Goal: Task Accomplishment & Management: Use online tool/utility

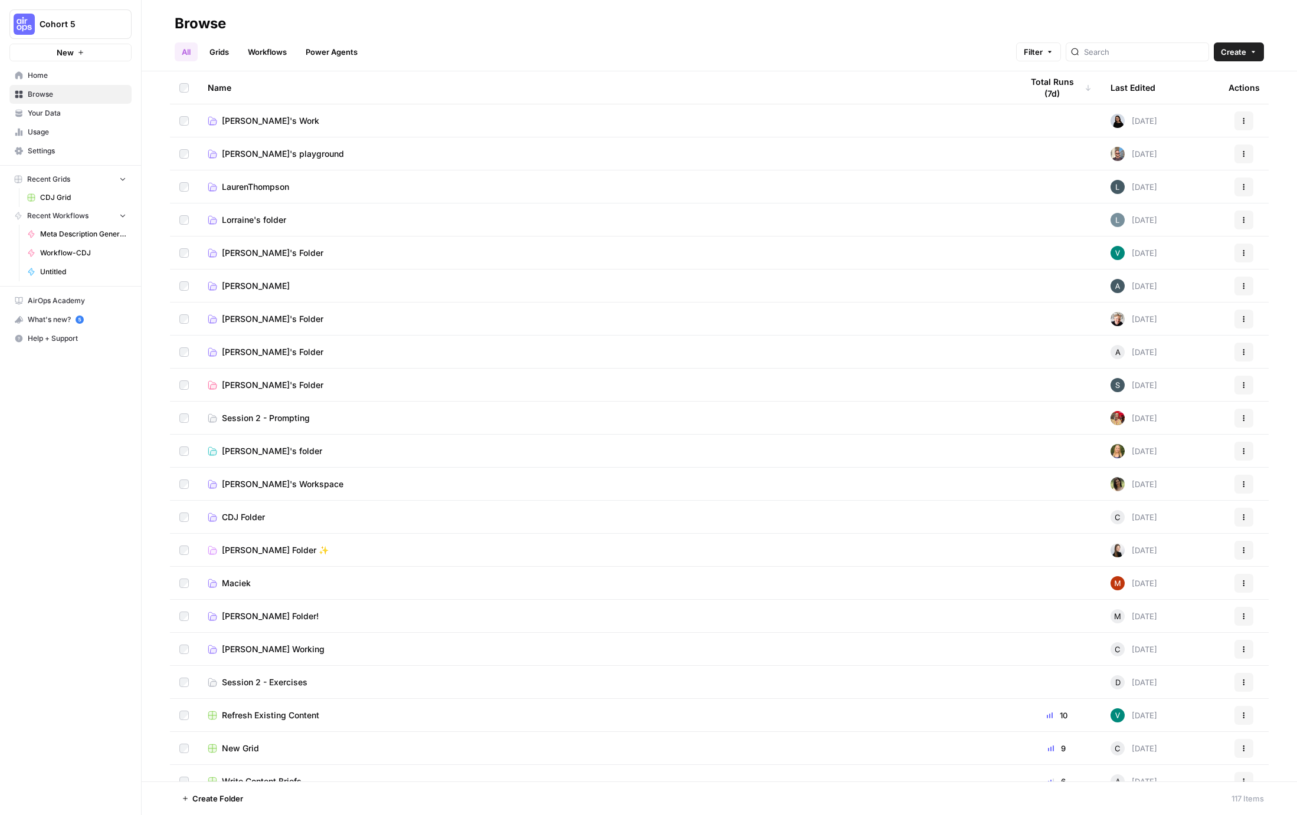
click at [248, 519] on span "CDJ Folder" at bounding box center [243, 518] width 43 height 12
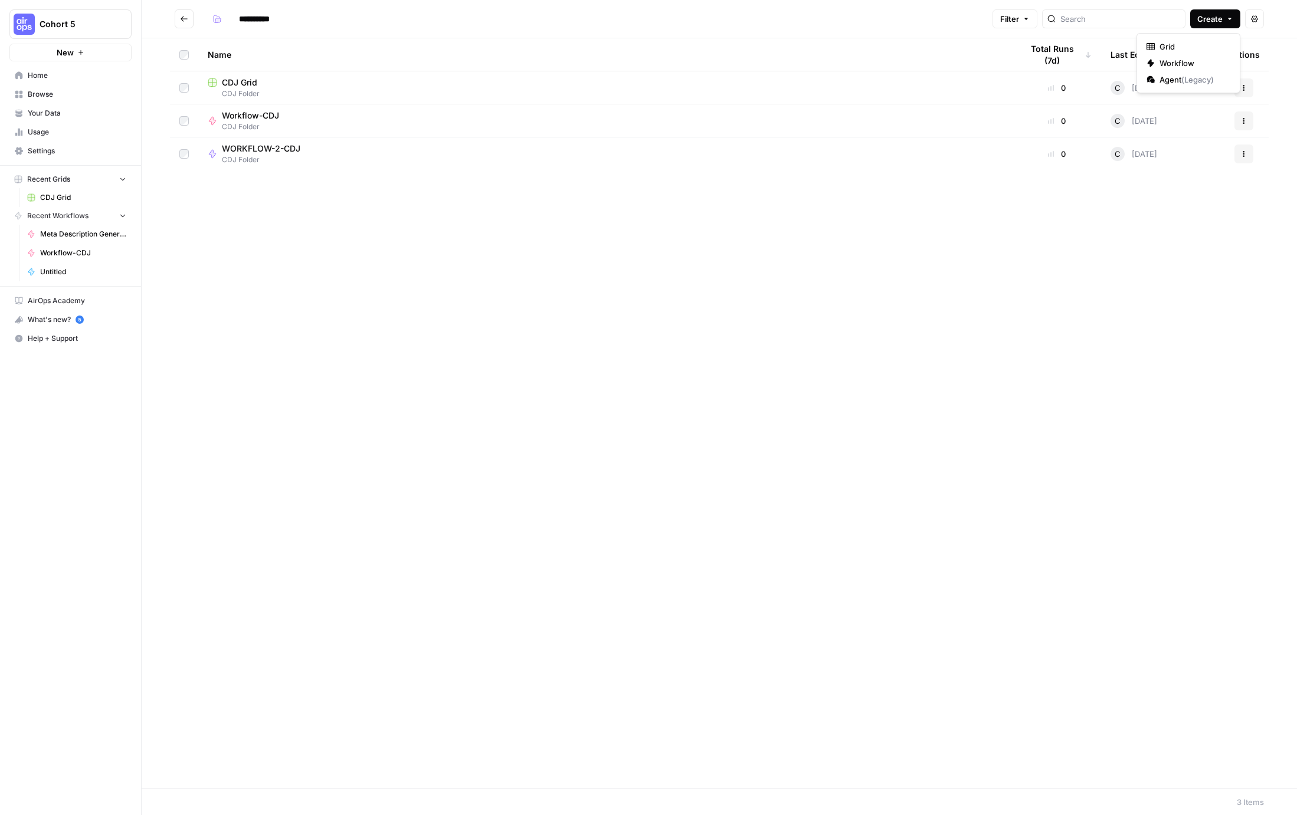
click at [1224, 21] on button "Create" at bounding box center [1215, 18] width 50 height 19
click at [1182, 60] on span "Workflow" at bounding box center [1192, 63] width 66 height 12
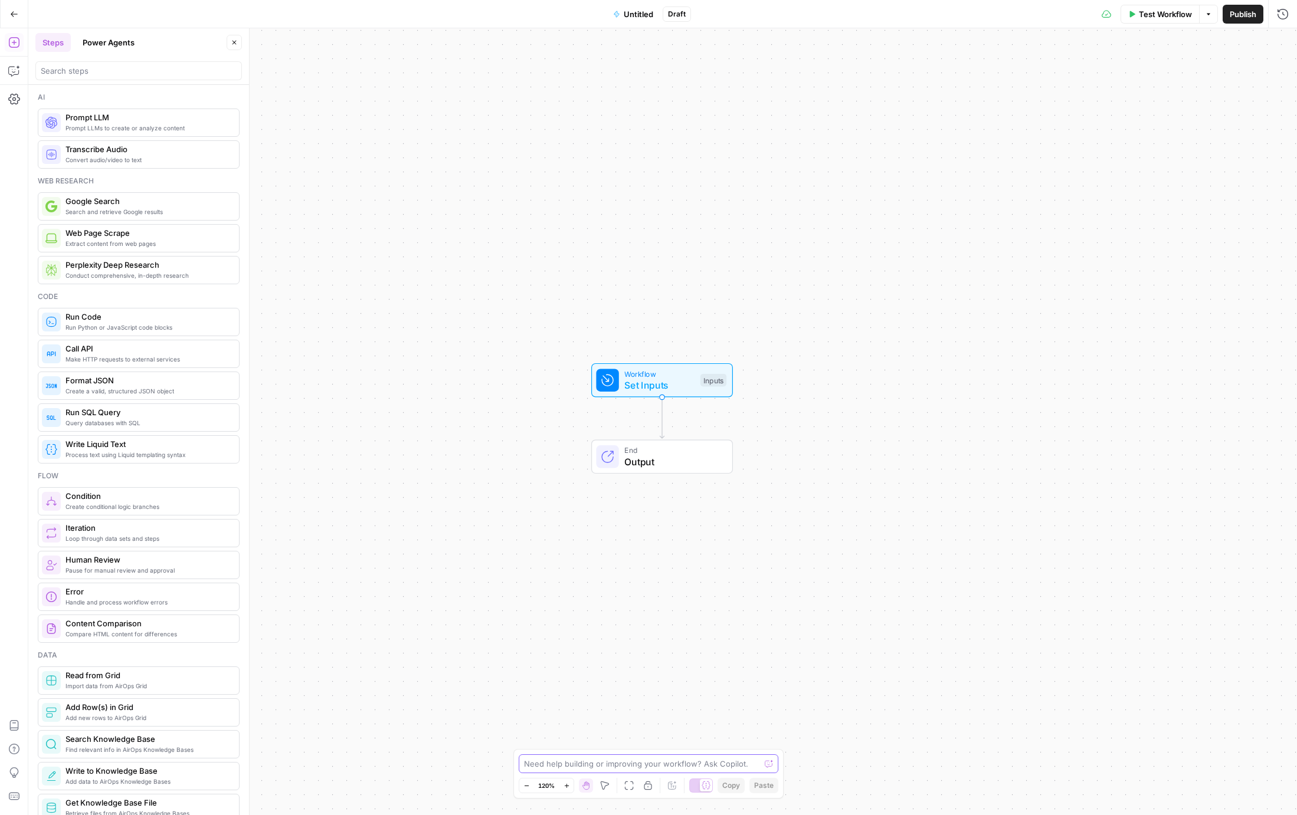
click at [663, 762] on textarea at bounding box center [642, 764] width 236 height 12
click at [12, 70] on icon "button" at bounding box center [14, 71] width 12 height 12
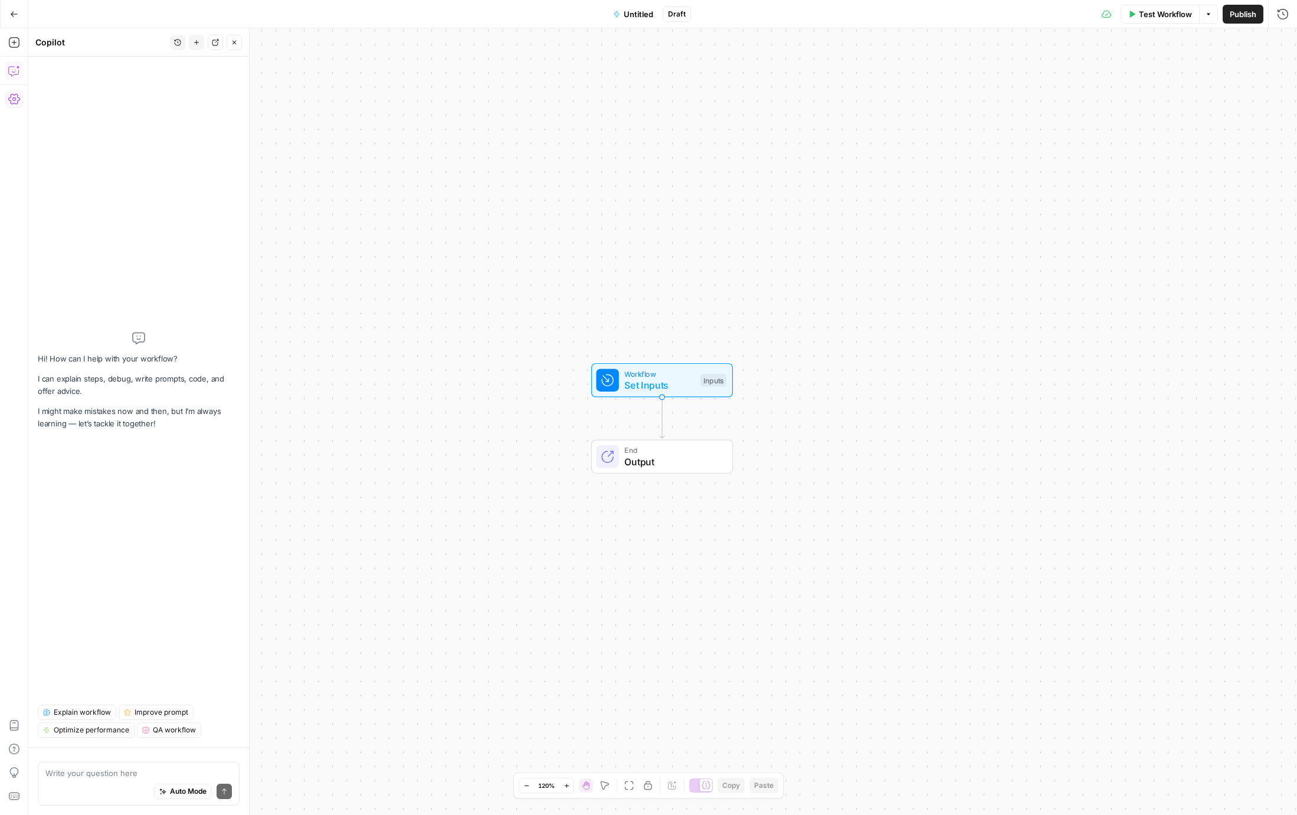
click at [109, 779] on div "Auto Mode Send" at bounding box center [138, 792] width 186 height 26
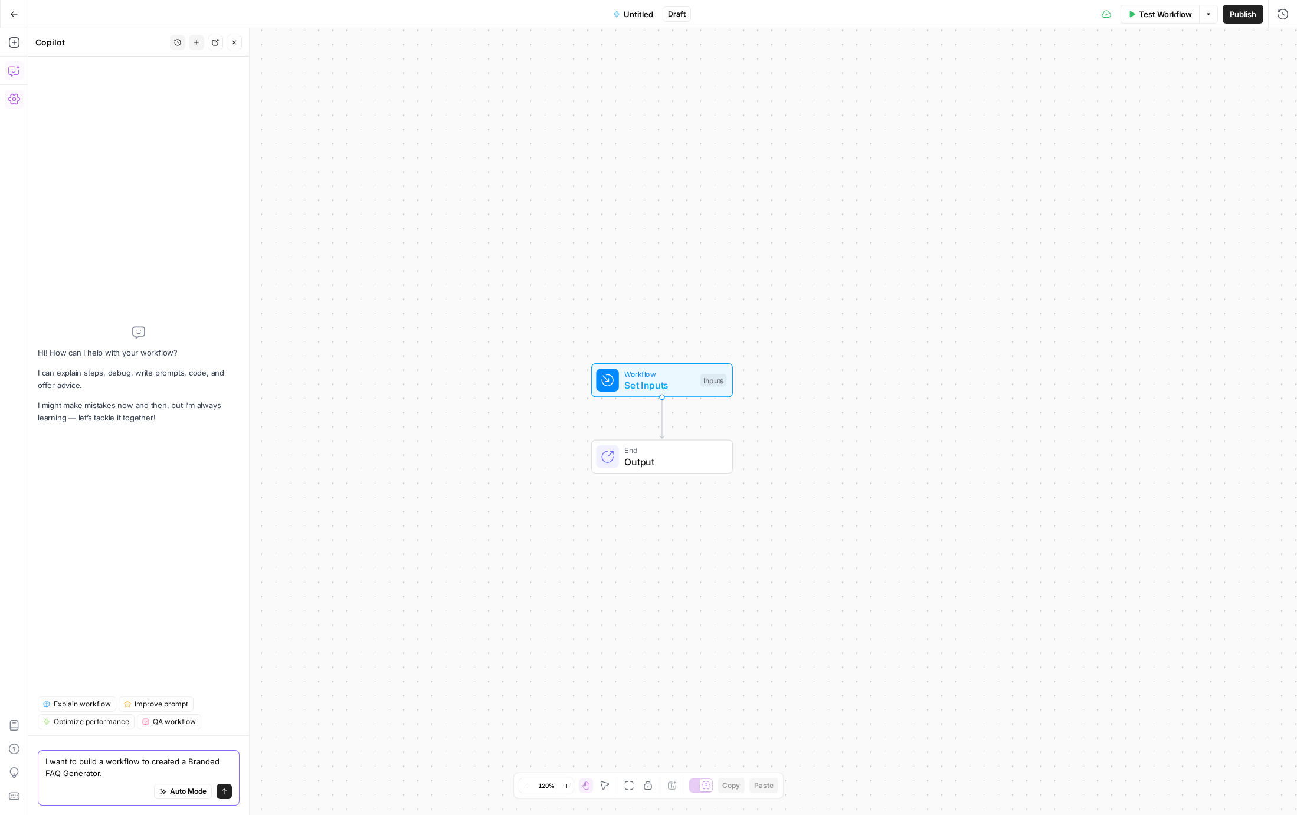
paste textarea "1. Inputs → Add fields for Brand Kit (includes tone, persona, about, POV) and K…"
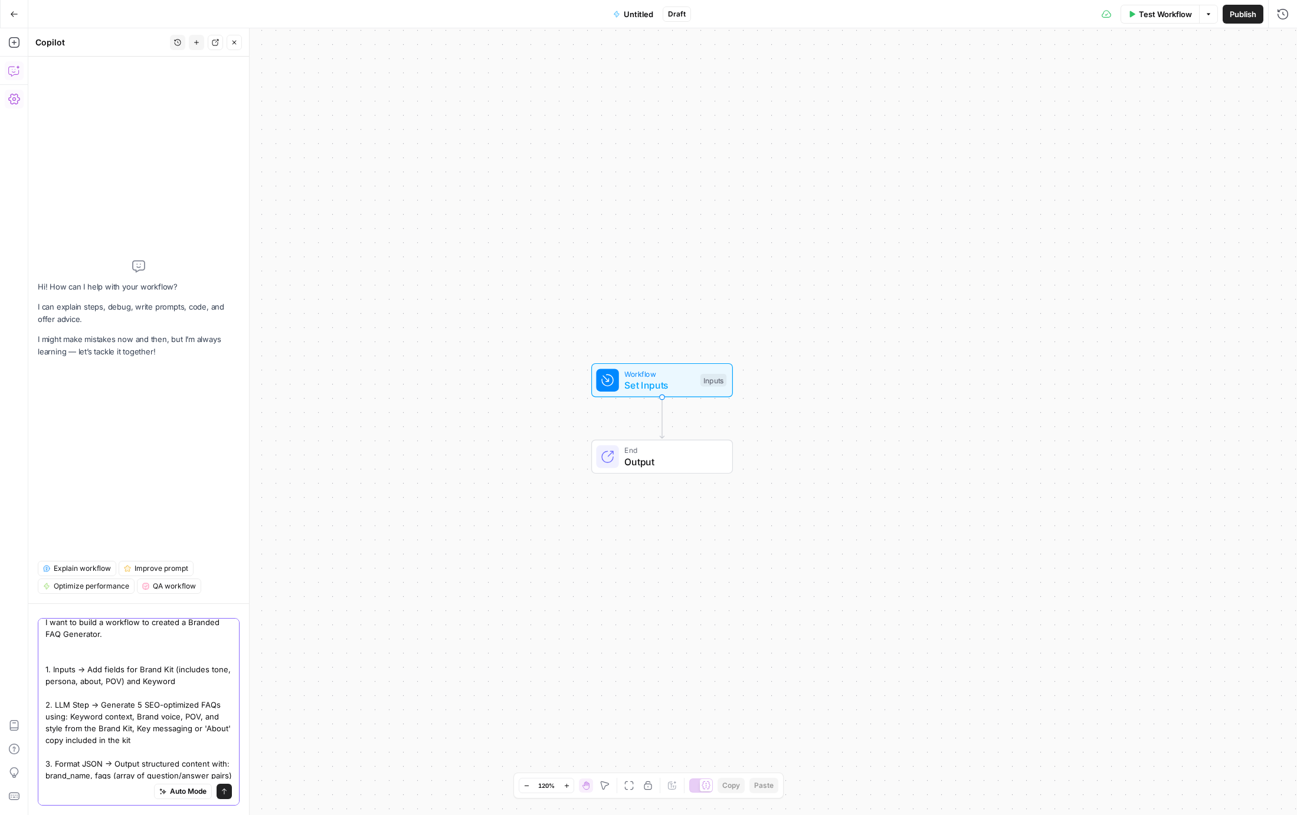
scroll to position [9, 0]
type textarea "I want to build a workflow to created a Branded FAQ Generator. 1. Inputs → Add …"
click at [179, 792] on span "Auto Mode" at bounding box center [188, 792] width 37 height 11
click at [224, 791] on icon "submit" at bounding box center [224, 791] width 7 height 7
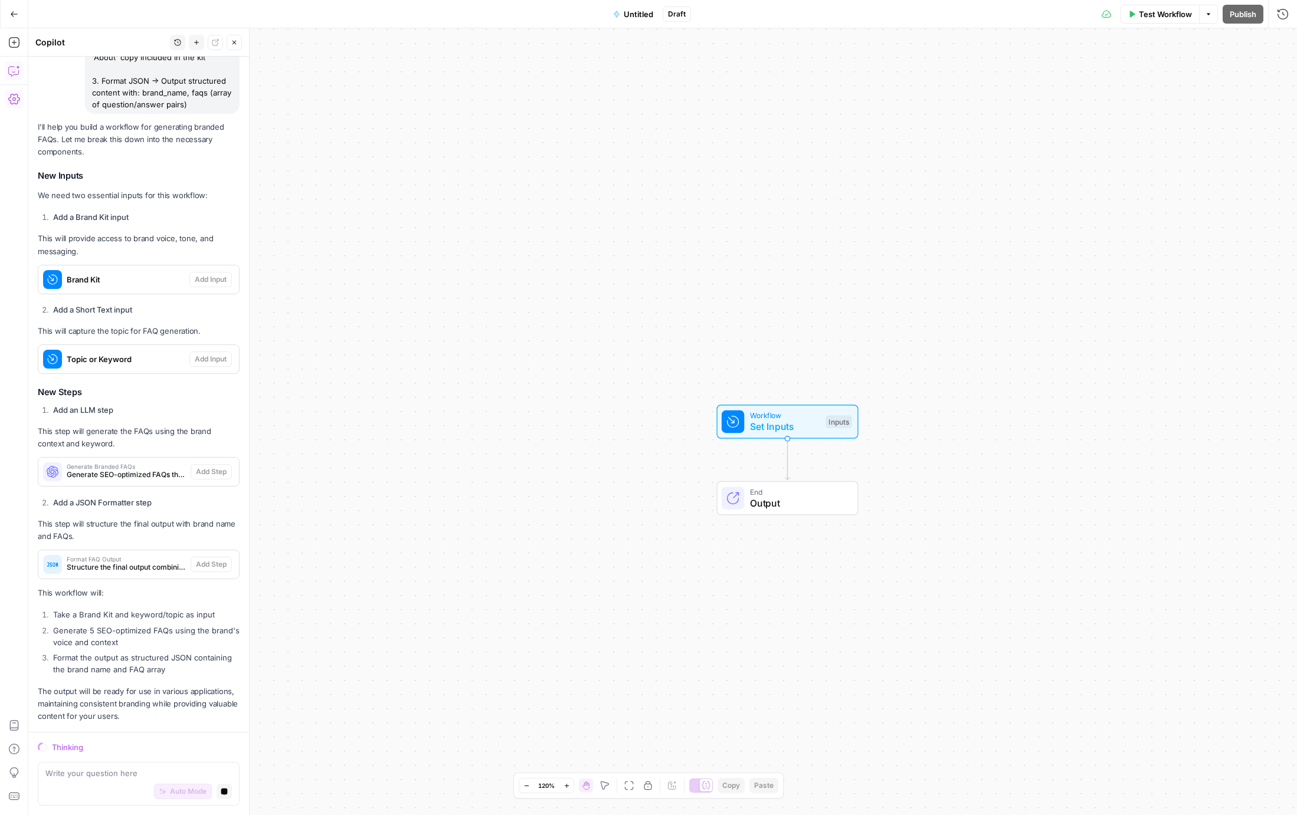
scroll to position [250, 0]
click at [647, 12] on span "Untitled" at bounding box center [639, 14] width 30 height 12
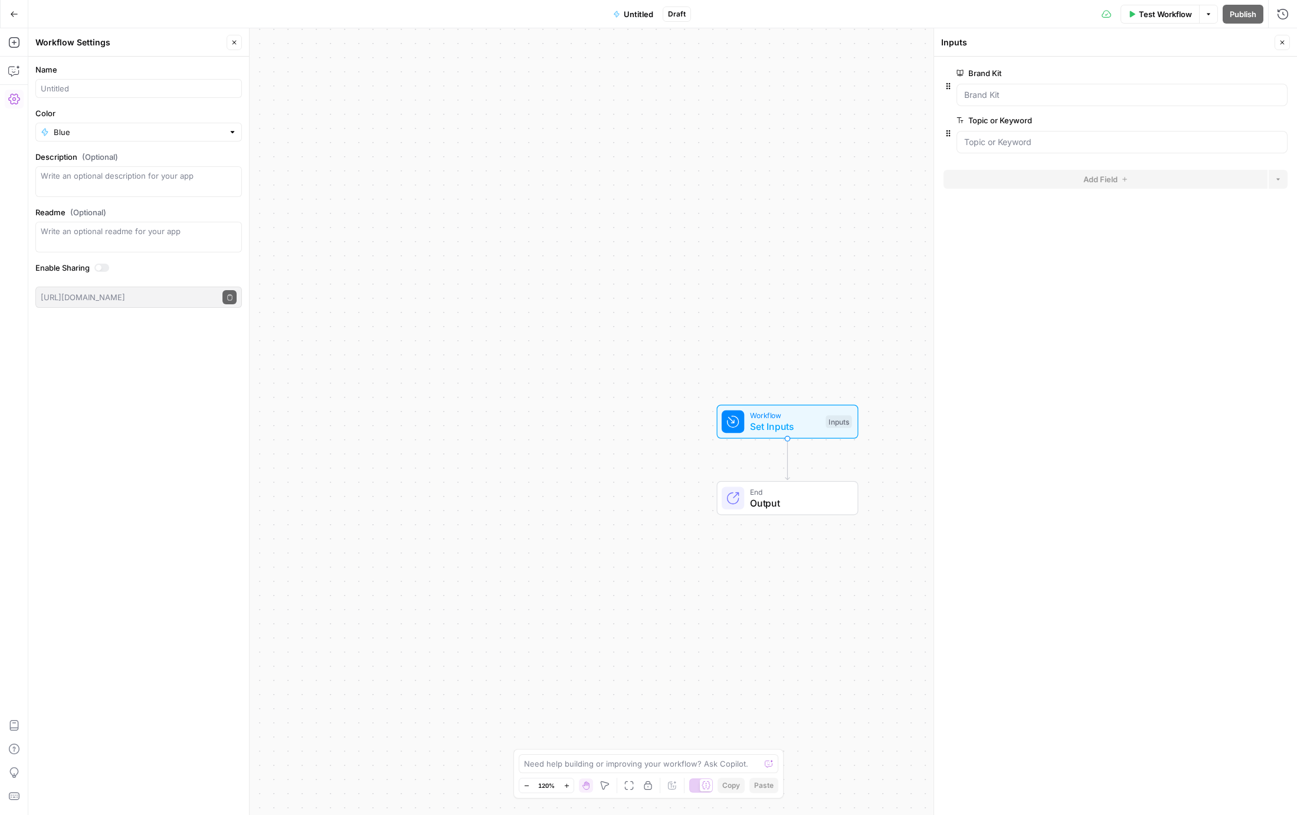
click at [635, 21] on button "Untitled" at bounding box center [633, 14] width 54 height 19
click at [633, 15] on span "Untitled" at bounding box center [639, 14] width 30 height 12
click at [93, 84] on input "Name" at bounding box center [139, 89] width 196 height 12
type input "Branded FAQ Engine"
click at [64, 133] on input "Color" at bounding box center [139, 132] width 170 height 12
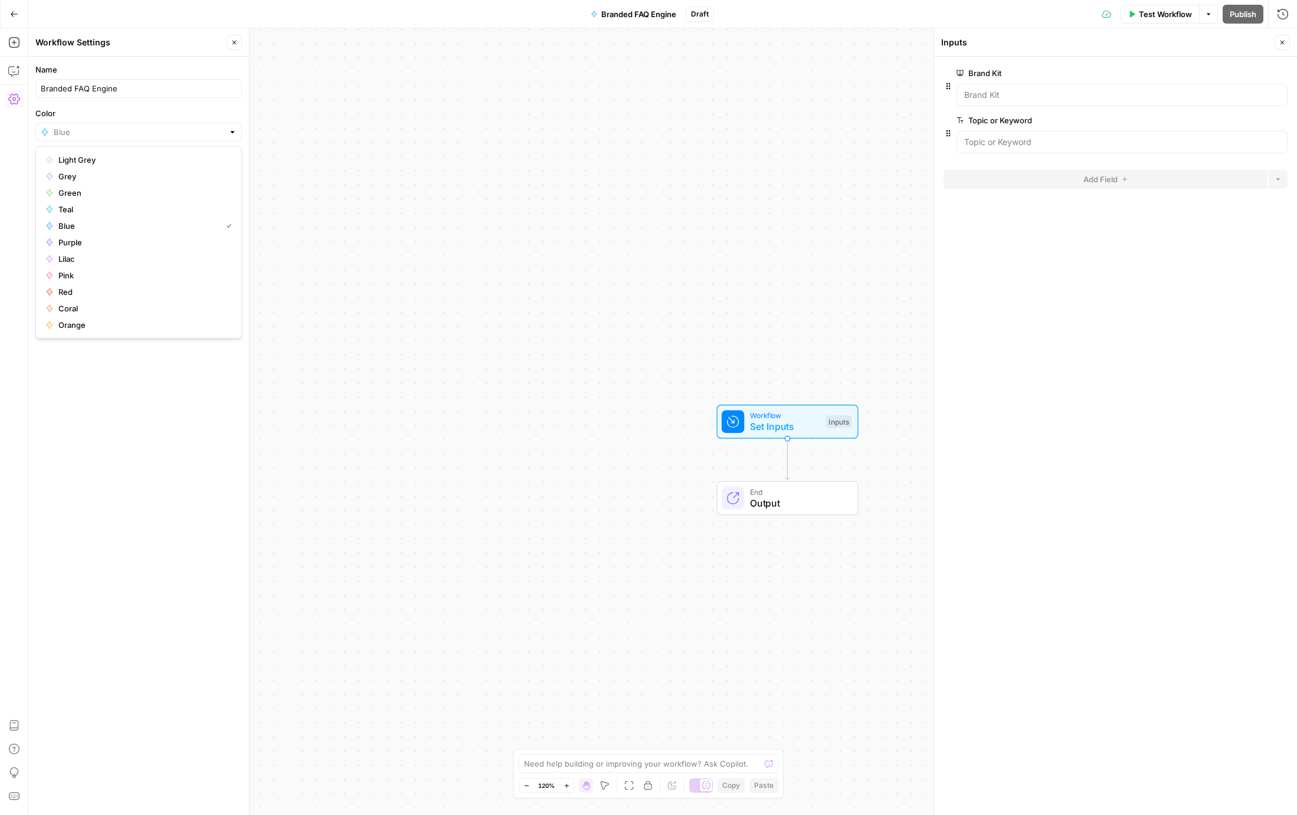
type input "Green"
click at [120, 183] on textarea "Description (Optional)" at bounding box center [139, 182] width 196 height 24
type textarea "Branded FAQ Engine"
click at [231, 37] on button "Close" at bounding box center [234, 42] width 15 height 15
click at [17, 76] on icon "button" at bounding box center [14, 71] width 12 height 12
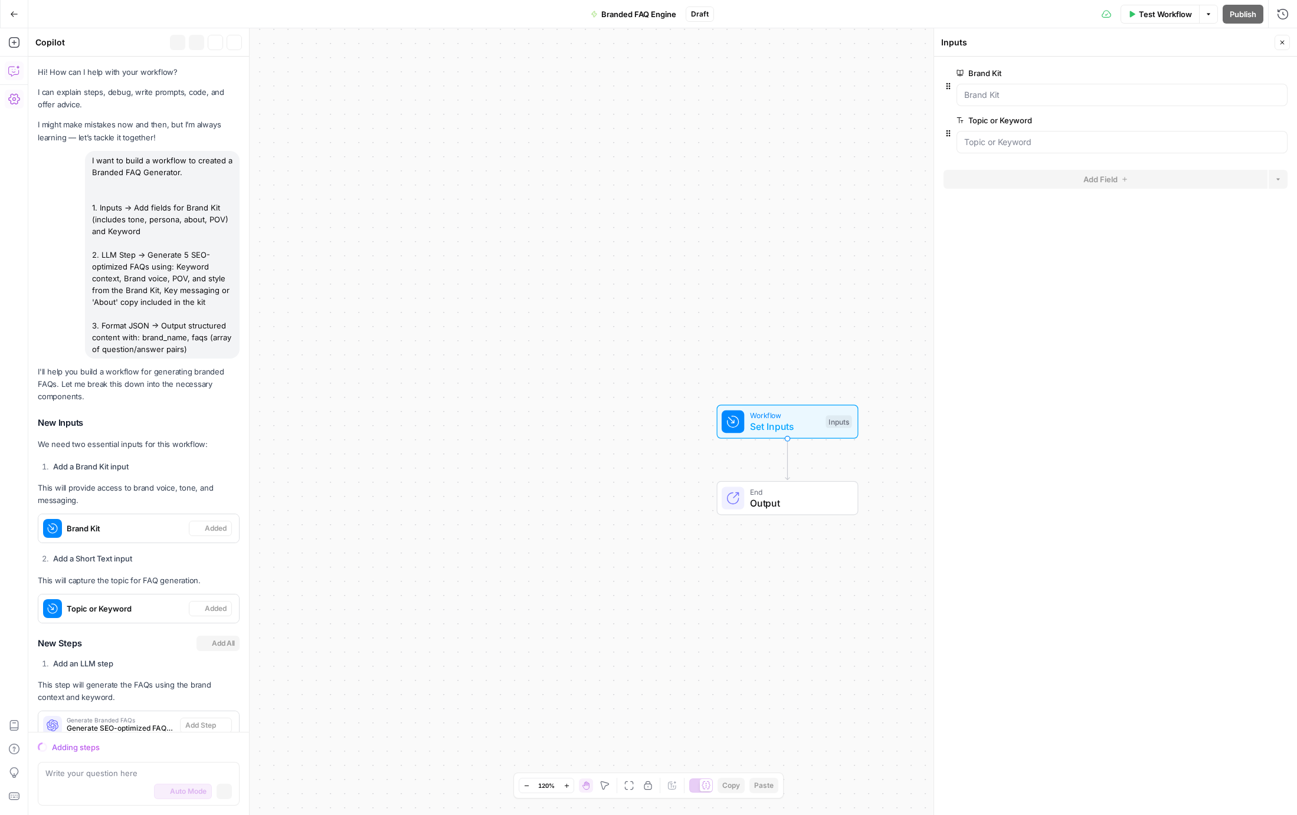
scroll to position [254, 0]
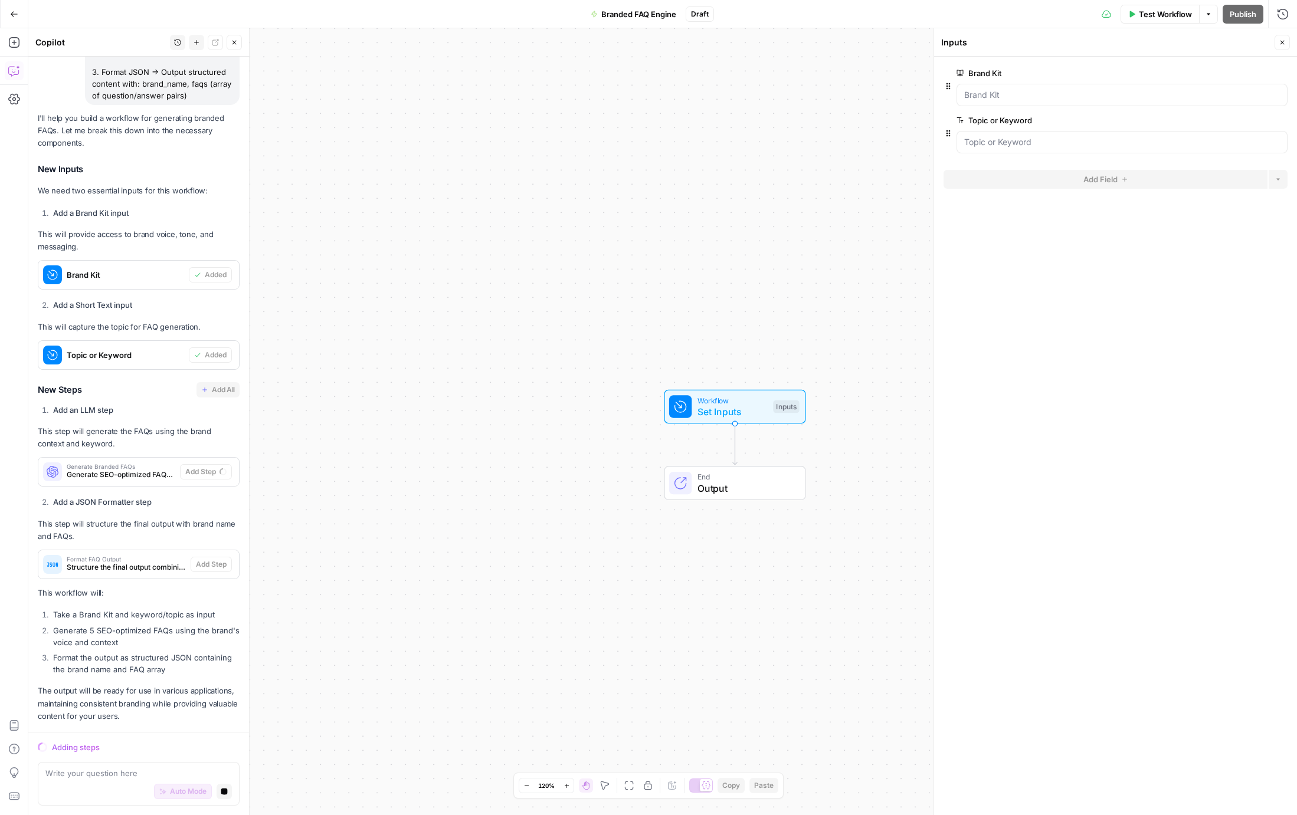
drag, startPoint x: 679, startPoint y: 394, endPoint x: 614, endPoint y: 377, distance: 66.6
click at [614, 377] on div "Workflow Set Inputs Inputs End Output" at bounding box center [662, 421] width 1269 height 787
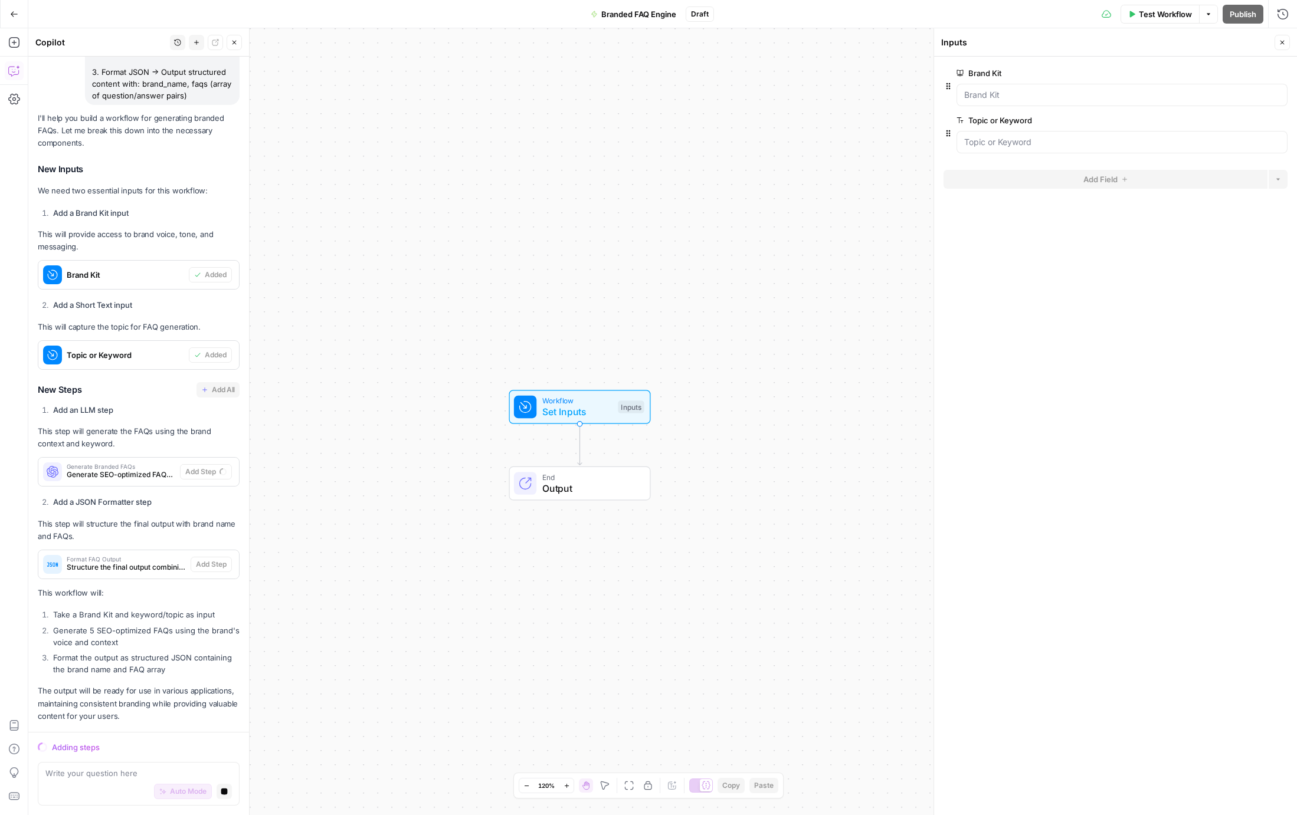
drag, startPoint x: 609, startPoint y: 384, endPoint x: 465, endPoint y: 389, distance: 144.1
click at [464, 390] on div "Workflow Set Inputs Inputs End Output" at bounding box center [662, 421] width 1269 height 787
drag, startPoint x: 156, startPoint y: 425, endPoint x: 165, endPoint y: 409, distance: 18.7
click at [163, 408] on div "I'll help you build a workflow for generating branded FAQs. Let me break this d…" at bounding box center [139, 417] width 202 height 611
drag, startPoint x: 339, startPoint y: 404, endPoint x: 332, endPoint y: 396, distance: 10.0
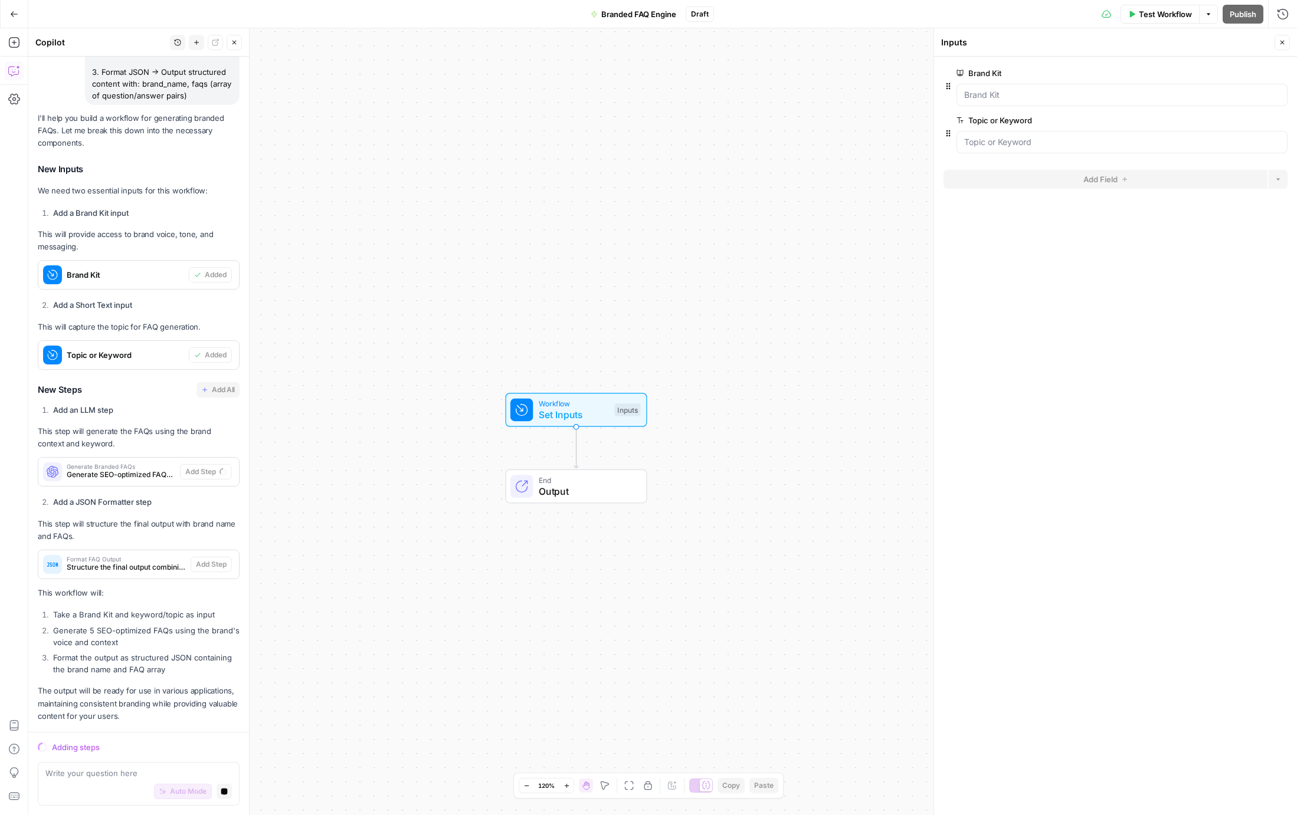
click at [338, 403] on div "Workflow Set Inputs Inputs End Output" at bounding box center [662, 421] width 1269 height 787
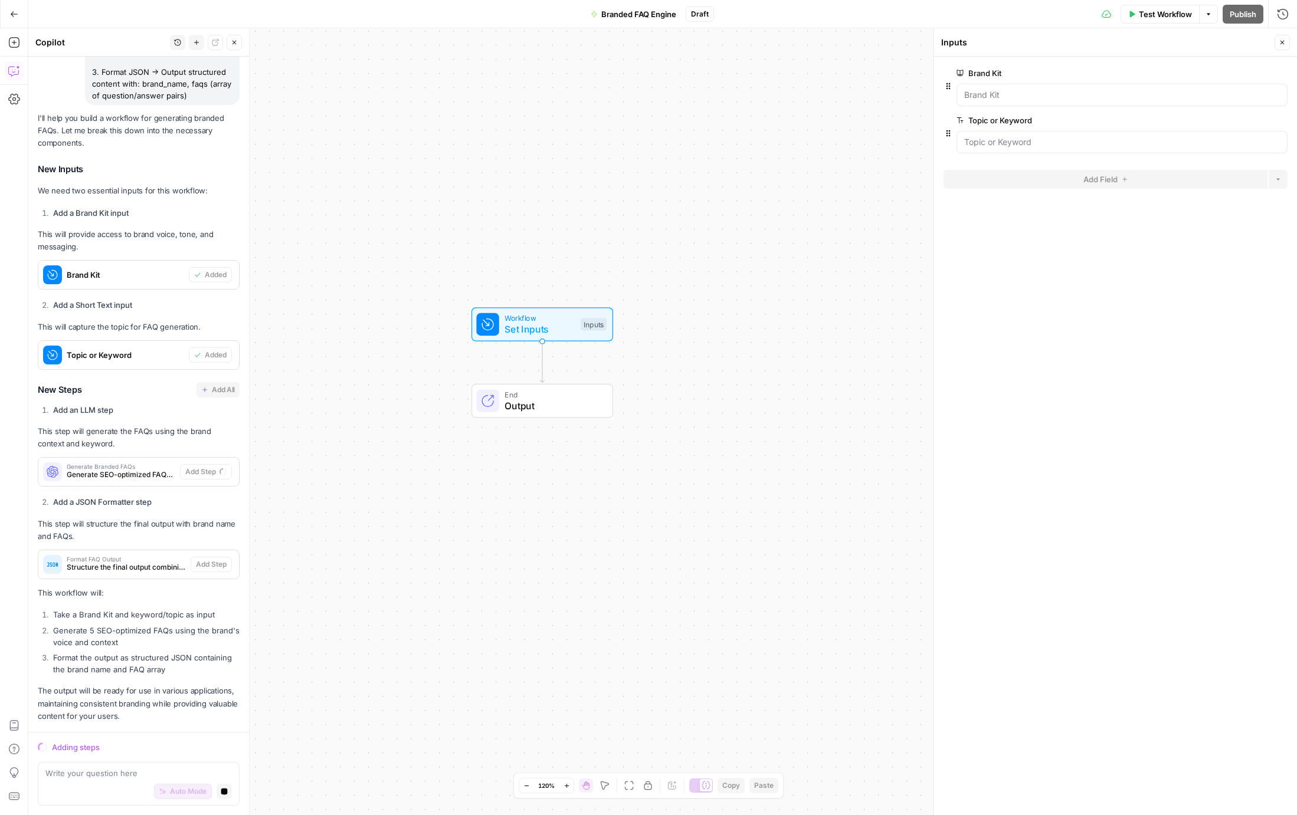
drag, startPoint x: 346, startPoint y: 394, endPoint x: 323, endPoint y: 365, distance: 37.4
click at [323, 365] on div "Workflow Set Inputs Inputs End Output" at bounding box center [662, 421] width 1269 height 787
click at [504, 286] on div "Workflow Set Inputs Inputs End Output" at bounding box center [662, 421] width 1269 height 787
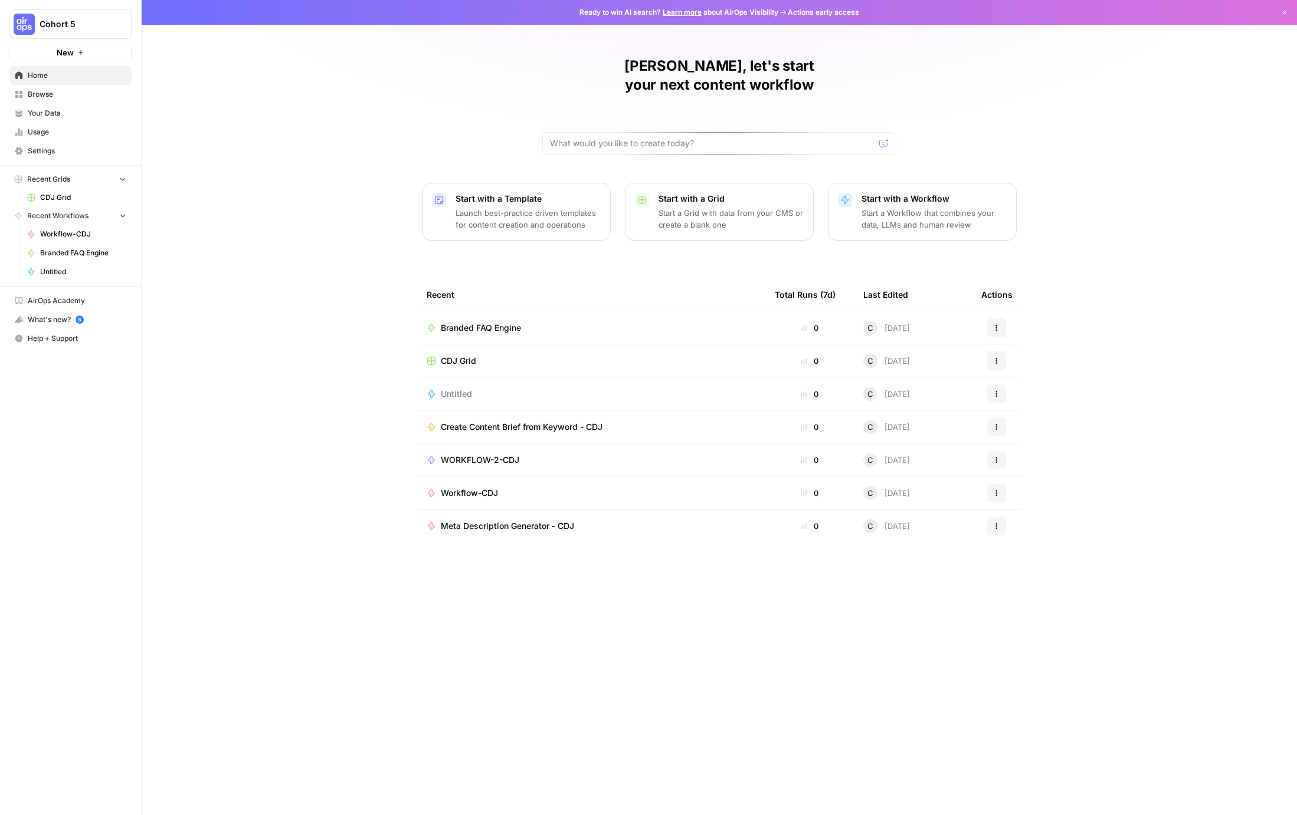
click at [49, 100] on link "Browse" at bounding box center [70, 94] width 122 height 19
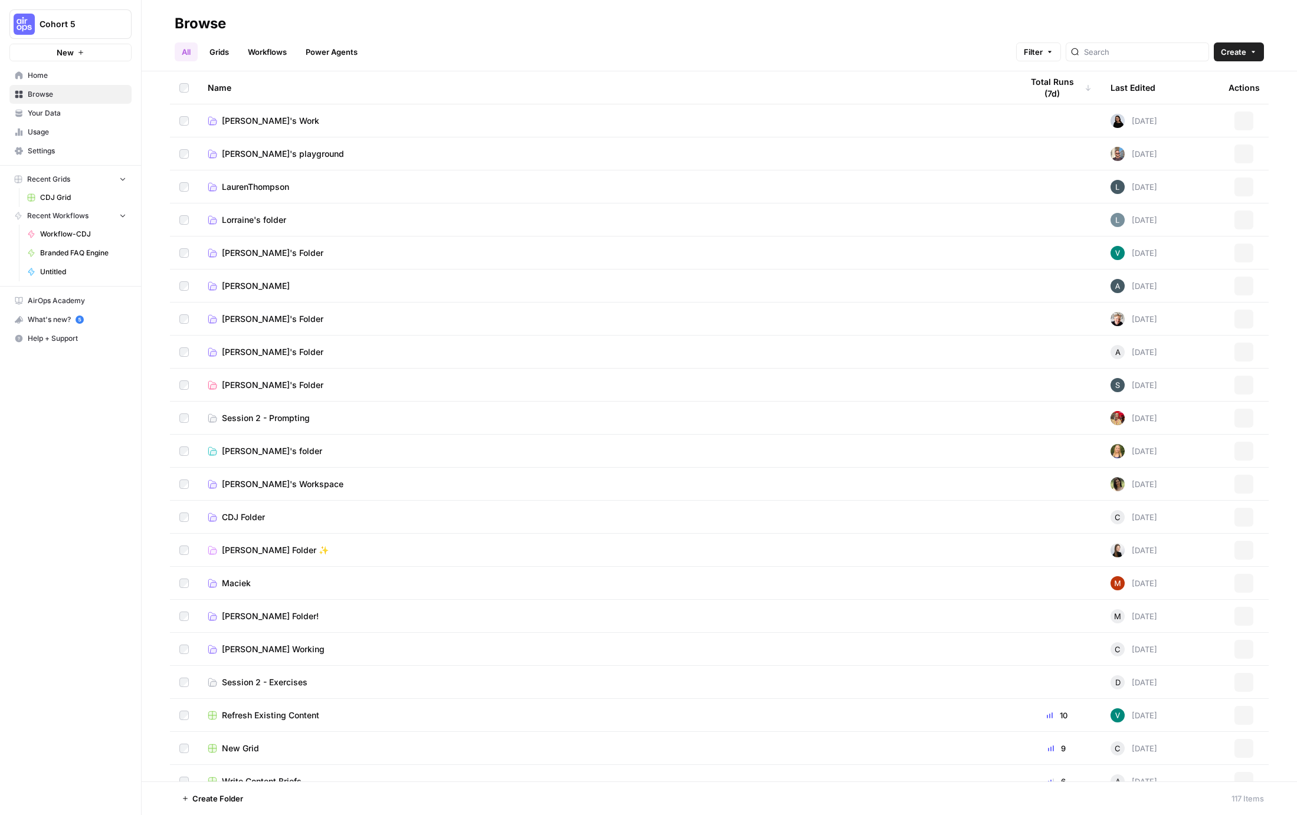
click at [46, 112] on span "Your Data" at bounding box center [77, 113] width 99 height 11
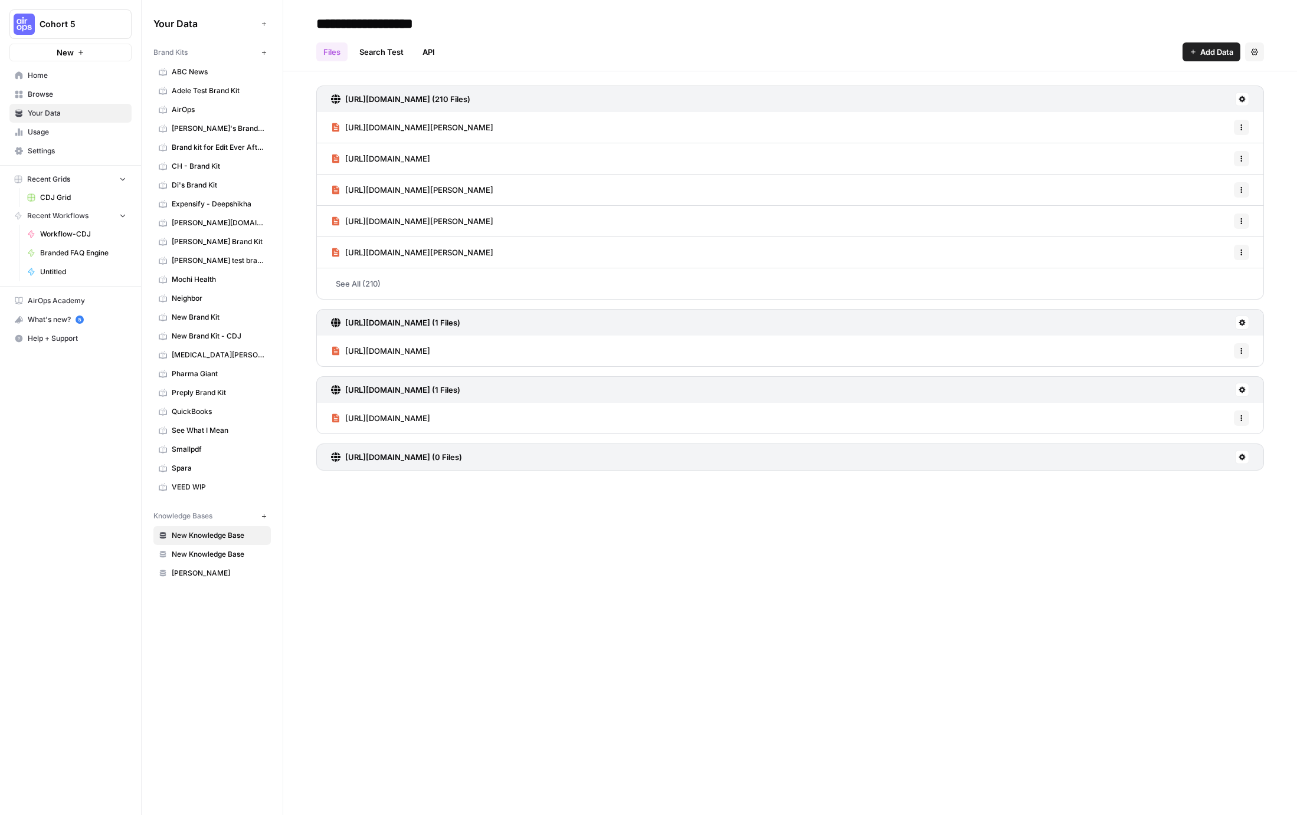
click at [209, 335] on span "New Brand Kit - CDJ" at bounding box center [219, 336] width 94 height 11
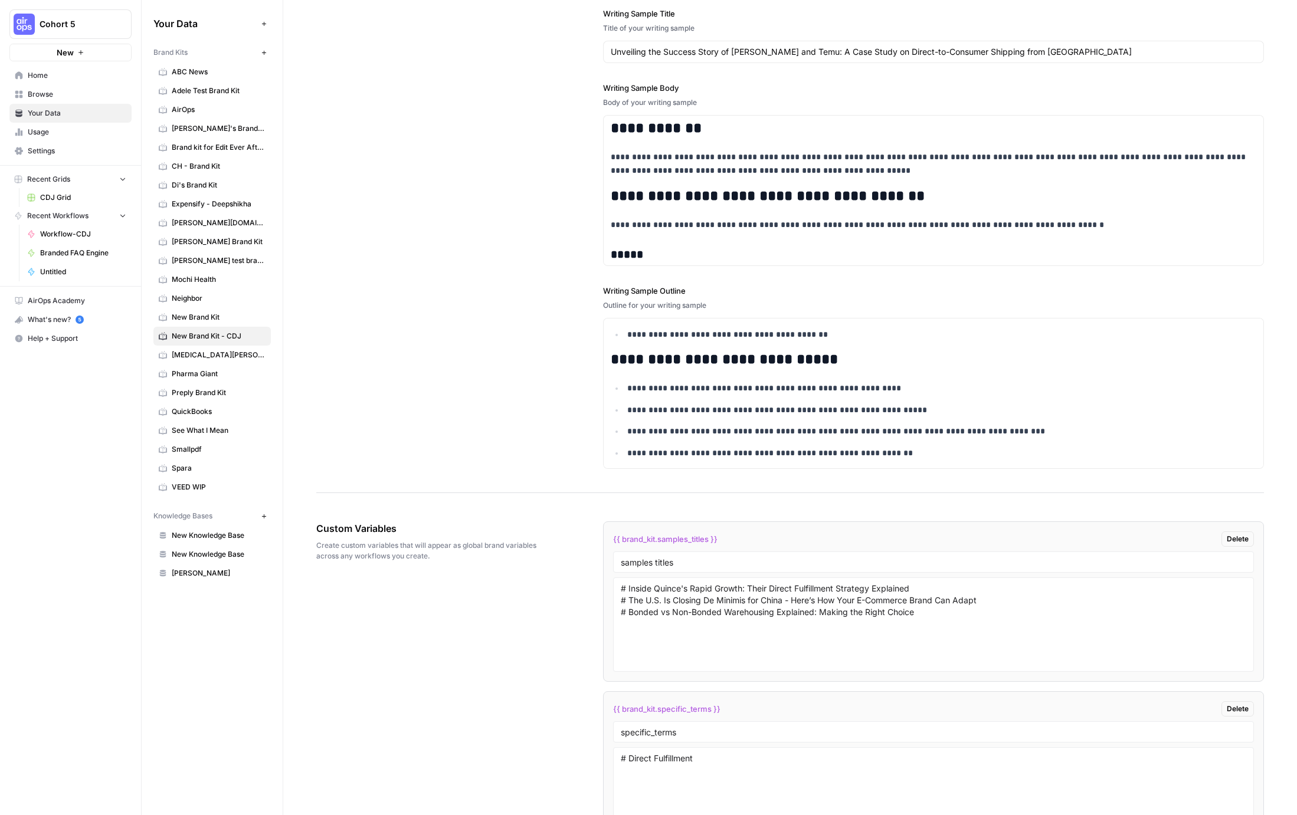
scroll to position [1503, 0]
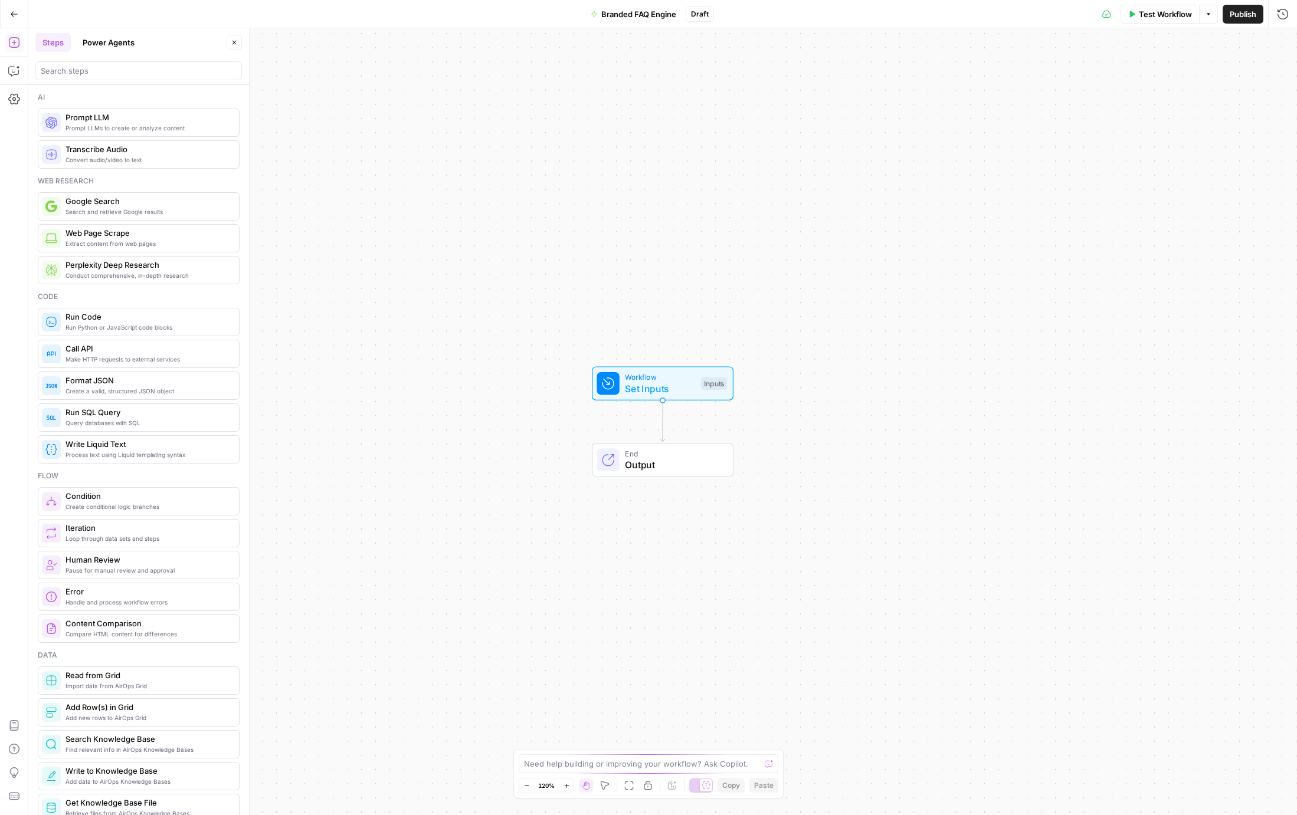
click at [22, 71] on div "Add Steps Copilot Settings AirOps Academy Help Give Feedback Shortcuts" at bounding box center [14, 421] width 28 height 787
click at [16, 71] on icon "button" at bounding box center [14, 71] width 12 height 12
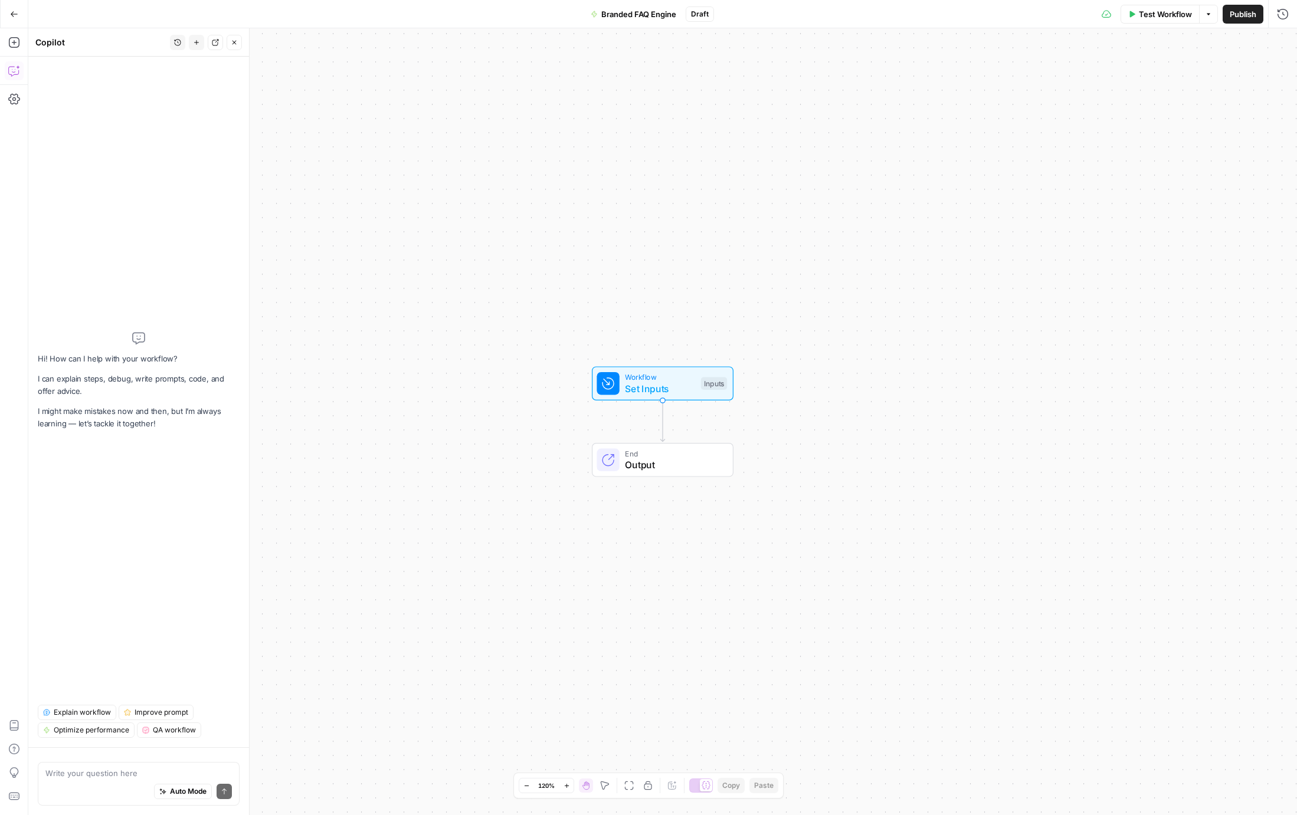
click at [117, 774] on textarea at bounding box center [138, 774] width 186 height 12
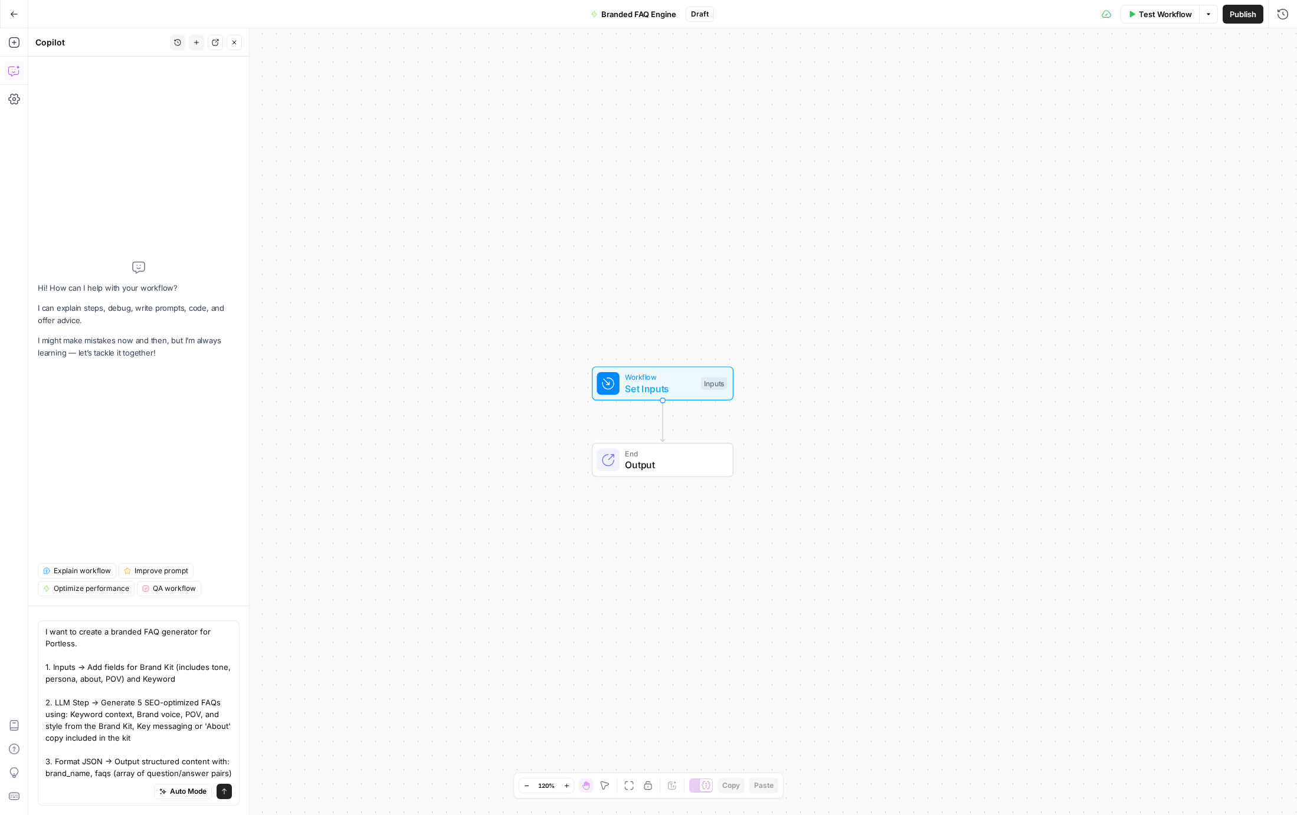
click at [111, 652] on textarea "I want to create a branded FAQ generator for Portless. 1. Inputs → Add fields f…" at bounding box center [138, 702] width 186 height 153
click at [109, 644] on textarea "I want to create a branded FAQ generator for Portless. 1. Inputs → Add fields f…" at bounding box center [138, 702] width 186 height 153
type textarea "I want to create a branded FAQ generator for Portless. The steps for the workfl…"
click at [172, 791] on span "Auto Mode" at bounding box center [188, 792] width 37 height 11
click at [224, 792] on icon "submit" at bounding box center [224, 791] width 7 height 7
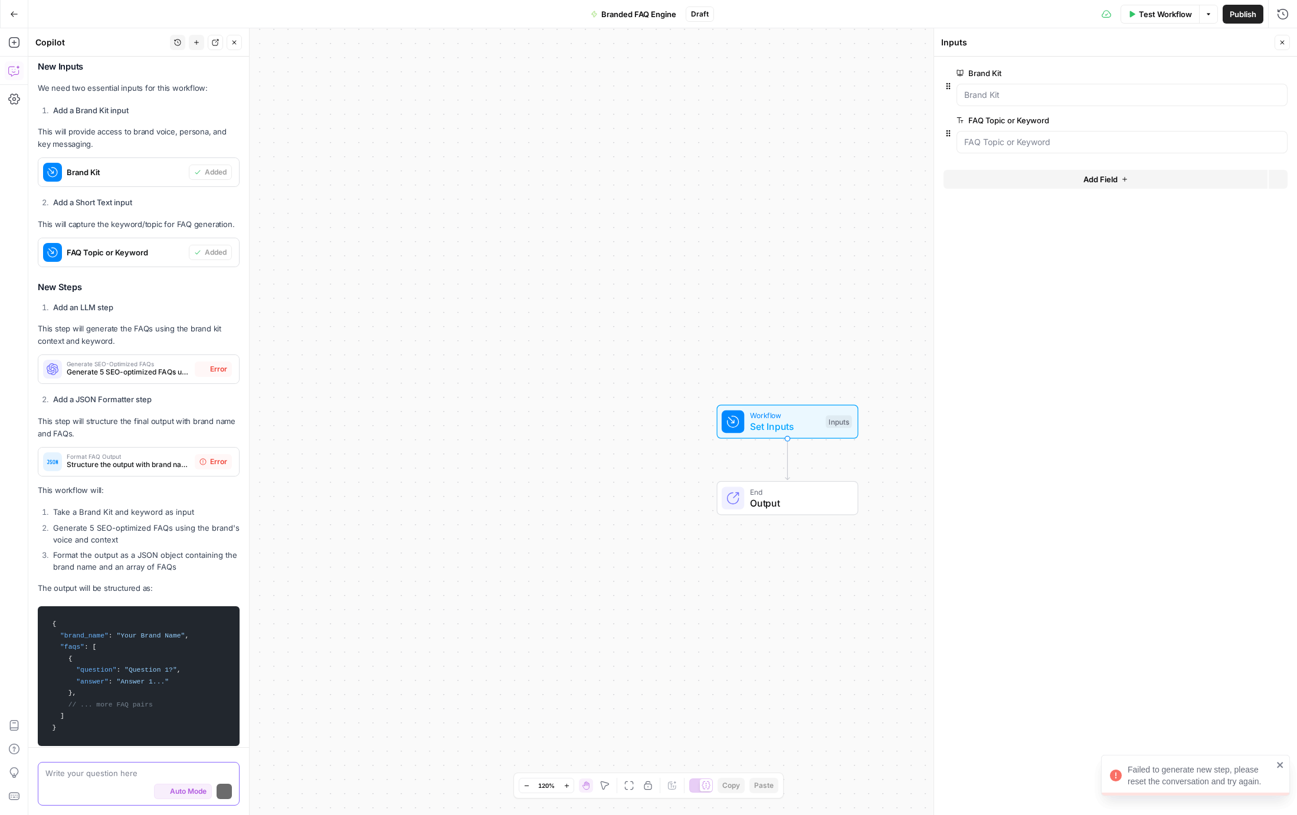
scroll to position [402, 0]
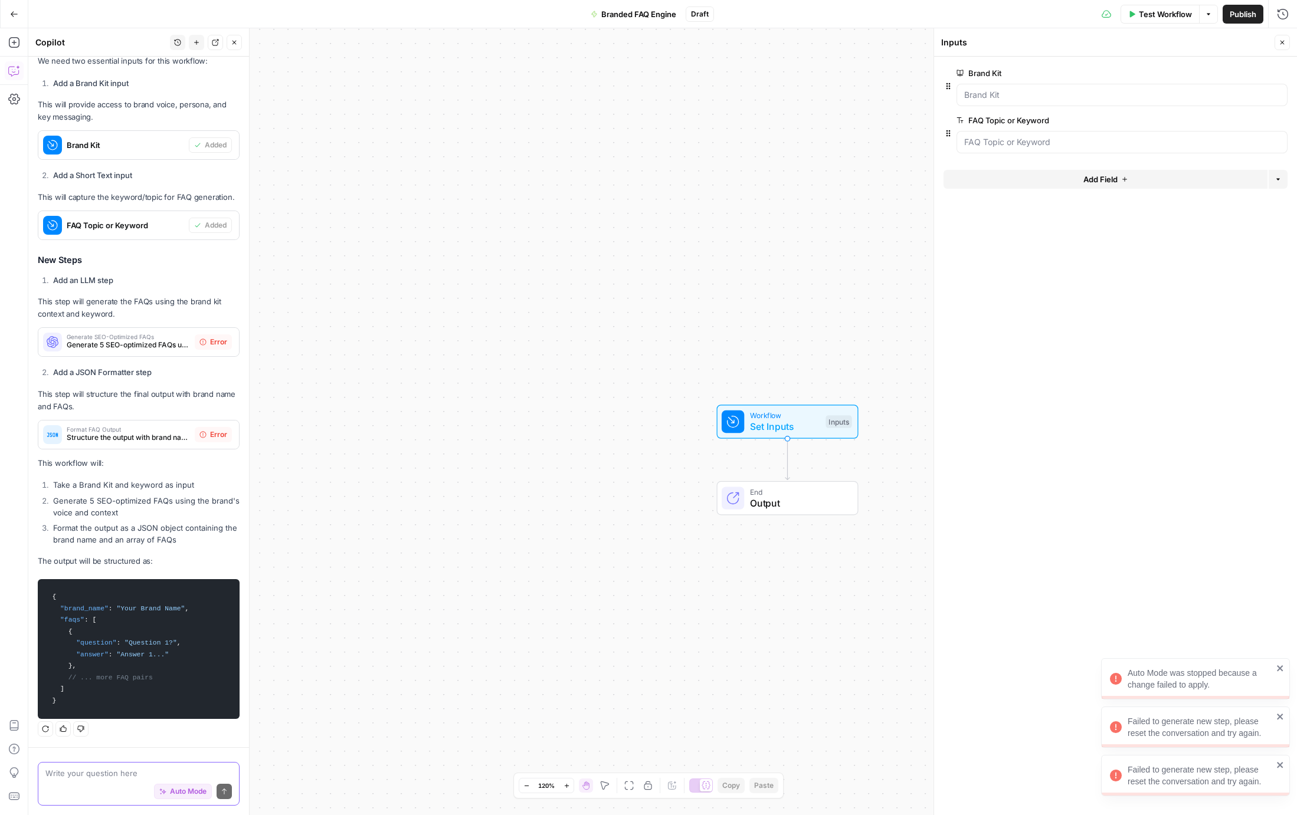
click at [1281, 765] on icon "close" at bounding box center [1280, 765] width 8 height 9
click at [1281, 722] on div "Failed to generate new step, please reset the conversation and try again." at bounding box center [1195, 727] width 189 height 41
click at [1278, 766] on icon "close" at bounding box center [1280, 765] width 6 height 6
click at [139, 327] on div "Generate SEO-Optimized FAQs Generate 5 SEO-optimized FAQs using brand voice and…" at bounding box center [139, 342] width 202 height 30
click at [135, 342] on span "Generate 5 SEO-optimized FAQs using brand voice and keyword context" at bounding box center [128, 345] width 123 height 11
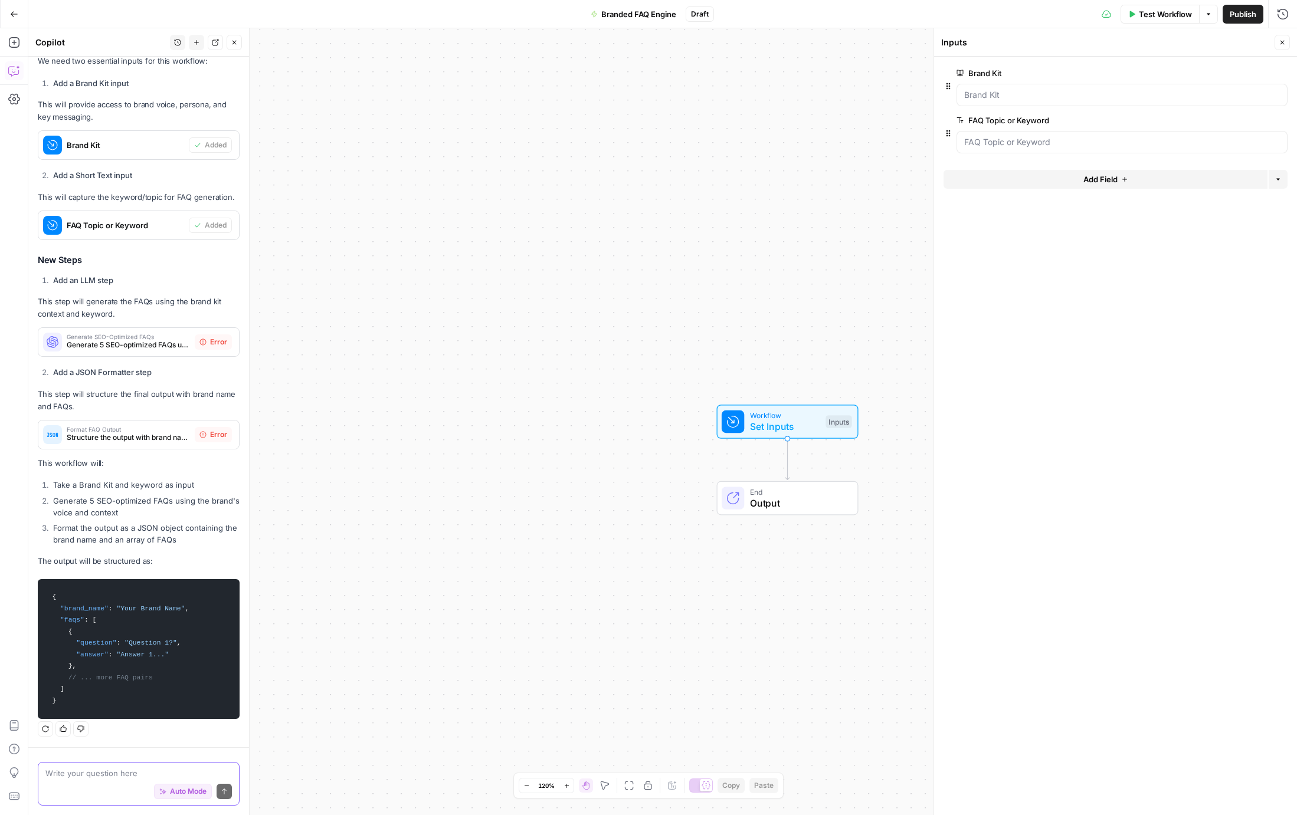
scroll to position [418, 0]
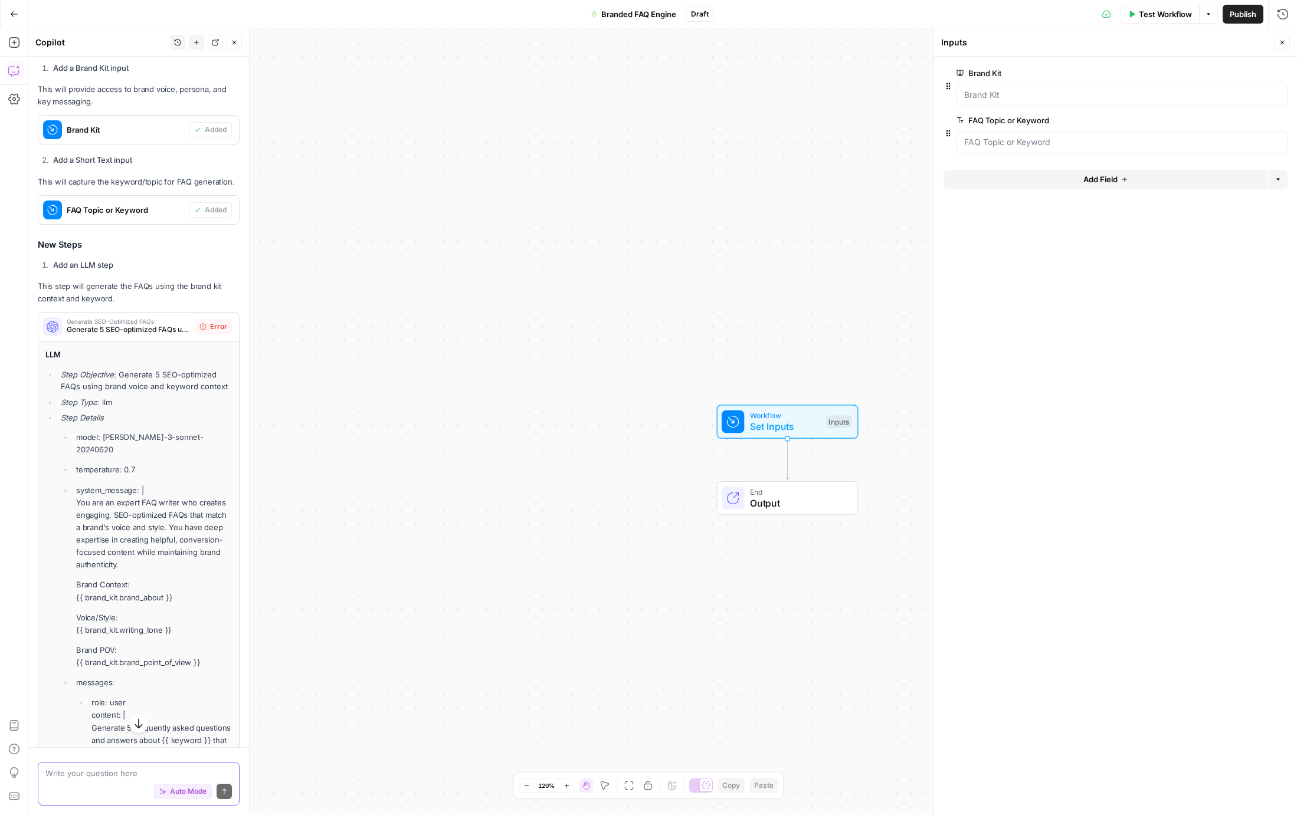
click at [127, 402] on li "Step Type : llm" at bounding box center [145, 402] width 174 height 12
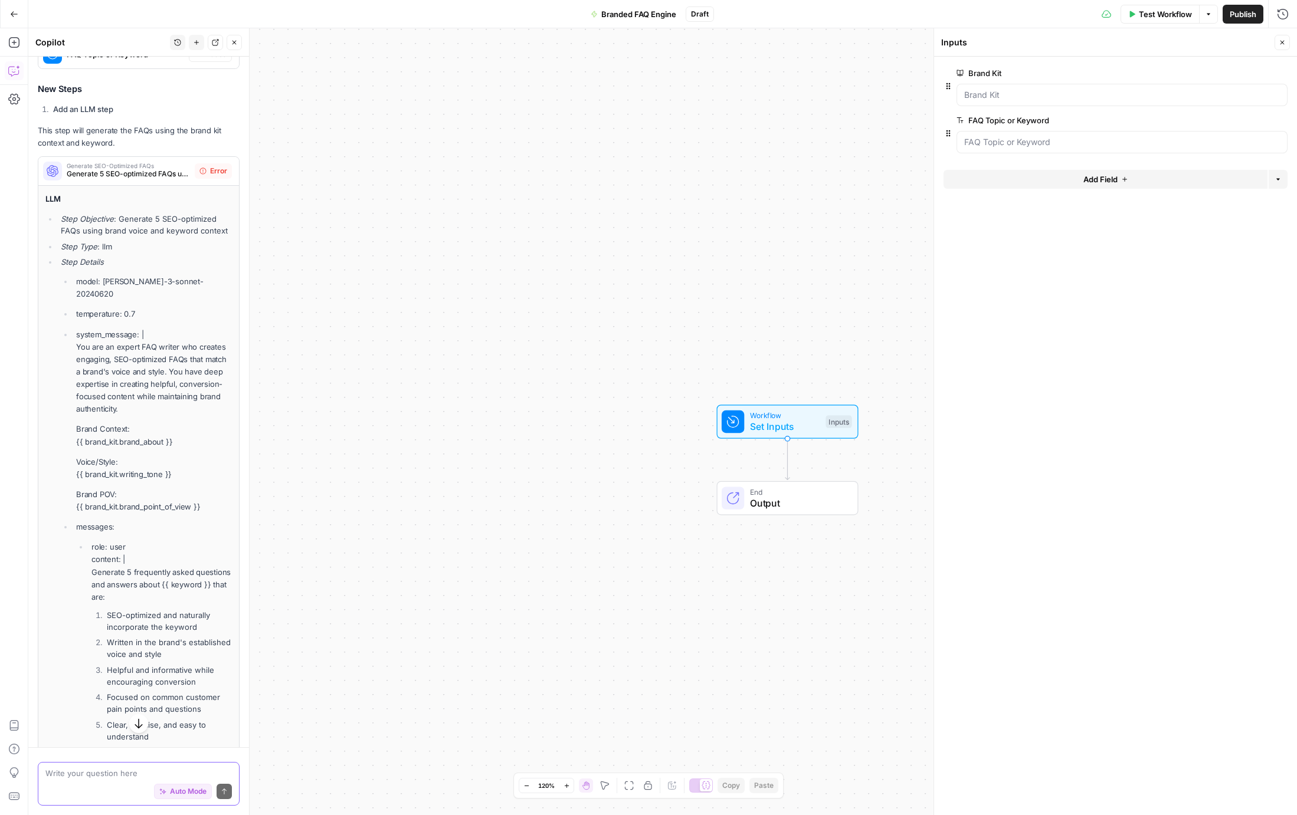
scroll to position [489, 0]
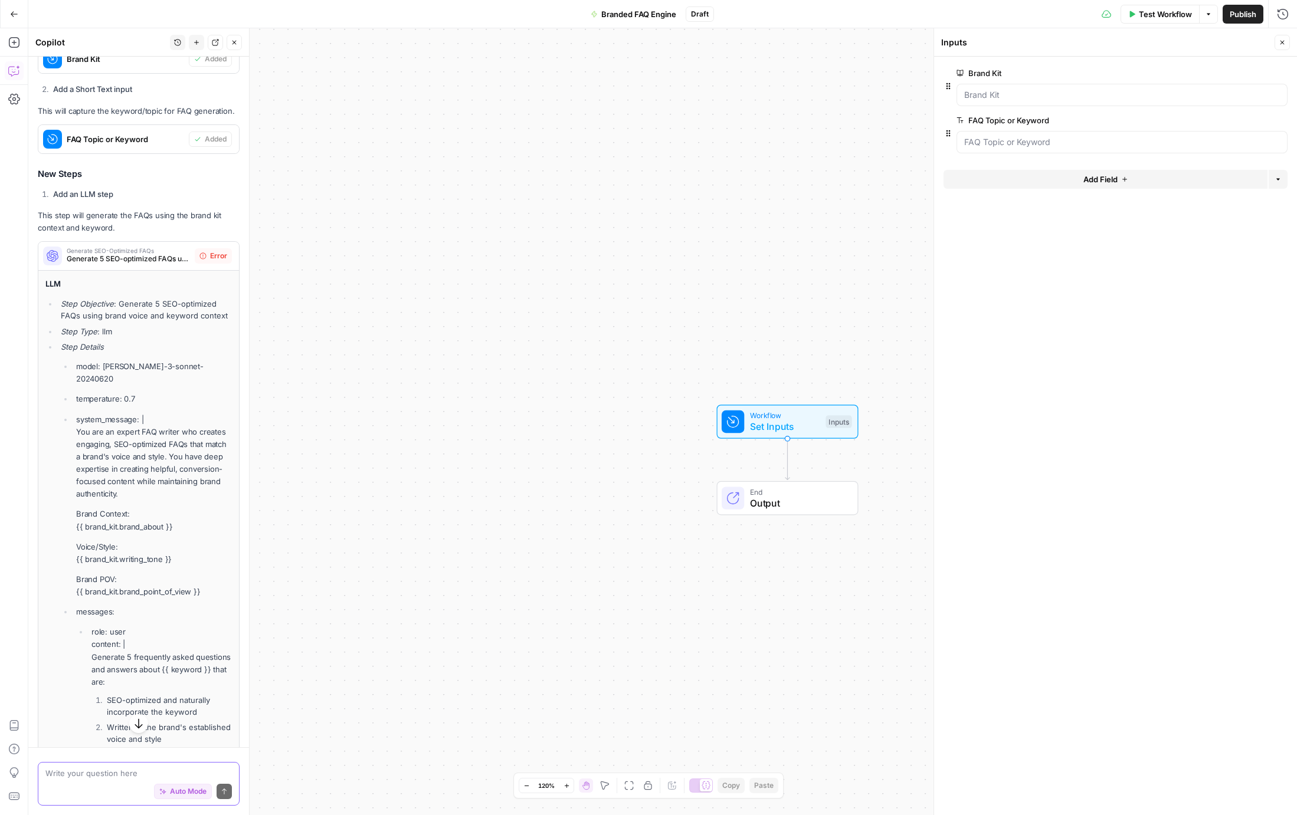
click at [122, 430] on p "system_message: | You are an expert FAQ writer who creates engaging, SEO-optimi…" at bounding box center [154, 457] width 156 height 87
click at [119, 426] on p "system_message: | You are an expert FAQ writer who creates engaging, SEO-optimi…" at bounding box center [154, 457] width 156 height 87
click at [205, 257] on icon at bounding box center [202, 256] width 7 height 7
click at [208, 257] on div "Error" at bounding box center [213, 255] width 37 height 15
click at [172, 772] on textarea at bounding box center [138, 774] width 186 height 12
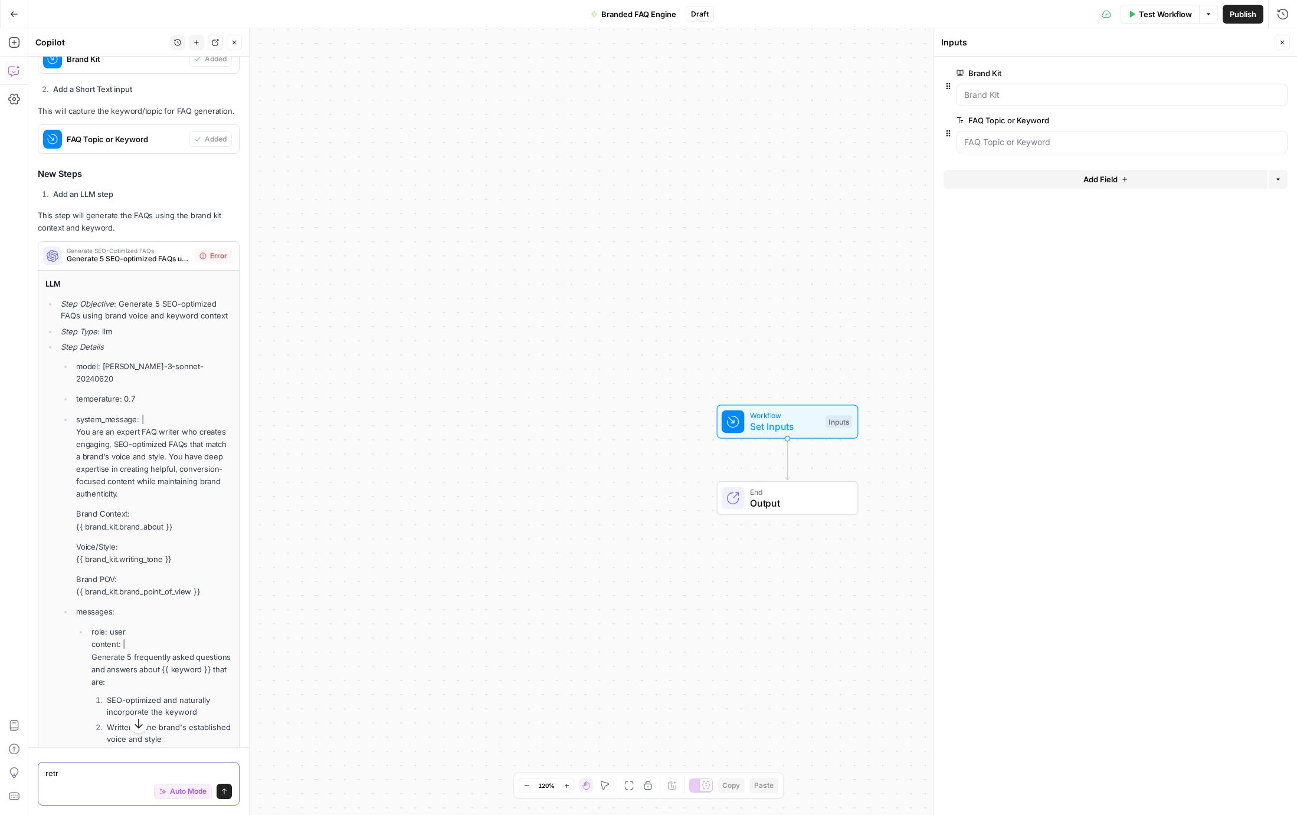
type textarea "retry"
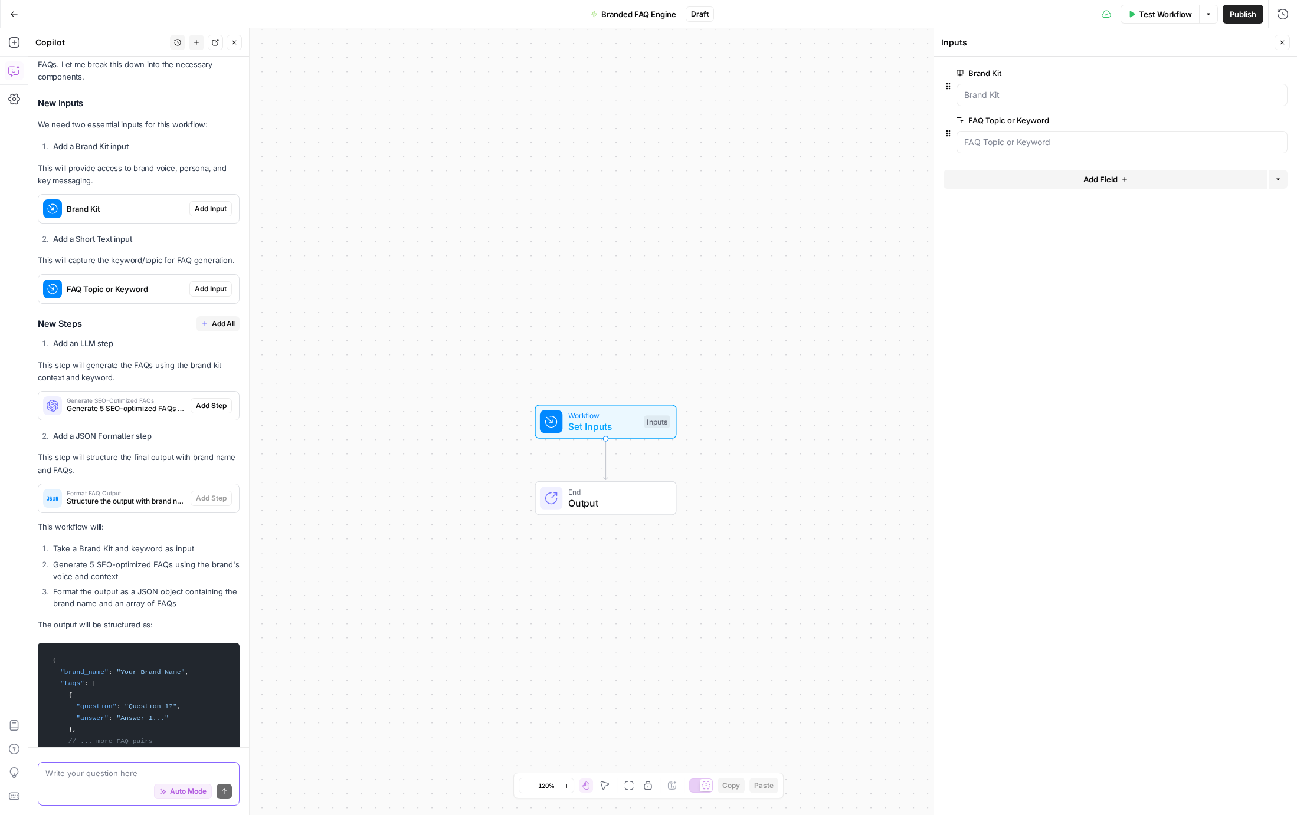
scroll to position [1859, 0]
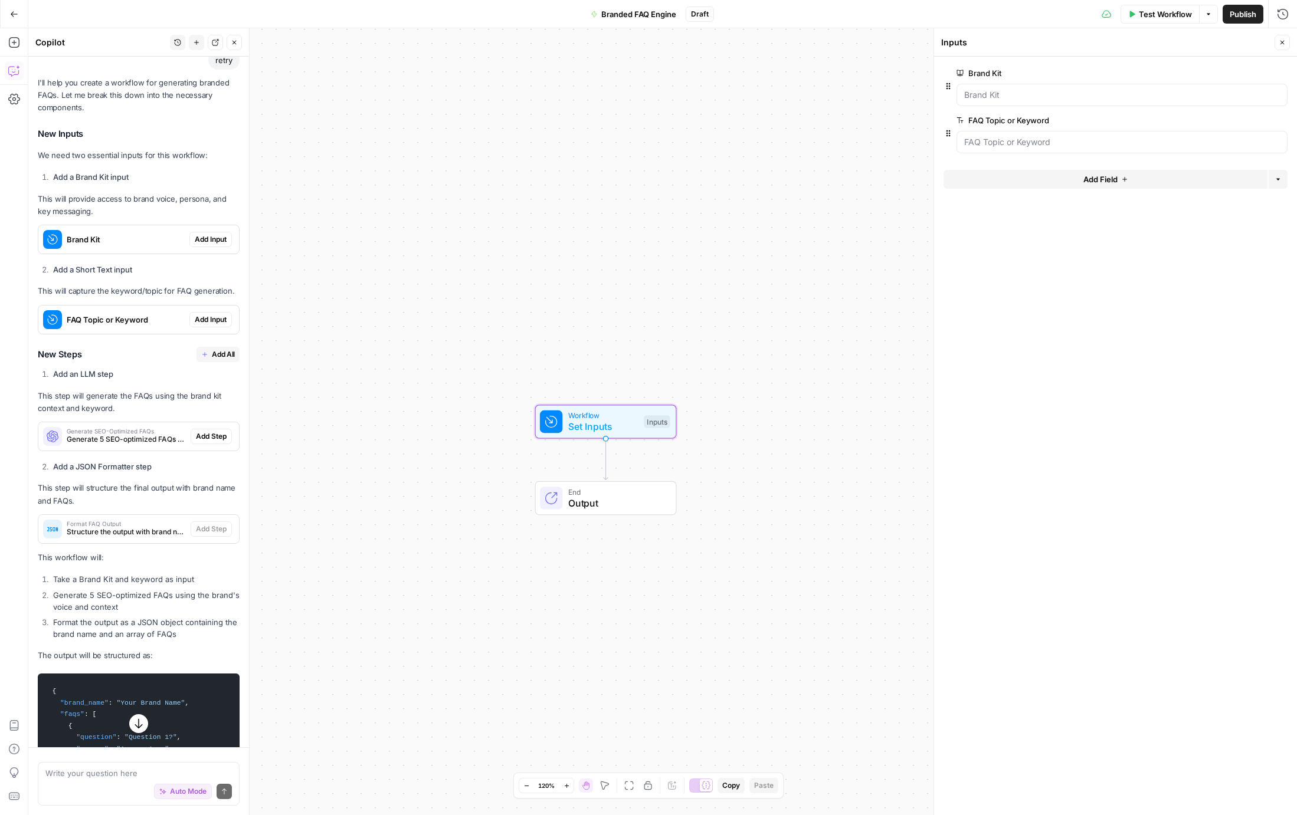
click at [202, 234] on span "Add Input" at bounding box center [211, 239] width 32 height 11
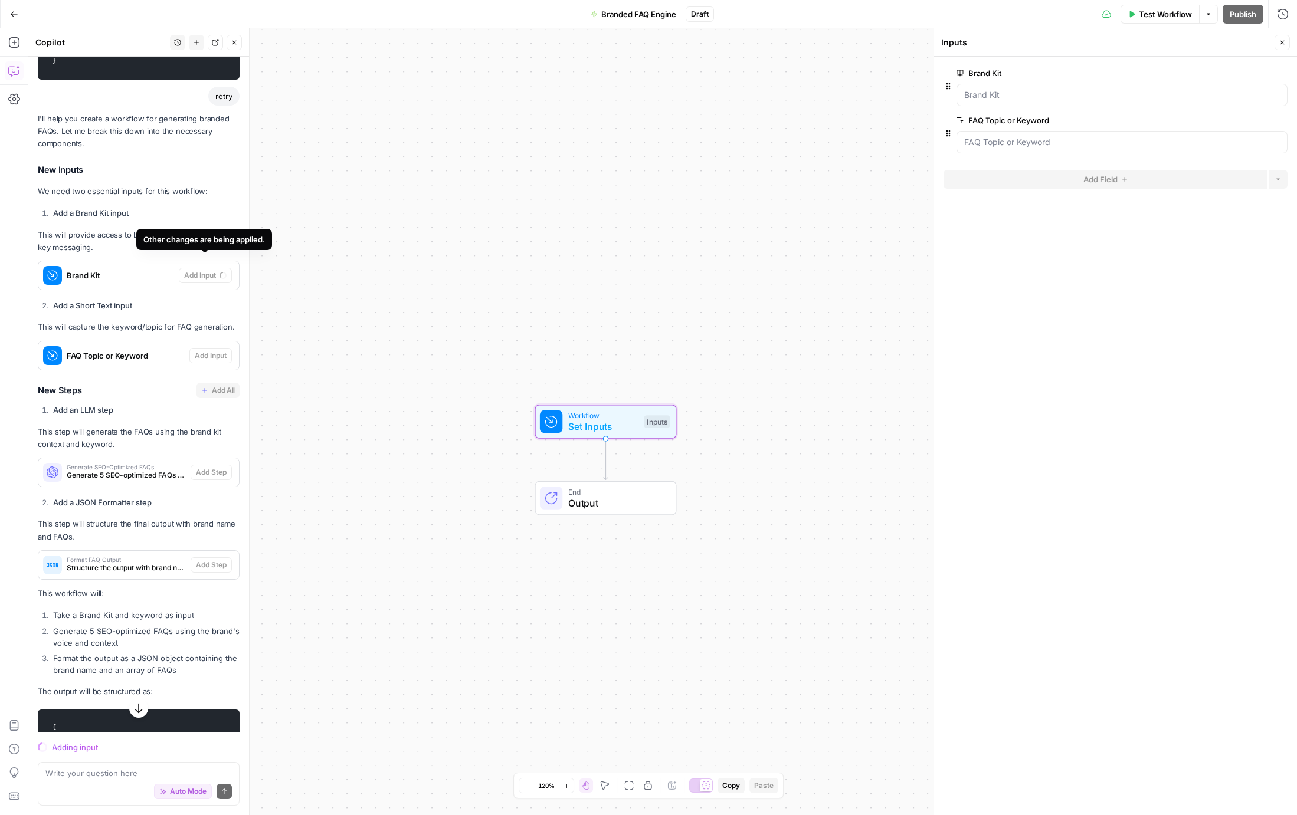
scroll to position [1937, 0]
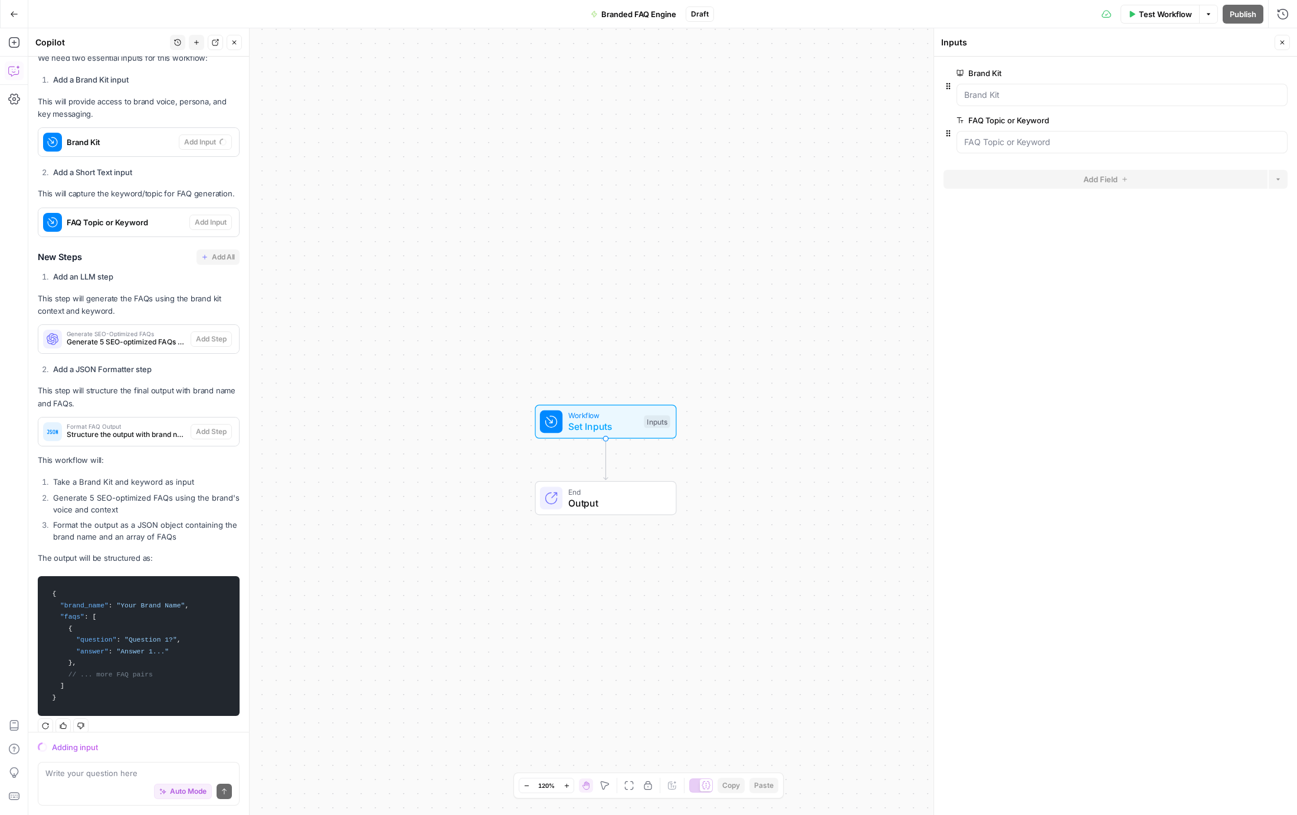
drag, startPoint x: 391, startPoint y: 314, endPoint x: 384, endPoint y: 314, distance: 6.5
click at [388, 314] on div "Workflow Set Inputs Inputs End Output" at bounding box center [662, 421] width 1269 height 787
click at [142, 418] on div "Format FAQ Output Structure the output with brand name and FAQs array" at bounding box center [114, 432] width 152 height 28
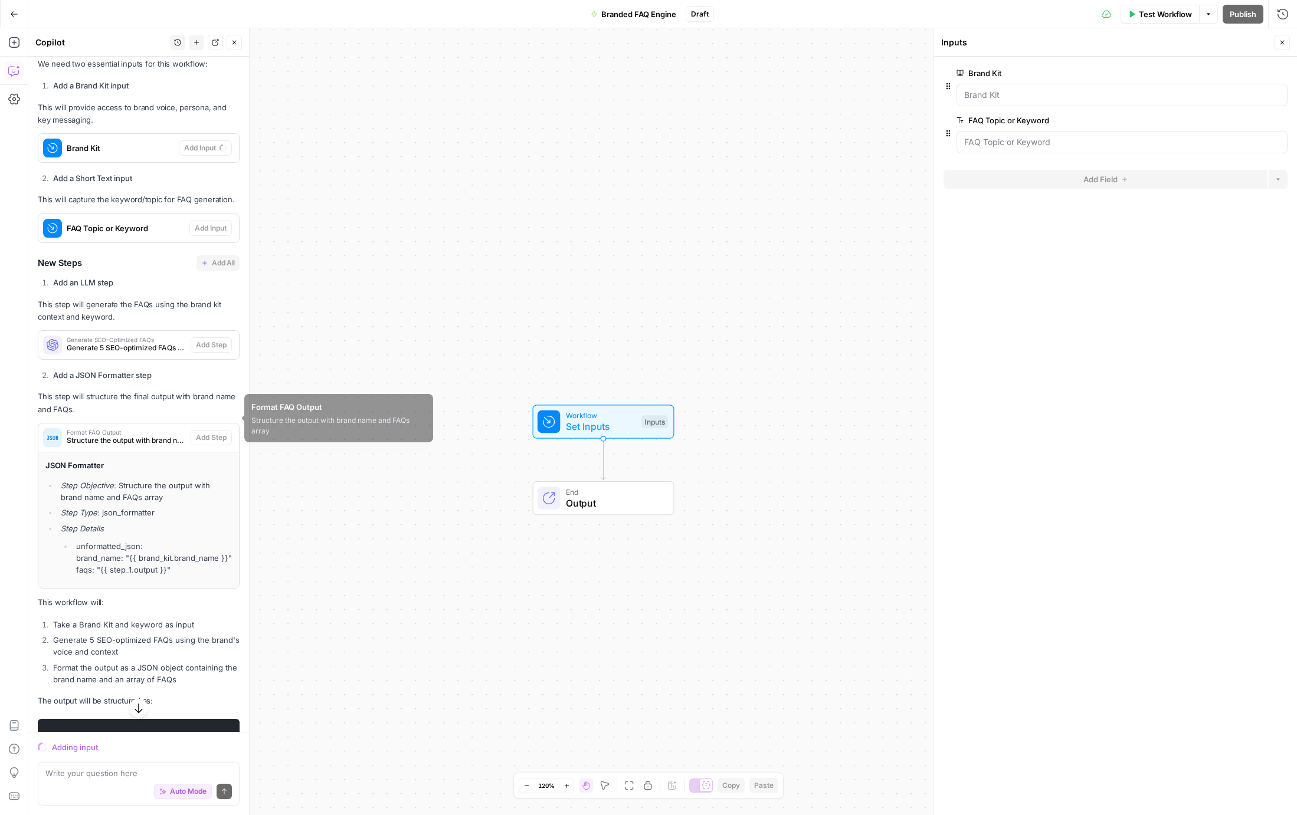
scroll to position [1915, 0]
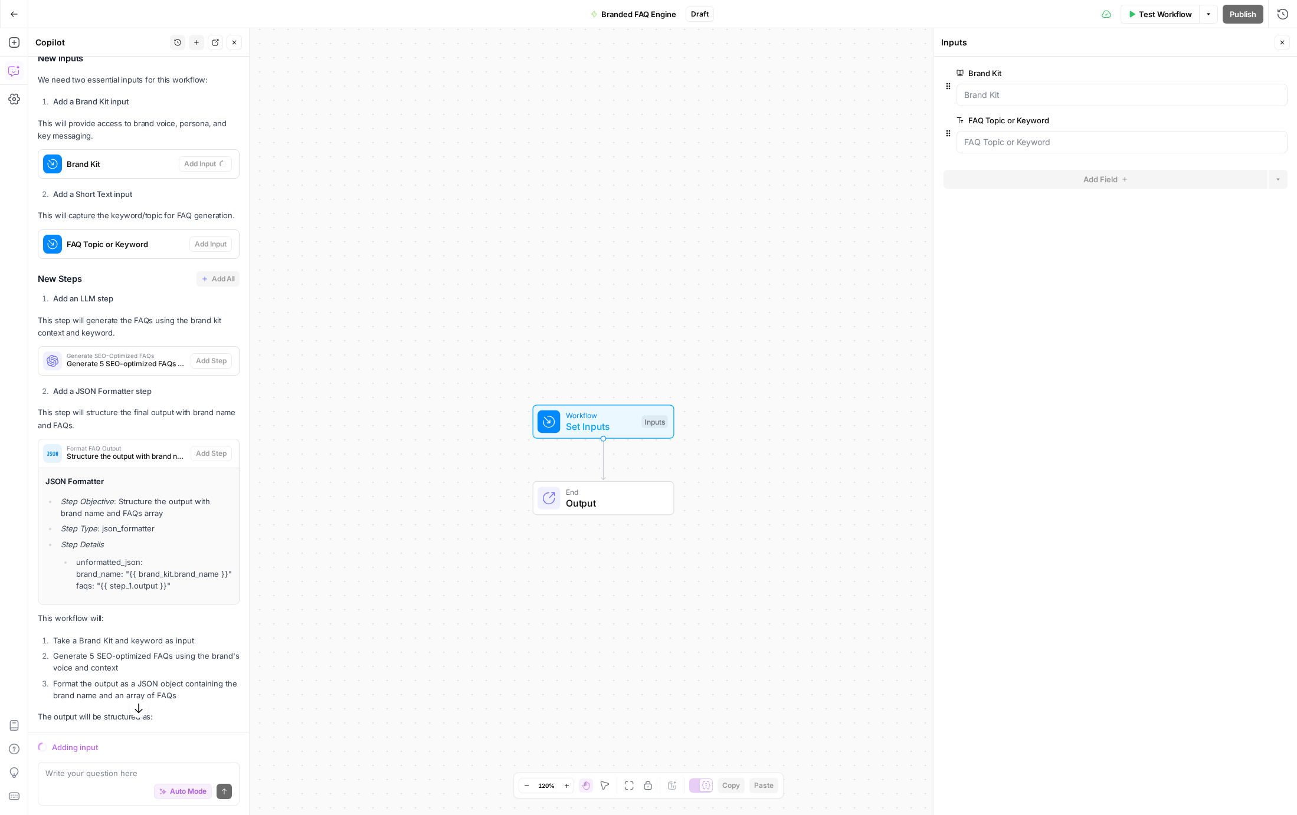
click at [135, 353] on span "Generate SEO-Optimized FAQs" at bounding box center [126, 356] width 119 height 6
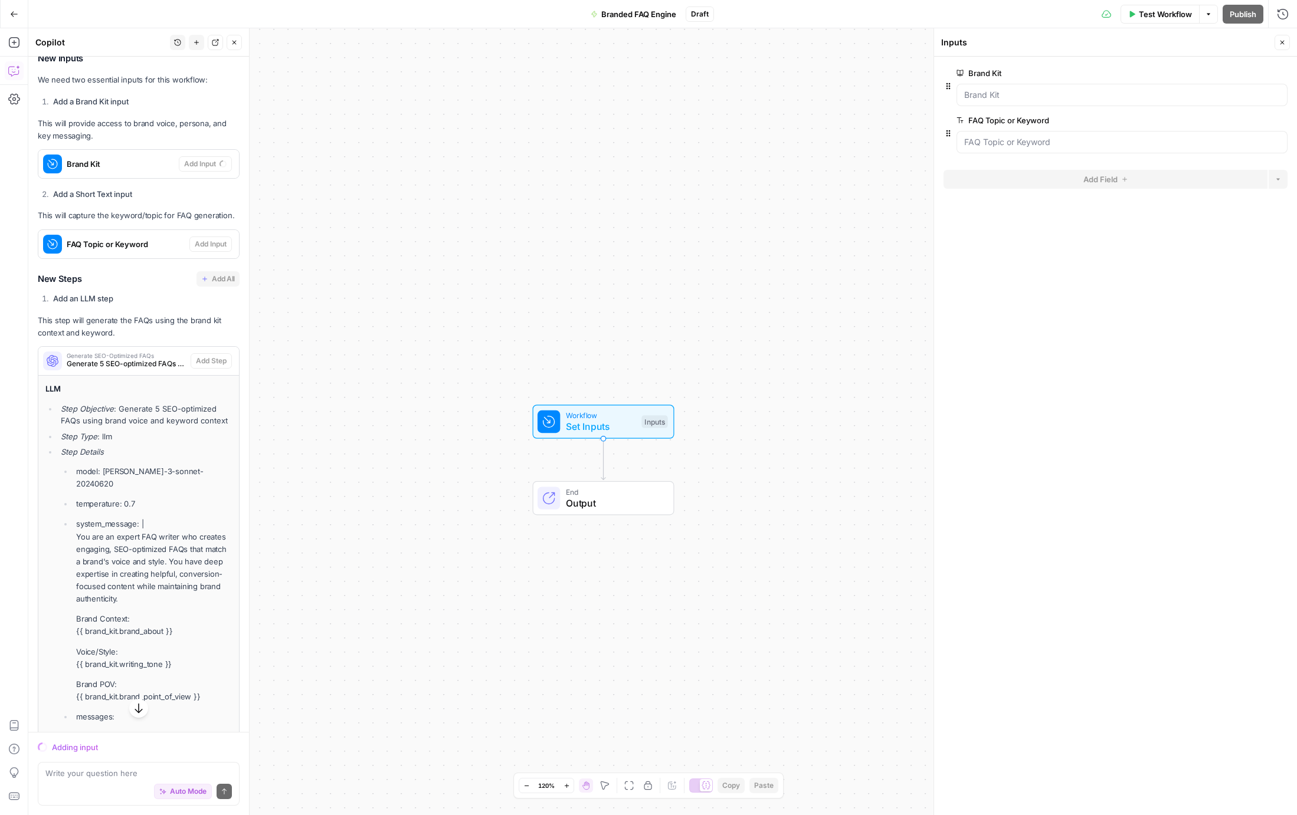
click at [137, 409] on li "Step Objective : Generate 5 SEO-optimized FAQs using brand voice and keyword co…" at bounding box center [145, 415] width 174 height 24
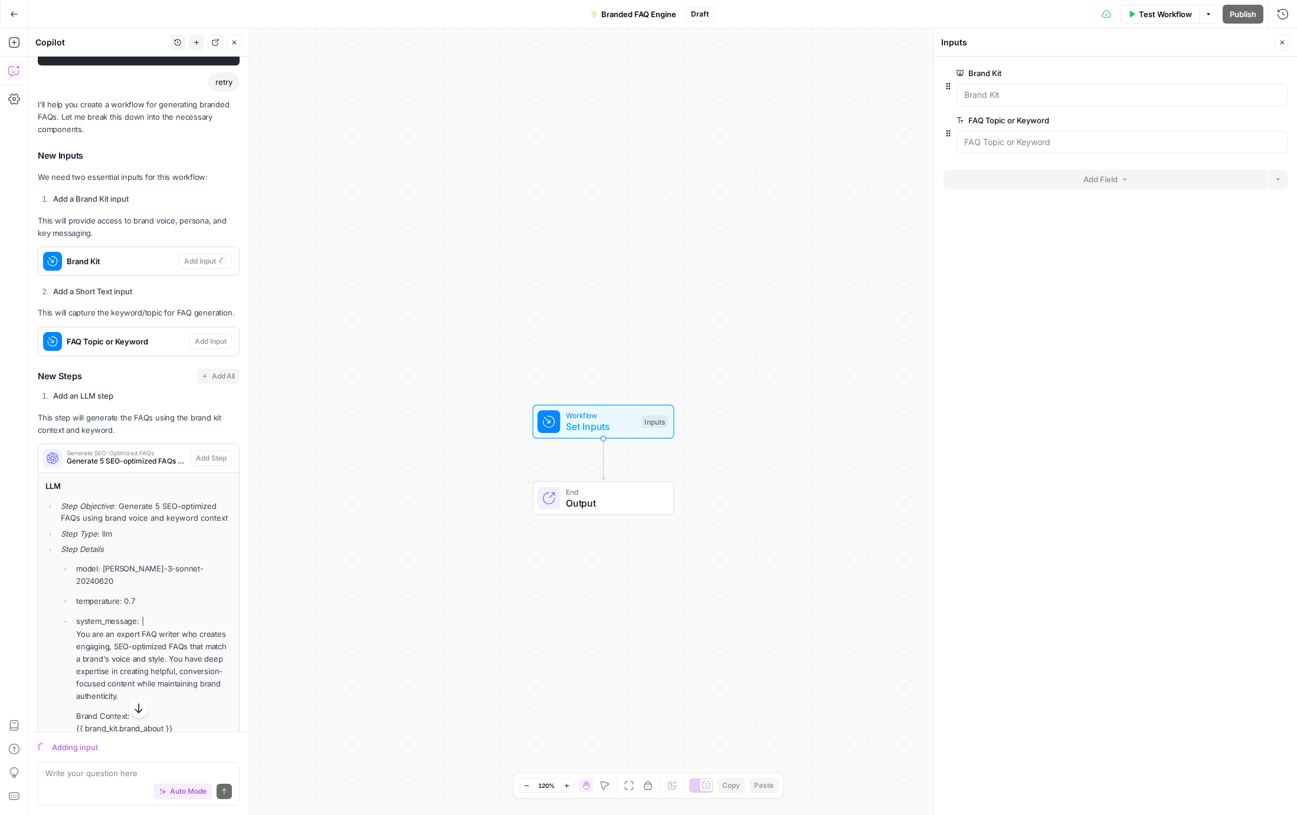
scroll to position [1804, 0]
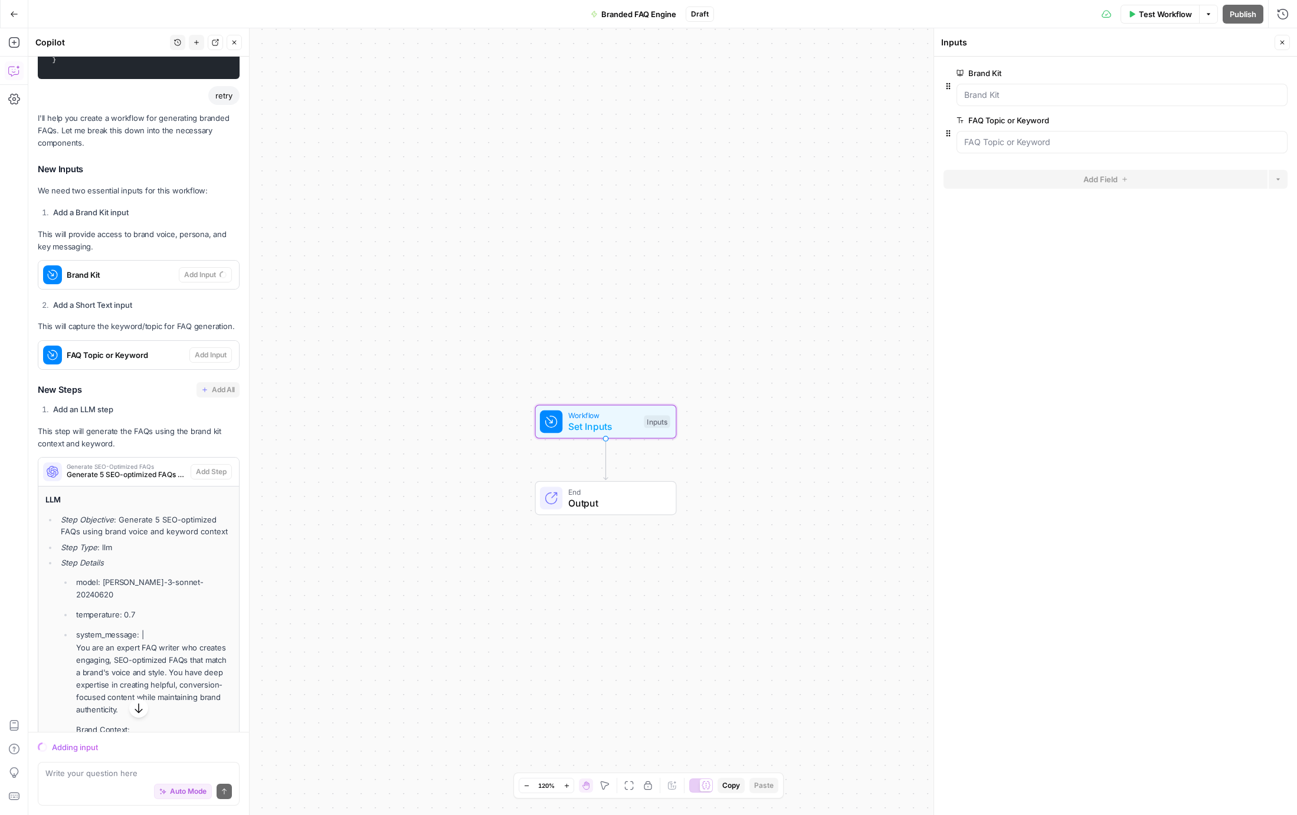
click at [146, 349] on span "FAQ Topic or Keyword" at bounding box center [126, 355] width 118 height 12
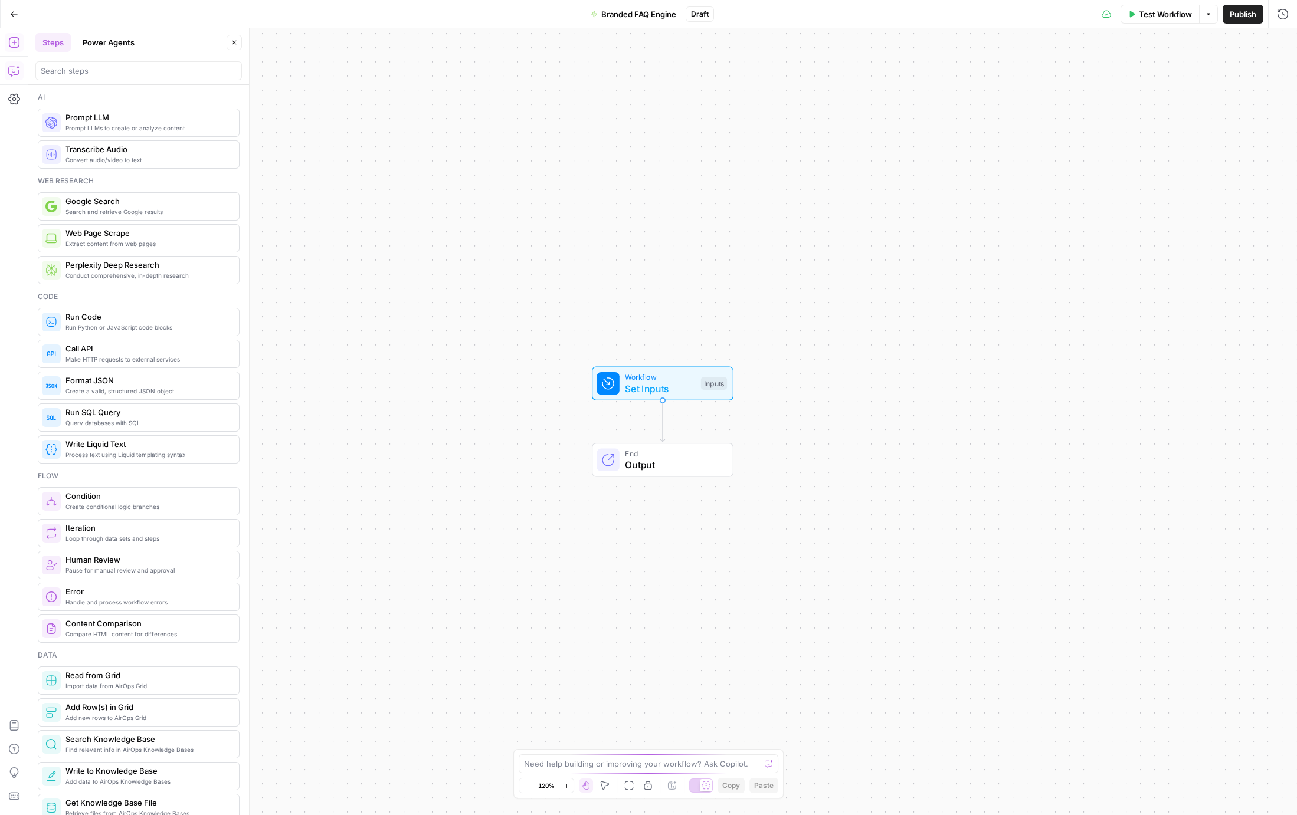
click at [19, 65] on icon "button" at bounding box center [14, 71] width 12 height 12
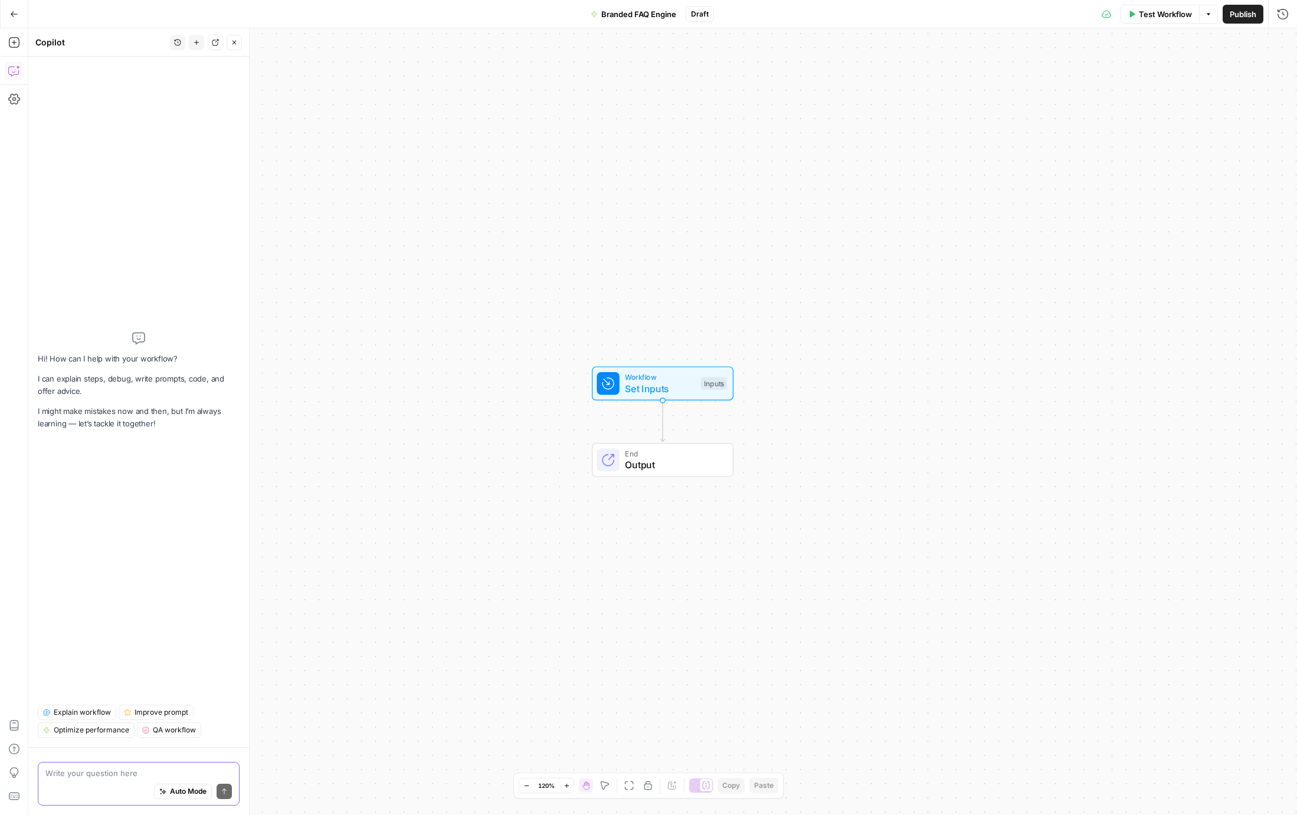
click at [171, 796] on span "Auto Mode" at bounding box center [188, 792] width 37 height 11
click at [131, 775] on textarea at bounding box center [138, 774] width 186 height 12
paste textarea "1. Inputs → Add fields for Brand Kit (includes tone, persona, about, POV) and K…"
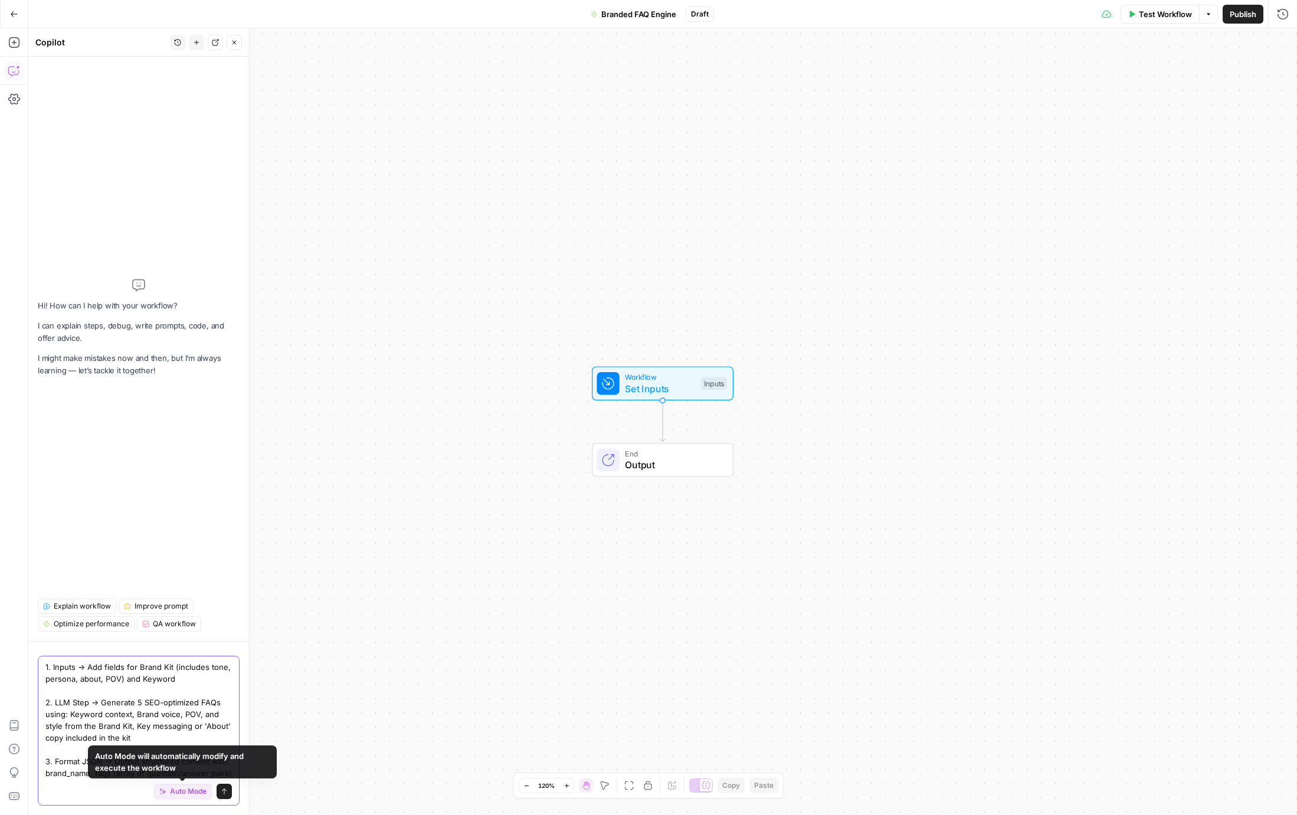
type textarea "1. Inputs → Add fields for Brand Kit (includes tone, persona, about, POV) and K…"
click at [222, 792] on icon "submit" at bounding box center [224, 791] width 7 height 7
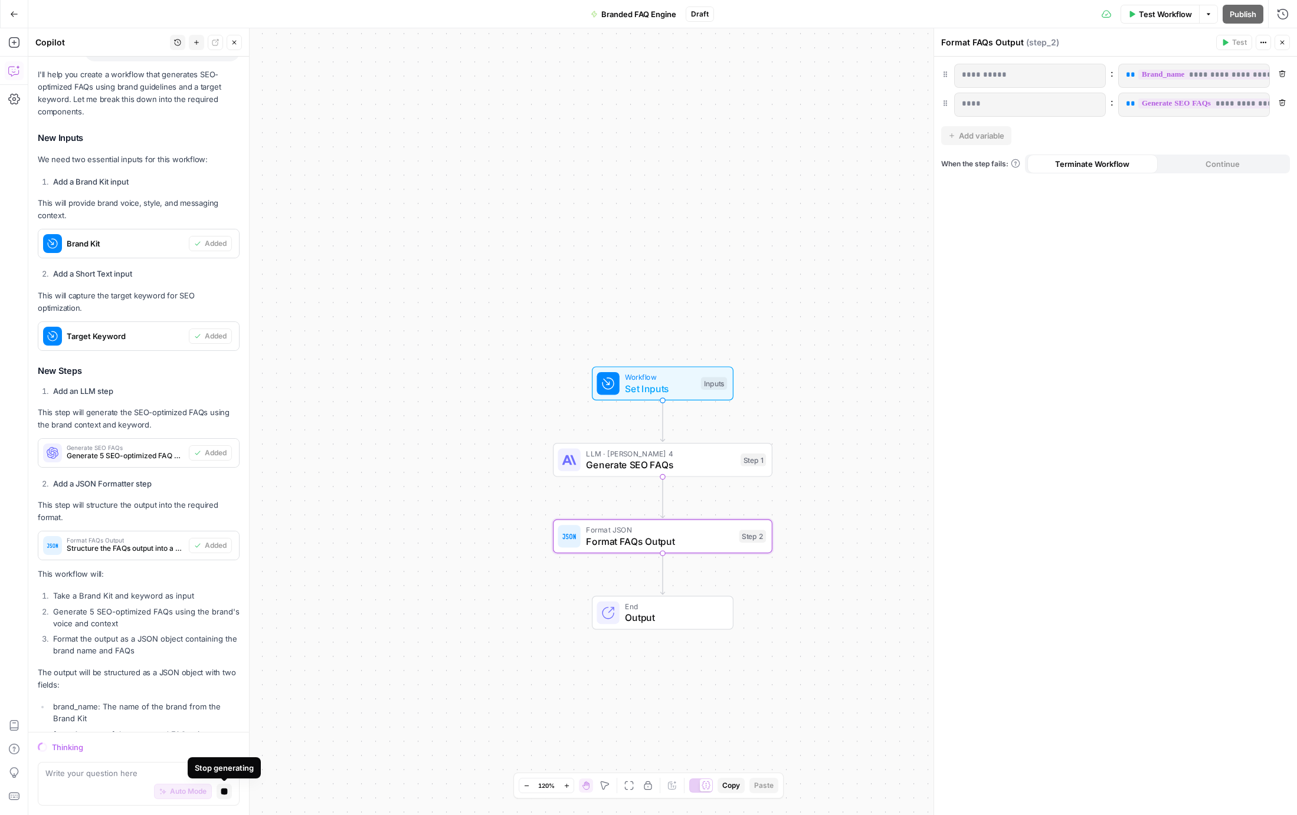
scroll to position [281, 0]
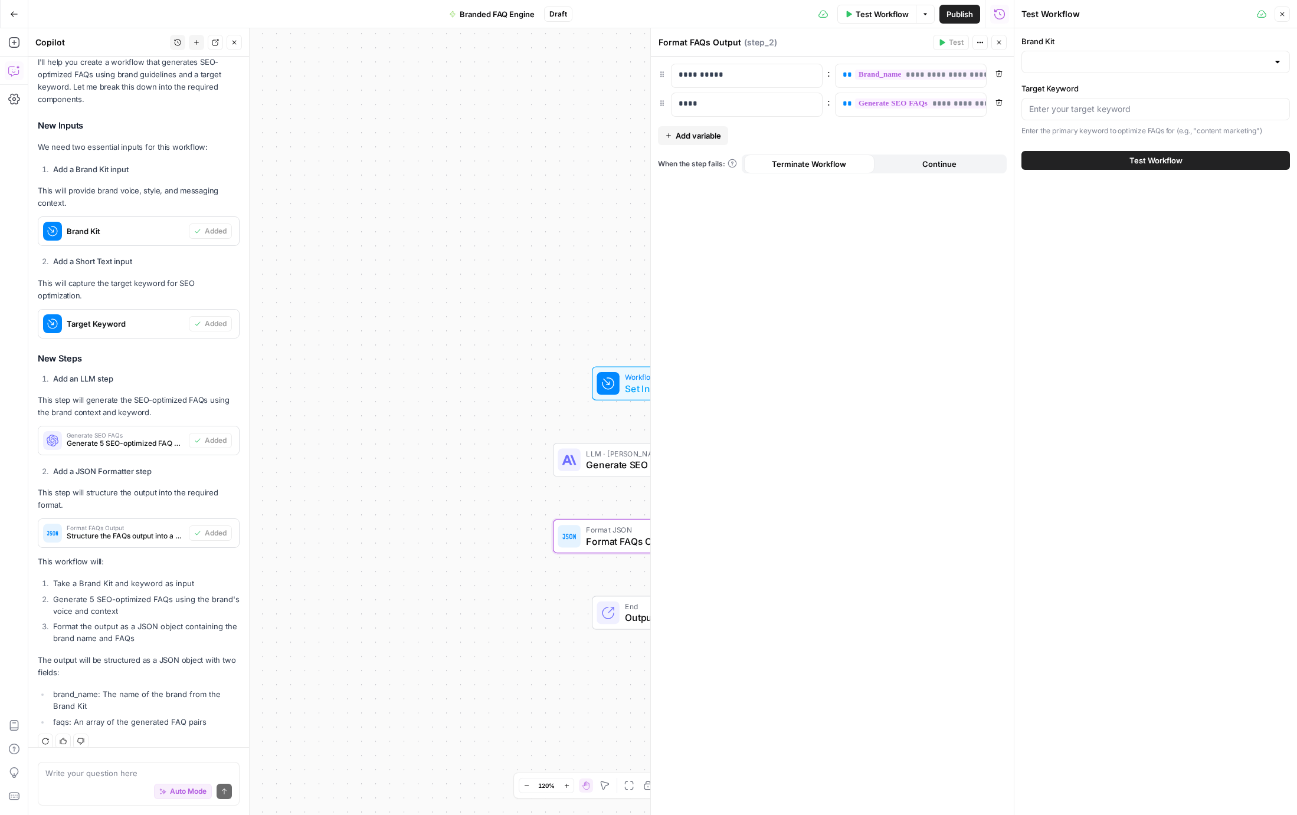
click at [1284, 15] on icon "button" at bounding box center [1282, 14] width 7 height 7
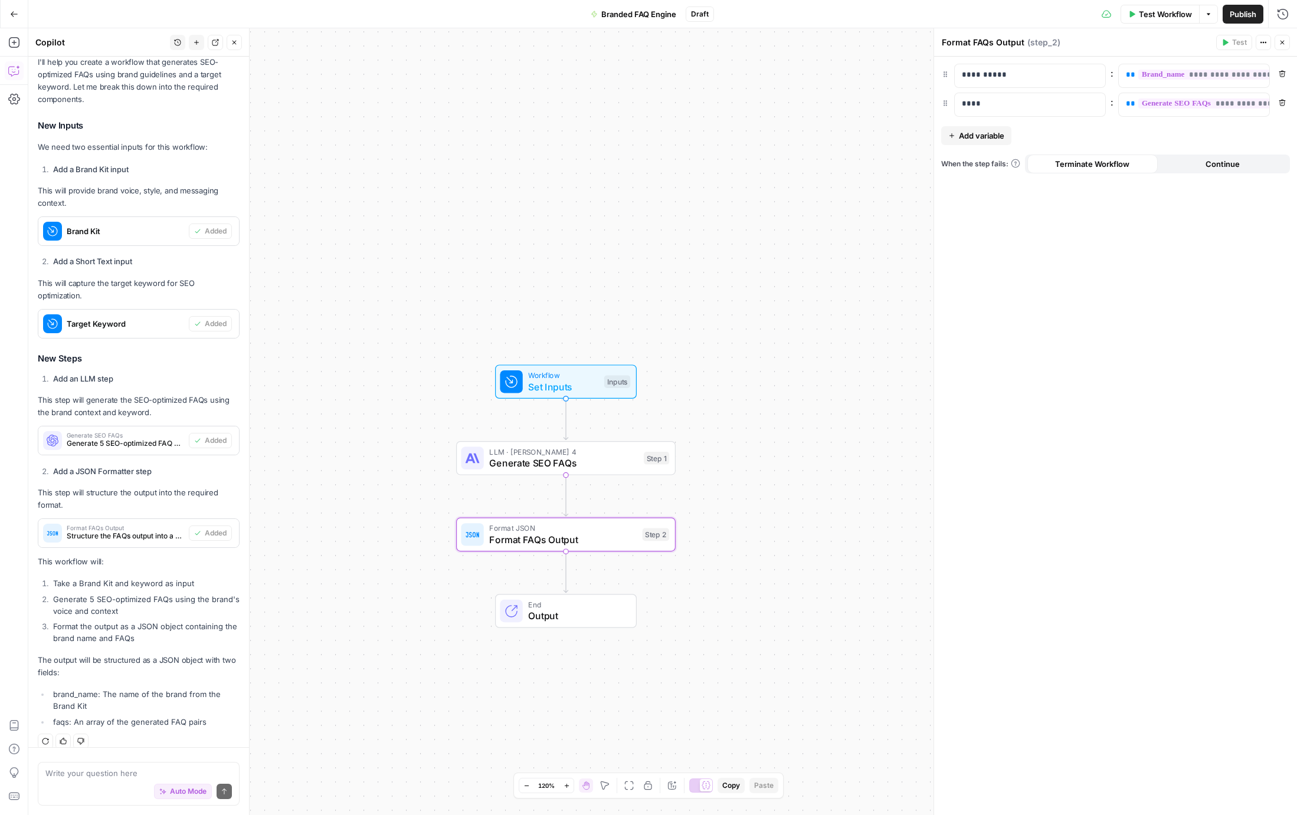
drag, startPoint x: 800, startPoint y: 420, endPoint x: 608, endPoint y: 506, distance: 210.5
click at [703, 417] on div "Workflow Set Inputs Inputs LLM · Claude Sonnet 4 Generate SEO FAQs Step 1 Forma…" at bounding box center [662, 421] width 1269 height 787
click at [559, 608] on span "Output" at bounding box center [575, 615] width 96 height 14
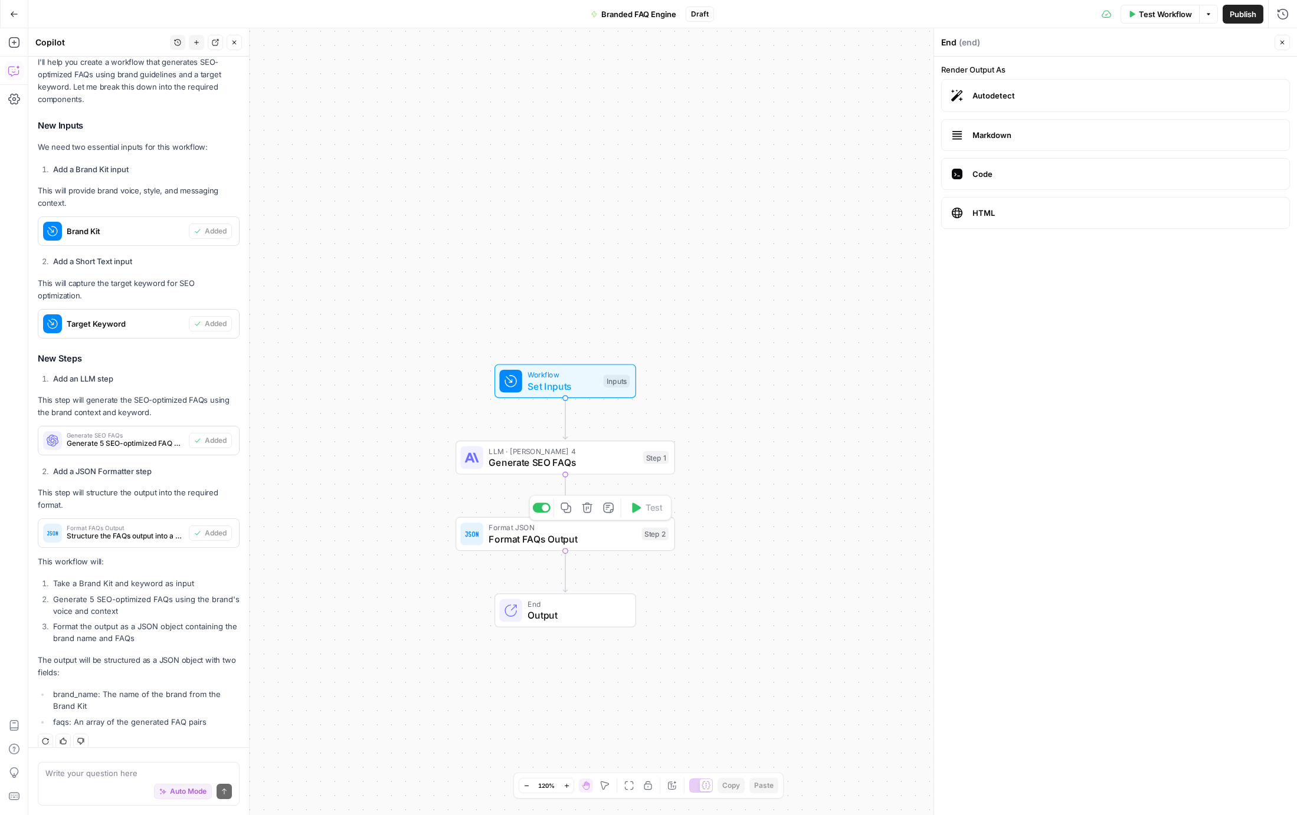
click at [607, 536] on span "Format FAQs Output" at bounding box center [563, 539] width 148 height 14
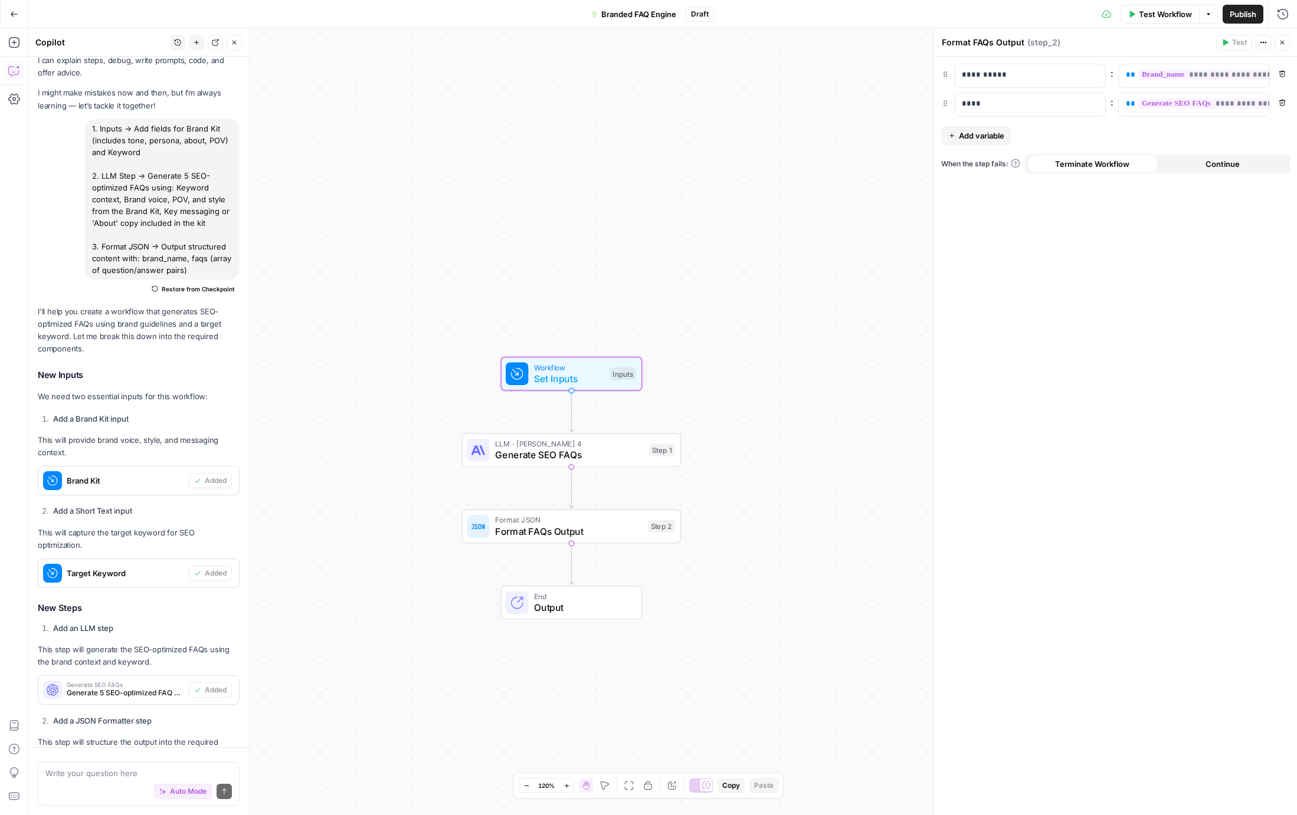
scroll to position [0, 0]
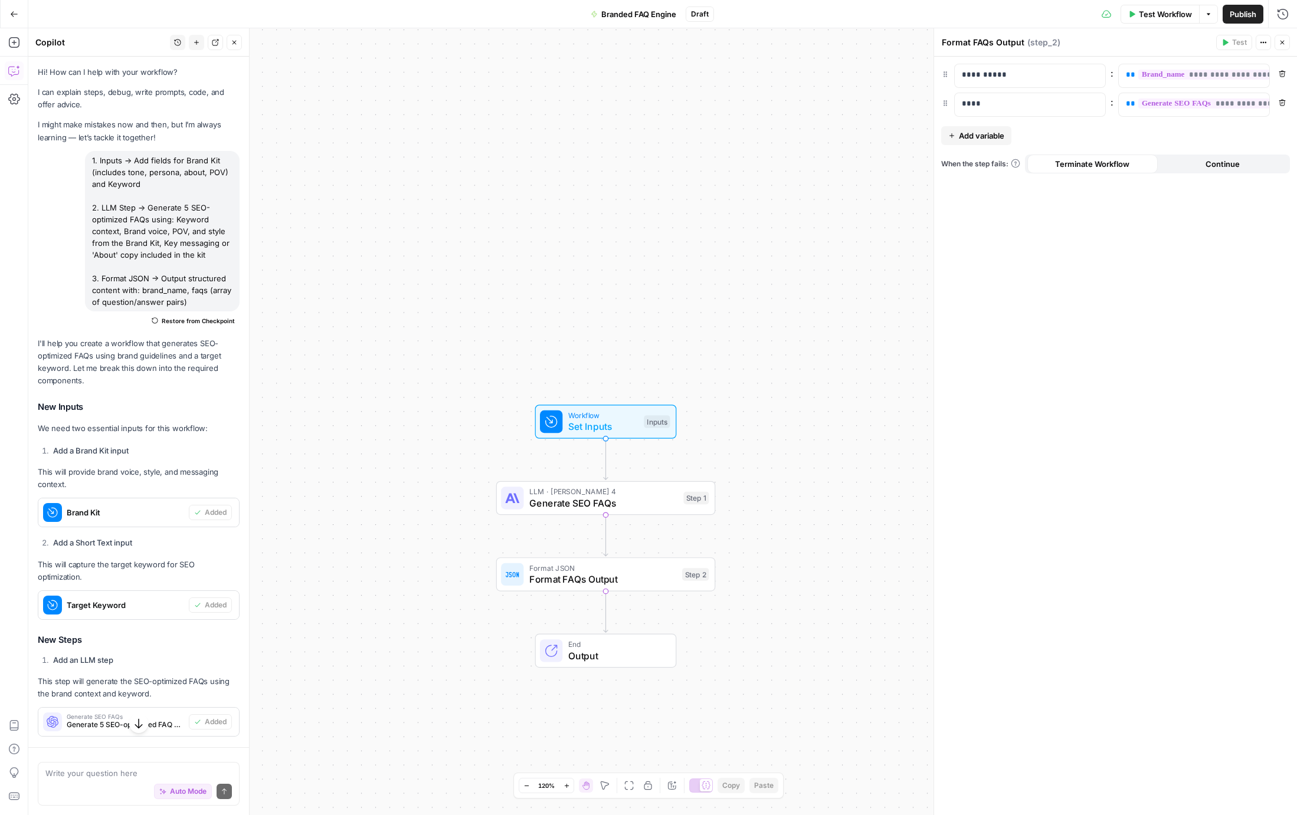
click at [587, 416] on span "Workflow" at bounding box center [603, 415] width 70 height 11
click at [584, 418] on span "Workflow" at bounding box center [604, 420] width 70 height 11
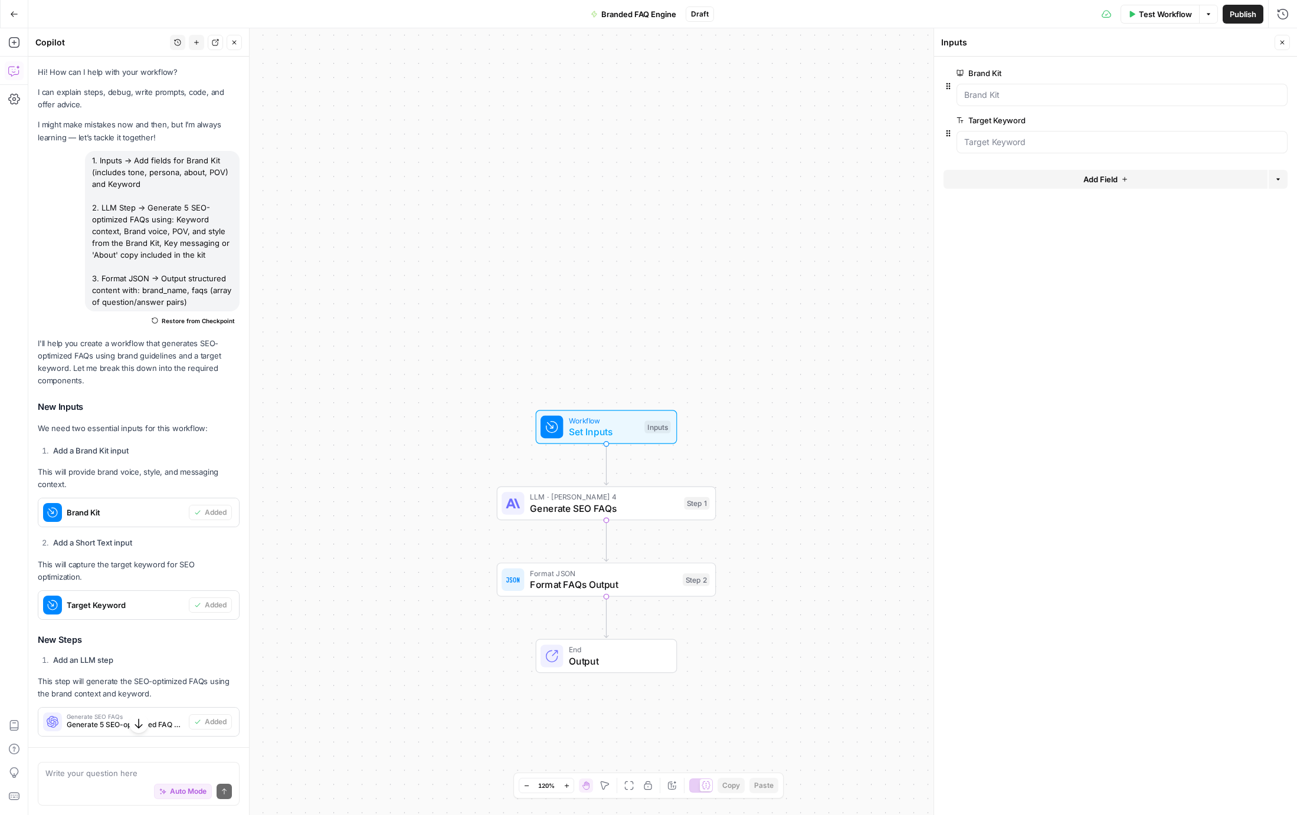
click at [1237, 71] on span "edit field" at bounding box center [1243, 72] width 26 height 9
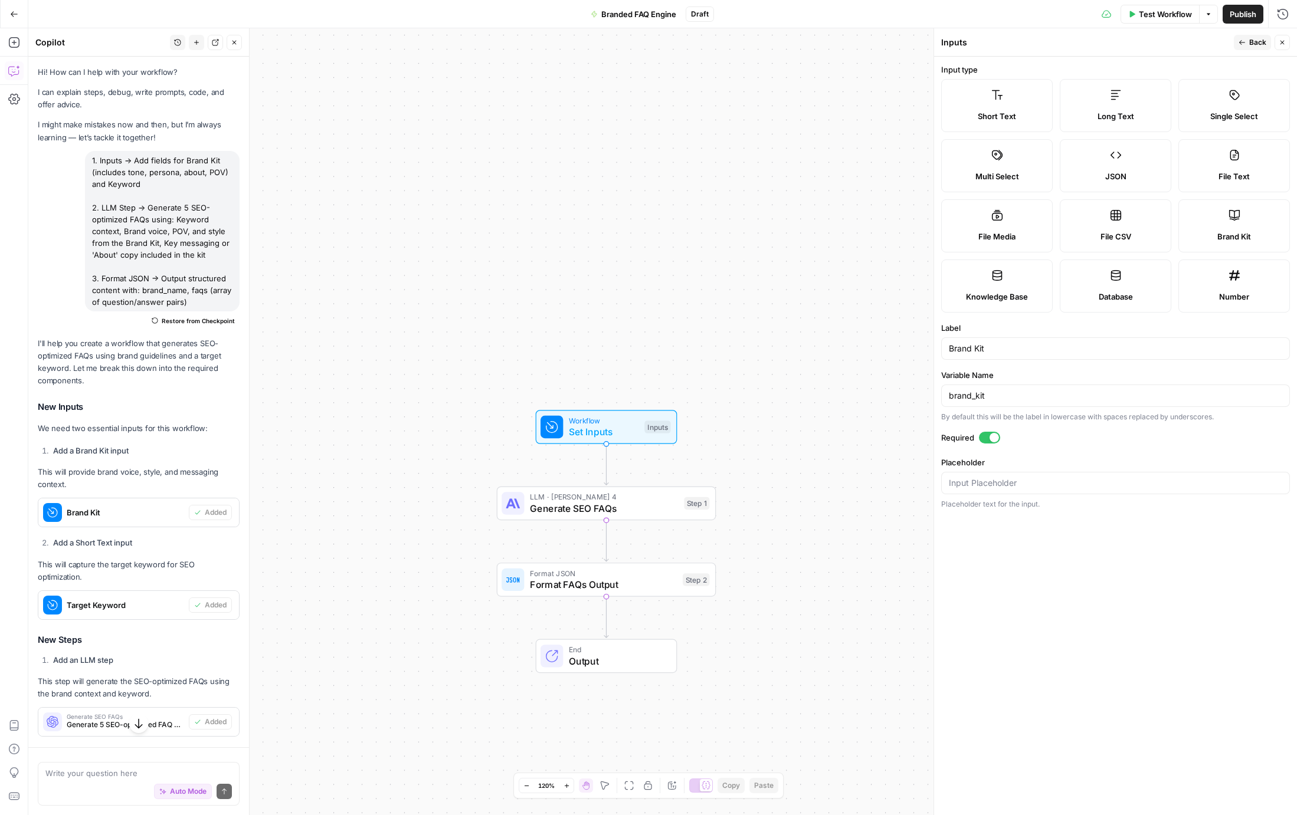
click at [1284, 40] on icon "button" at bounding box center [1282, 42] width 7 height 7
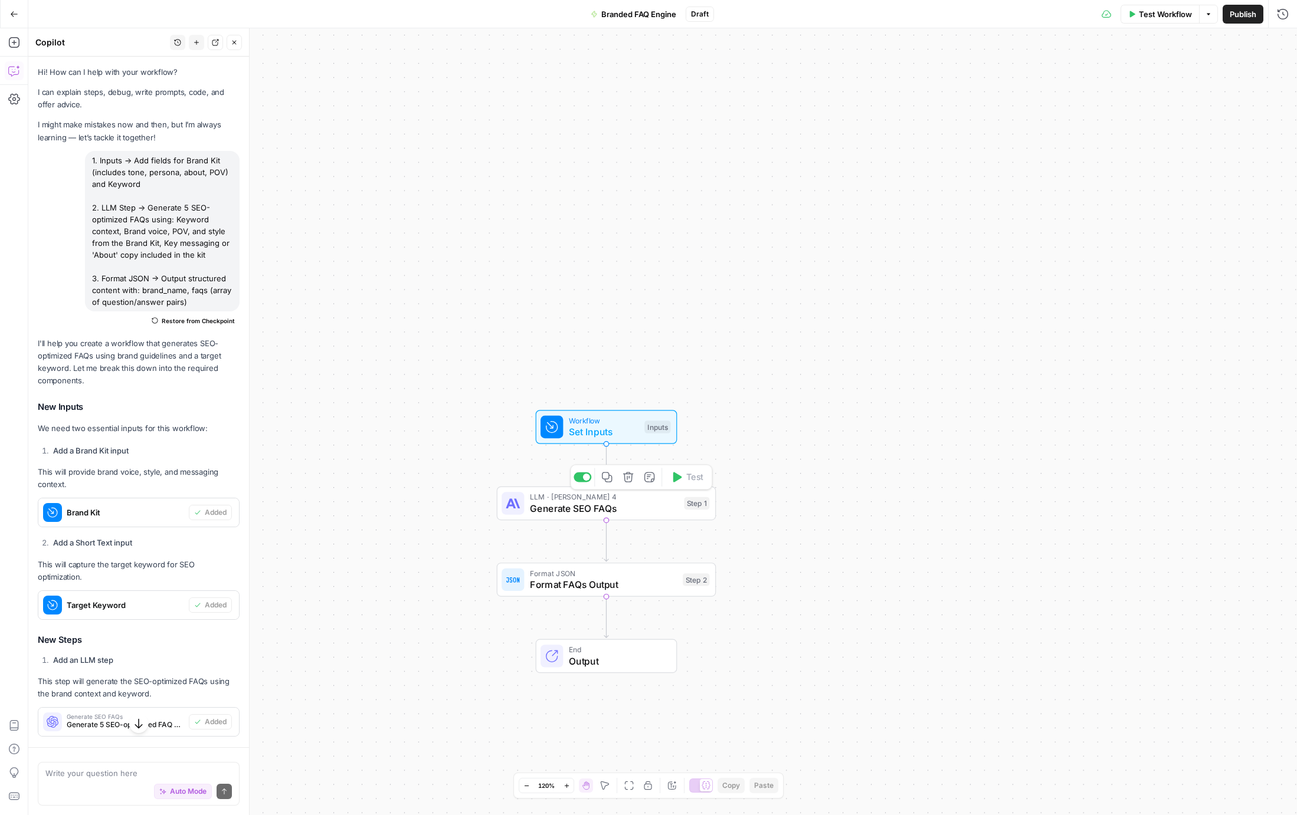
click at [576, 501] on div "LLM · Claude Sonnet 4 Generate SEO FAQs" at bounding box center [604, 503] width 149 height 24
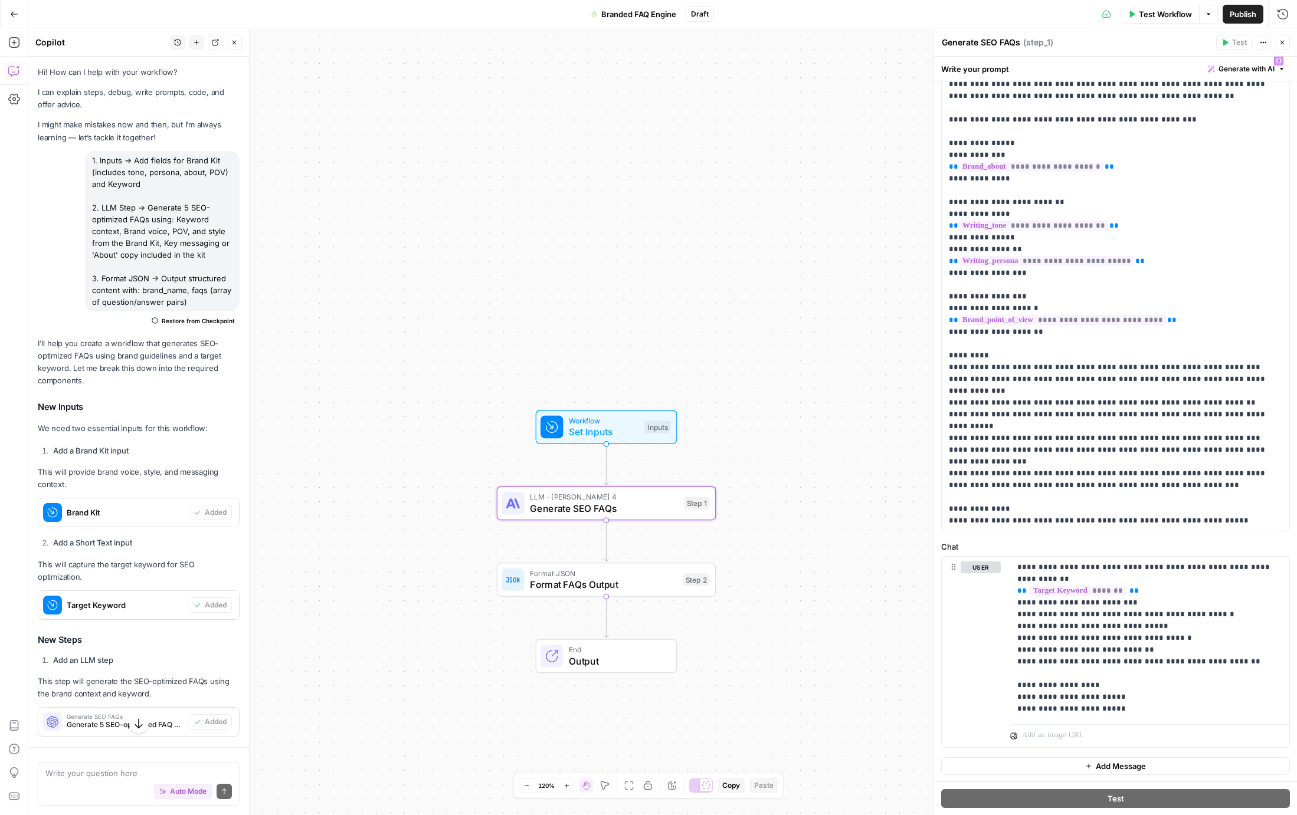
scroll to position [83, 0]
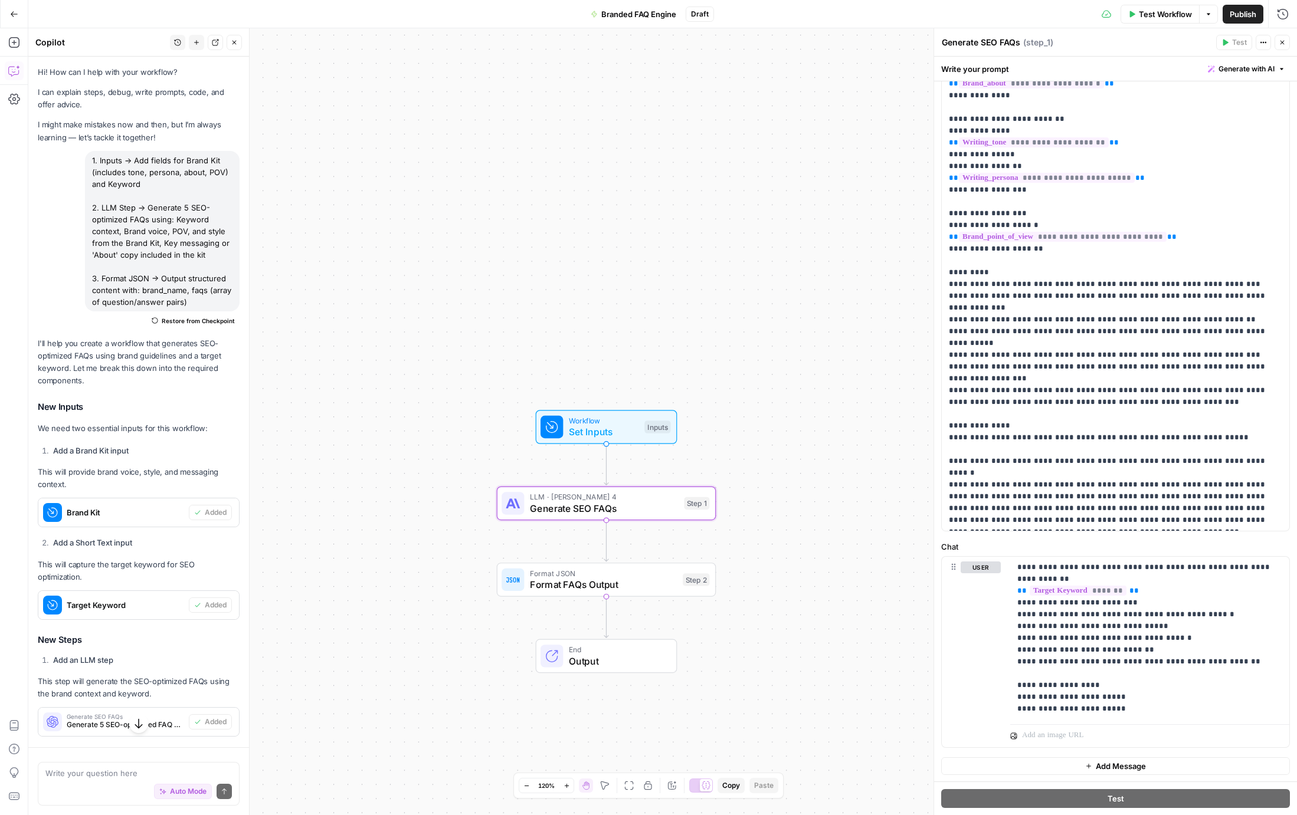
click at [624, 584] on span "Format FAQs Output" at bounding box center [603, 585] width 147 height 14
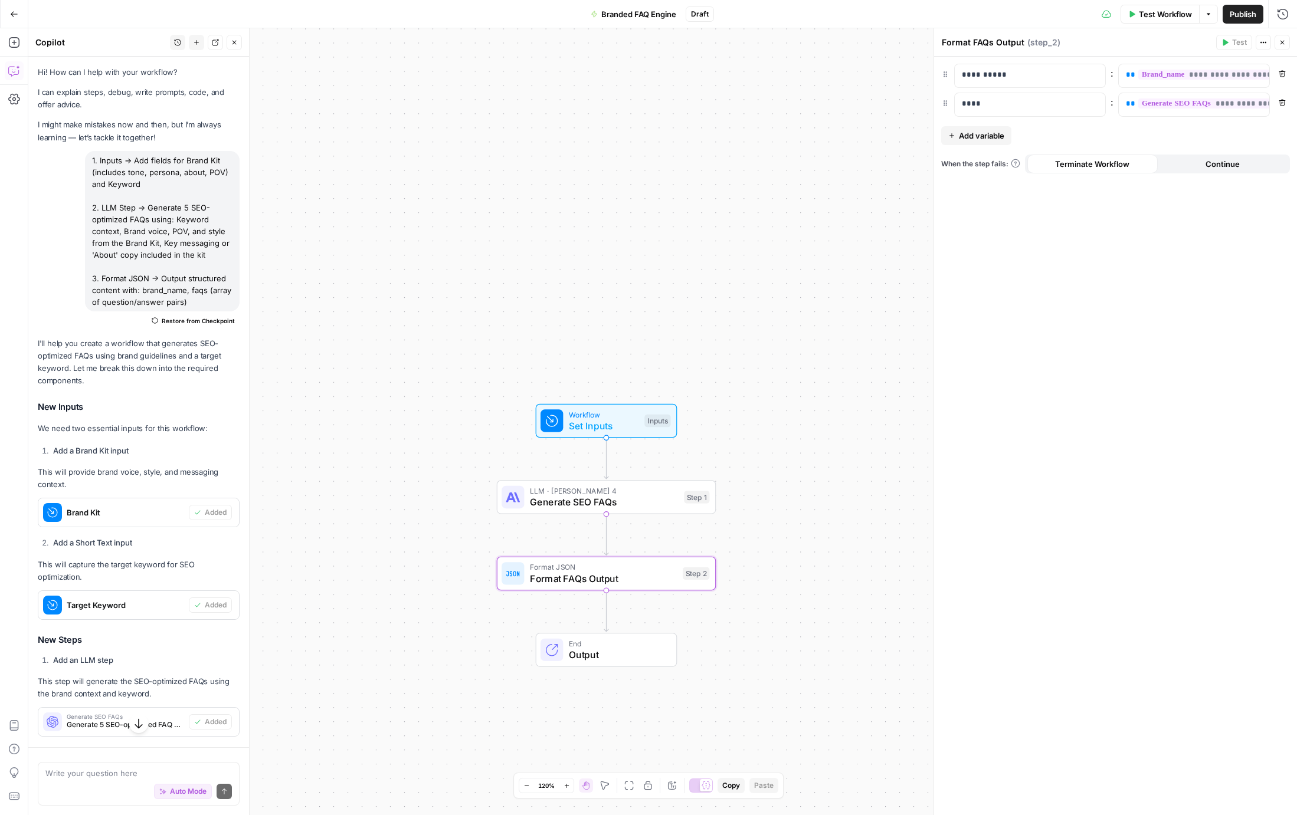
click at [631, 647] on span "End" at bounding box center [617, 643] width 96 height 11
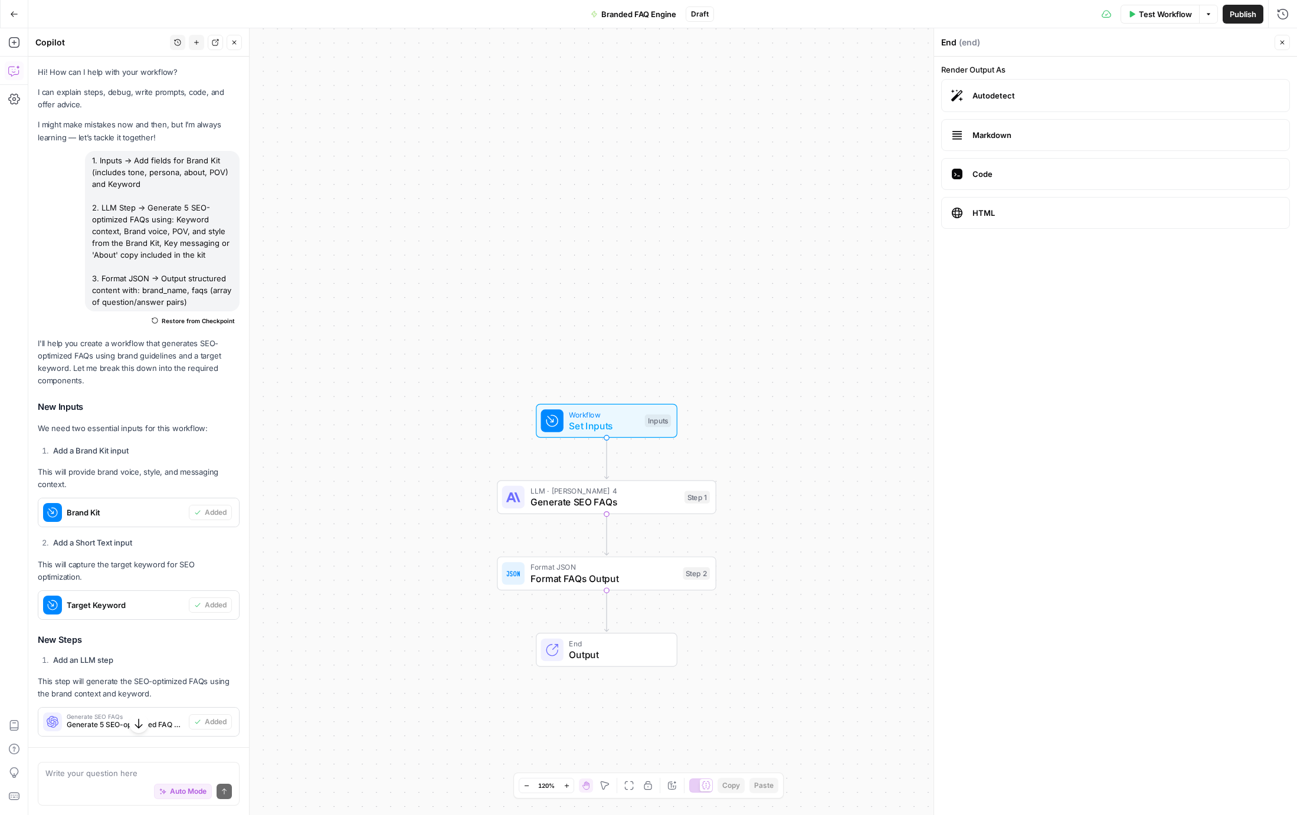
click at [625, 424] on span "Set Inputs" at bounding box center [604, 426] width 70 height 14
click at [1168, 14] on span "Test Workflow" at bounding box center [1165, 14] width 53 height 12
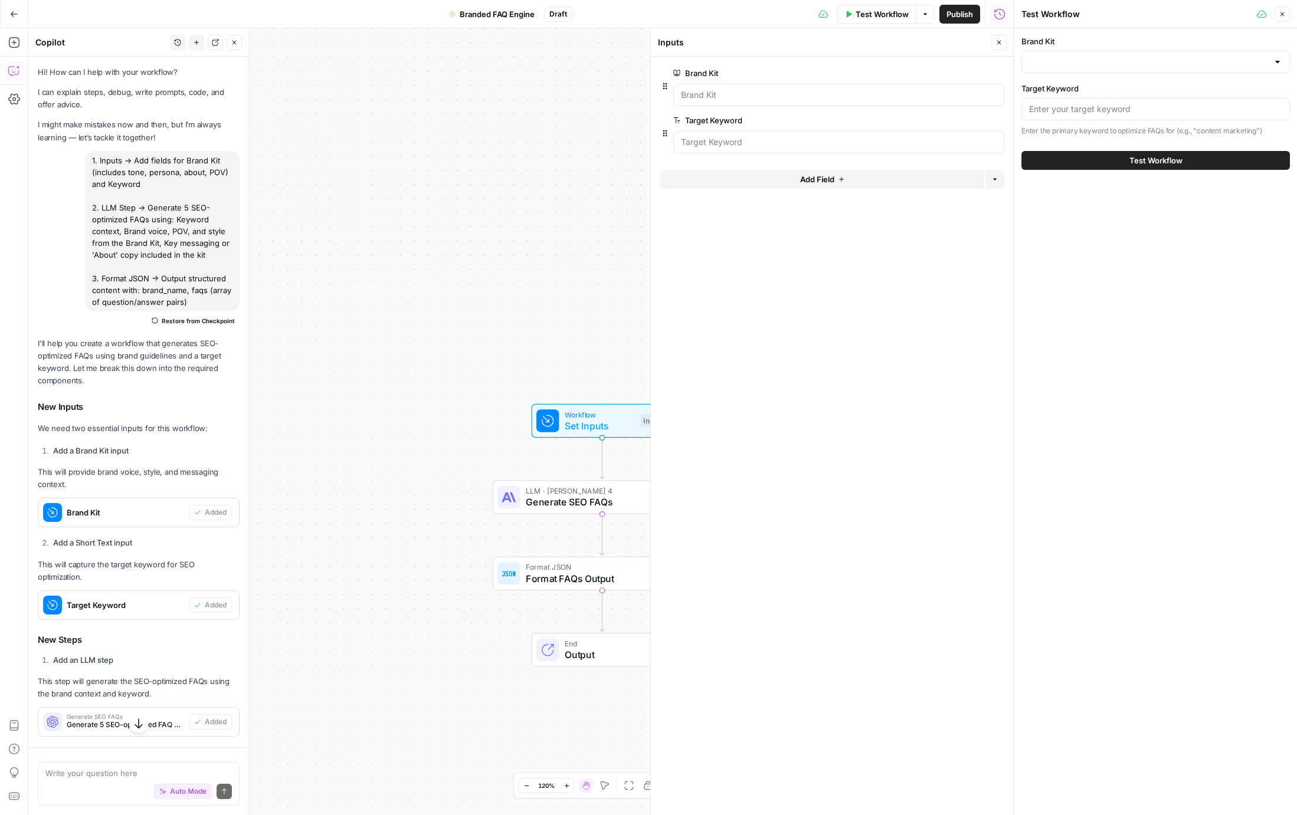
click at [1088, 70] on div at bounding box center [1155, 62] width 268 height 22
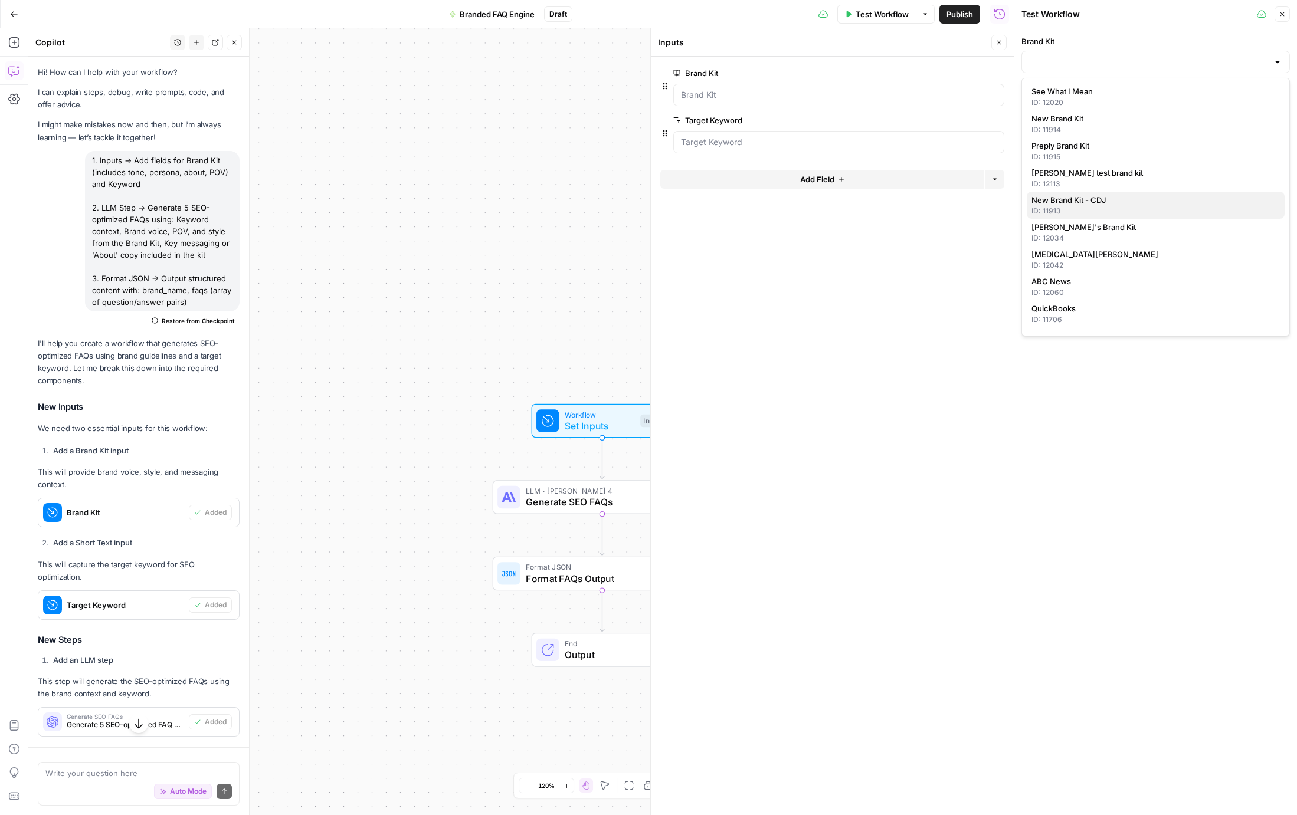
click at [1094, 197] on span "New Brand Kit - CDJ" at bounding box center [1153, 200] width 244 height 12
type input "New Brand Kit - CDJ"
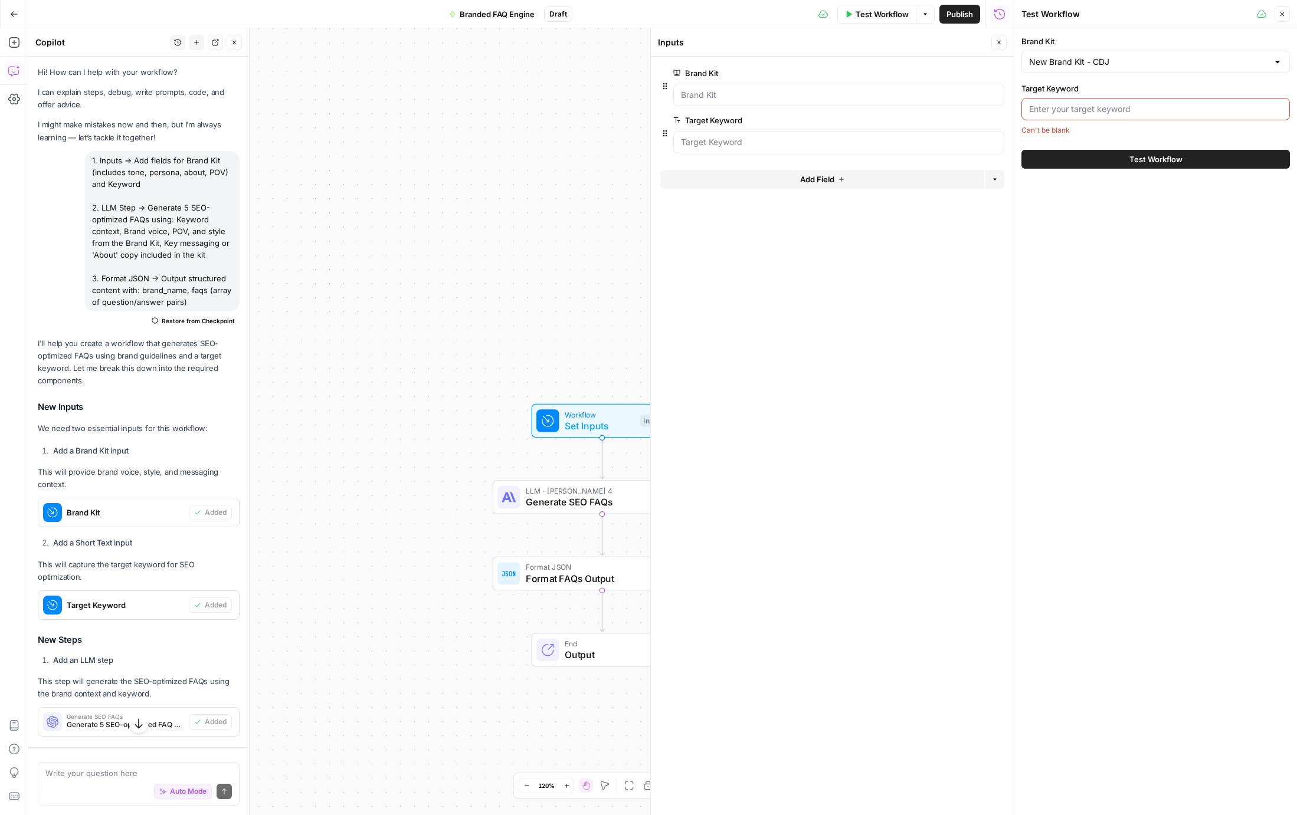
click at [1091, 110] on input "Target Keyword" at bounding box center [1155, 109] width 253 height 12
type input "china shipping"
click at [1156, 158] on span "Test Workflow" at bounding box center [1155, 161] width 53 height 12
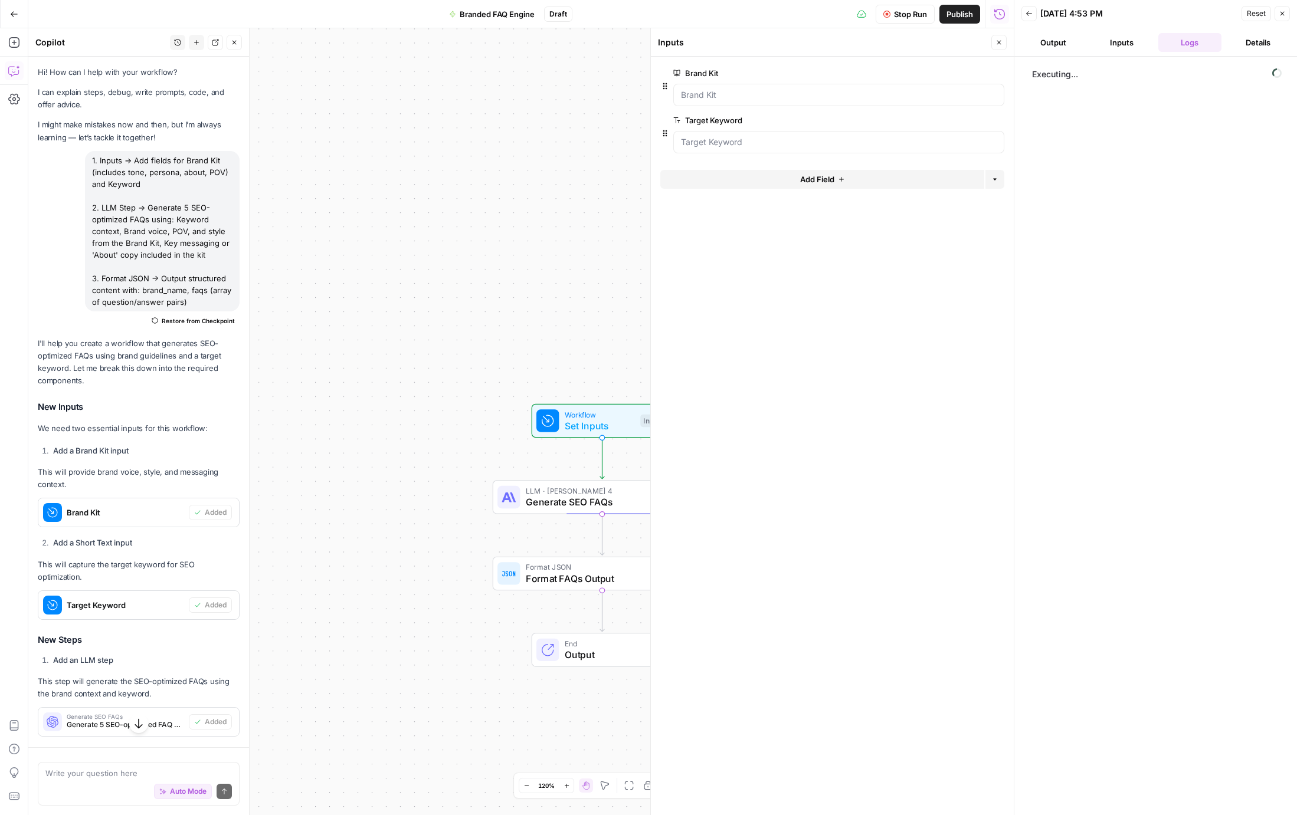
click at [1000, 45] on icon "button" at bounding box center [998, 42] width 7 height 7
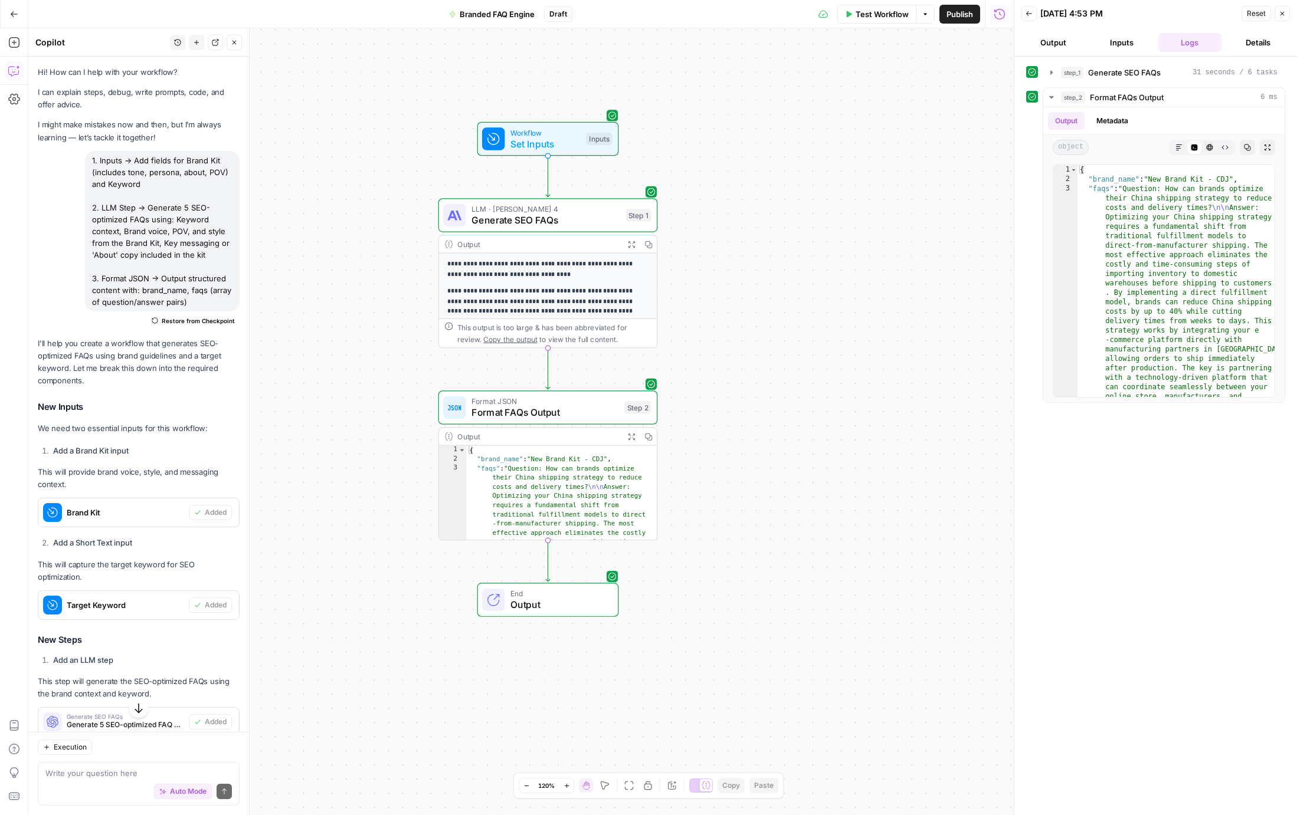
drag, startPoint x: 810, startPoint y: 607, endPoint x: 738, endPoint y: 317, distance: 298.5
click at [738, 317] on div "**********" at bounding box center [520, 421] width 985 height 787
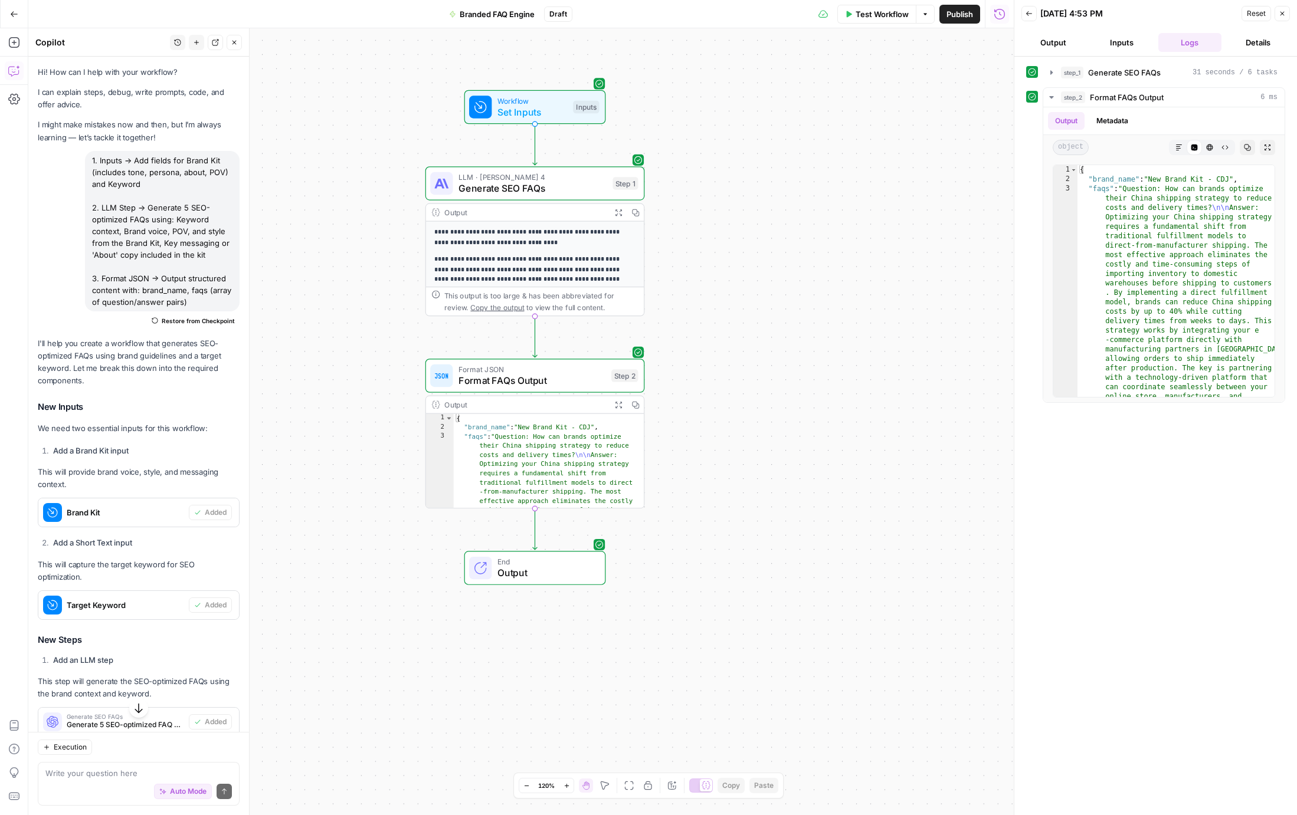
click at [535, 559] on span "End" at bounding box center [545, 561] width 96 height 11
click at [1173, 148] on button "Markdown" at bounding box center [1178, 147] width 15 height 15
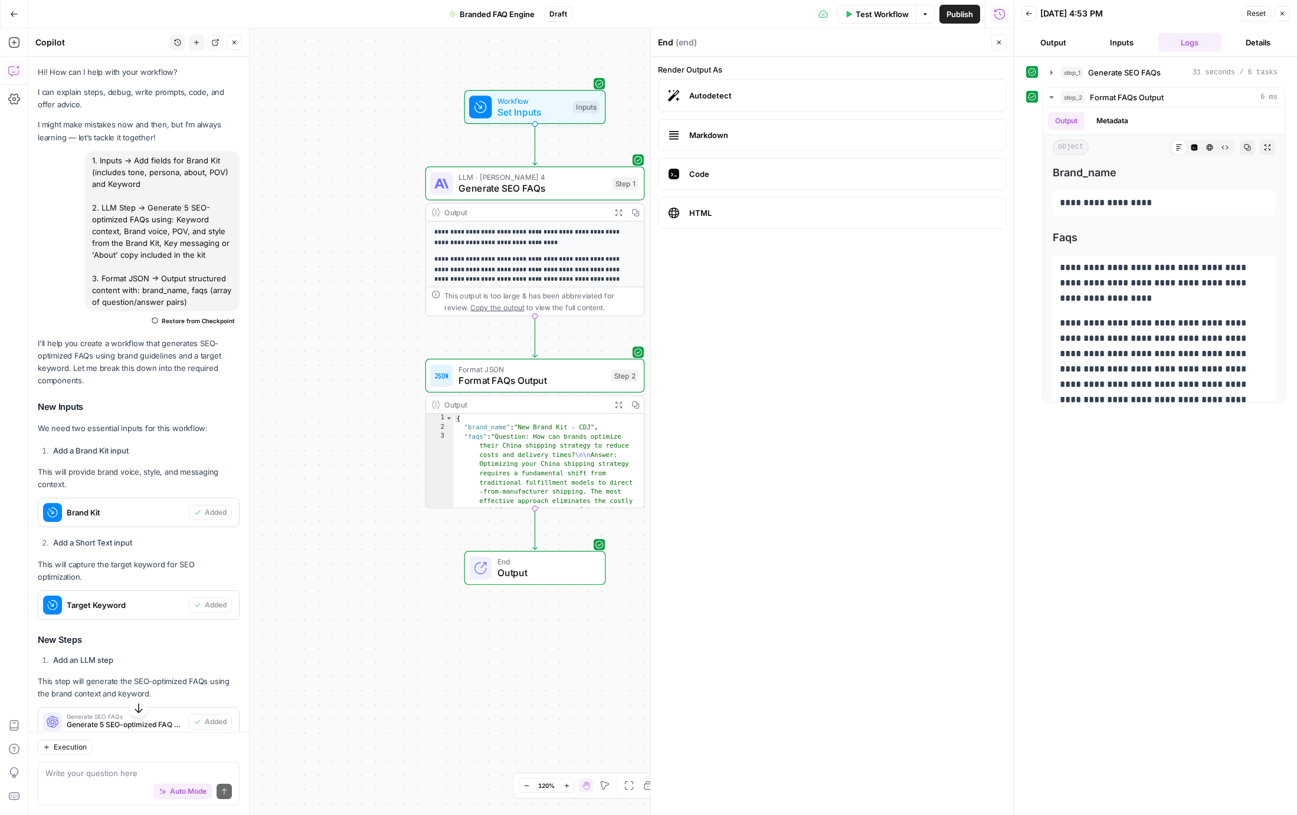
click at [537, 187] on span "Generate SEO FAQs" at bounding box center [532, 188] width 149 height 14
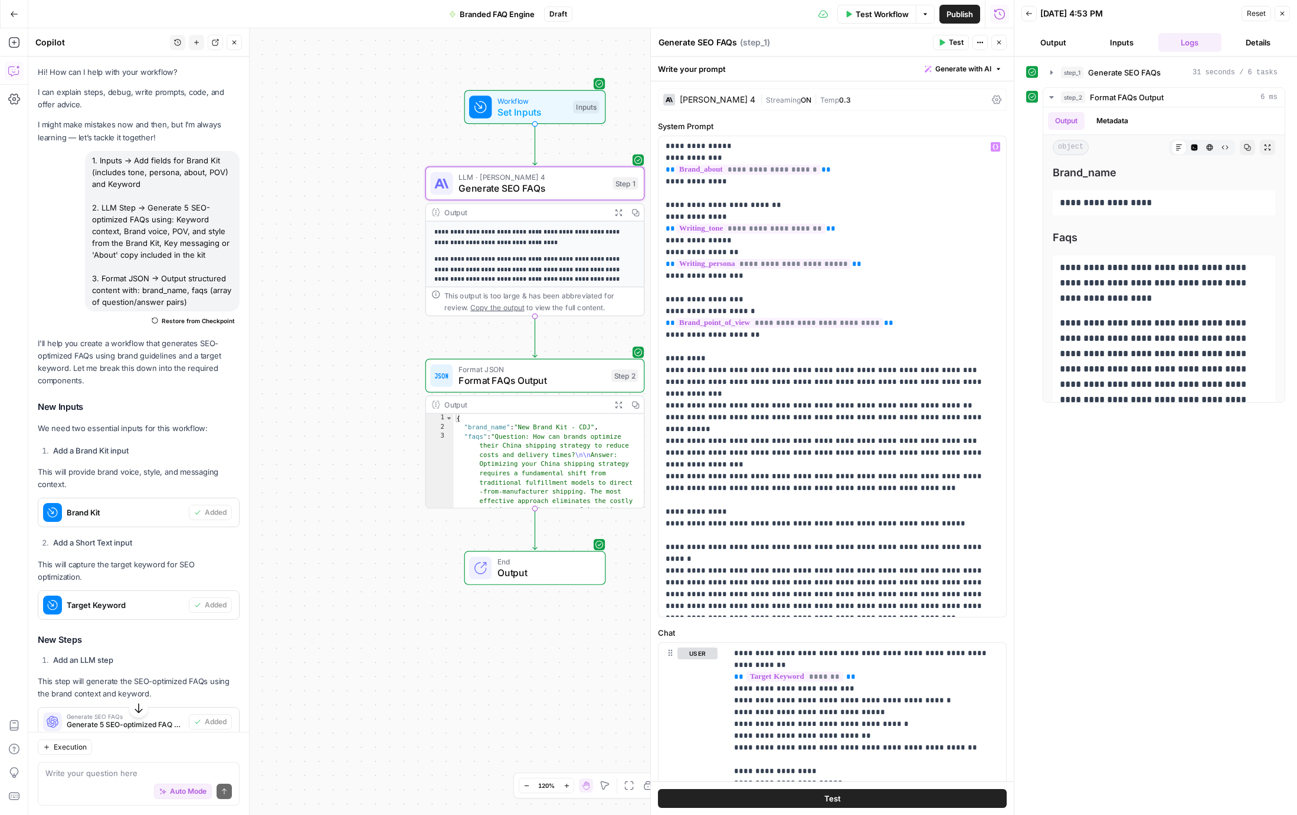
scroll to position [4, 0]
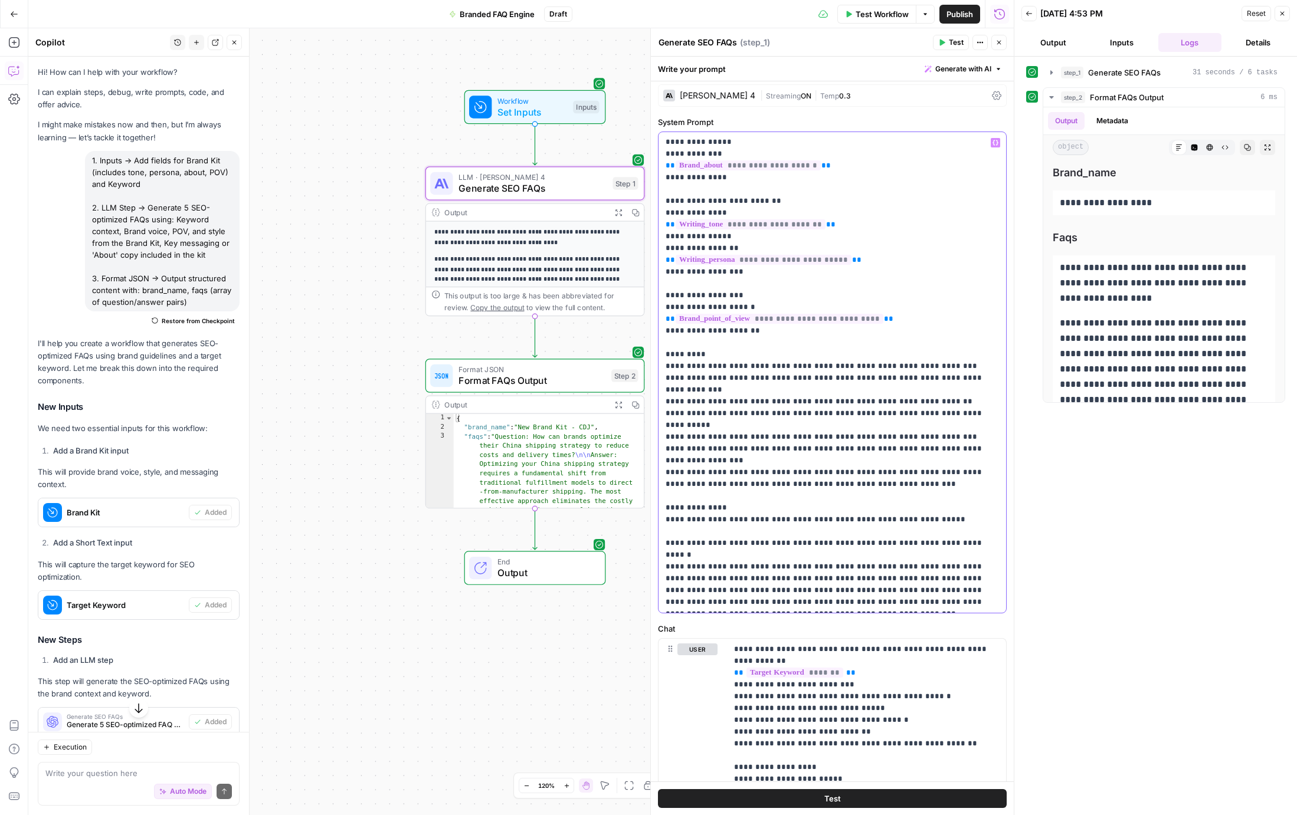
drag, startPoint x: 709, startPoint y: 577, endPoint x: 720, endPoint y: 576, distance: 11.2
click at [709, 577] on p "**********" at bounding box center [832, 331] width 333 height 555
click at [830, 796] on span "Test" at bounding box center [832, 799] width 17 height 12
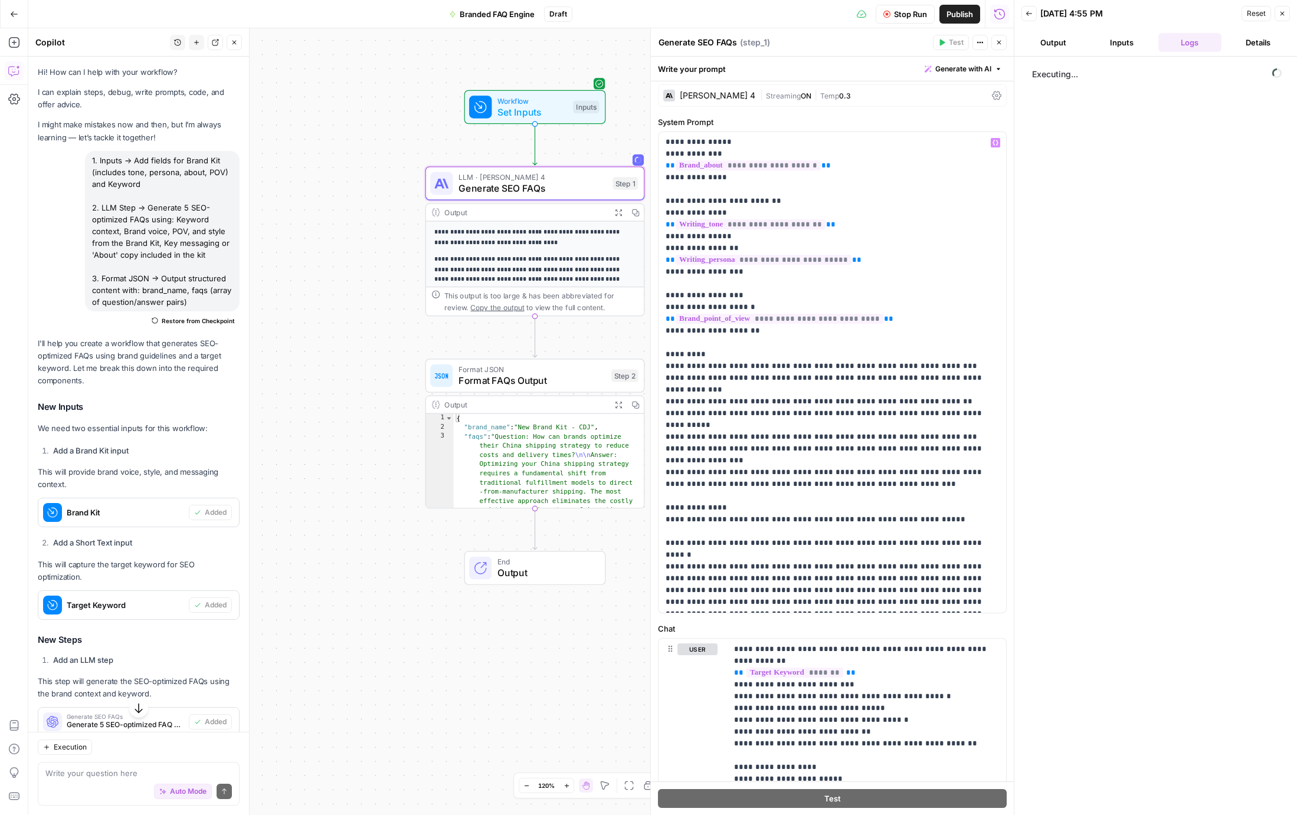
type textarea "**********"
click at [559, 367] on span "Format JSON" at bounding box center [531, 369] width 147 height 11
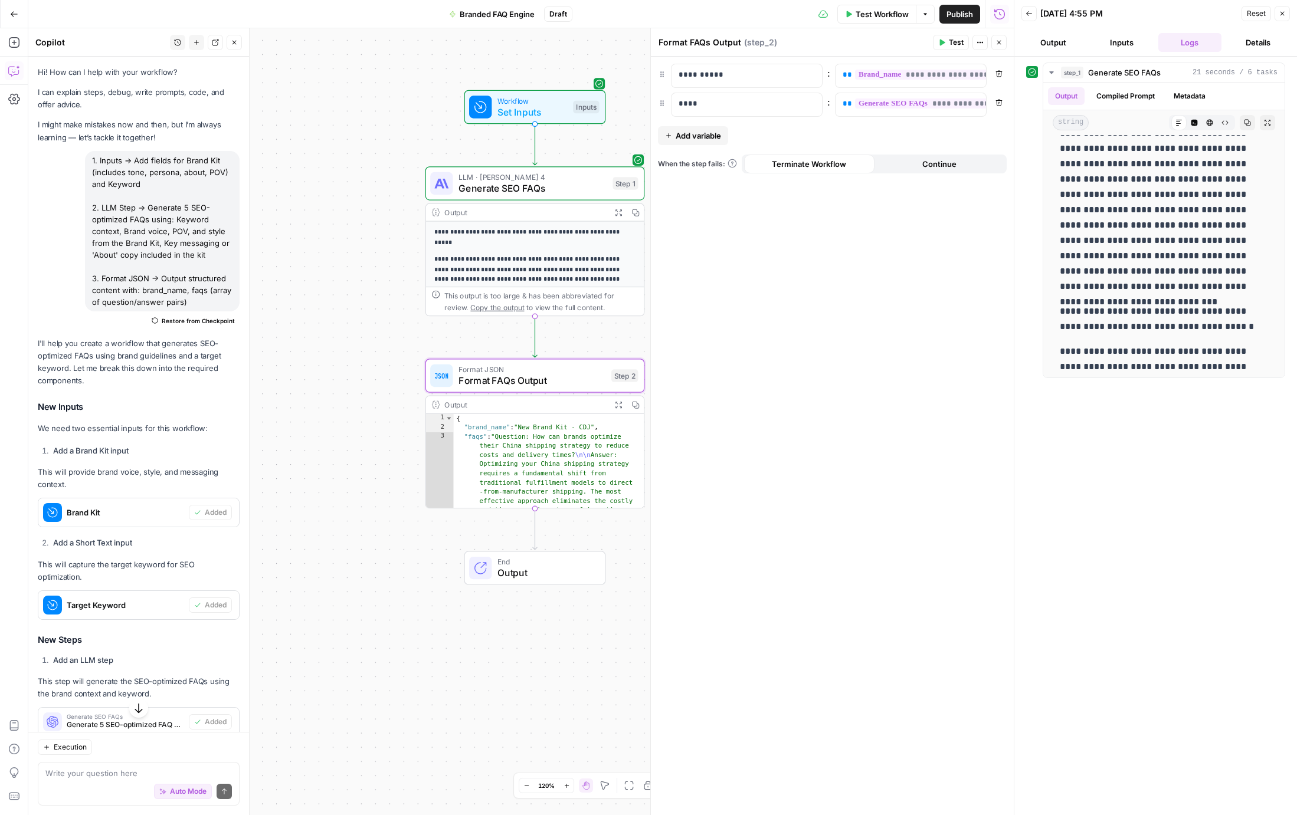
scroll to position [0, 0]
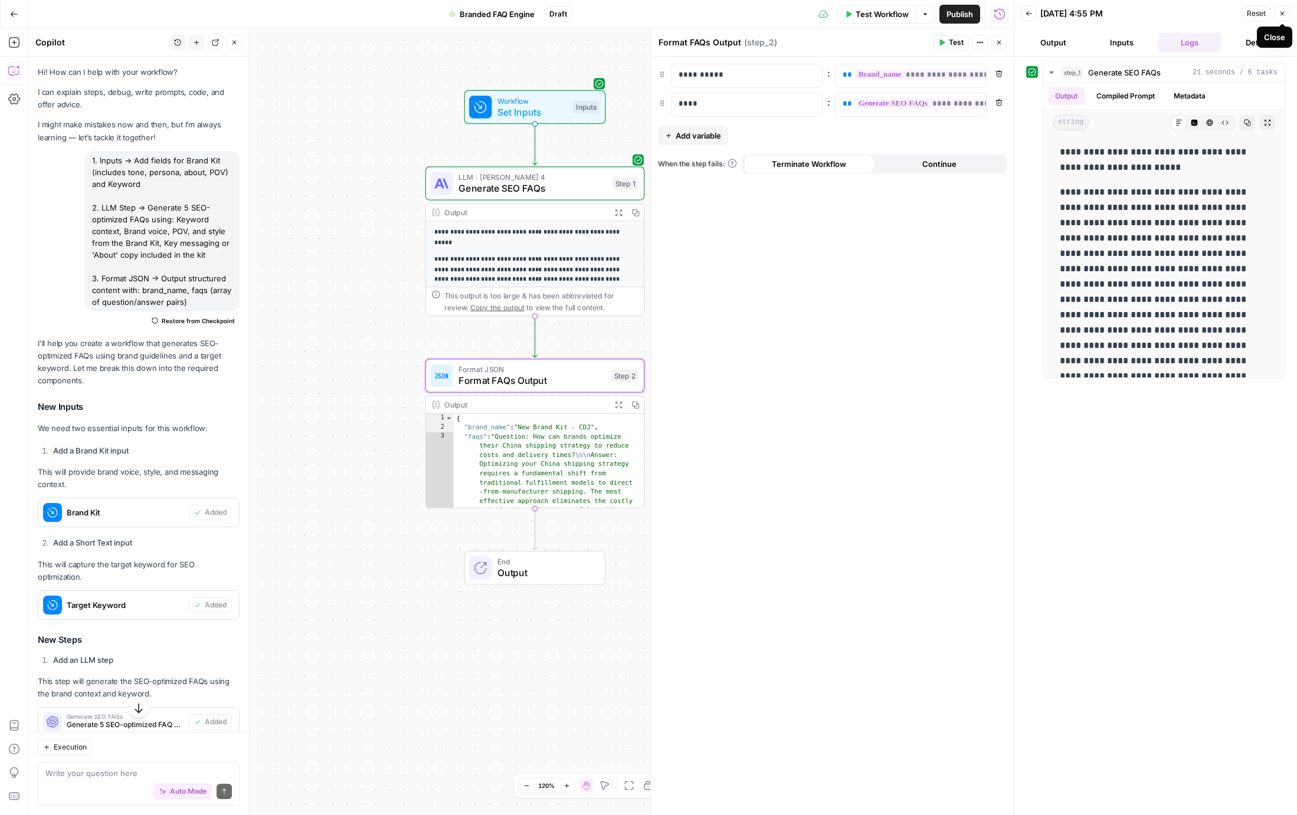
click at [1284, 12] on icon "button" at bounding box center [1282, 13] width 7 height 7
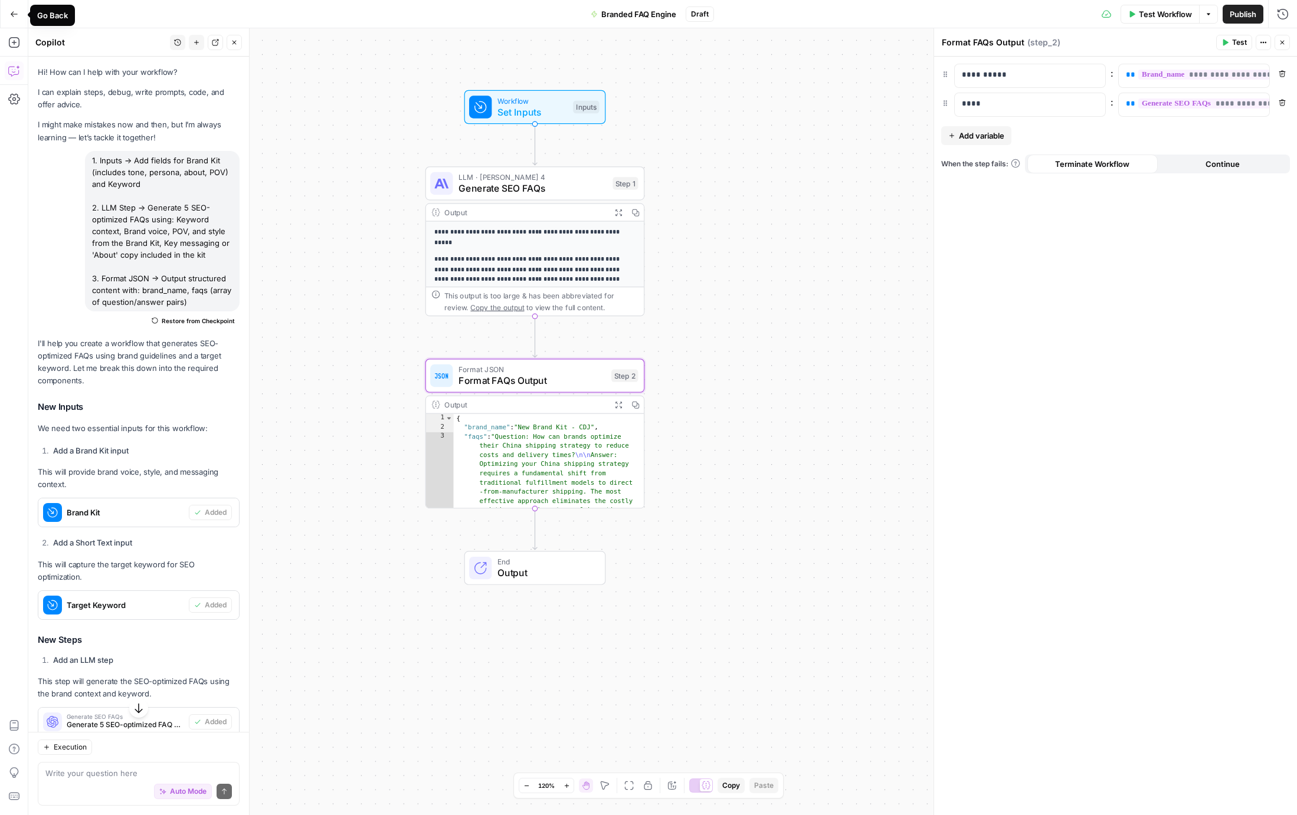
click at [12, 16] on icon "button" at bounding box center [14, 14] width 8 height 8
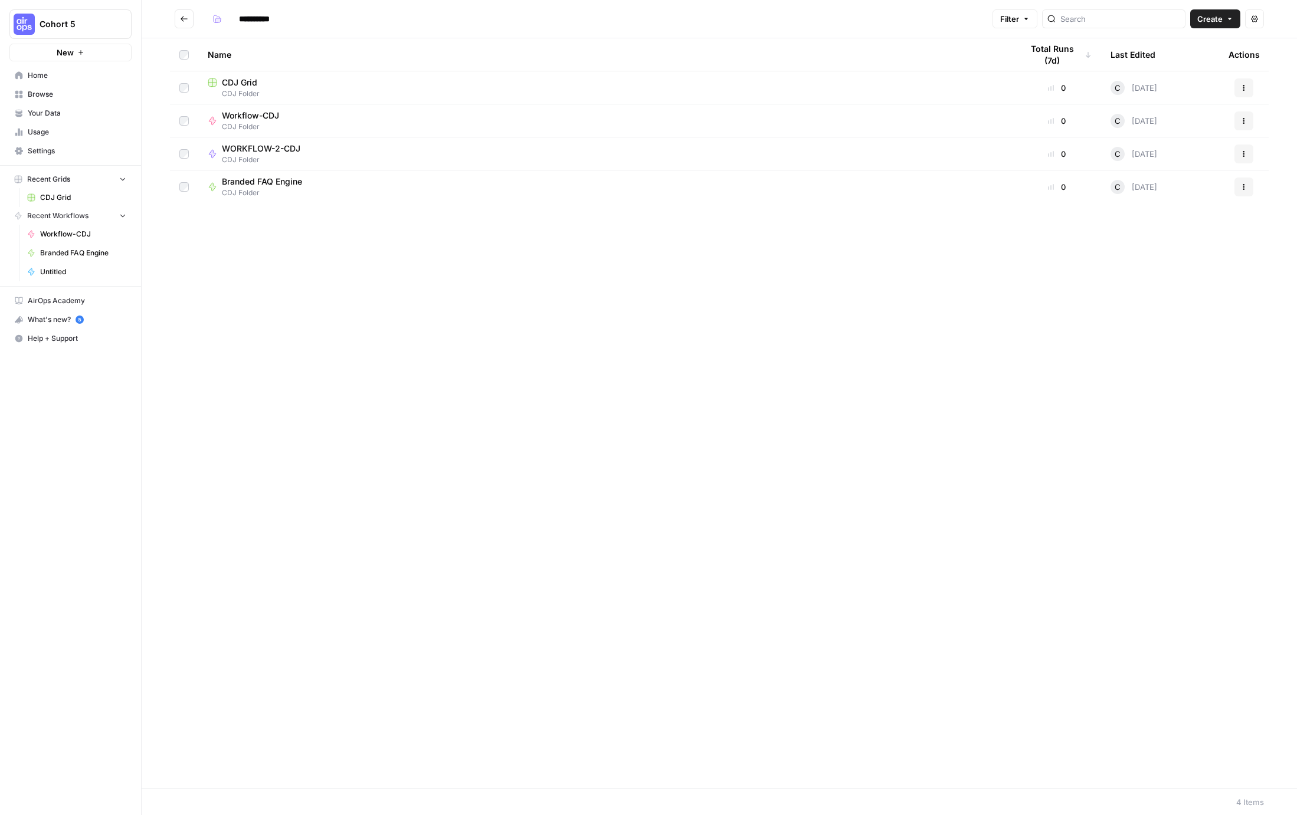
click at [257, 150] on span "WORKFLOW-2-CDJ" at bounding box center [261, 149] width 78 height 12
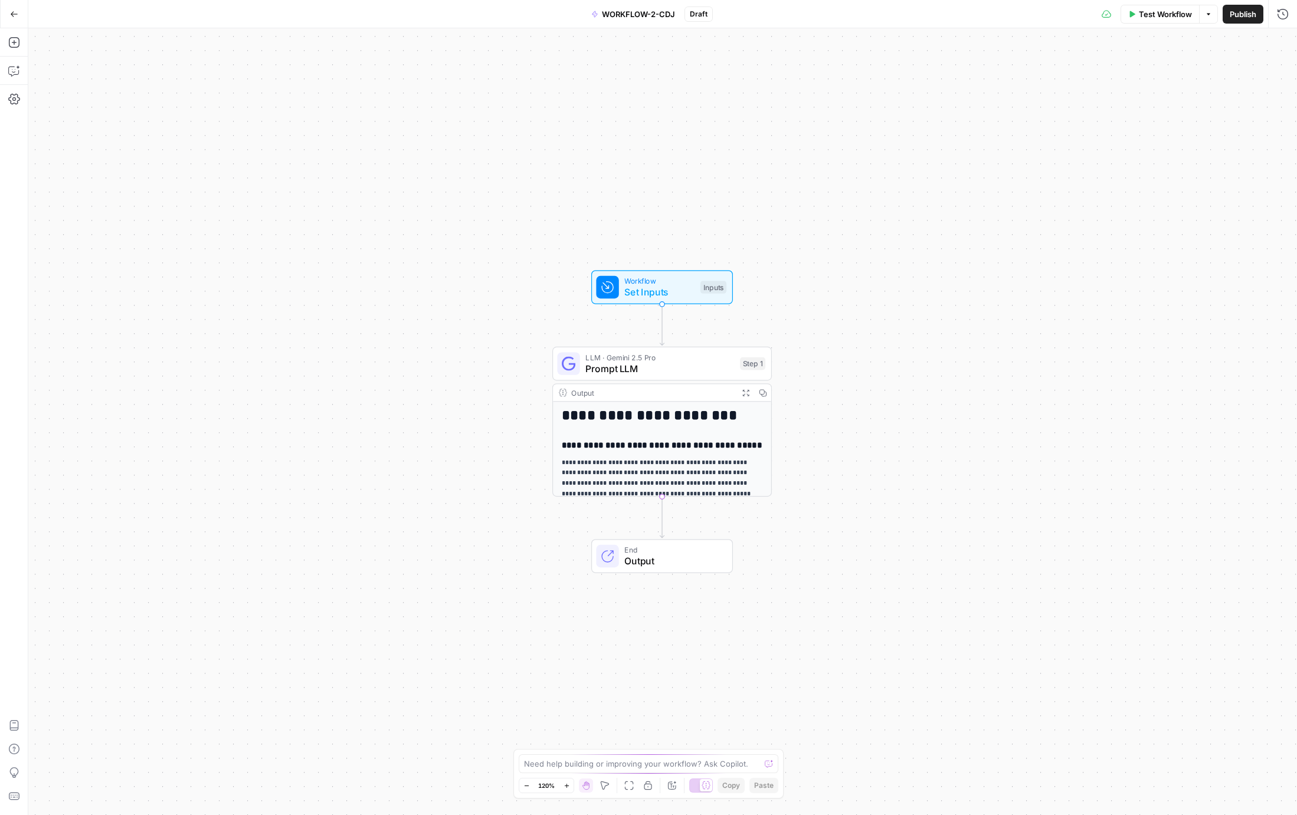
click at [640, 13] on span "WORKFLOW-2-CDJ" at bounding box center [638, 14] width 73 height 12
drag, startPoint x: 119, startPoint y: 87, endPoint x: 25, endPoint y: 82, distance: 93.9
click at [25, 82] on body "**********" at bounding box center [648, 407] width 1297 height 815
type input "Product Description Generator"
click at [12, 12] on icon "button" at bounding box center [14, 13] width 7 height 5
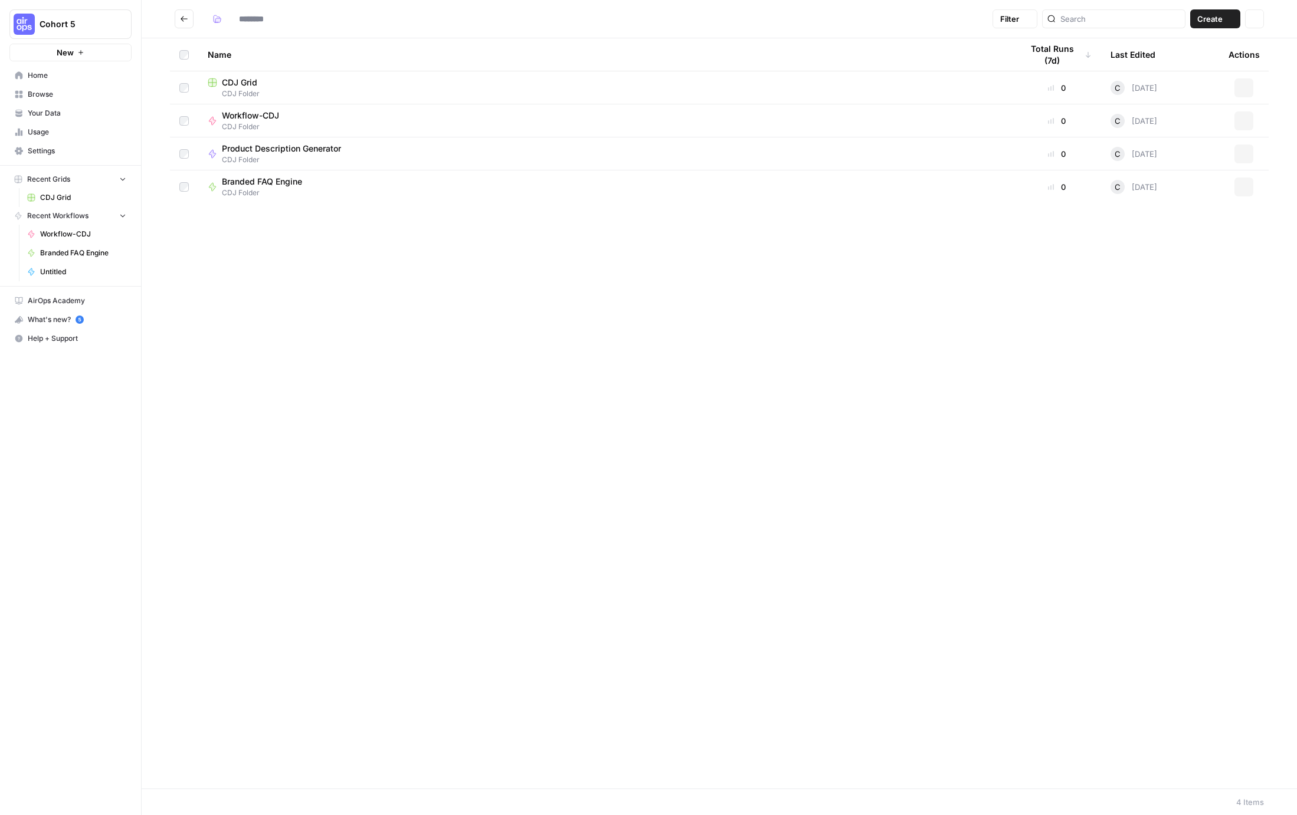
type input "**********"
click at [240, 113] on span "Workflow-CDJ" at bounding box center [250, 116] width 57 height 12
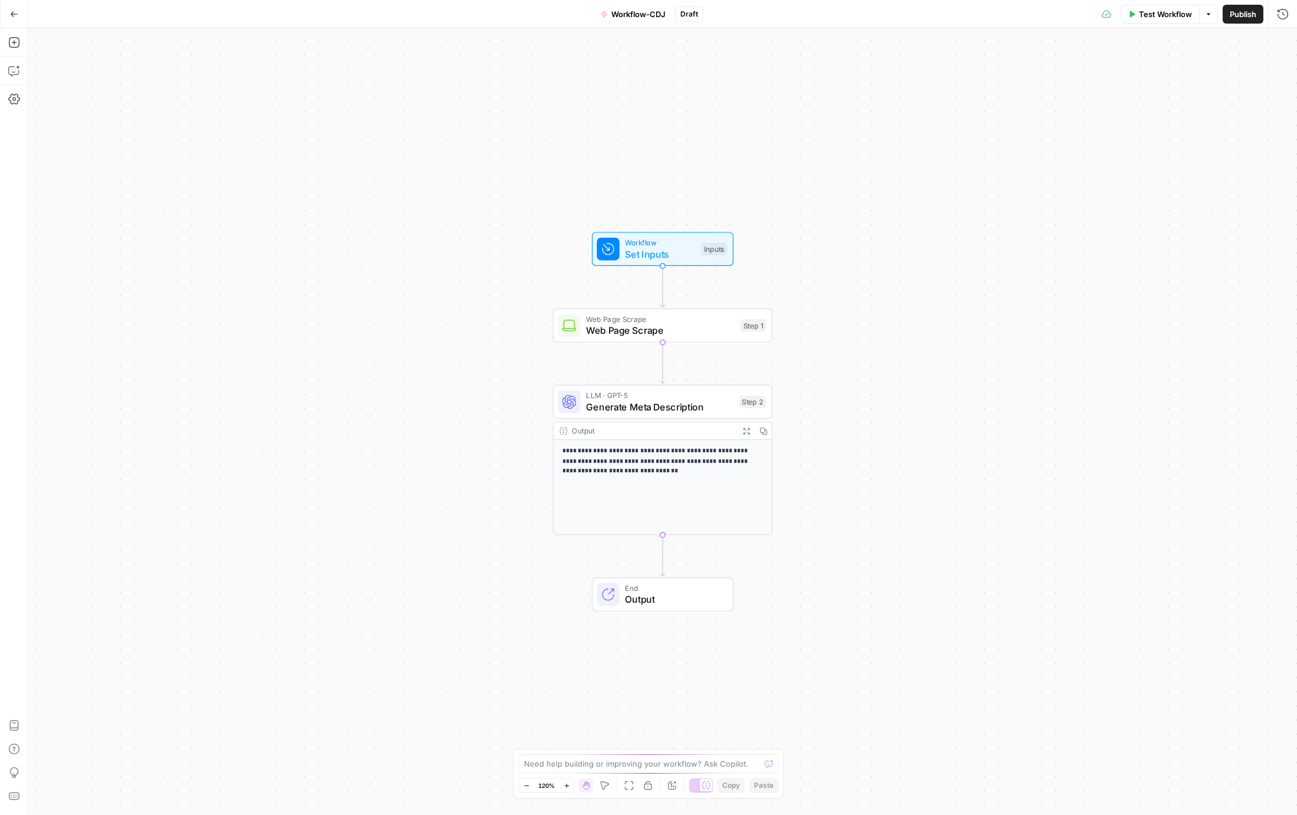
click at [634, 17] on span "Workflow-CDJ" at bounding box center [638, 14] width 54 height 12
click at [128, 96] on form "Name Workflow-CDJ Color Pink Description (Optional) Readme (Optional) Write an …" at bounding box center [138, 186] width 221 height 258
click at [127, 90] on input "Workflow-CDJ" at bounding box center [139, 89] width 196 height 12
type input "m"
type input "Meta Description Generator"
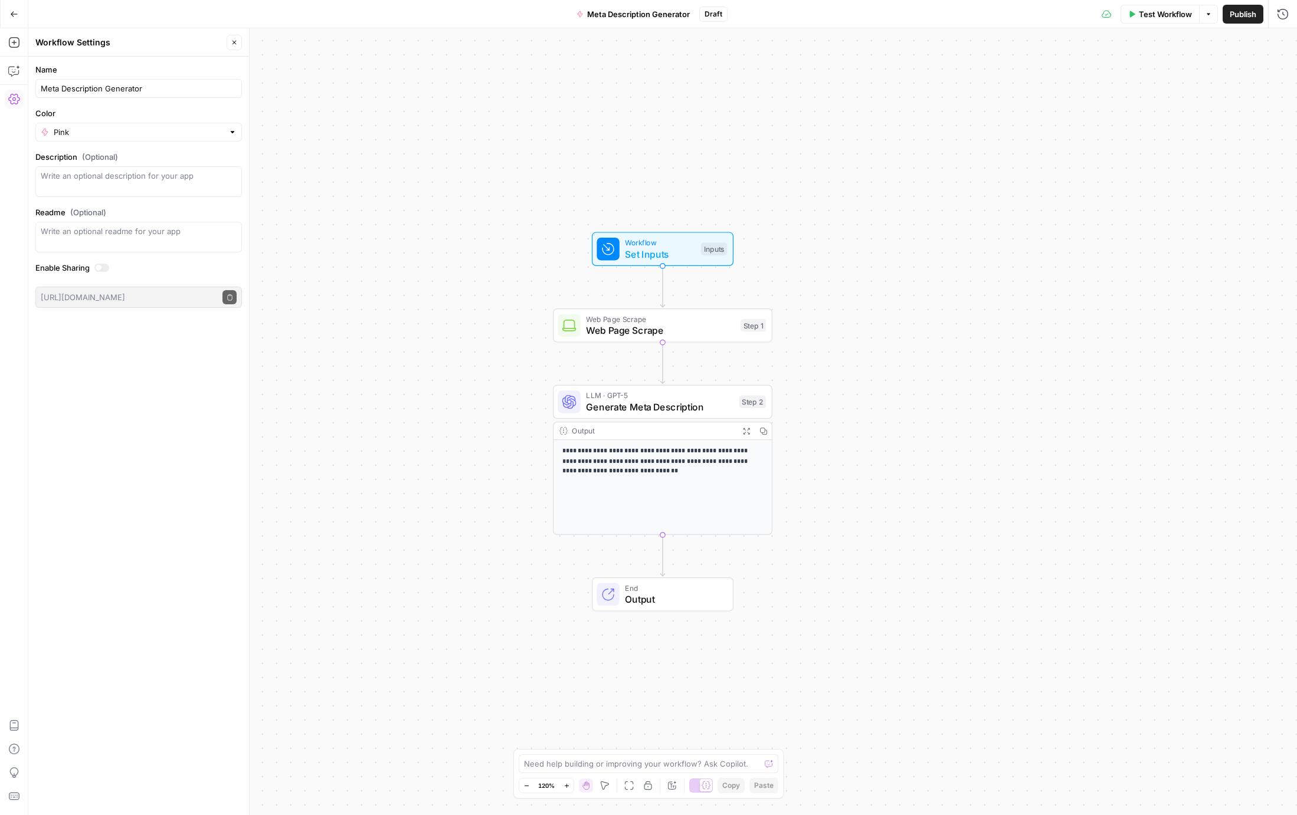
click at [11, 17] on icon "button" at bounding box center [14, 14] width 8 height 8
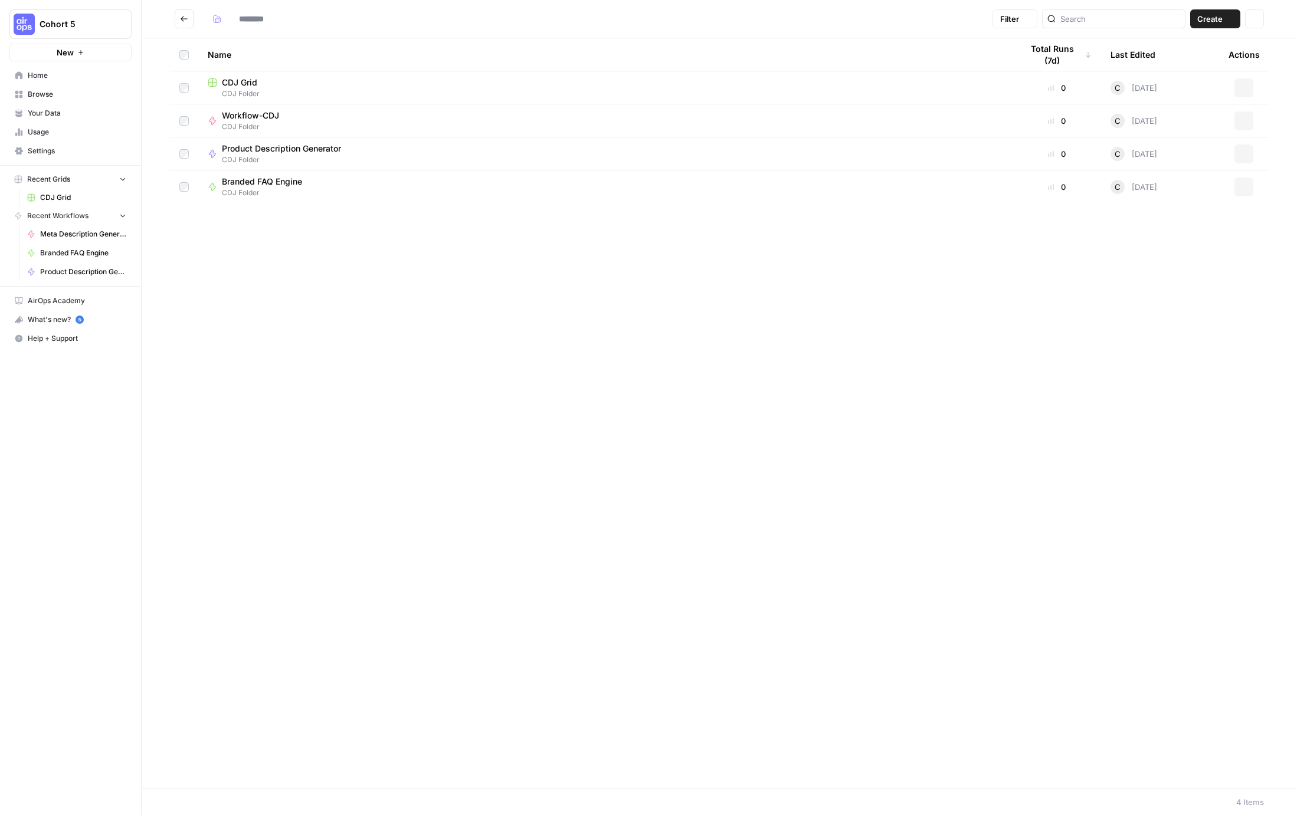
type input "**********"
click at [1232, 18] on icon "button" at bounding box center [1229, 18] width 7 height 7
click at [1180, 61] on span "Workflow" at bounding box center [1192, 63] width 66 height 12
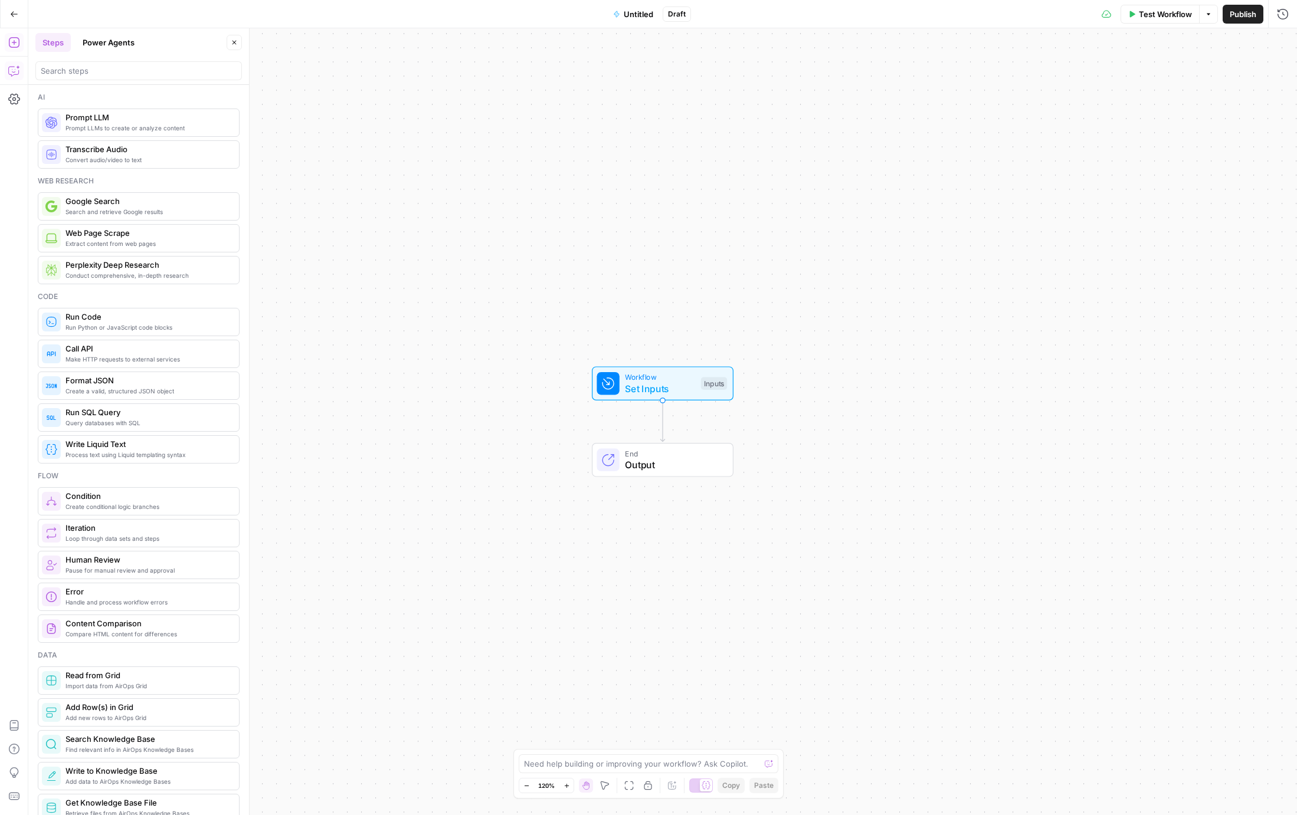
drag, startPoint x: 20, startPoint y: 79, endPoint x: 12, endPoint y: 75, distance: 8.7
click at [12, 75] on icon "button" at bounding box center [13, 71] width 10 height 9
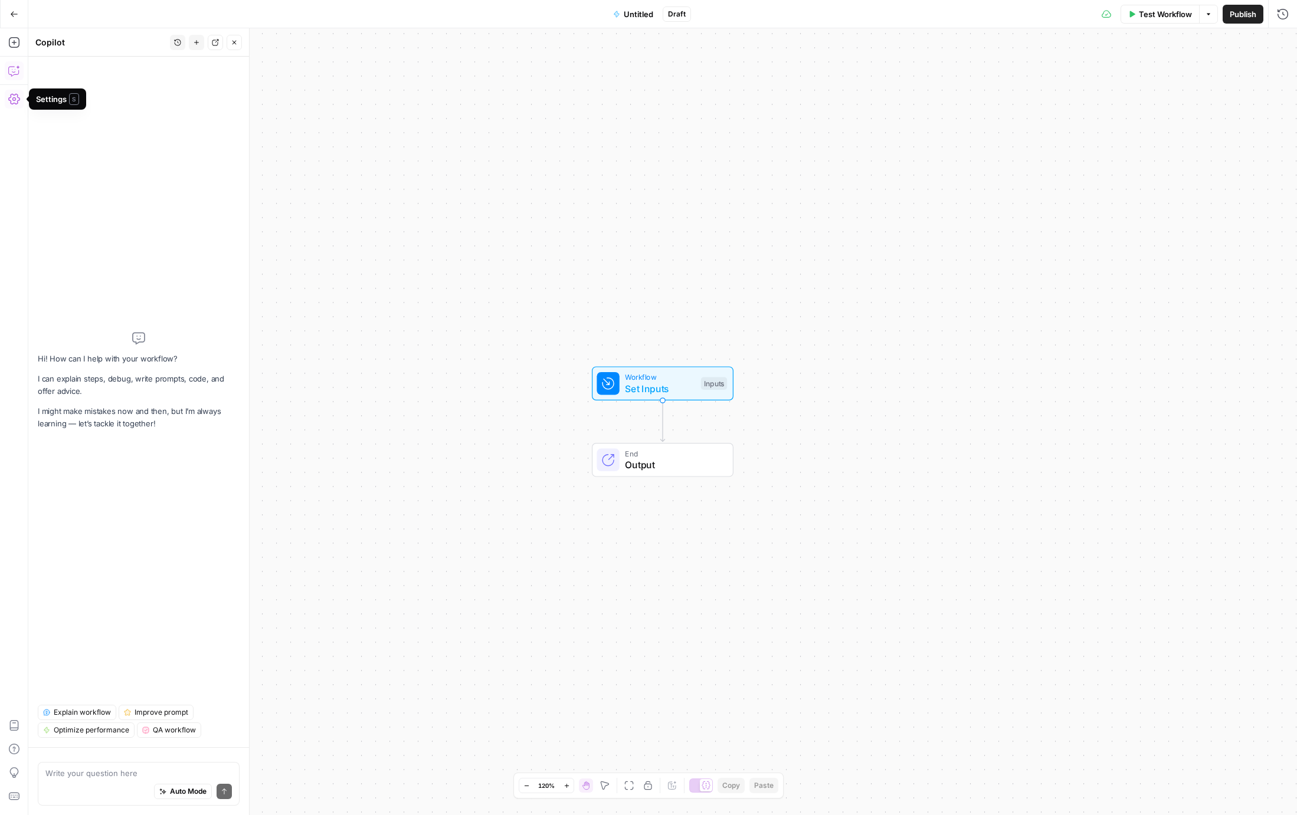
click at [117, 776] on textarea at bounding box center [138, 774] width 186 height 12
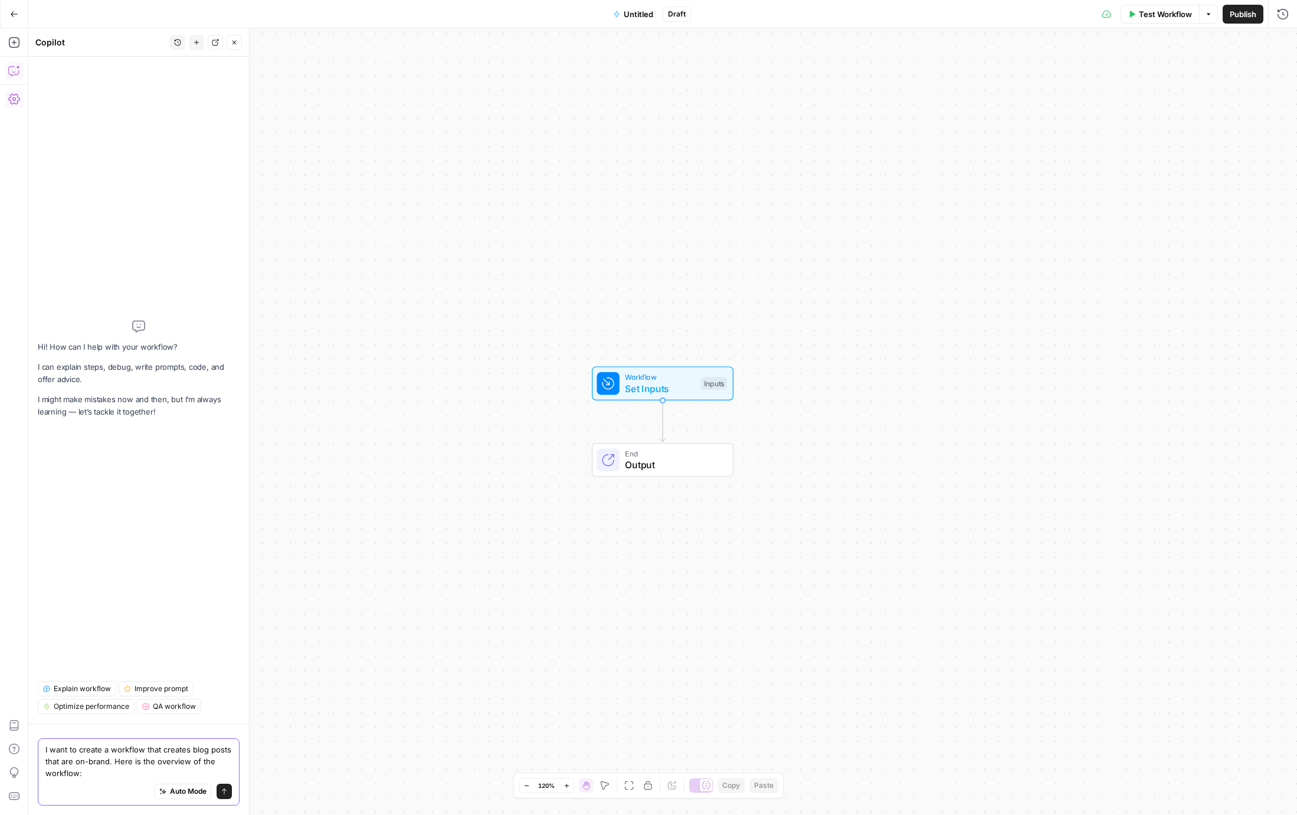
paste textarea "1. Inputs → Add fields for: Brand Kit (includes tone, voice, and writing person…"
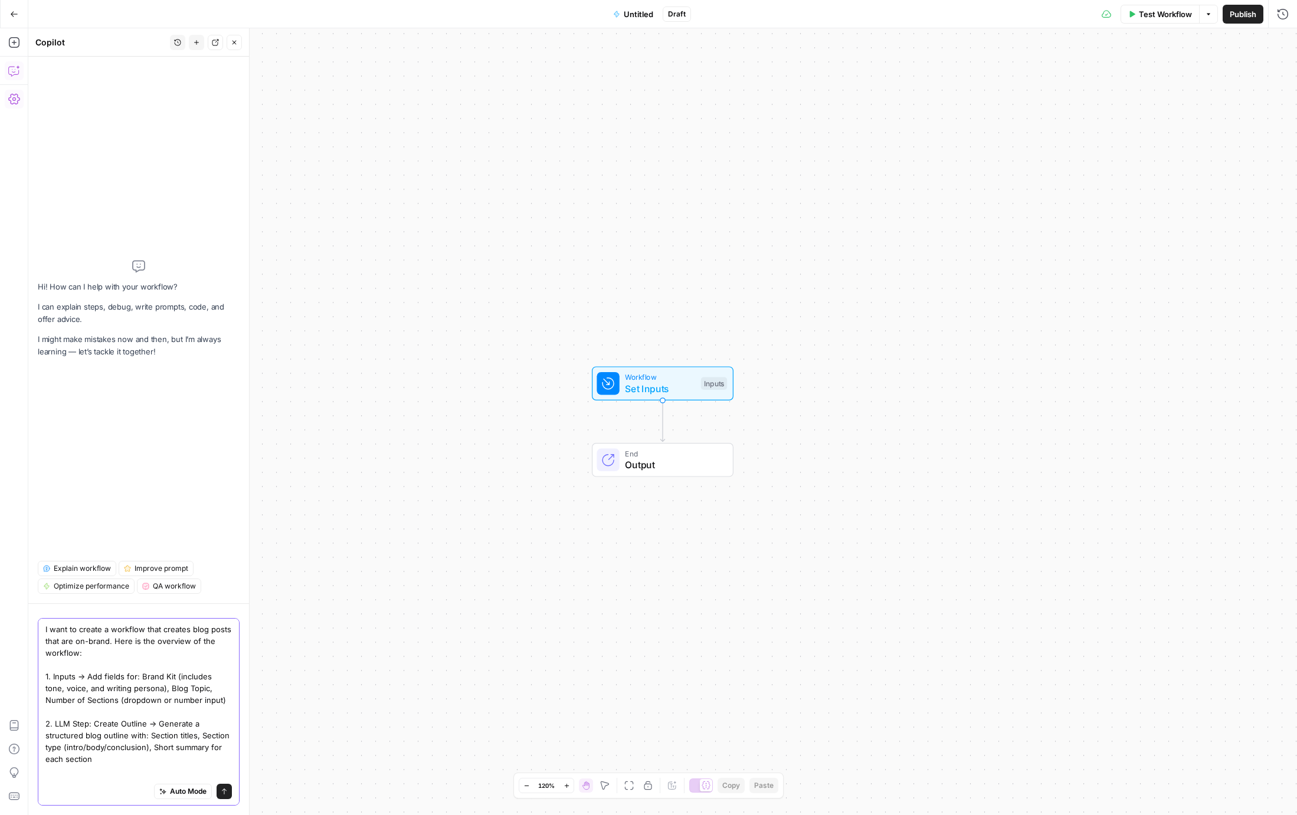
scroll to position [186, 0]
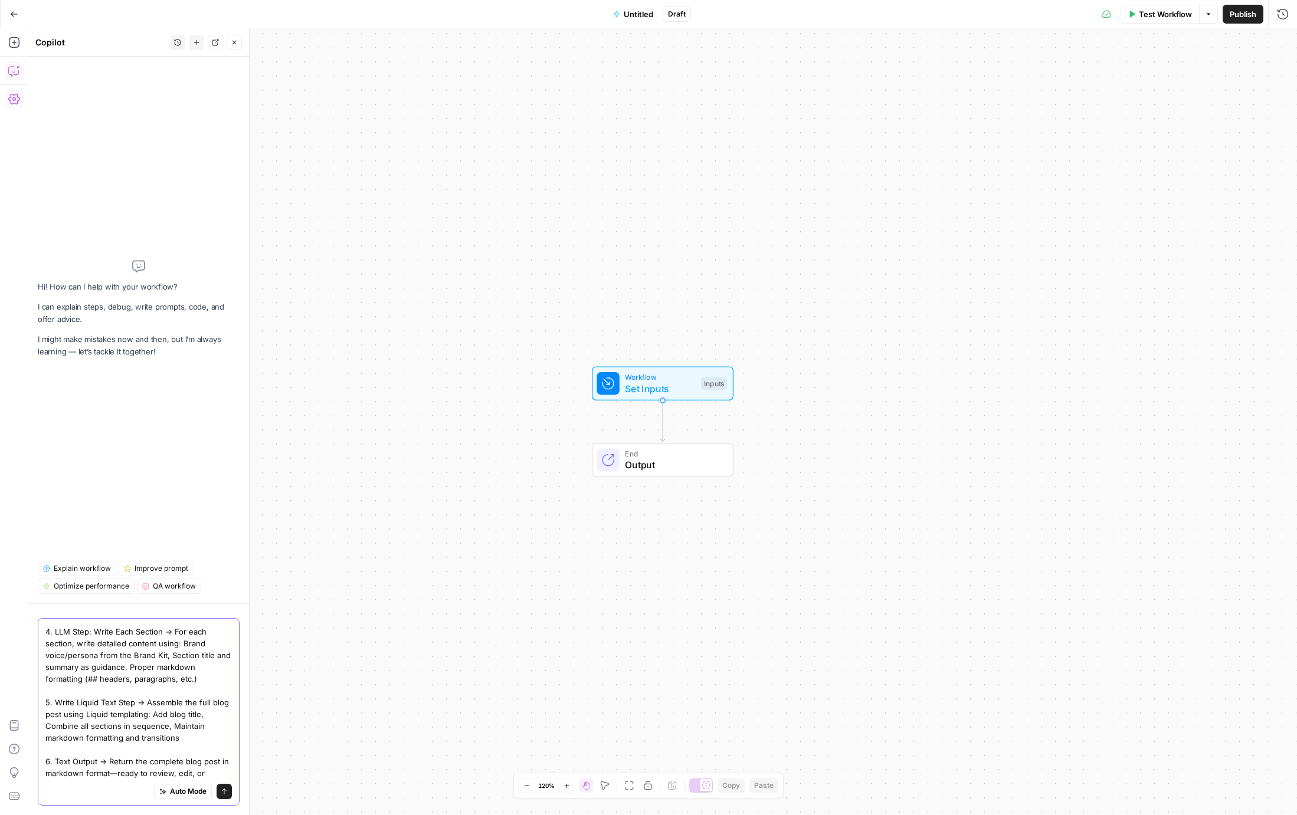
type textarea "I want to create a workflow that creates blog posts that are on-brand. Here is …"
click at [186, 796] on span "Auto Mode" at bounding box center [188, 792] width 37 height 11
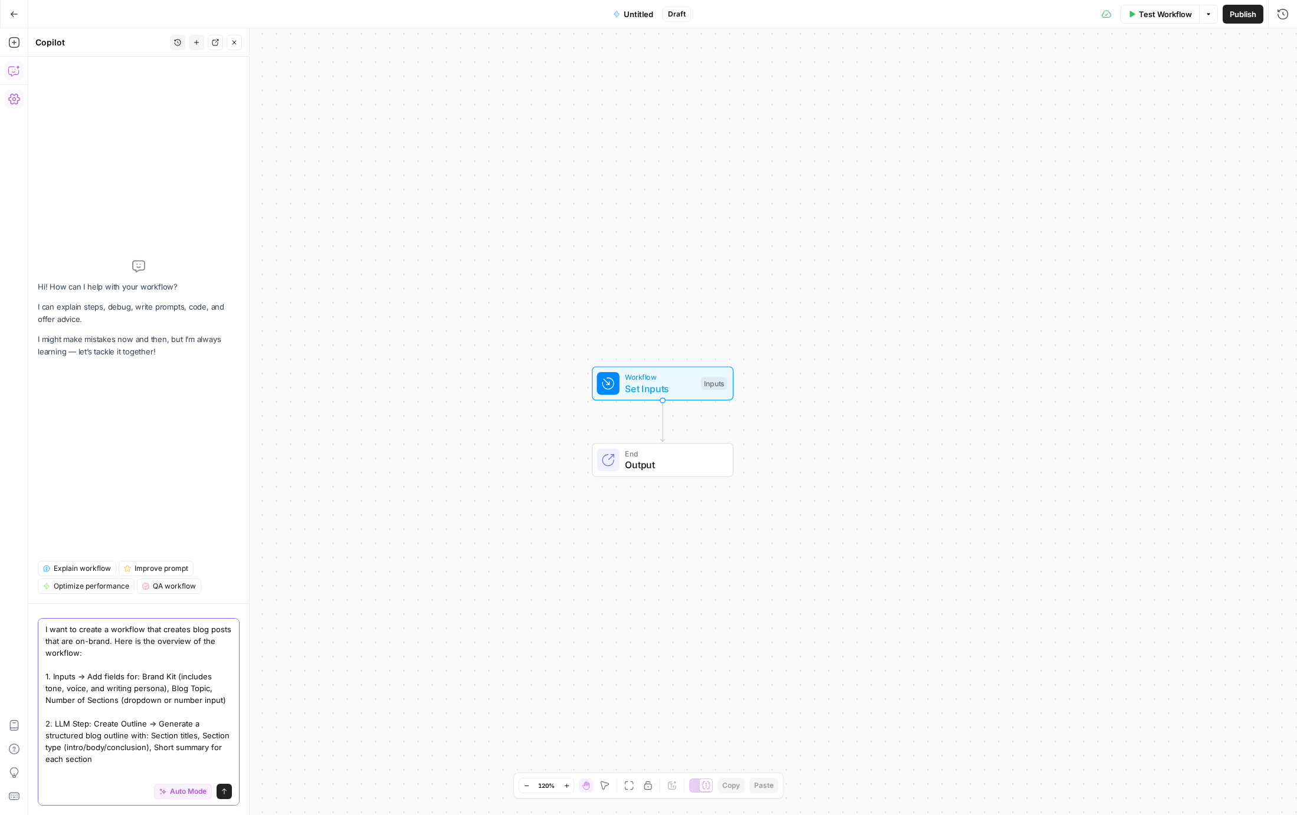
click at [222, 794] on icon "submit" at bounding box center [224, 791] width 7 height 7
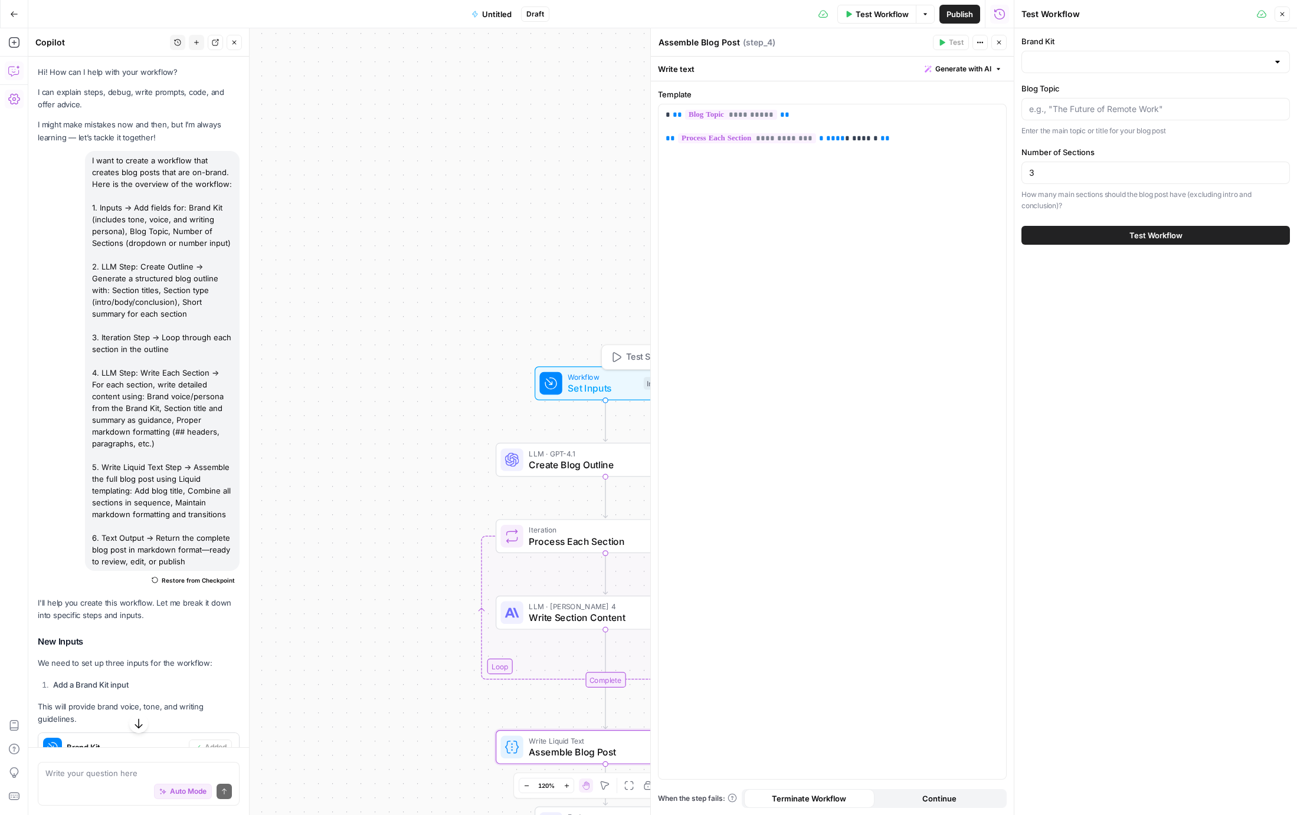
click at [589, 388] on span "Set Inputs" at bounding box center [603, 388] width 70 height 14
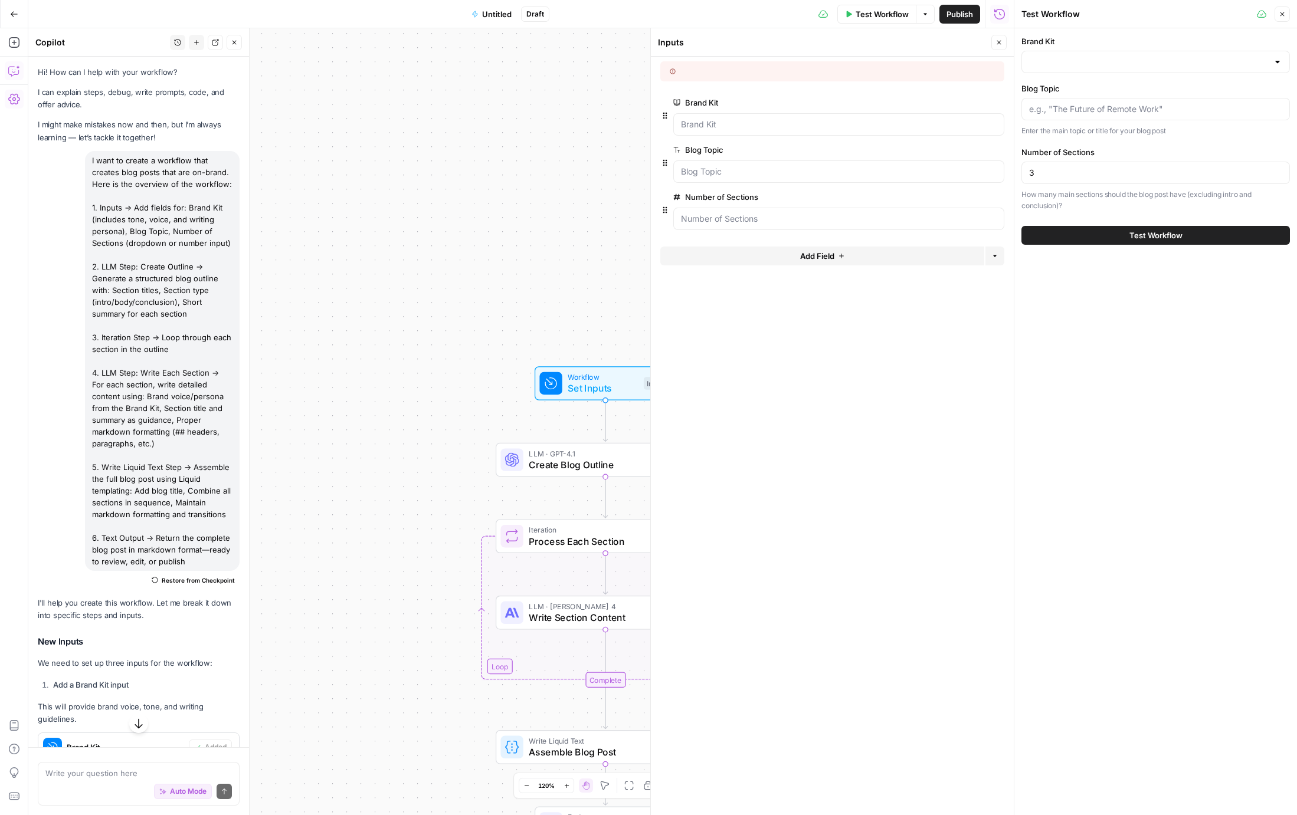
click at [550, 458] on span "Create Blog Outline" at bounding box center [603, 465] width 149 height 14
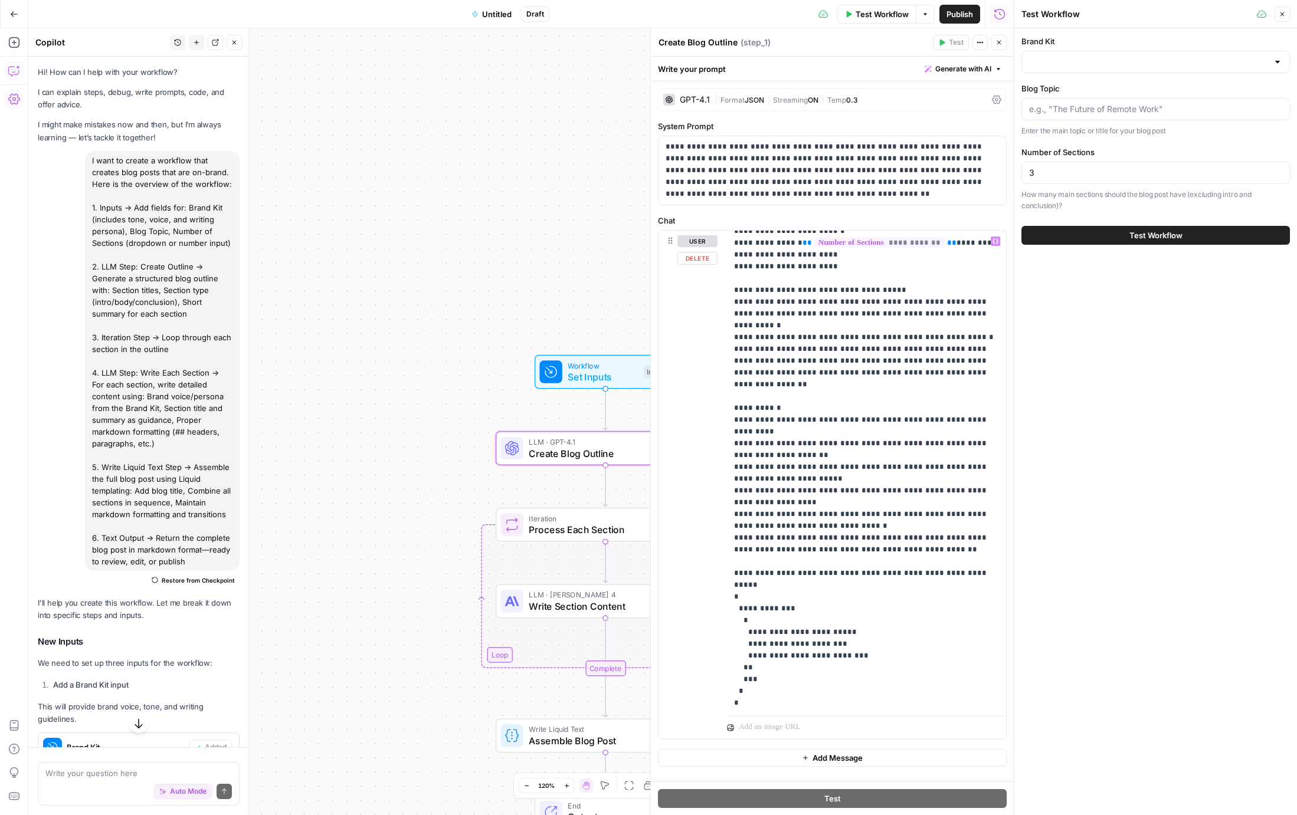
scroll to position [201, 0]
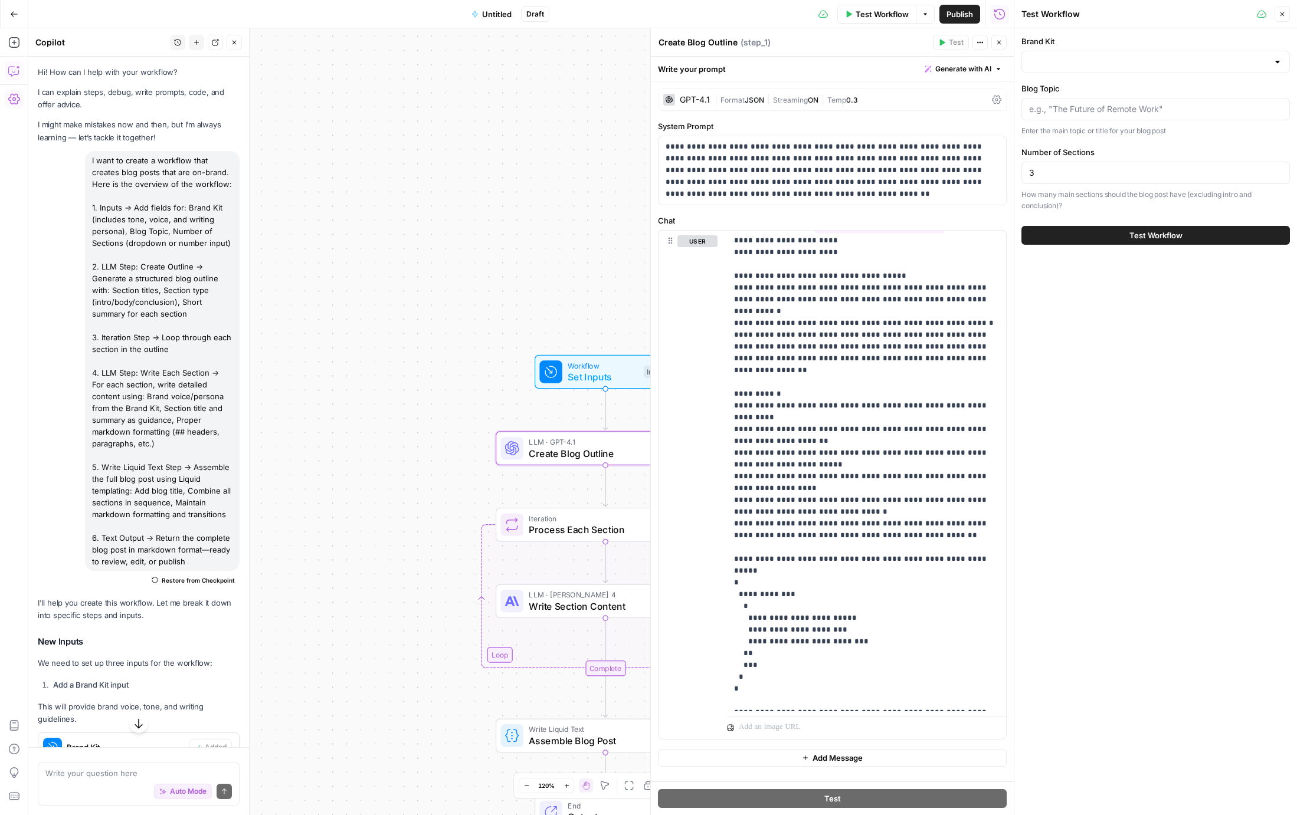
click at [520, 520] on div at bounding box center [511, 525] width 22 height 22
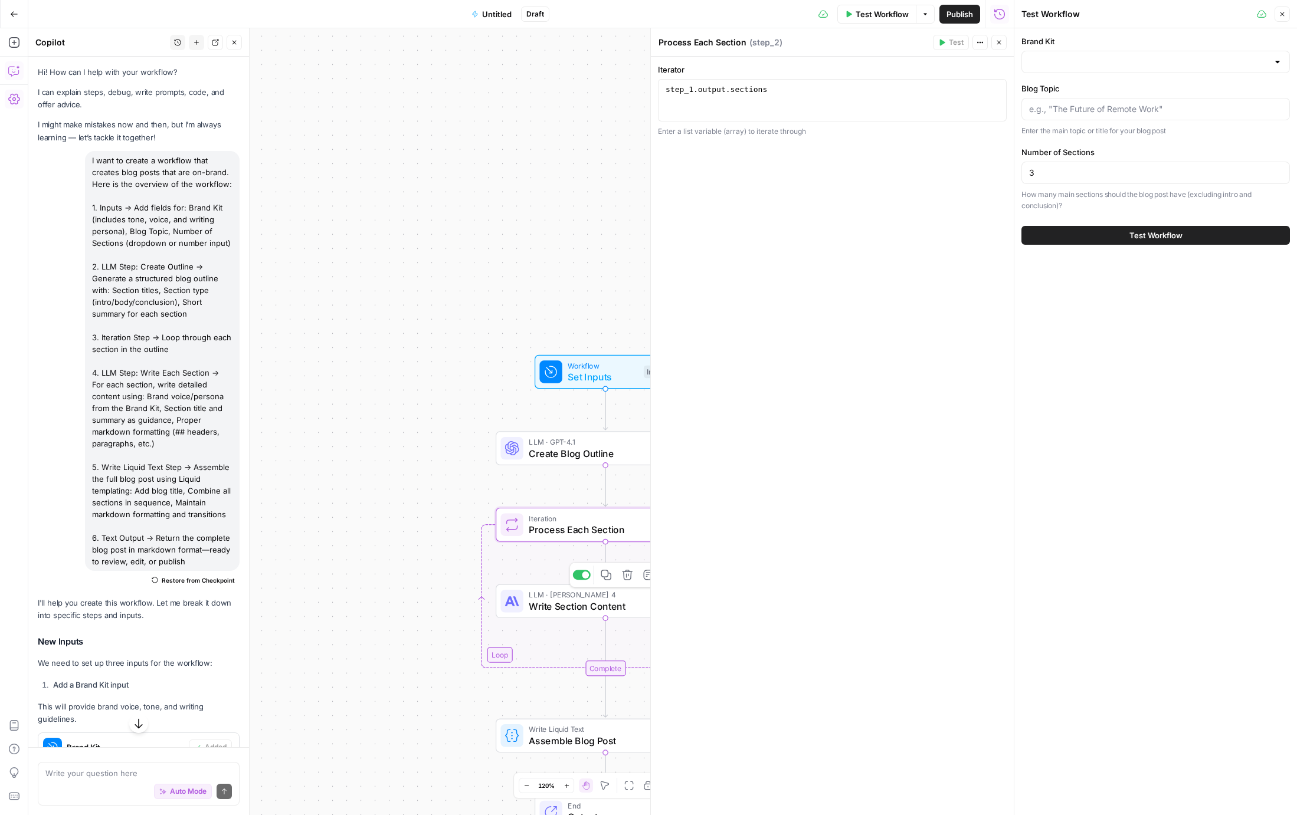
click at [543, 609] on span "Write Section Content" at bounding box center [603, 606] width 148 height 14
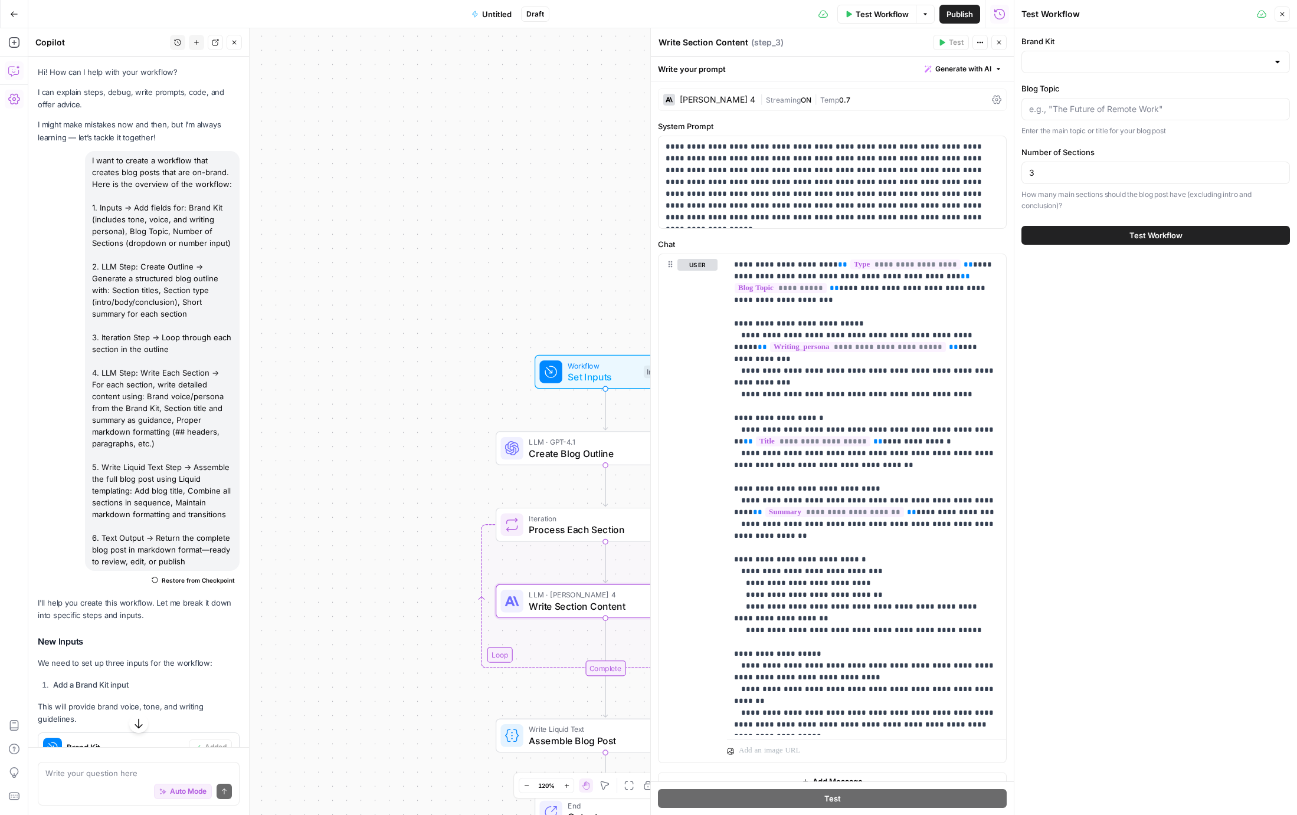
click at [556, 448] on span "Create Blog Outline" at bounding box center [603, 454] width 149 height 14
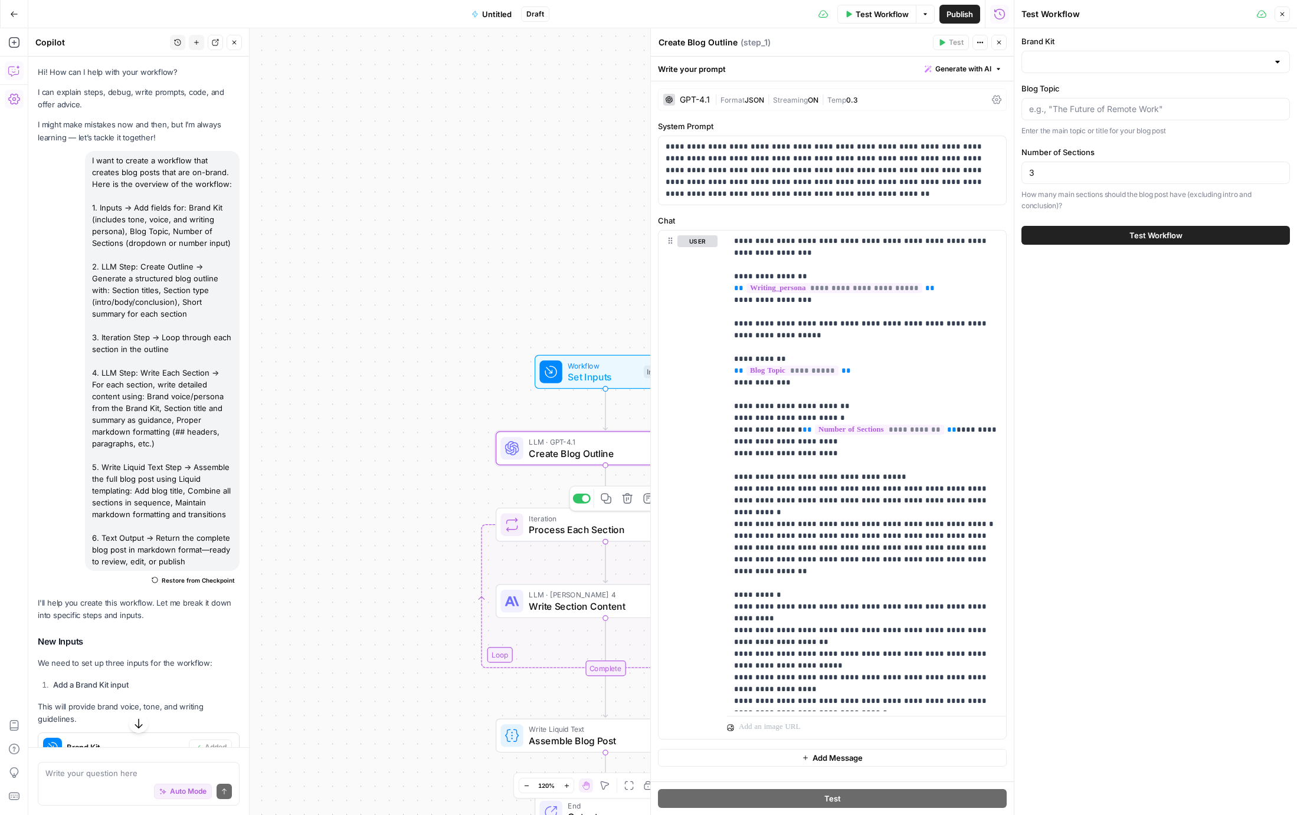
click at [565, 532] on span "Process Each Section" at bounding box center [603, 530] width 148 height 14
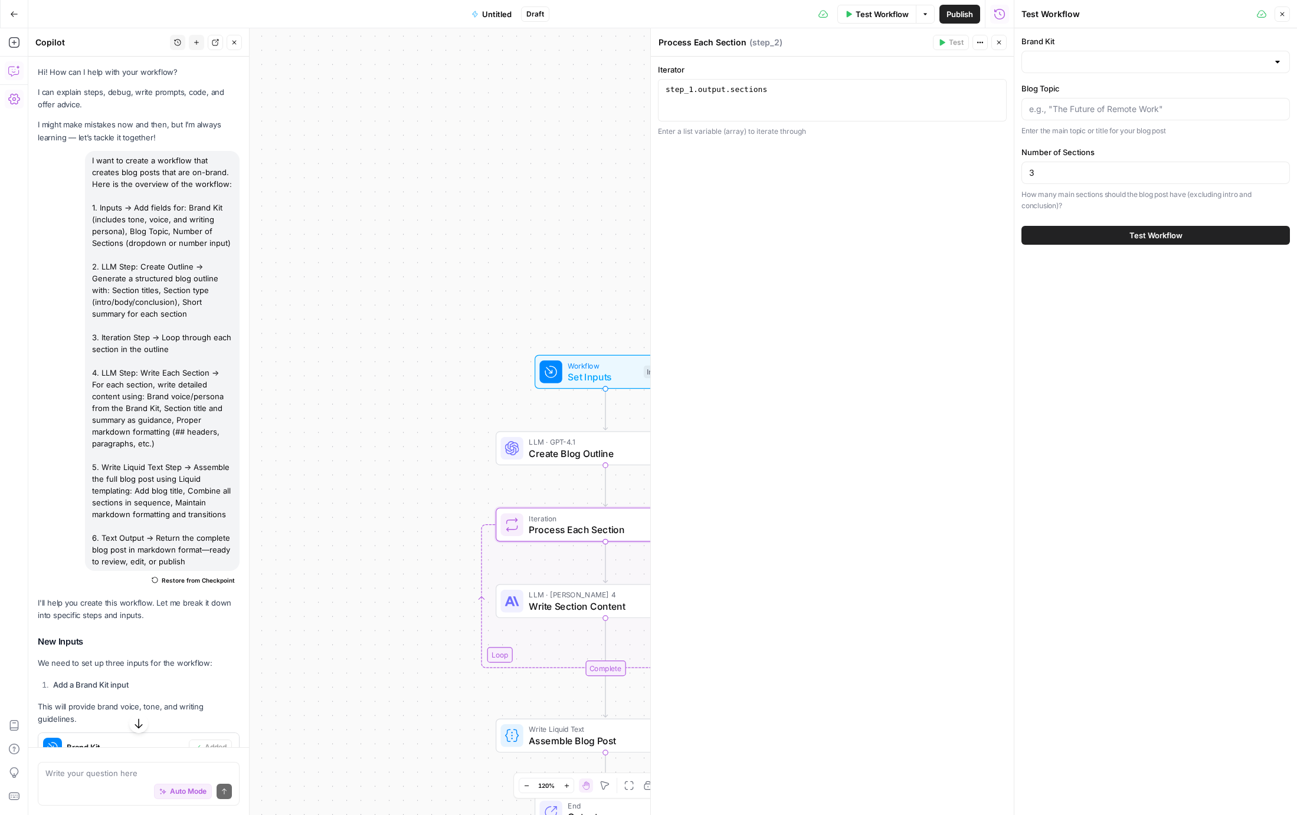
click at [538, 604] on span "Write Section Content" at bounding box center [603, 606] width 148 height 14
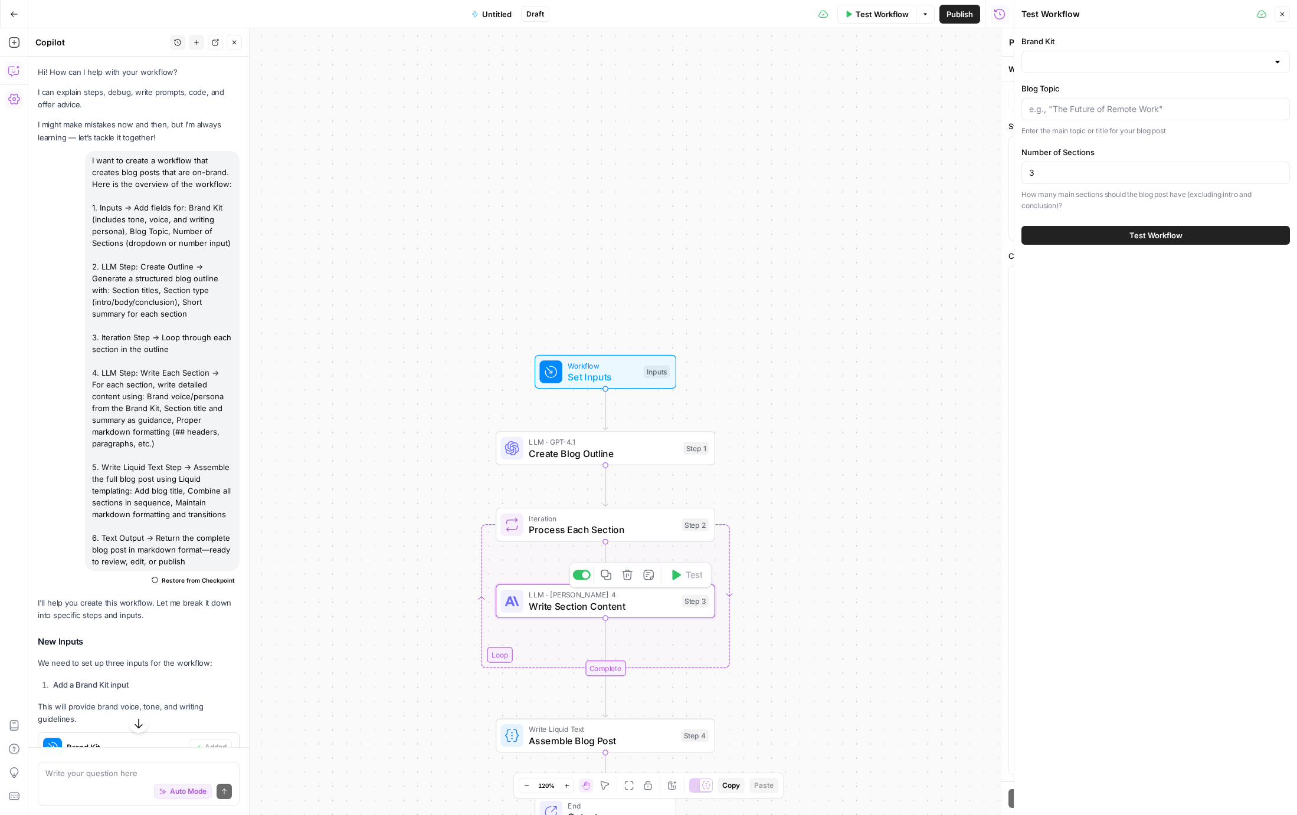
type textarea "Write Section Content"
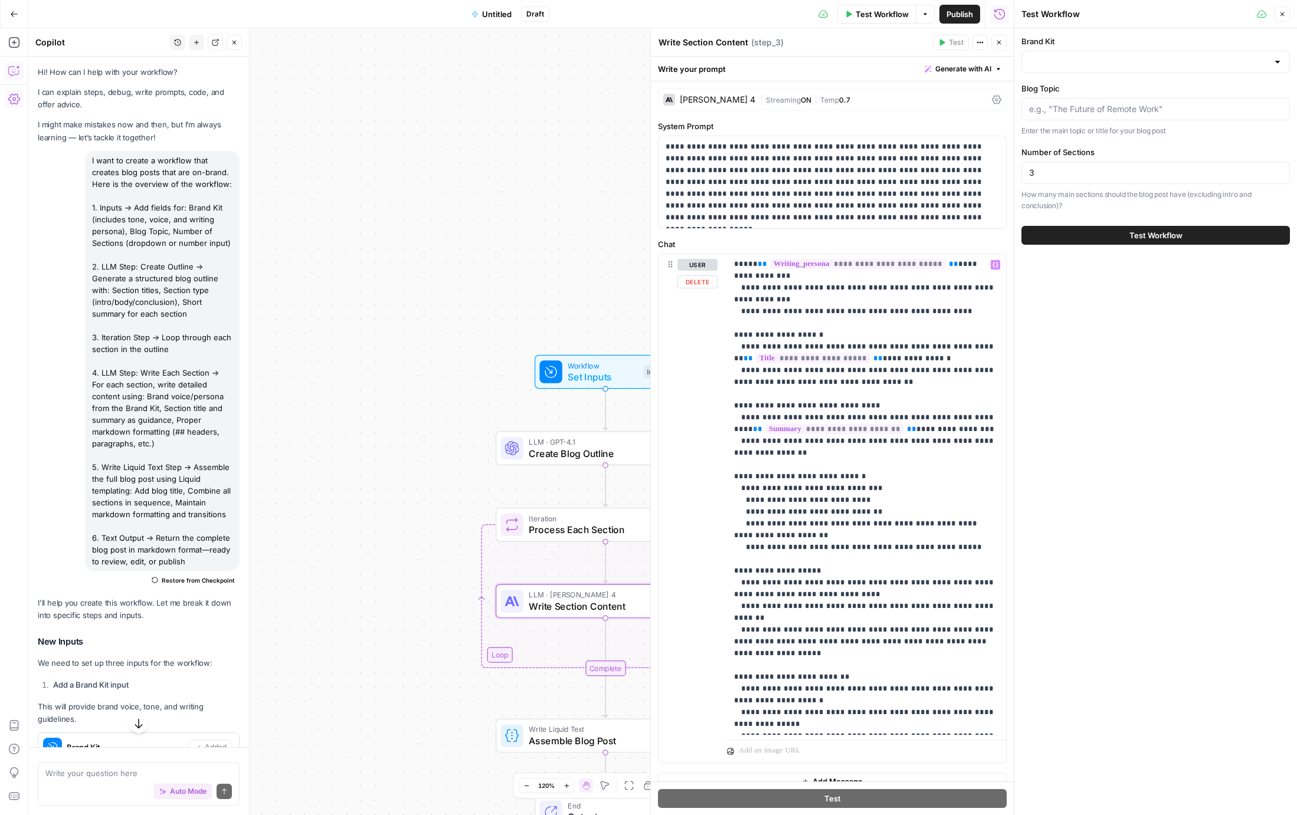
scroll to position [0, 0]
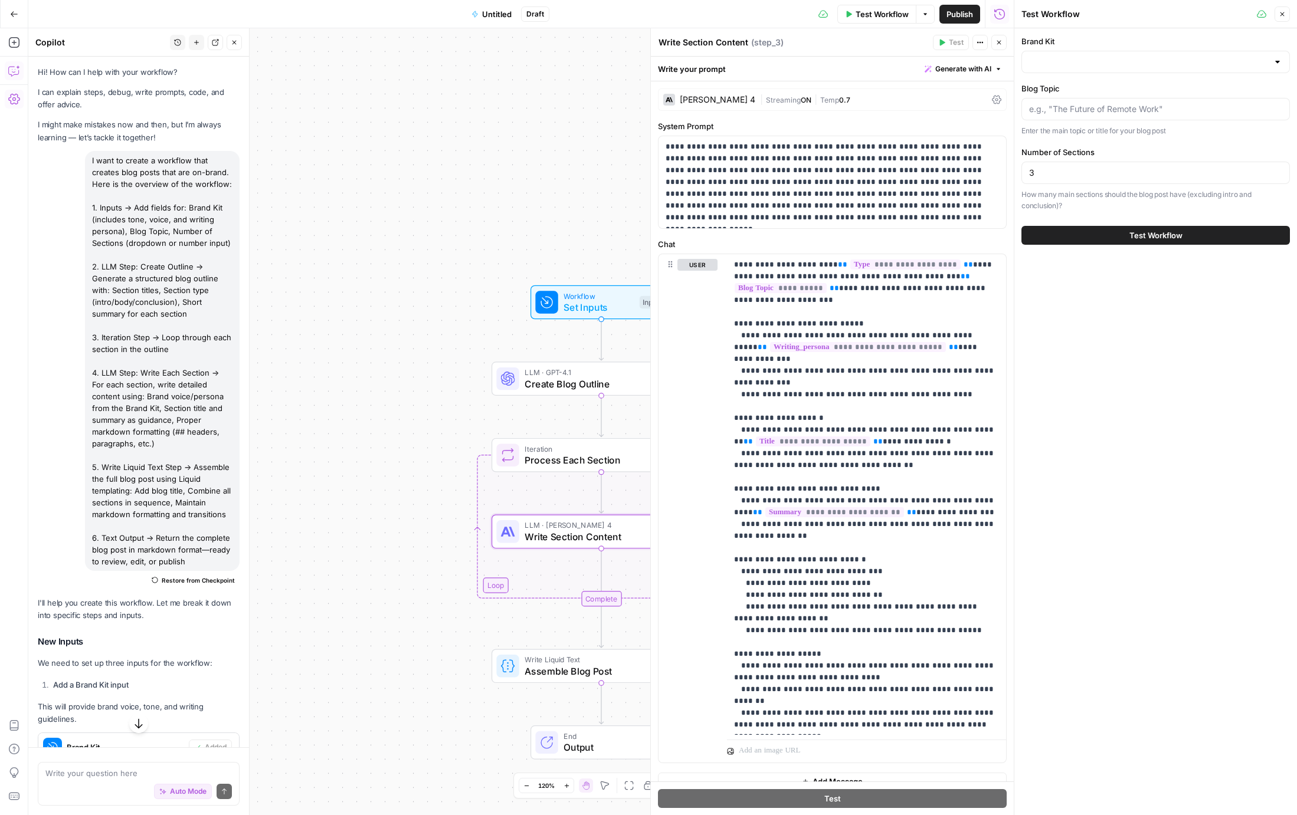
drag, startPoint x: 388, startPoint y: 591, endPoint x: 376, endPoint y: 491, distance: 100.5
click at [377, 488] on div "Workflow Set Inputs Inputs LLM · GPT-4.1 Create Blog Outline Step 1 Loop Iterat…" at bounding box center [520, 421] width 985 height 787
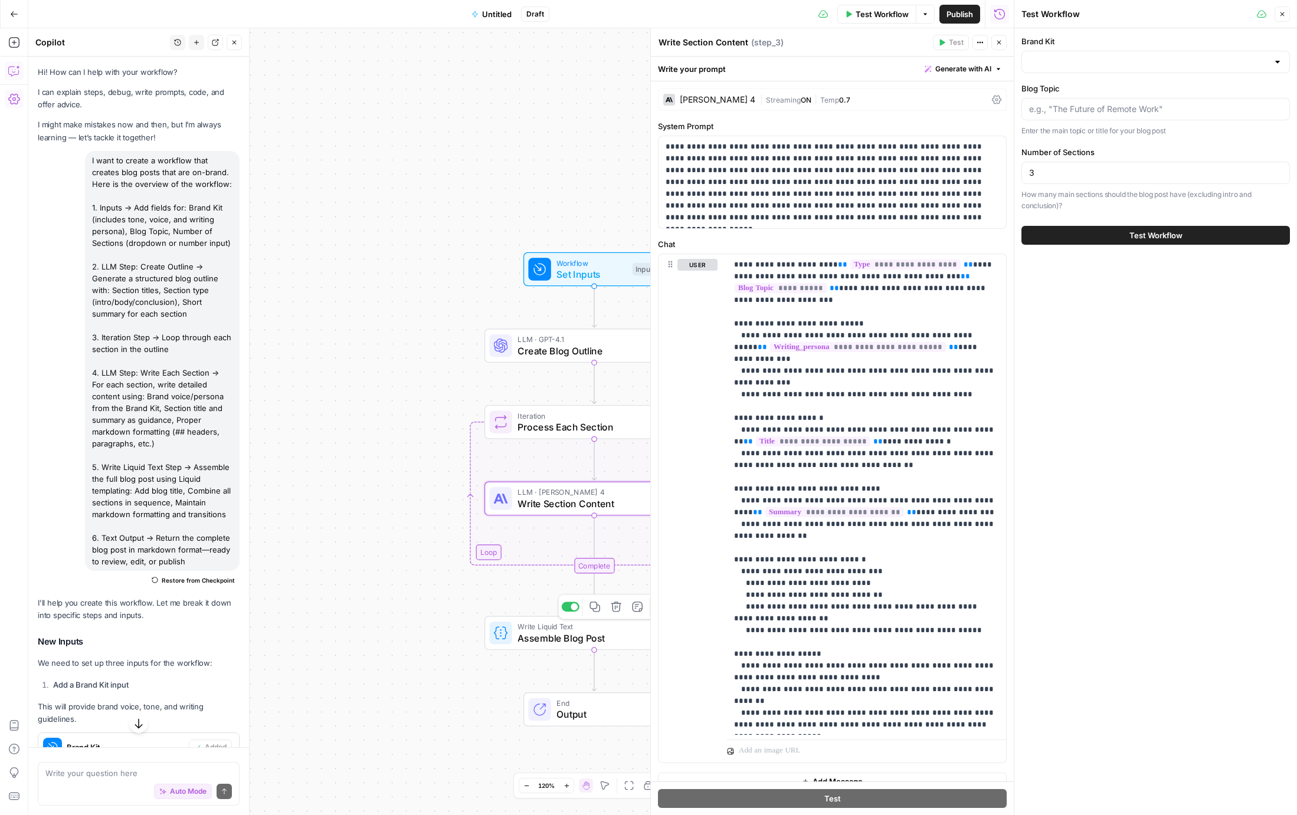
click at [541, 643] on span "Assemble Blog Post" at bounding box center [590, 638] width 146 height 14
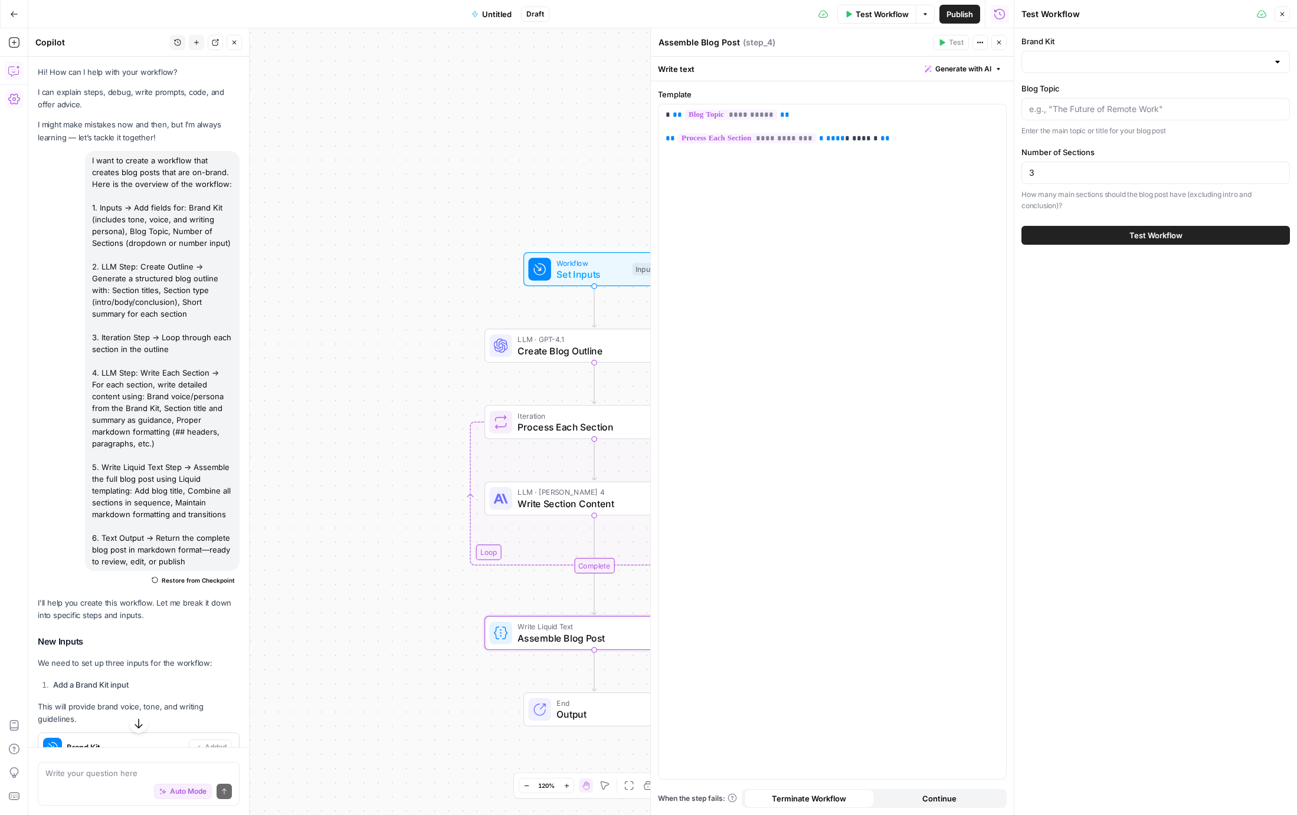
click at [1003, 42] on button "Close" at bounding box center [998, 42] width 15 height 15
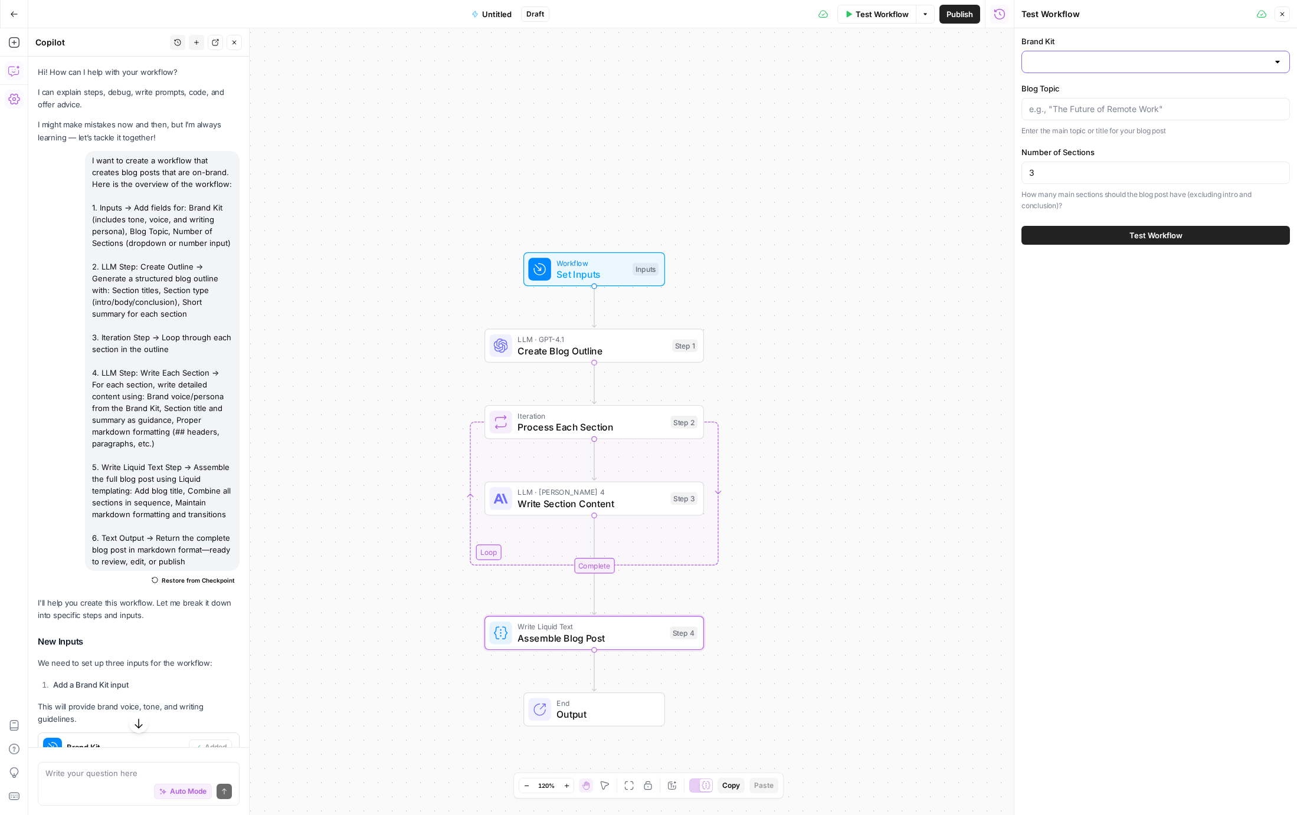
click at [1085, 65] on input "Brand Kit" at bounding box center [1148, 62] width 239 height 12
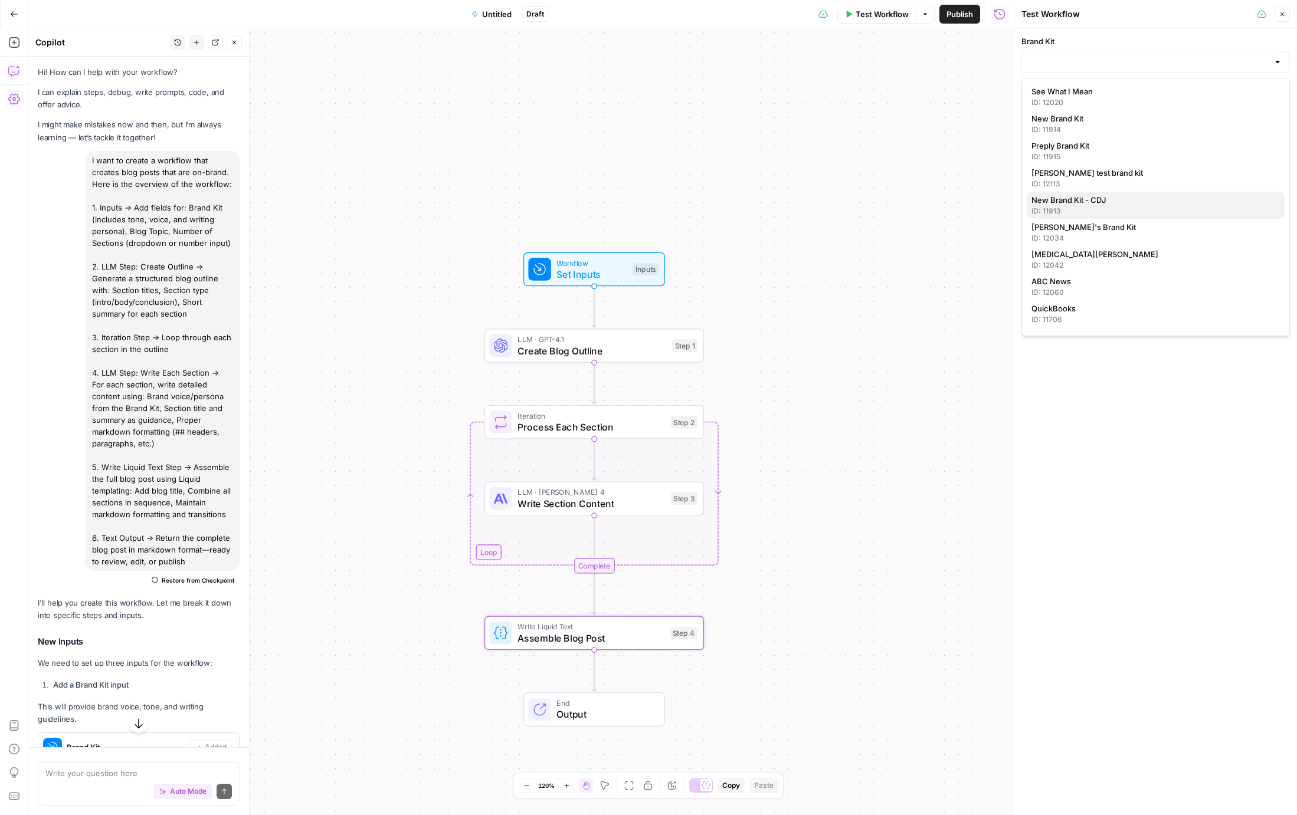
click at [1074, 201] on span "New Brand Kit - CDJ" at bounding box center [1153, 200] width 244 height 12
type input "New Brand Kit - CDJ"
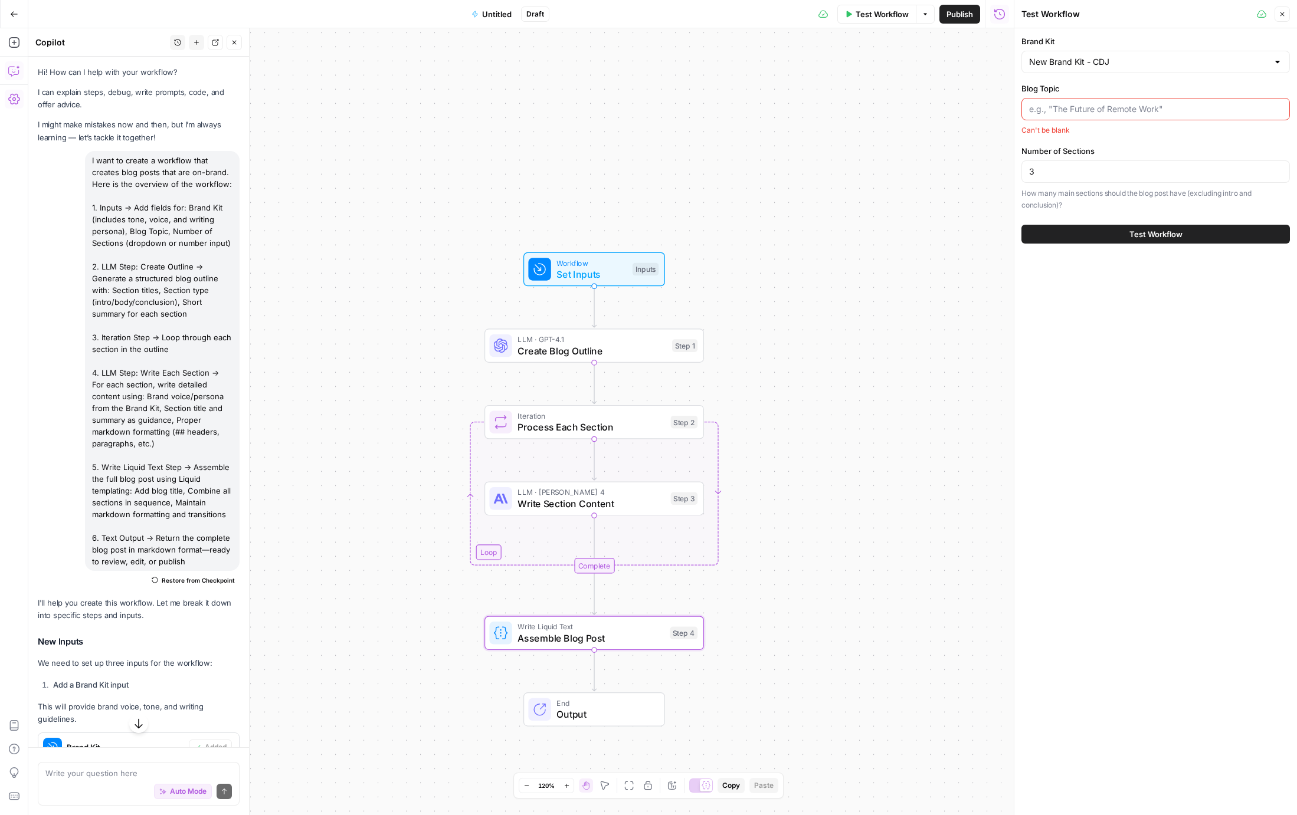
click at [1094, 103] on input "Blog Topic" at bounding box center [1155, 109] width 253 height 12
type input "What is China shipping in Ecommerce?"
click at [1054, 169] on input "3" at bounding box center [1155, 173] width 253 height 12
type input "5"
click at [1109, 237] on button "Test Workflow" at bounding box center [1155, 235] width 268 height 19
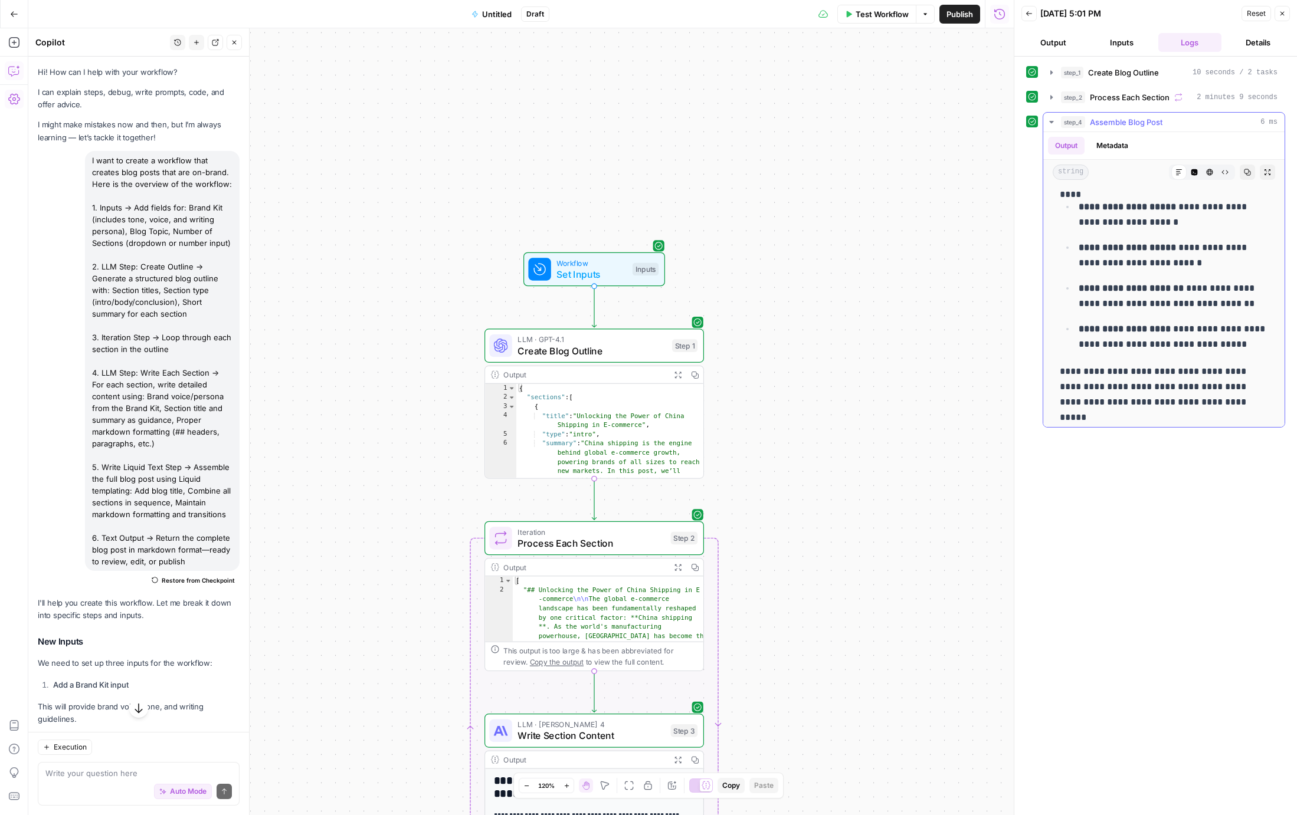
scroll to position [5822, 0]
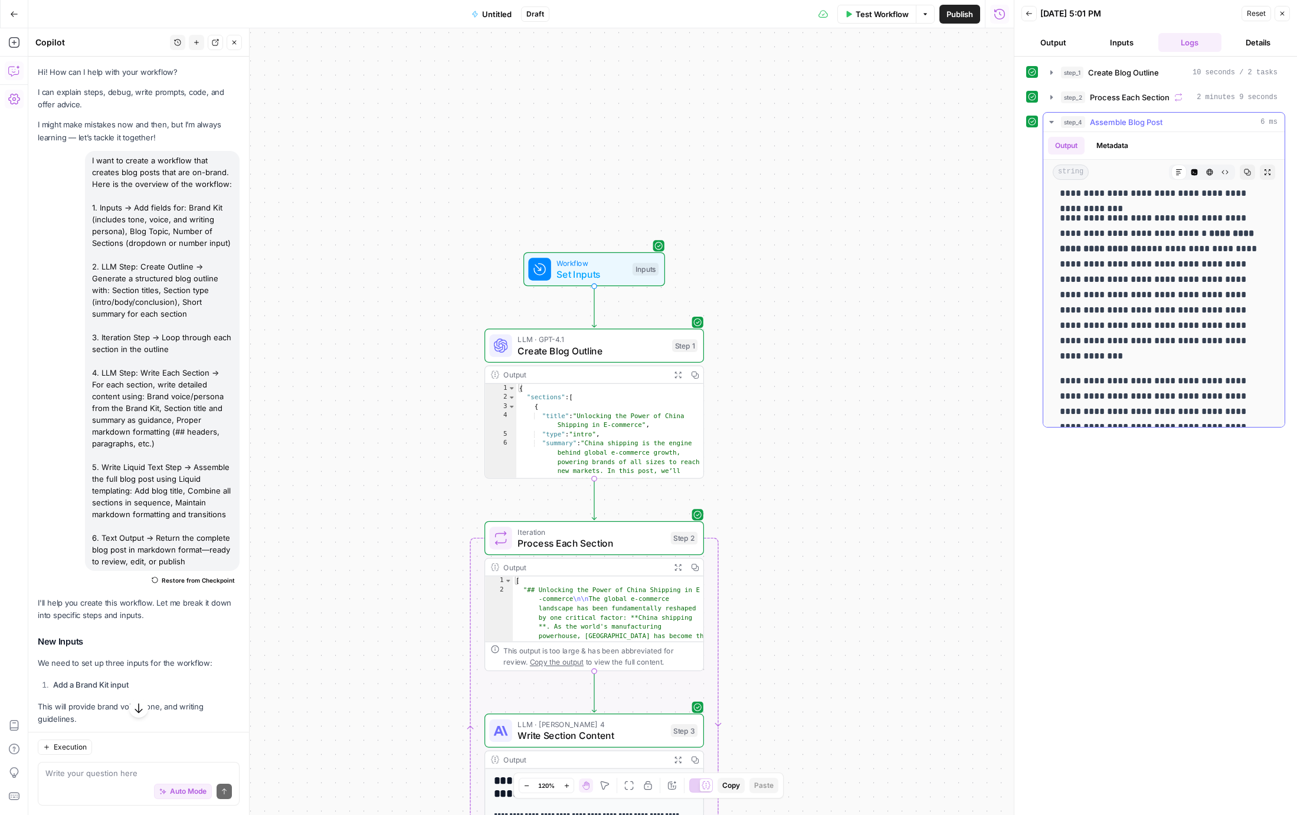
click at [1250, 176] on button "Copy" at bounding box center [1247, 172] width 15 height 15
click at [487, 9] on span "Untitled" at bounding box center [497, 14] width 30 height 12
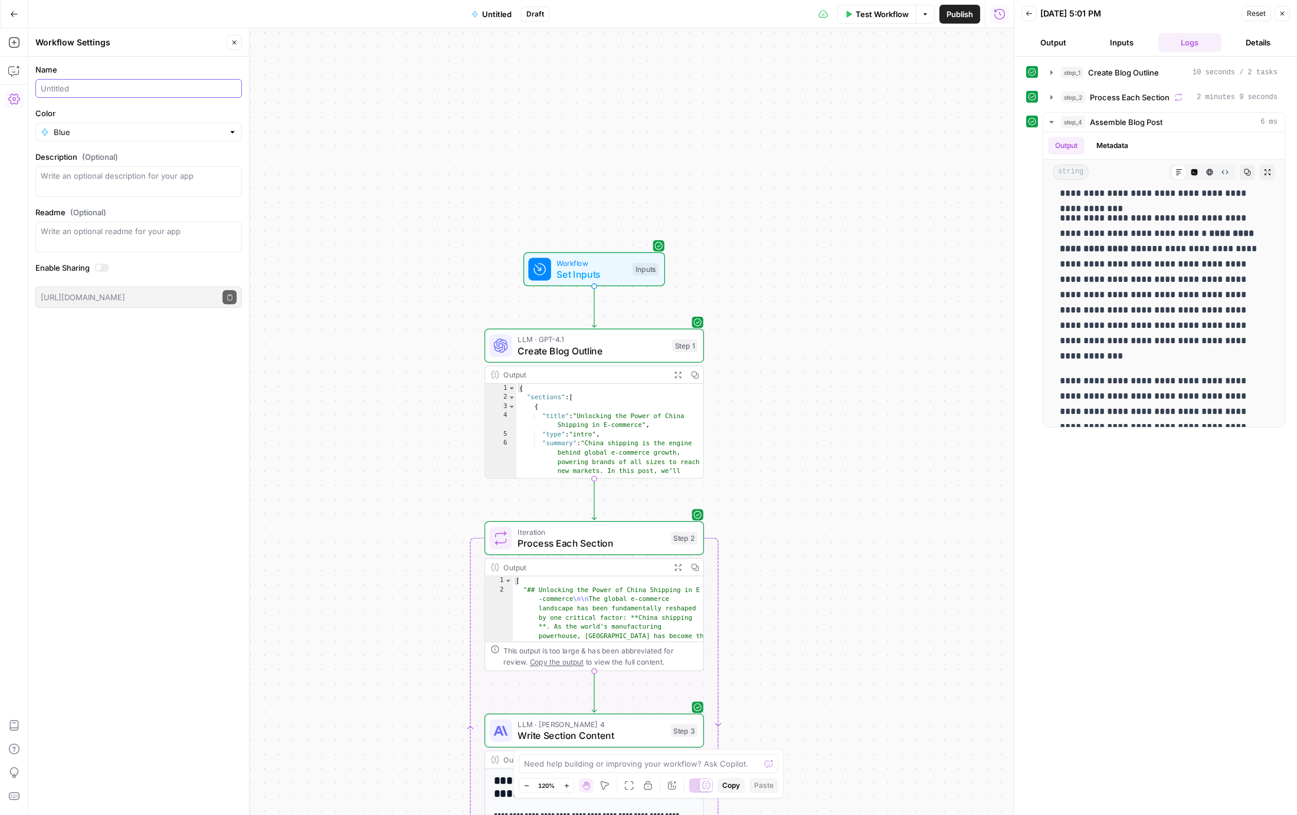
click at [74, 89] on input "Name" at bounding box center [139, 89] width 196 height 12
type input "Brand-aligned Blog Builder"
click at [87, 184] on textarea "Description (Optional)" at bounding box center [139, 182] width 196 height 24
type textarea "Builds blog using brand kit. Basic."
click at [238, 40] on button "Close" at bounding box center [234, 42] width 15 height 15
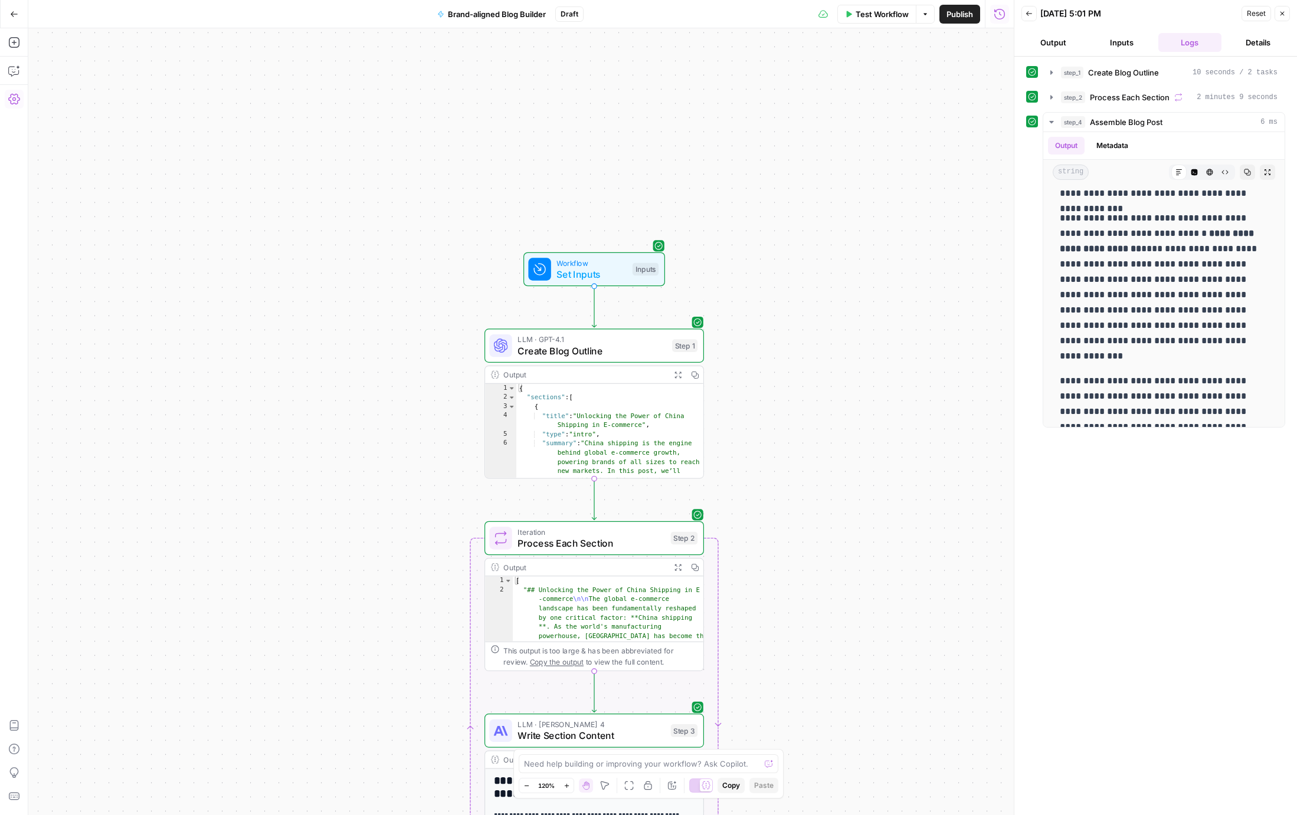
click at [27, 21] on div "Go Back" at bounding box center [14, 14] width 28 height 28
click at [17, 20] on button "Go Back" at bounding box center [14, 14] width 21 height 21
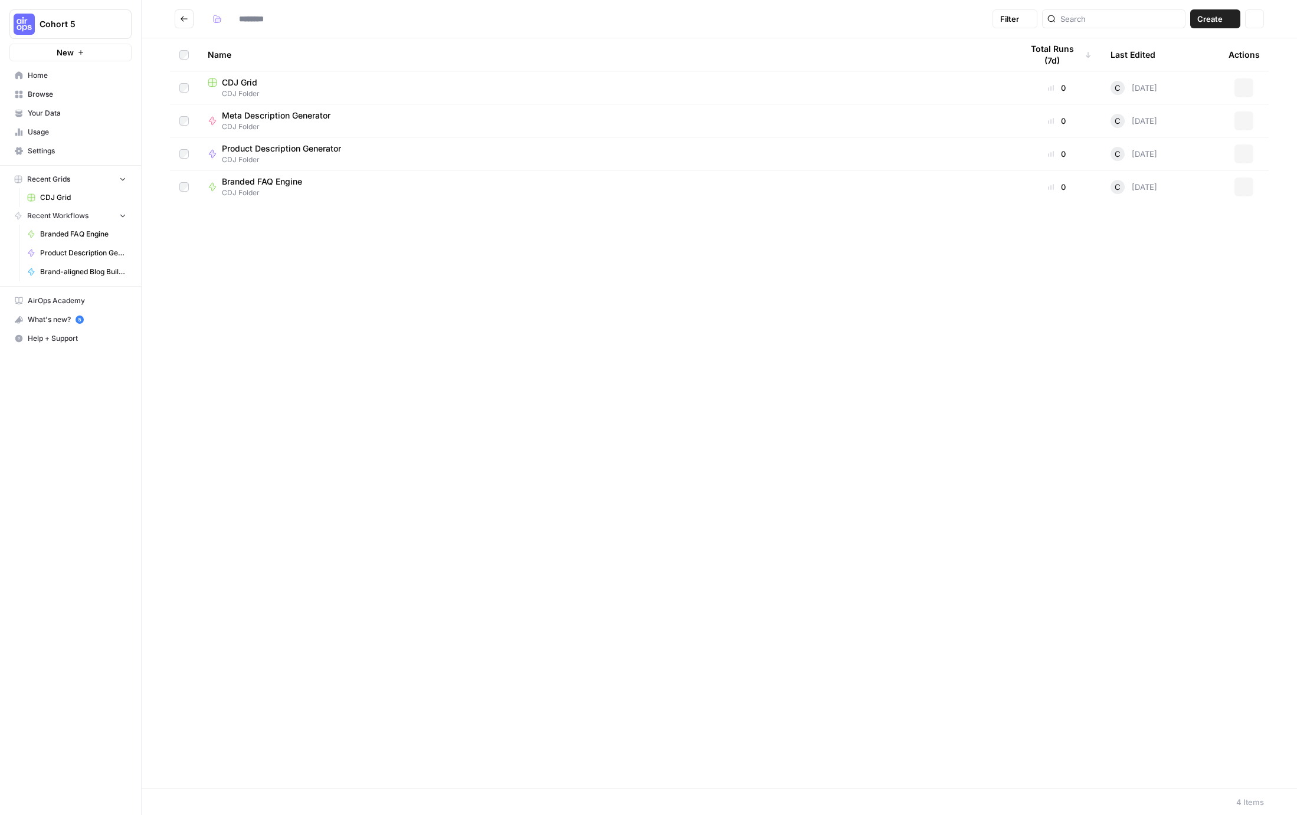
type input "**********"
click at [1233, 19] on button "Create" at bounding box center [1215, 18] width 50 height 19
click at [1199, 61] on span "Workflow" at bounding box center [1192, 63] width 66 height 12
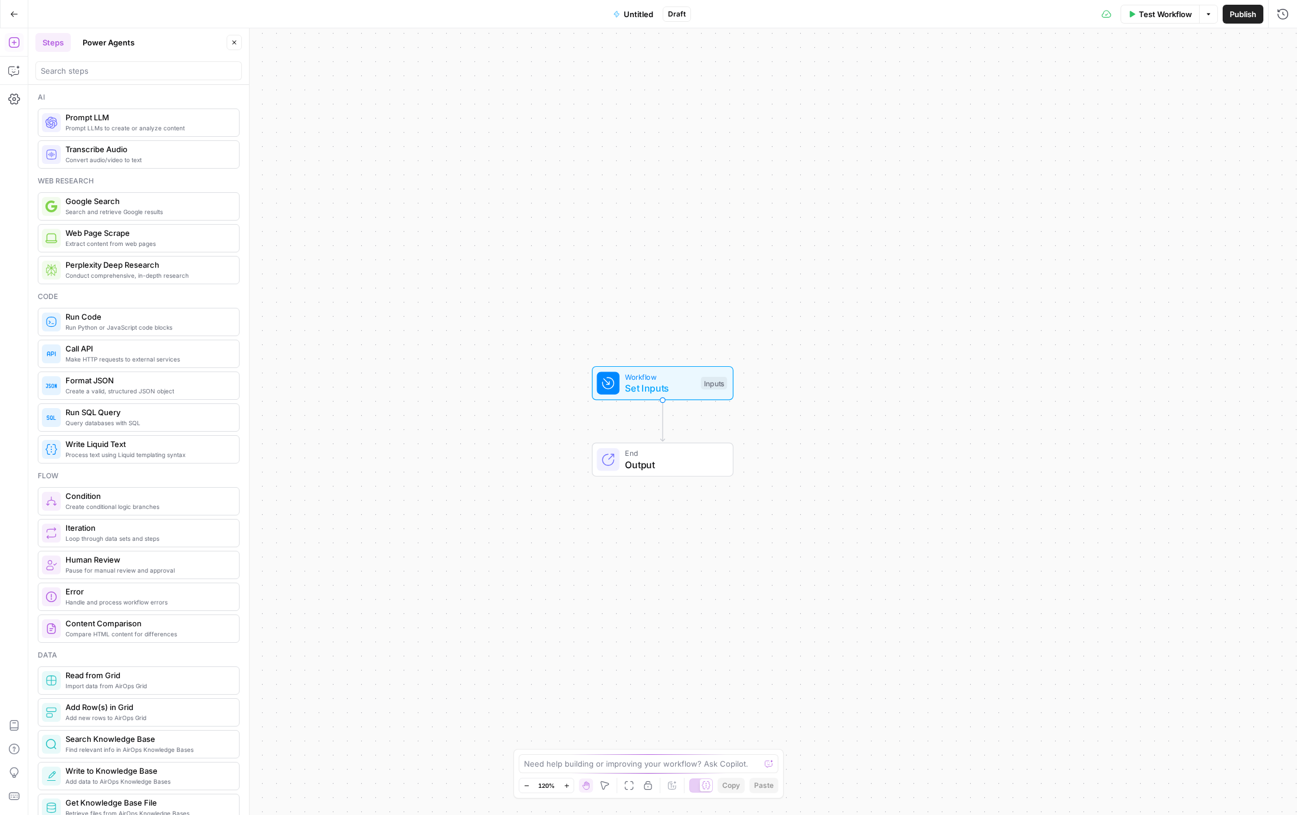
click at [643, 19] on span "Untitled" at bounding box center [639, 14] width 30 height 12
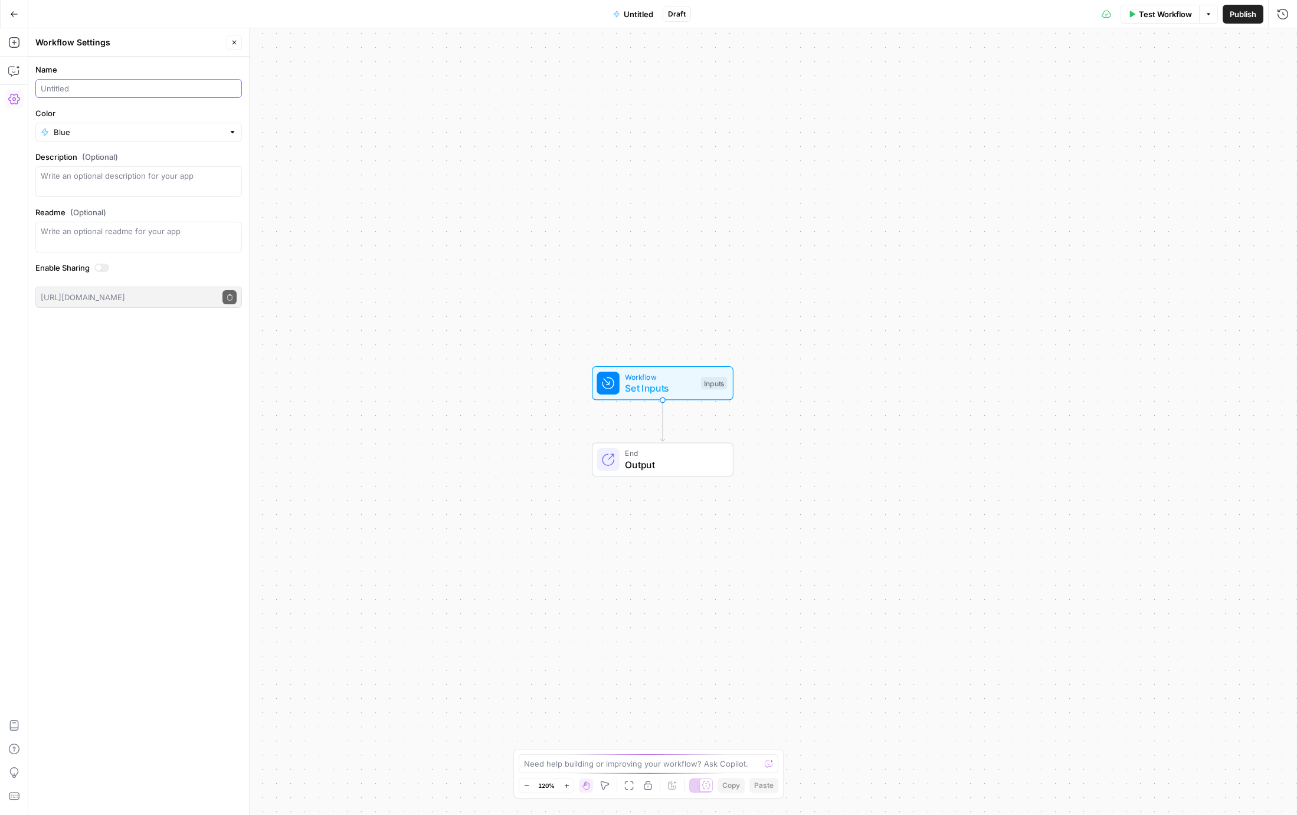
click at [70, 90] on input "Name" at bounding box center [139, 89] width 196 height 12
type input "Sales Outreach Generator"
click at [65, 139] on div "Blue" at bounding box center [138, 132] width 207 height 19
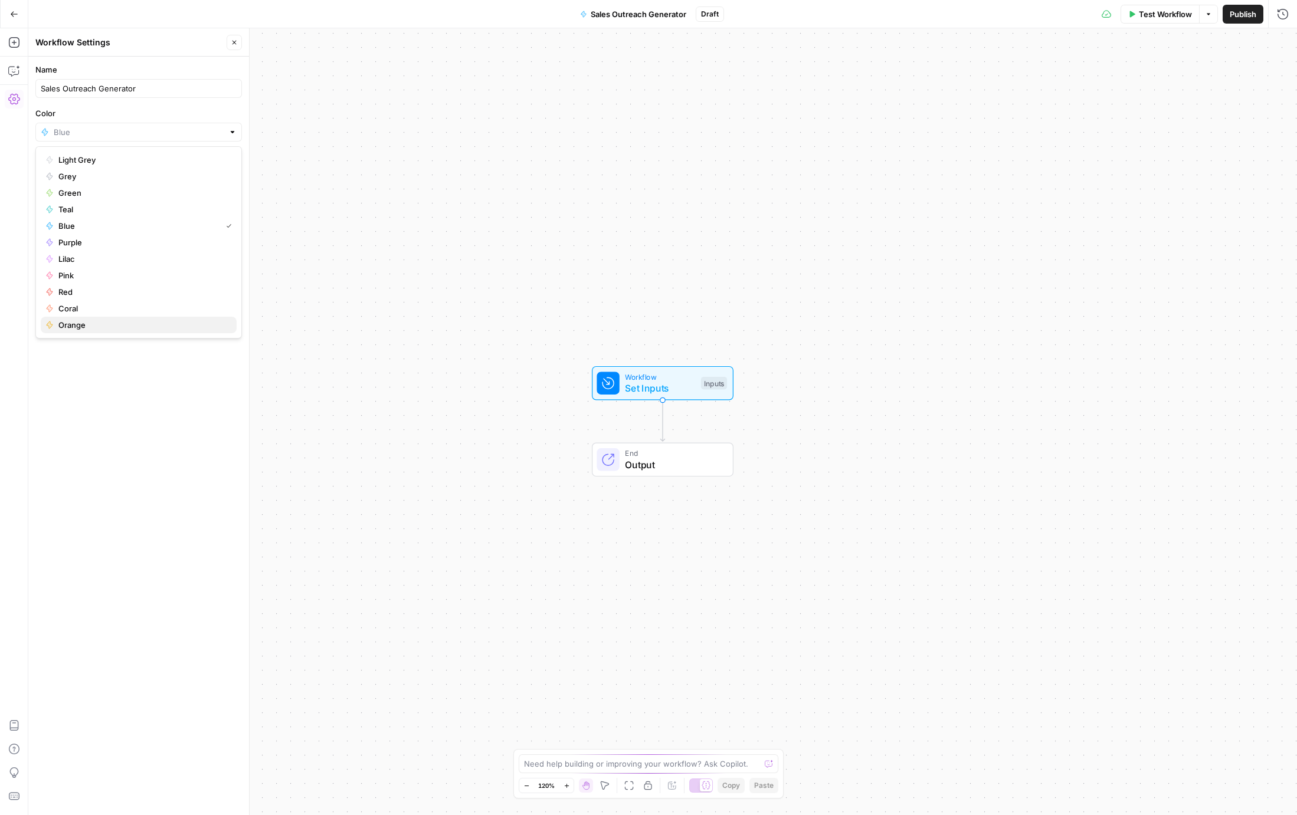
click at [70, 325] on span "Orange" at bounding box center [142, 325] width 169 height 12
type input "Orange"
click at [101, 179] on textarea "Description (Optional)" at bounding box center [139, 182] width 196 height 24
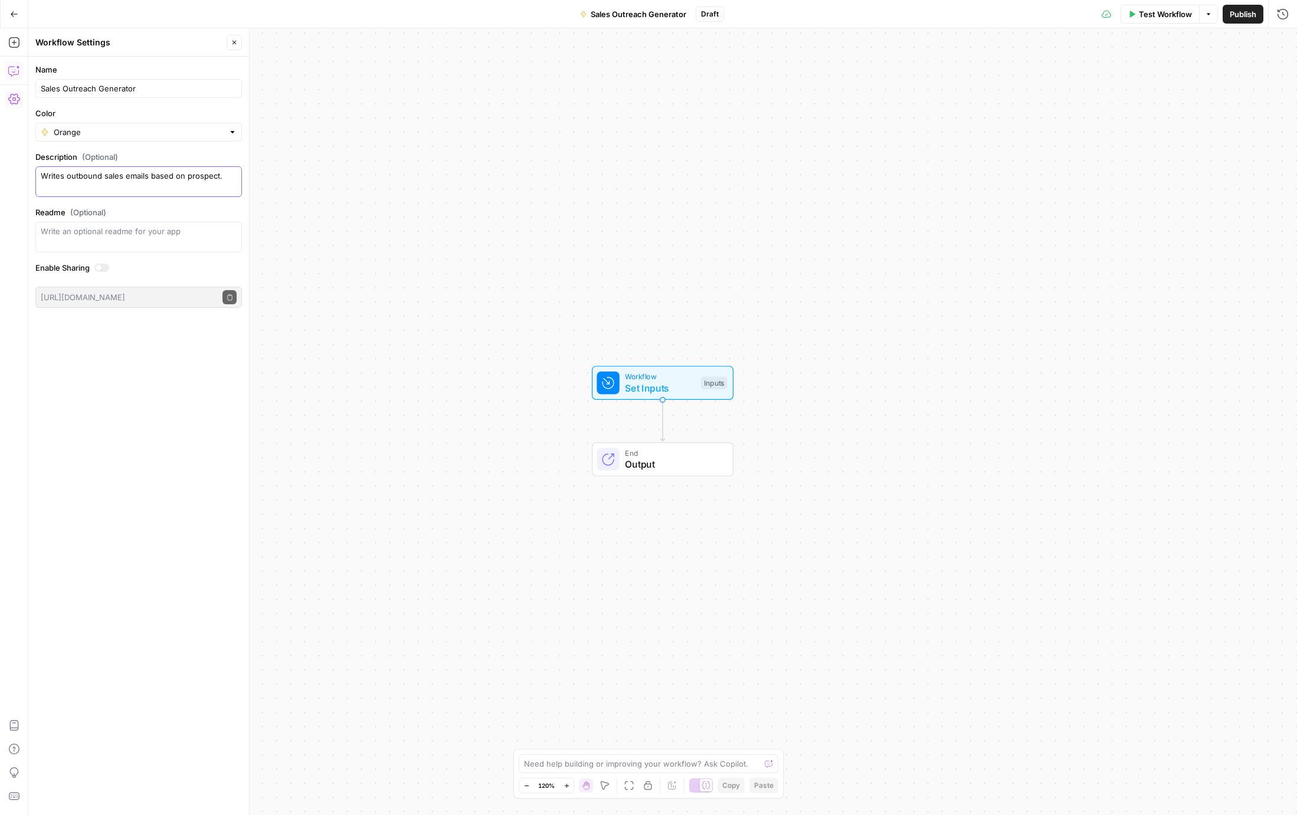
type textarea "Writes outbound sales emails based on prospect."
click at [8, 70] on icon "button" at bounding box center [14, 71] width 12 height 12
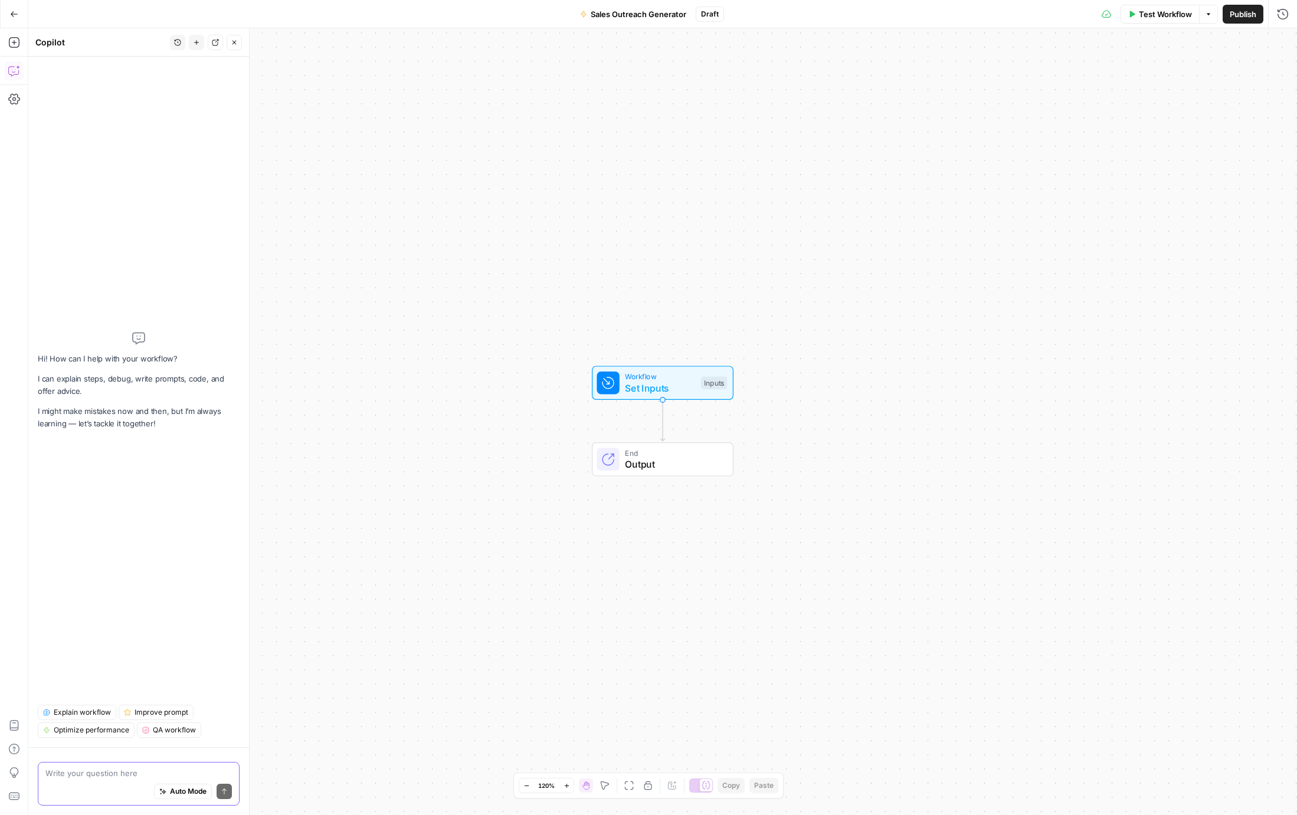
click at [181, 788] on span "Auto Mode" at bounding box center [188, 792] width 37 height 11
click at [99, 774] on textarea at bounding box center [138, 774] width 186 height 12
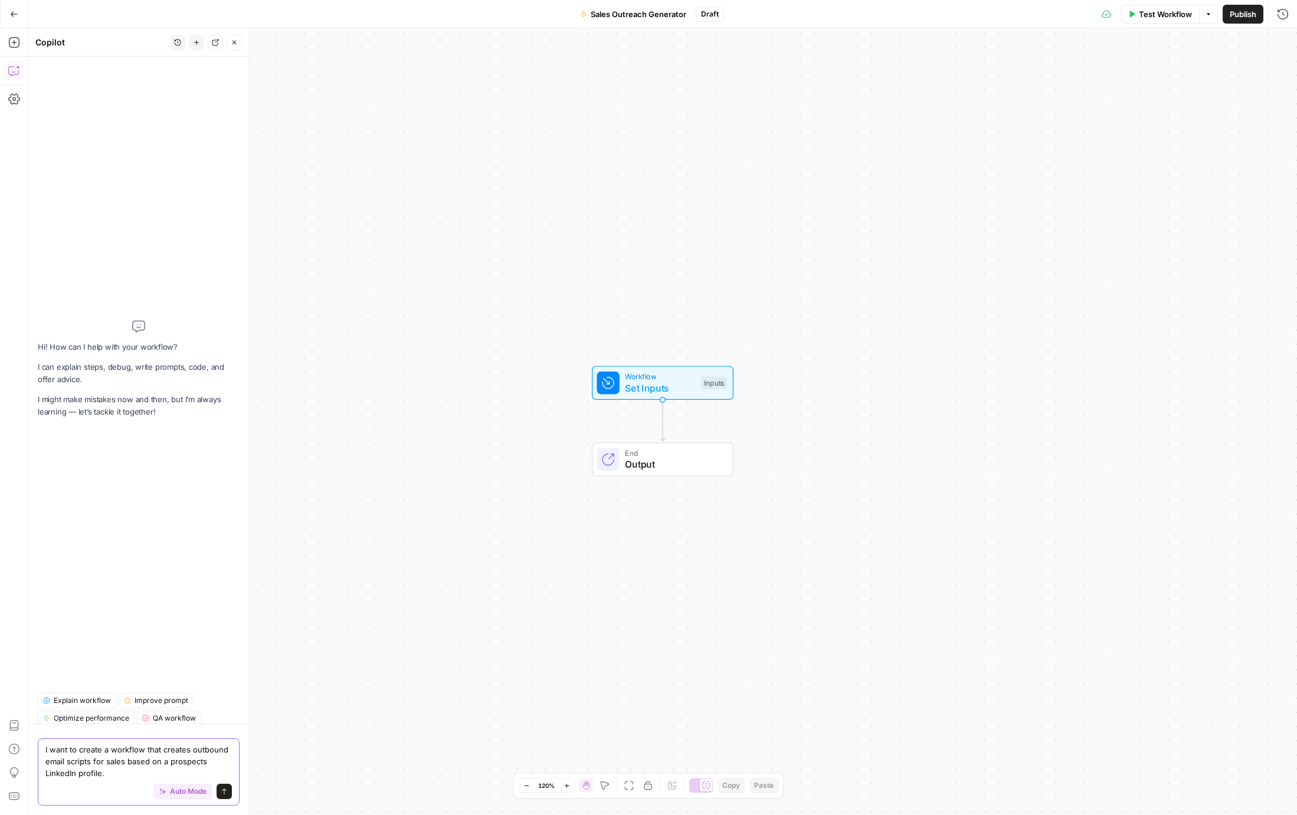
paste textarea "1. Inputs → Add fields for: Brand Kit (tone, POV, product language, sales messa…"
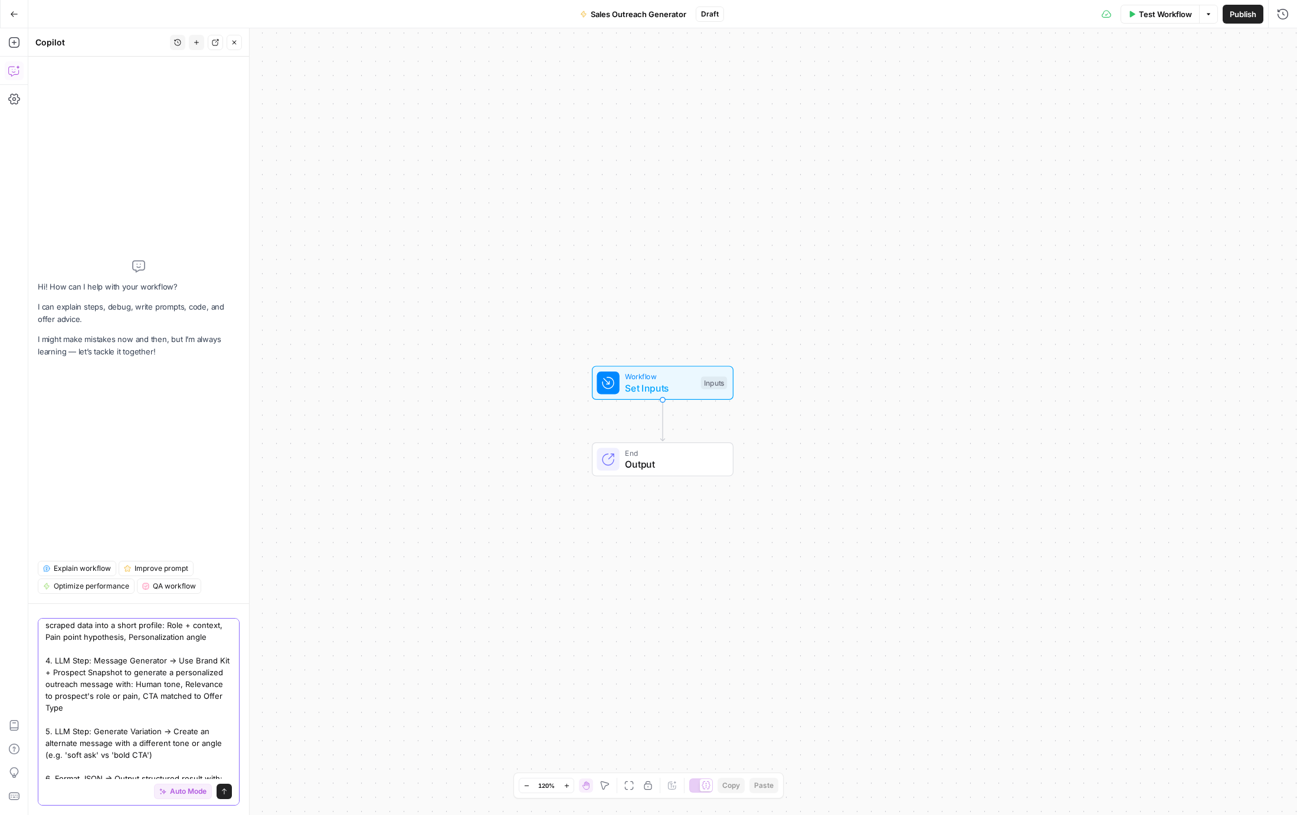
scroll to position [198, 0]
click at [101, 692] on textarea "I want to create a workflow that creates outbound email scripts for sales based…" at bounding box center [138, 608] width 186 height 366
click at [133, 691] on textarea at bounding box center [138, 608] width 186 height 366
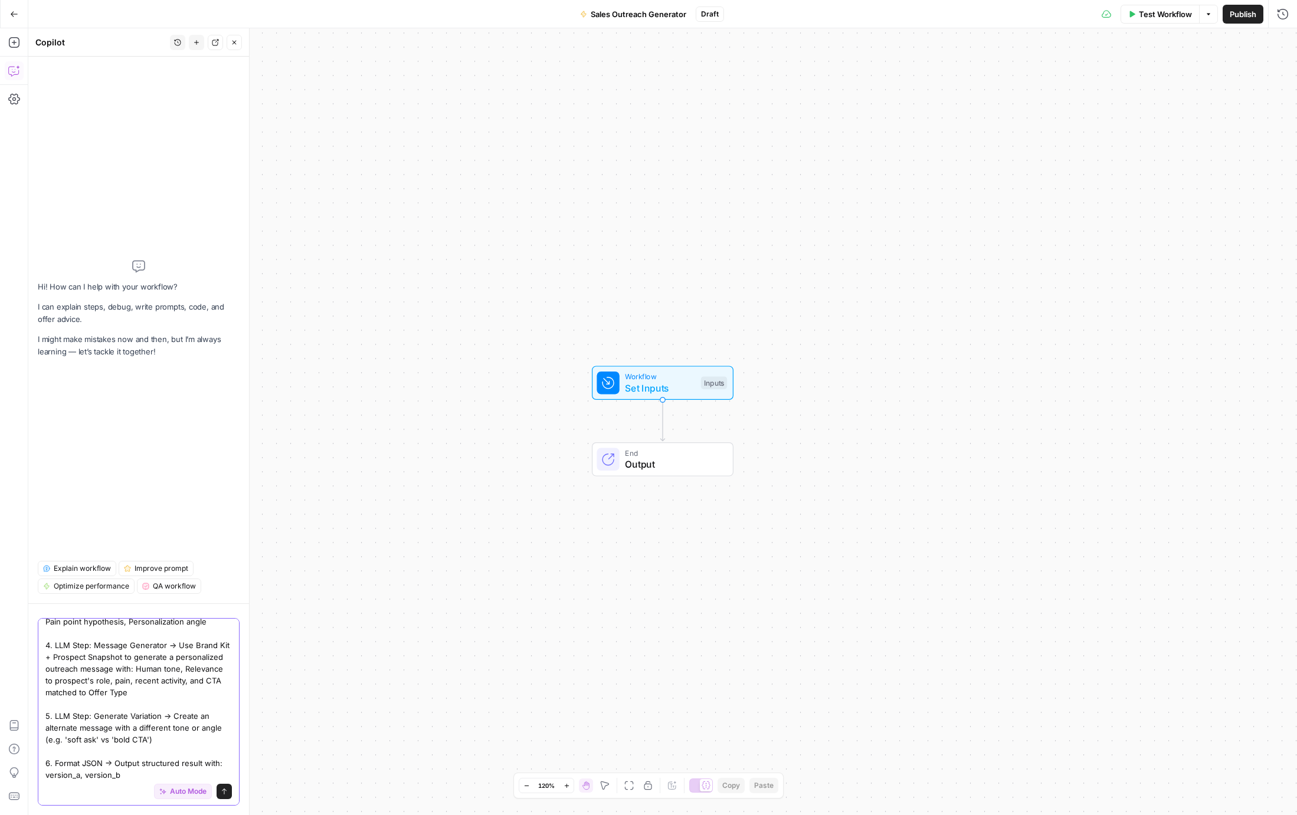
scroll to position [210, 0]
type textarea "I want to create a workflow that creates outbound email scripts for sales based…"
click at [225, 797] on button "Send" at bounding box center [224, 791] width 15 height 15
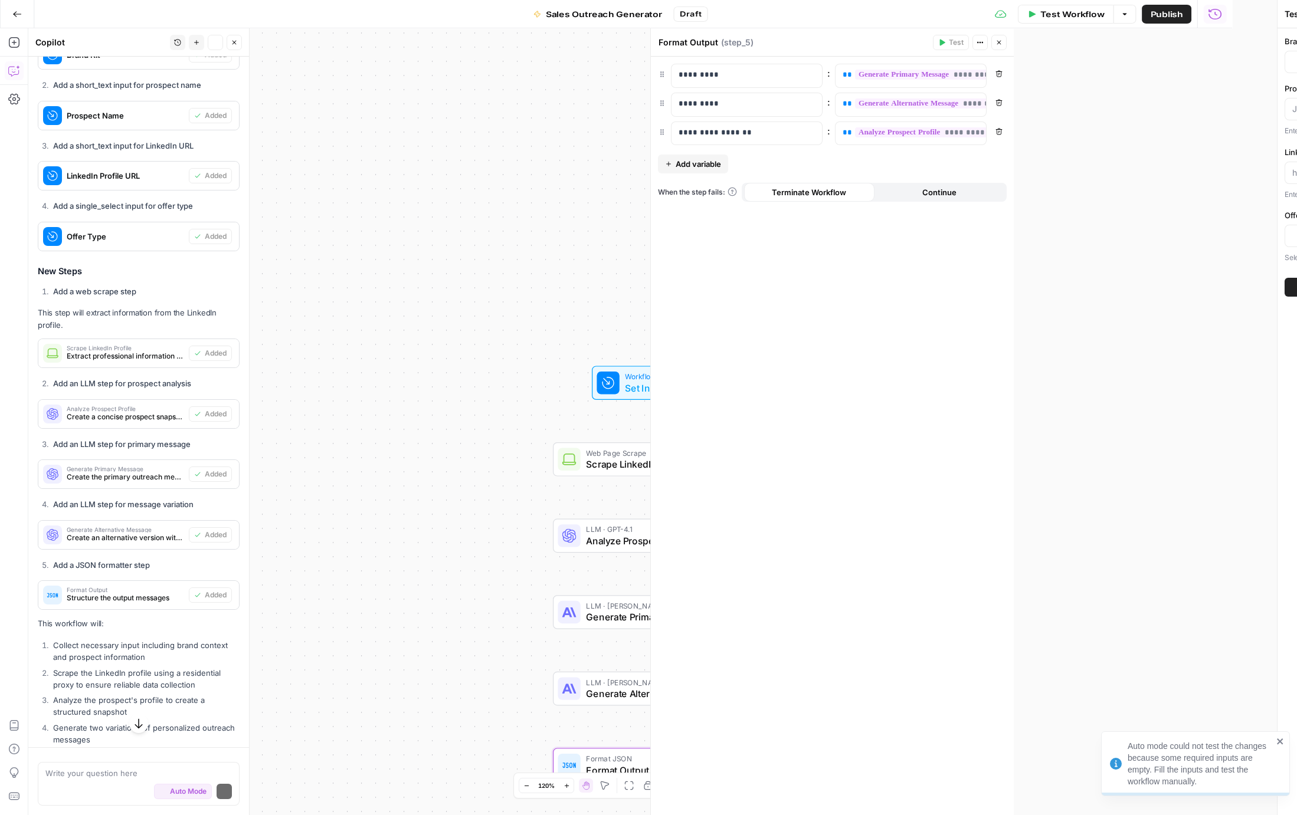
scroll to position [772, 0]
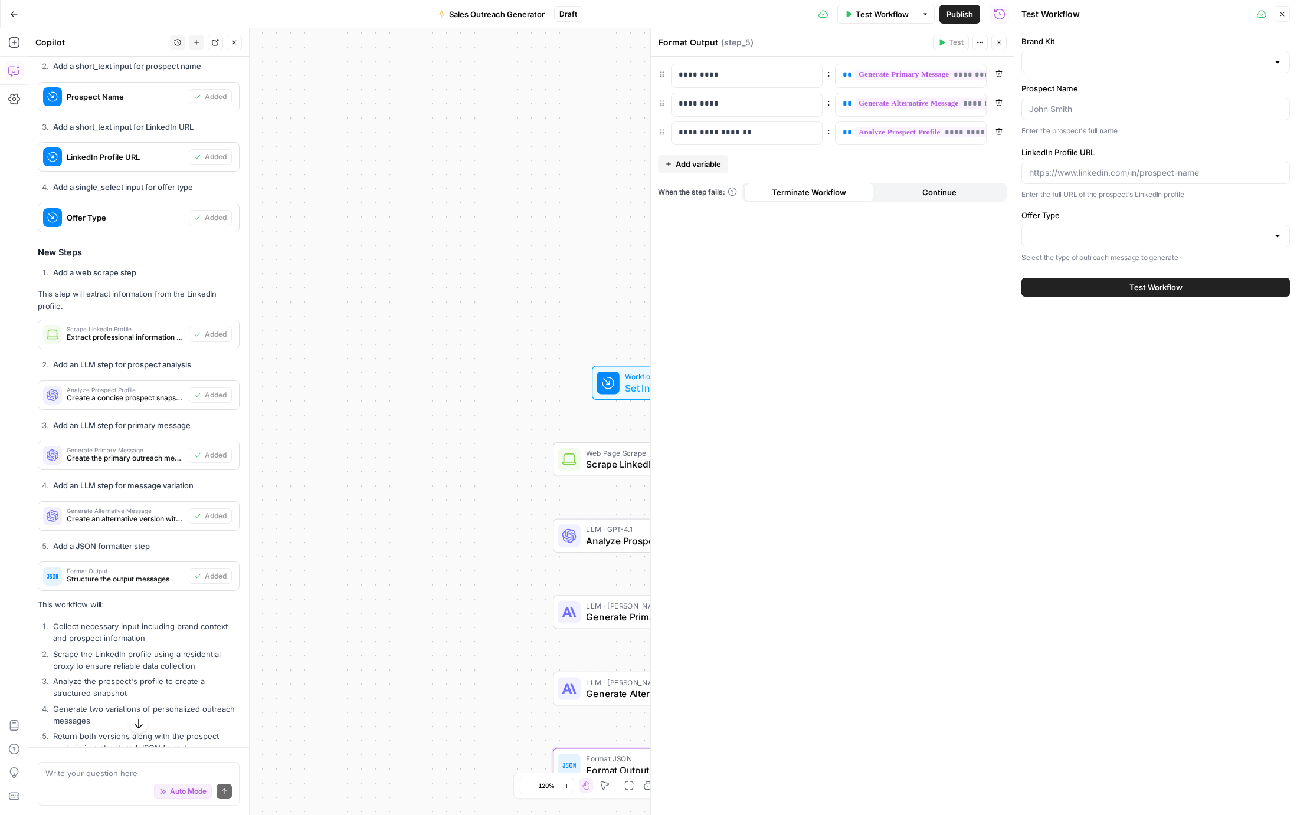
click at [1001, 42] on icon "button" at bounding box center [998, 42] width 7 height 7
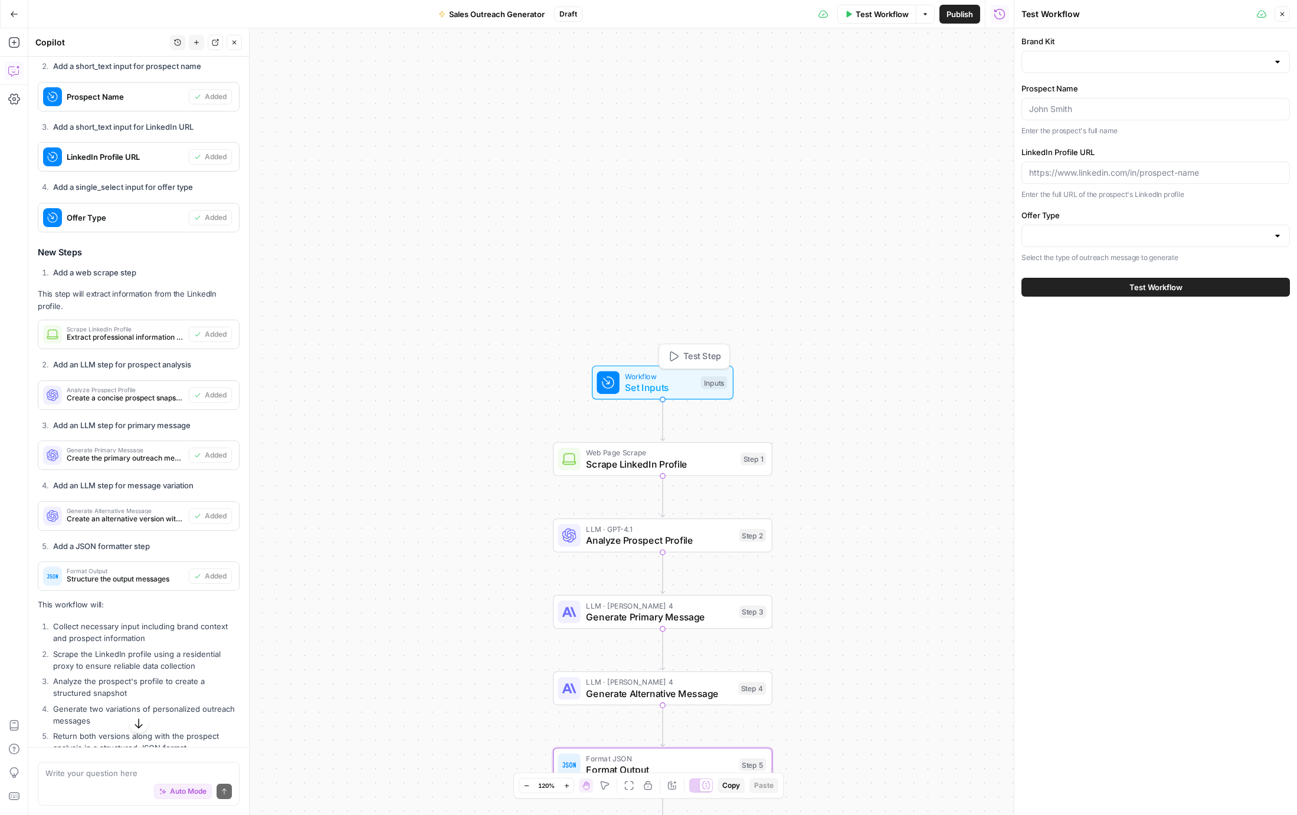
click at [670, 383] on span "Set Inputs" at bounding box center [660, 388] width 70 height 14
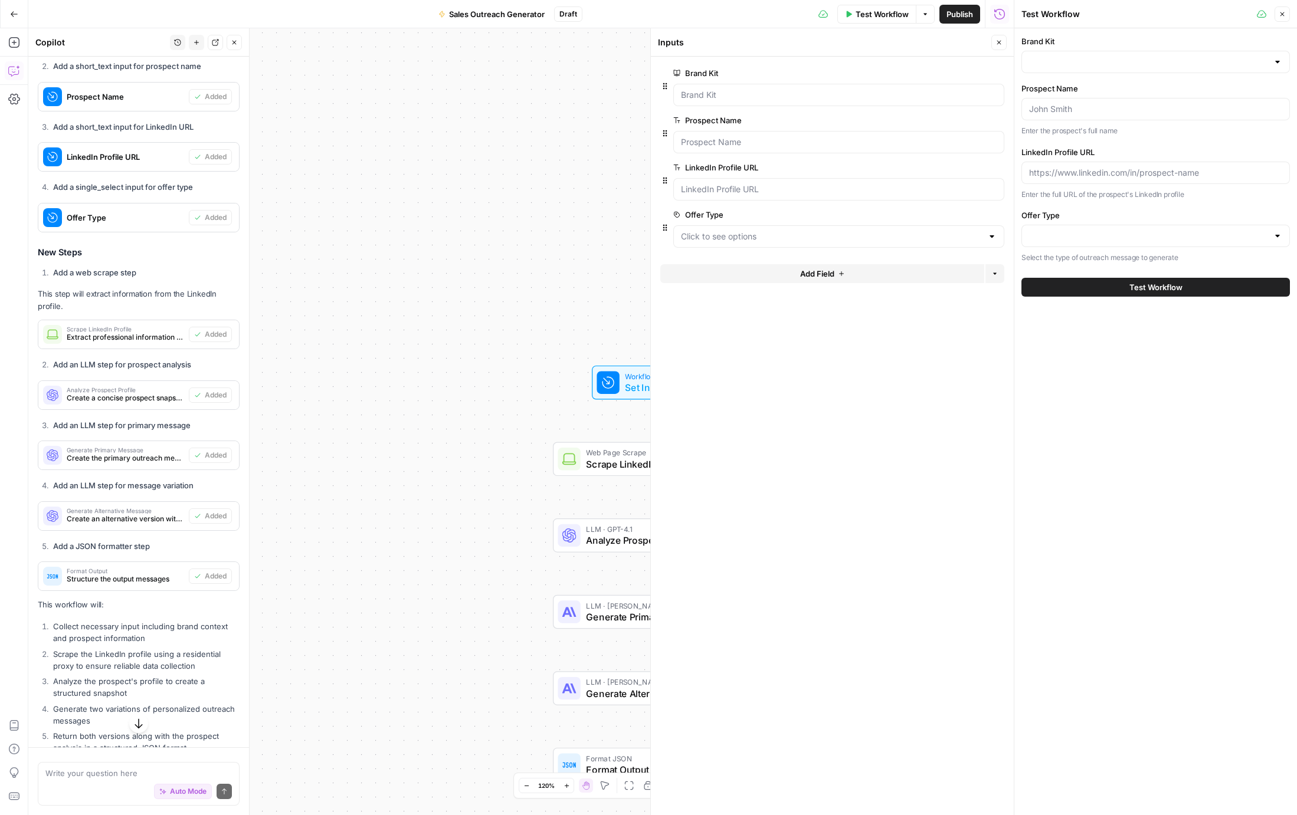
click at [1000, 45] on icon "button" at bounding box center [998, 42] width 7 height 7
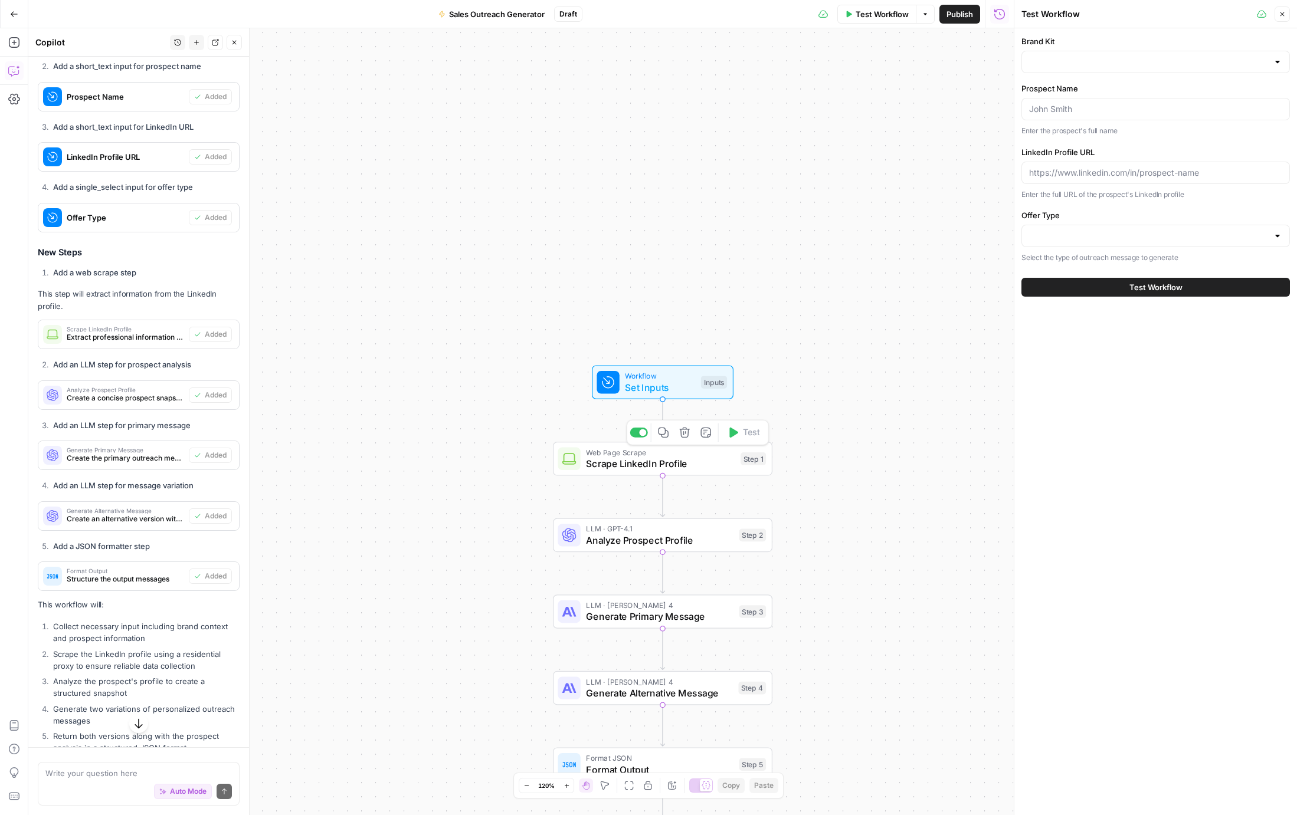
click at [604, 460] on span "Scrape LinkedIn Profile" at bounding box center [660, 464] width 149 height 14
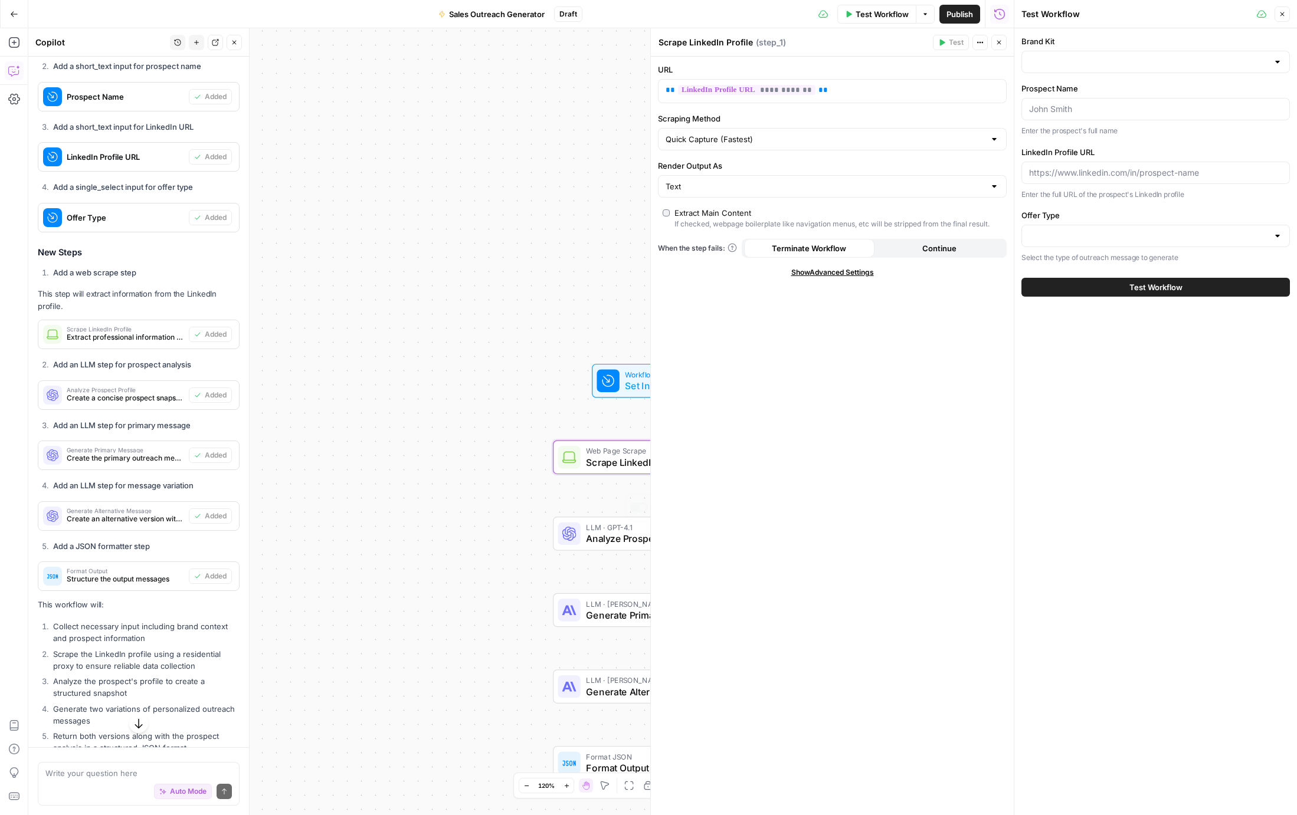
click at [589, 543] on span "Analyze Prospect Profile" at bounding box center [660, 539] width 148 height 14
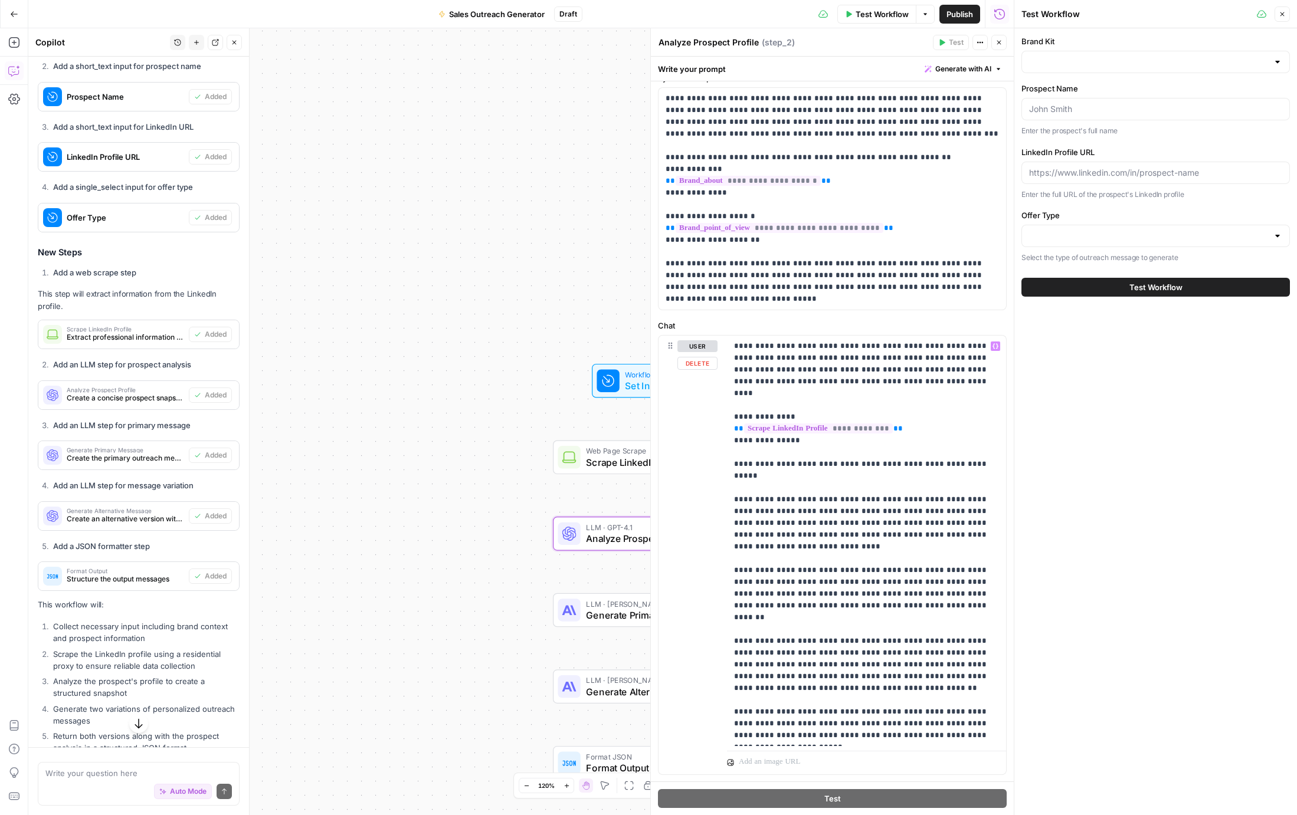
scroll to position [60, 0]
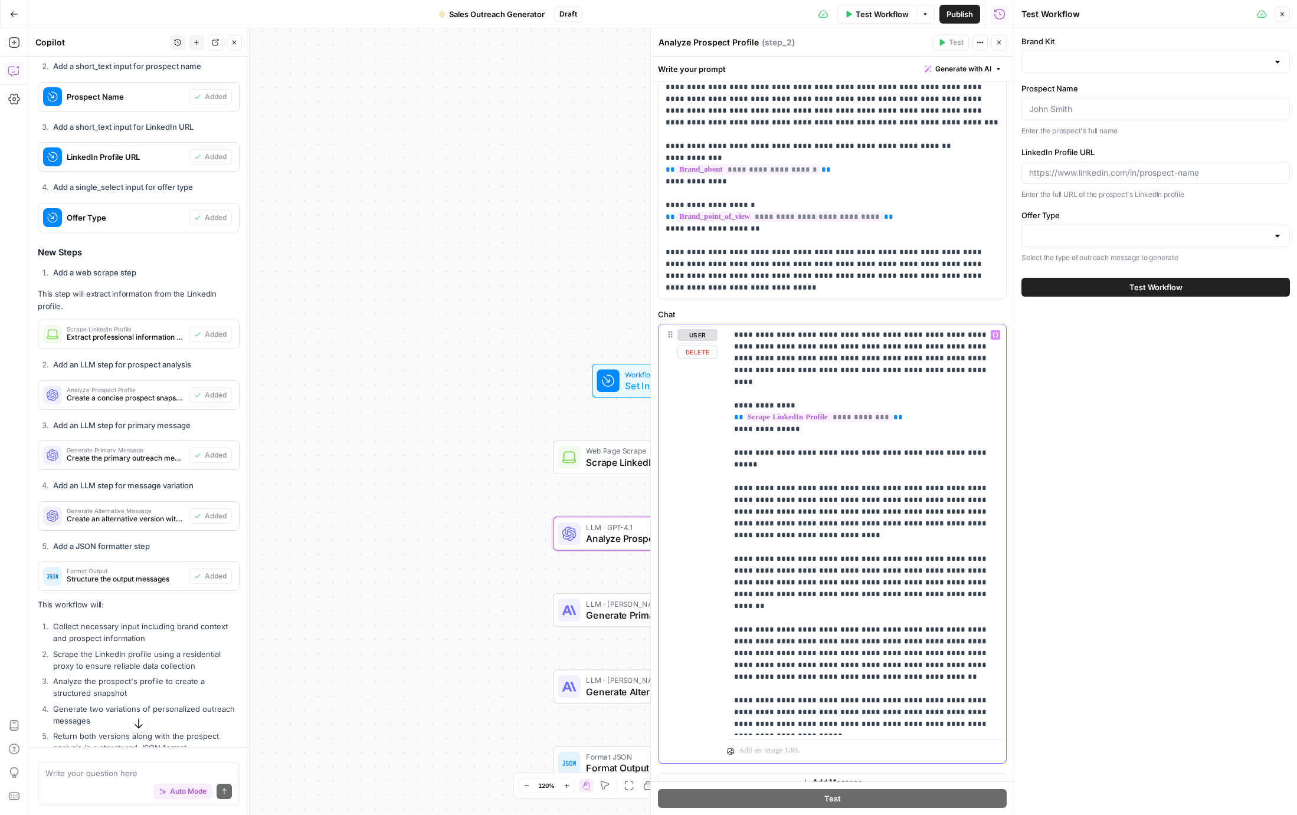
click at [825, 651] on p "**********" at bounding box center [866, 529] width 265 height 401
drag, startPoint x: 770, startPoint y: 676, endPoint x: 785, endPoint y: 675, distance: 14.8
click at [770, 676] on p "**********" at bounding box center [866, 529] width 265 height 401
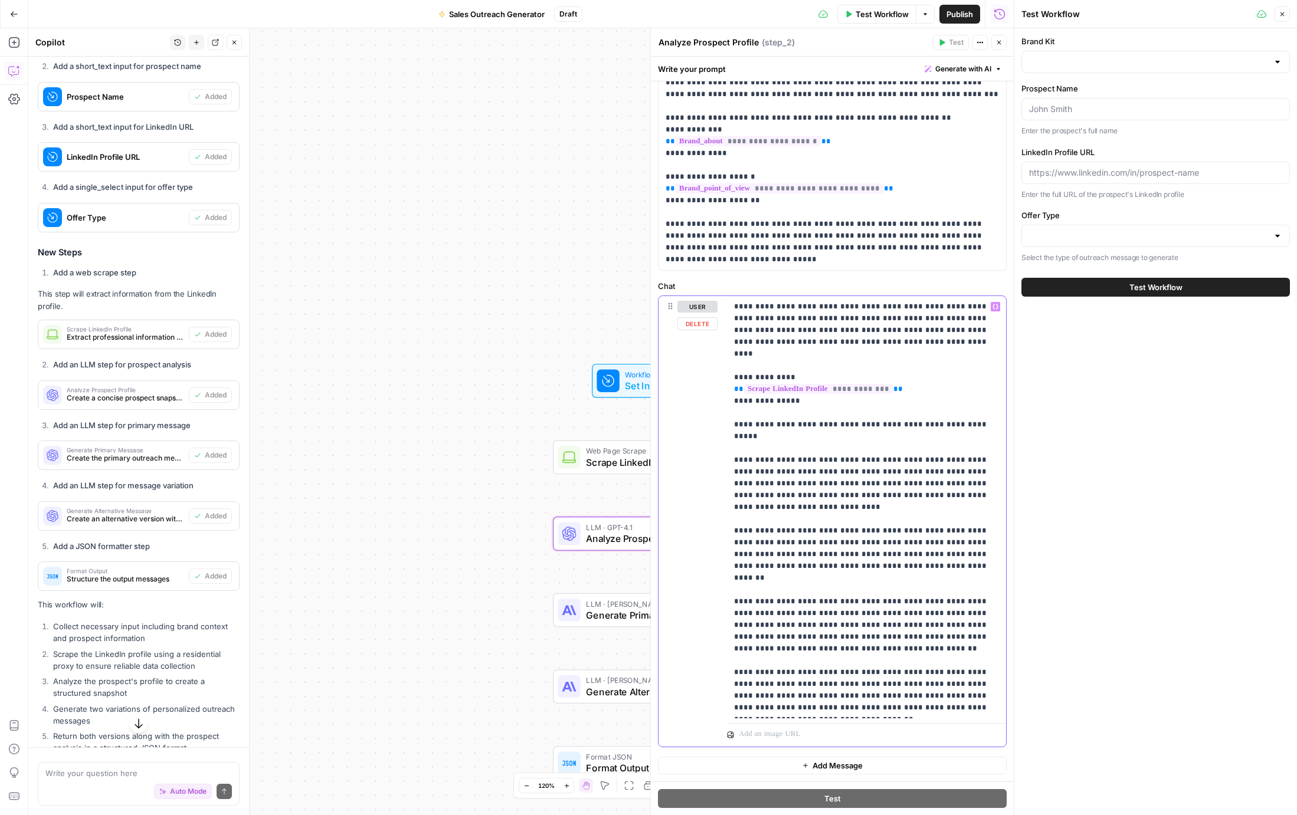
scroll to position [0, 0]
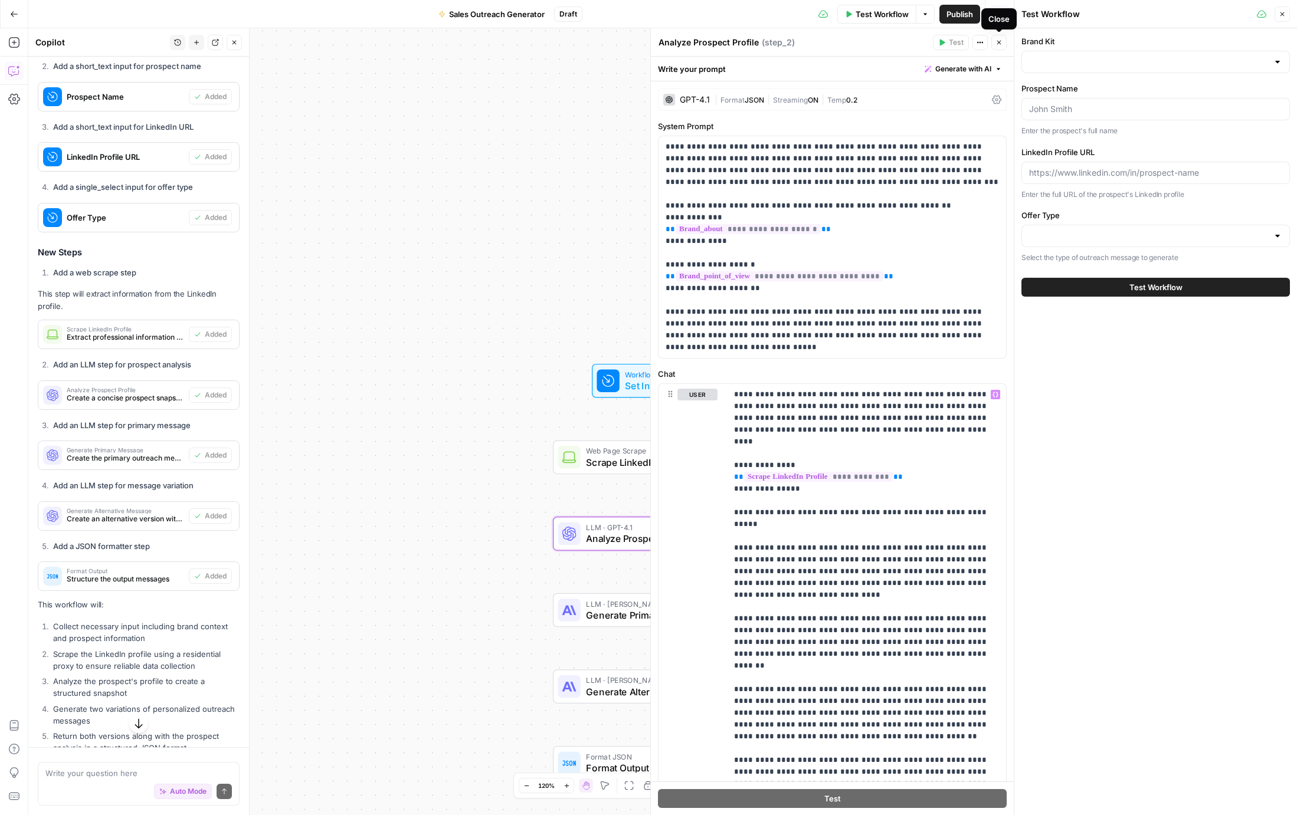
click at [1000, 44] on icon "button" at bounding box center [998, 42] width 7 height 7
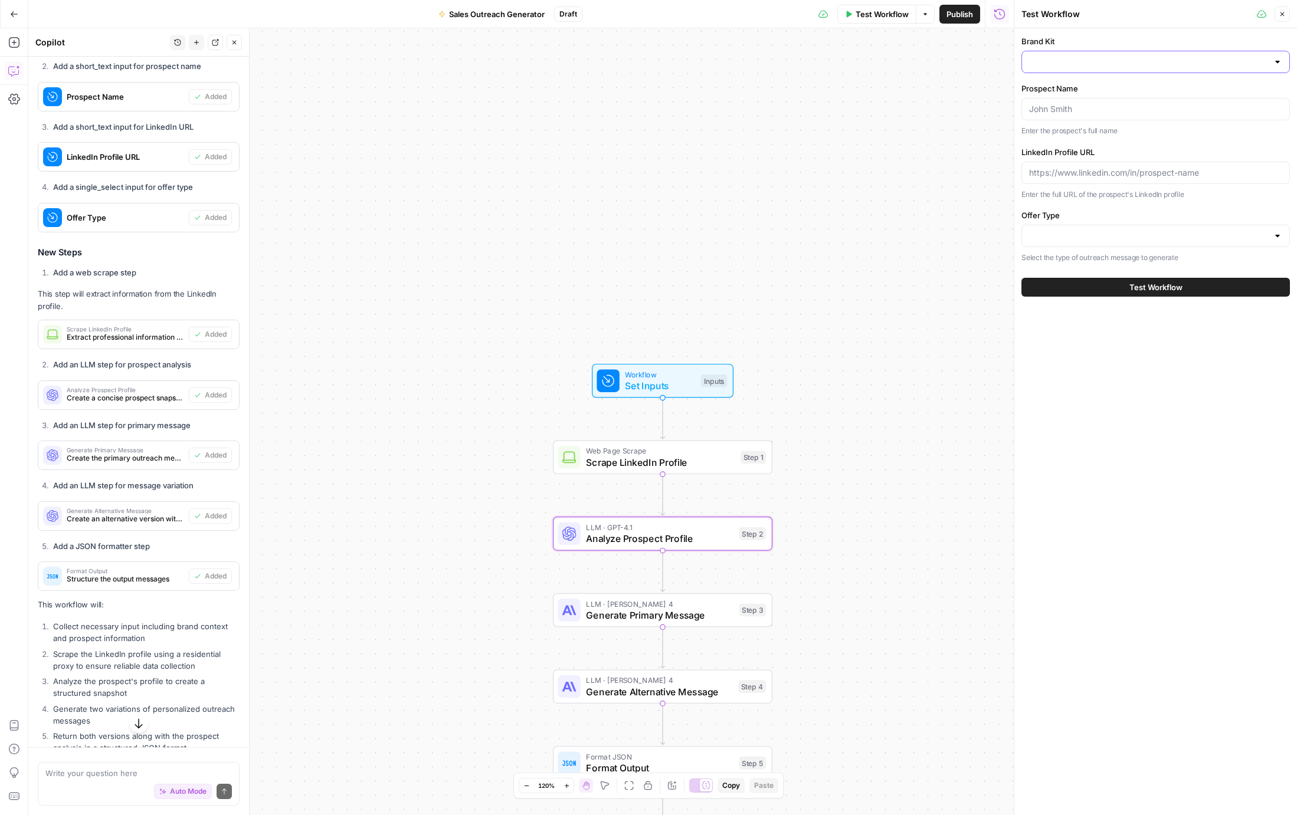
click at [1063, 60] on input "Brand Kit" at bounding box center [1148, 62] width 239 height 12
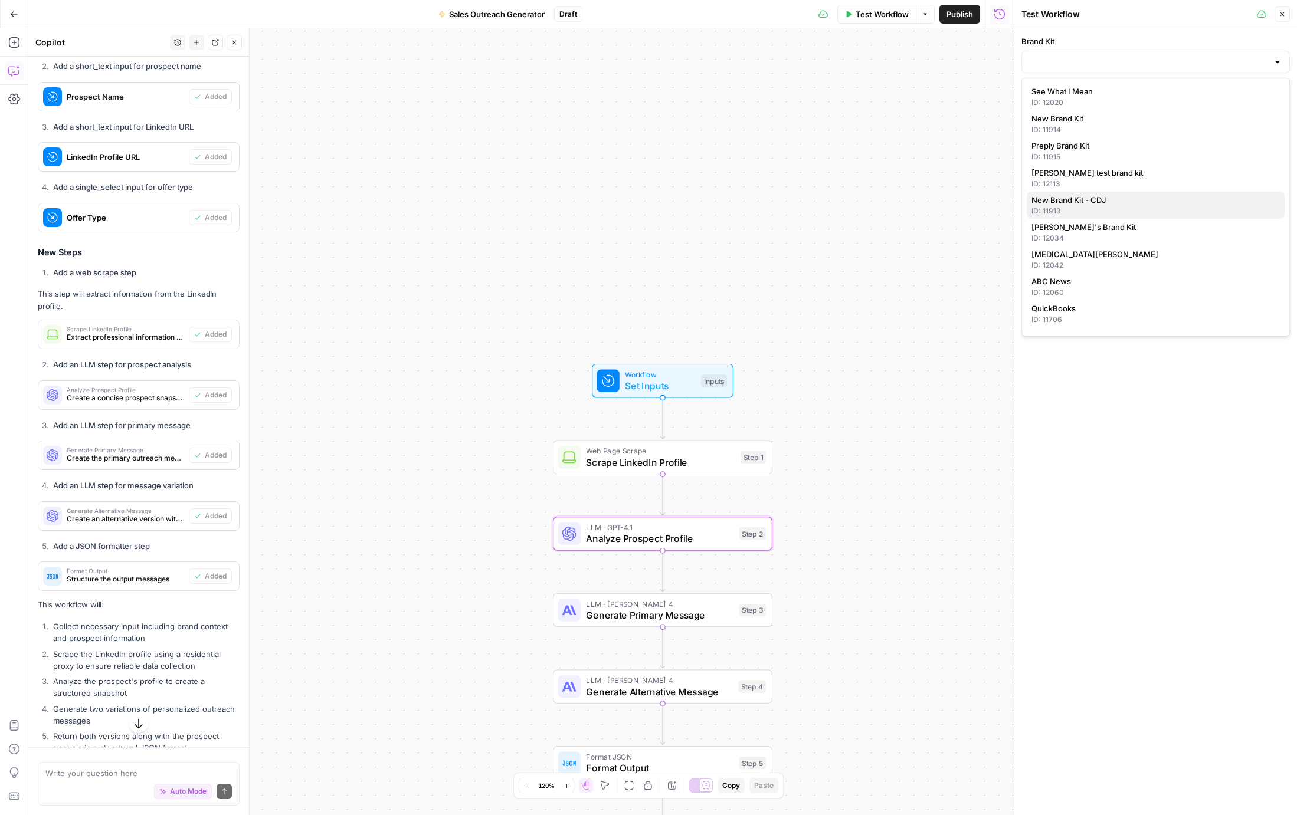
click at [1085, 198] on span "New Brand Kit - CDJ" at bounding box center [1153, 200] width 244 height 12
type input "New Brand Kit - CDJ"
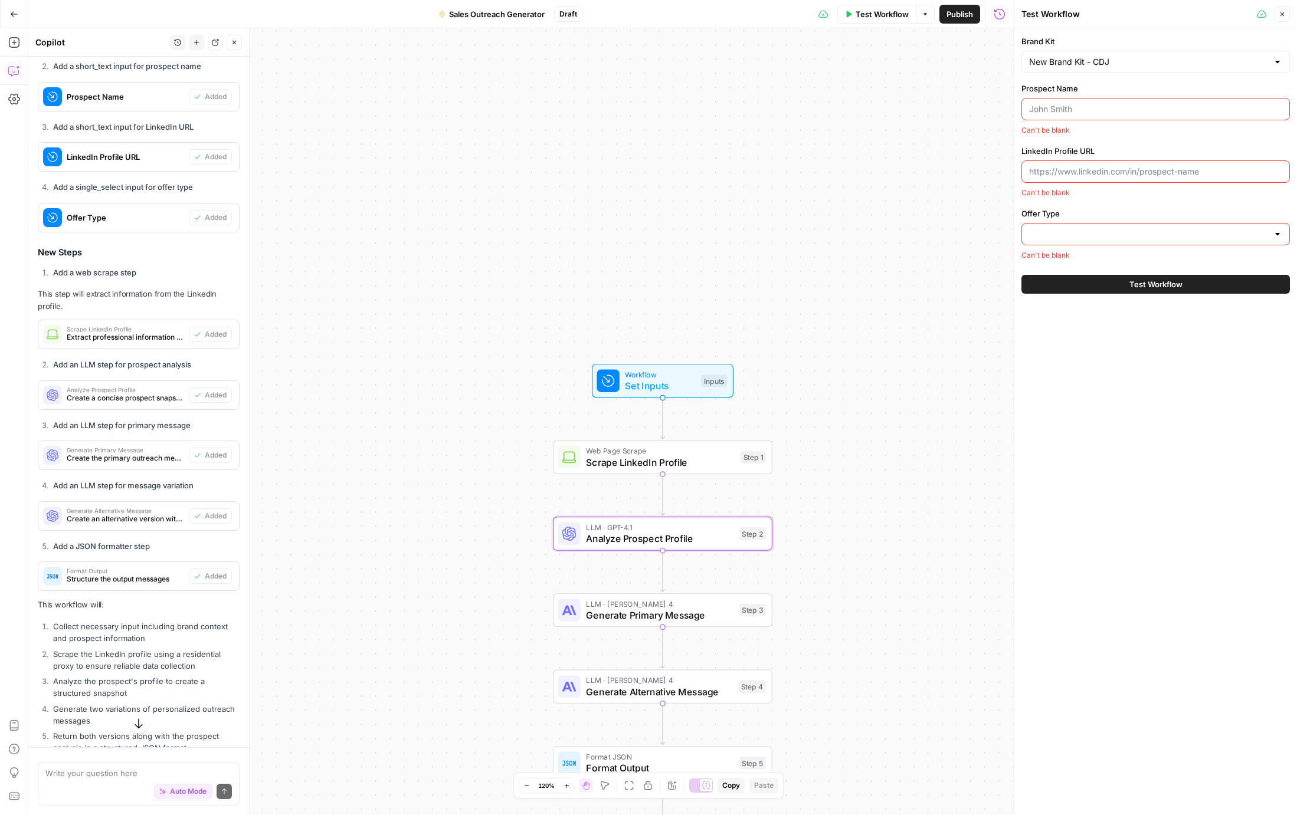
click at [1073, 106] on input "Prospect Name" at bounding box center [1155, 109] width 253 height 12
type input "Tanja Washburn"
paste input "https://www.linkedin.com/in/tanja-washburn-204777142/"
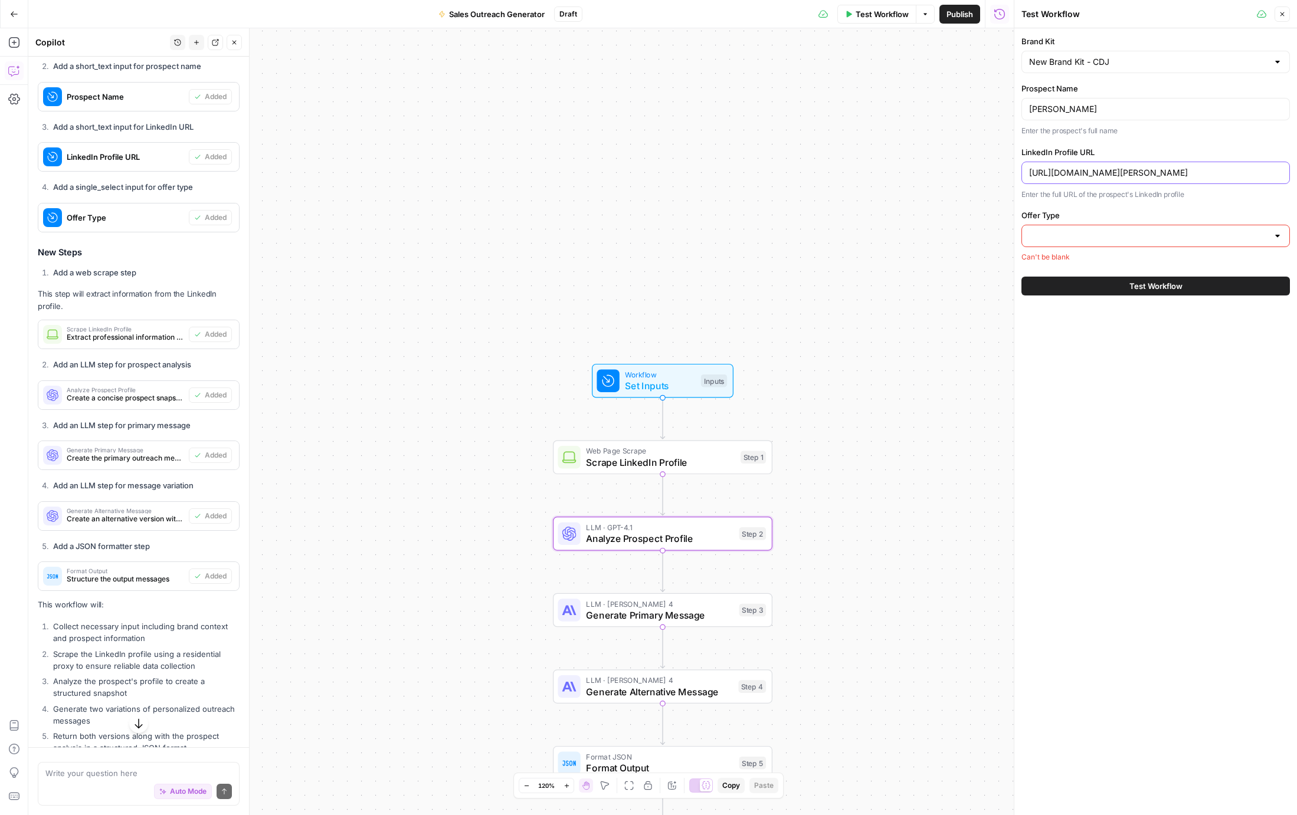
type input "https://www.linkedin.com/in/tanja-washburn-204777142/"
click at [1115, 232] on input "Offer Type" at bounding box center [1148, 236] width 239 height 12
click at [1066, 281] on span "Value Share" at bounding box center [1153, 282] width 244 height 12
type input "Value Share"
click at [1136, 291] on span "Test Workflow" at bounding box center [1155, 287] width 53 height 12
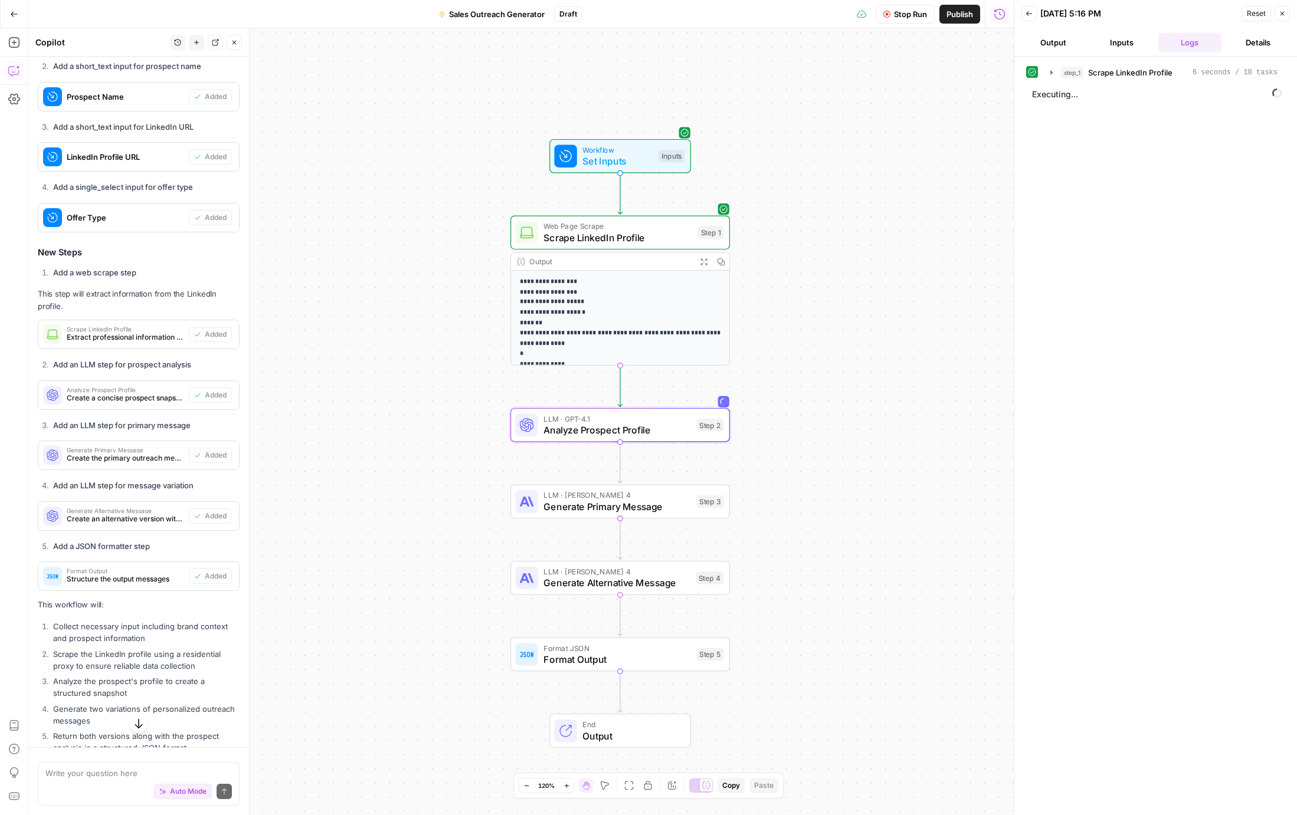
drag, startPoint x: 866, startPoint y: 339, endPoint x: 824, endPoint y: 114, distance: 228.7
click at [824, 114] on div "**********" at bounding box center [520, 421] width 985 height 787
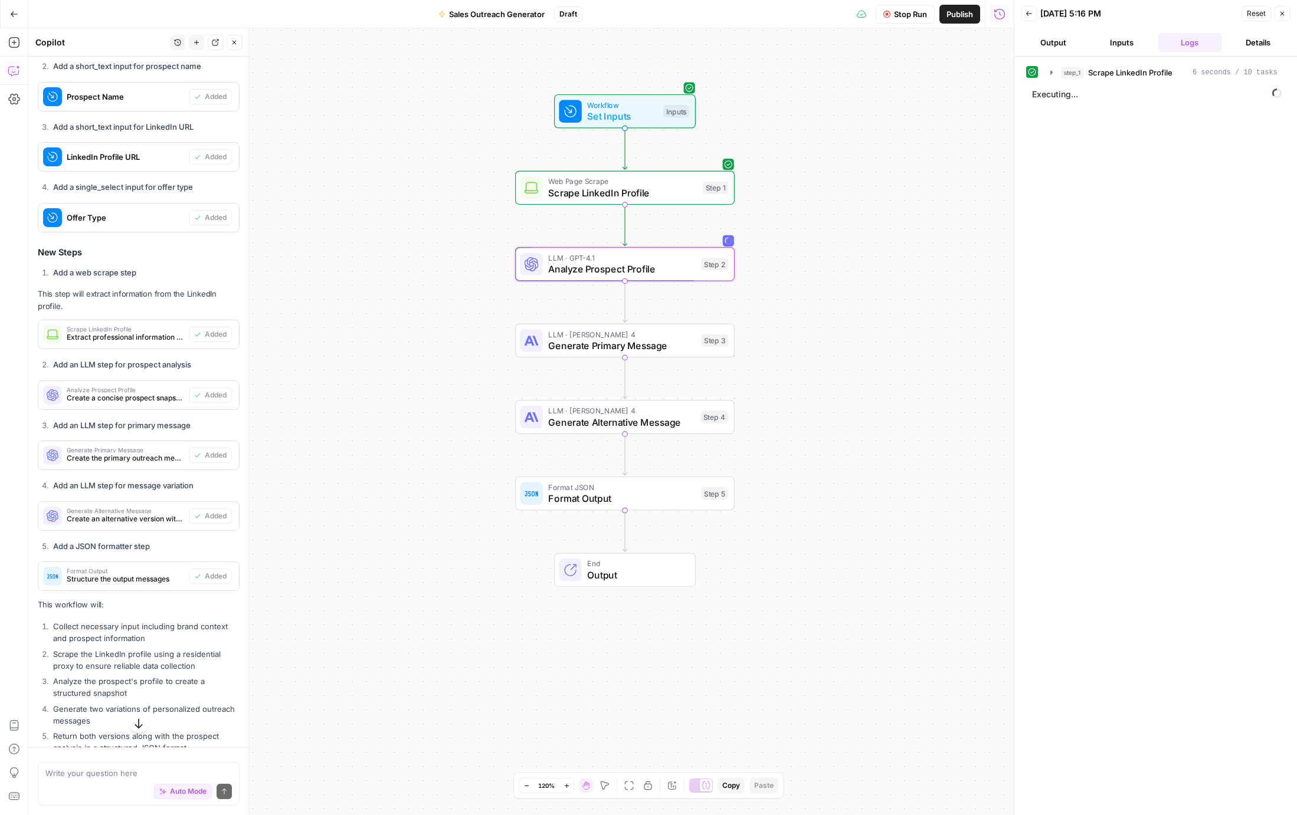
drag, startPoint x: 834, startPoint y: 357, endPoint x: 839, endPoint y: 314, distance: 43.3
click at [839, 314] on div "Workflow Set Inputs Inputs Web Page Scrape Scrape LinkedIn Profile Step 1 LLM ·…" at bounding box center [520, 421] width 985 height 787
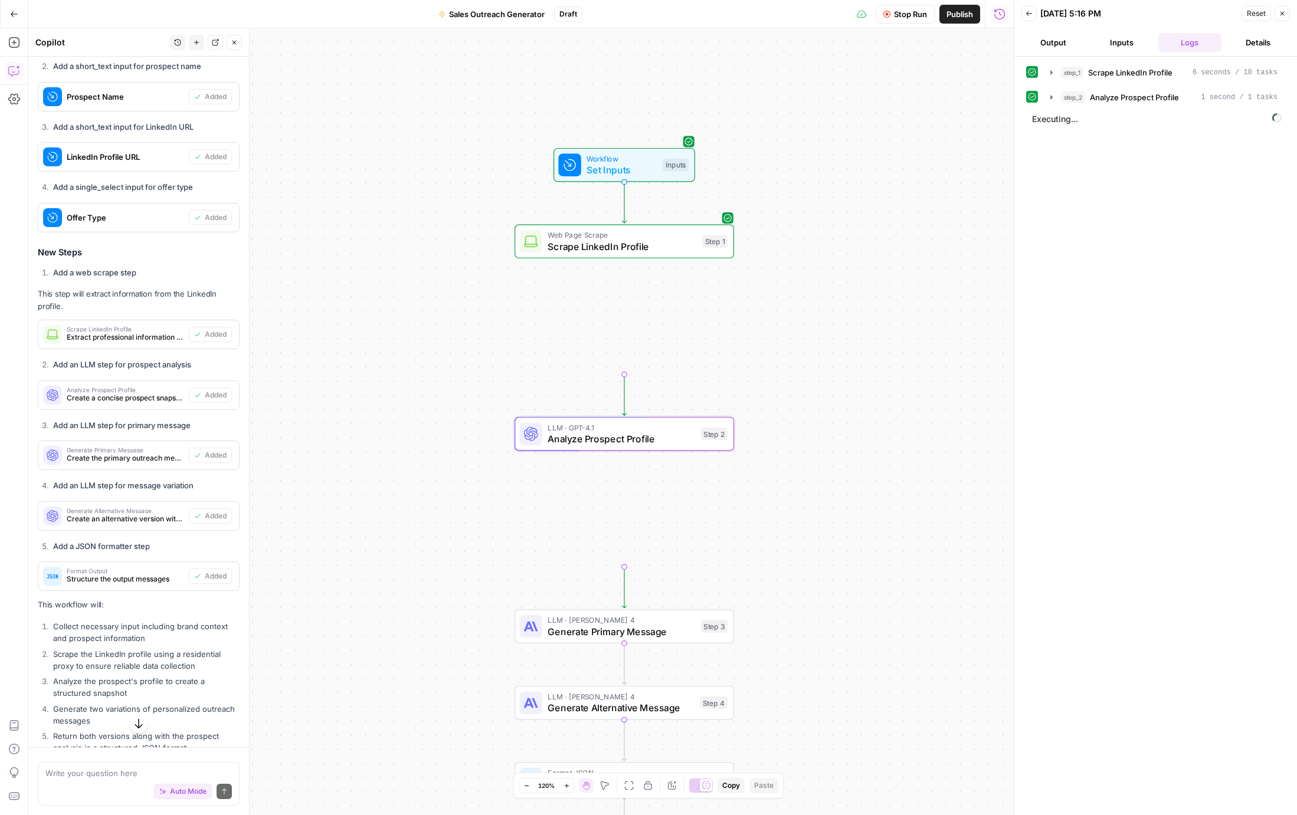
click at [838, 371] on div "**********" at bounding box center [520, 421] width 985 height 787
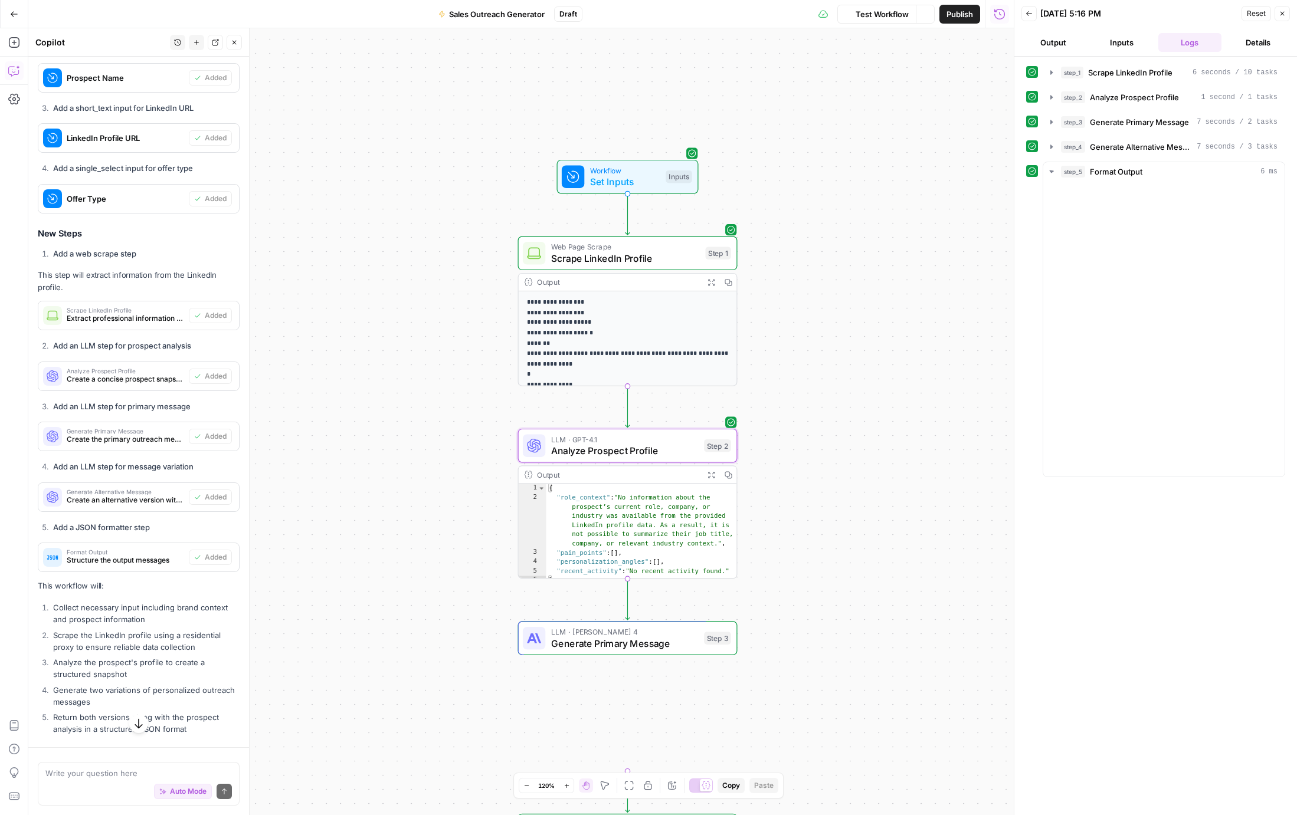
scroll to position [772, 0]
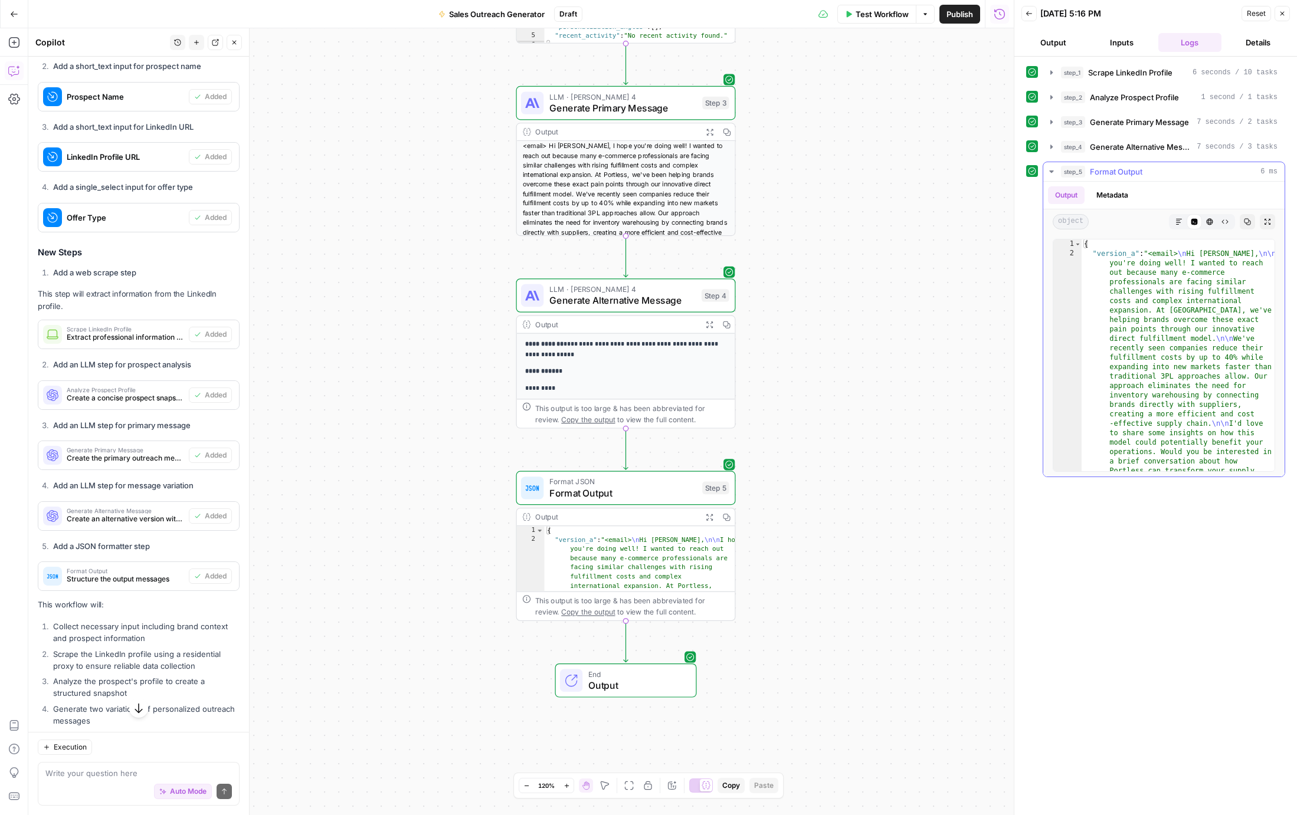
click at [1174, 217] on button "Markdown" at bounding box center [1178, 221] width 15 height 15
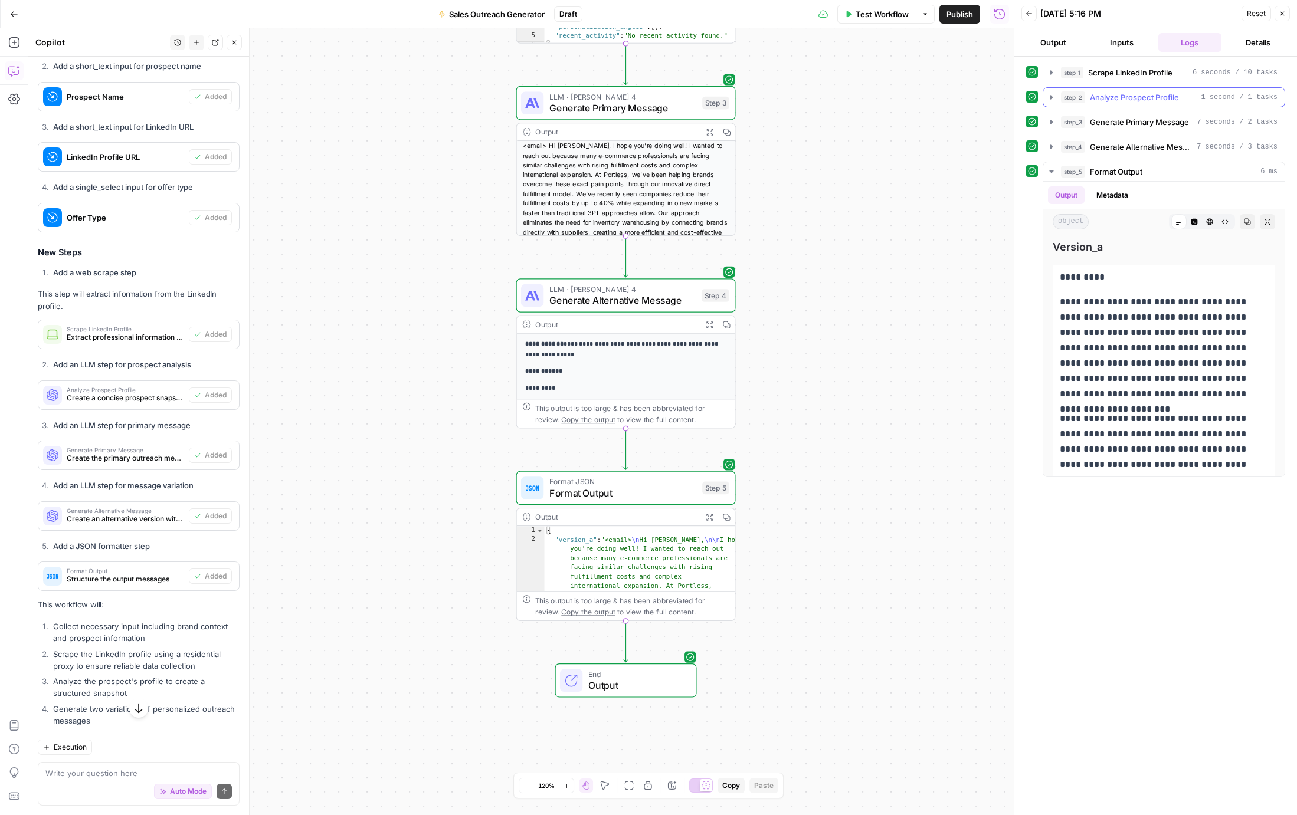
click at [1099, 100] on span "Analyze Prospect Profile" at bounding box center [1134, 97] width 89 height 12
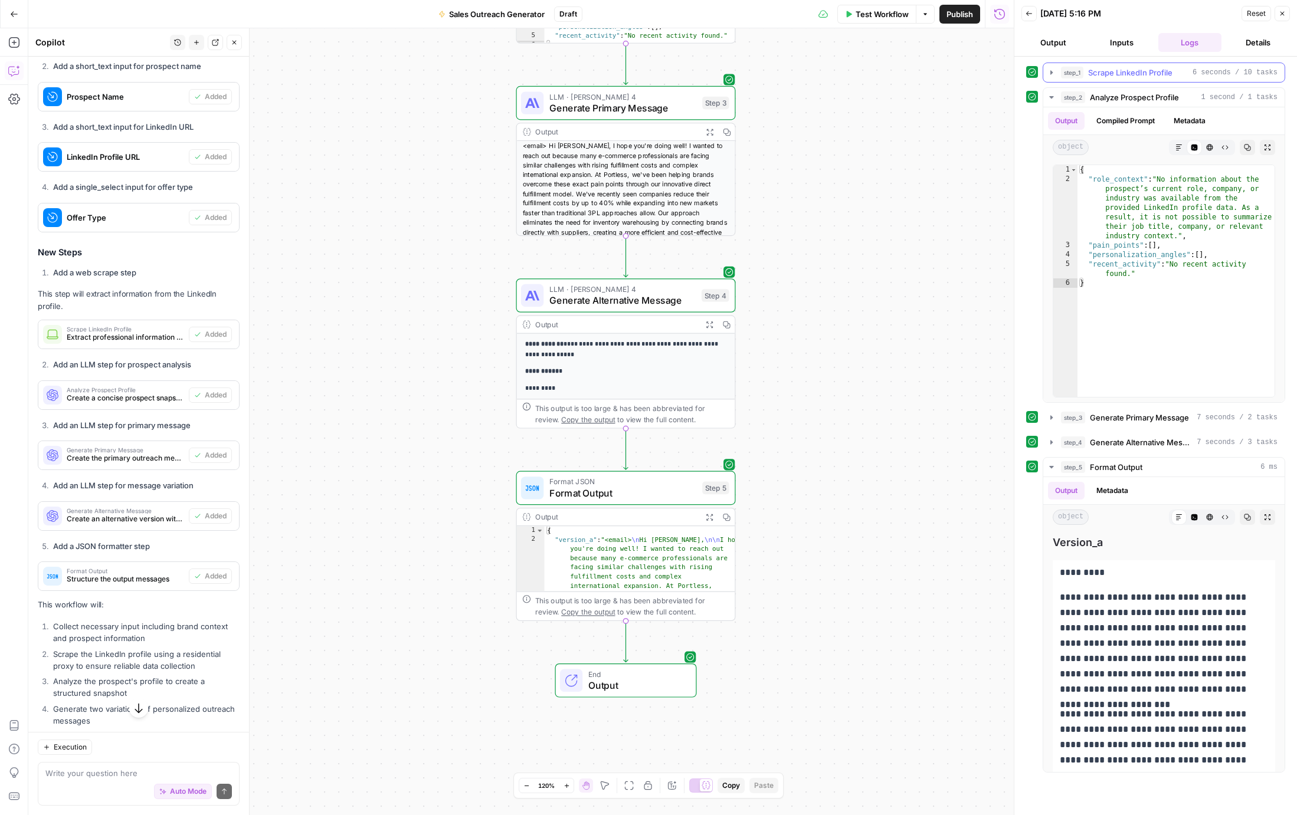
click at [1054, 74] on icon "button" at bounding box center [1051, 72] width 9 height 9
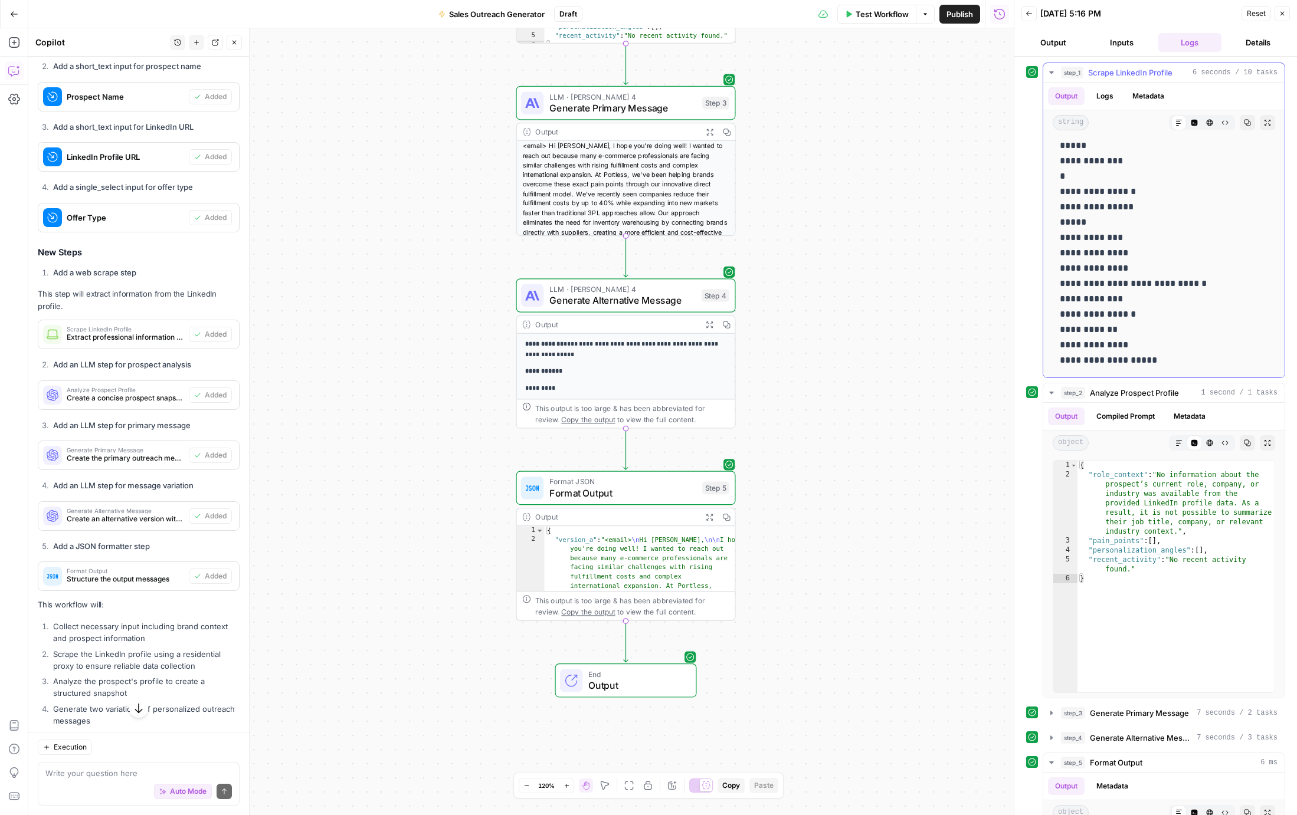
scroll to position [0, 0]
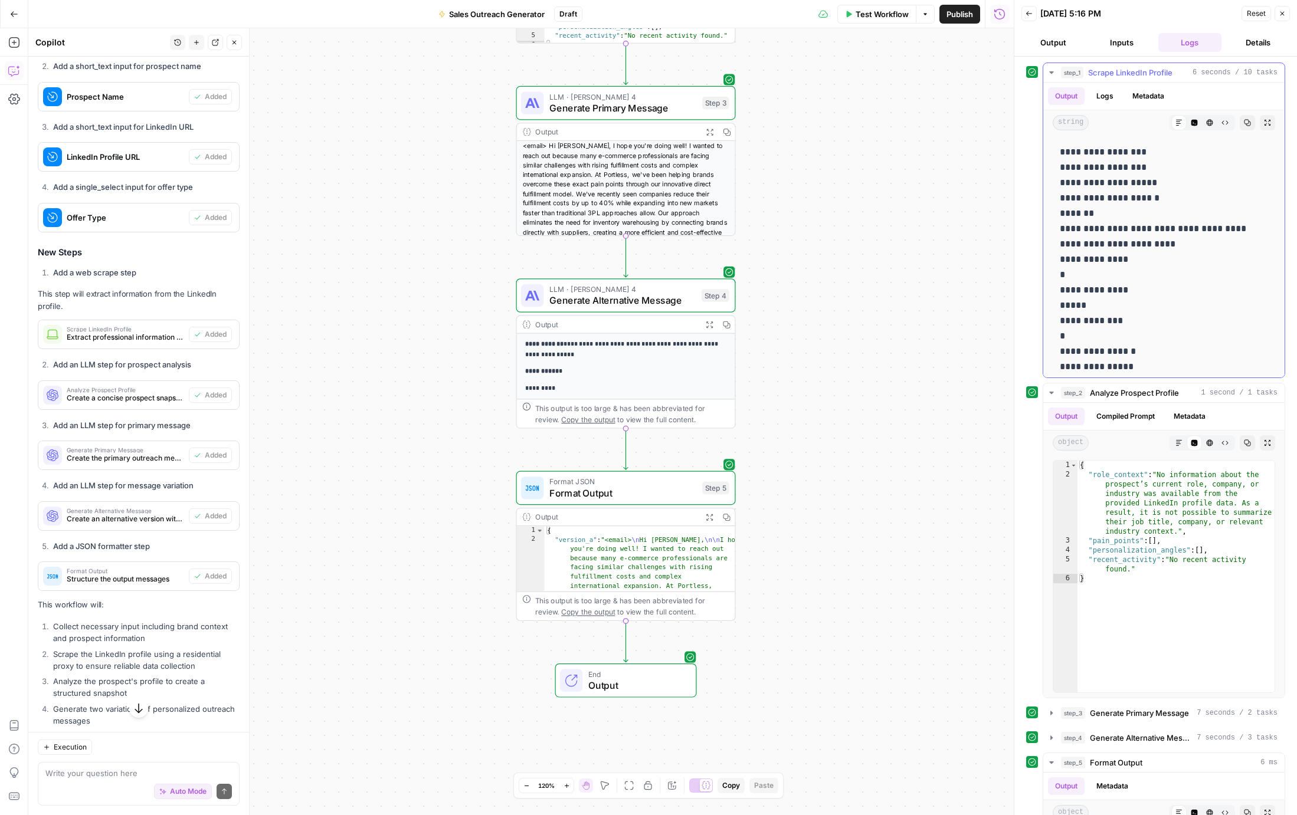
click at [1054, 70] on icon "button" at bounding box center [1051, 72] width 9 height 9
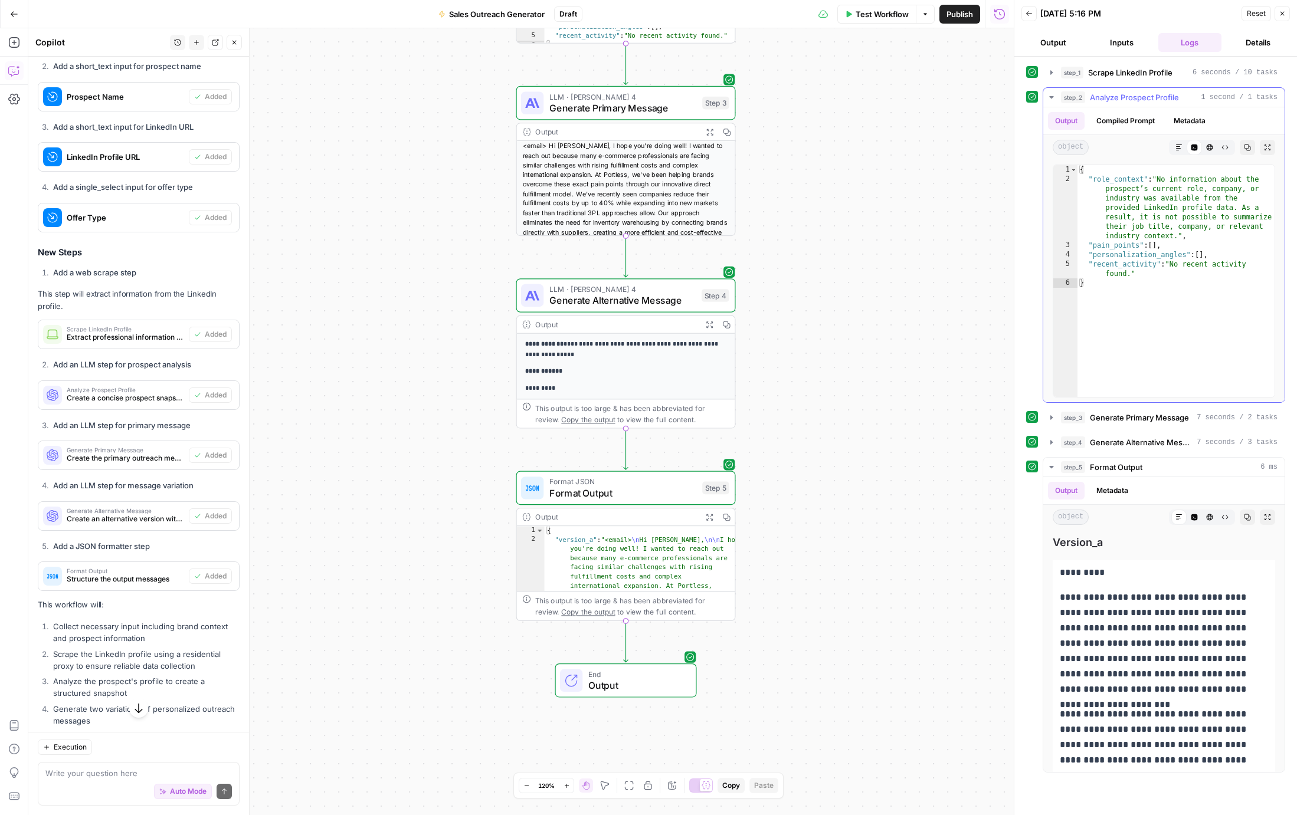
click at [1047, 96] on icon "button" at bounding box center [1051, 97] width 9 height 9
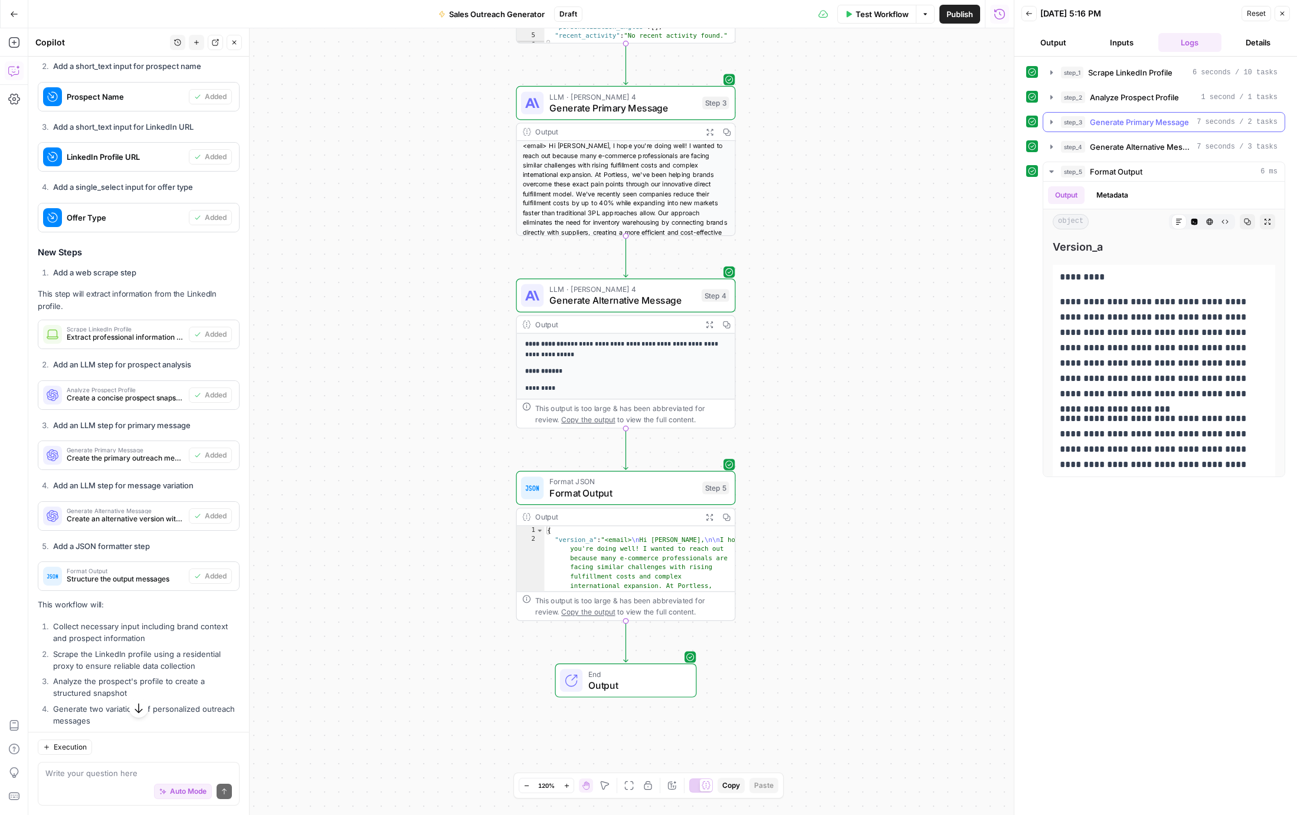
click at [1052, 122] on icon "button" at bounding box center [1051, 121] width 9 height 9
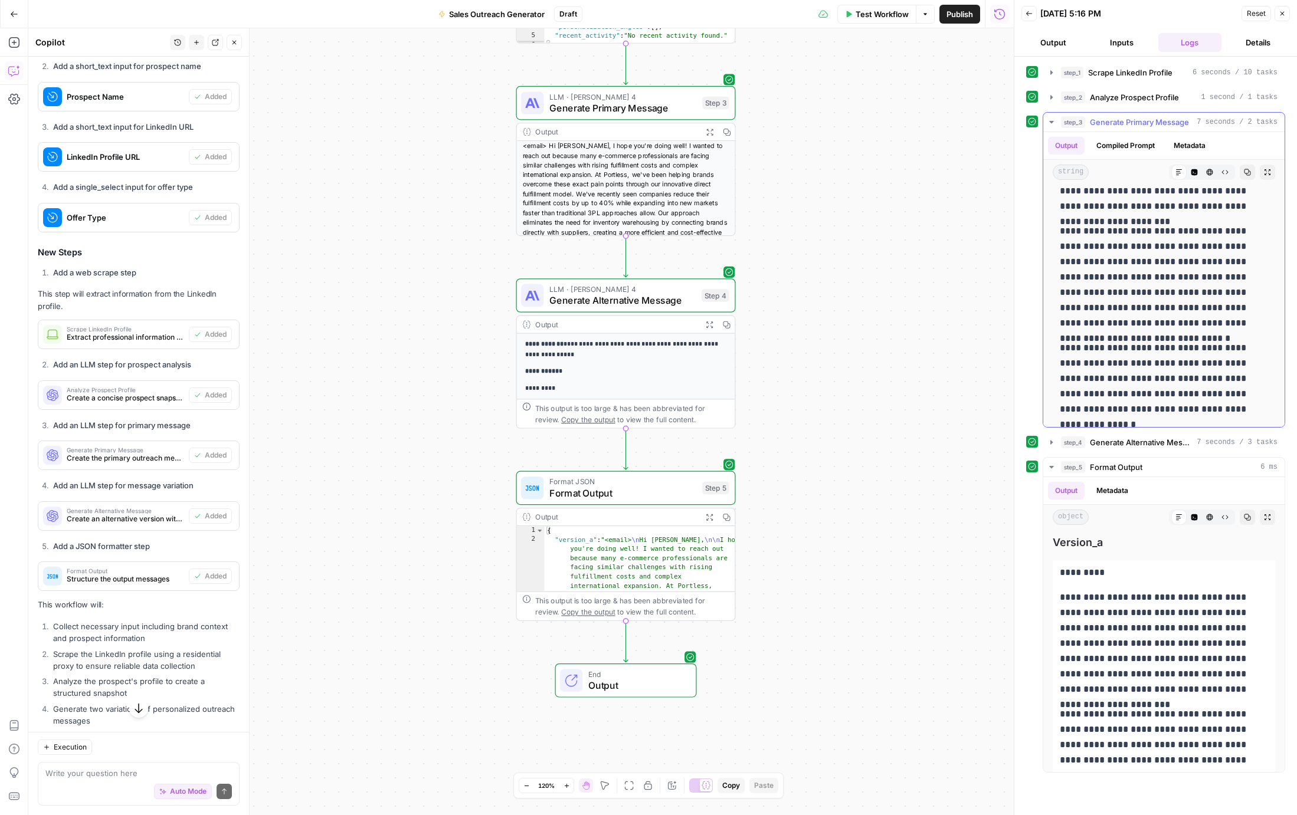
scroll to position [127, 0]
click at [1048, 119] on icon "button" at bounding box center [1051, 121] width 9 height 9
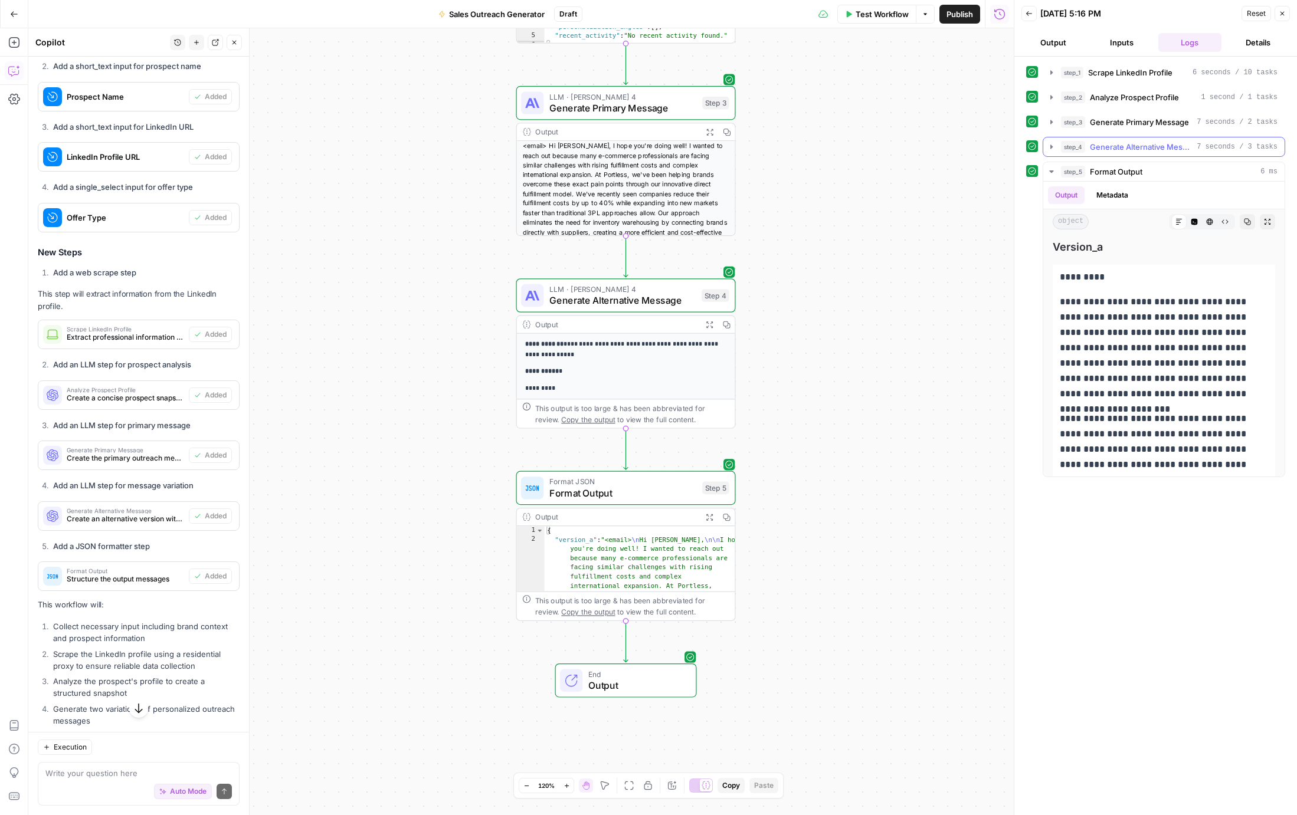
click at [1053, 145] on icon "button" at bounding box center [1051, 146] width 9 height 9
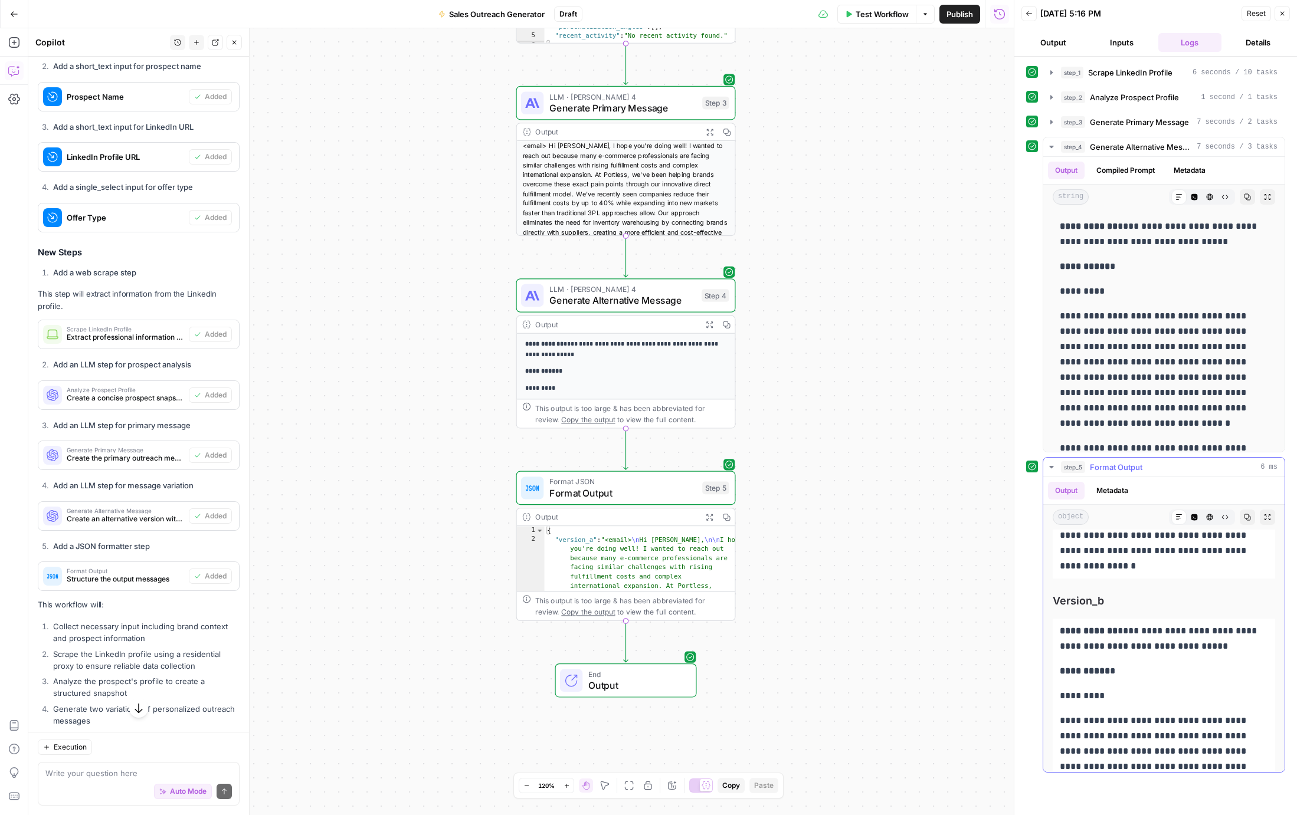
scroll to position [0, 0]
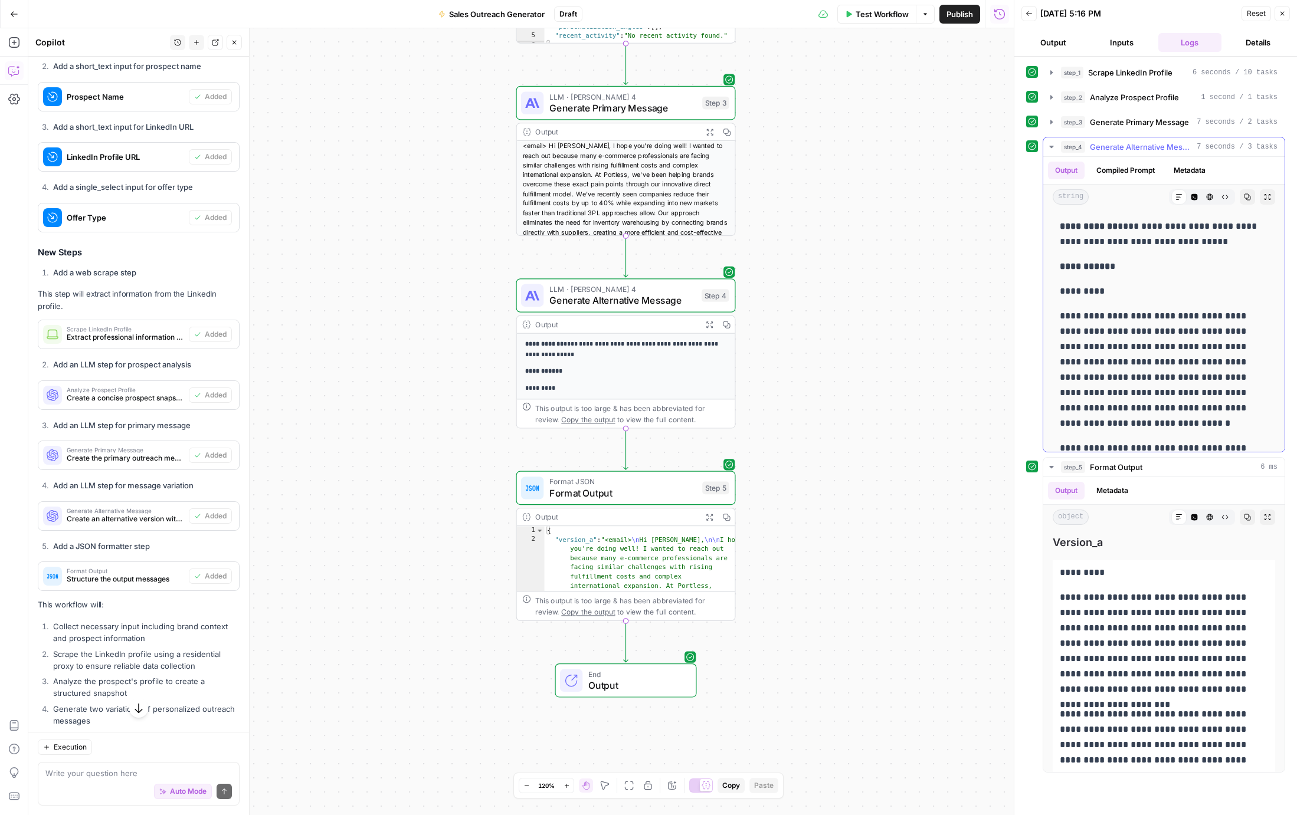
click at [1046, 142] on button "step_4 Generate Alternative Message 7 seconds / 3 tasks" at bounding box center [1163, 146] width 241 height 19
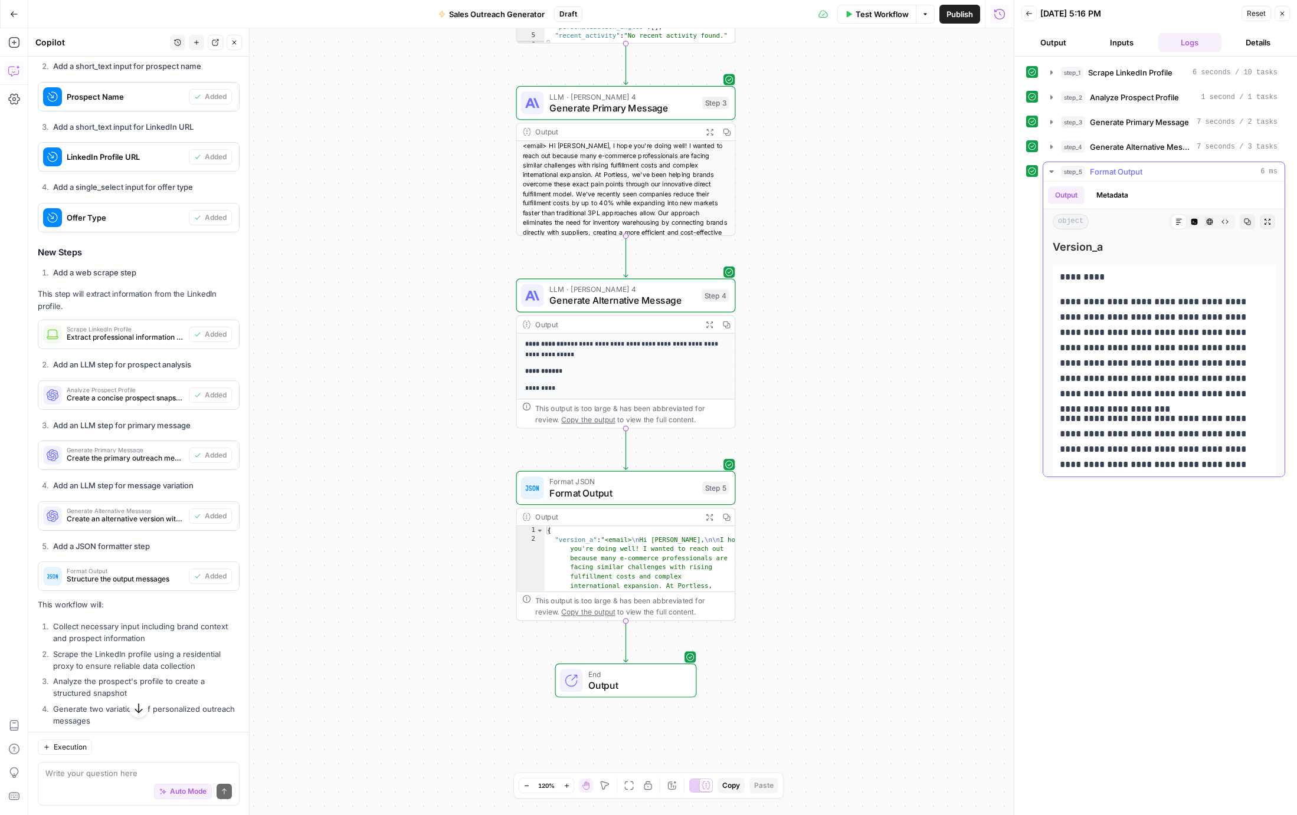
click at [1050, 165] on button "step_5 Format Output 6 ms" at bounding box center [1163, 171] width 241 height 19
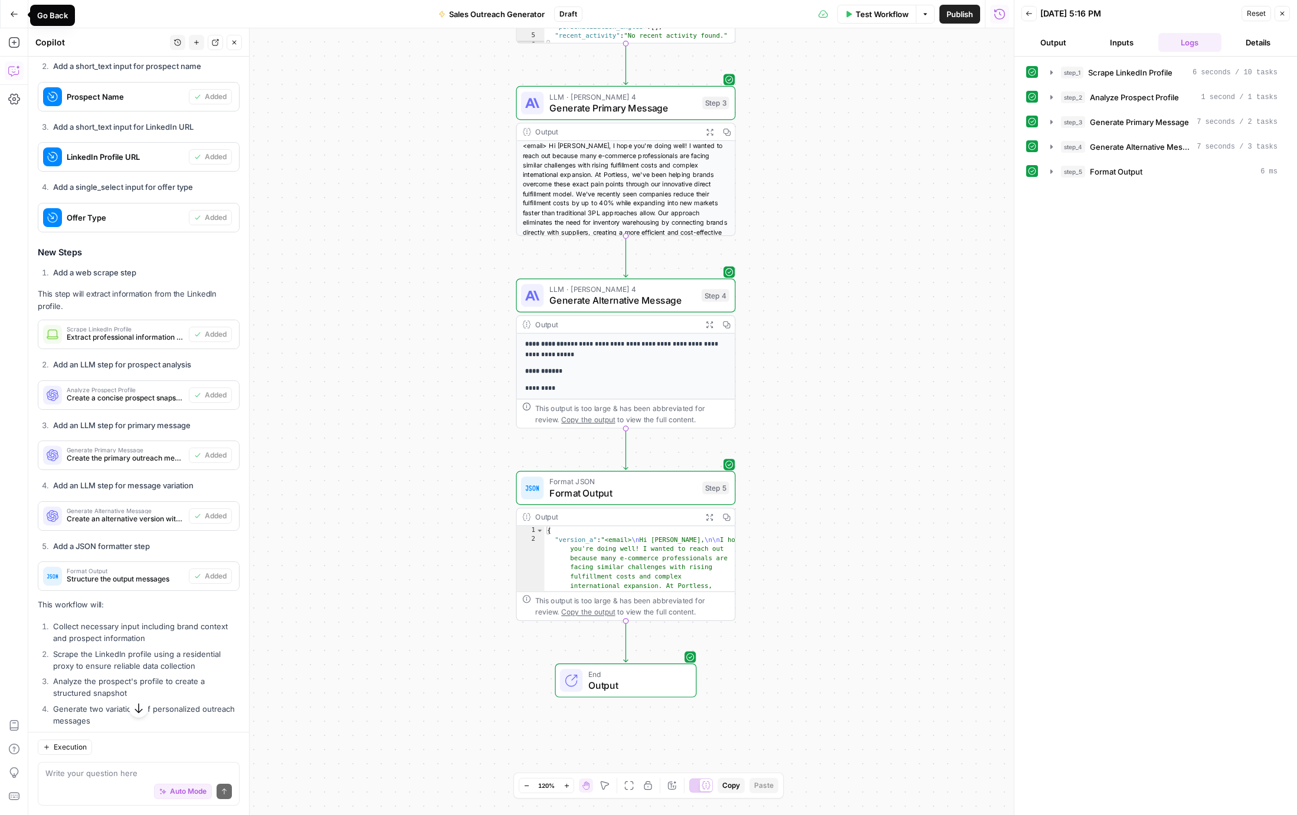
click at [11, 7] on button "Go Back" at bounding box center [14, 14] width 21 height 21
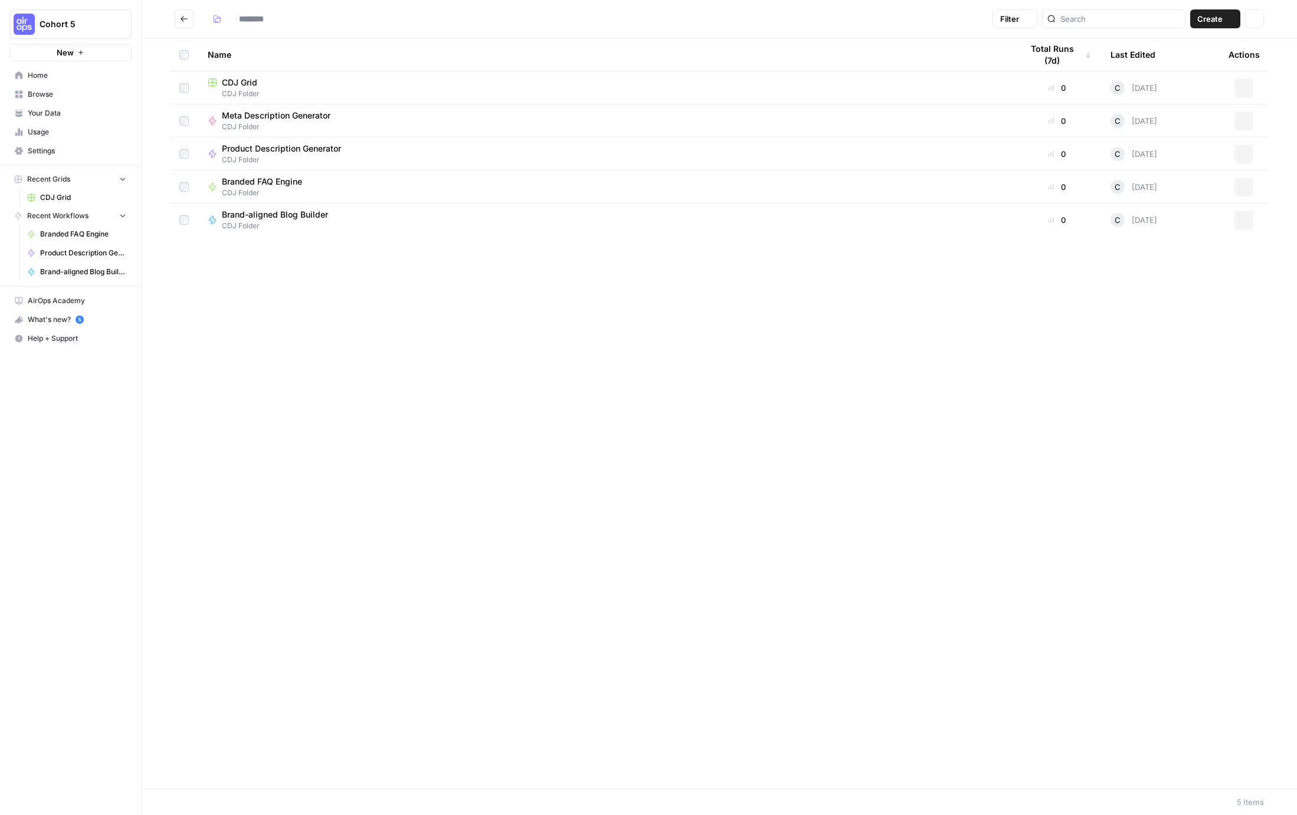
type input "**********"
click at [1231, 19] on icon "button" at bounding box center [1229, 18] width 7 height 7
click at [1193, 61] on span "Workflow" at bounding box center [1192, 63] width 66 height 12
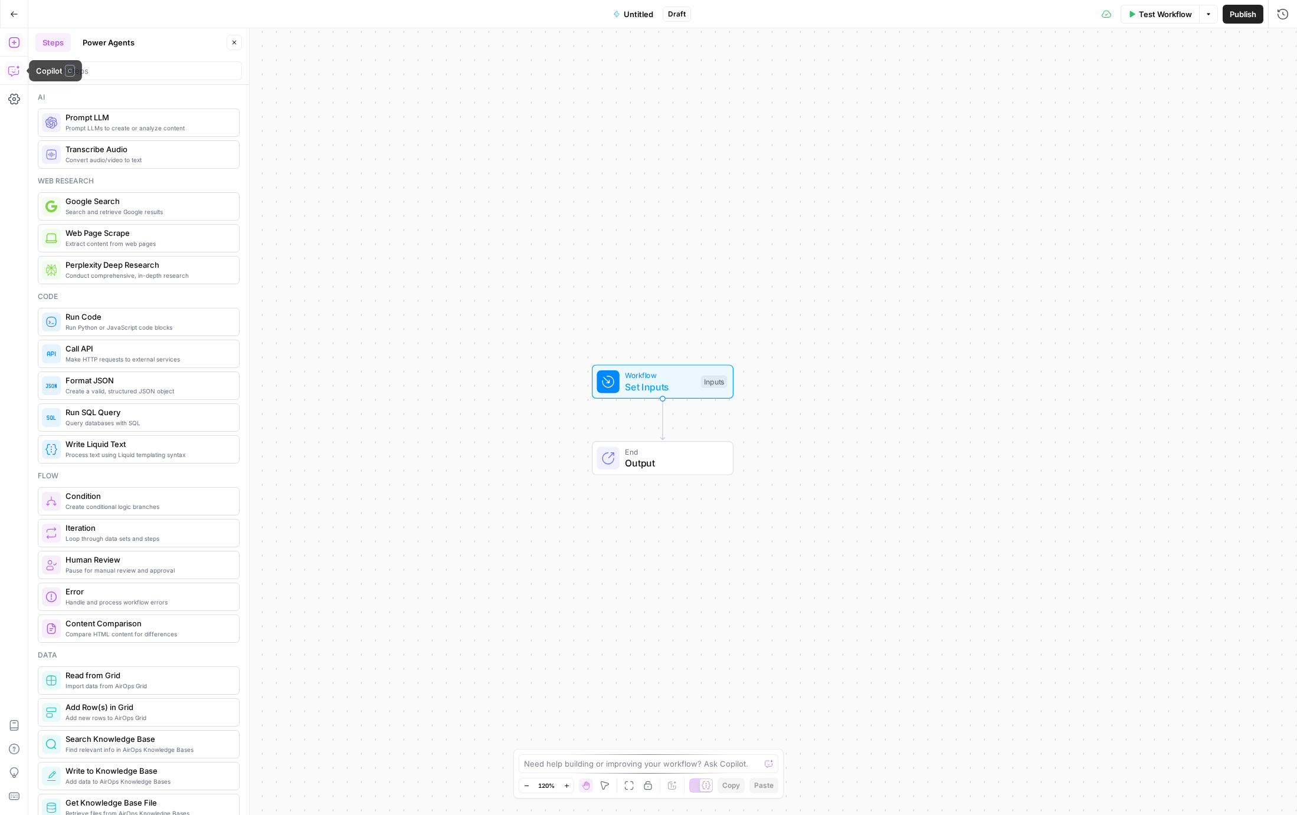
click at [10, 70] on icon "button" at bounding box center [14, 71] width 12 height 12
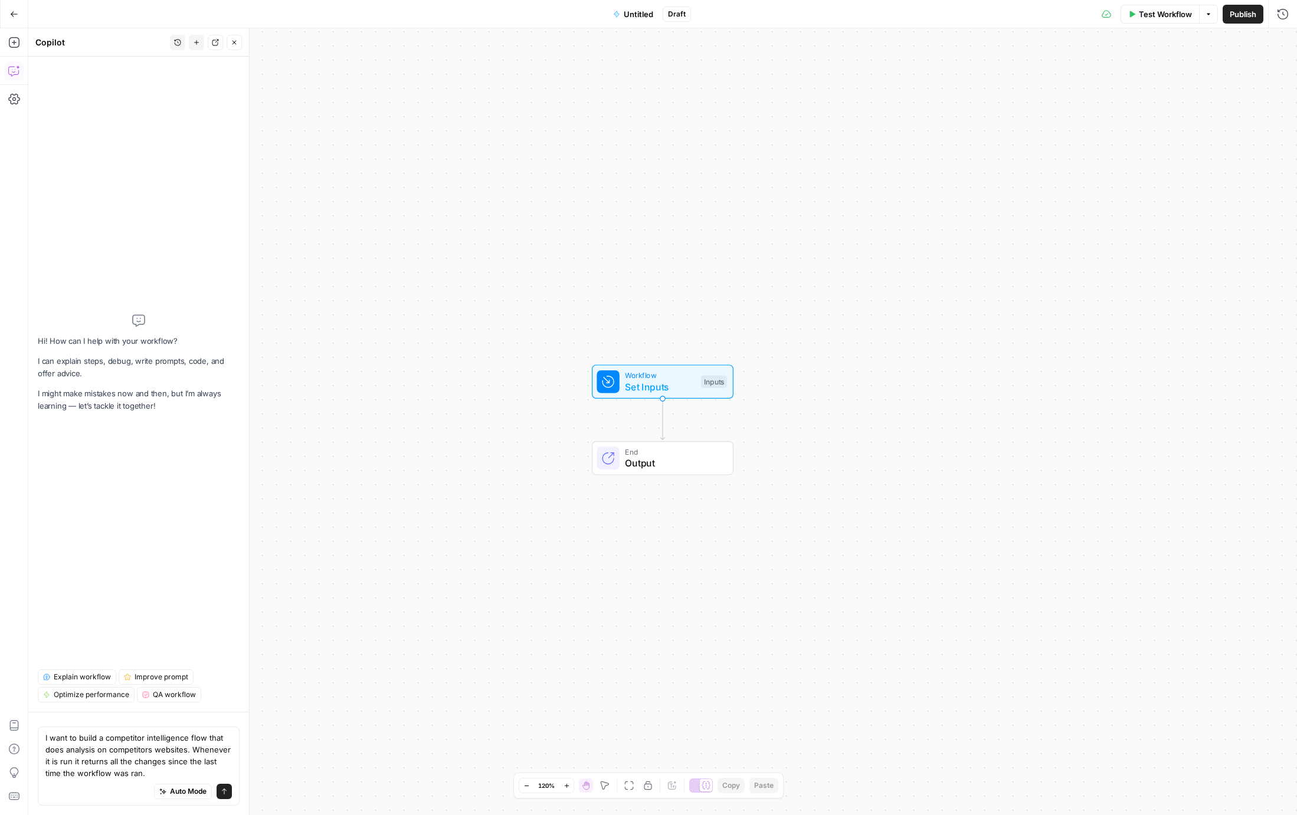
click at [103, 784] on div "Auto Mode Send" at bounding box center [138, 792] width 186 height 26
click at [103, 776] on textarea "I want to build a competitor intelligence flow that does analysis on competitor…" at bounding box center [138, 755] width 186 height 47
paste textarea "1. Inputs → Add fields for: Brand Kit (tone, POV, product language, sales messa…"
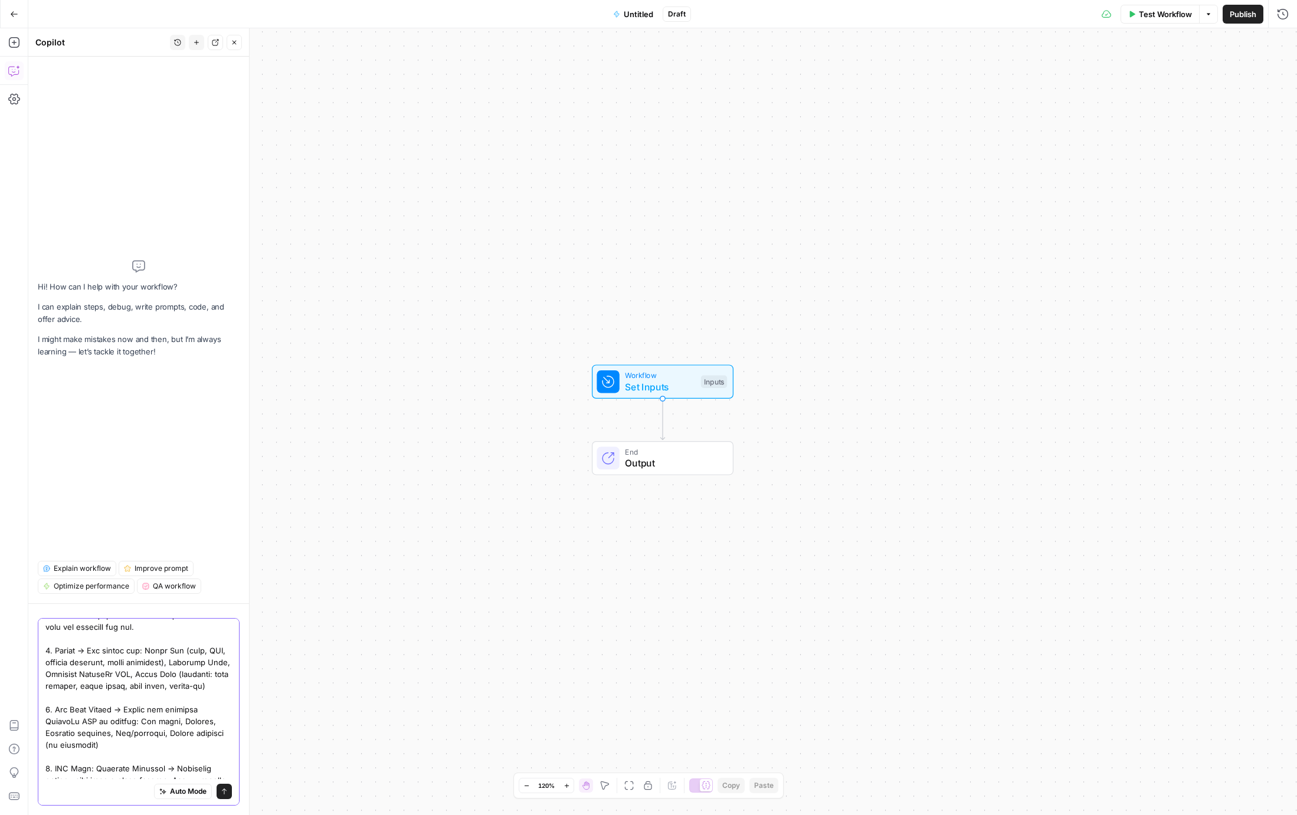
scroll to position [38, 0]
drag, startPoint x: 175, startPoint y: 663, endPoint x: 177, endPoint y: 649, distance: 14.3
click at [177, 649] on textarea at bounding box center [138, 768] width 186 height 366
drag, startPoint x: 179, startPoint y: 651, endPoint x: 66, endPoint y: 665, distance: 114.1
click at [65, 665] on textarea "I want to build a competitor intelligence flow that does analysis on competitor…" at bounding box center [138, 768] width 186 height 366
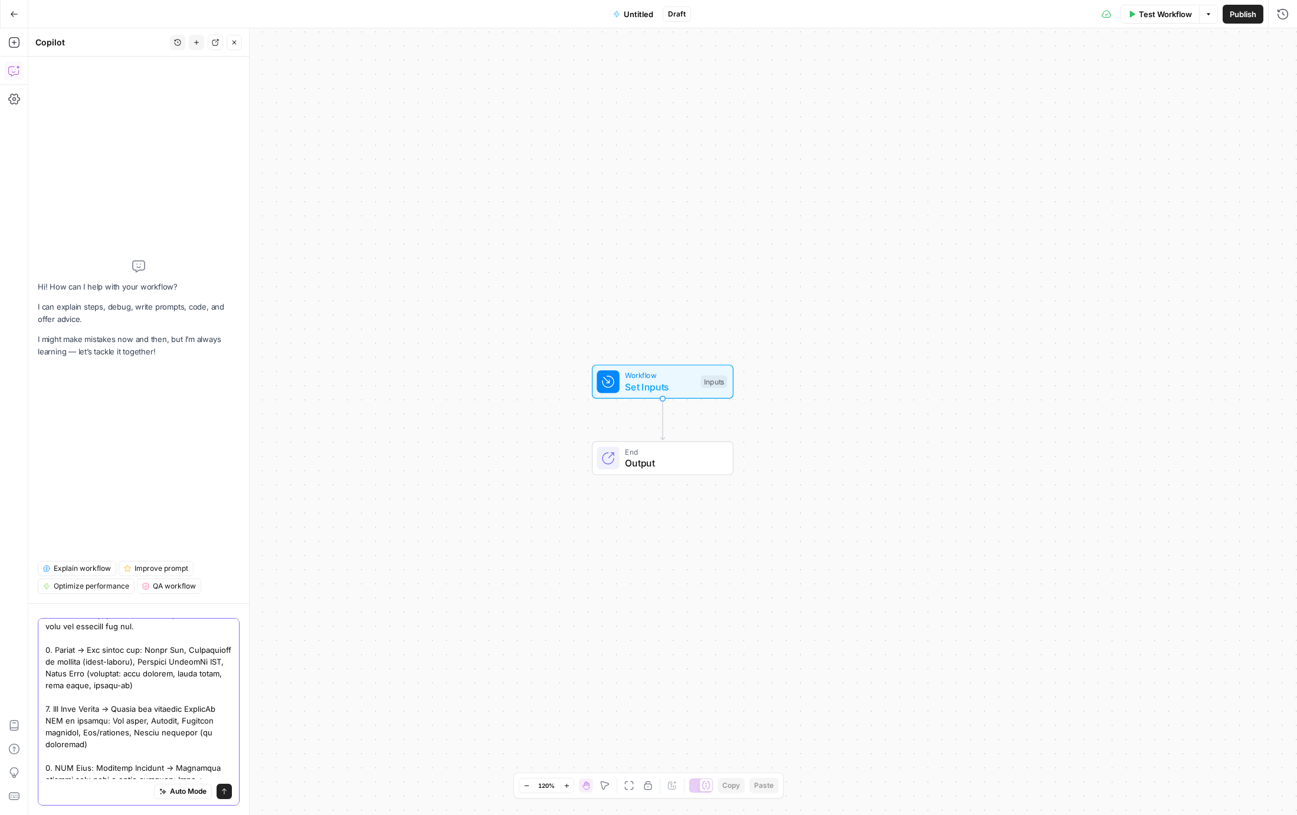
drag, startPoint x: 126, startPoint y: 670, endPoint x: 142, endPoint y: 682, distance: 19.8
click at [119, 686] on textarea at bounding box center [138, 774] width 186 height 378
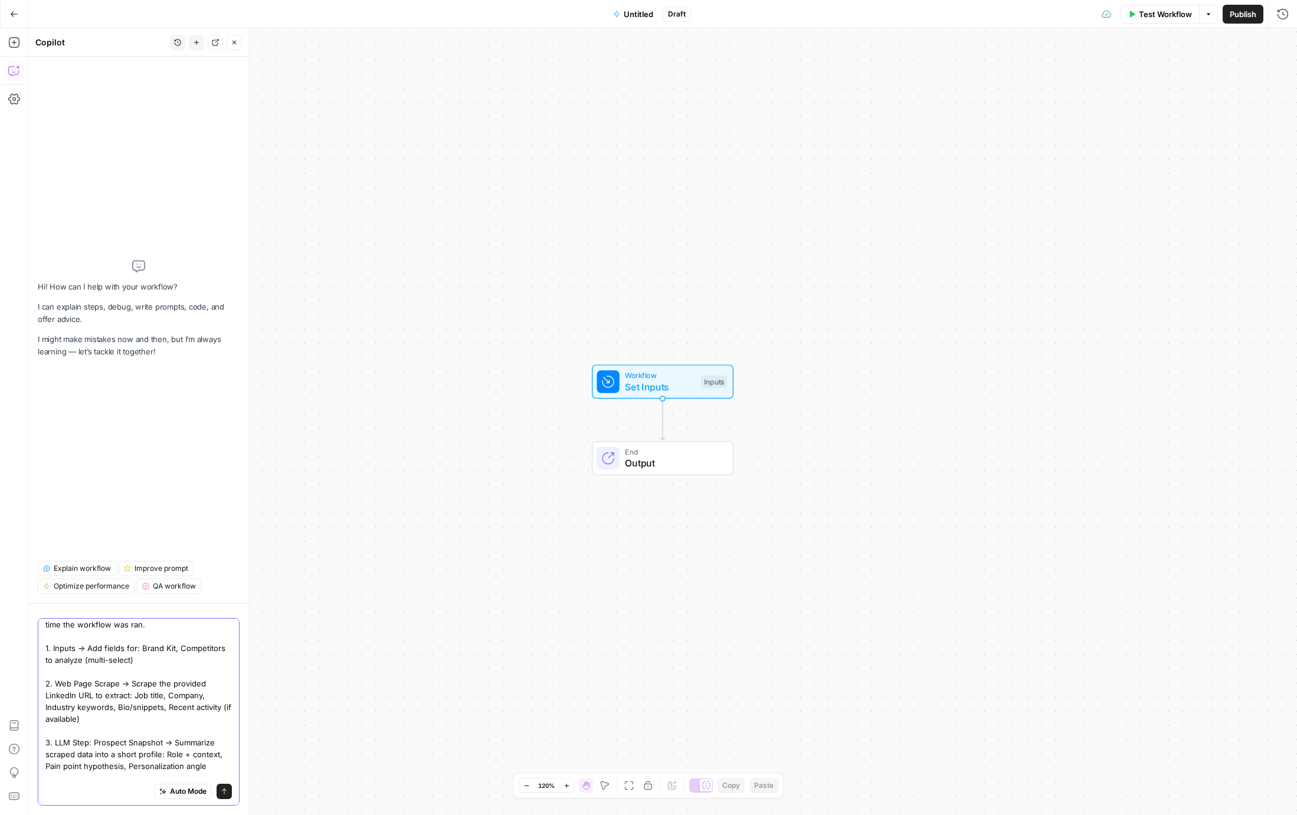
scroll to position [39, 0]
drag, startPoint x: 94, startPoint y: 718, endPoint x: 174, endPoint y: 685, distance: 86.2
click at [174, 685] on textarea "I want to build a competitor intelligence flow that does analysis on competitor…" at bounding box center [138, 756] width 186 height 342
click at [143, 660] on textarea "I want to build a competitor intelligence flow that does analysis on competitor…" at bounding box center [138, 743] width 186 height 319
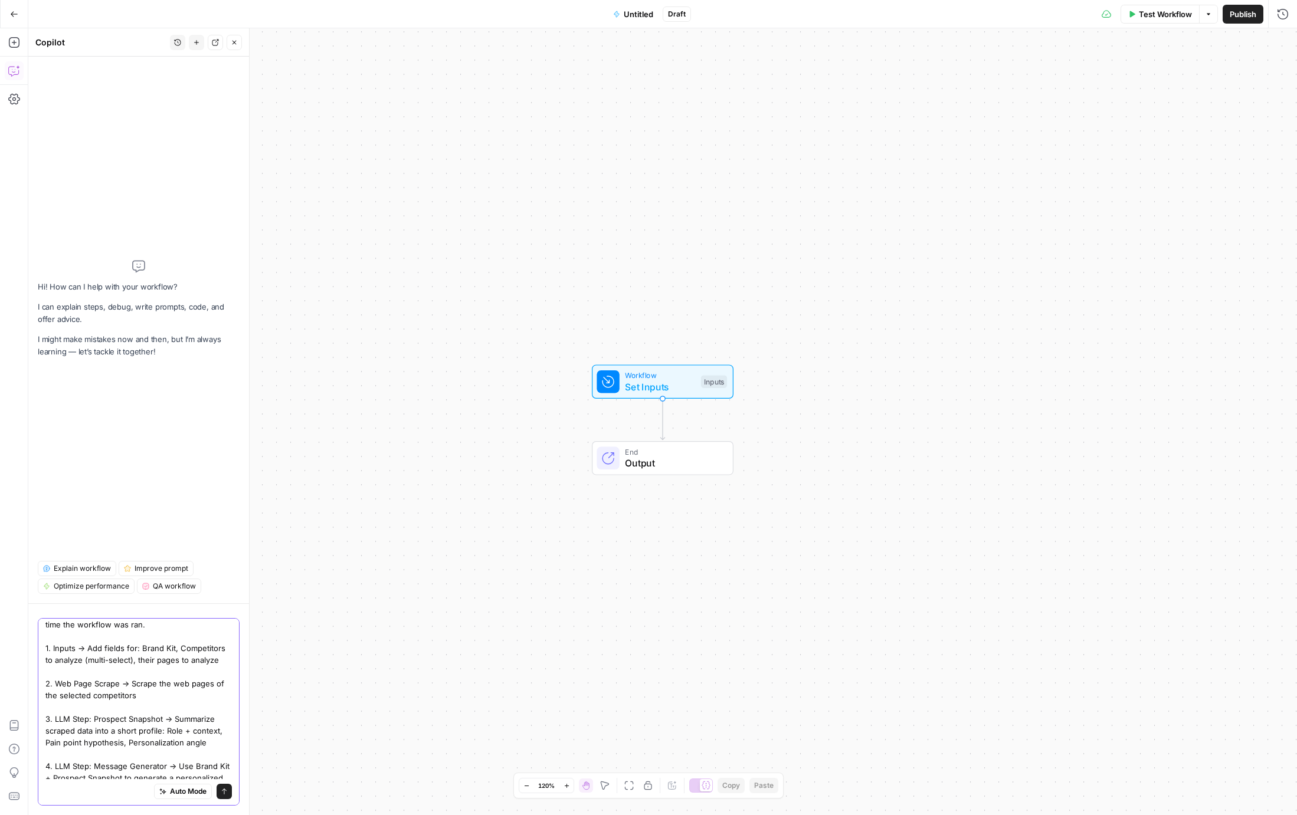
drag, startPoint x: 127, startPoint y: 661, endPoint x: 212, endPoint y: 661, distance: 85.0
click at [212, 660] on textarea "I want to build a competitor intelligence flow that does analysis on competitor…" at bounding box center [138, 743] width 186 height 319
click at [63, 690] on textarea "I want to build a competitor intelligence flow that does analysis on competitor…" at bounding box center [138, 783] width 186 height 319
drag, startPoint x: 45, startPoint y: 686, endPoint x: 274, endPoint y: 791, distance: 251.6
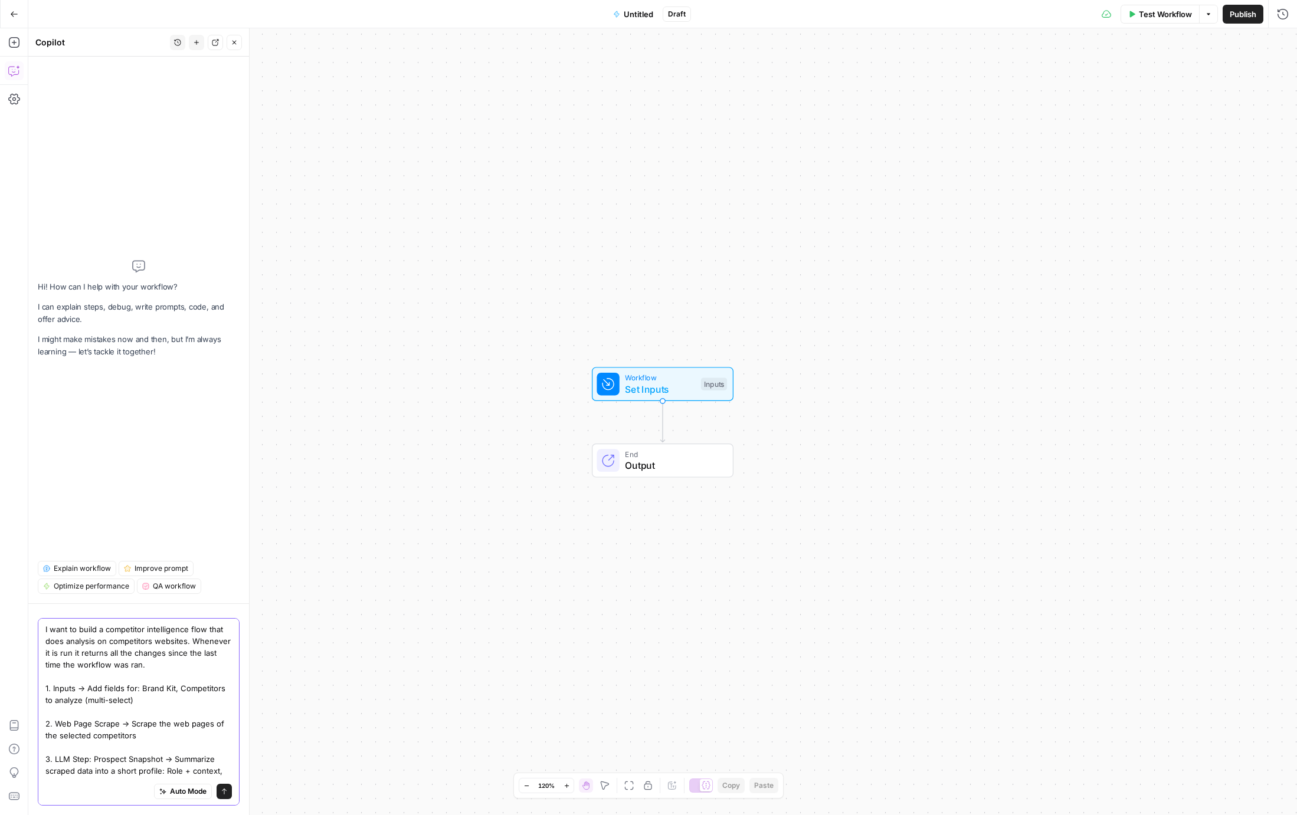
click at [274, 791] on body "Cohort 5 New Home Browse Your Data Usage Settings Recent Grids CDJ Grid Recent …" at bounding box center [648, 407] width 1297 height 815
drag, startPoint x: 130, startPoint y: 728, endPoint x: 41, endPoint y: 682, distance: 100.3
click at [41, 682] on div "I want to build a competitor intelligence flow that does analysis on competitor…" at bounding box center [139, 712] width 202 height 188
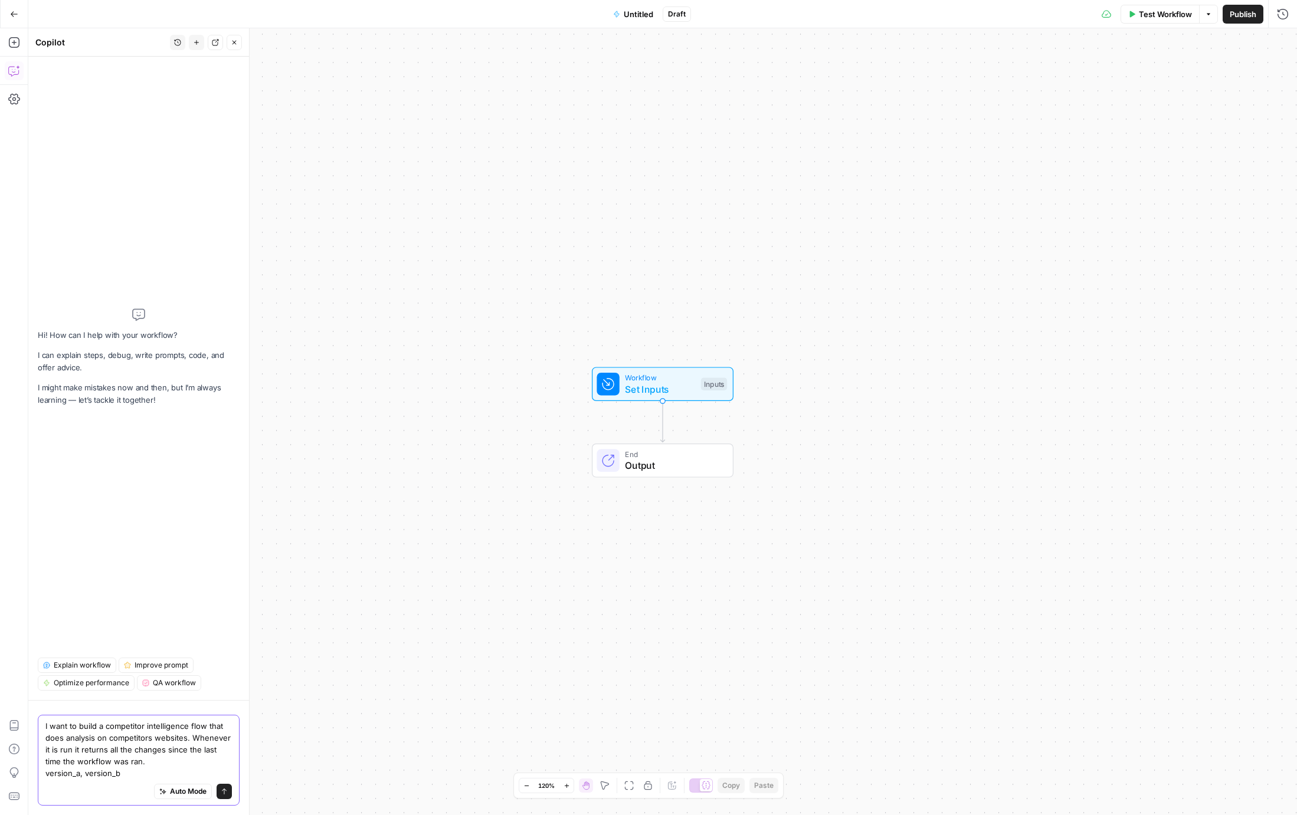
drag, startPoint x: 110, startPoint y: 773, endPoint x: 37, endPoint y: 767, distance: 74.0
click at [37, 767] on div "I want to build a competitor intelligence flow that does analysis on competitor…" at bounding box center [138, 757] width 221 height 115
drag, startPoint x: 192, startPoint y: 751, endPoint x: 223, endPoint y: 780, distance: 43.0
click at [223, 780] on div "I want to build a competitor intelligence flow that does analysis on competitor…" at bounding box center [139, 766] width 202 height 79
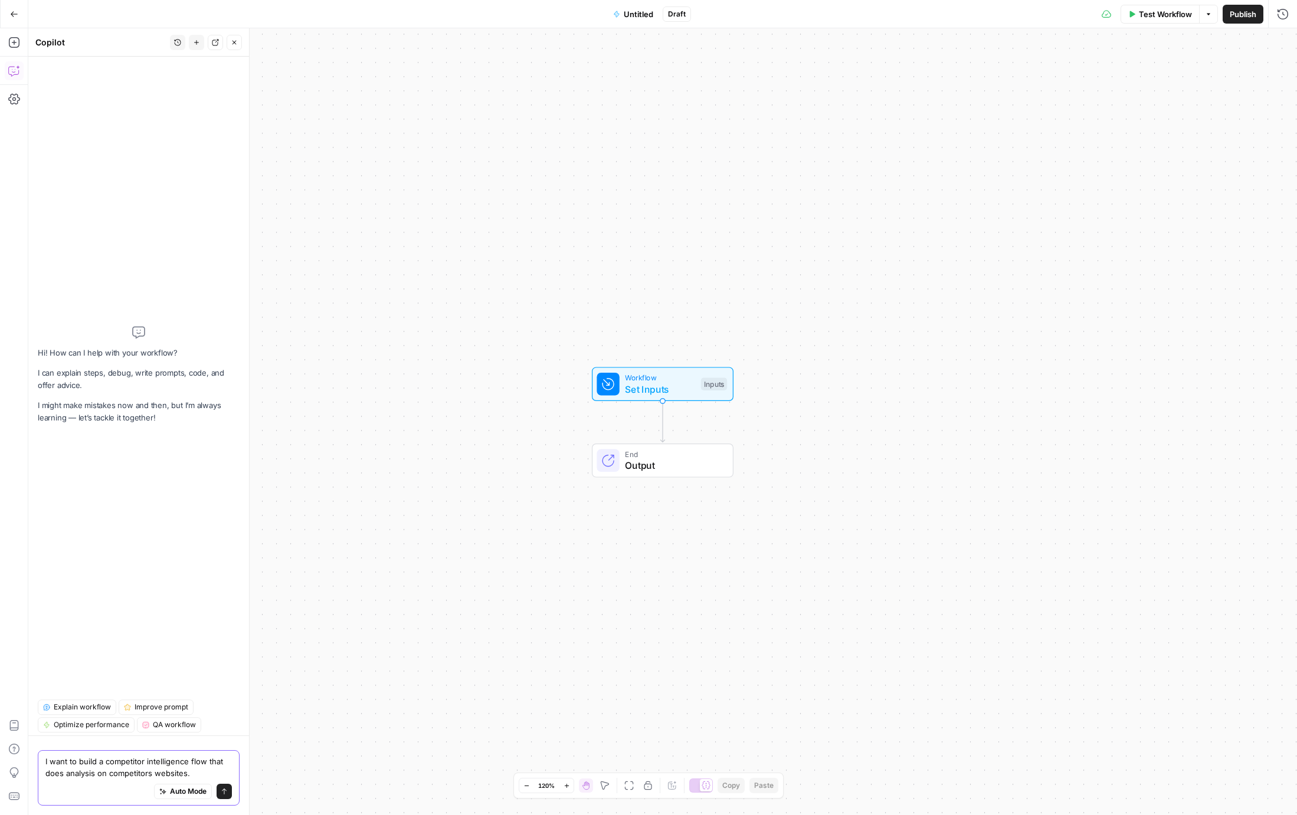
paste textarea "# Instructions 1. Select a Competitor - Get a list of competitors from the data…"
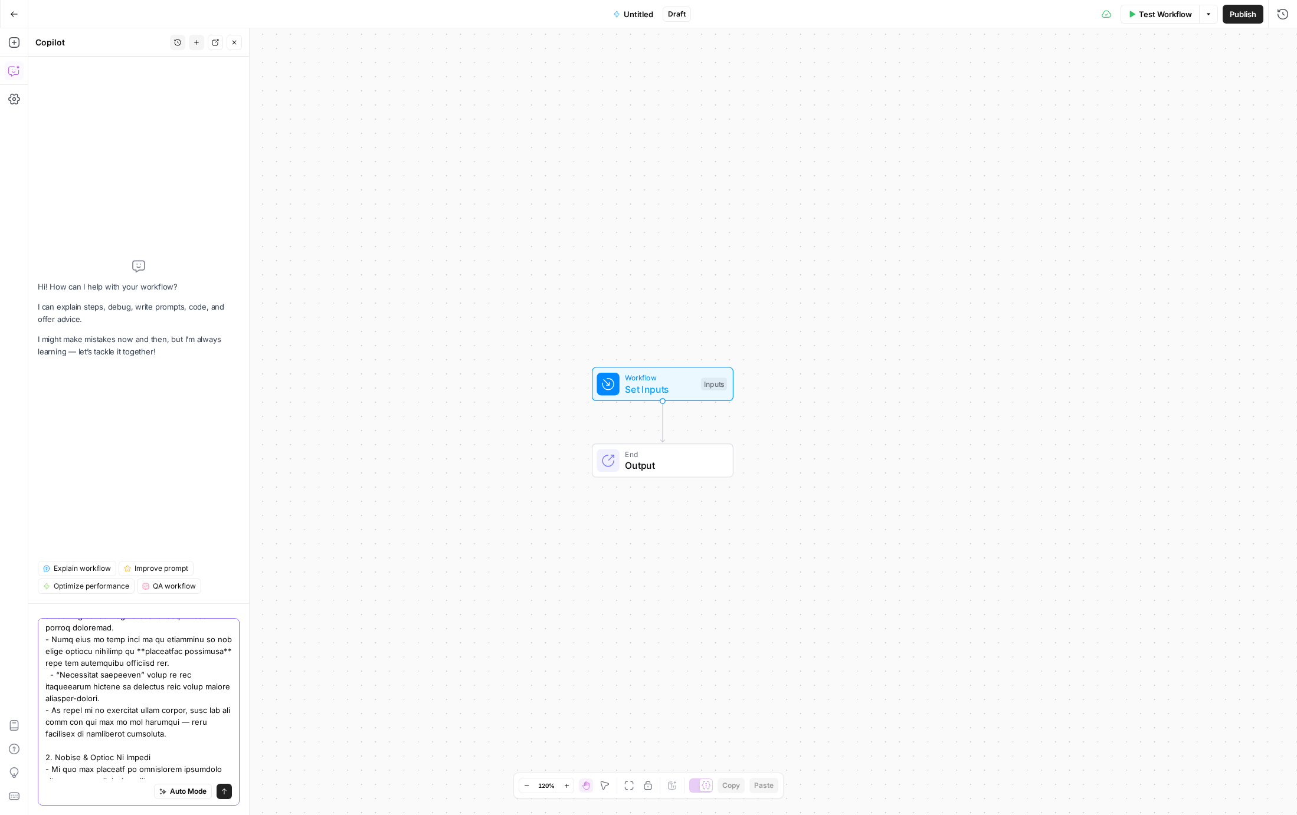
scroll to position [564, 0]
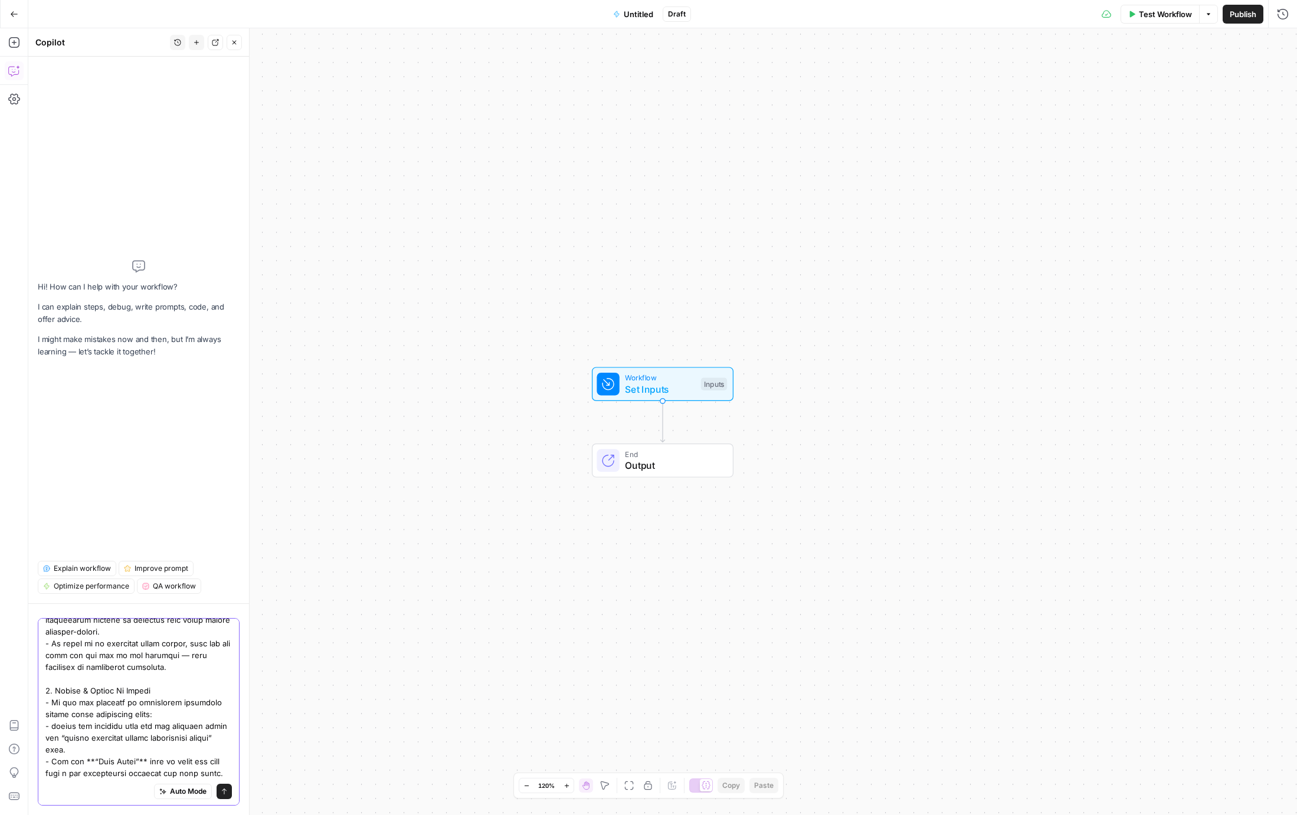
type textarea "I want to build a competitor intelligence flow that does analysis on competitor…"
drag, startPoint x: 191, startPoint y: 794, endPoint x: 198, endPoint y: 794, distance: 7.7
click at [191, 794] on span "Auto Mode" at bounding box center [188, 792] width 37 height 11
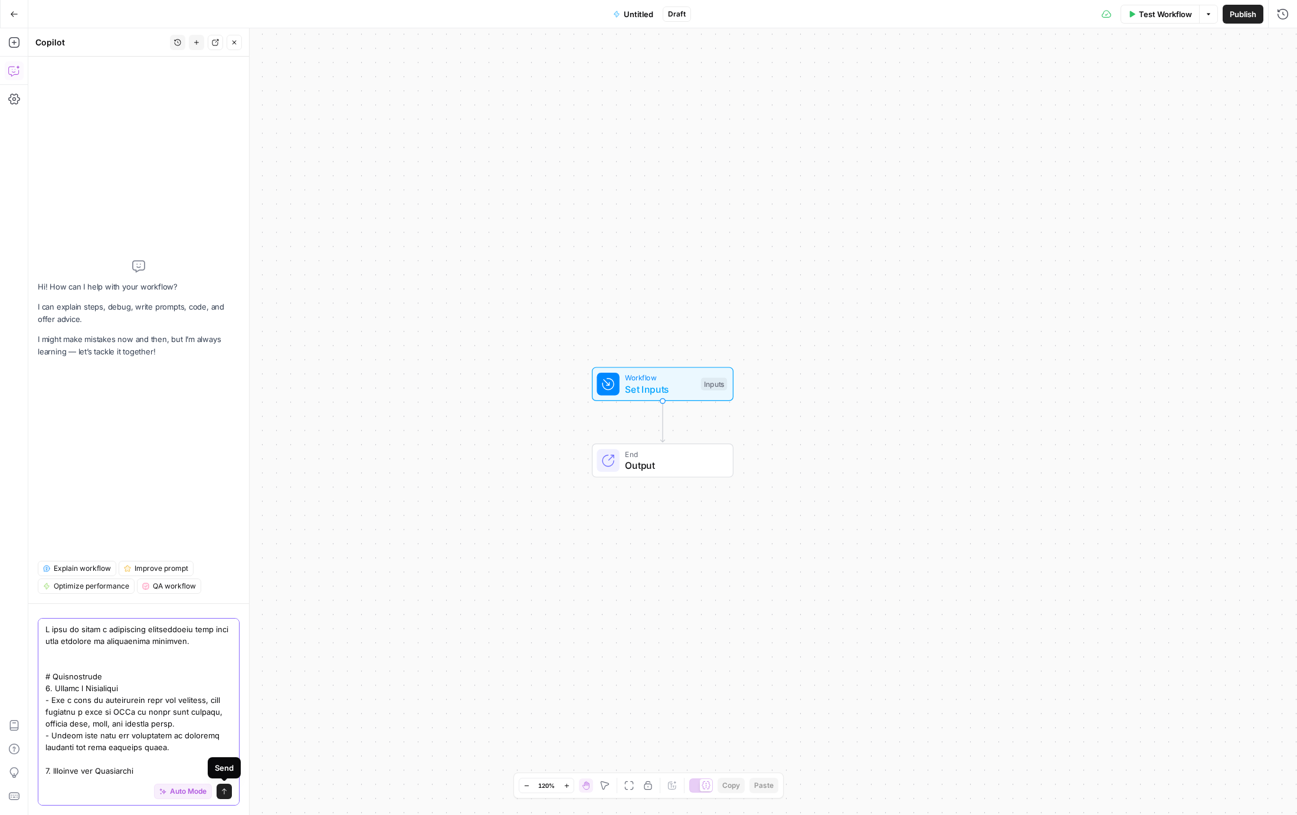
click at [224, 794] on icon "submit" at bounding box center [224, 791] width 7 height 7
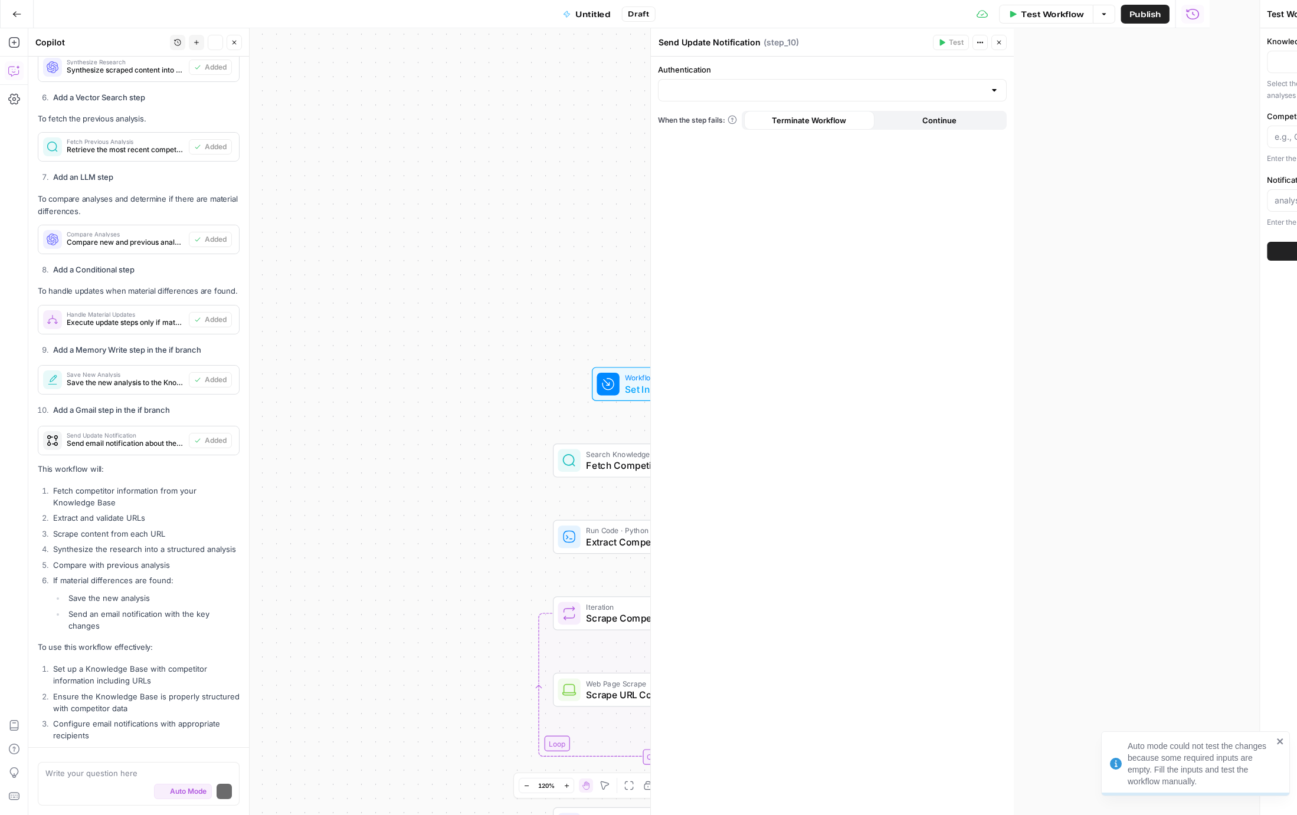
scroll to position [1845, 0]
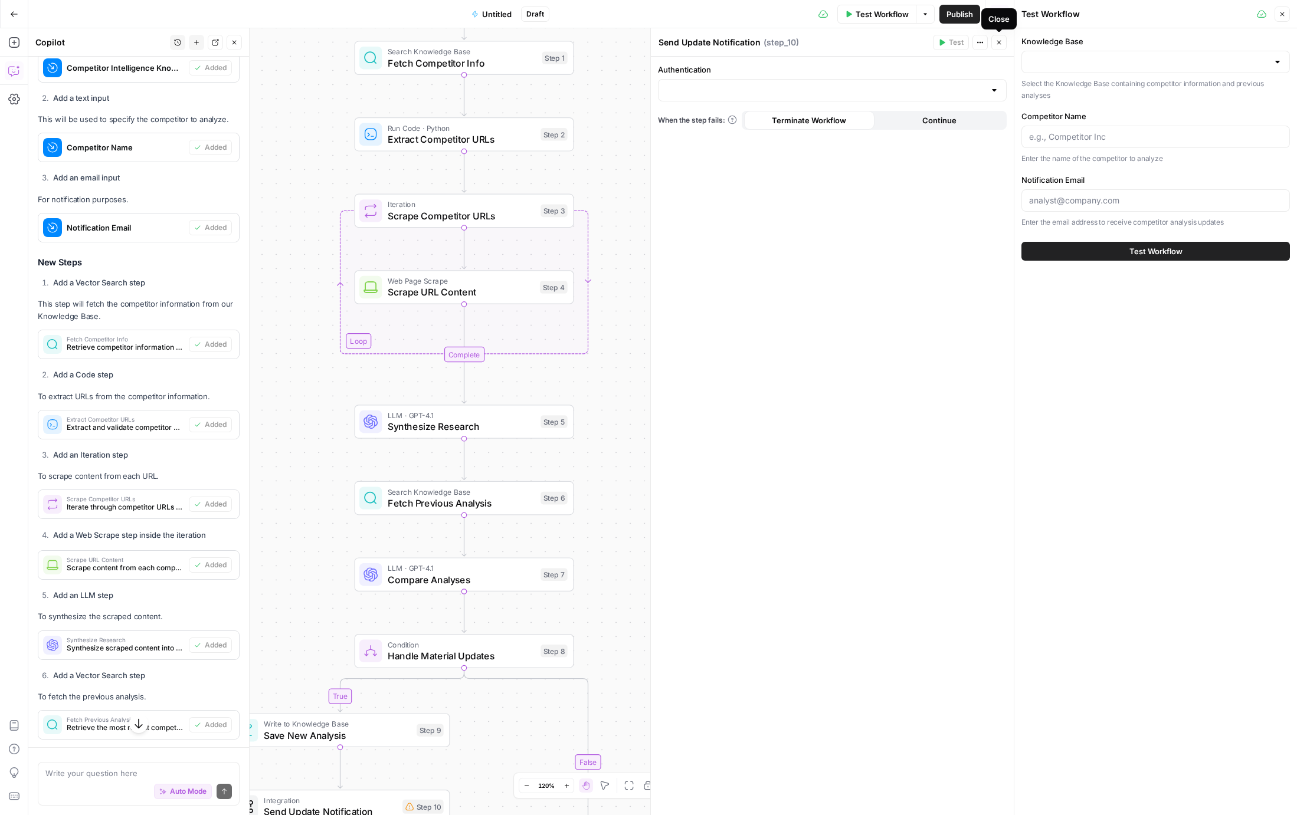
scroll to position [1263, 0]
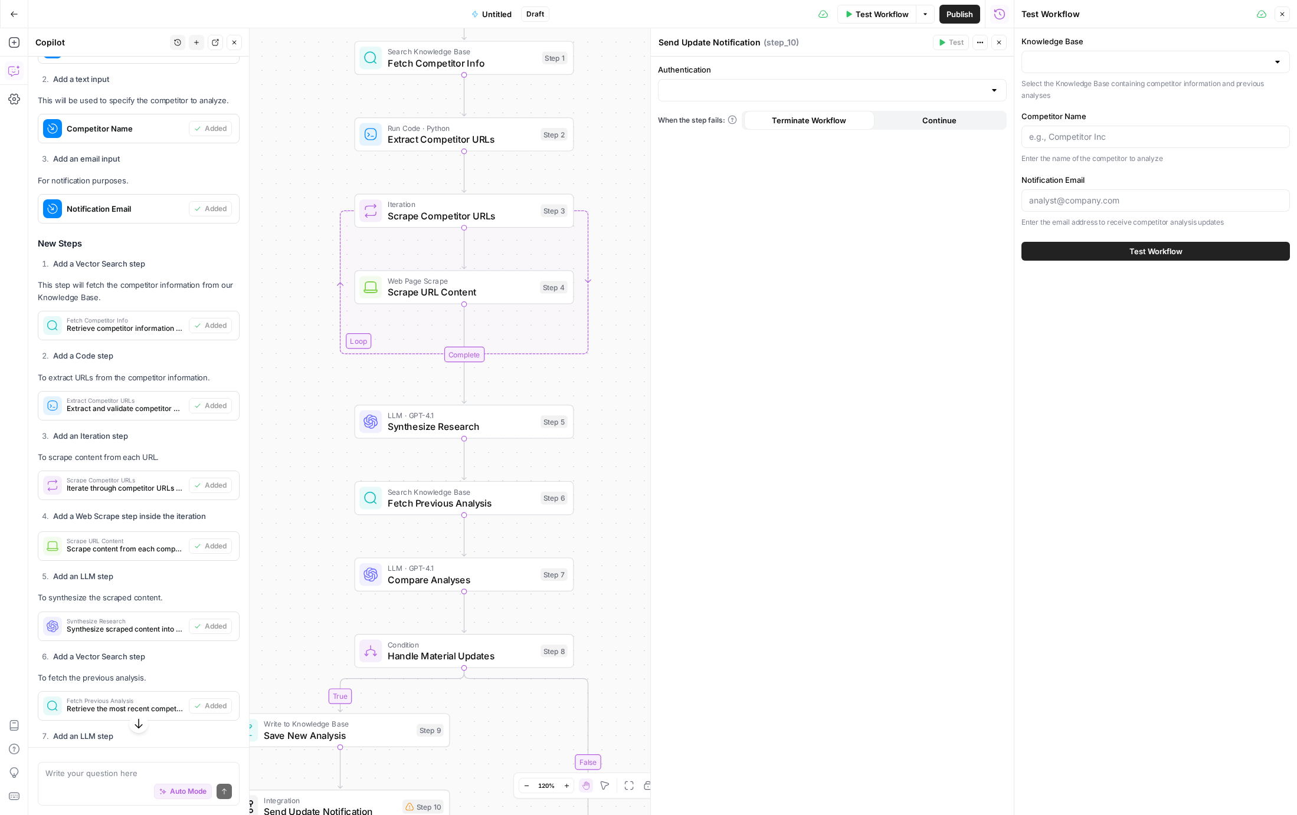
click at [1004, 42] on button "Close" at bounding box center [998, 42] width 15 height 15
click at [1284, 11] on icon "button" at bounding box center [1282, 14] width 7 height 7
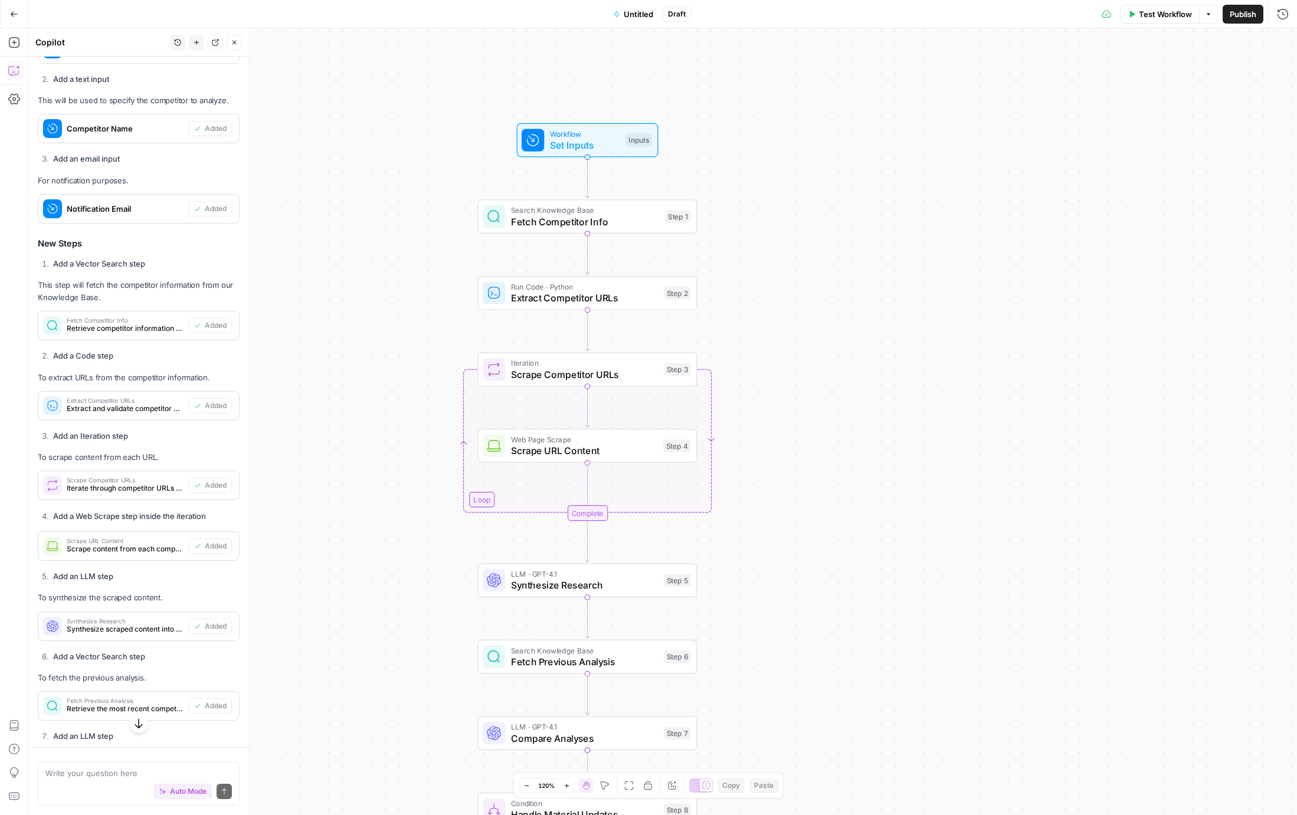
drag, startPoint x: 715, startPoint y: 185, endPoint x: 633, endPoint y: 231, distance: 93.8
click at [838, 342] on div "true false Workflow Set Inputs Inputs Search Knowledge Base Fetch Competitor In…" at bounding box center [662, 421] width 1269 height 787
click at [540, 221] on span "Fetch Competitor Info" at bounding box center [584, 222] width 149 height 14
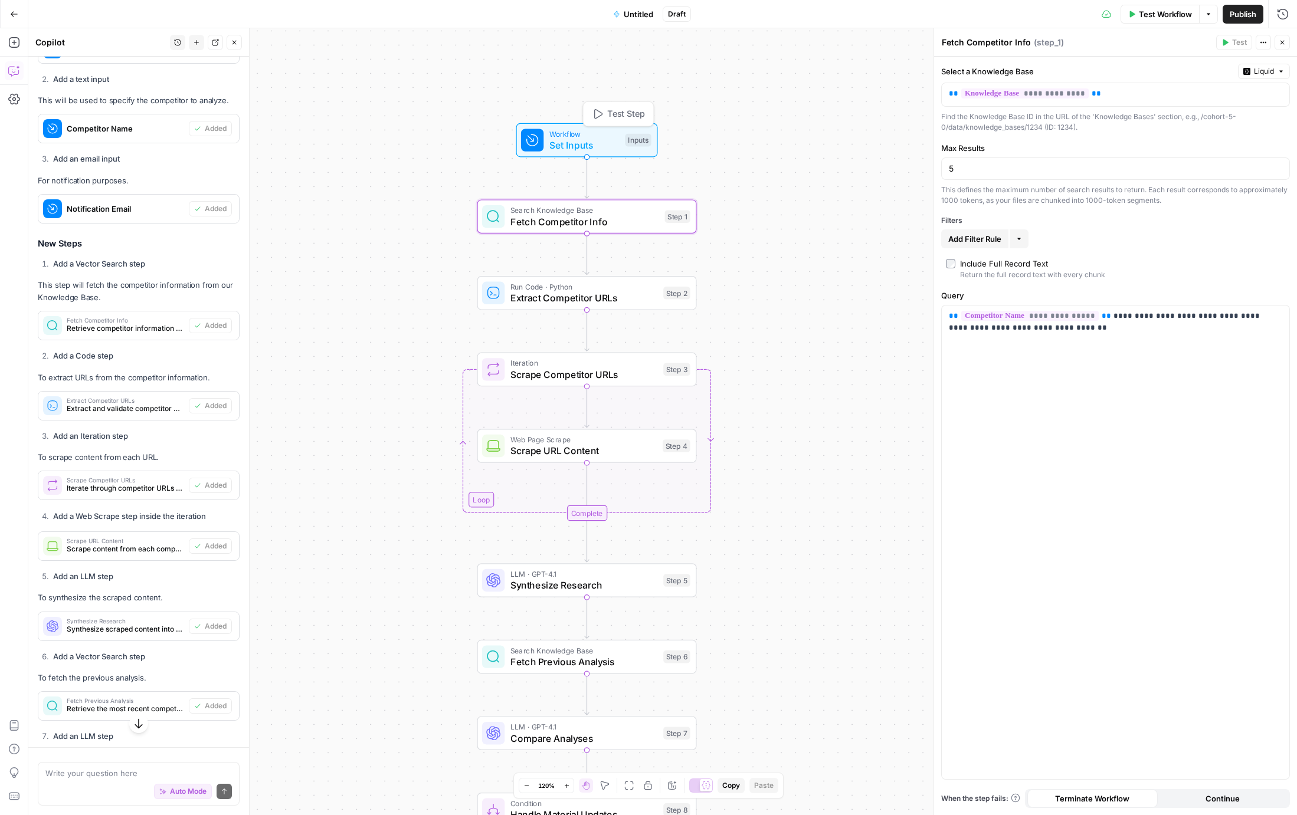
click at [583, 152] on div "Workflow Set Inputs Inputs Test Step" at bounding box center [587, 140] width 142 height 34
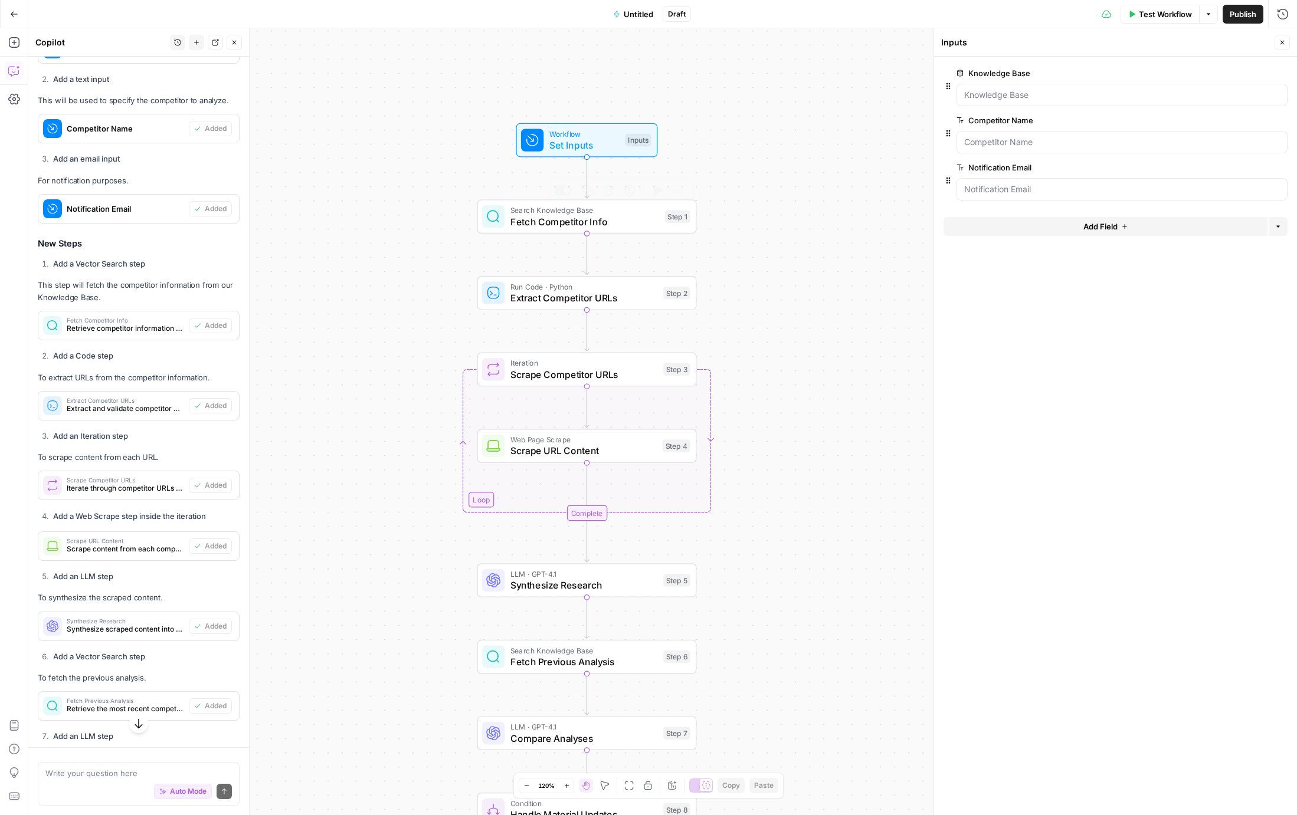
click at [537, 219] on span "Fetch Competitor Info" at bounding box center [584, 222] width 149 height 14
type textarea "Fetch Competitor Info"
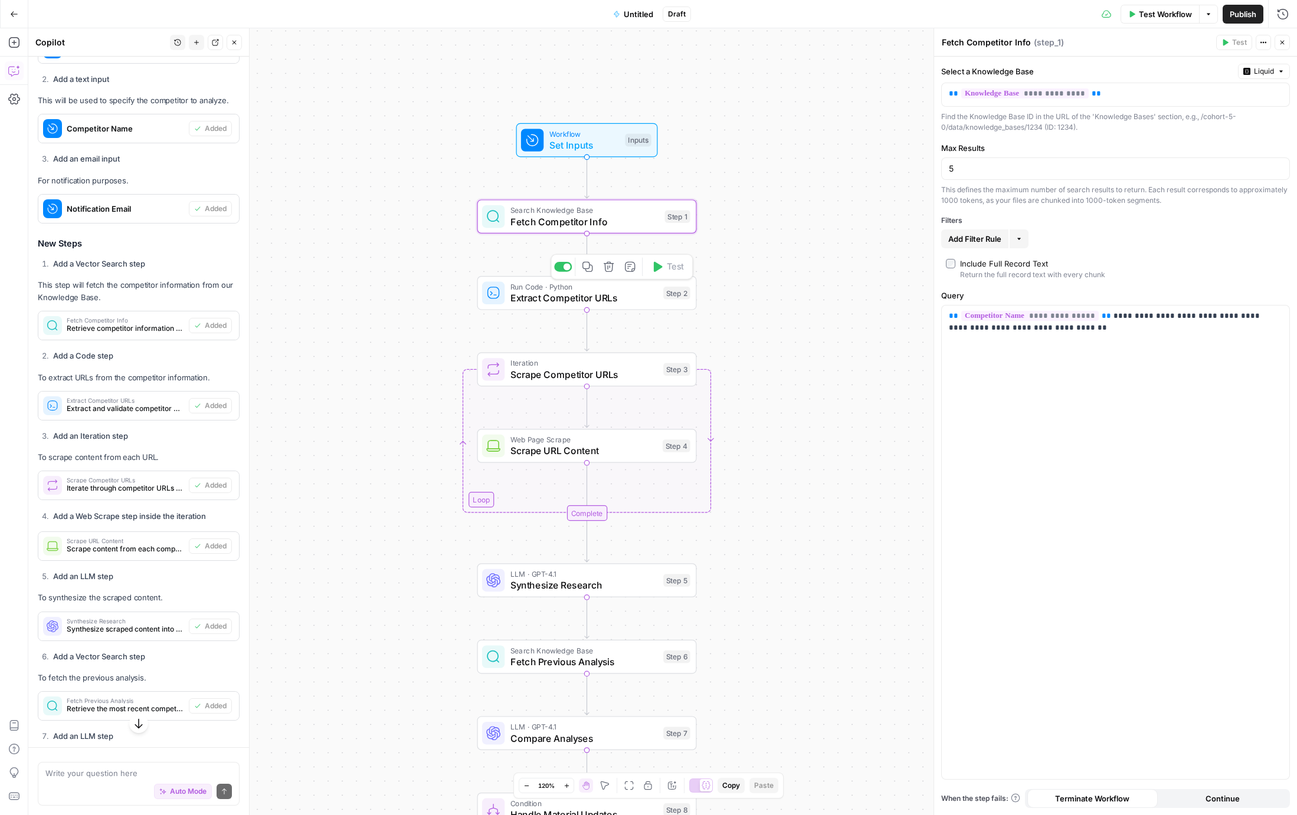
click at [520, 296] on span "Extract Competitor URLs" at bounding box center [584, 298] width 148 height 14
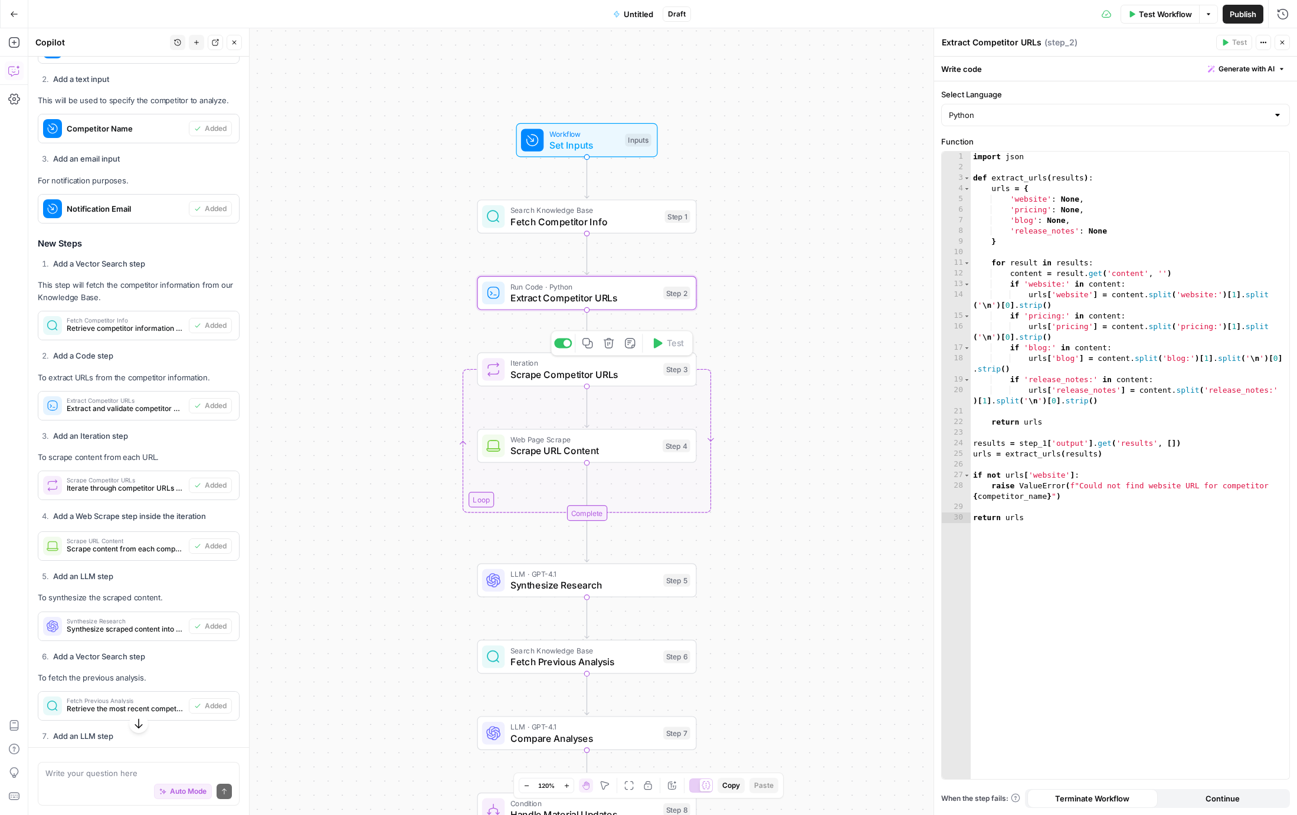
click at [546, 376] on span "Scrape Competitor URLs" at bounding box center [584, 375] width 148 height 14
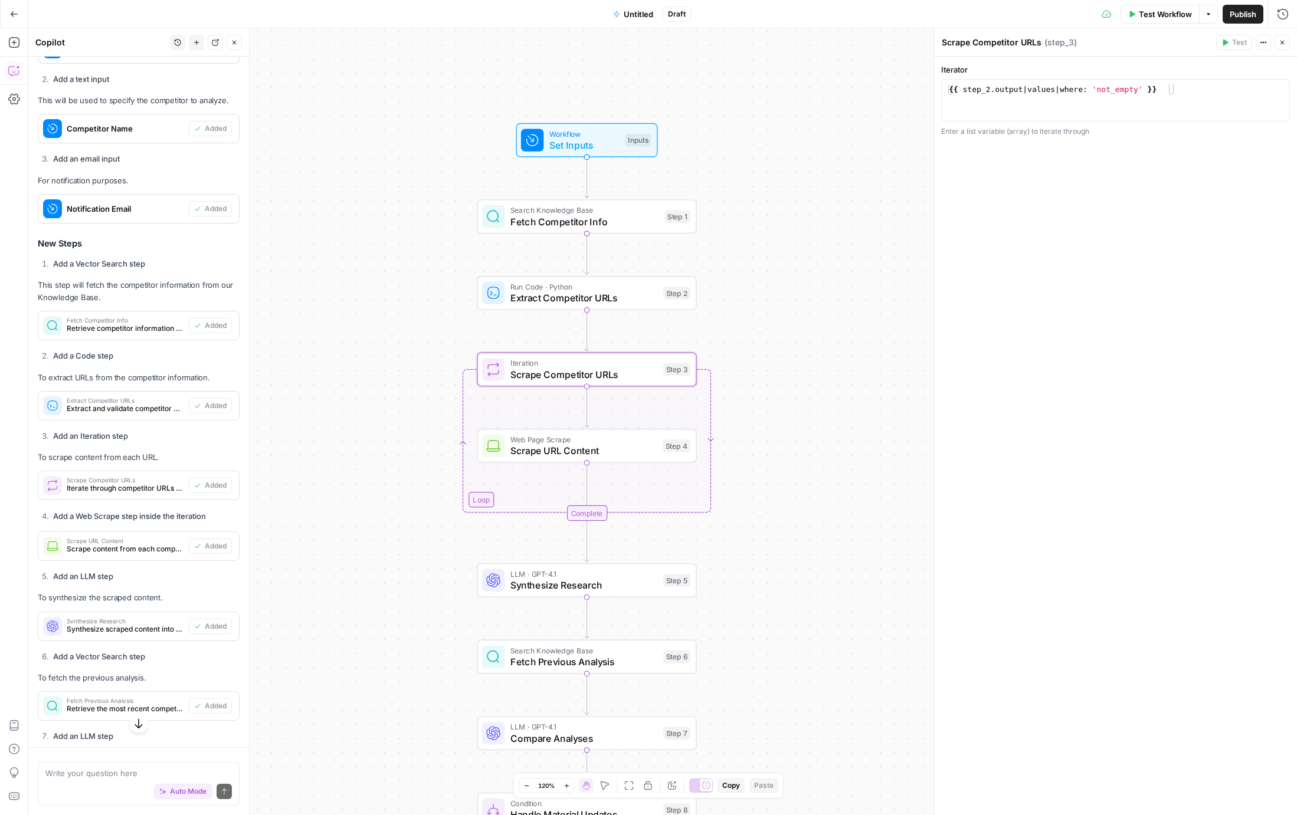
click at [545, 450] on span "Scrape URL Content" at bounding box center [583, 451] width 146 height 14
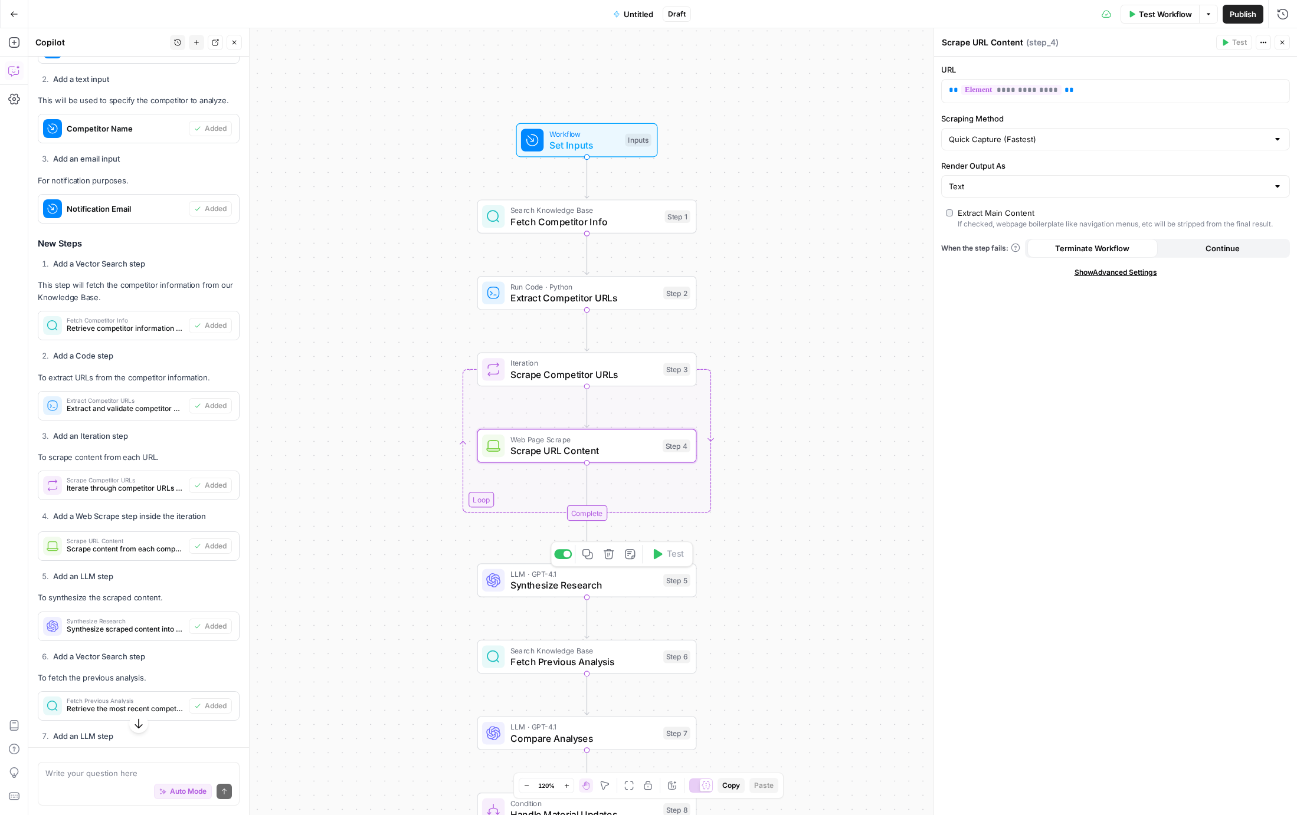
click at [539, 589] on span "Synthesize Research" at bounding box center [584, 585] width 148 height 14
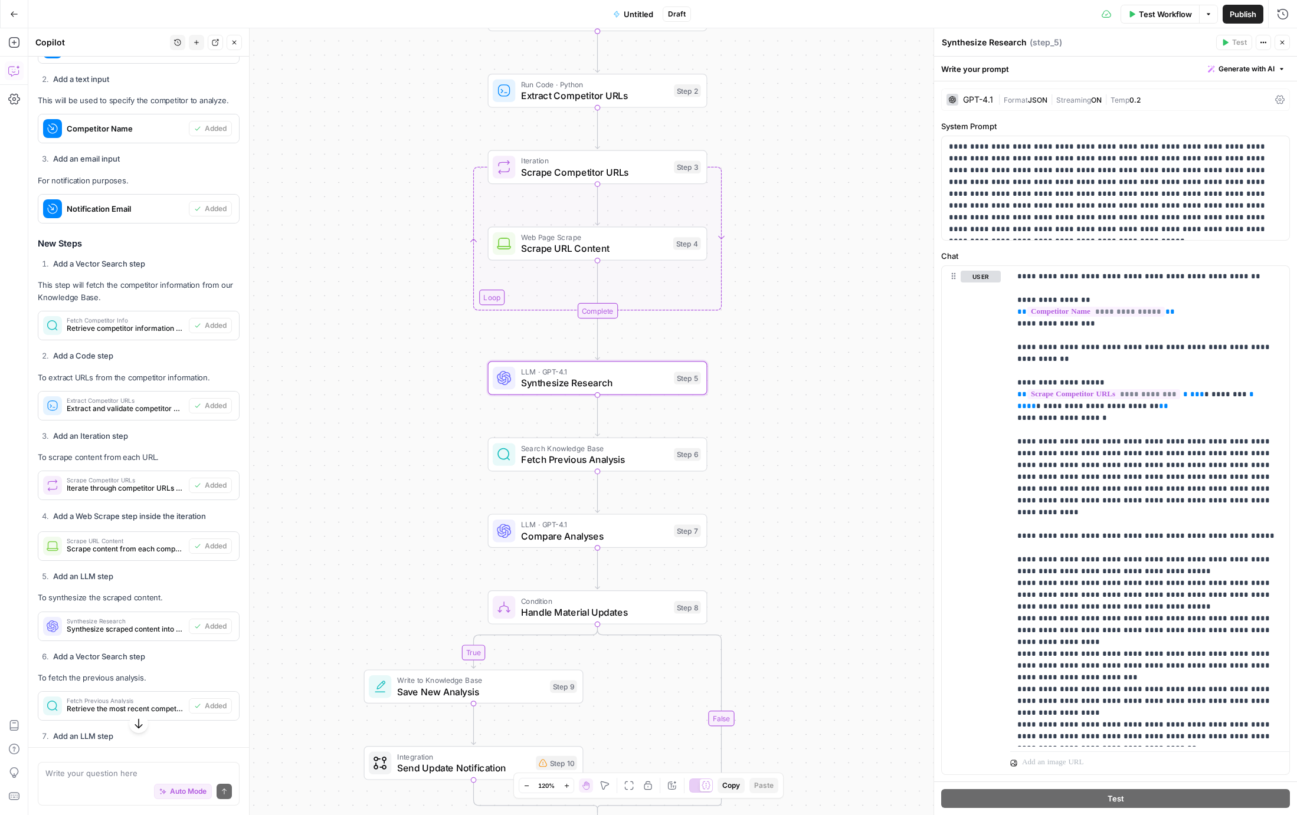
drag, startPoint x: 433, startPoint y: 610, endPoint x: 450, endPoint y: 411, distance: 199.6
click at [444, 407] on div "true false Workflow Set Inputs Inputs Search Knowledge Base Fetch Competitor In…" at bounding box center [662, 421] width 1269 height 787
click at [533, 464] on span "Fetch Previous Analysis" at bounding box center [595, 459] width 148 height 14
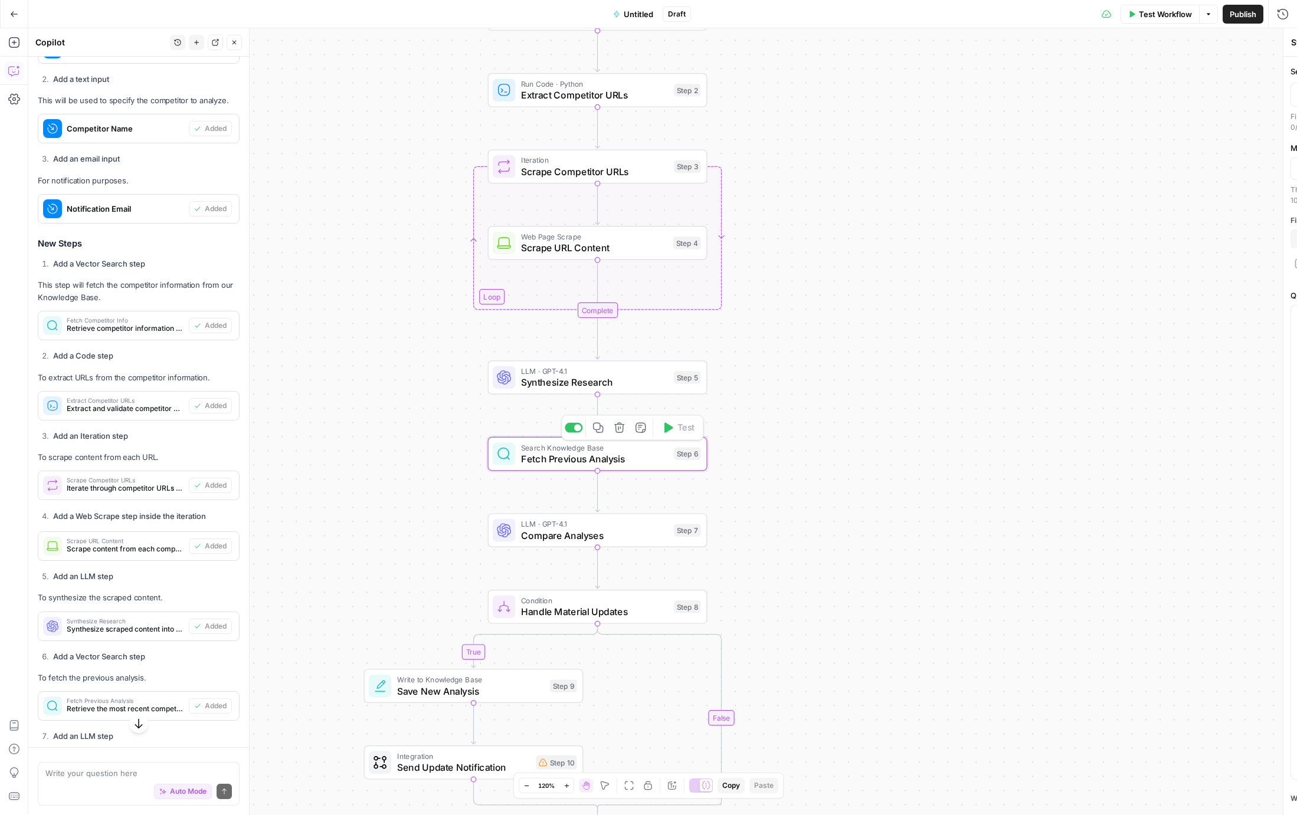
type textarea "Fetch Previous Analysis"
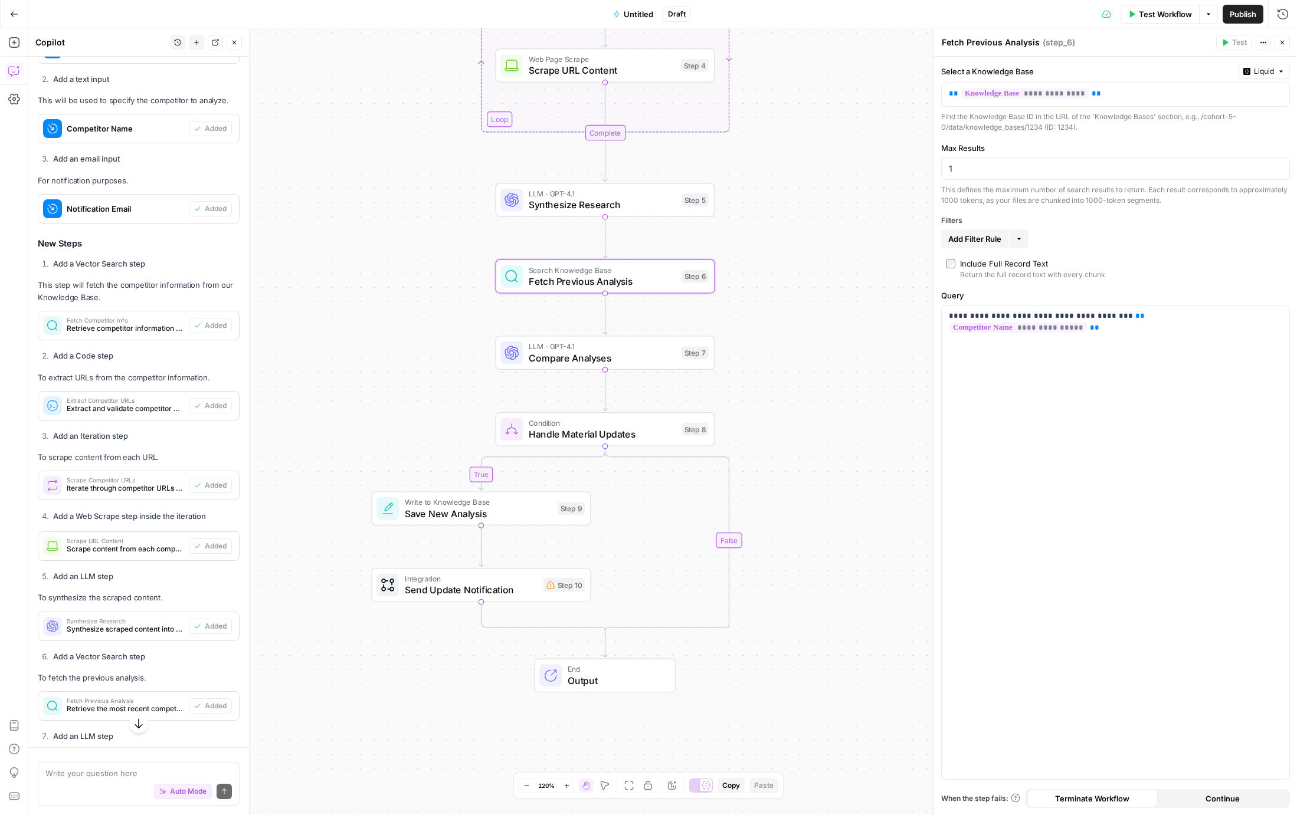
drag, startPoint x: 452, startPoint y: 545, endPoint x: 458, endPoint y: 362, distance: 183.6
click at [458, 362] on div "true false Workflow Set Inputs Inputs Search Knowledge Base Fetch Competitor In…" at bounding box center [662, 421] width 1269 height 787
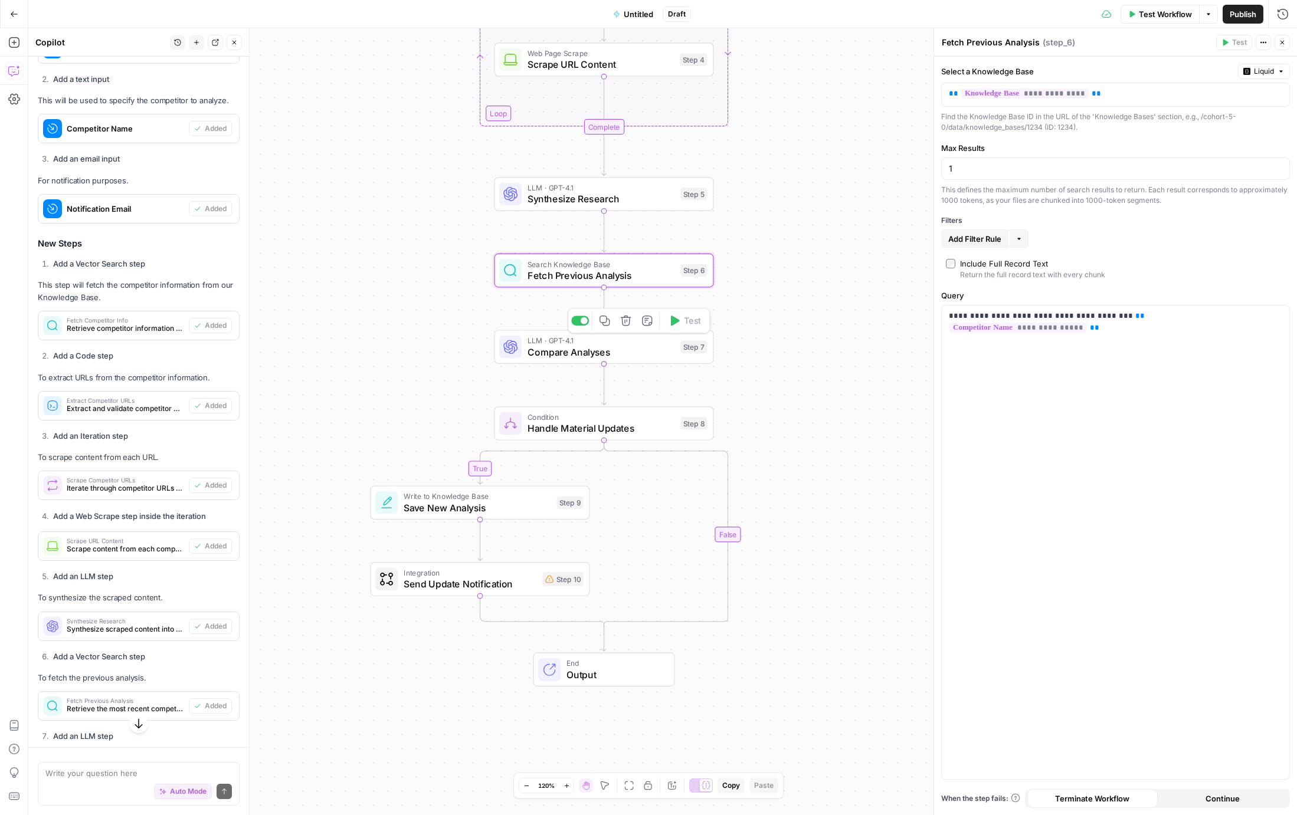
click at [535, 352] on span "Compare Analyses" at bounding box center [601, 352] width 148 height 14
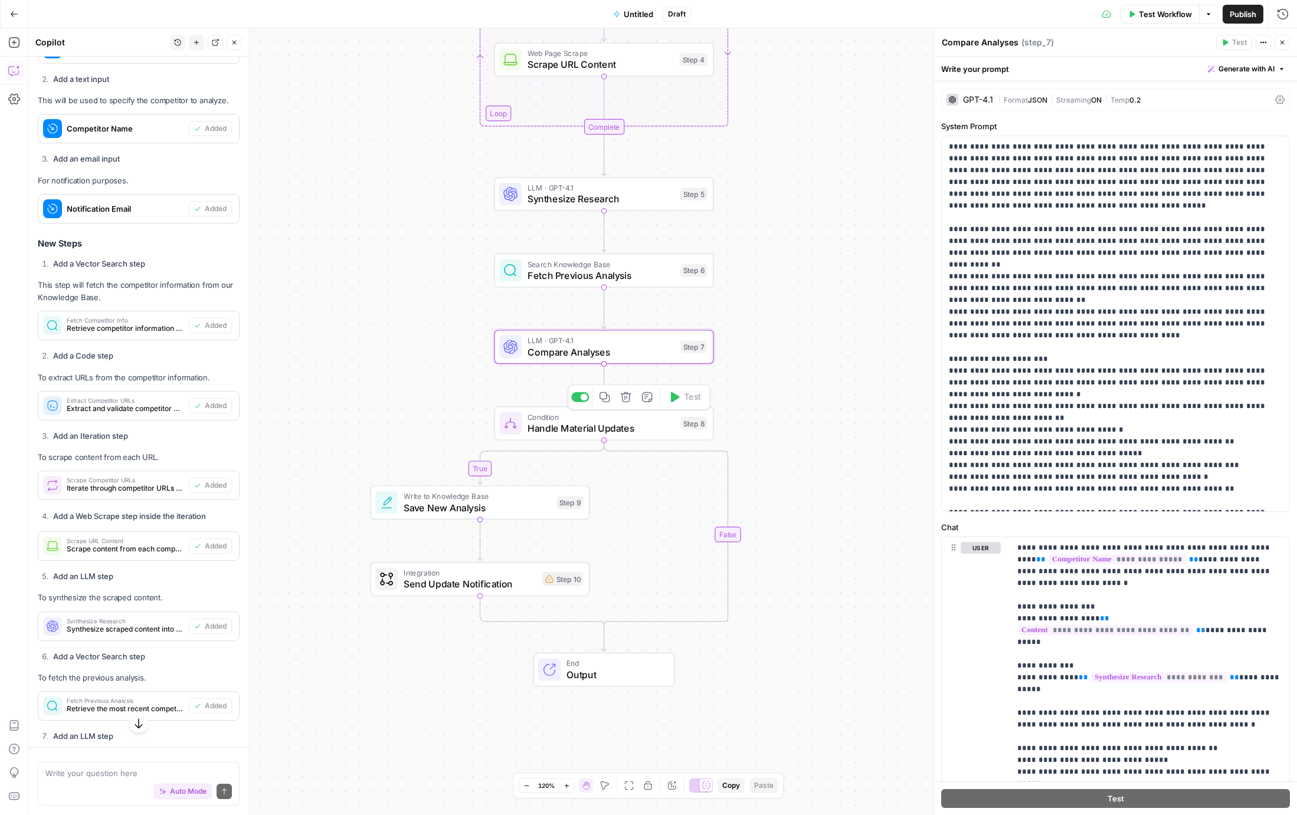
click at [536, 422] on span "Handle Material Updates" at bounding box center [601, 428] width 148 height 14
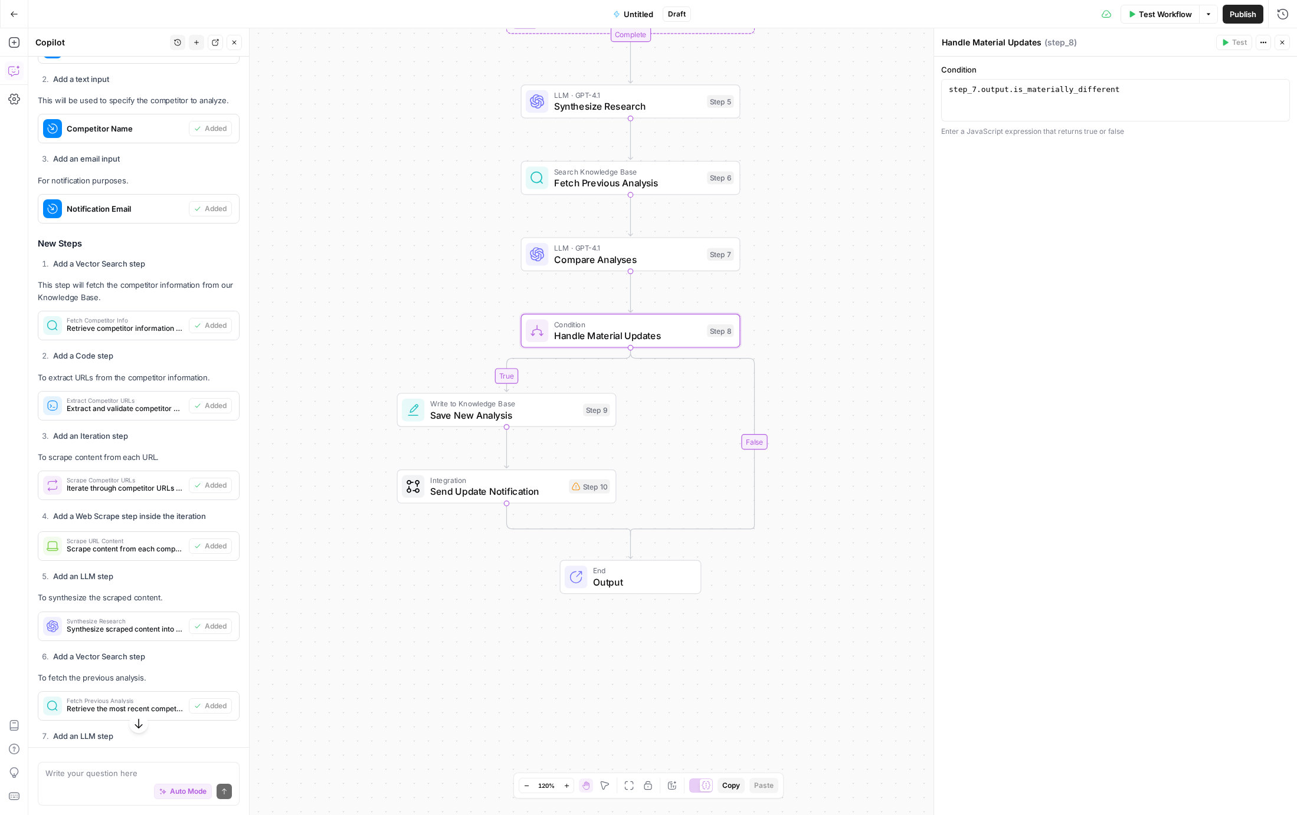
drag, startPoint x: 404, startPoint y: 441, endPoint x: 434, endPoint y: 355, distance: 90.5
click at [431, 348] on div "true false Workflow Set Inputs Inputs Search Knowledge Base Fetch Competitor In…" at bounding box center [662, 421] width 1269 height 787
click at [457, 410] on span "Save New Analysis" at bounding box center [504, 415] width 148 height 14
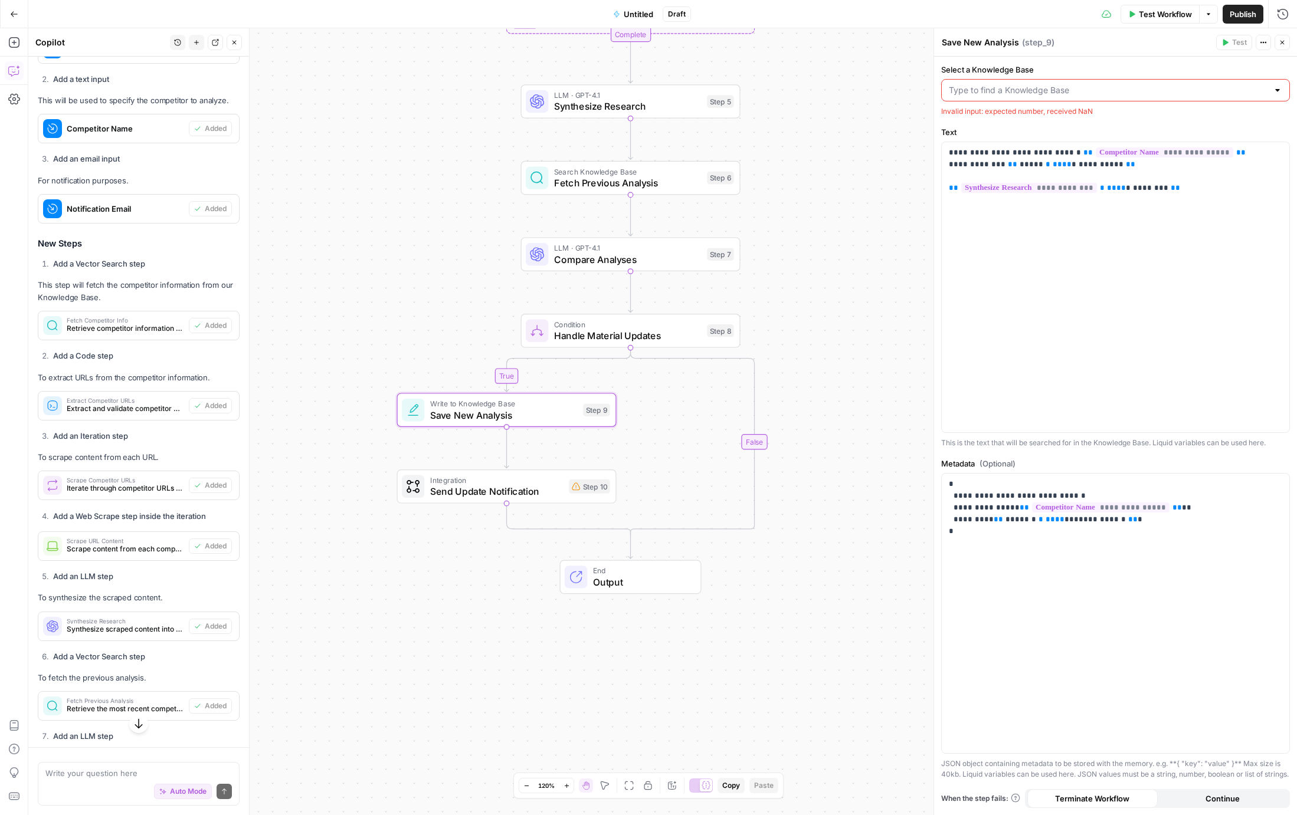
click at [989, 85] on input "Select a Knowledge Base" at bounding box center [1108, 90] width 319 height 12
click at [903, 97] on div "true false Workflow Set Inputs Inputs Search Knowledge Base Fetch Competitor In…" at bounding box center [662, 421] width 1269 height 787
click at [456, 481] on span "Integration" at bounding box center [496, 479] width 133 height 11
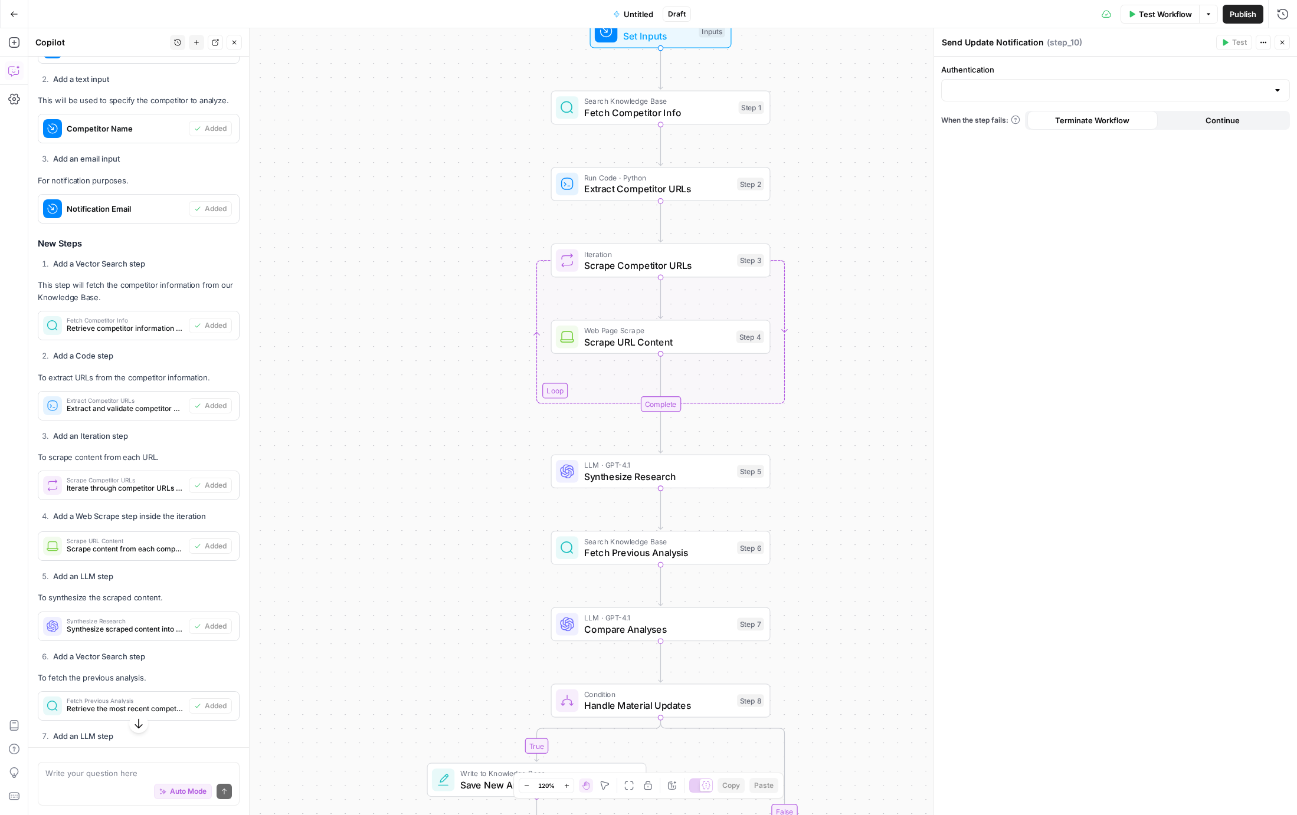
drag, startPoint x: 333, startPoint y: 552, endPoint x: 379, endPoint y: 276, distance: 279.8
click at [379, 276] on div "true false Workflow Set Inputs Inputs Search Knowledge Base Fetch Competitor In…" at bounding box center [662, 421] width 1269 height 787
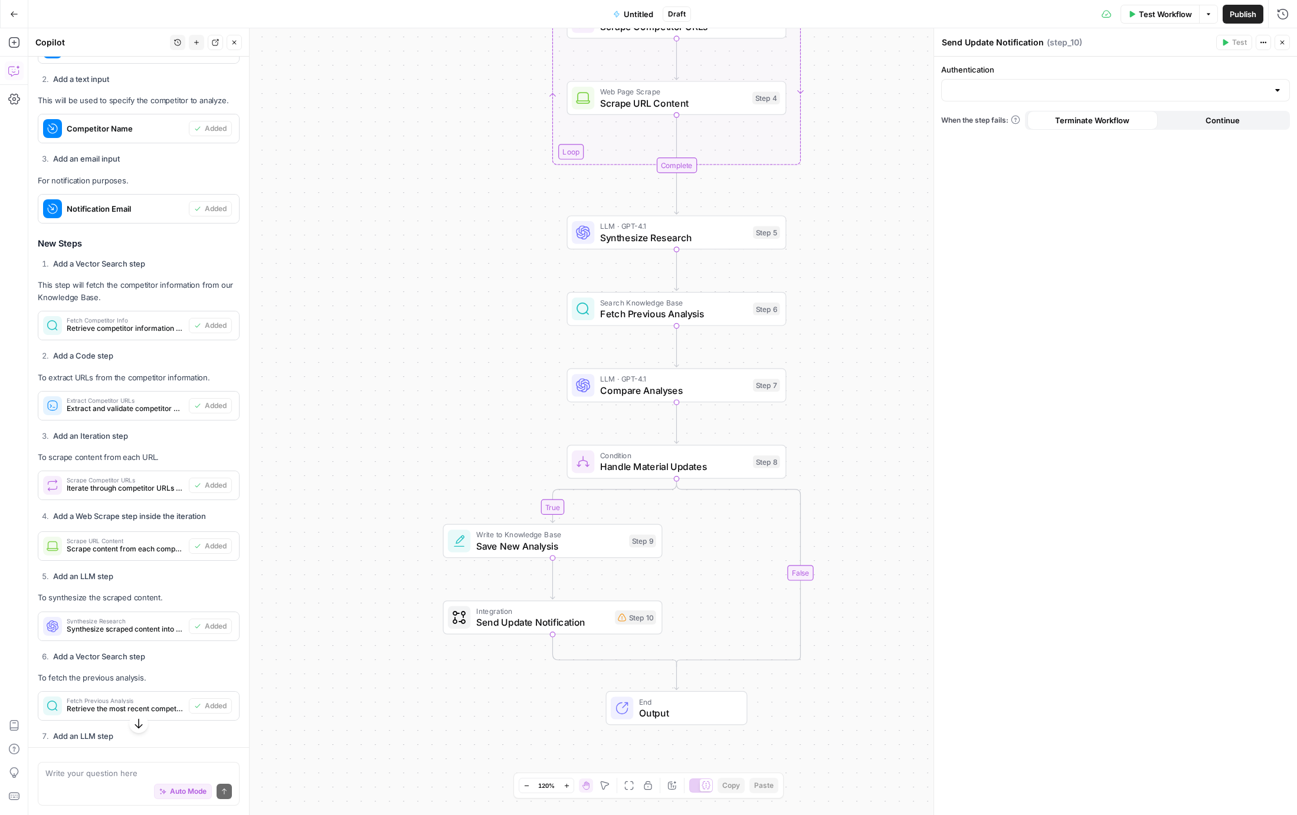
drag, startPoint x: 335, startPoint y: 542, endPoint x: 360, endPoint y: 325, distance: 218.0
click at [360, 325] on div "true false Workflow Set Inputs Inputs Search Knowledge Base Fetch Competitor In…" at bounding box center [662, 421] width 1269 height 787
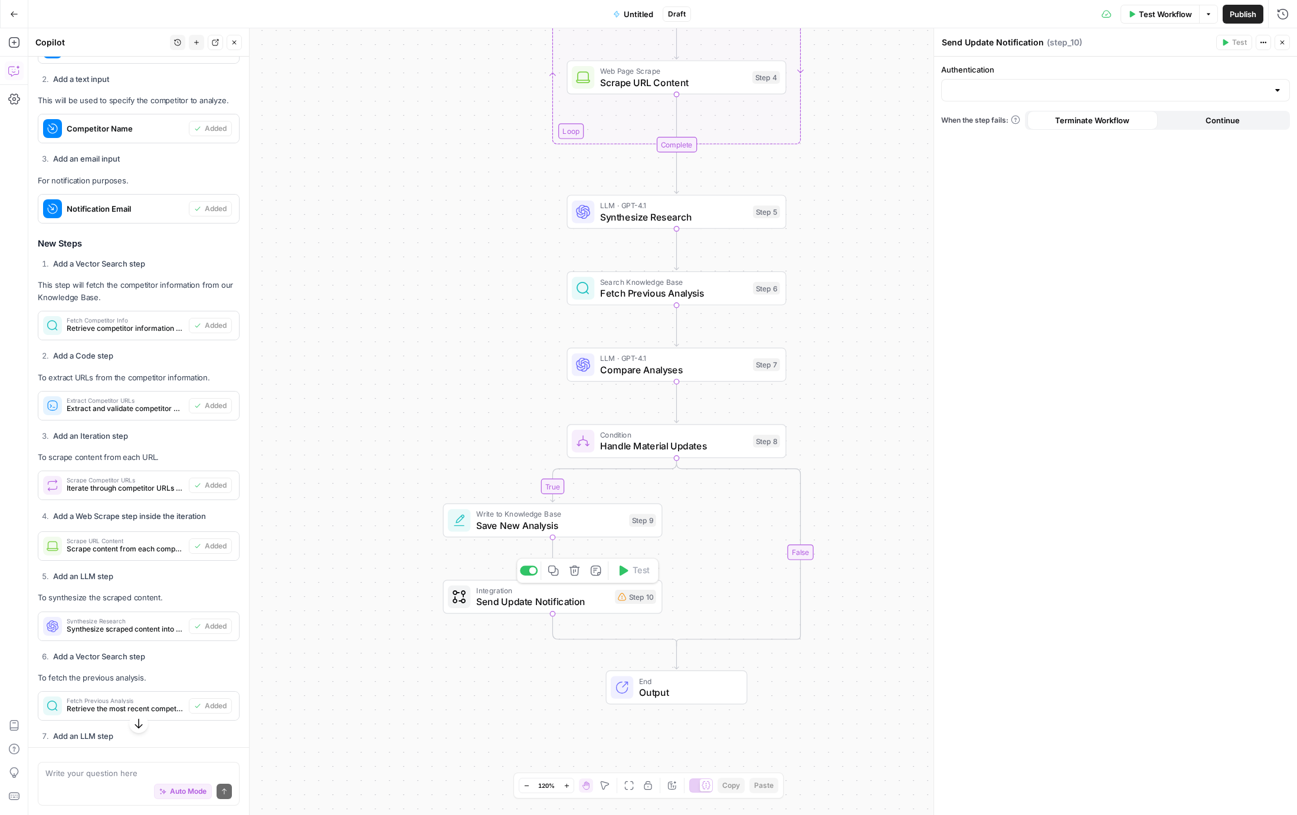
click at [503, 597] on span "Send Update Notification" at bounding box center [542, 602] width 133 height 14
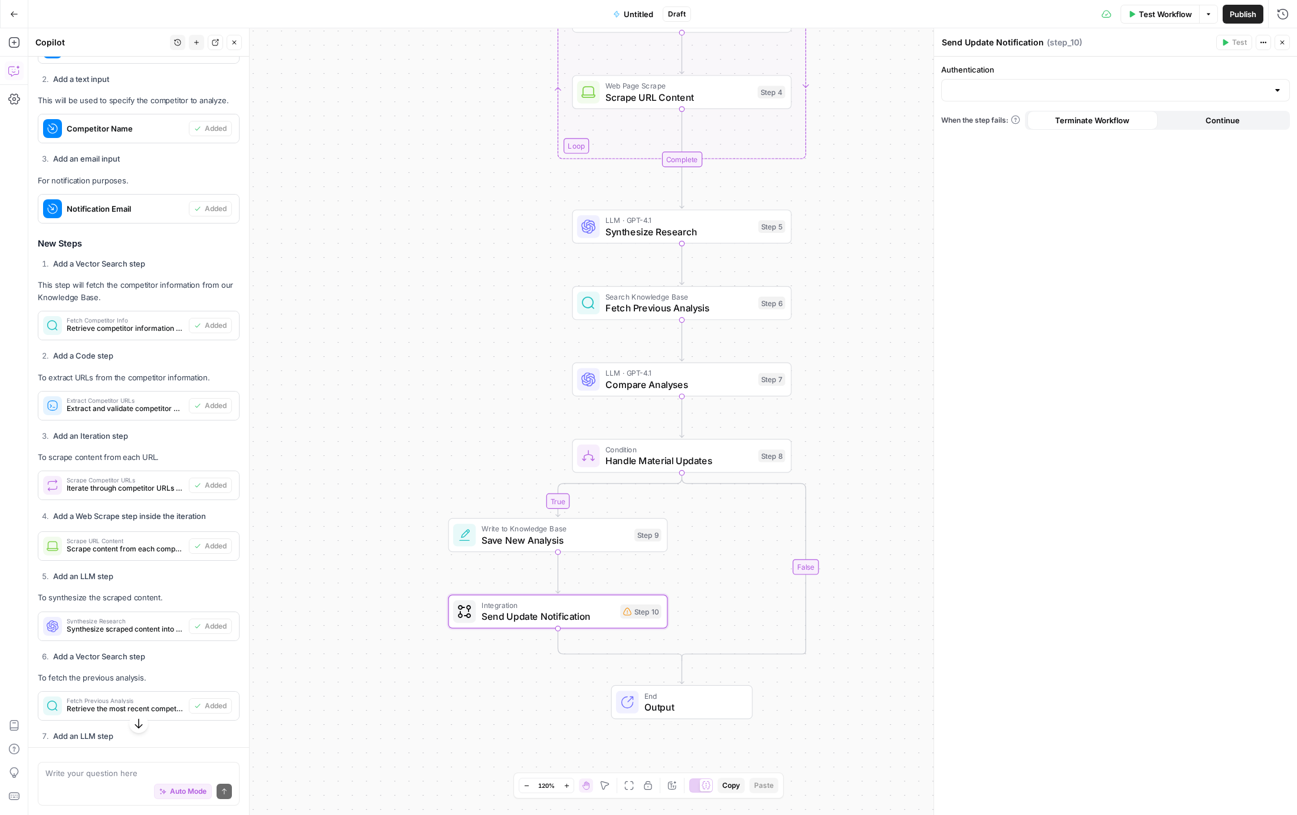
click at [1280, 87] on div at bounding box center [1277, 90] width 9 height 12
click at [1279, 90] on div at bounding box center [1277, 90] width 9 height 12
click at [1002, 120] on span "﹢ Create New" at bounding box center [1113, 120] width 324 height 12
click at [444, 264] on div "true false Workflow Set Inputs Inputs Search Knowledge Base Fetch Competitor In…" at bounding box center [662, 421] width 1269 height 787
click at [340, 254] on div "true false Workflow Set Inputs Inputs Search Knowledge Base Fetch Competitor In…" at bounding box center [662, 421] width 1269 height 787
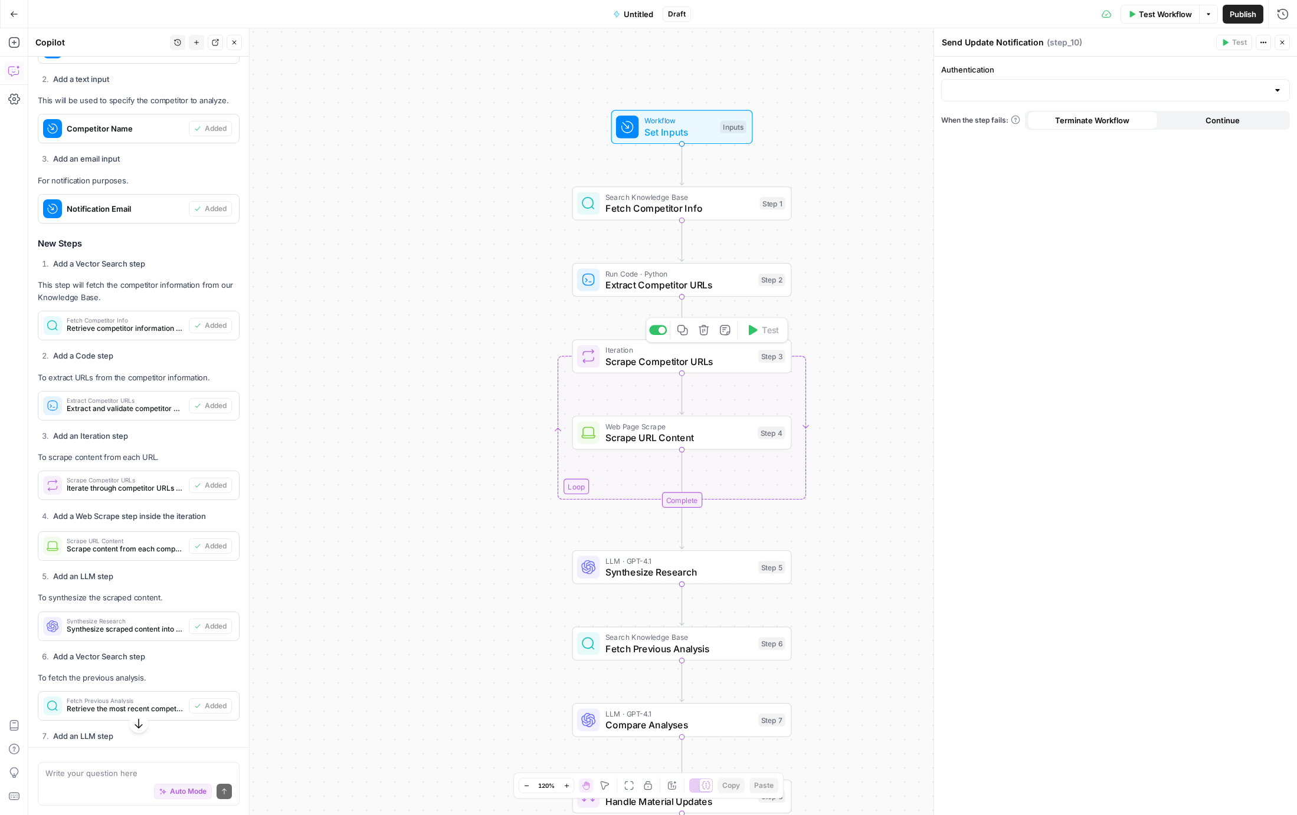
click at [726, 210] on span "Fetch Competitor Info" at bounding box center [679, 208] width 149 height 14
type textarea "Fetch Competitor Info"
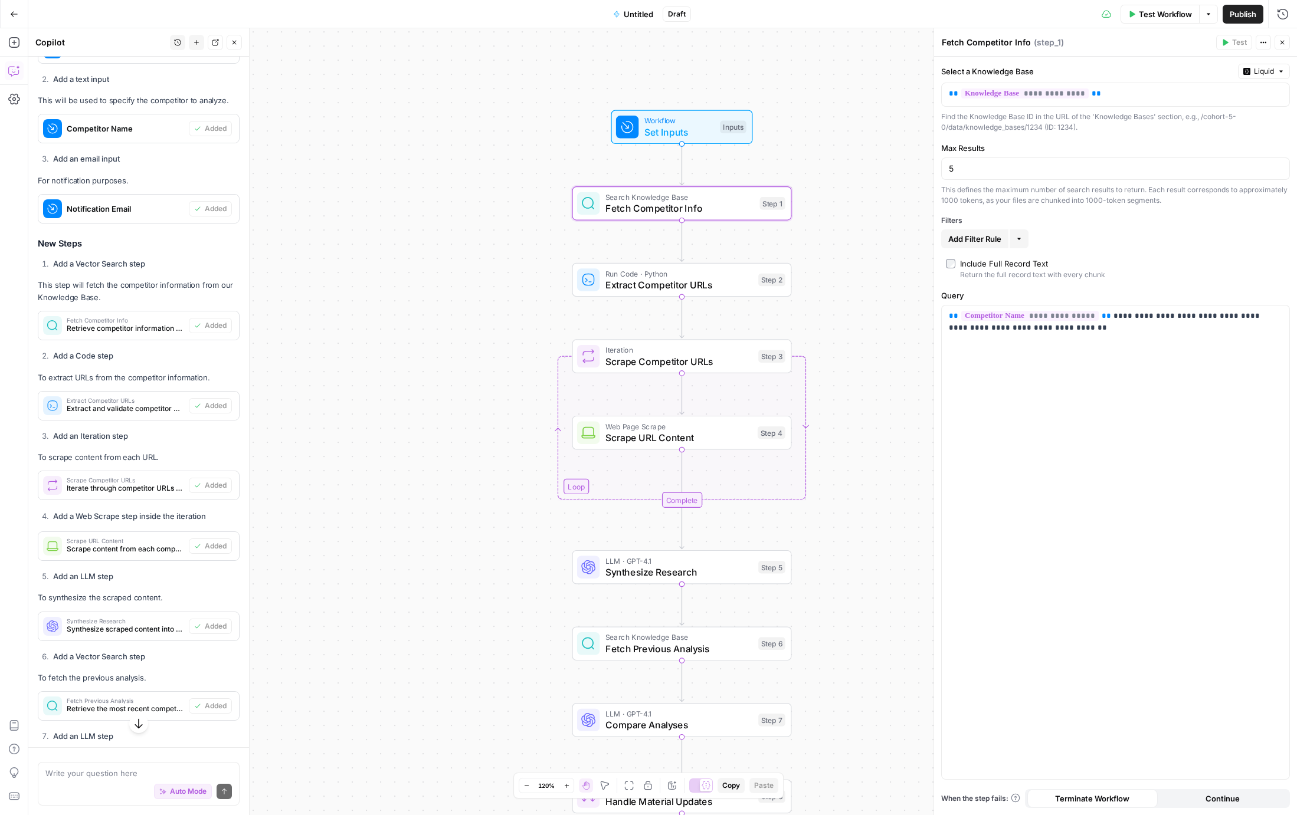
click at [685, 128] on span "Set Inputs" at bounding box center [679, 132] width 70 height 14
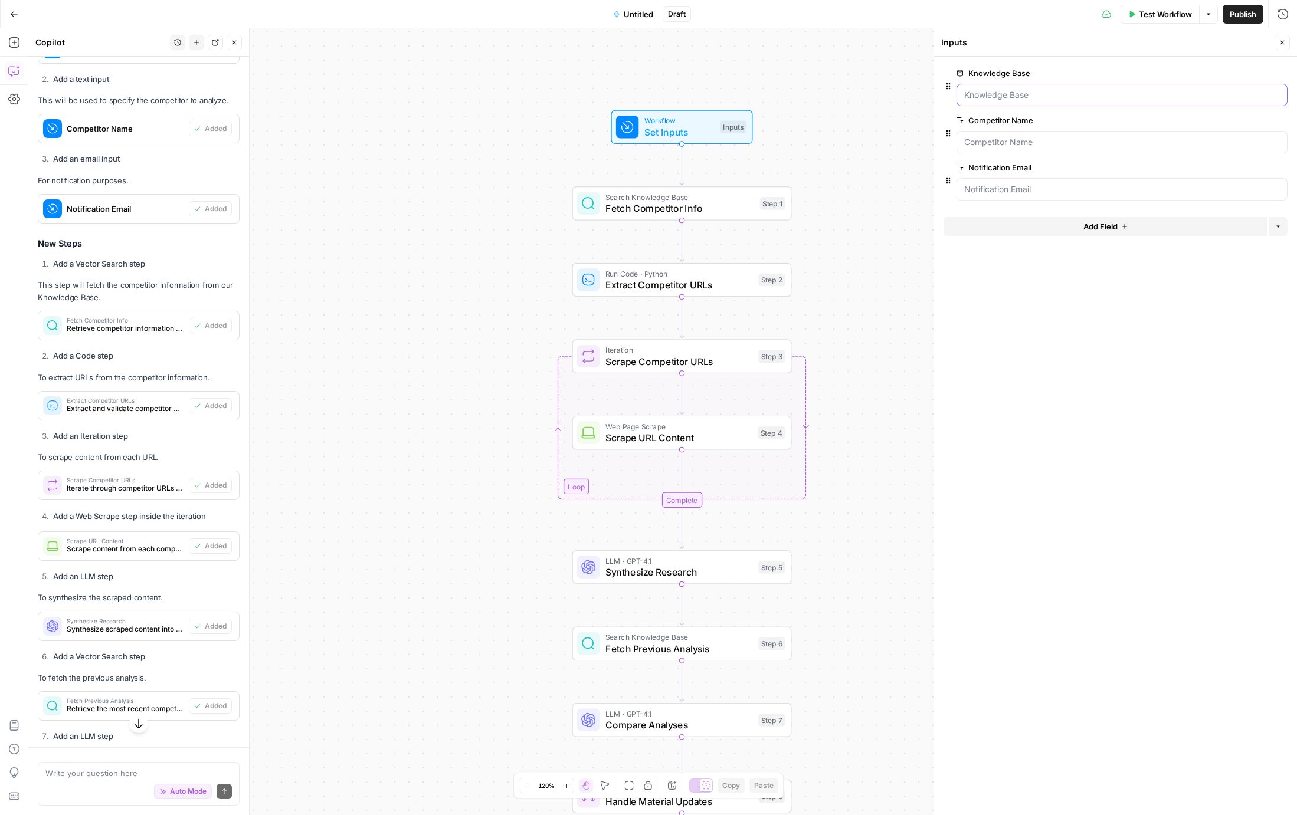
click at [1021, 90] on Base "Knowledge Base" at bounding box center [1122, 95] width 316 height 12
click at [1029, 97] on Base "Knowledge Base" at bounding box center [1122, 95] width 316 height 12
click at [1253, 71] on span "edit field" at bounding box center [1243, 72] width 26 height 9
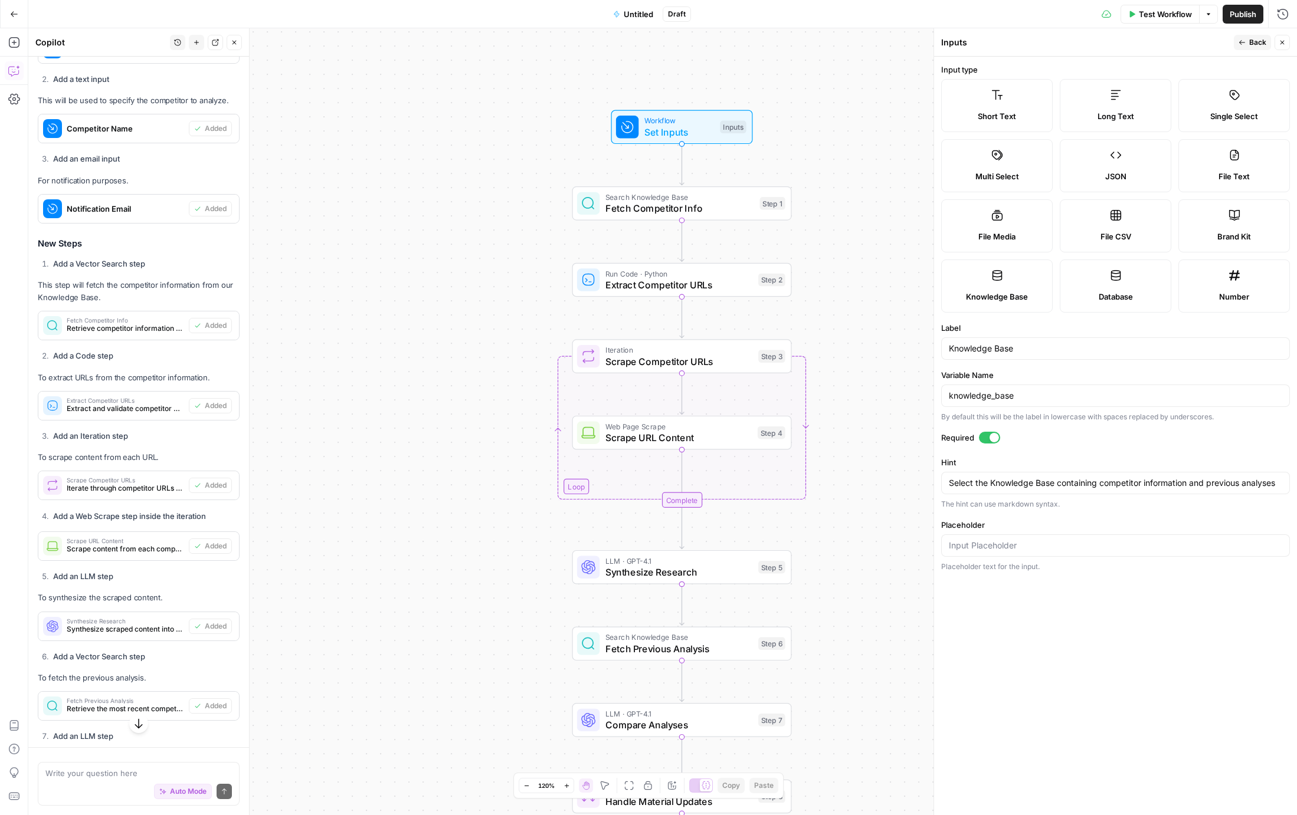
click at [989, 306] on label "Knowledge Base" at bounding box center [997, 286] width 112 height 53
click at [1251, 41] on span "Back" at bounding box center [1257, 42] width 17 height 11
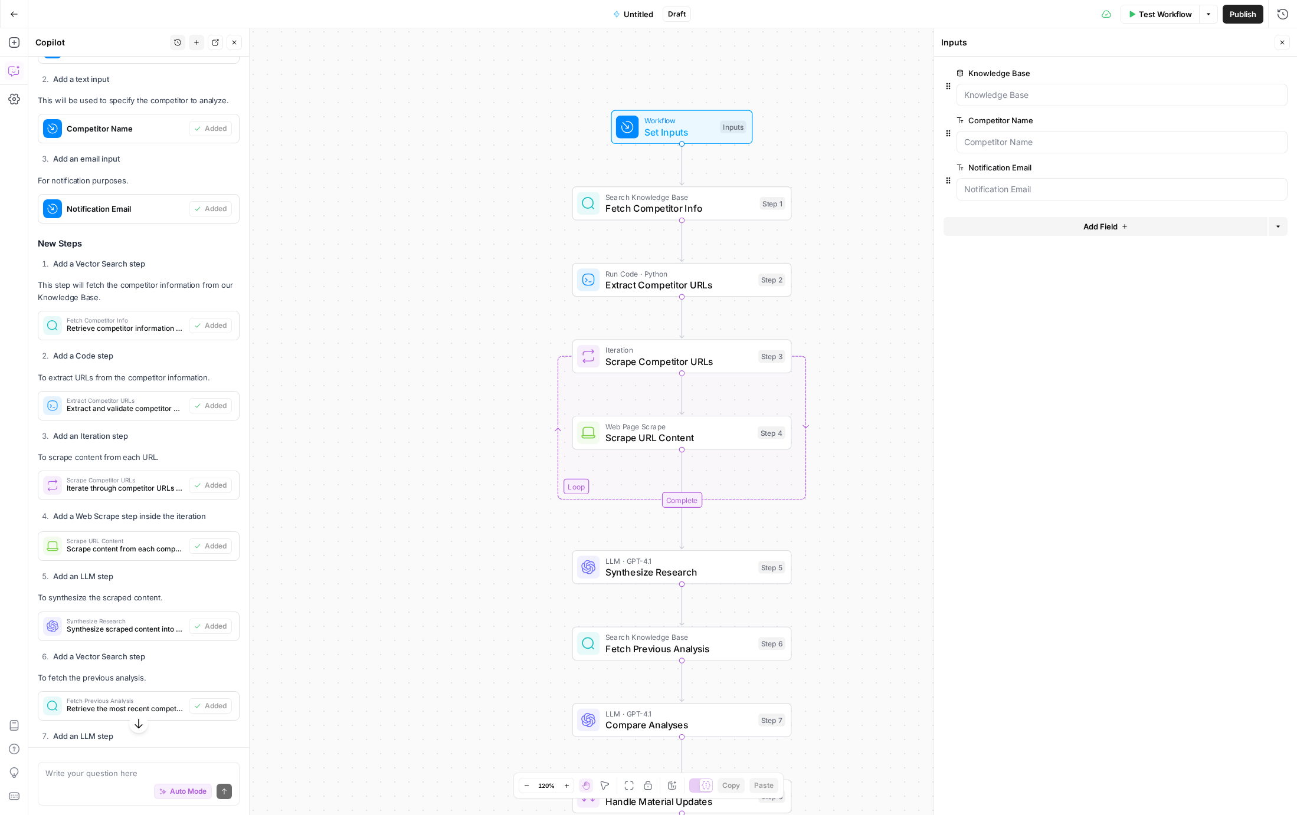
click at [1155, 11] on span "Test Workflow" at bounding box center [1165, 14] width 53 height 12
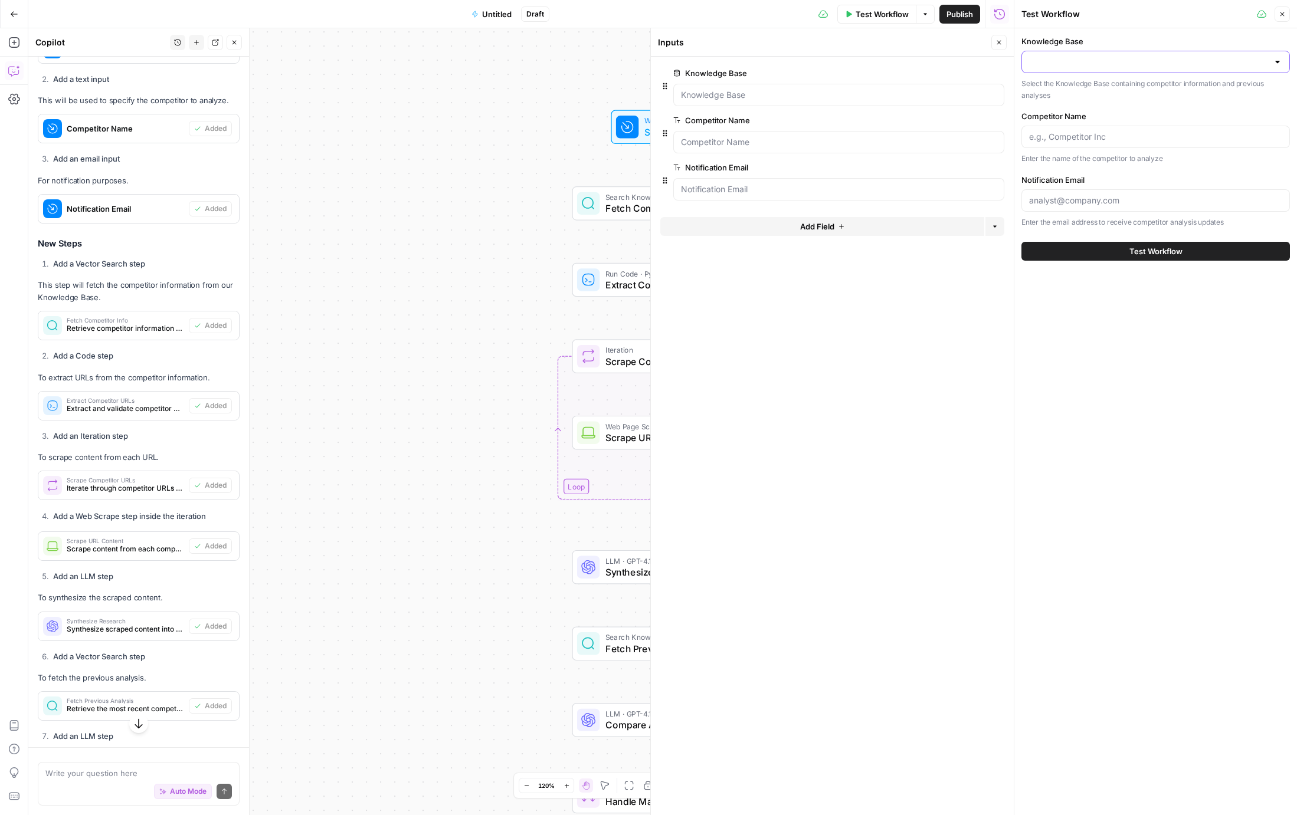
click at [1083, 60] on input "Knowledge Base" at bounding box center [1148, 62] width 239 height 12
click at [1282, 15] on icon "button" at bounding box center [1282, 14] width 7 height 7
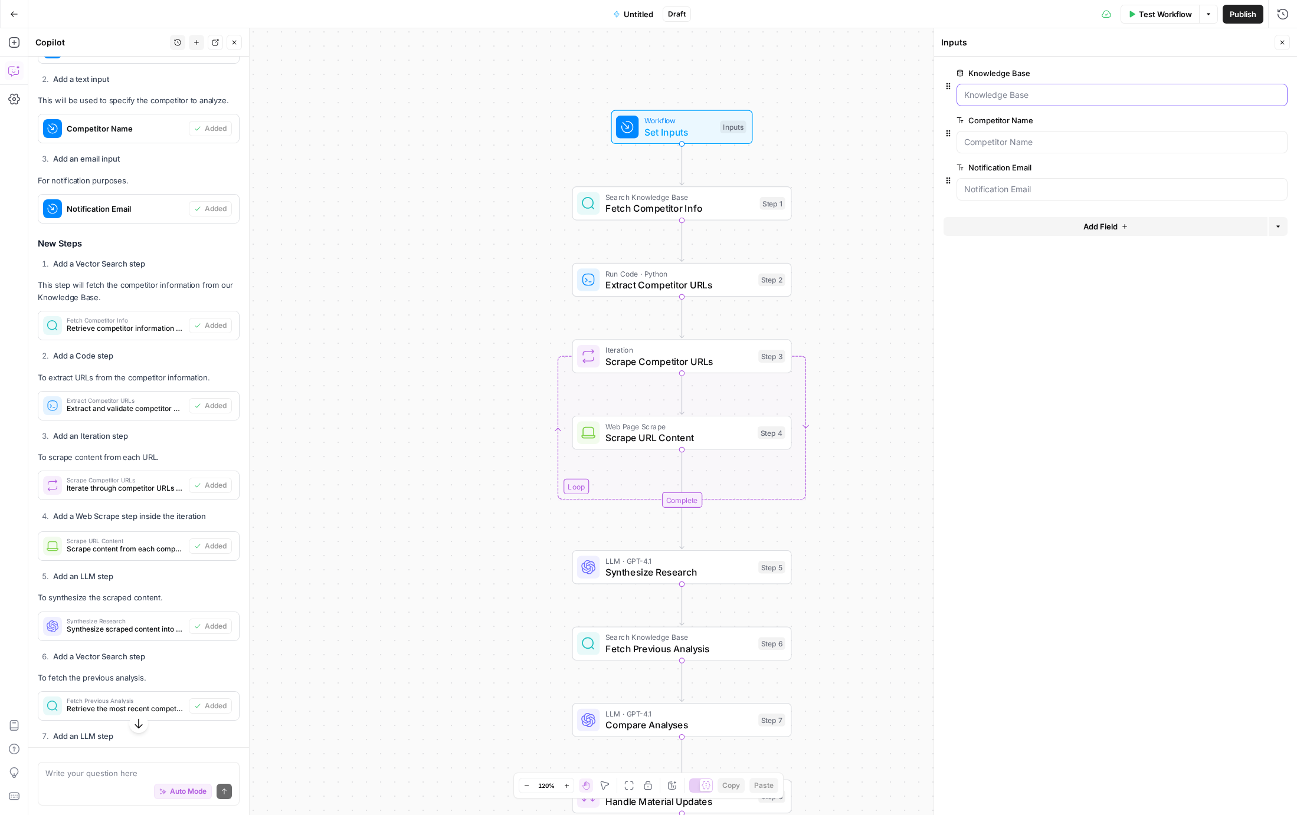
click at [988, 97] on Base "Knowledge Base" at bounding box center [1122, 95] width 316 height 12
click at [1158, 13] on span "Test Workflow" at bounding box center [1165, 14] width 53 height 12
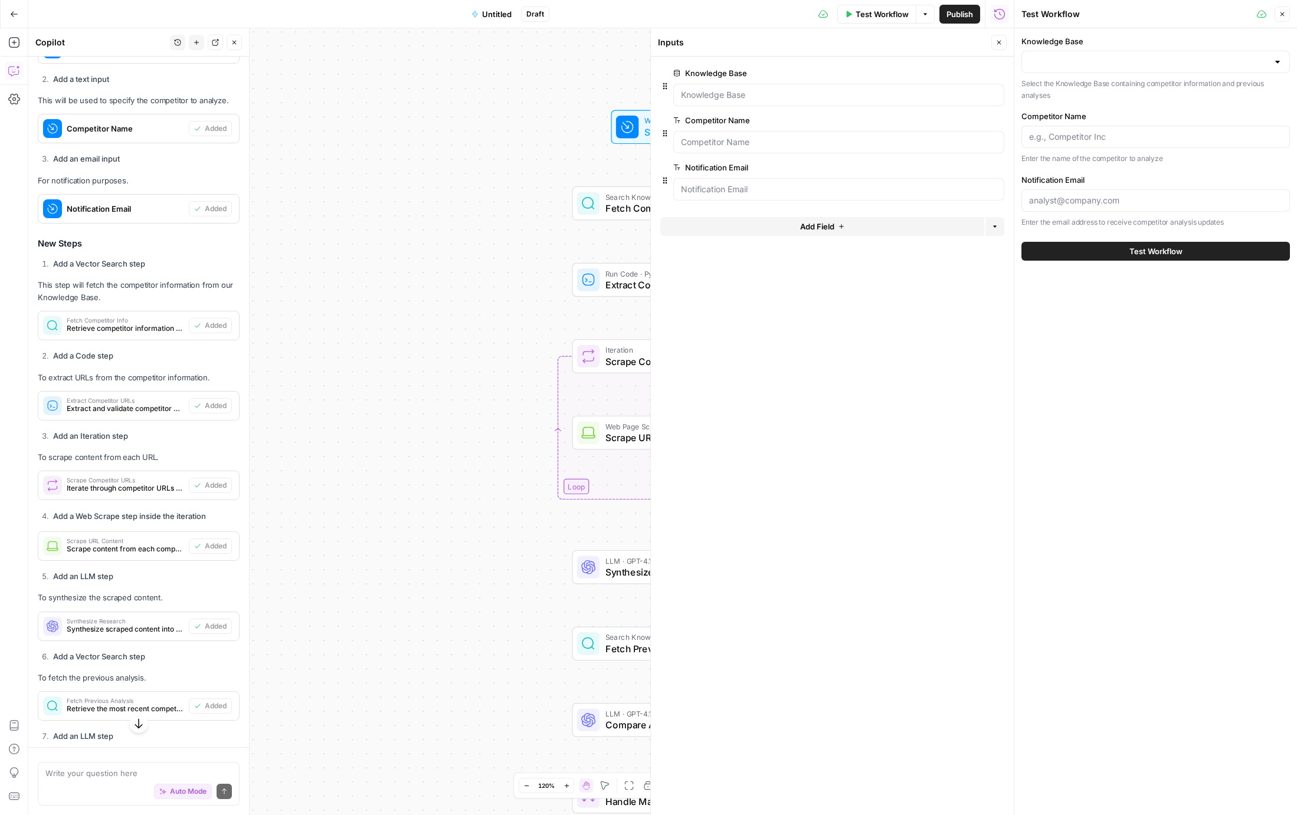
click at [1102, 68] on div at bounding box center [1155, 62] width 268 height 22
click at [1063, 179] on div "ID: 11607" at bounding box center [1155, 184] width 248 height 11
type input "CDJ-KB"
click at [1076, 135] on input "Competitor Name" at bounding box center [1155, 137] width 253 height 12
type input "EcommFlow"
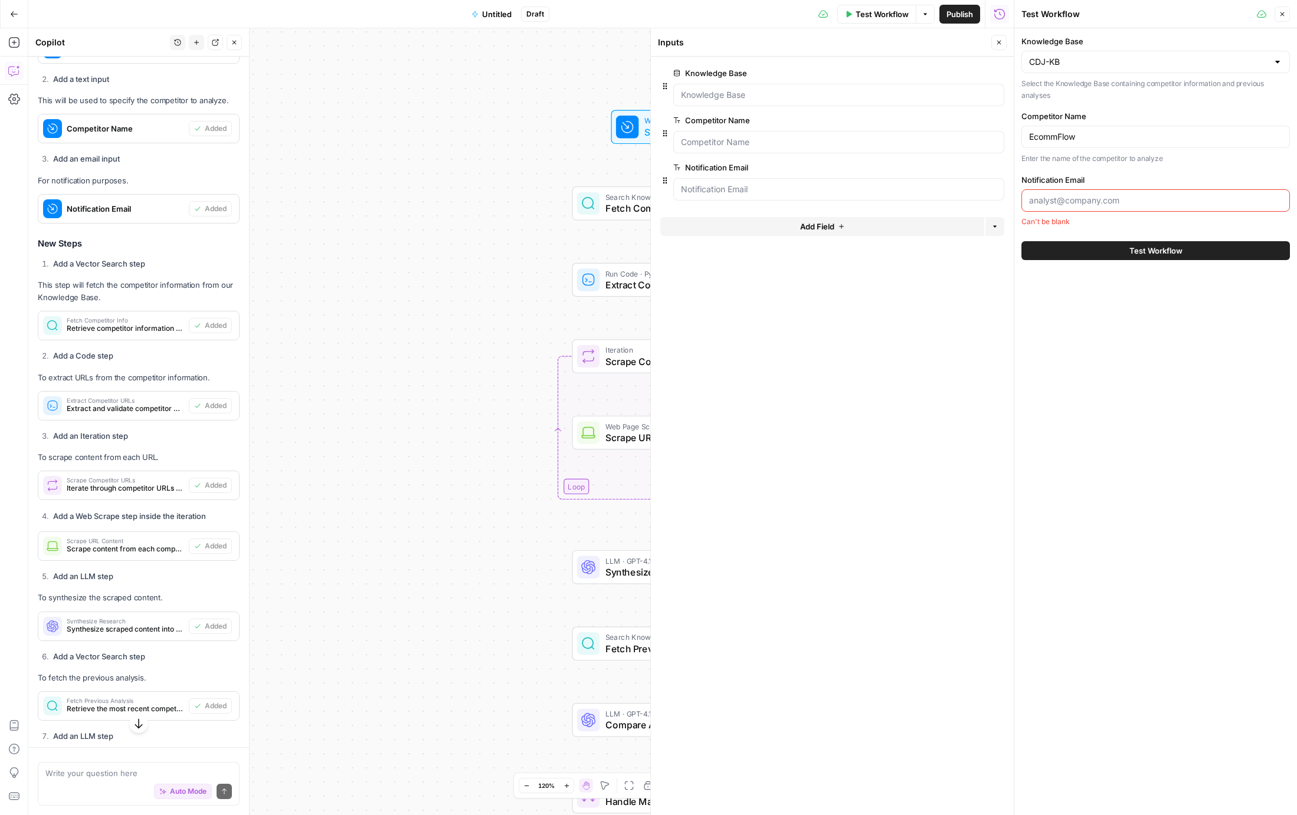
click at [1073, 202] on input "Notification Email" at bounding box center [1155, 201] width 253 height 12
type input "chris@portless.com"
drag, startPoint x: 999, startPoint y: 38, endPoint x: 1005, endPoint y: 62, distance: 24.9
click at [999, 38] on button "Close" at bounding box center [998, 42] width 15 height 15
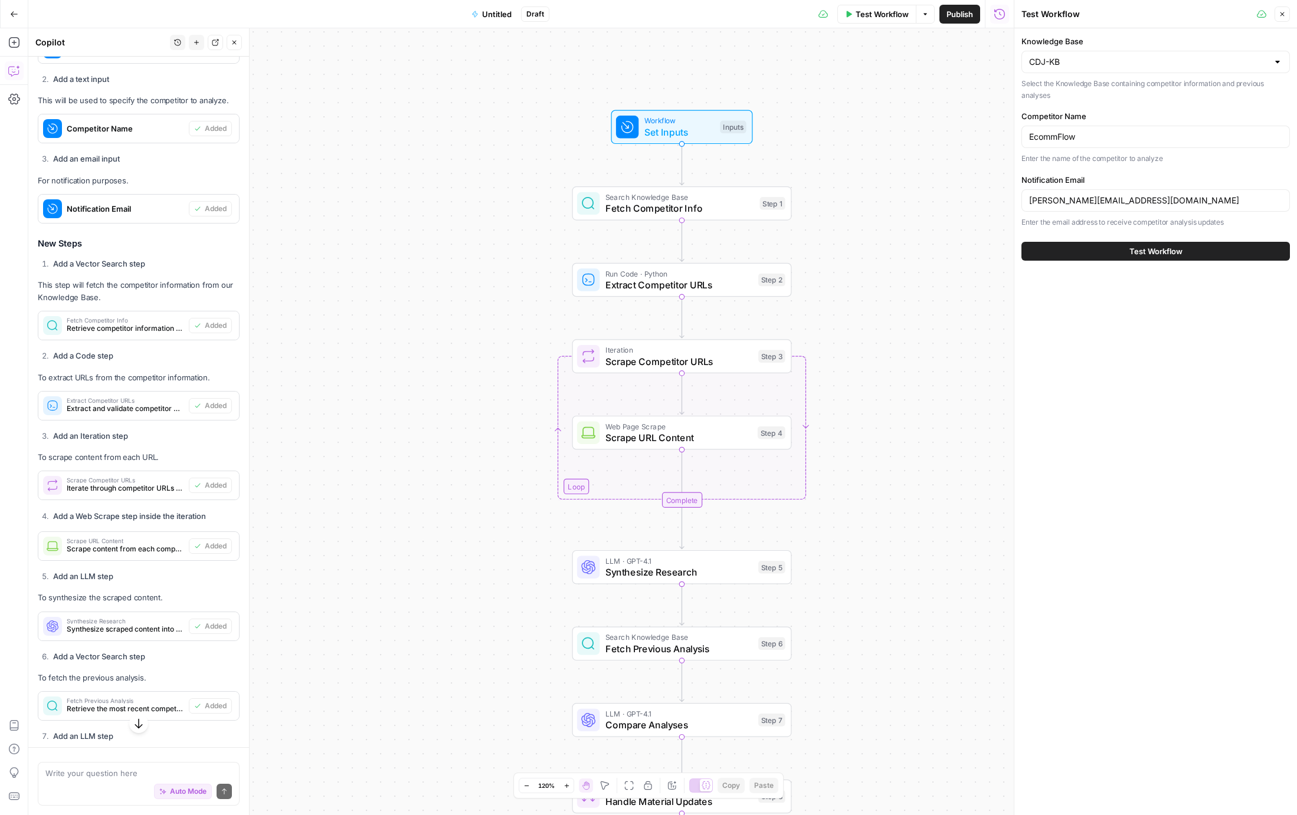
click at [1103, 250] on button "Test Workflow" at bounding box center [1155, 251] width 268 height 19
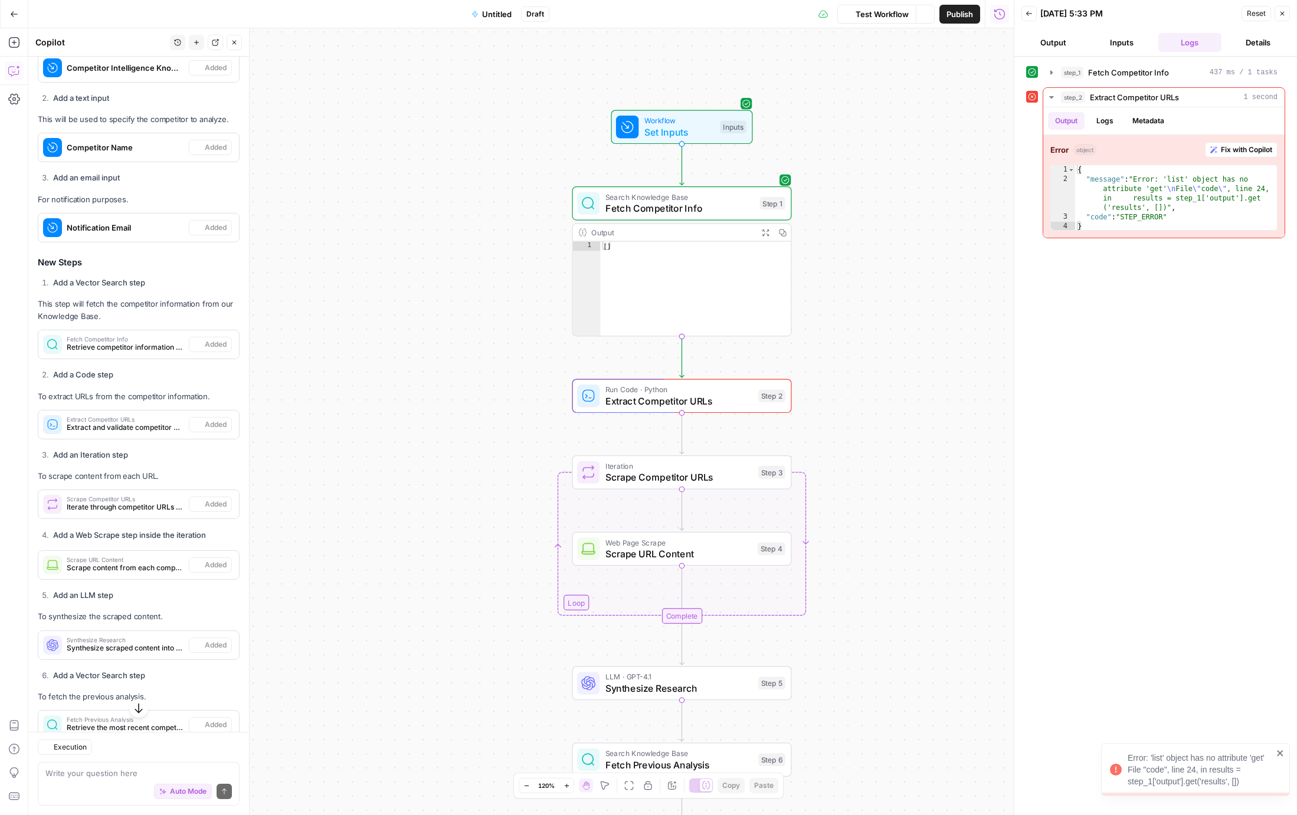
scroll to position [1263, 0]
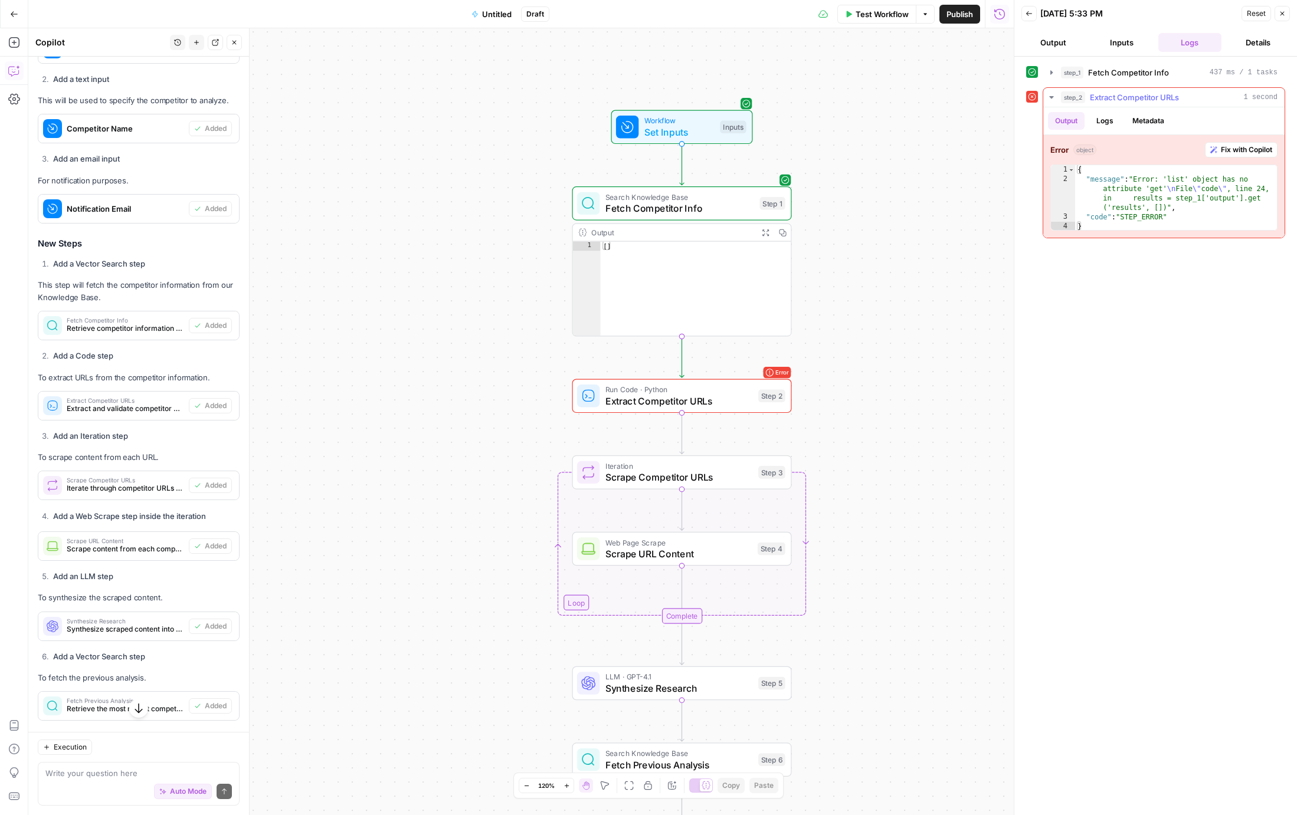
click at [1227, 152] on span "Fix with Copilot" at bounding box center [1246, 150] width 51 height 11
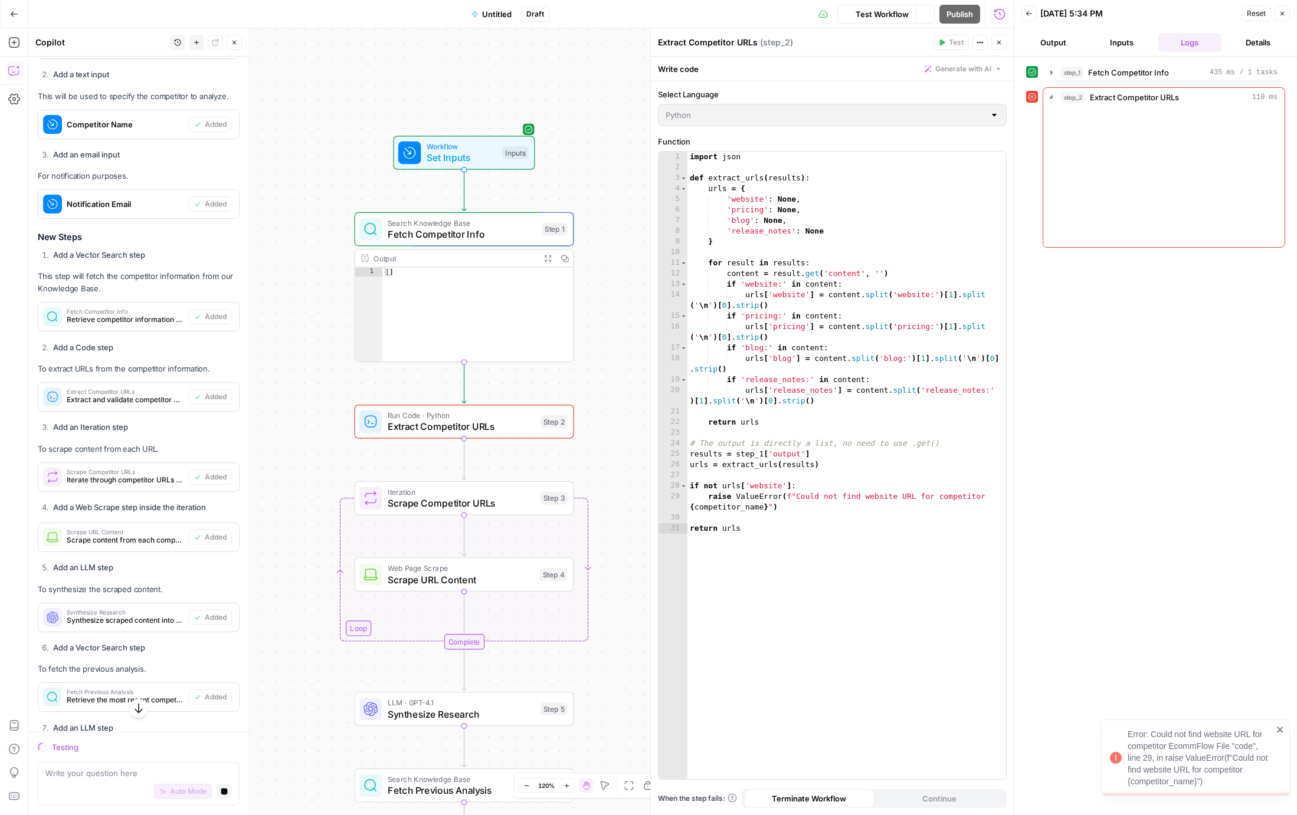
scroll to position [1240, 0]
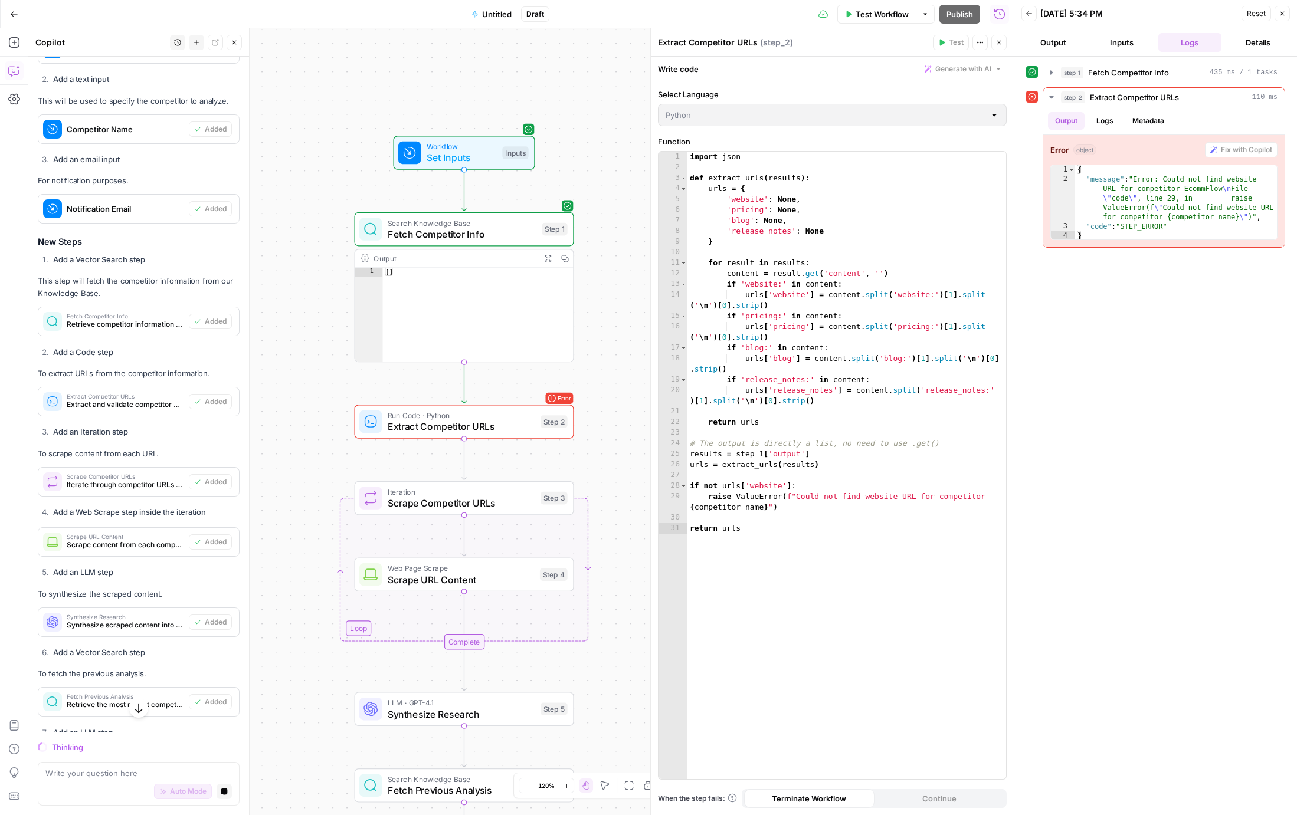
click at [526, 415] on span "Run Code · Python" at bounding box center [462, 415] width 148 height 11
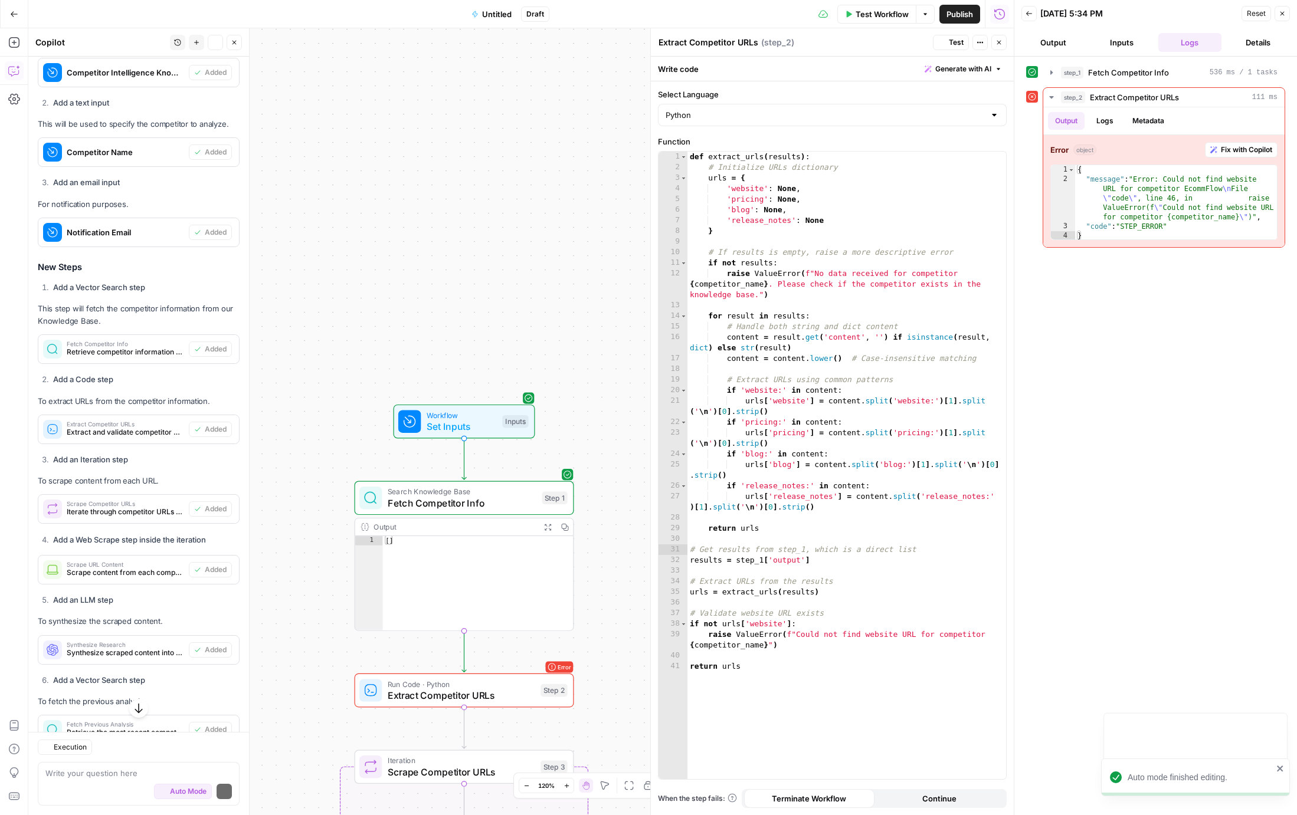
scroll to position [1263, 0]
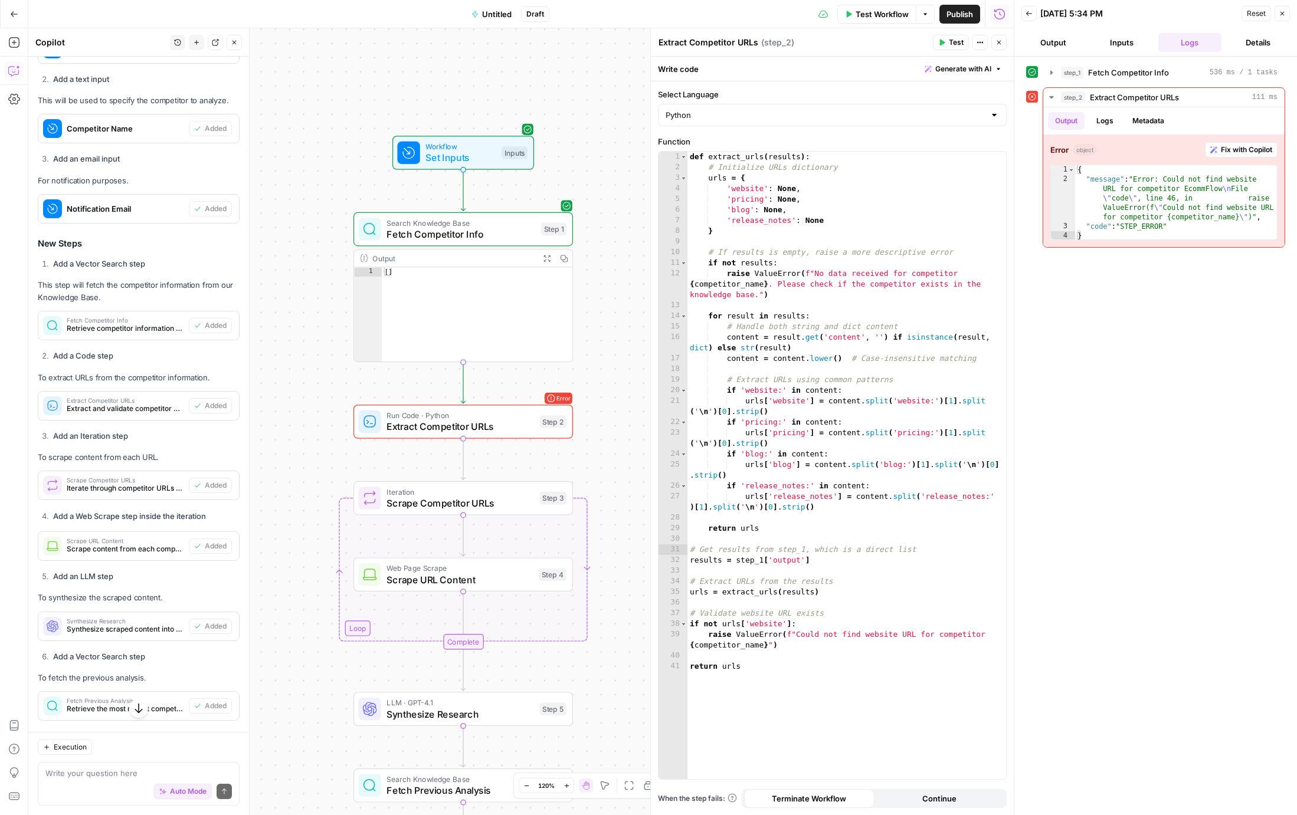
click at [478, 156] on span "Set Inputs" at bounding box center [460, 157] width 70 height 14
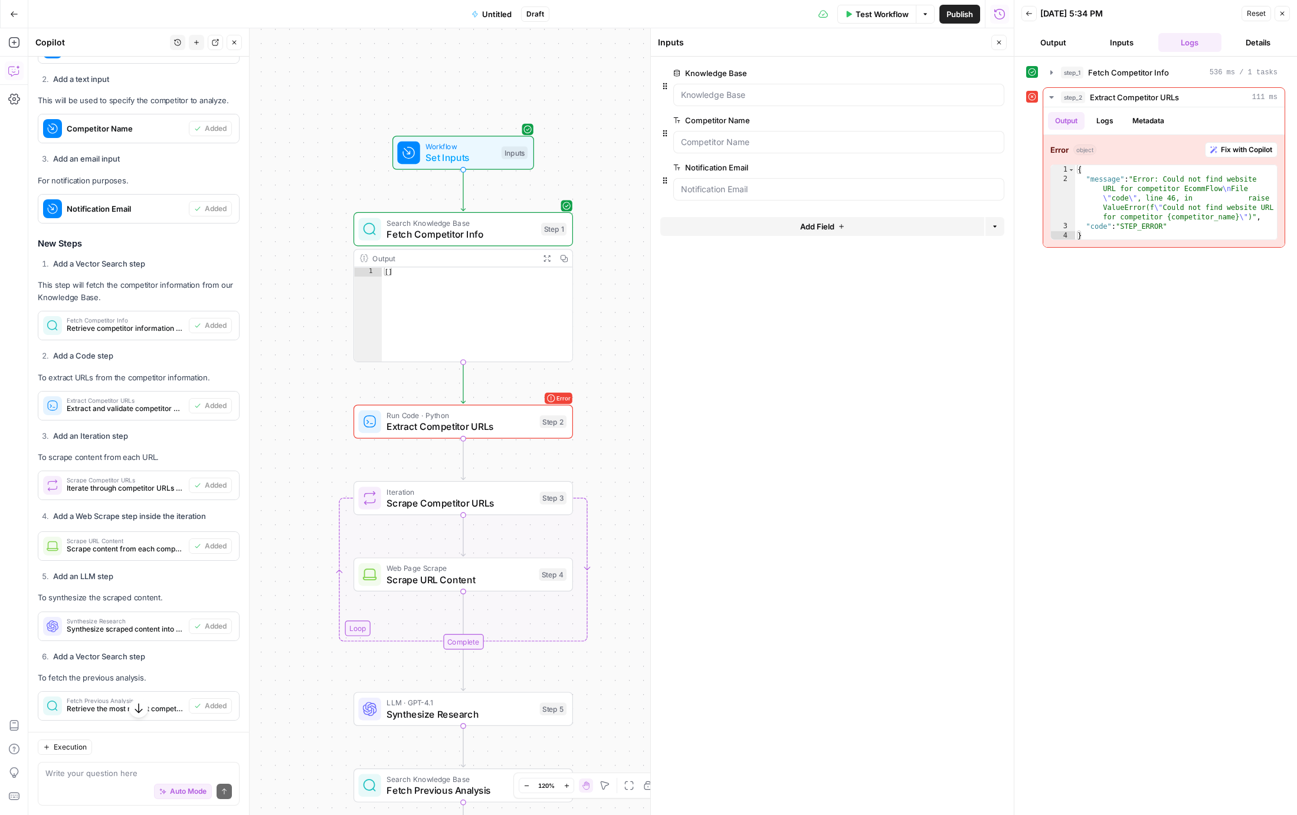
click at [961, 120] on span "edit field" at bounding box center [960, 120] width 26 height 9
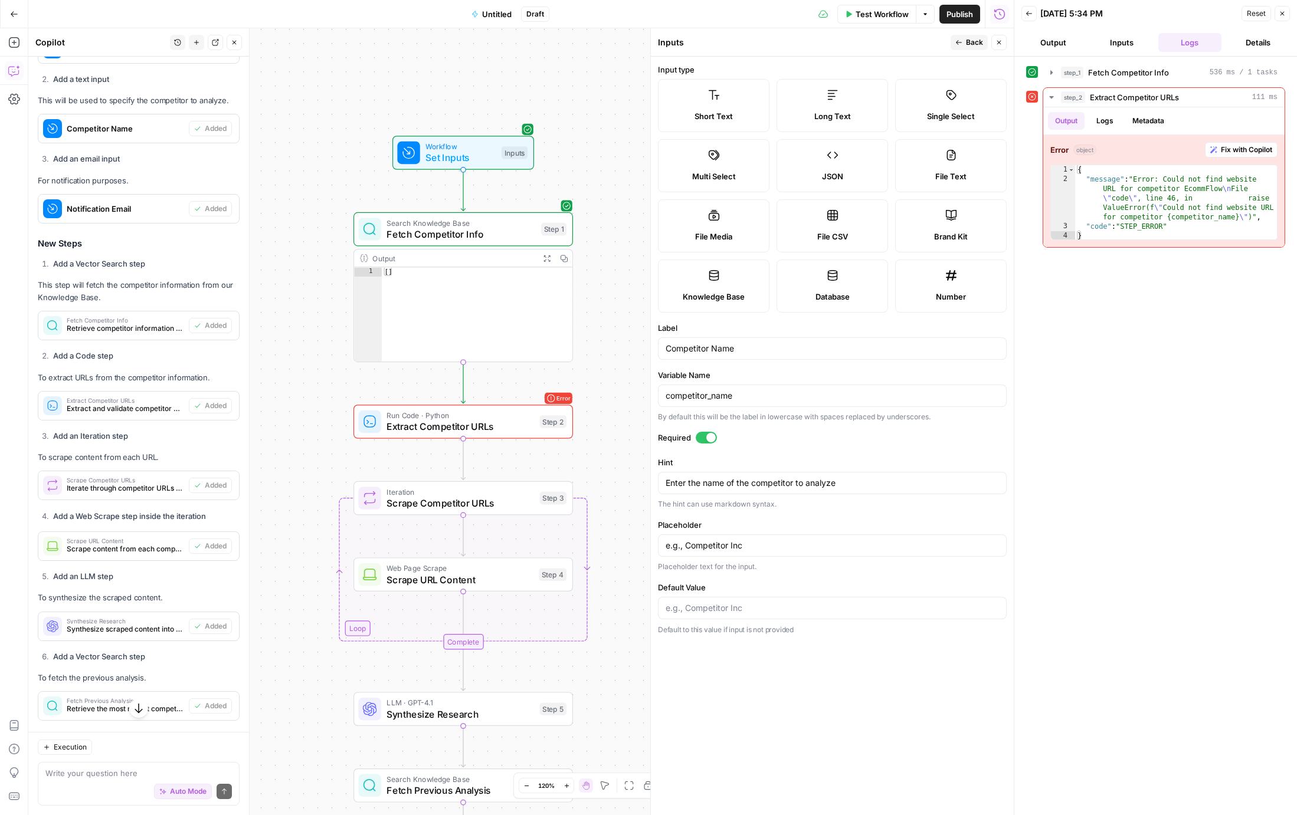
click at [701, 162] on label "Multi Select" at bounding box center [714, 165] width 112 height 53
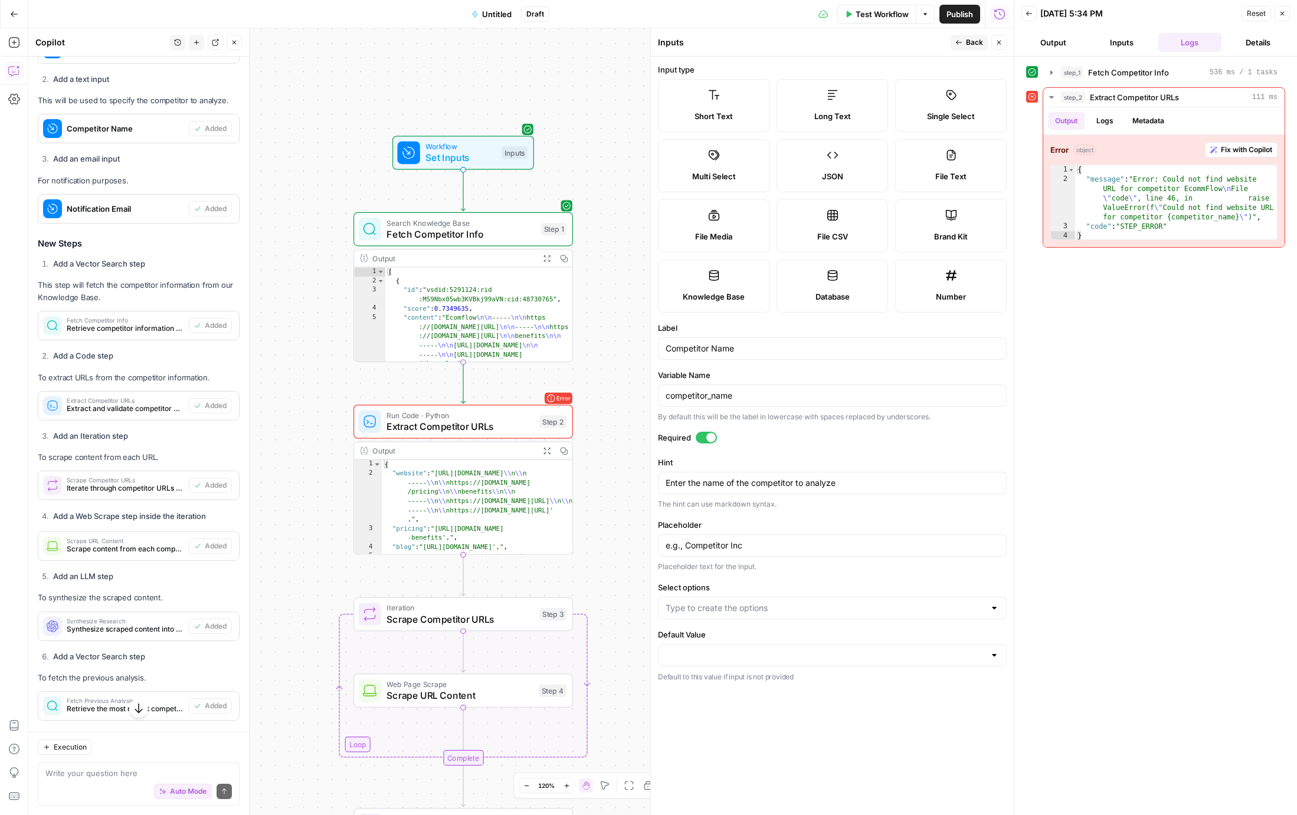
click at [720, 277] on label "Knowledge Base" at bounding box center [714, 286] width 112 height 53
click at [710, 278] on icon at bounding box center [714, 276] width 12 height 12
click at [490, 228] on span "Fetch Competitor Info" at bounding box center [460, 234] width 149 height 14
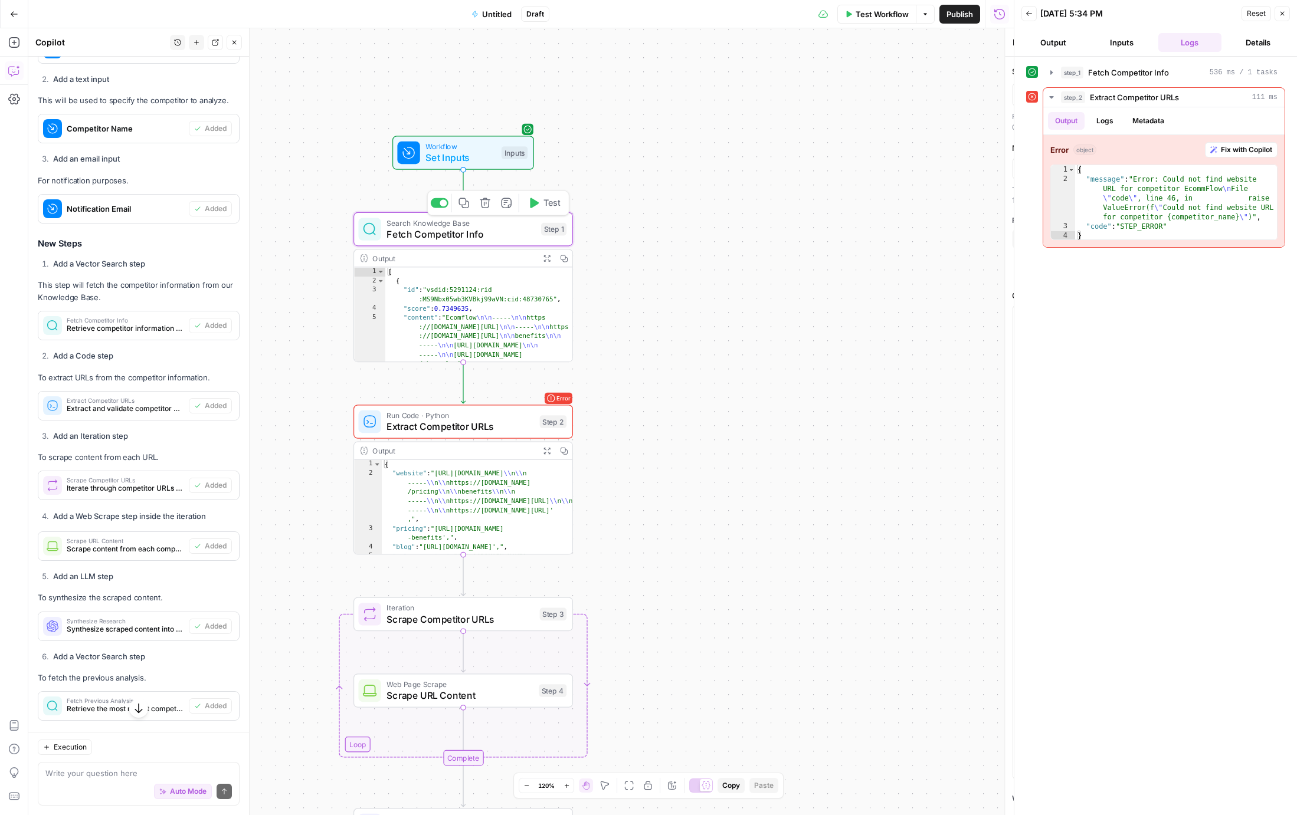
type textarea "Fetch Competitor Info"
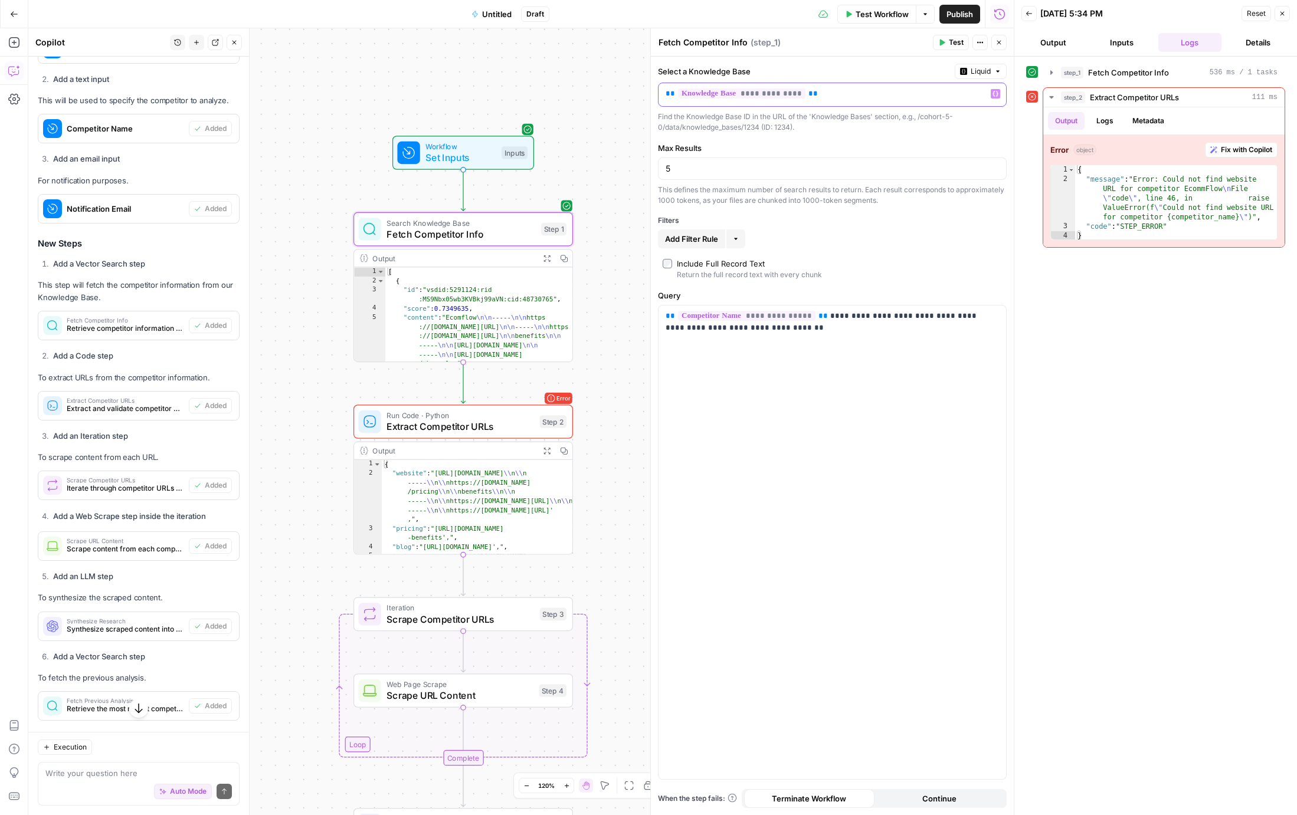
click at [838, 93] on p "**********" at bounding box center [823, 94] width 314 height 12
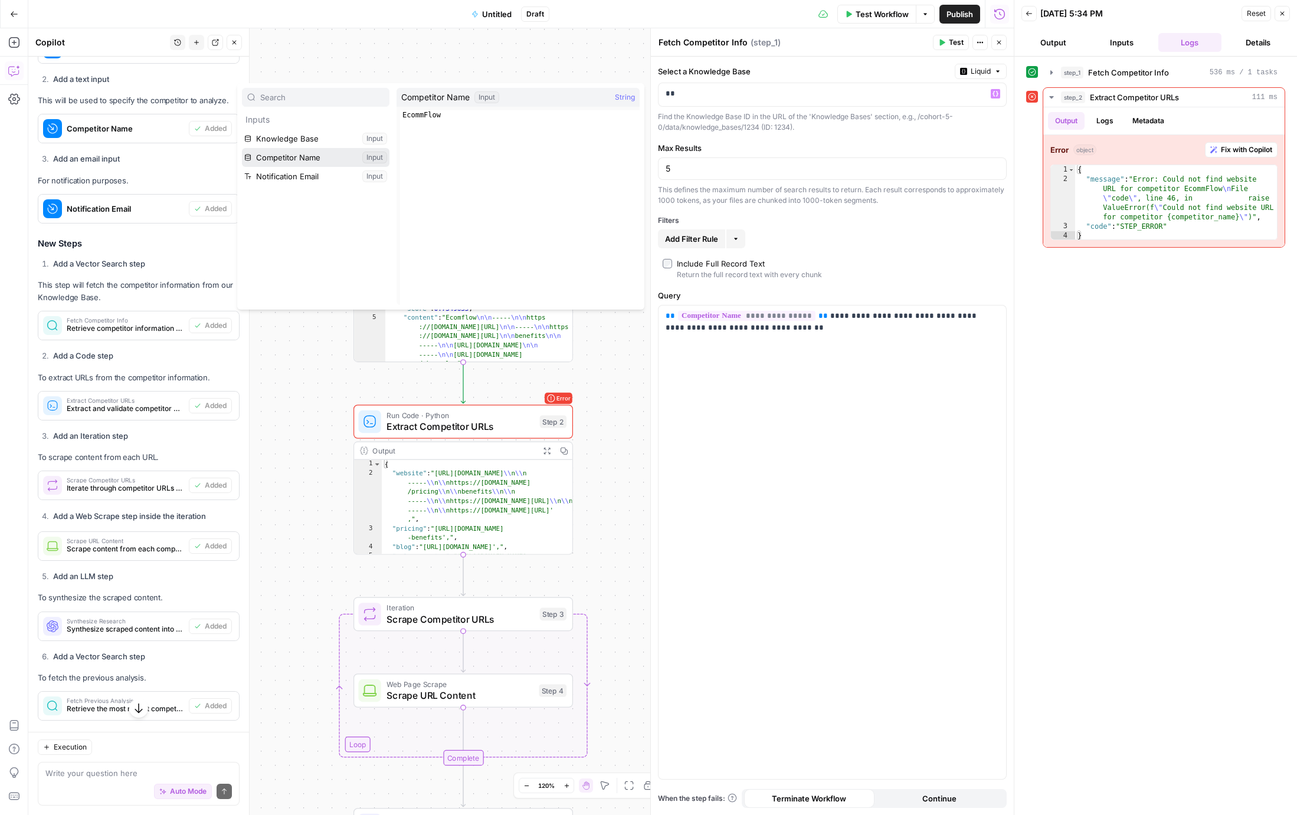
click at [322, 158] on button "Select variable Competitor Name" at bounding box center [316, 157] width 148 height 19
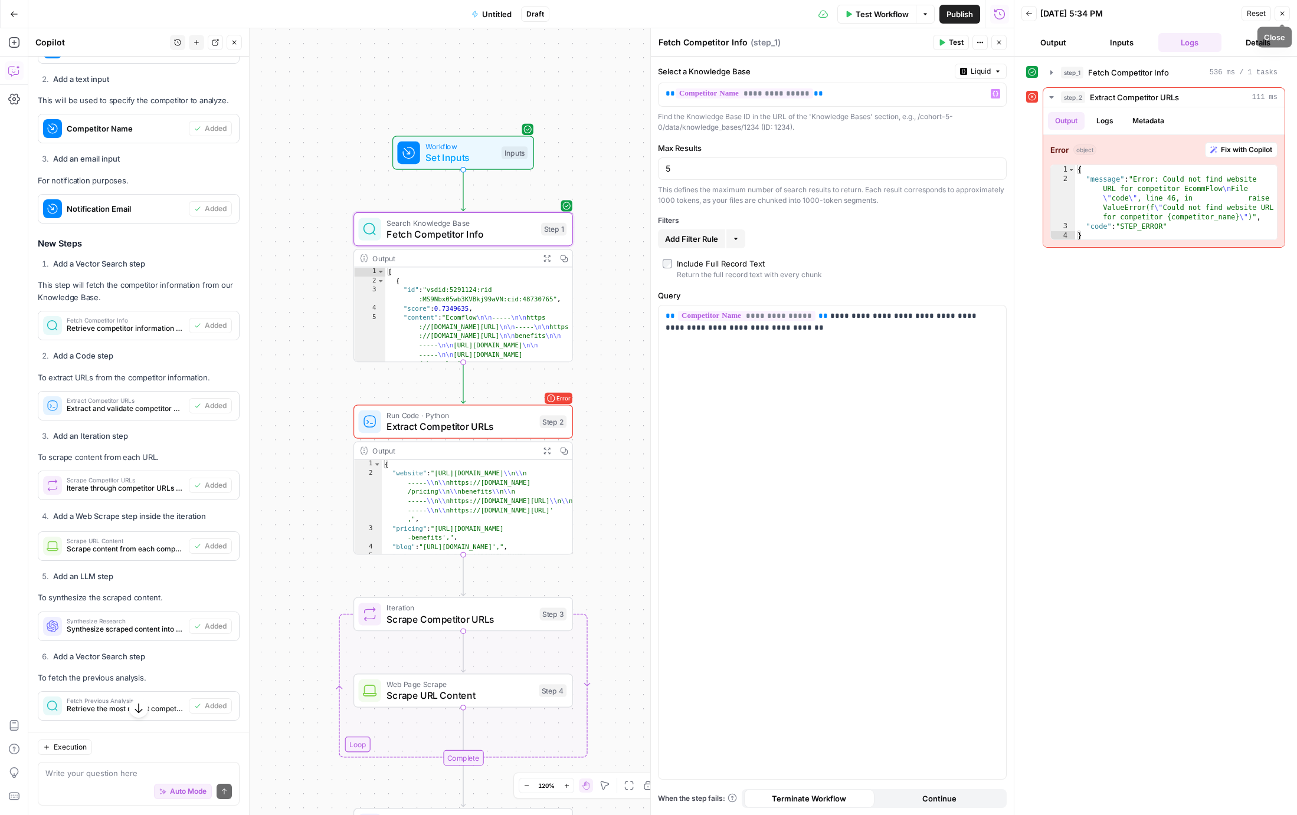
click at [1283, 16] on icon "button" at bounding box center [1282, 13] width 7 height 7
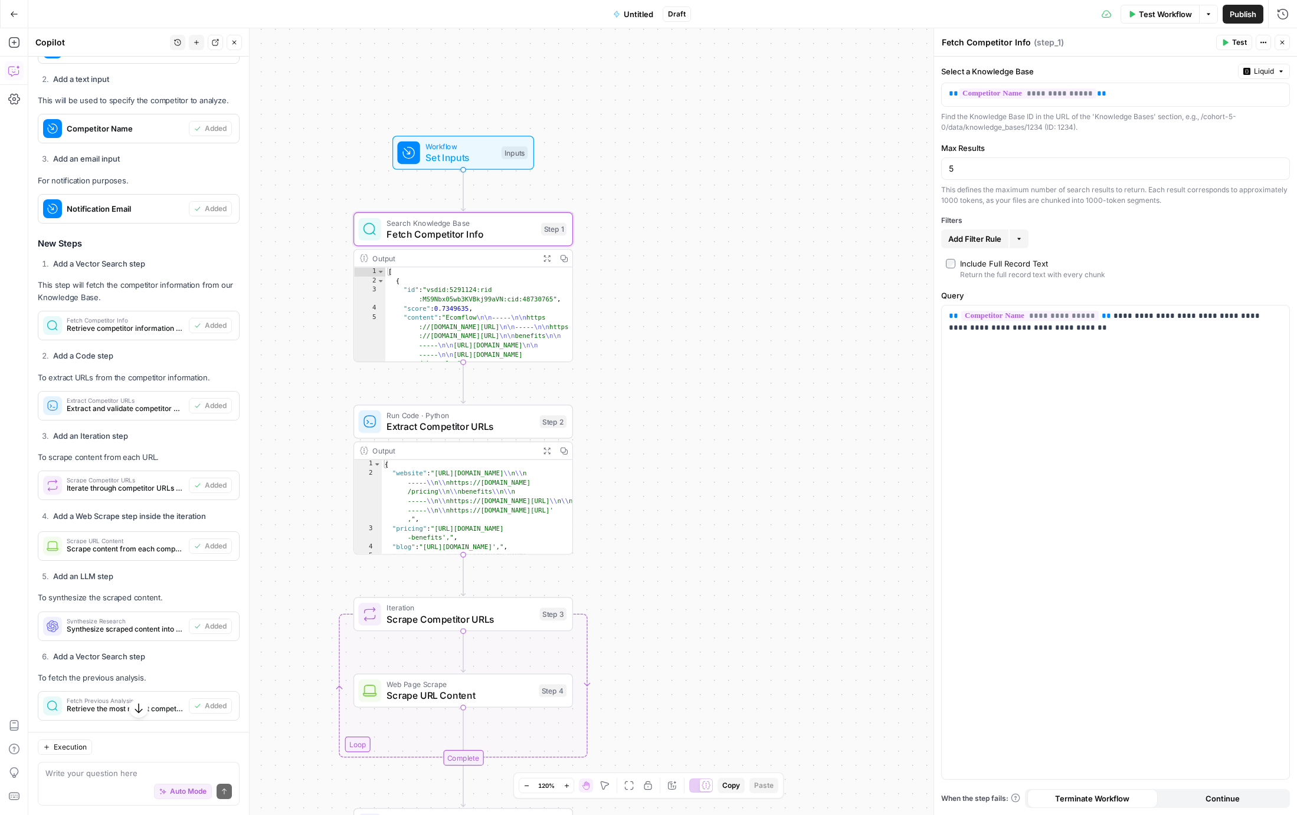
click at [1234, 35] on button "Test" at bounding box center [1234, 42] width 36 height 15
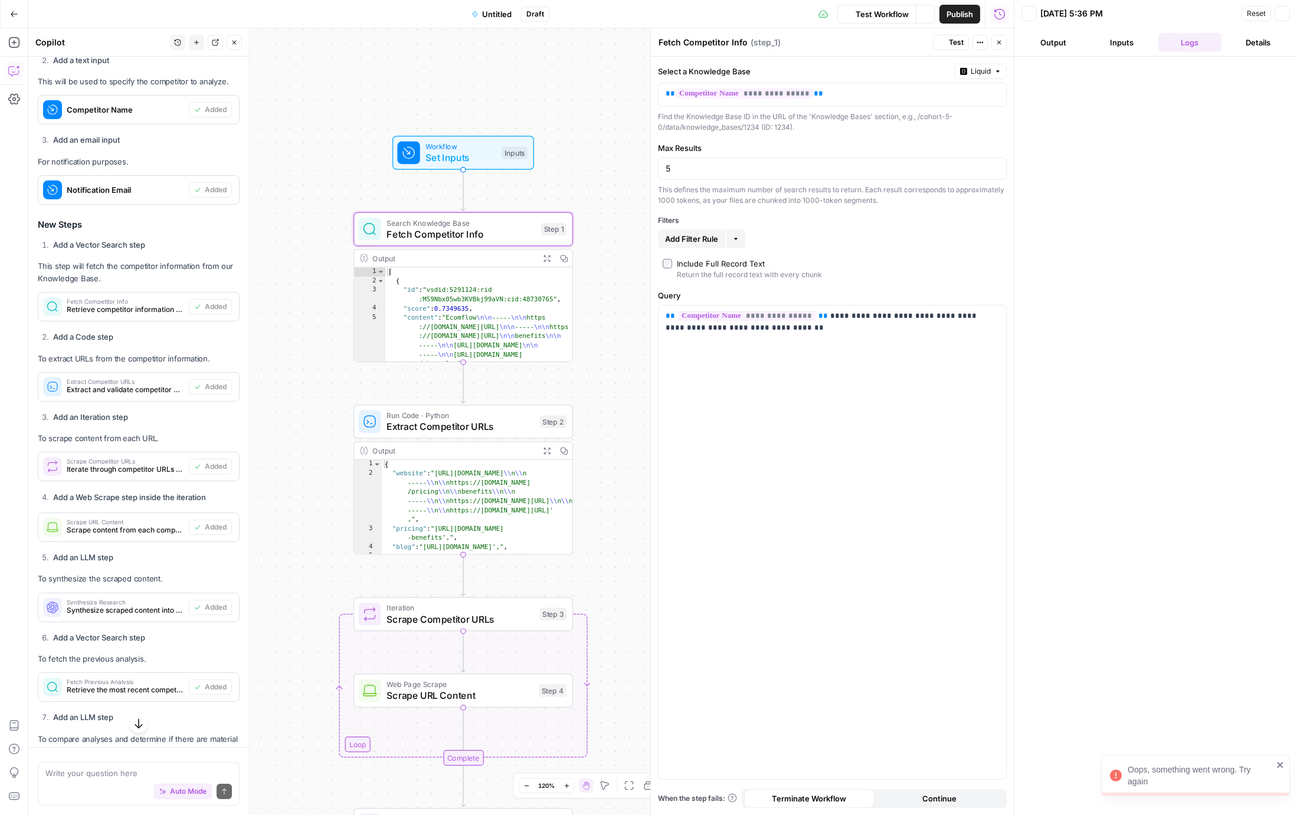
scroll to position [1263, 0]
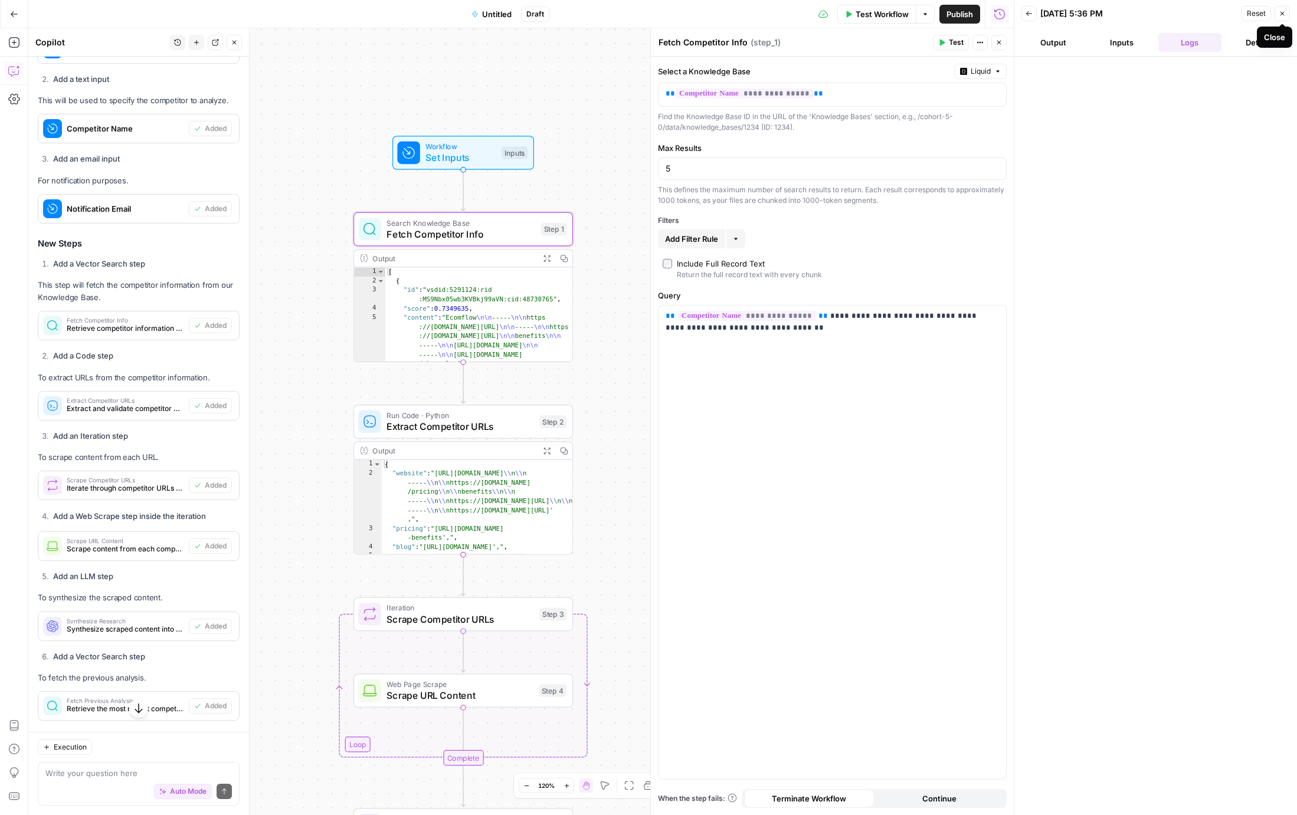
click at [1282, 15] on icon "button" at bounding box center [1282, 13] width 7 height 7
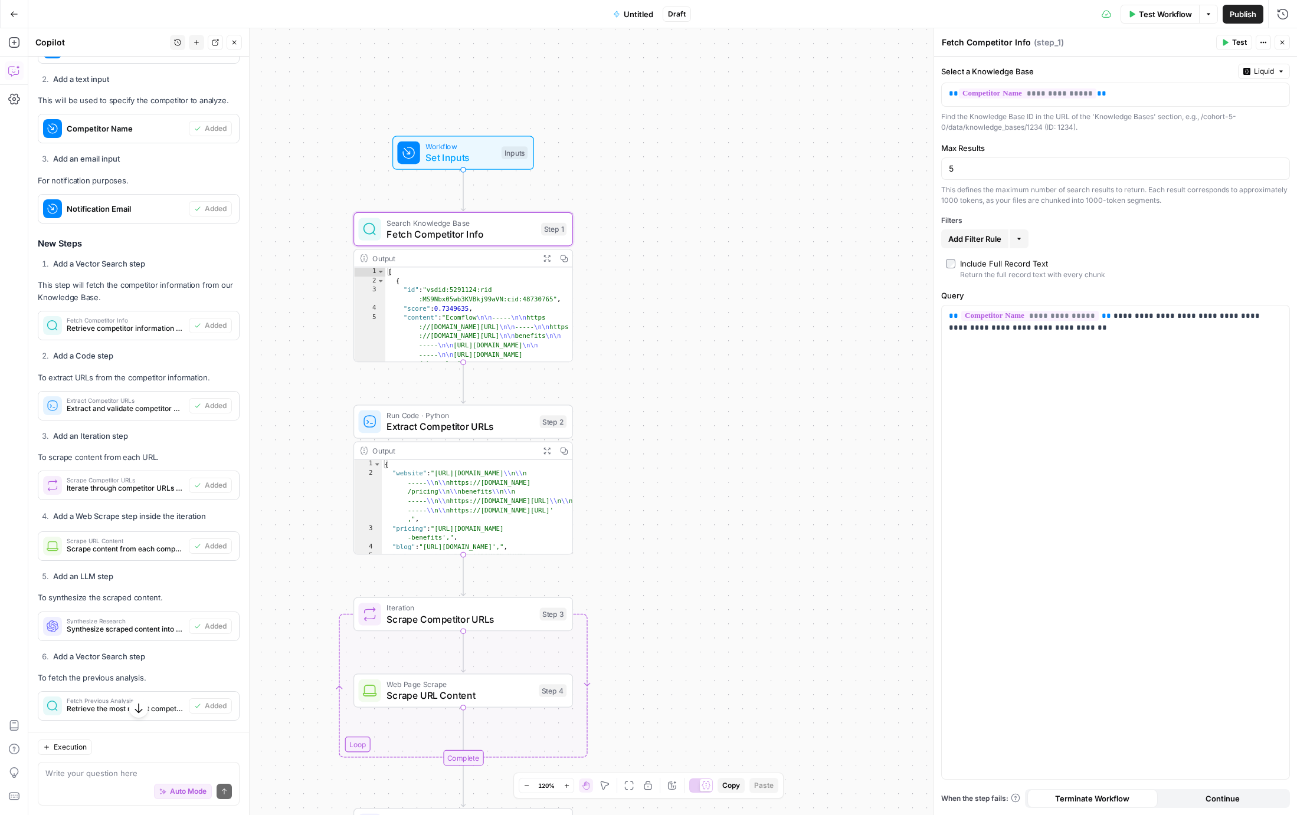
drag, startPoint x: 451, startPoint y: 142, endPoint x: 490, endPoint y: 140, distance: 39.0
click at [451, 142] on span "Workflow" at bounding box center [460, 146] width 70 height 11
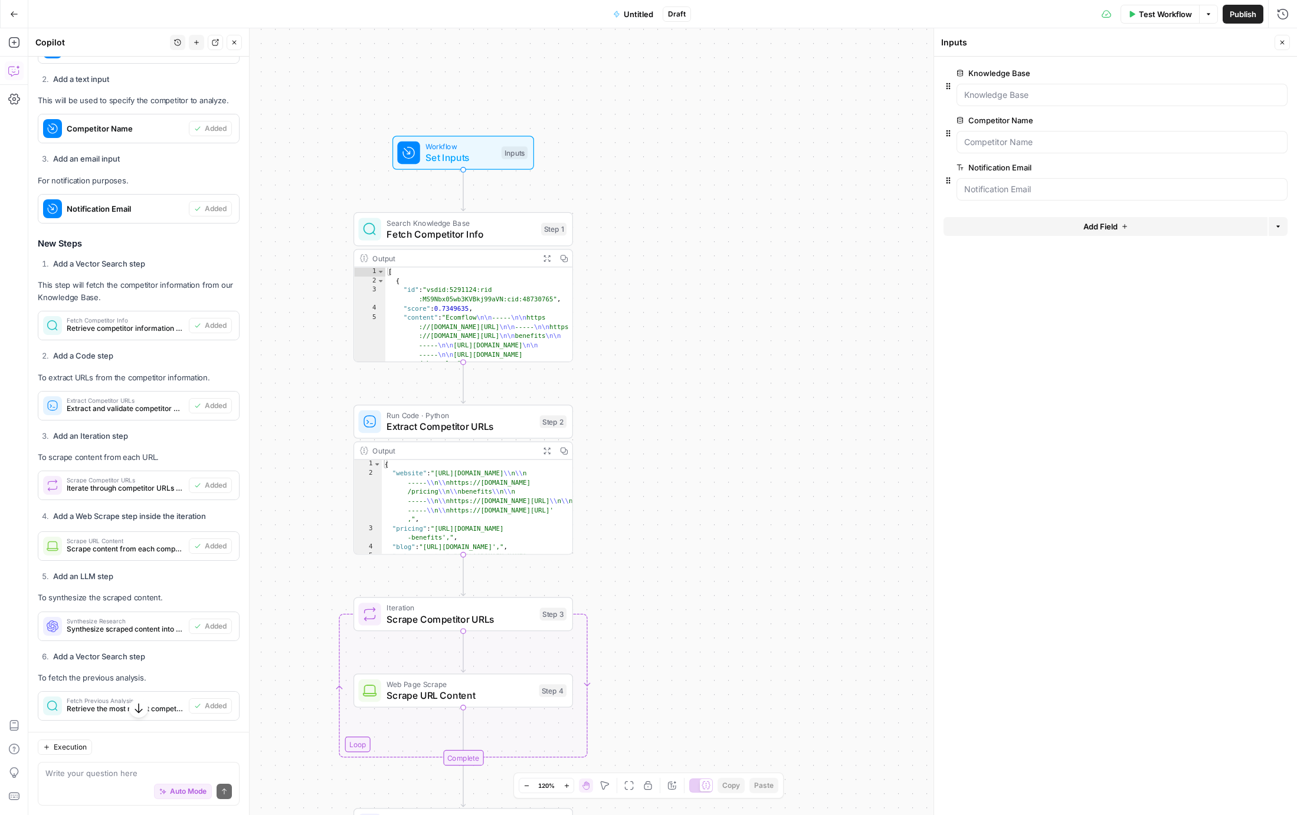
drag, startPoint x: 1277, startPoint y: 41, endPoint x: 1269, endPoint y: 37, distance: 9.2
click at [1278, 41] on button "Close" at bounding box center [1281, 42] width 15 height 15
click at [1169, 19] on span "Test Workflow" at bounding box center [1165, 14] width 53 height 12
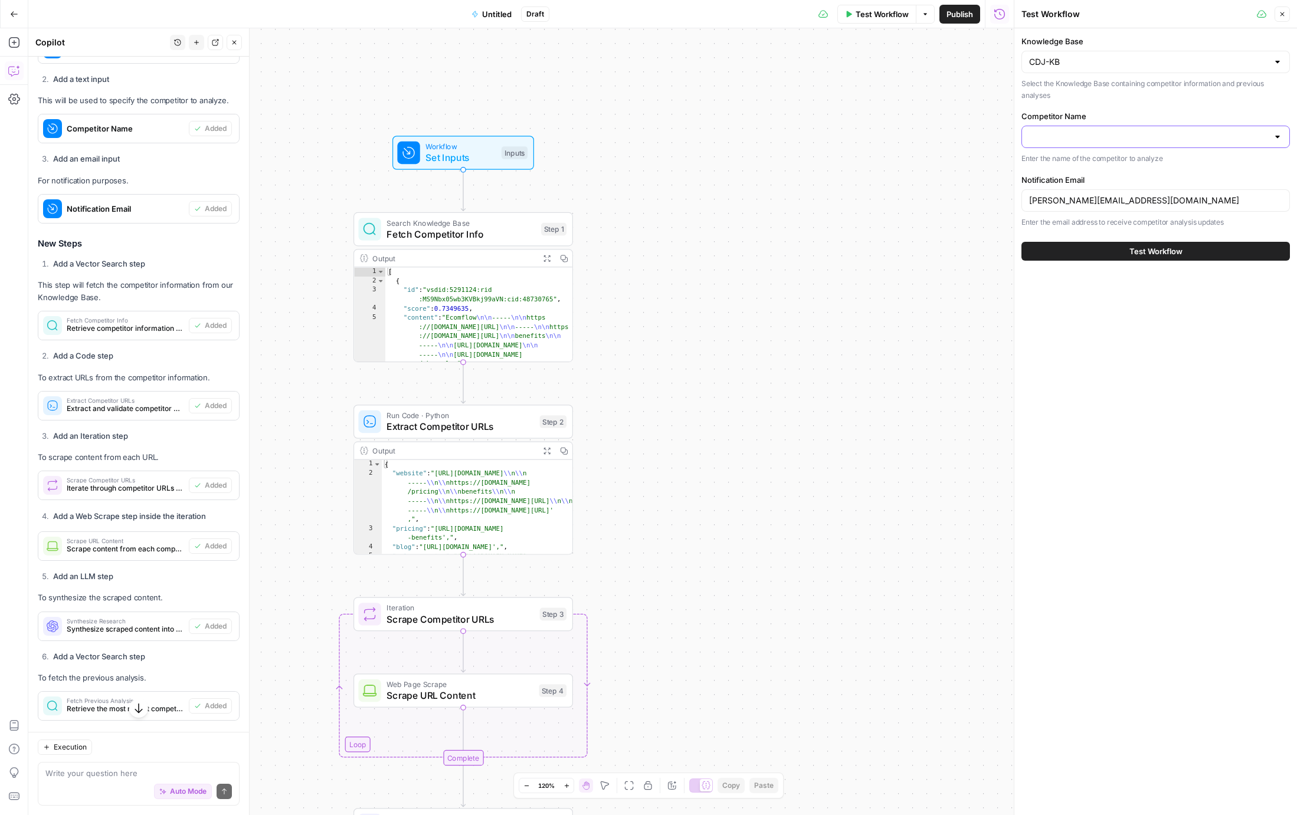
click at [1064, 137] on input "Competitor Name" at bounding box center [1148, 137] width 239 height 12
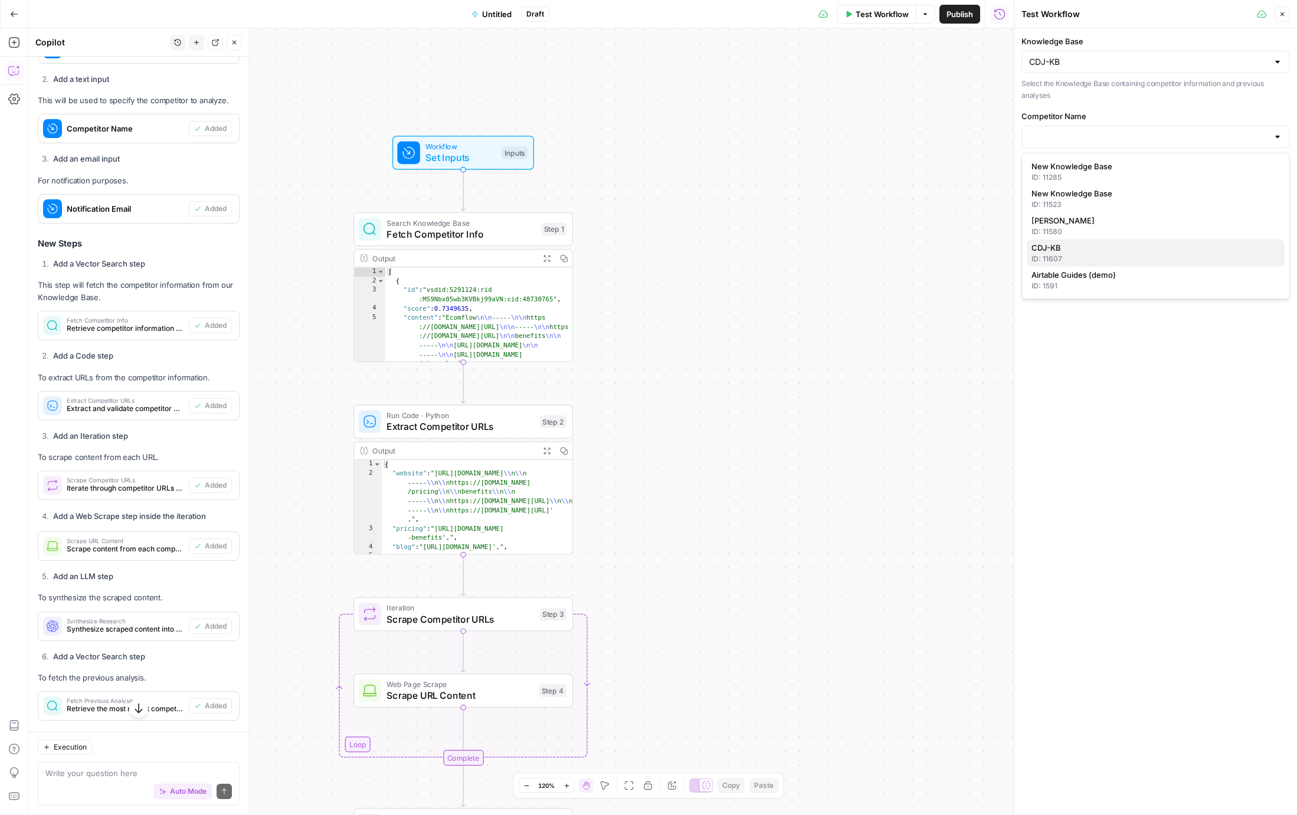
click at [1068, 254] on div "ID: 11607" at bounding box center [1155, 259] width 248 height 11
type input "CDJ-KB"
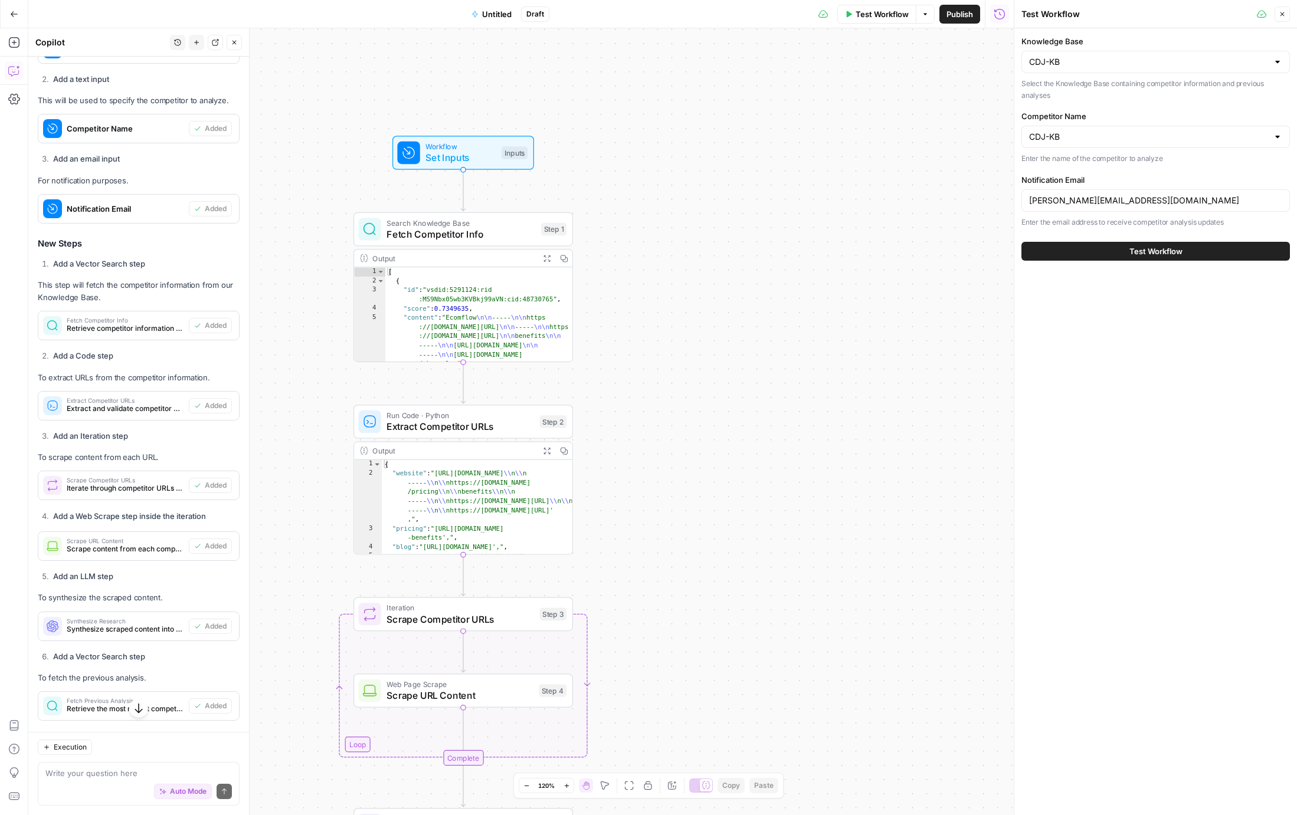
click at [1286, 15] on button "Close" at bounding box center [1281, 13] width 15 height 15
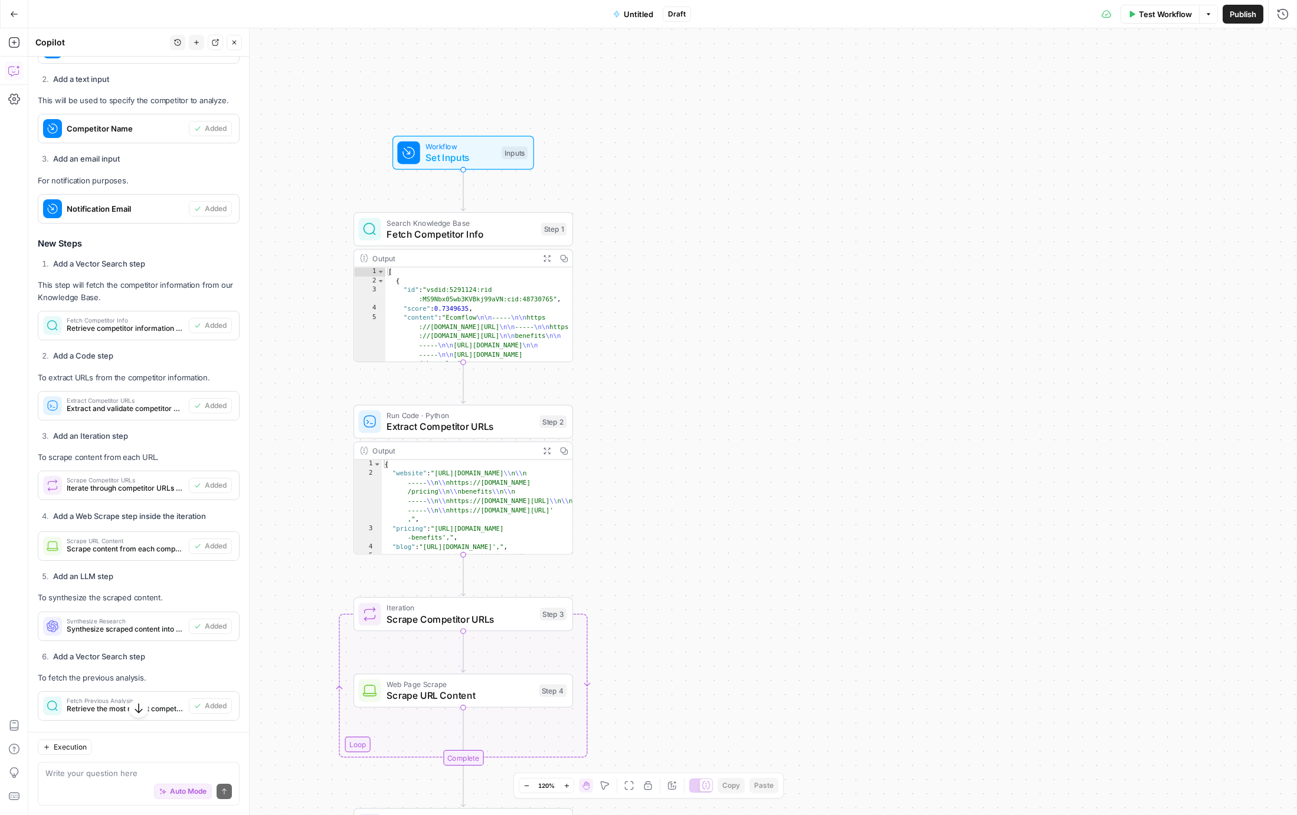
click at [465, 150] on span "Set Inputs" at bounding box center [460, 157] width 70 height 14
click at [464, 148] on span "Workflow" at bounding box center [460, 146] width 70 height 11
click at [467, 149] on span "Workflow" at bounding box center [460, 146] width 70 height 11
click at [1251, 117] on span "edit field" at bounding box center [1243, 120] width 26 height 9
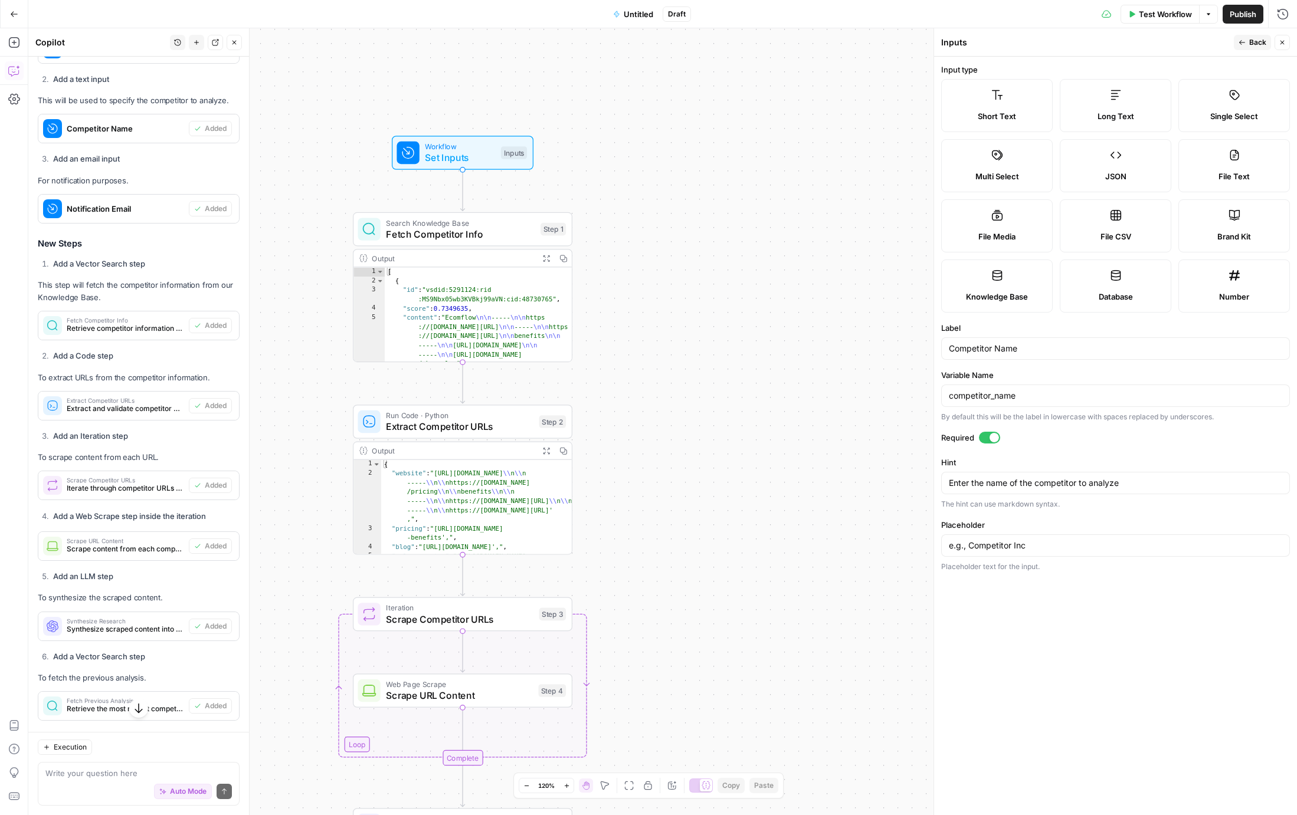
click at [1002, 109] on label "Short Text" at bounding box center [997, 105] width 112 height 53
click at [1103, 277] on label "Database" at bounding box center [1116, 286] width 112 height 53
click at [1016, 106] on label "Short Text" at bounding box center [997, 105] width 112 height 53
click at [1276, 42] on button "Close" at bounding box center [1281, 42] width 15 height 15
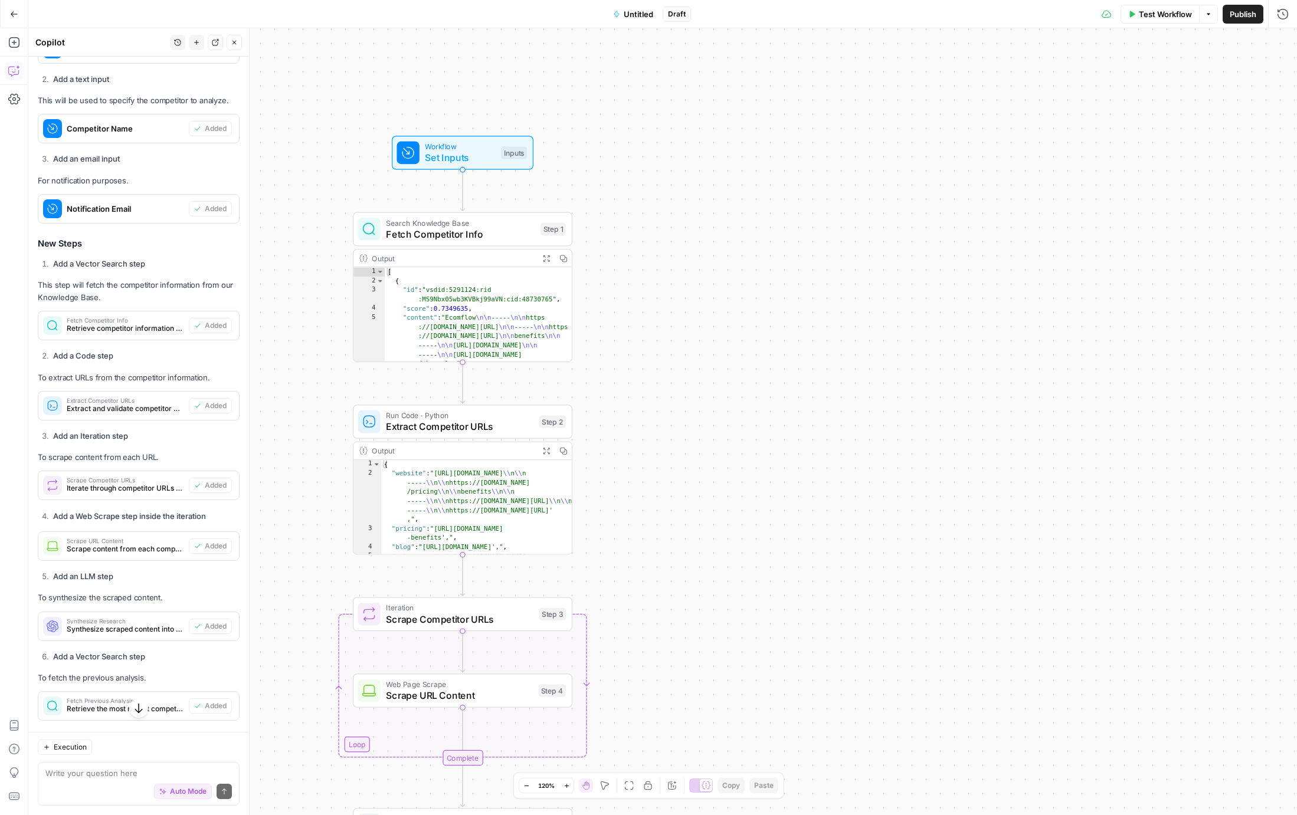
drag, startPoint x: 474, startPoint y: 150, endPoint x: 486, endPoint y: 149, distance: 11.8
click at [474, 150] on span "Workflow" at bounding box center [460, 146] width 70 height 11
click at [1154, 17] on span "Test Workflow" at bounding box center [1165, 14] width 53 height 12
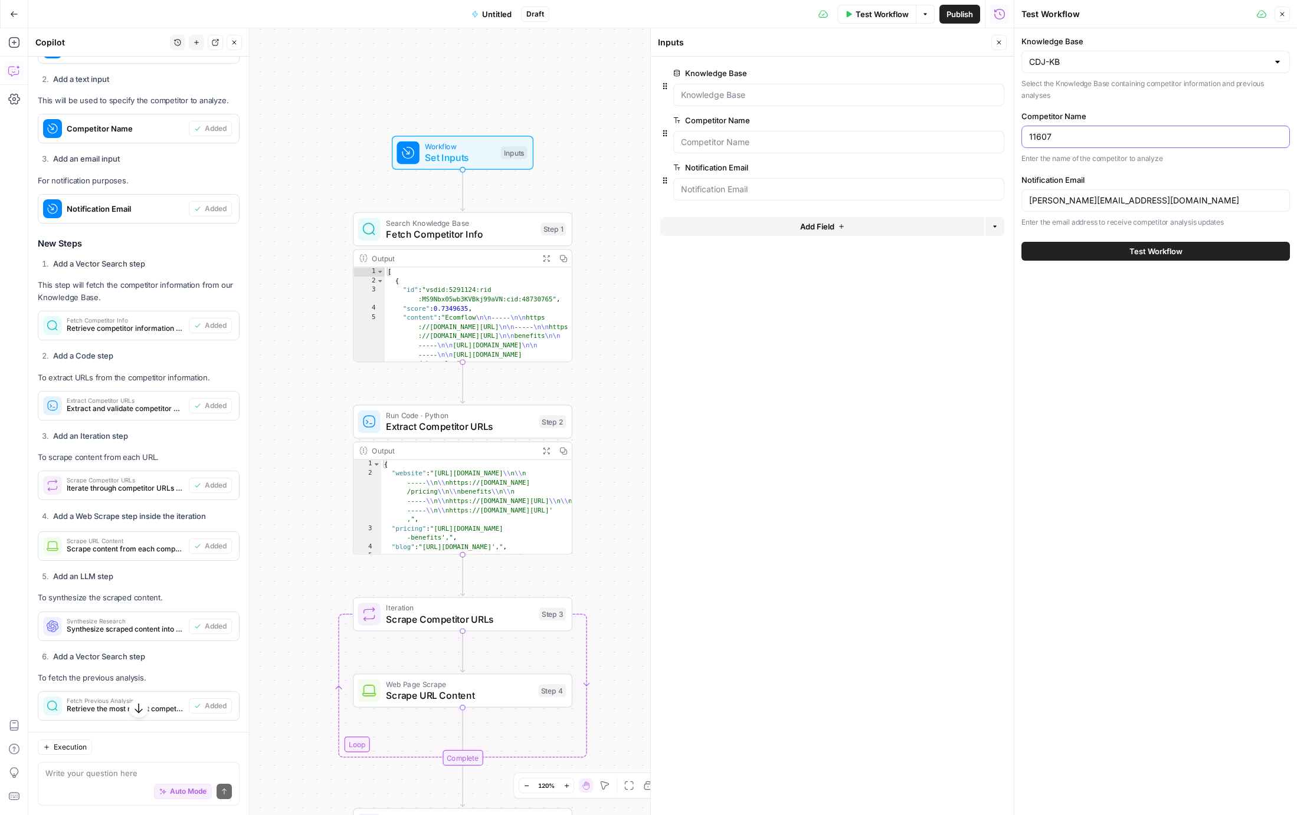
drag, startPoint x: 1055, startPoint y: 133, endPoint x: 1007, endPoint y: 134, distance: 48.4
click at [1007, 134] on body "Cohort 5 New Home Browse Your Data Usage Settings Recent Grids CDJ Grid Recent …" at bounding box center [648, 407] width 1297 height 815
type input "EcomFlow"
click at [1124, 252] on button "Test Workflow" at bounding box center [1155, 251] width 268 height 19
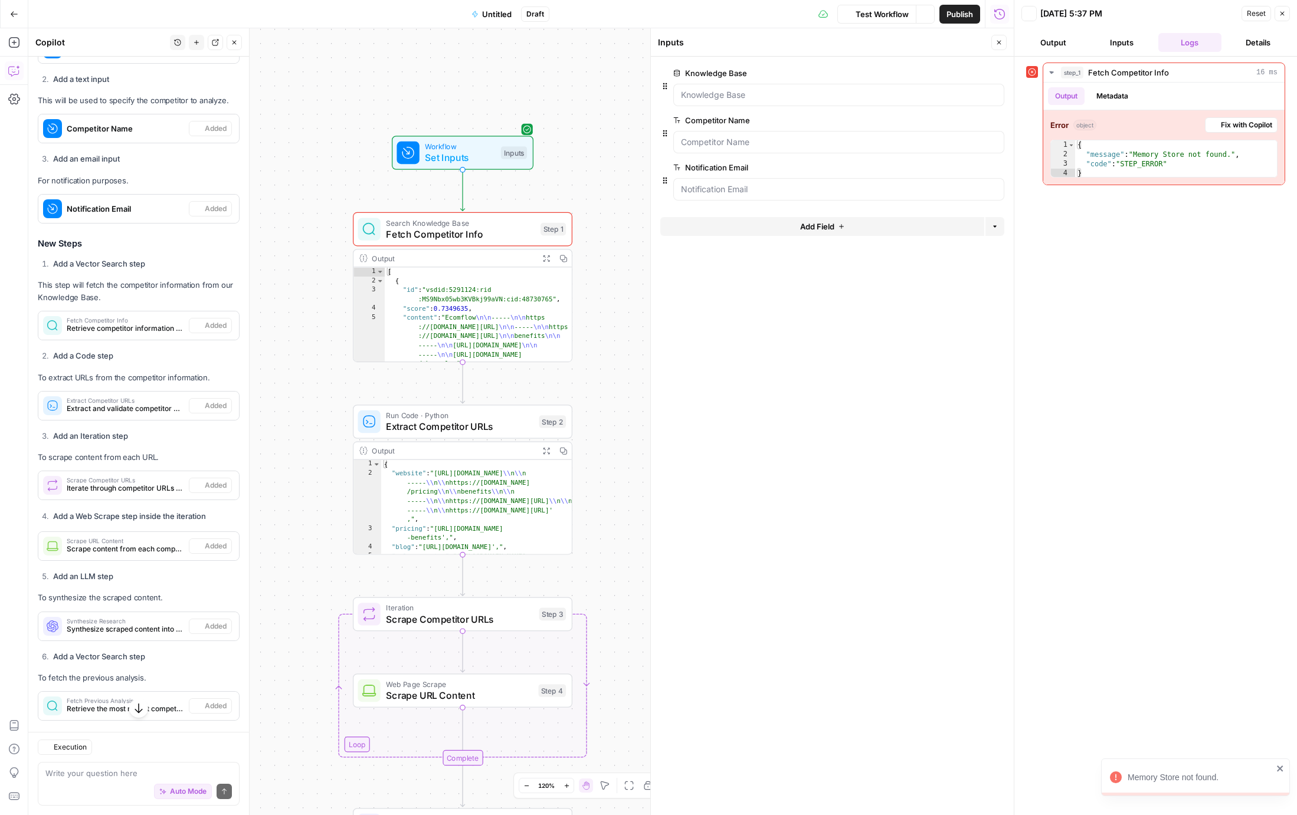
scroll to position [1263, 0]
click at [1214, 124] on icon "button" at bounding box center [1213, 125] width 7 height 7
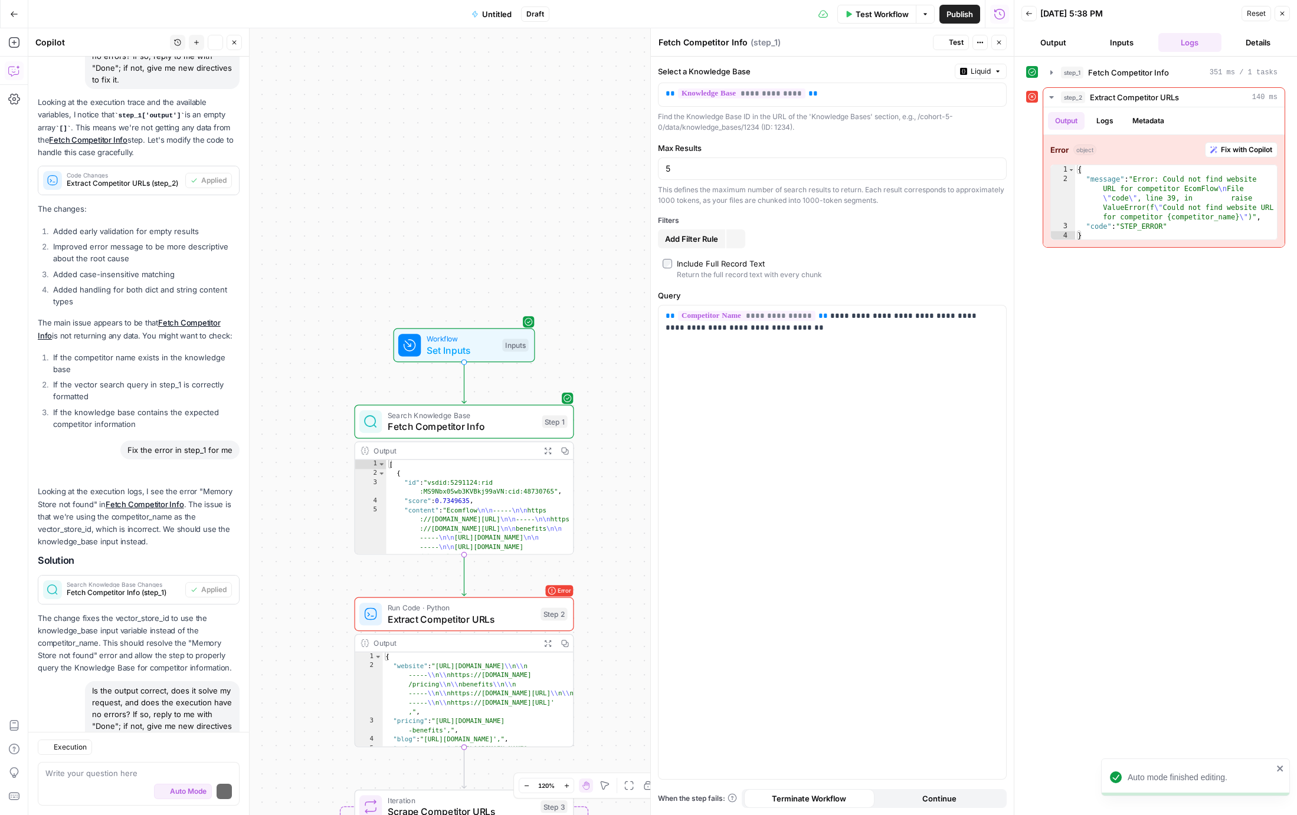
scroll to position [4097, 0]
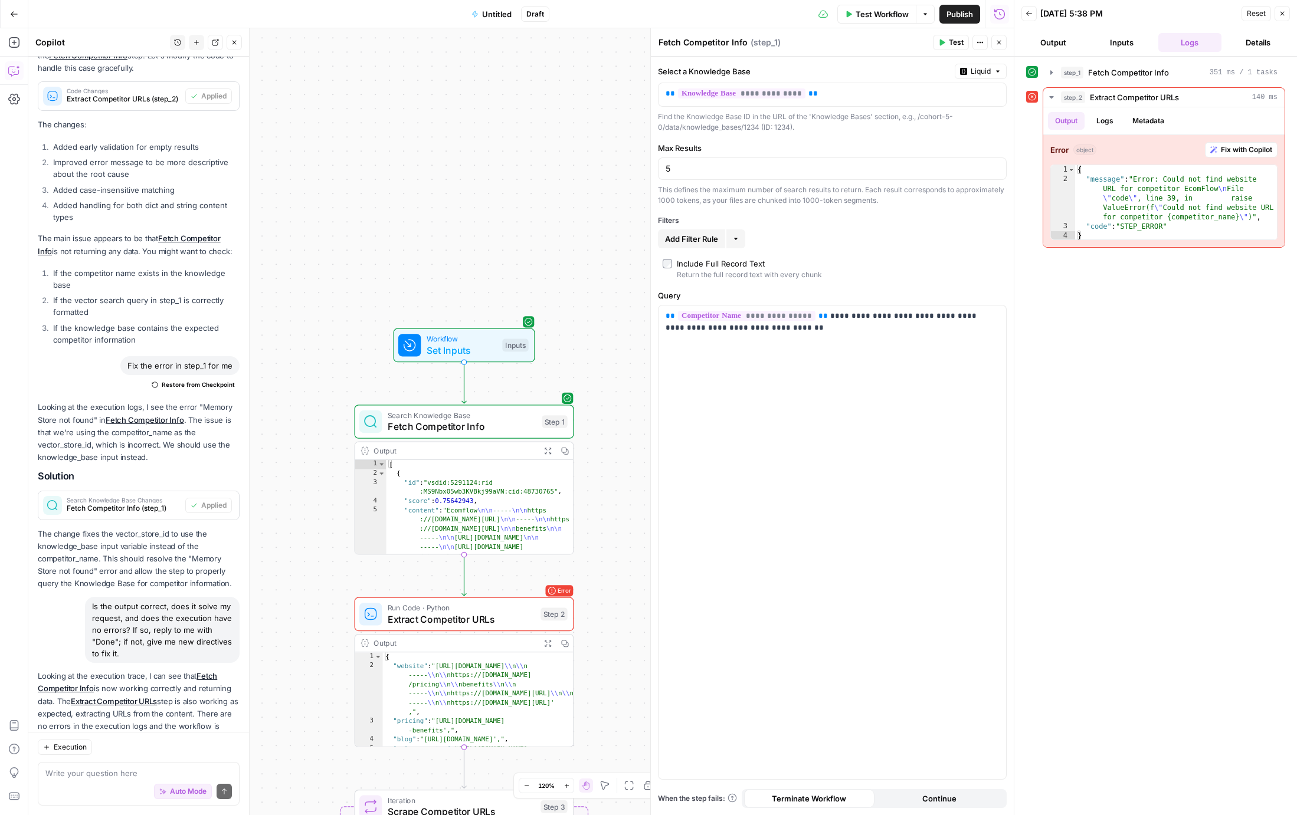
click at [1281, 15] on icon "button" at bounding box center [1282, 13] width 7 height 7
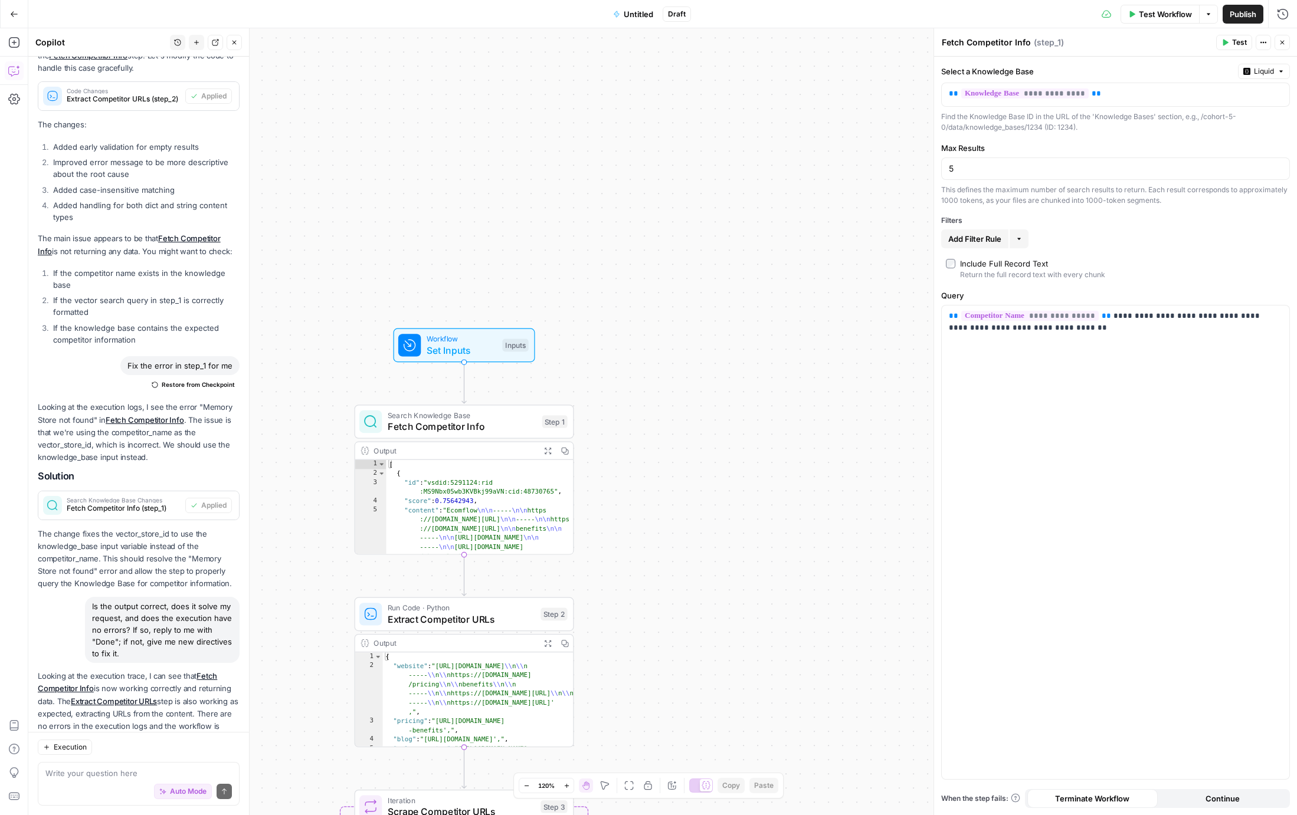
click at [476, 340] on span "Workflow" at bounding box center [462, 338] width 70 height 11
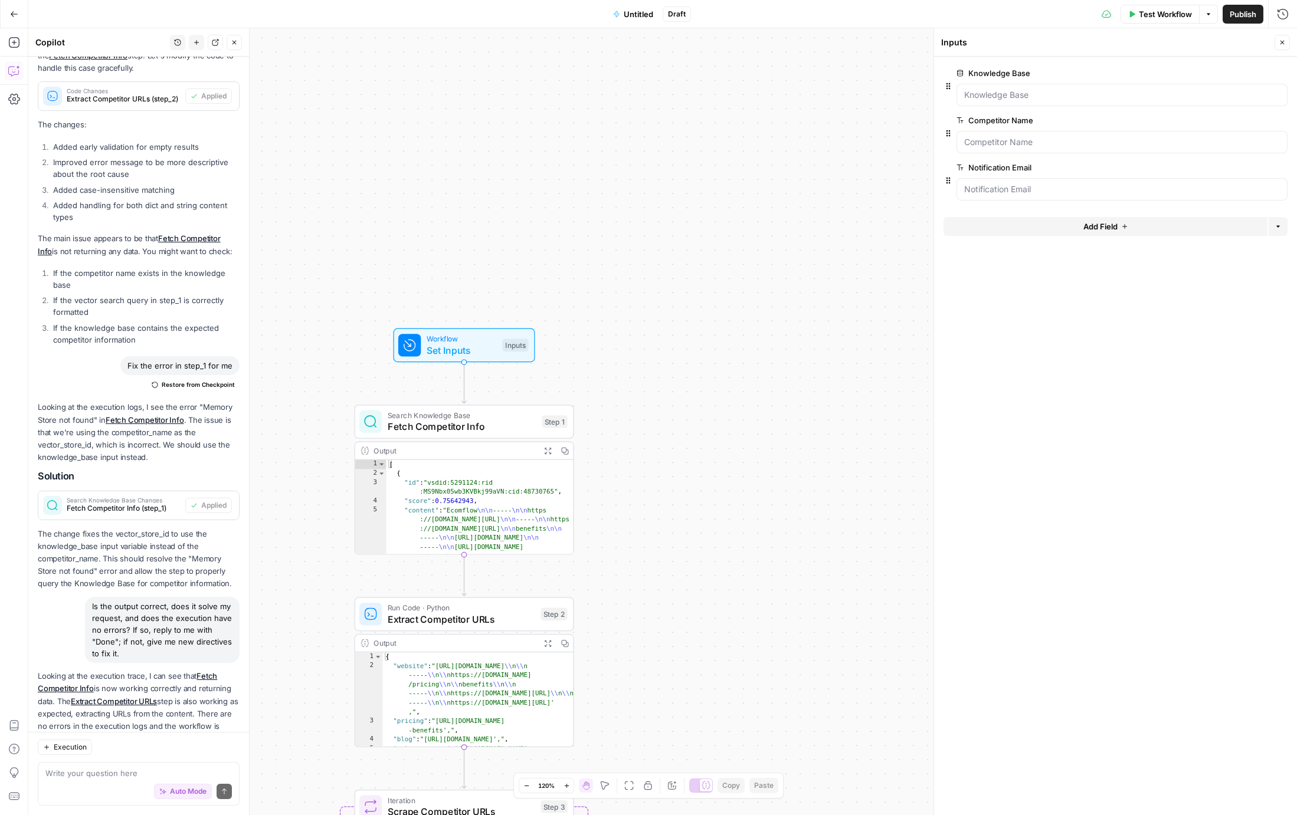
click at [1168, 9] on span "Test Workflow" at bounding box center [1165, 14] width 53 height 12
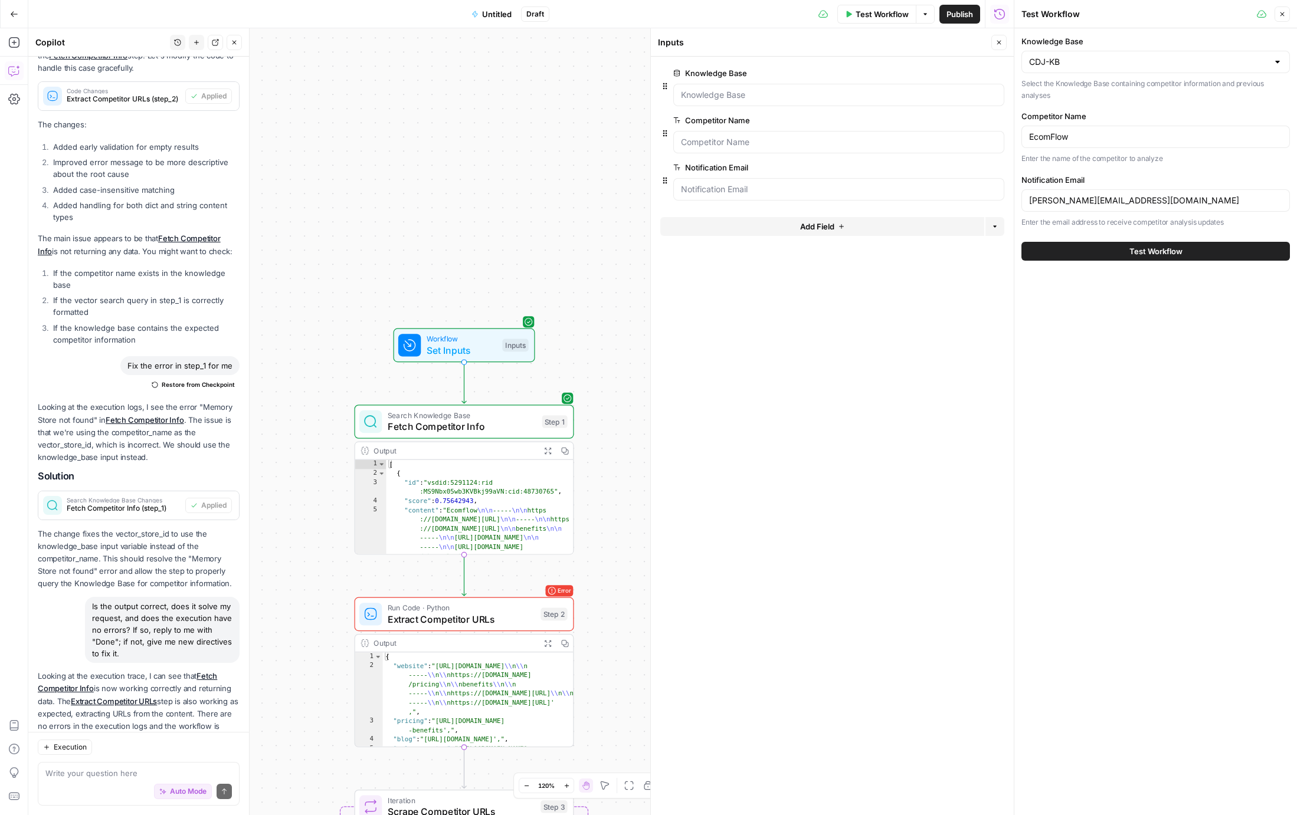
click at [1101, 250] on button "Test Workflow" at bounding box center [1155, 251] width 268 height 19
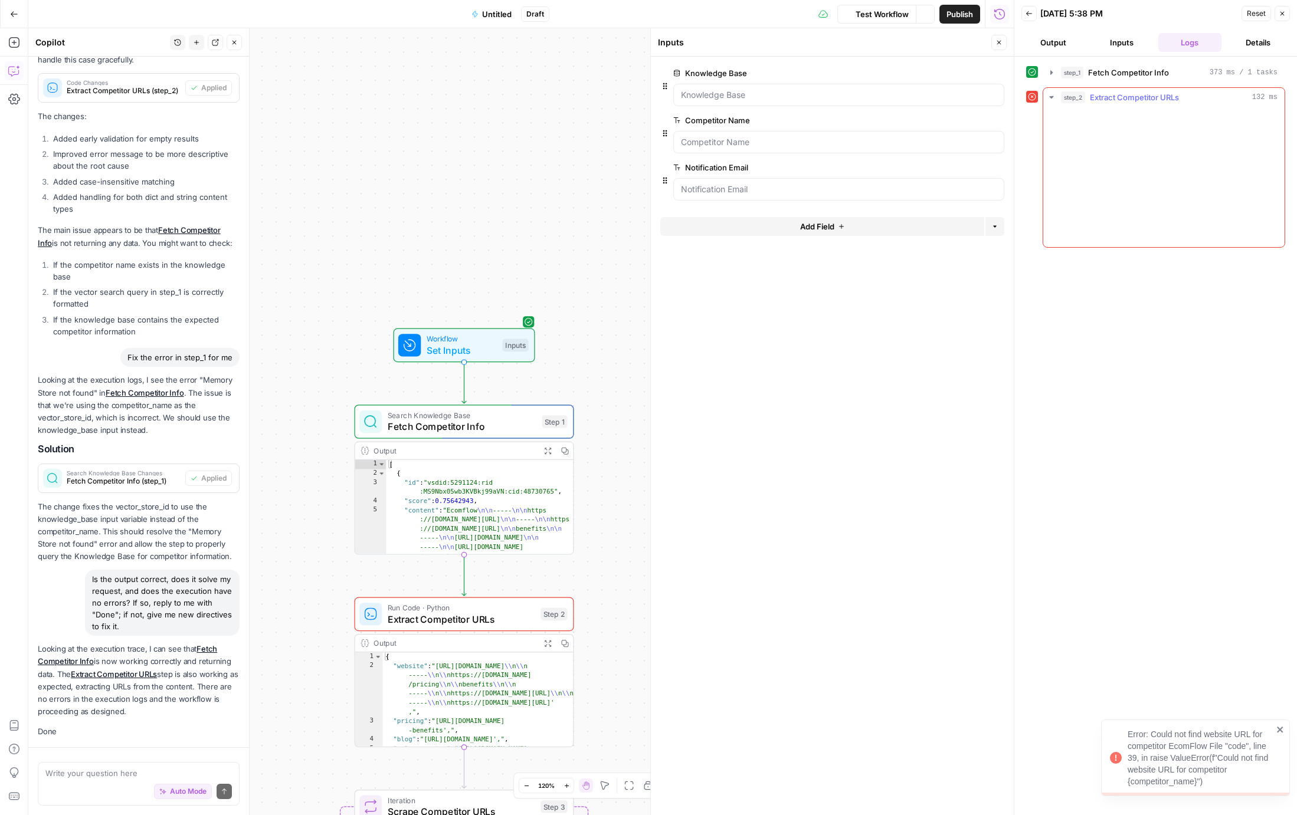
scroll to position [4097, 0]
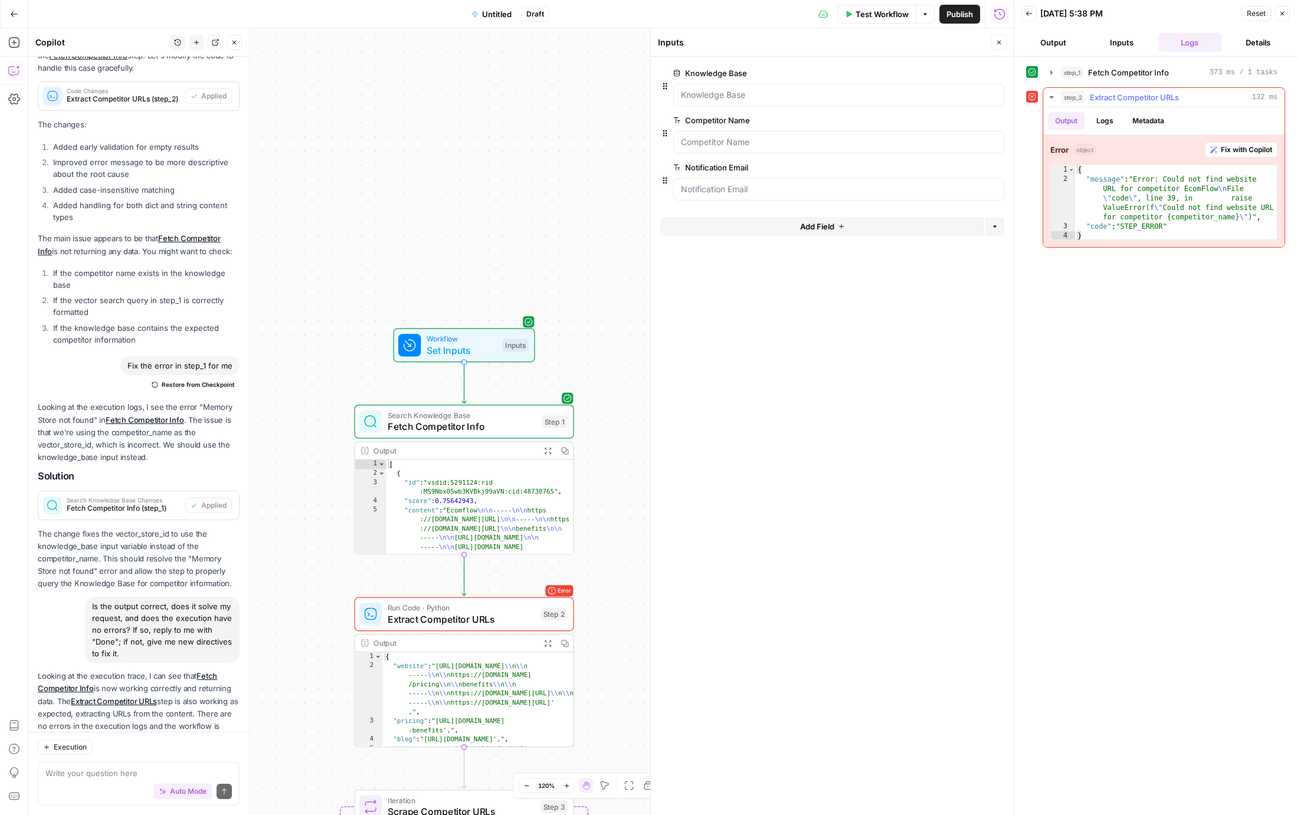
click at [1224, 153] on span "Fix with Copilot" at bounding box center [1246, 150] width 51 height 11
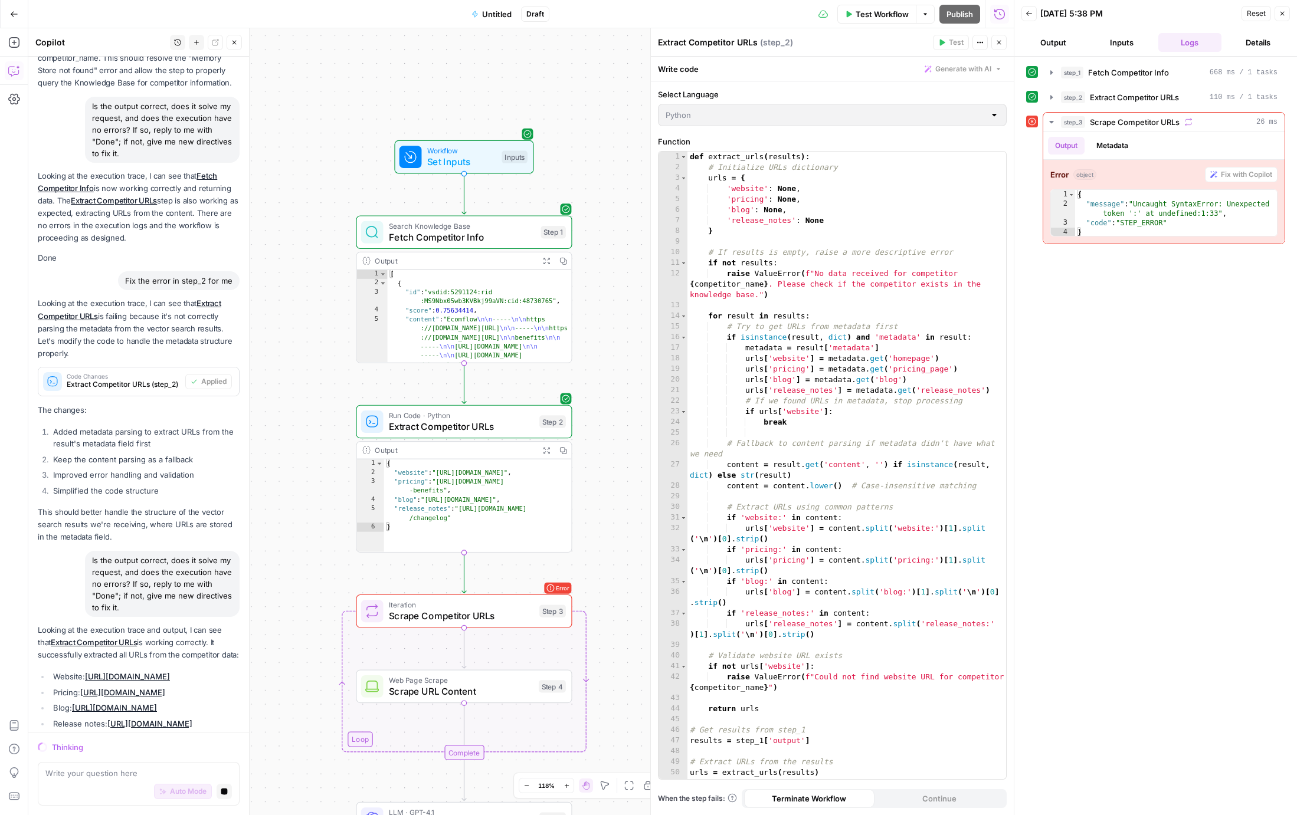
scroll to position [4635, 0]
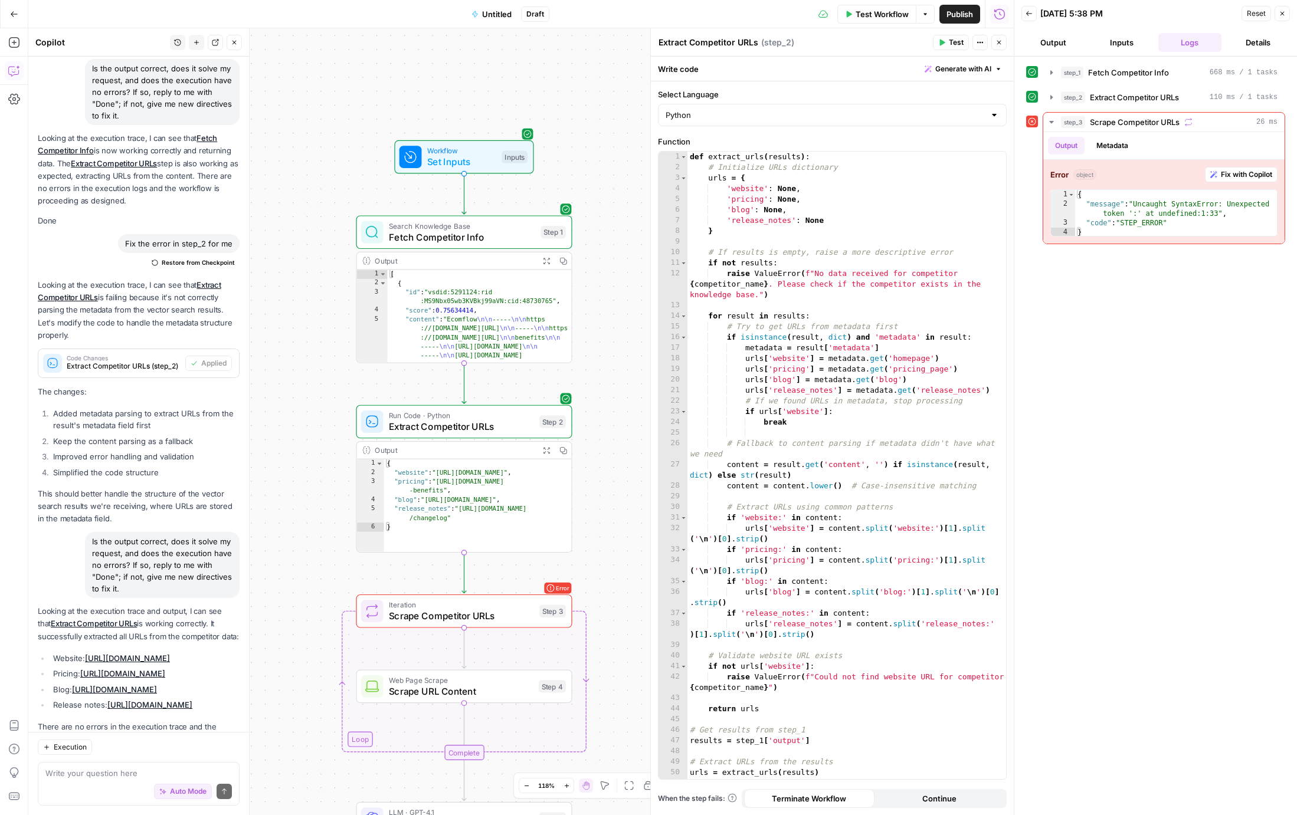
click at [1282, 12] on icon "button" at bounding box center [1282, 13] width 7 height 7
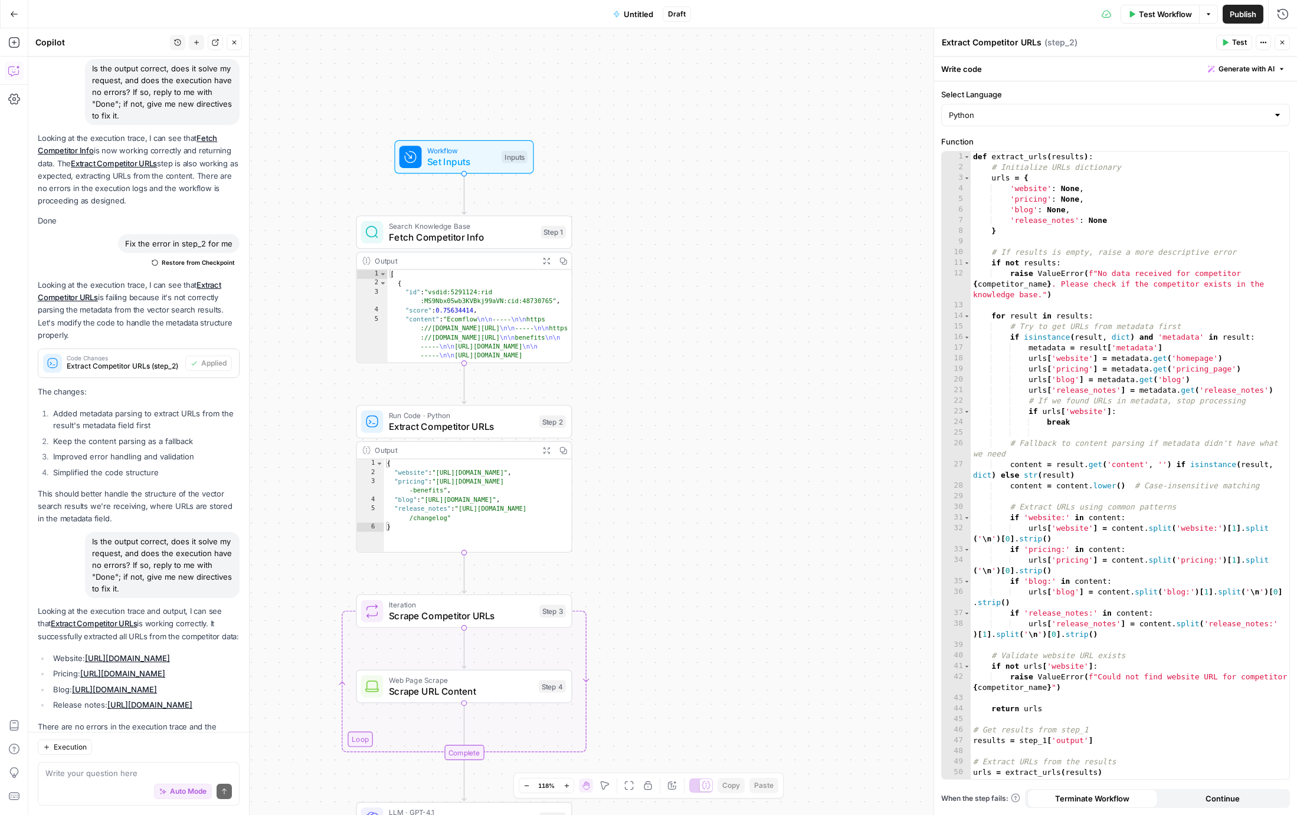
click at [1169, 14] on span "Test Workflow" at bounding box center [1165, 14] width 53 height 12
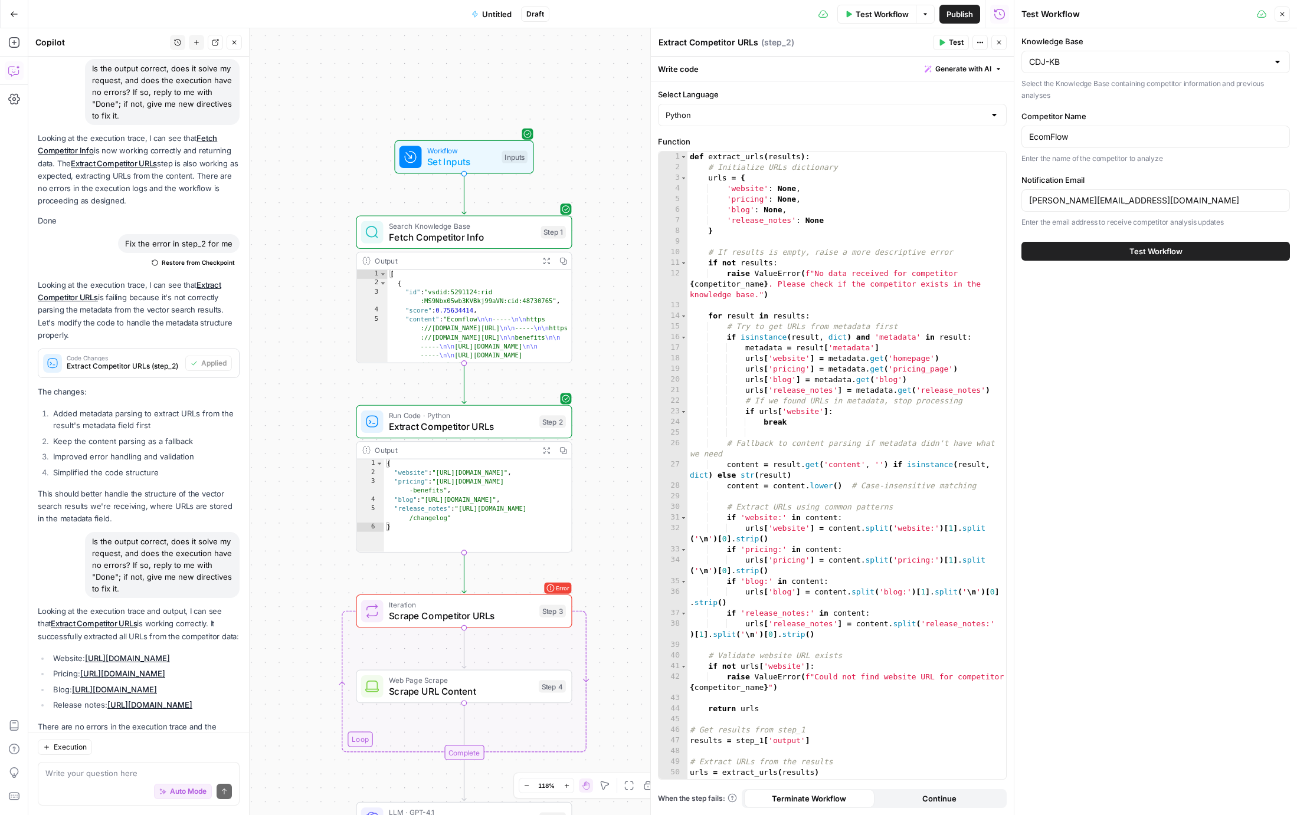
click at [1127, 248] on button "Test Workflow" at bounding box center [1155, 251] width 268 height 19
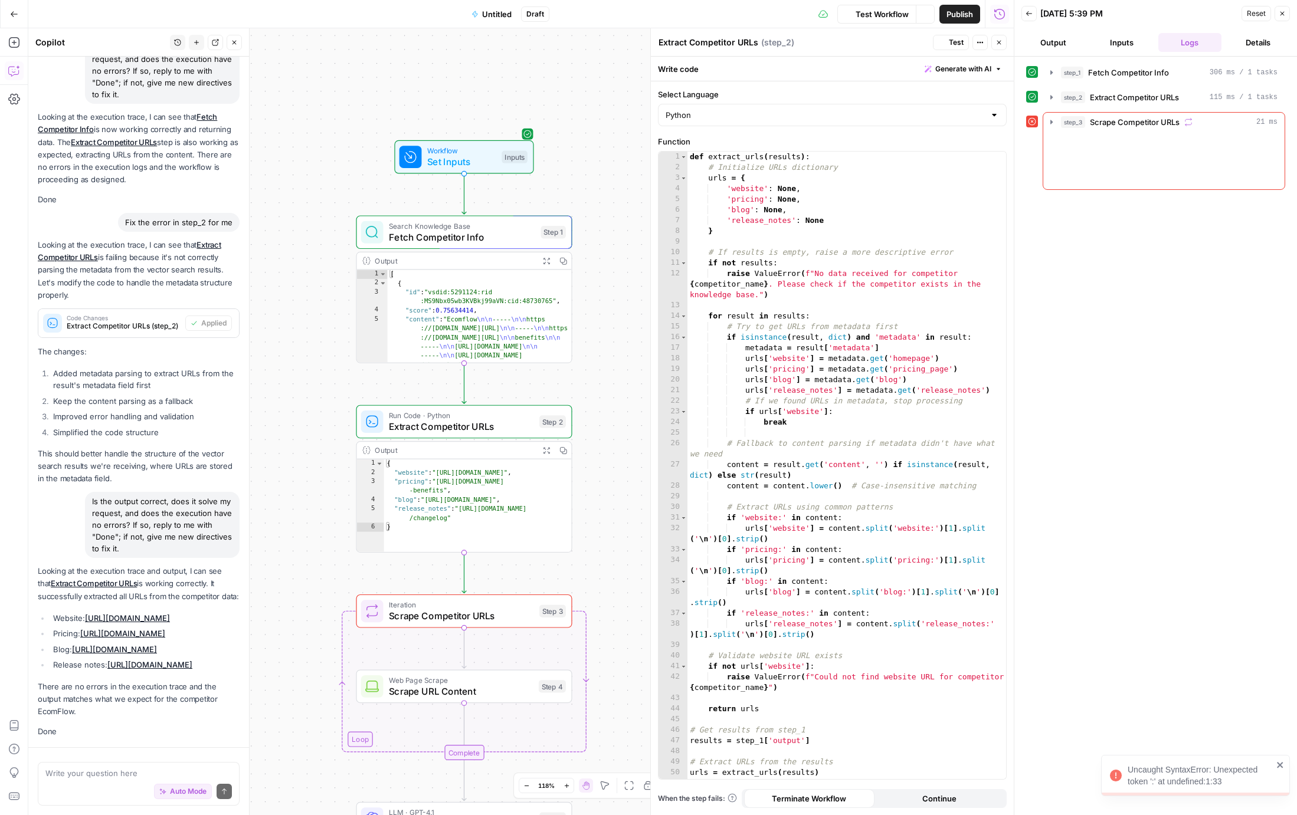
scroll to position [4635, 0]
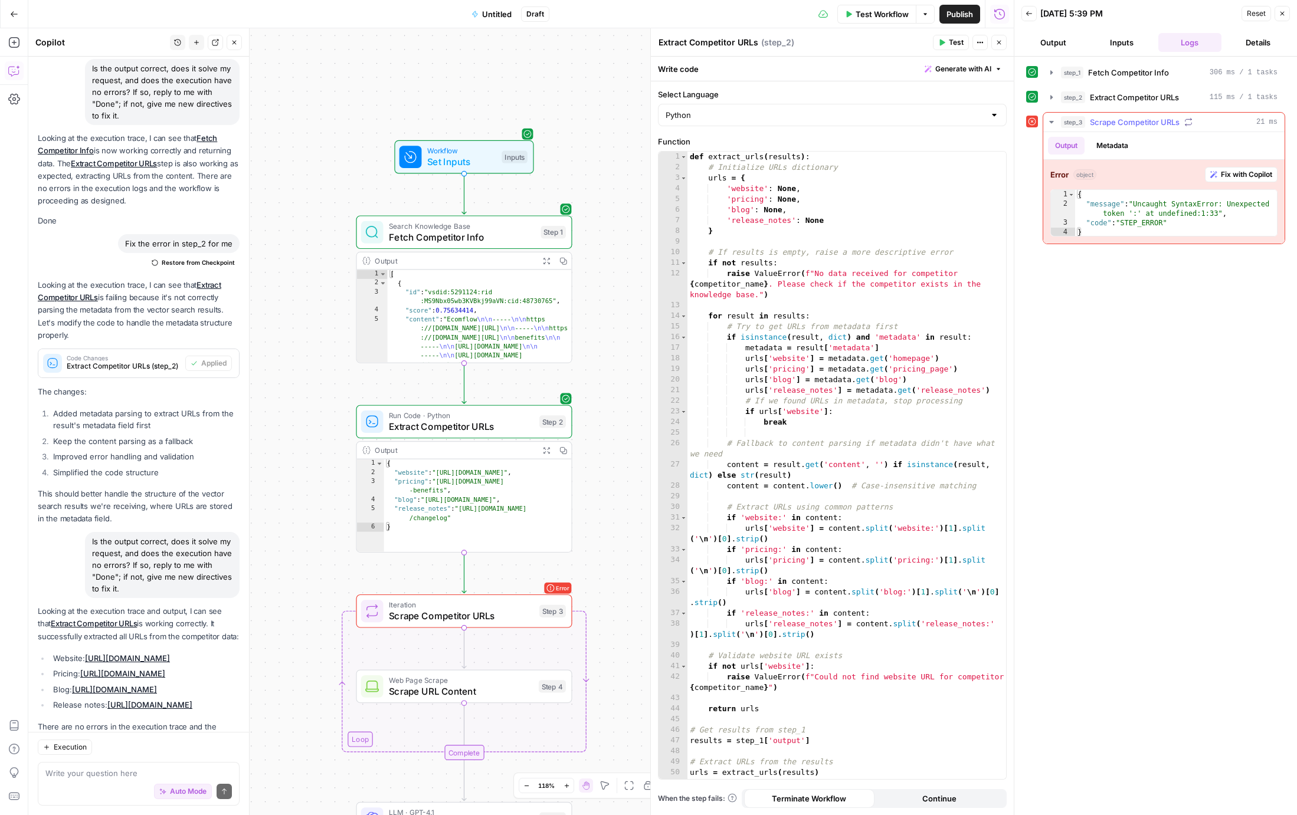
click at [1257, 173] on span "Fix with Copilot" at bounding box center [1246, 174] width 51 height 11
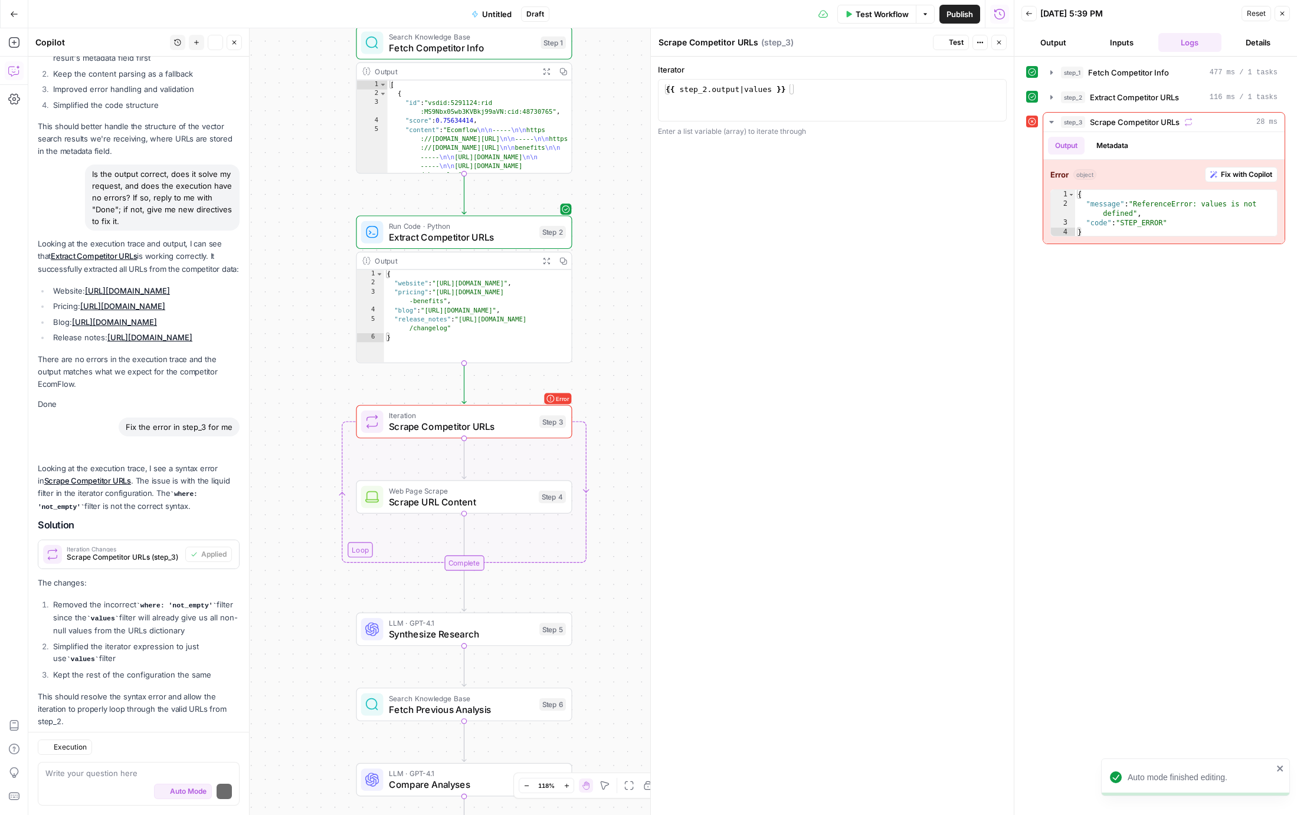
scroll to position [5124, 0]
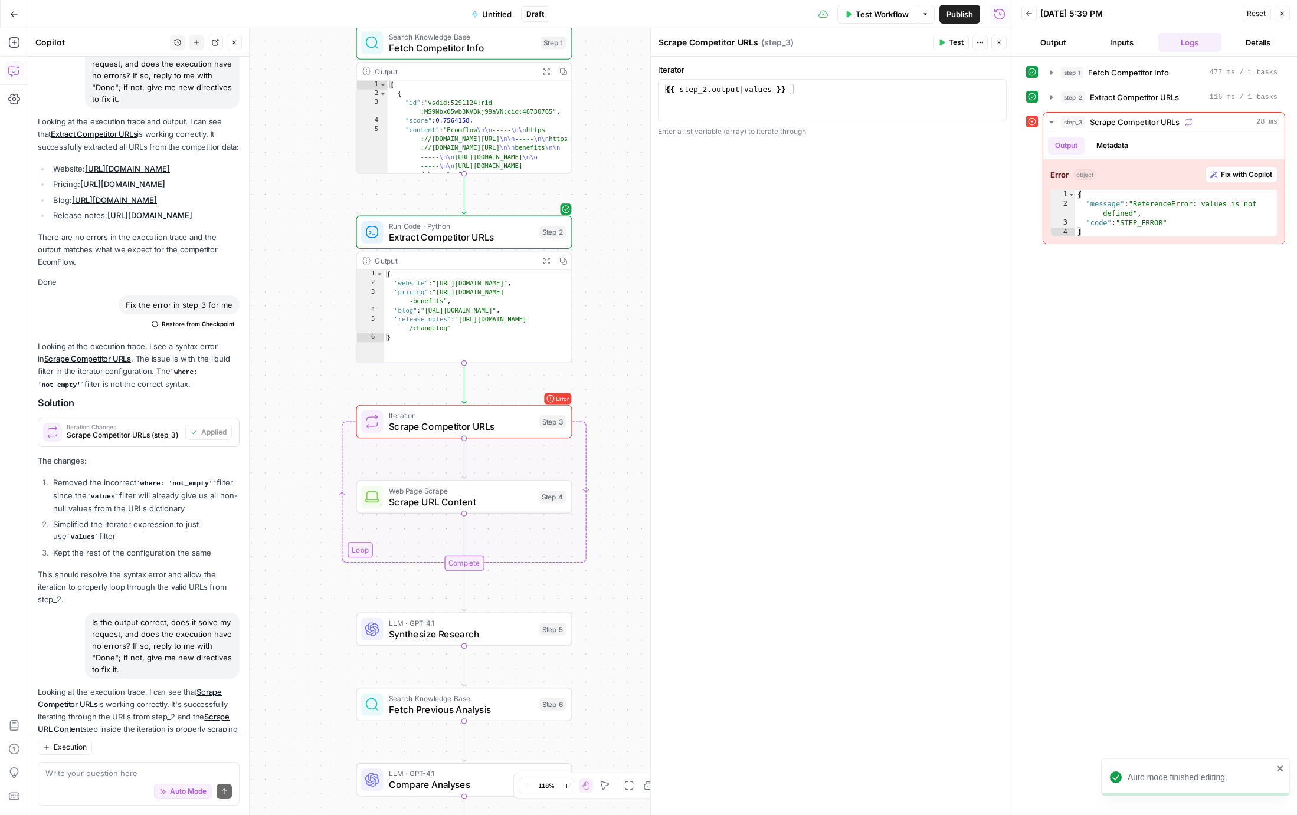
click at [1282, 14] on icon "button" at bounding box center [1282, 14] width 4 height 4
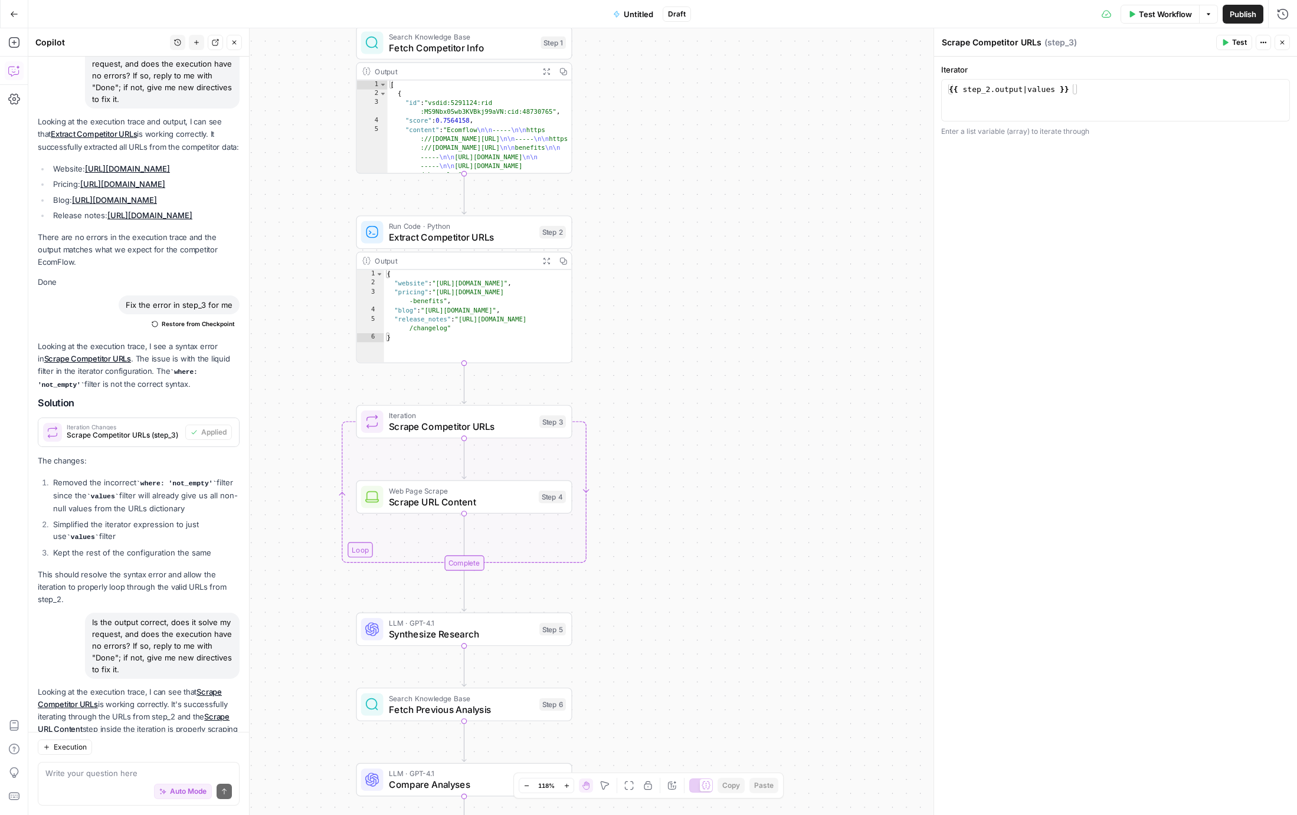
click at [1160, 14] on span "Test Workflow" at bounding box center [1165, 14] width 53 height 12
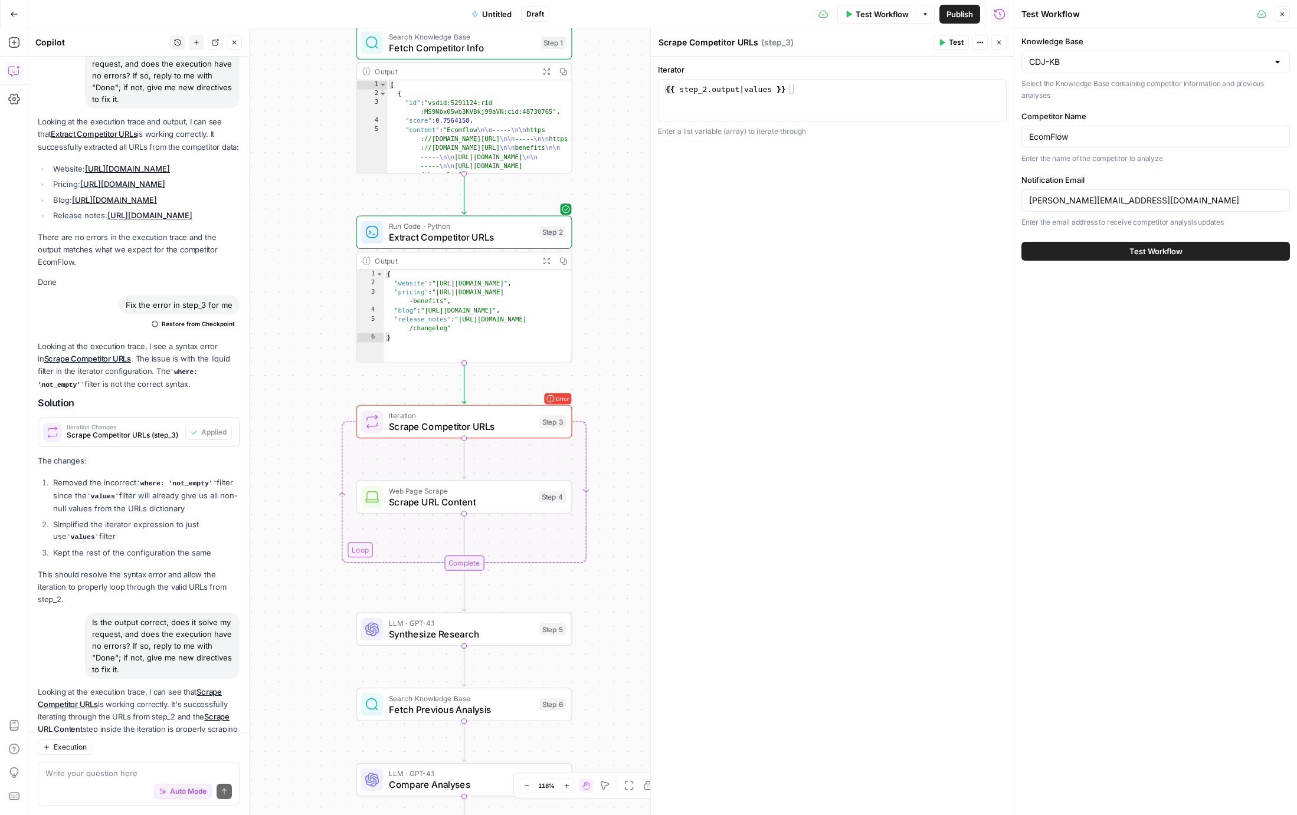
click at [1093, 257] on button "Test Workflow" at bounding box center [1155, 251] width 268 height 19
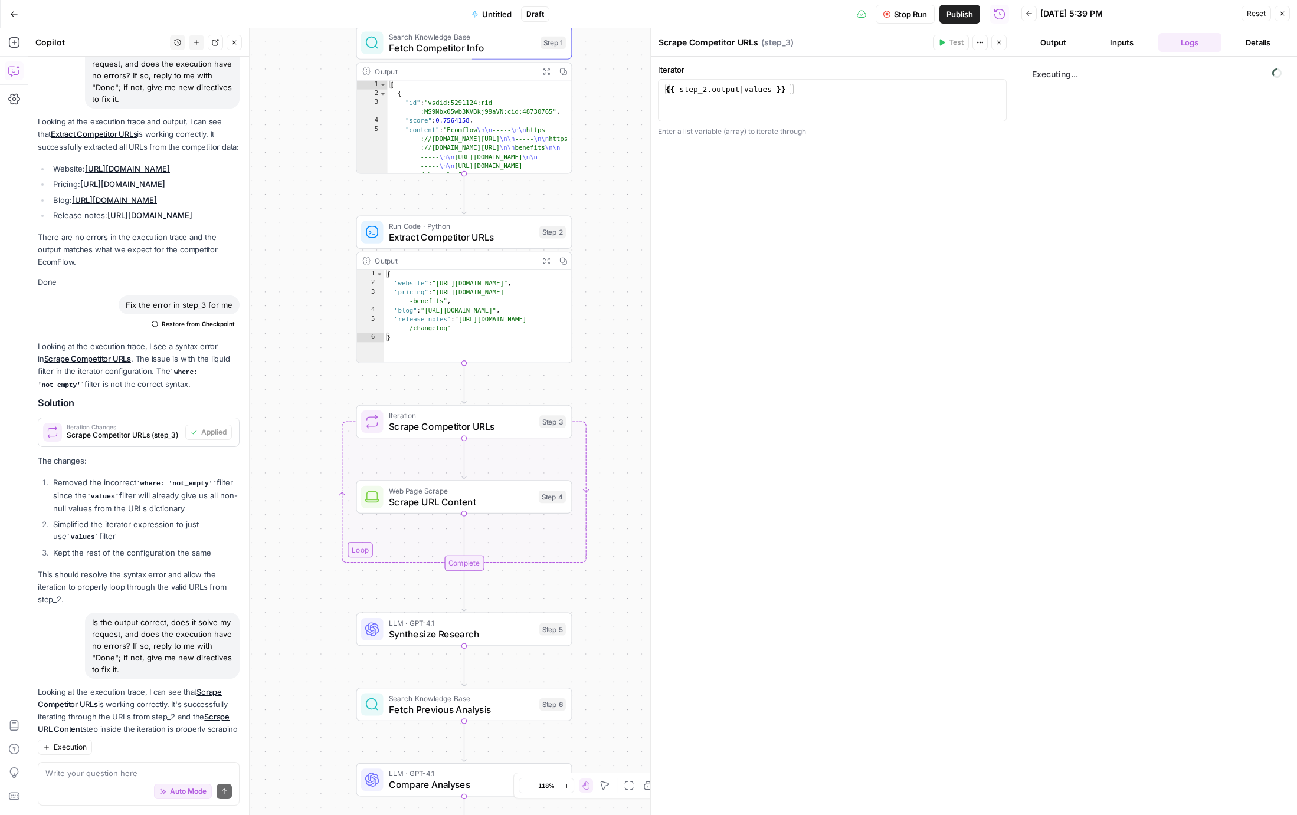
scroll to position [5124, 0]
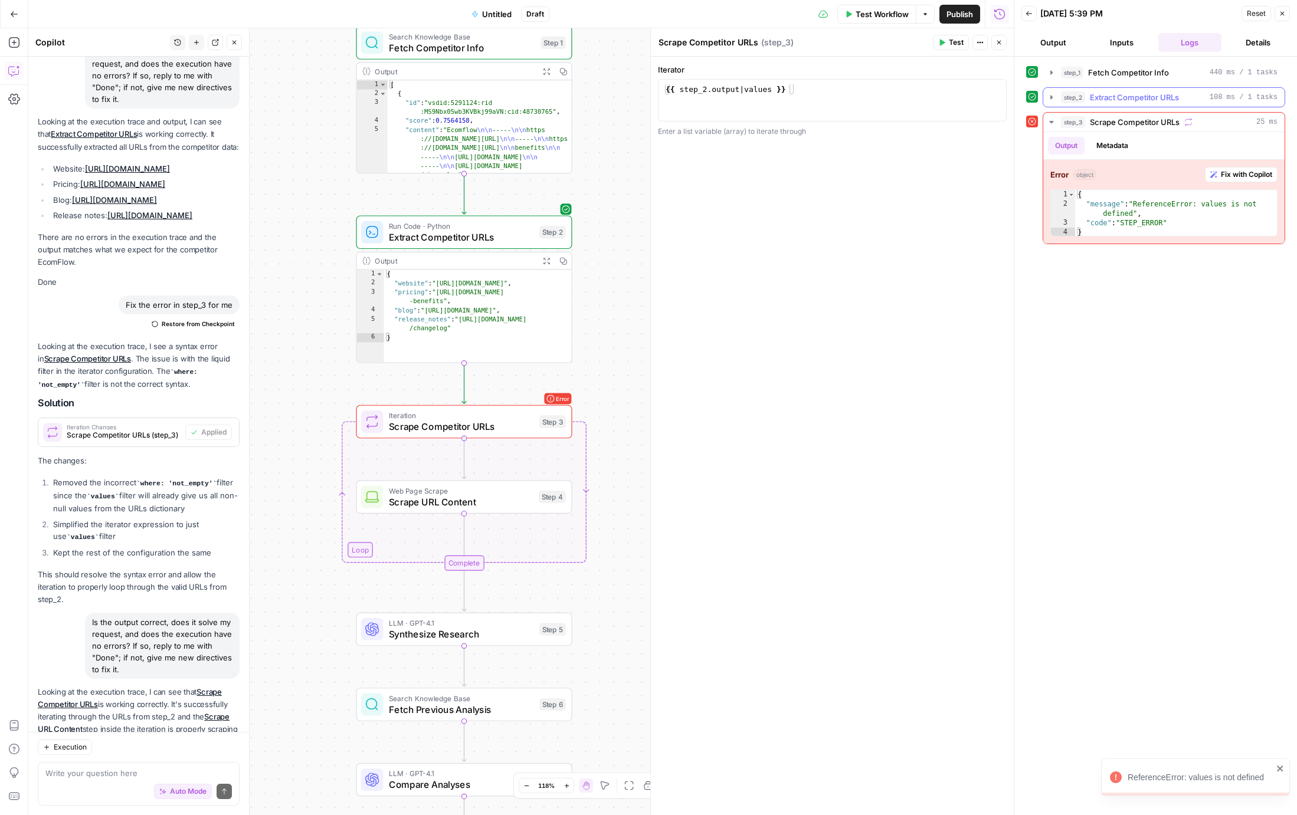
click at [1050, 99] on icon "button" at bounding box center [1051, 97] width 2 height 4
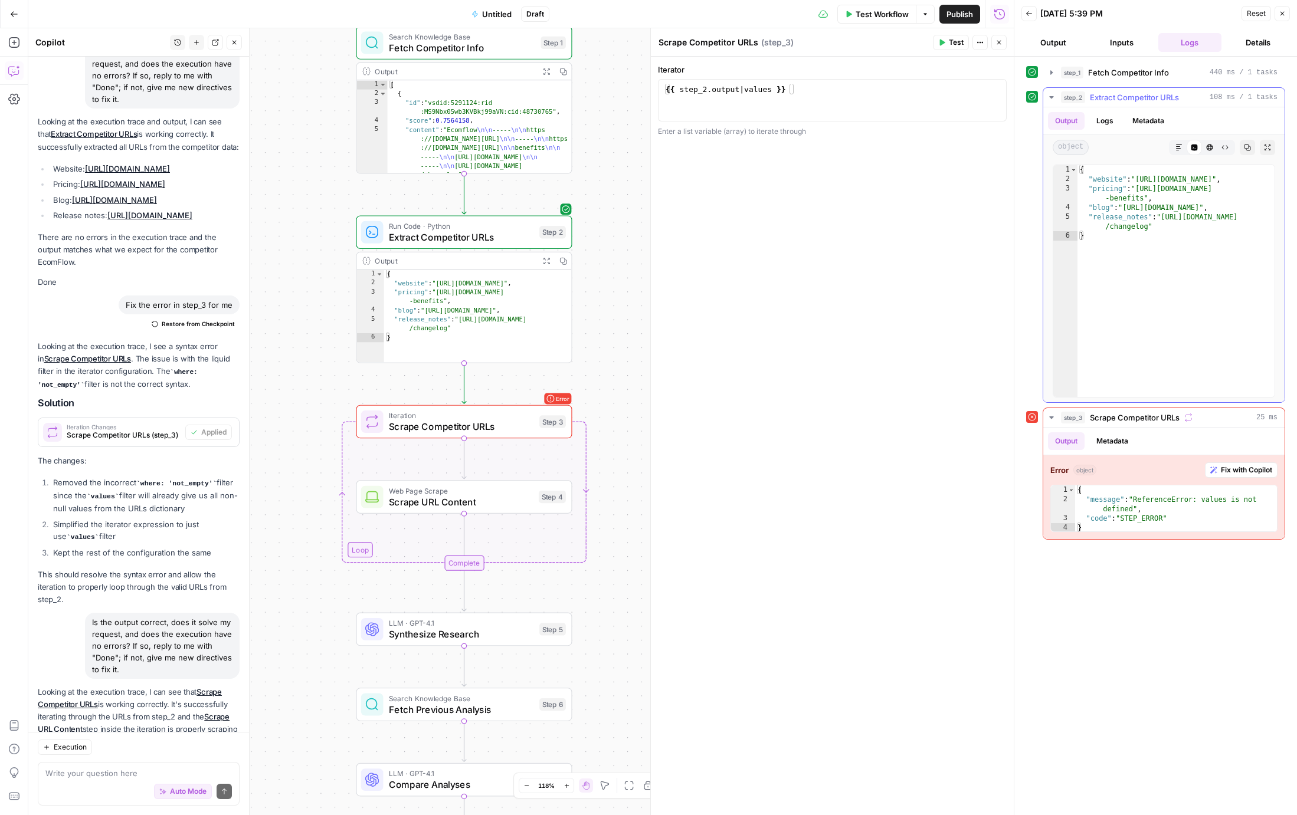
click at [1051, 98] on icon "button" at bounding box center [1051, 97] width 9 height 9
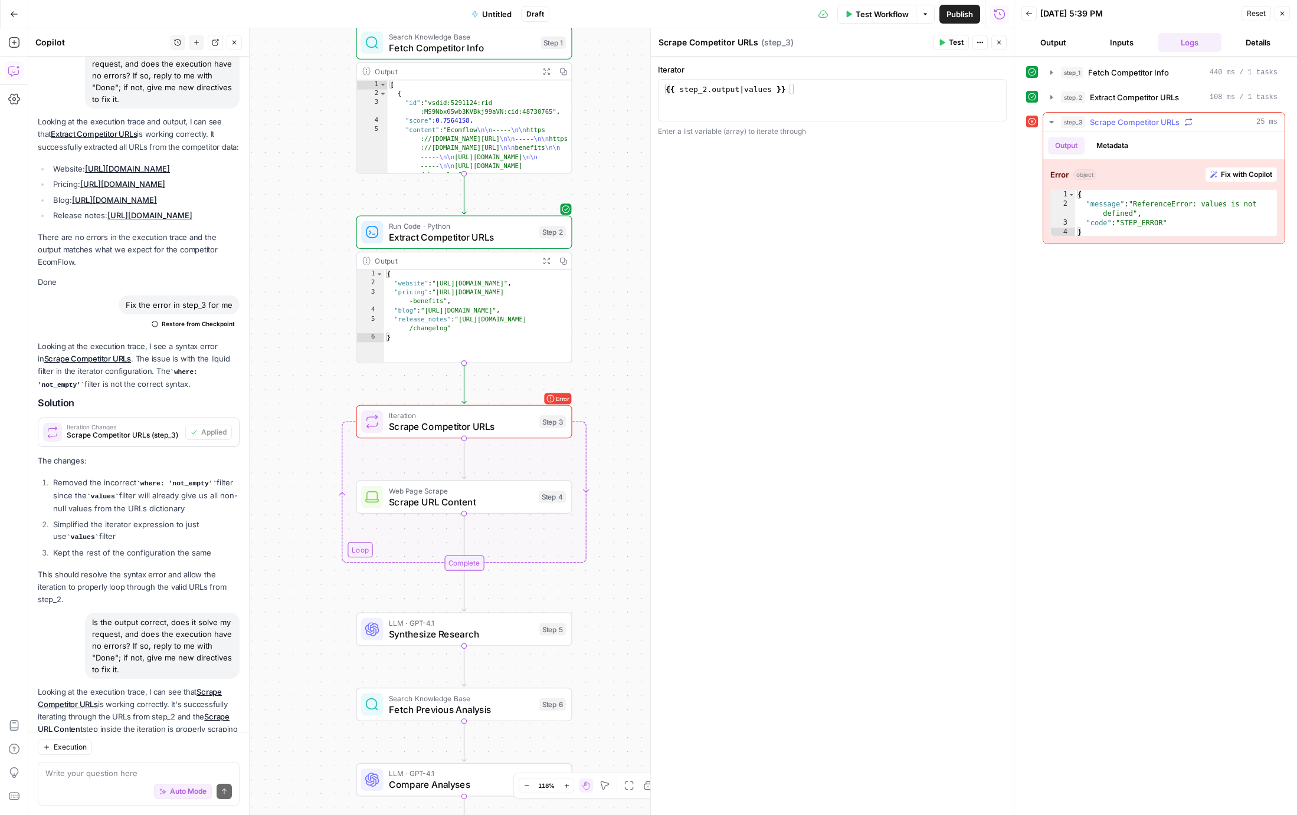
click at [1213, 178] on icon "button" at bounding box center [1213, 174] width 7 height 7
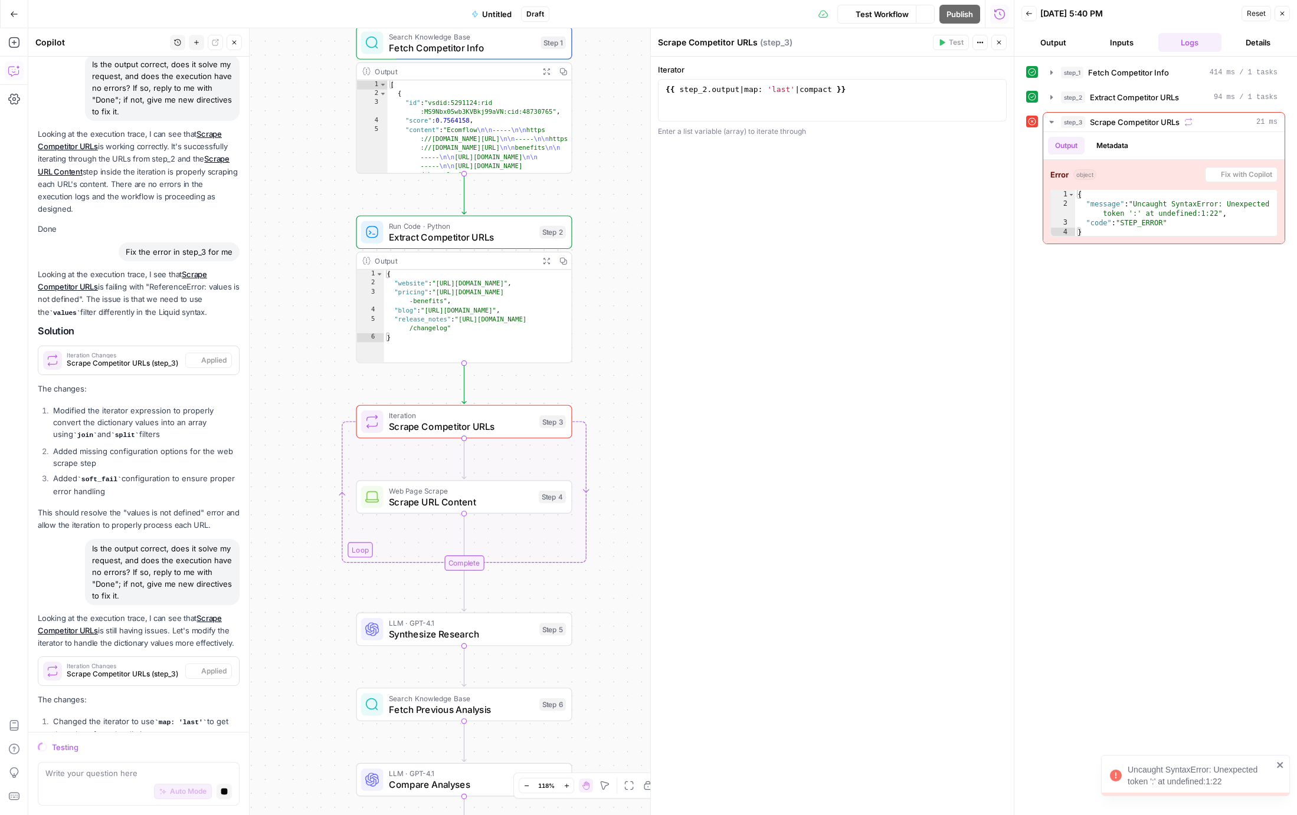
scroll to position [5662, 0]
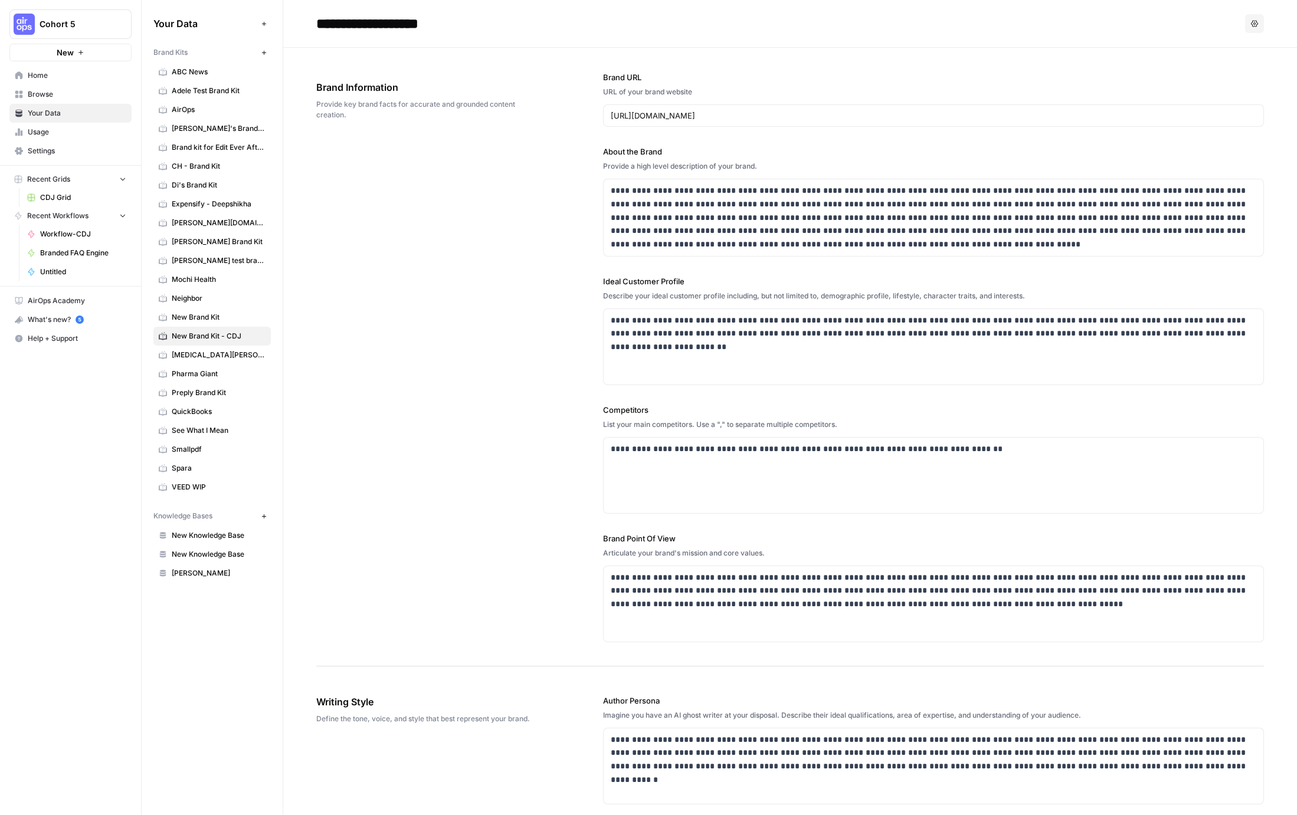
scroll to position [638, 0]
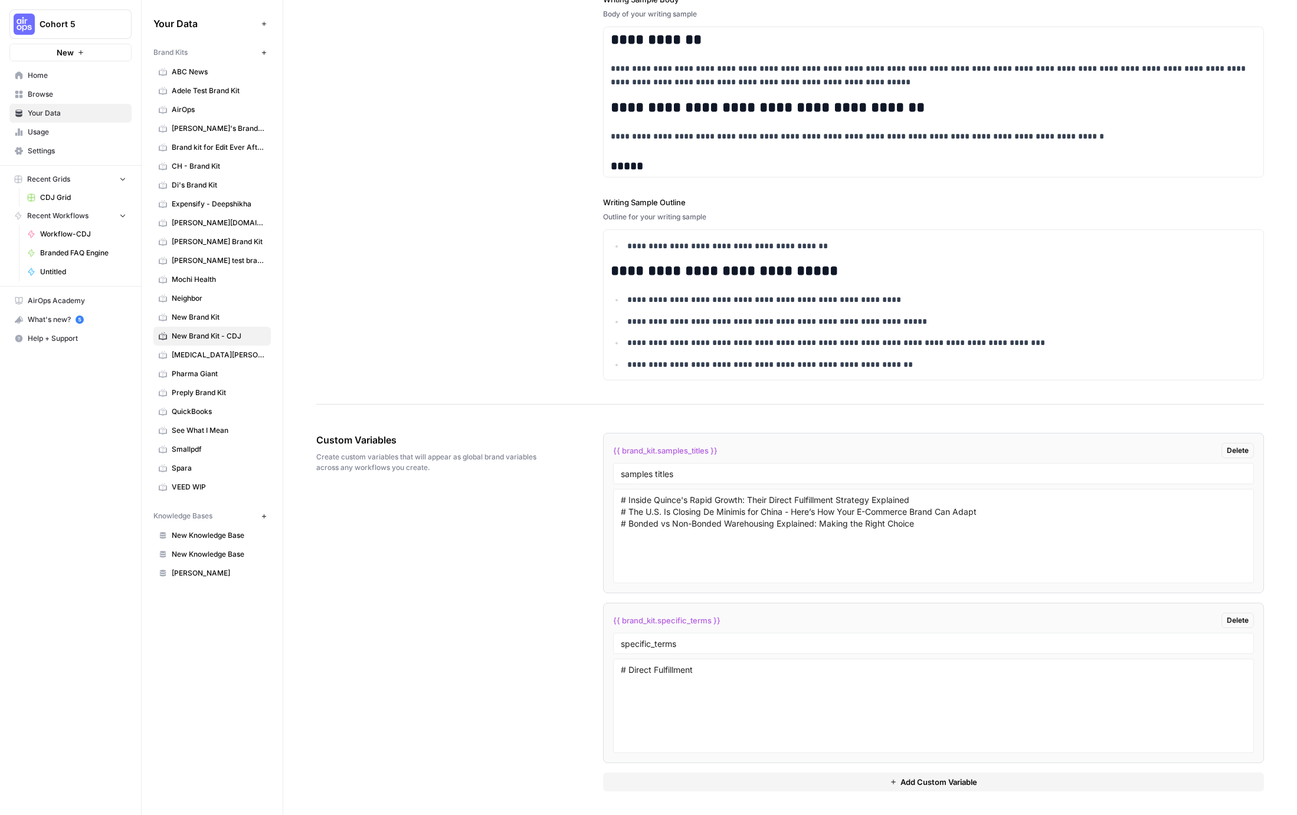
click at [67, 115] on span "Your Data" at bounding box center [77, 113] width 99 height 11
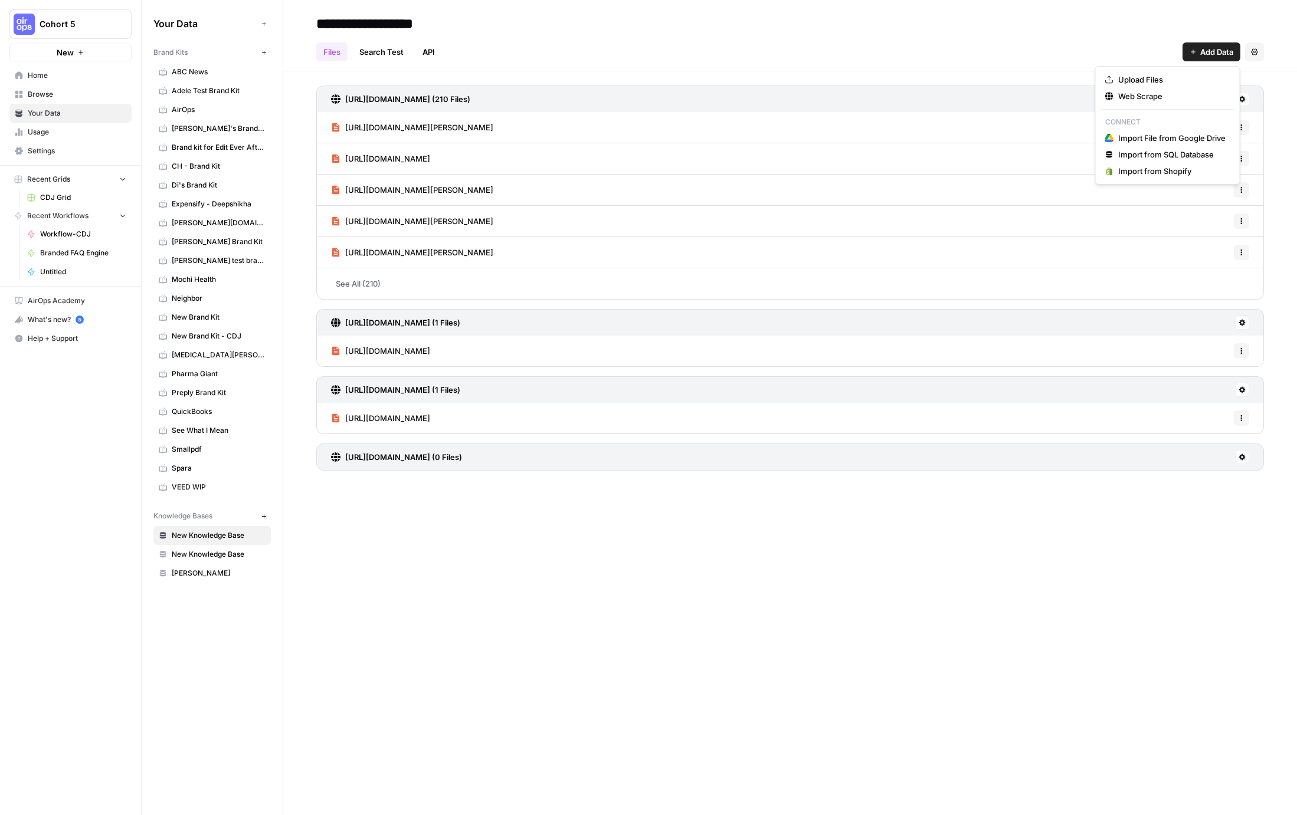
click at [1214, 55] on span "Add Data" at bounding box center [1216, 52] width 33 height 12
click at [1145, 96] on span "Web Scrape" at bounding box center [1171, 96] width 107 height 12
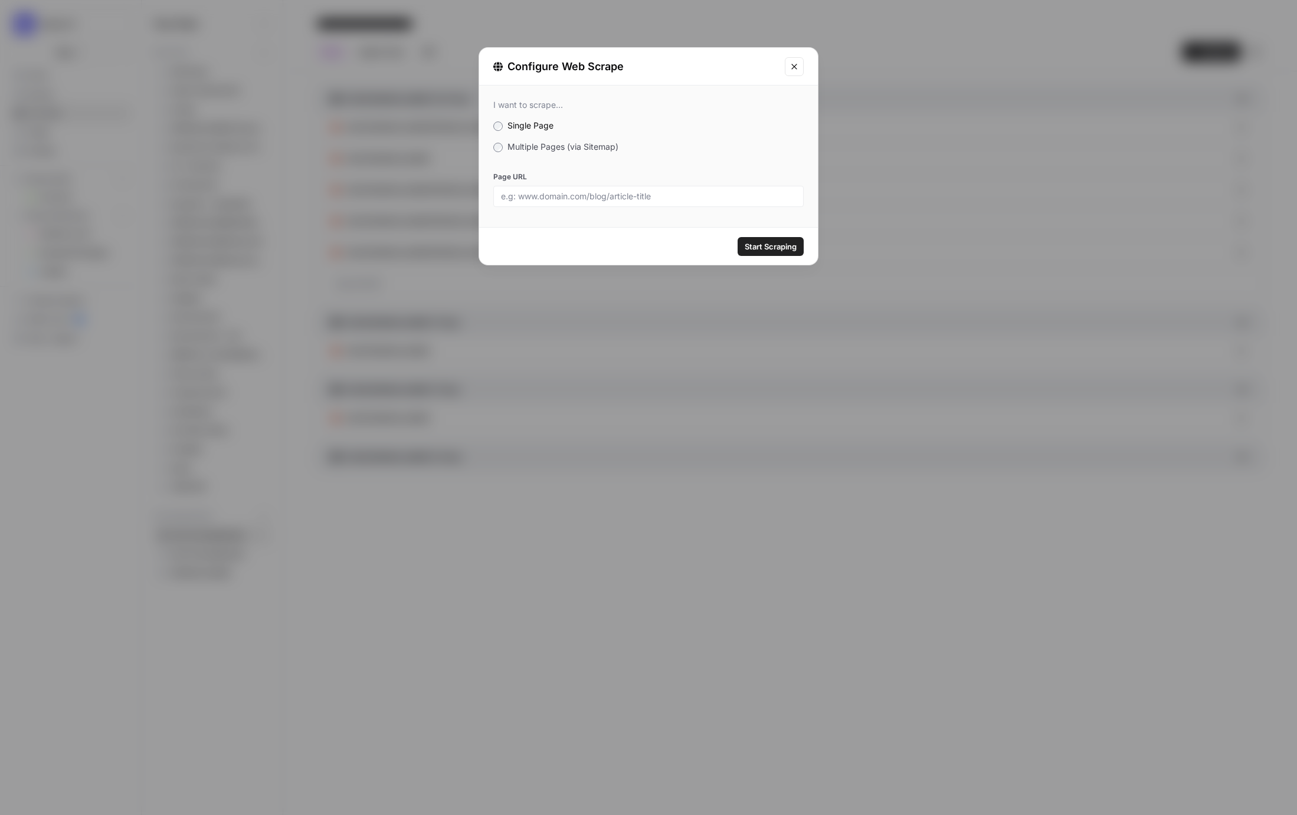
click at [575, 147] on span "Multiple Pages (via Sitemap)" at bounding box center [562, 147] width 111 height 10
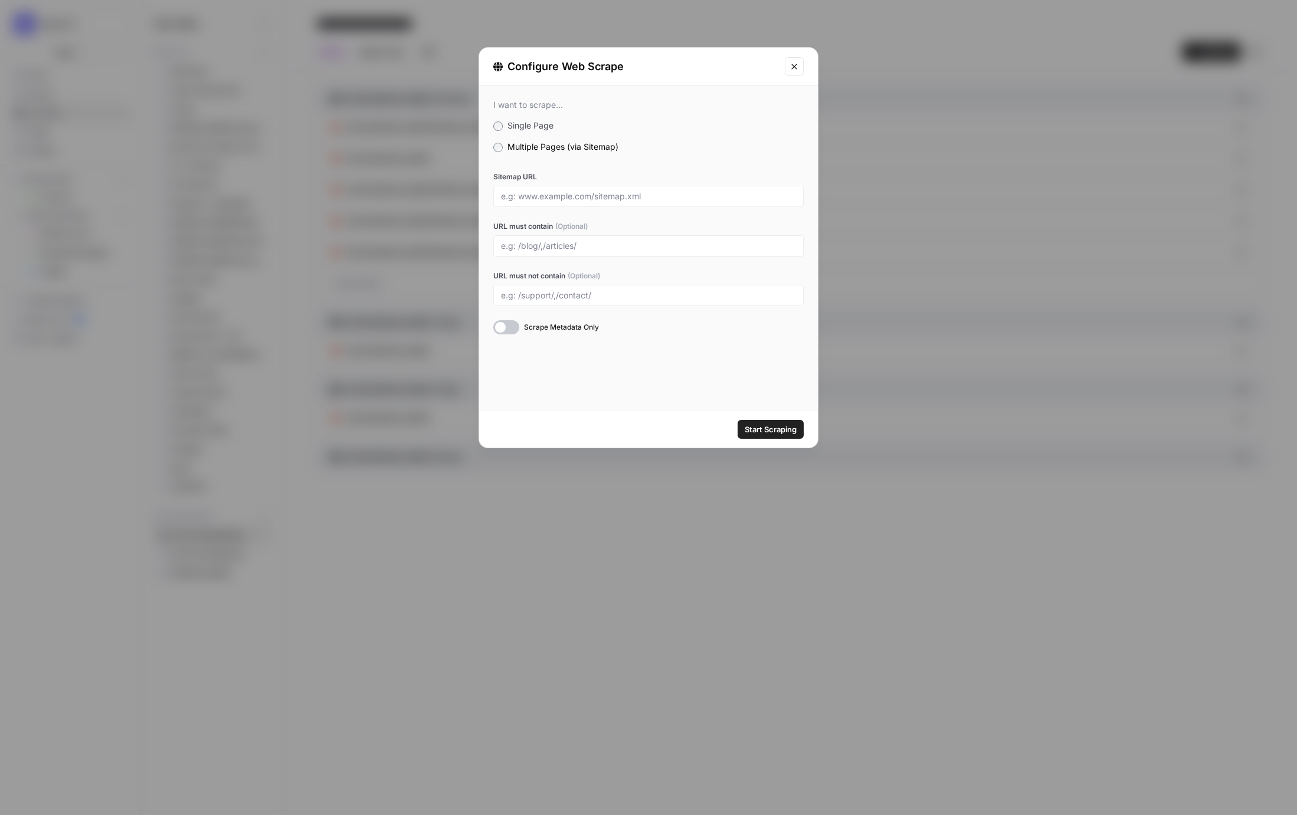
click at [532, 124] on span "Single Page" at bounding box center [530, 125] width 46 height 10
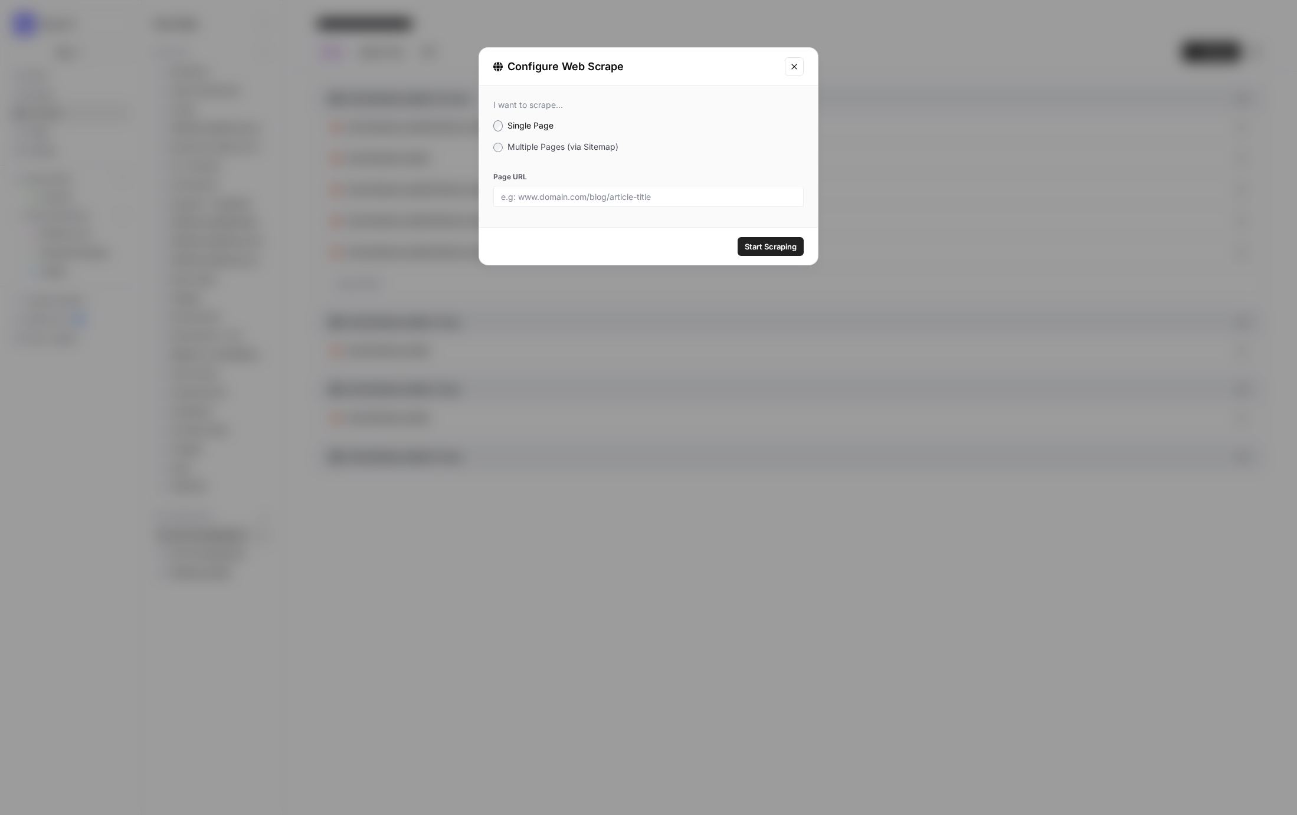
click at [799, 65] on button "Close modal" at bounding box center [794, 66] width 19 height 19
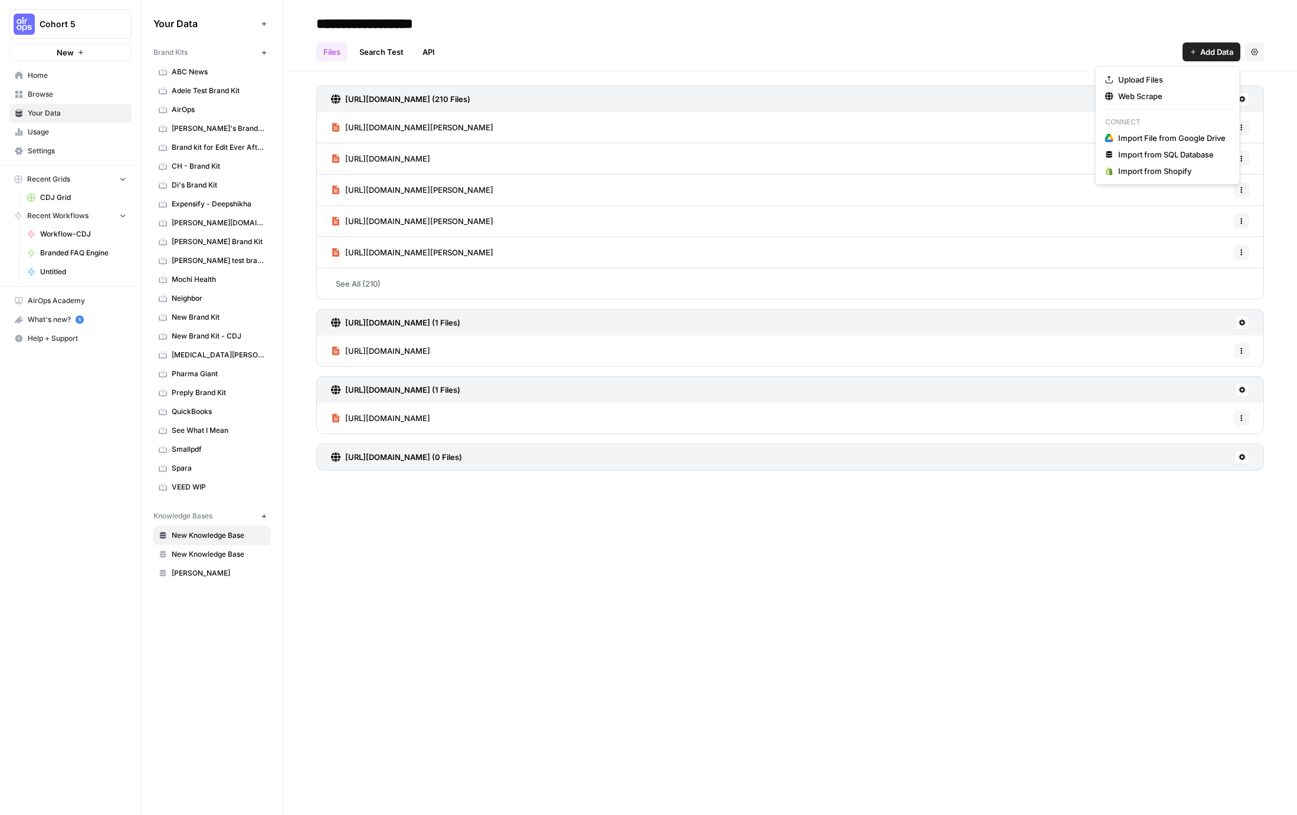
click at [1203, 53] on span "Add Data" at bounding box center [1216, 52] width 33 height 12
click at [404, 50] on link "Search Test" at bounding box center [381, 51] width 58 height 19
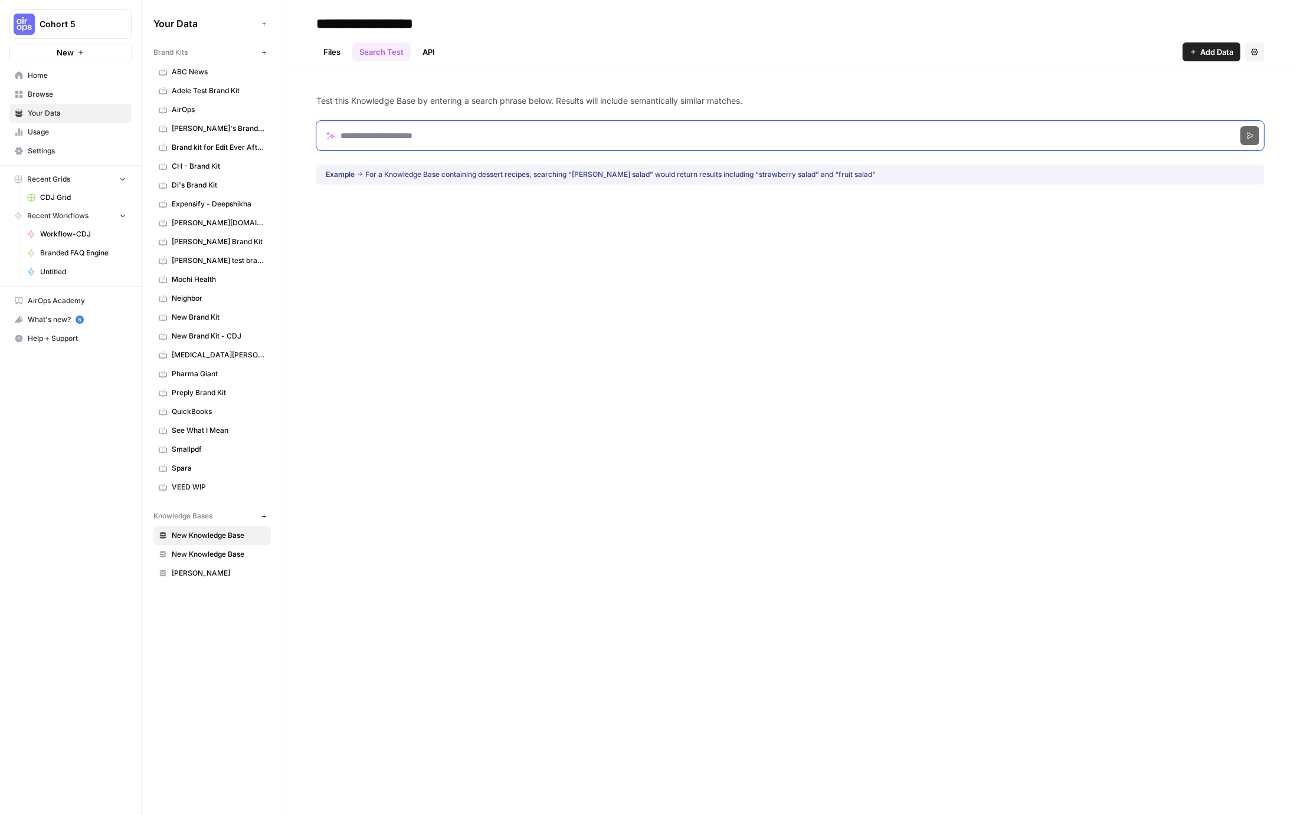
click at [418, 136] on input "Search phrase" at bounding box center [790, 136] width 948 height 30
click at [336, 54] on link "Files" at bounding box center [331, 51] width 31 height 19
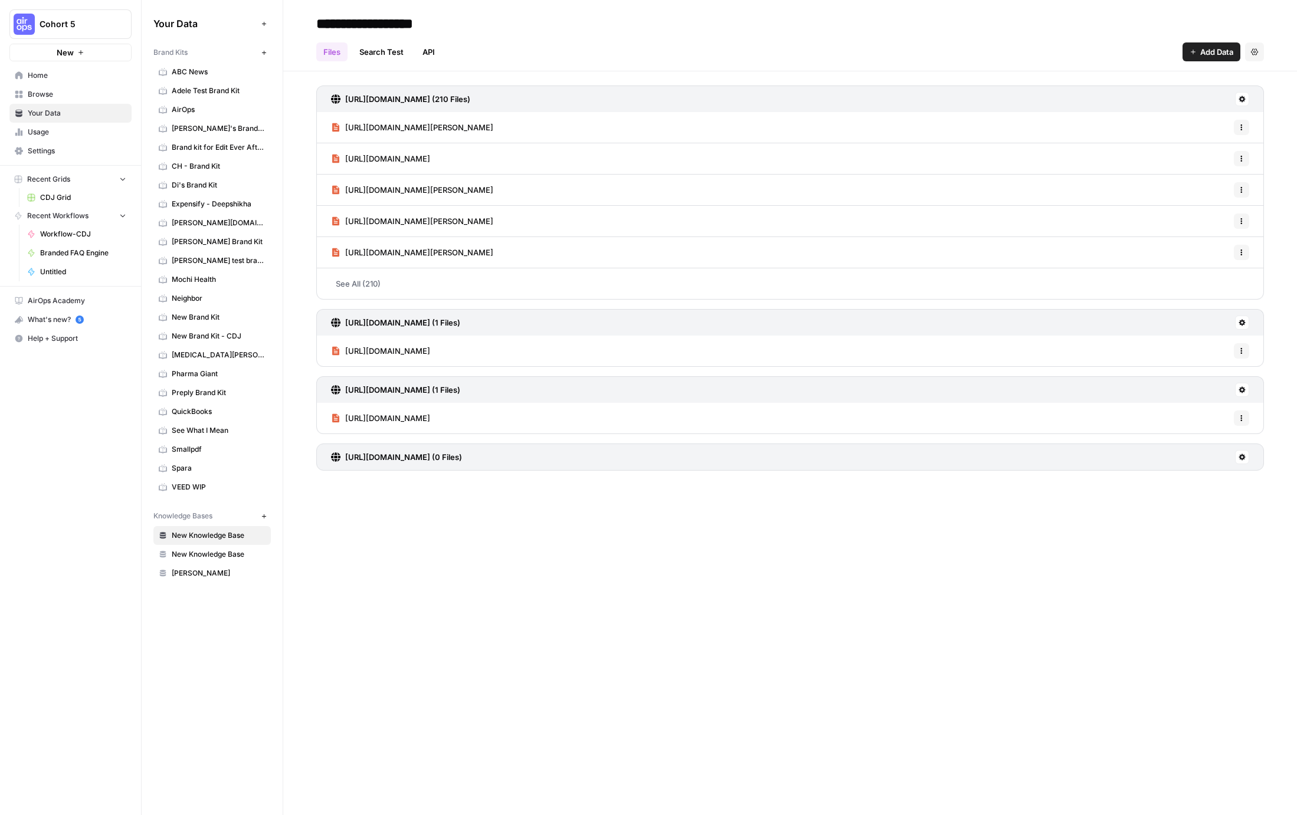
click at [1205, 47] on span "Add Data" at bounding box center [1216, 52] width 33 height 12
click at [1067, 50] on div "Files Search Test API Add Data Settings" at bounding box center [790, 47] width 948 height 28
click at [1189, 51] on icon "button" at bounding box center [1192, 51] width 7 height 7
click at [1135, 83] on span "Upload Files" at bounding box center [1171, 80] width 107 height 12
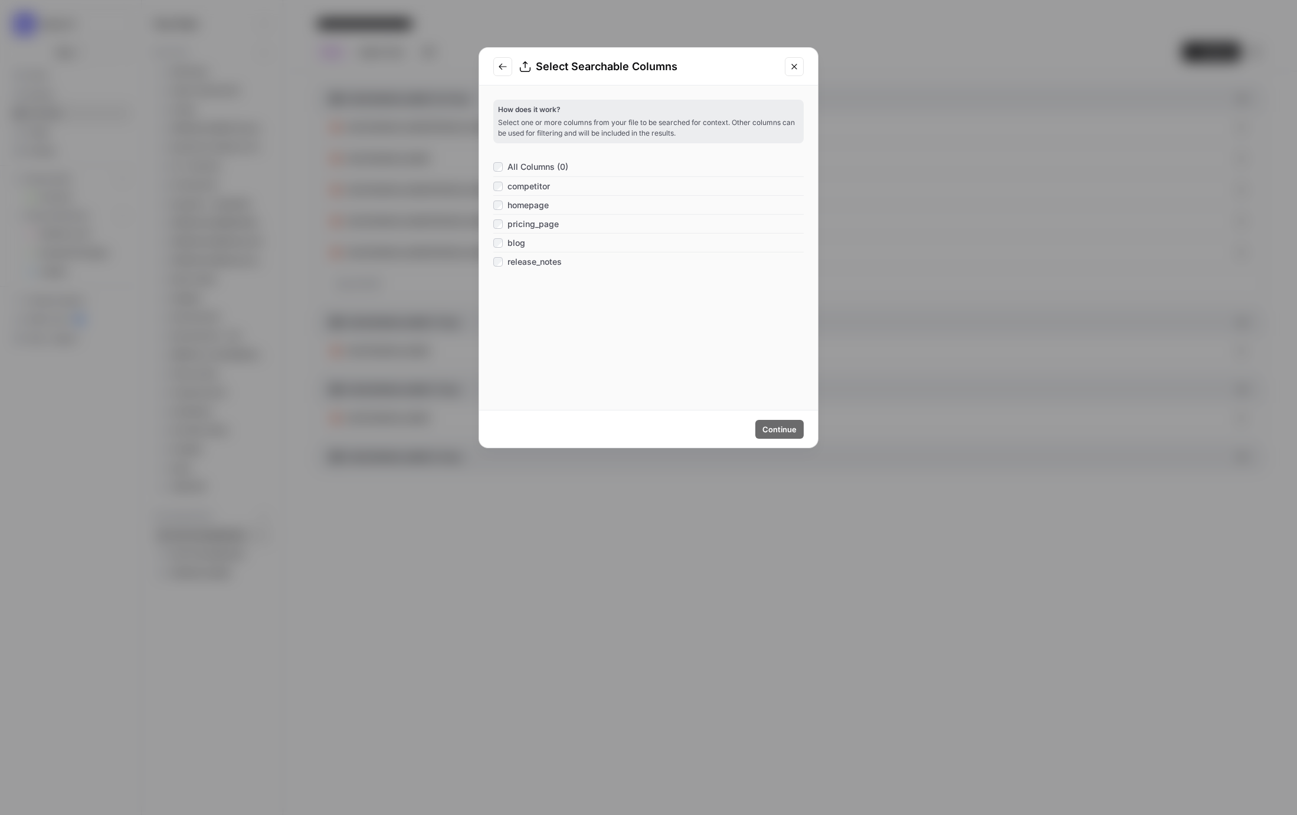
click at [503, 168] on div "All Columns (0)" at bounding box center [530, 167] width 75 height 12
click at [775, 433] on span "Continue" at bounding box center [779, 430] width 34 height 12
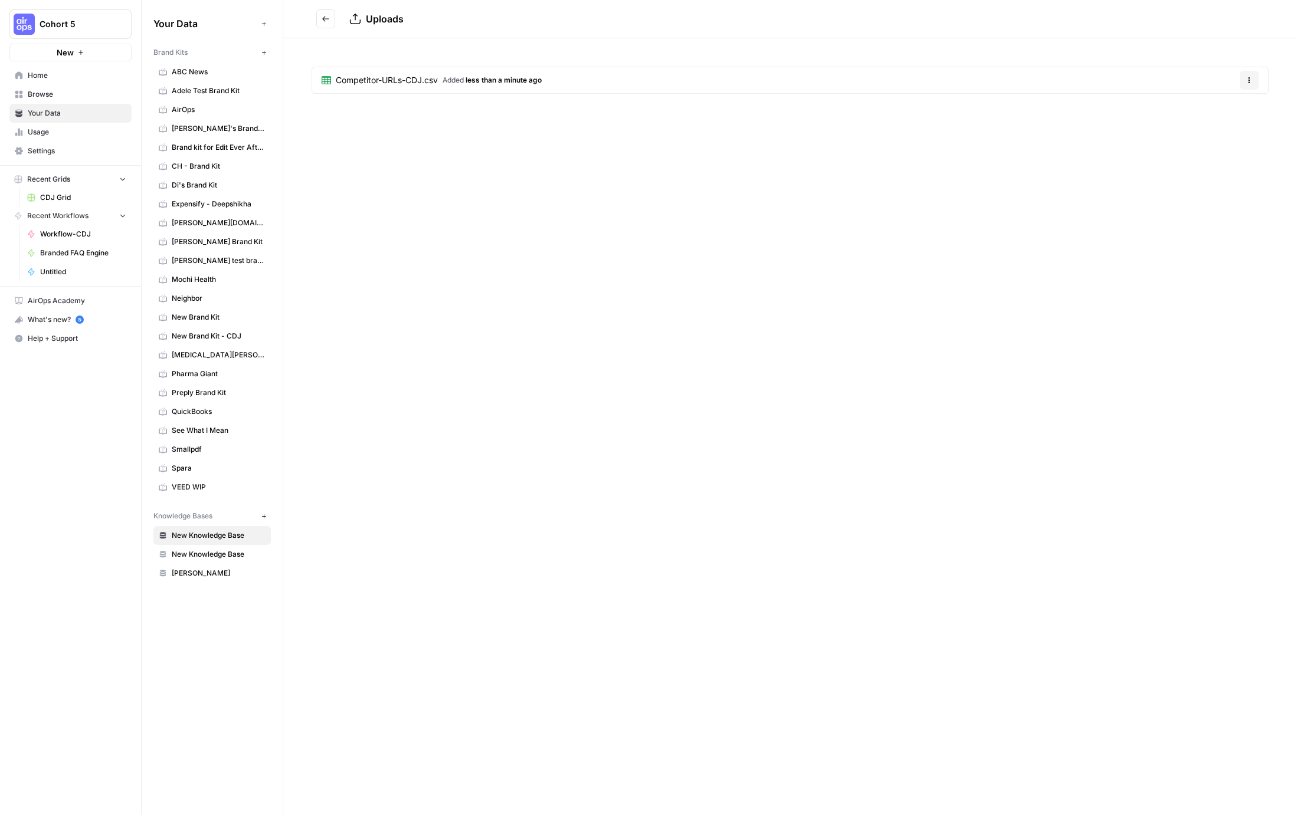
click at [326, 19] on icon "Go back" at bounding box center [325, 18] width 7 height 5
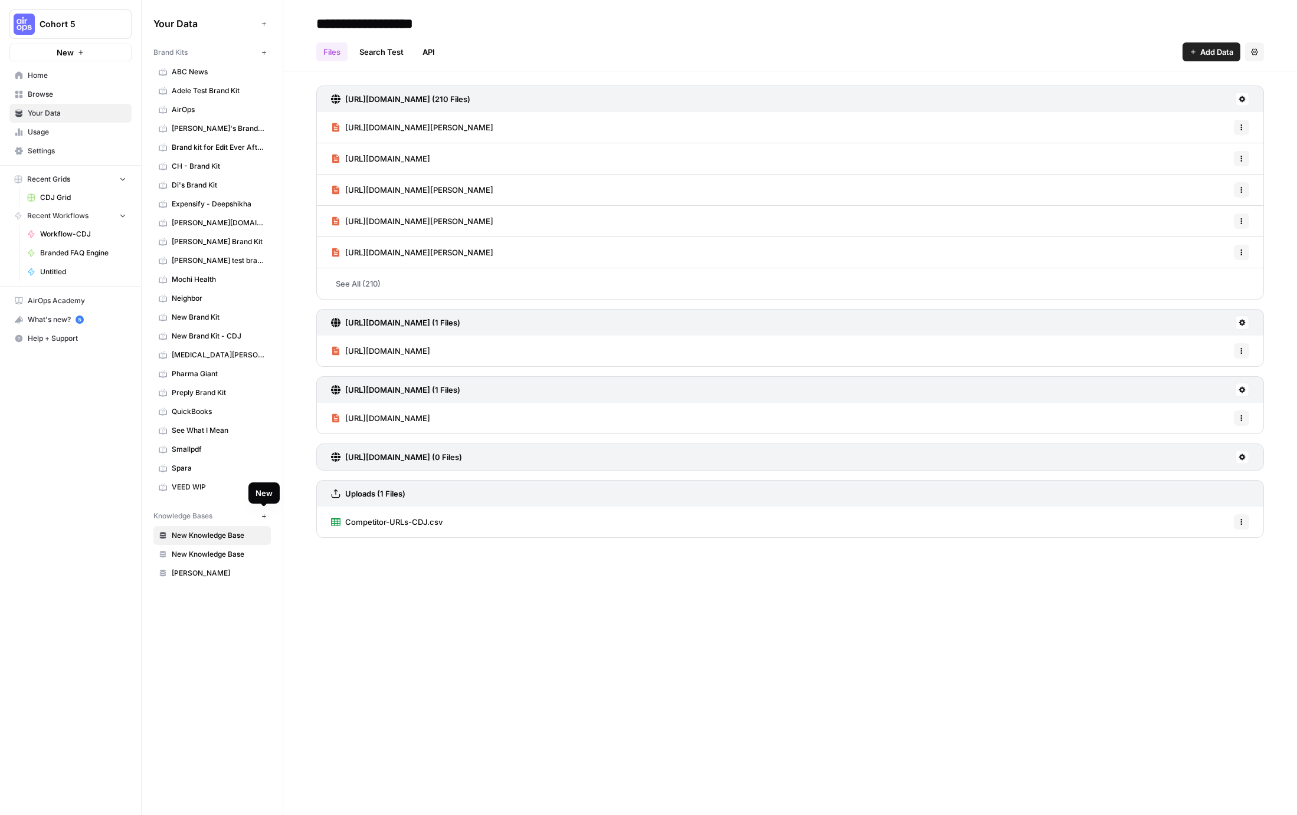
click at [267, 516] on button "New" at bounding box center [264, 516] width 14 height 14
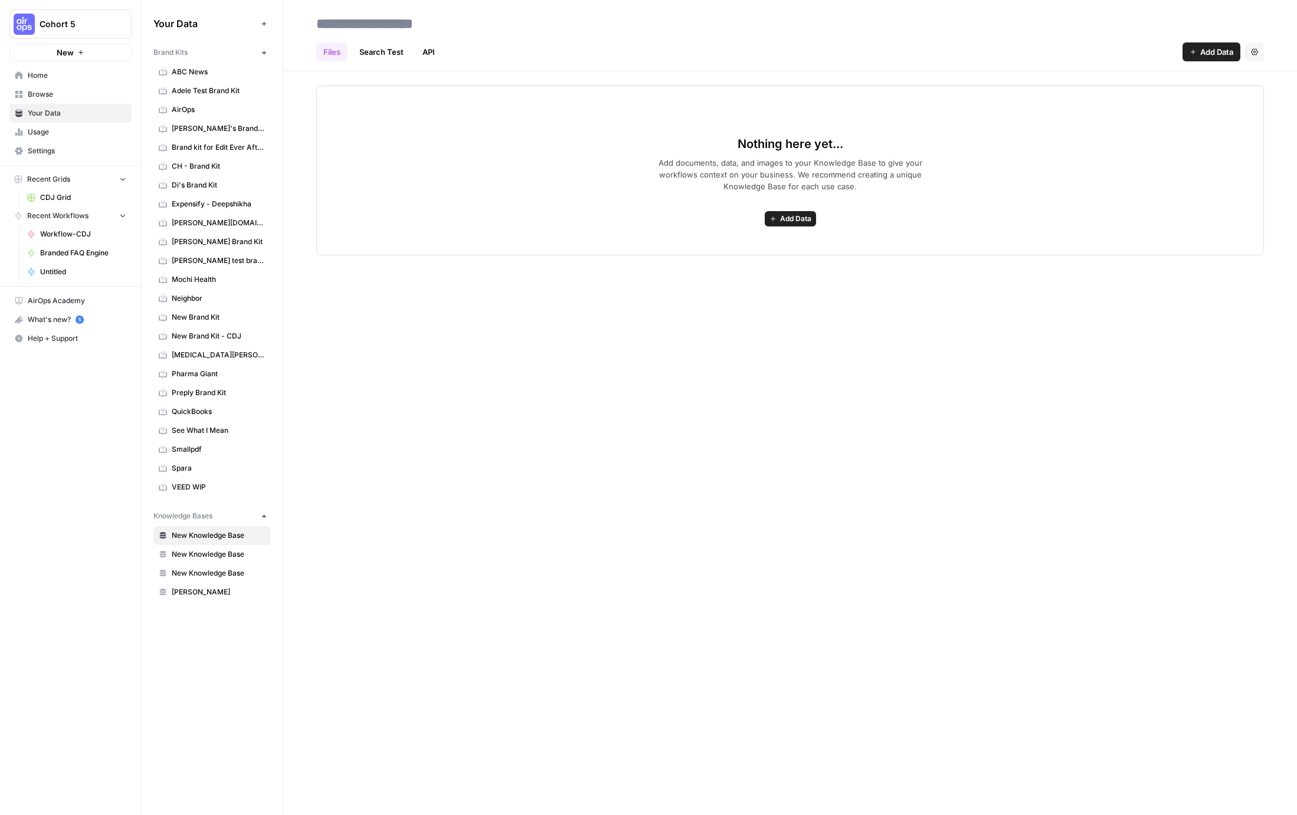
click at [202, 554] on span "New Knowledge Base" at bounding box center [219, 554] width 94 height 11
click at [203, 568] on link "New Knowledge Base" at bounding box center [211, 573] width 117 height 19
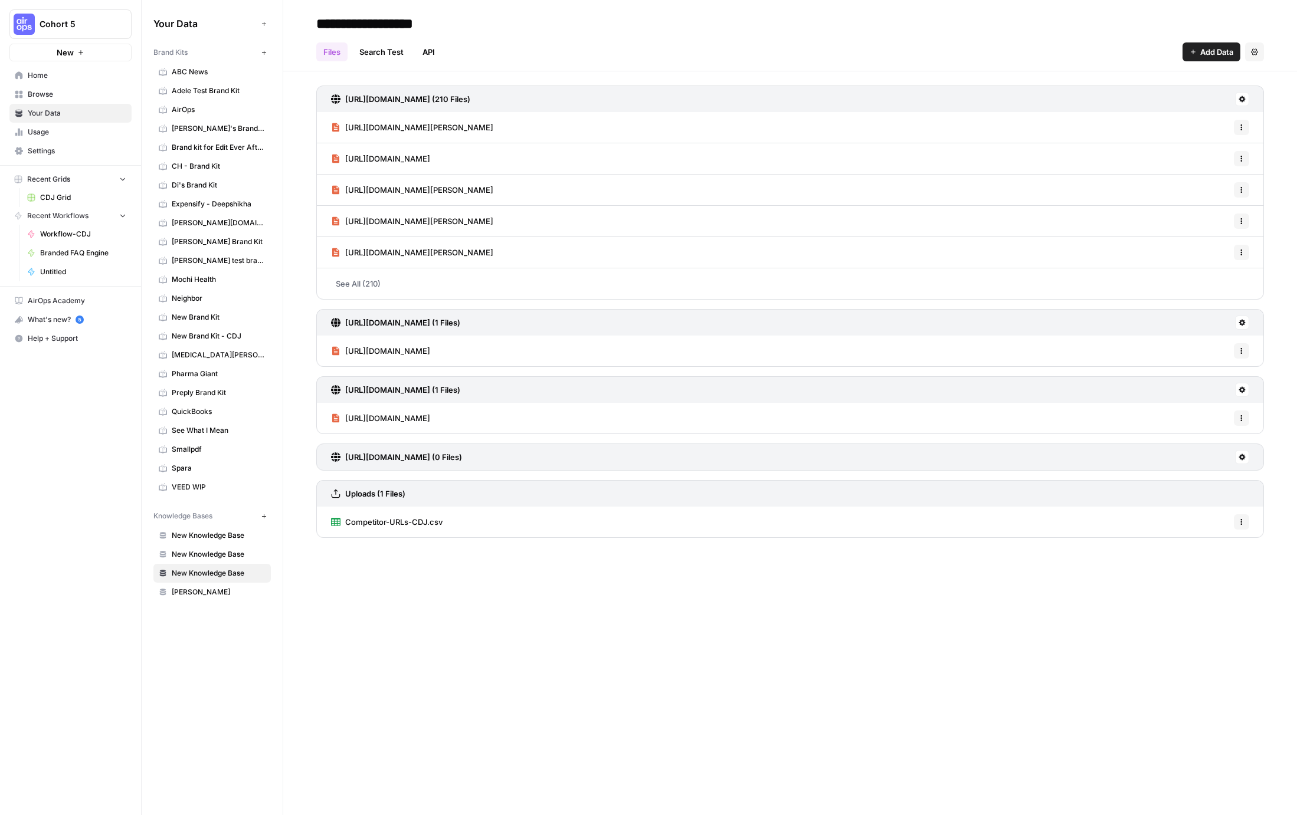
click at [1243, 519] on icon "button" at bounding box center [1241, 522] width 7 height 7
click at [1217, 546] on span "Delete File" at bounding box center [1215, 548] width 38 height 12
click at [612, 151] on span "Delete" at bounding box center [606, 151] width 25 height 12
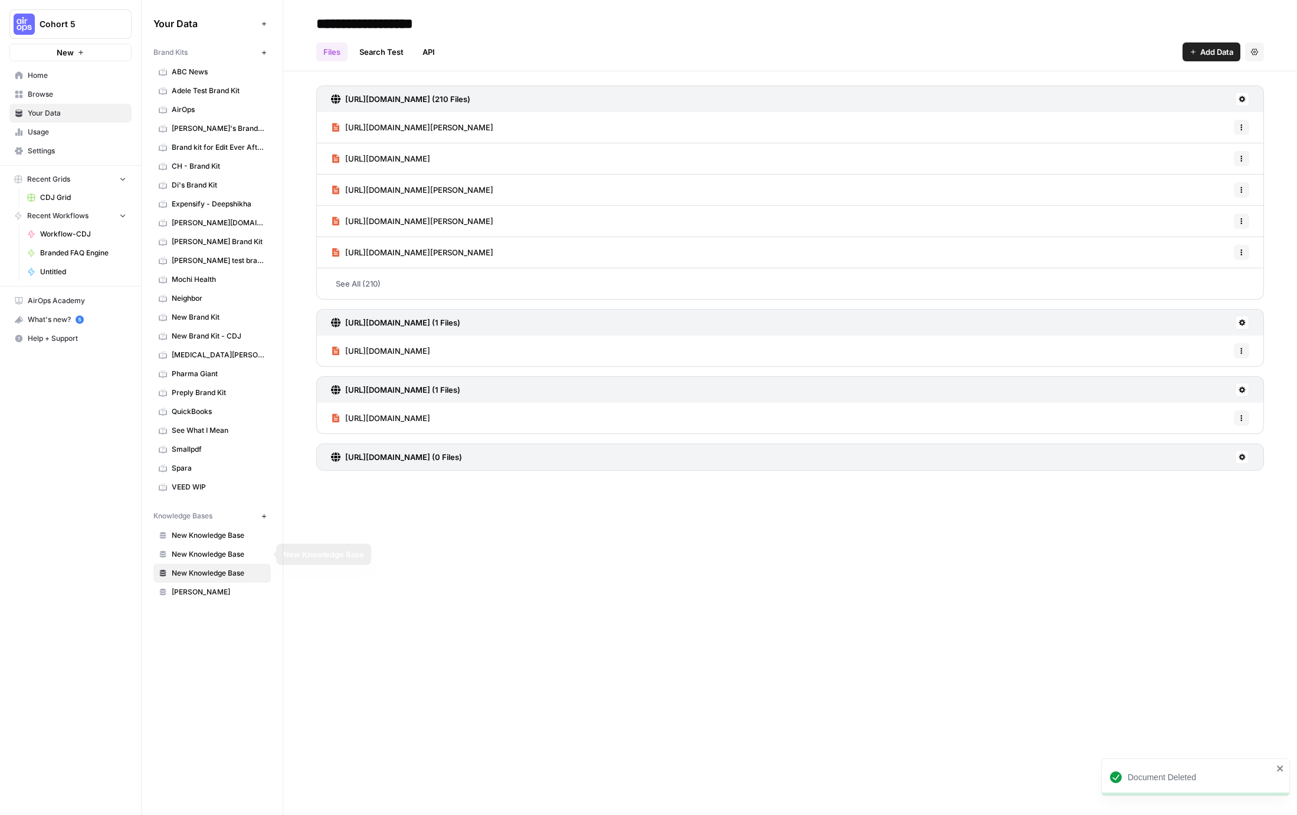
click at [183, 536] on span "New Knowledge Base" at bounding box center [219, 535] width 94 height 11
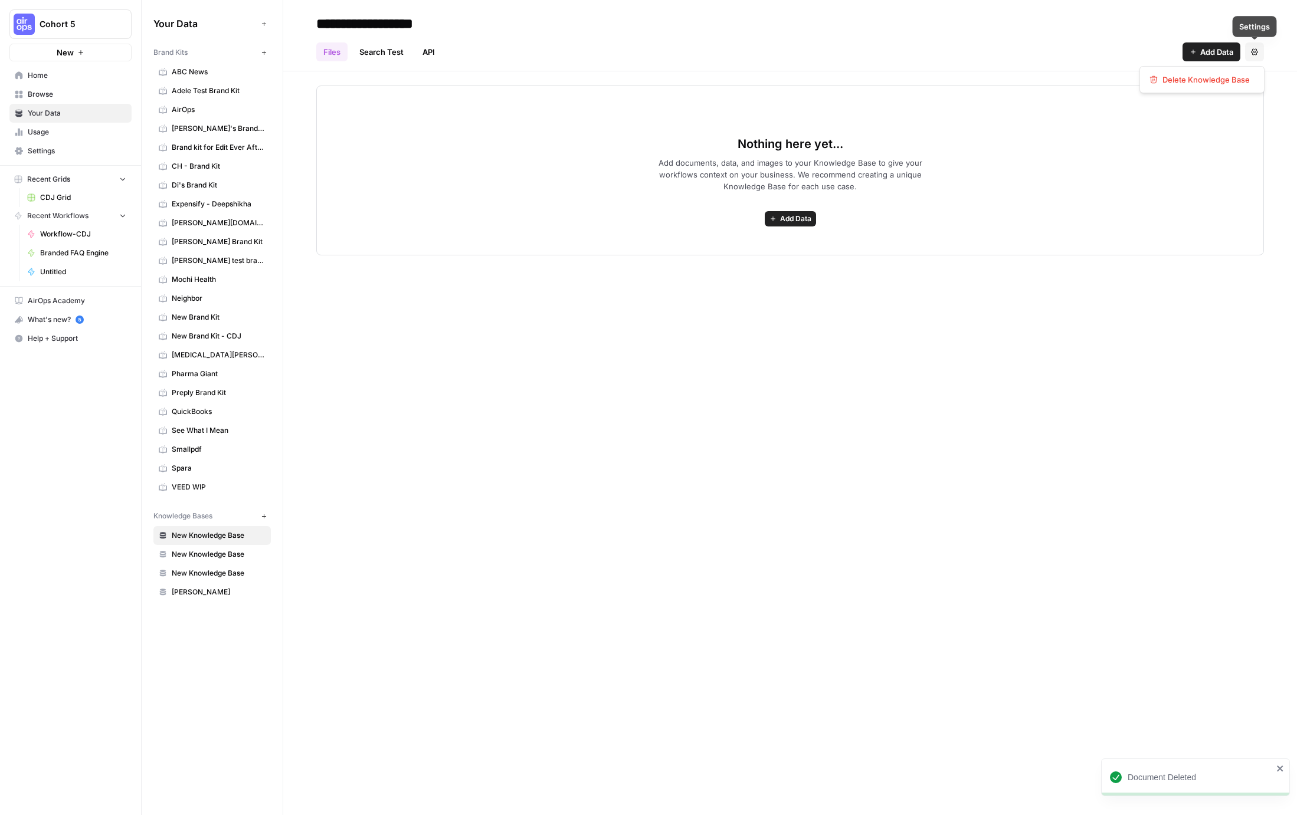
click at [1256, 50] on icon "button" at bounding box center [1254, 51] width 7 height 6
drag, startPoint x: 686, startPoint y: 18, endPoint x: 565, endPoint y: 17, distance: 121.0
click at [676, 18] on h2 "**********" at bounding box center [790, 23] width 948 height 19
click at [432, 18] on input "**********" at bounding box center [406, 24] width 189 height 24
type input "******"
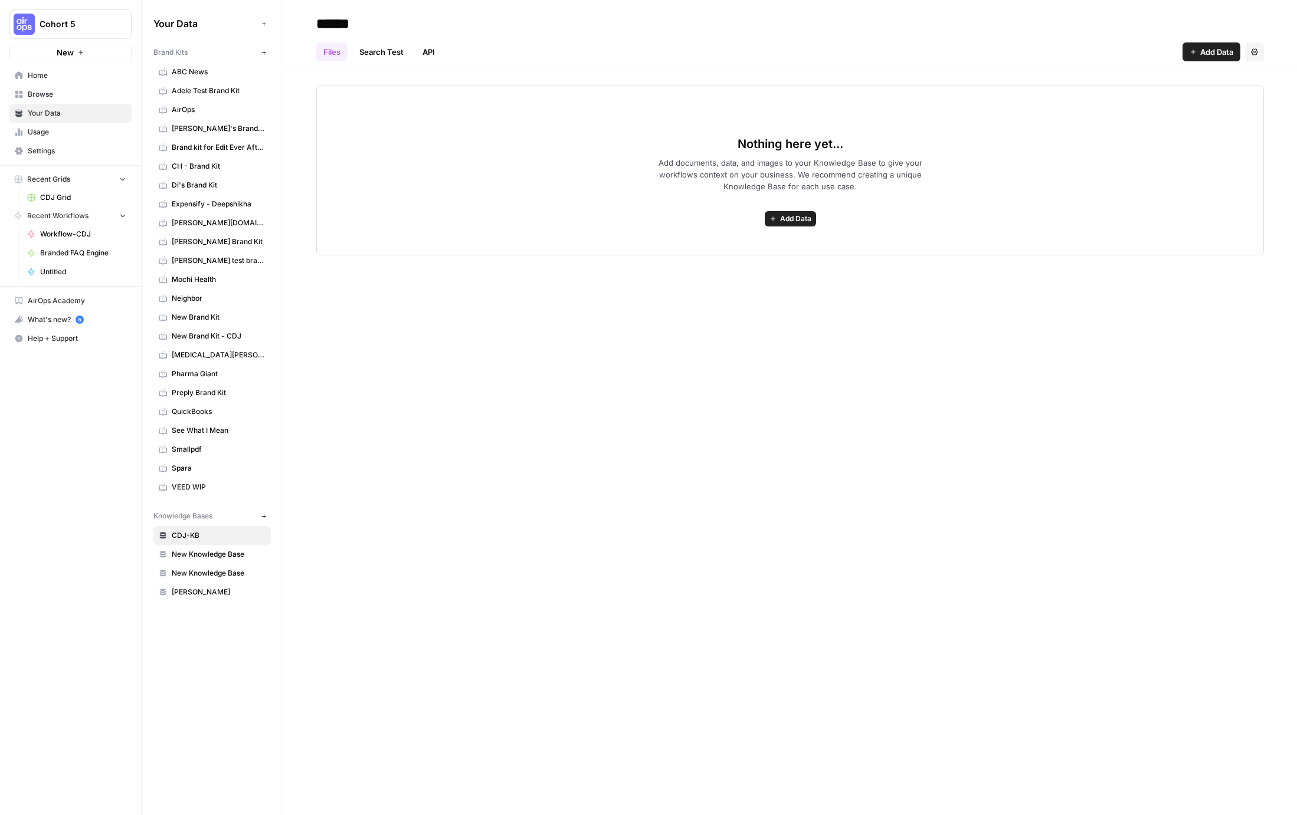
click at [789, 224] on button "Add Data" at bounding box center [790, 218] width 51 height 15
click at [745, 248] on span "Upload Files" at bounding box center [746, 245] width 107 height 12
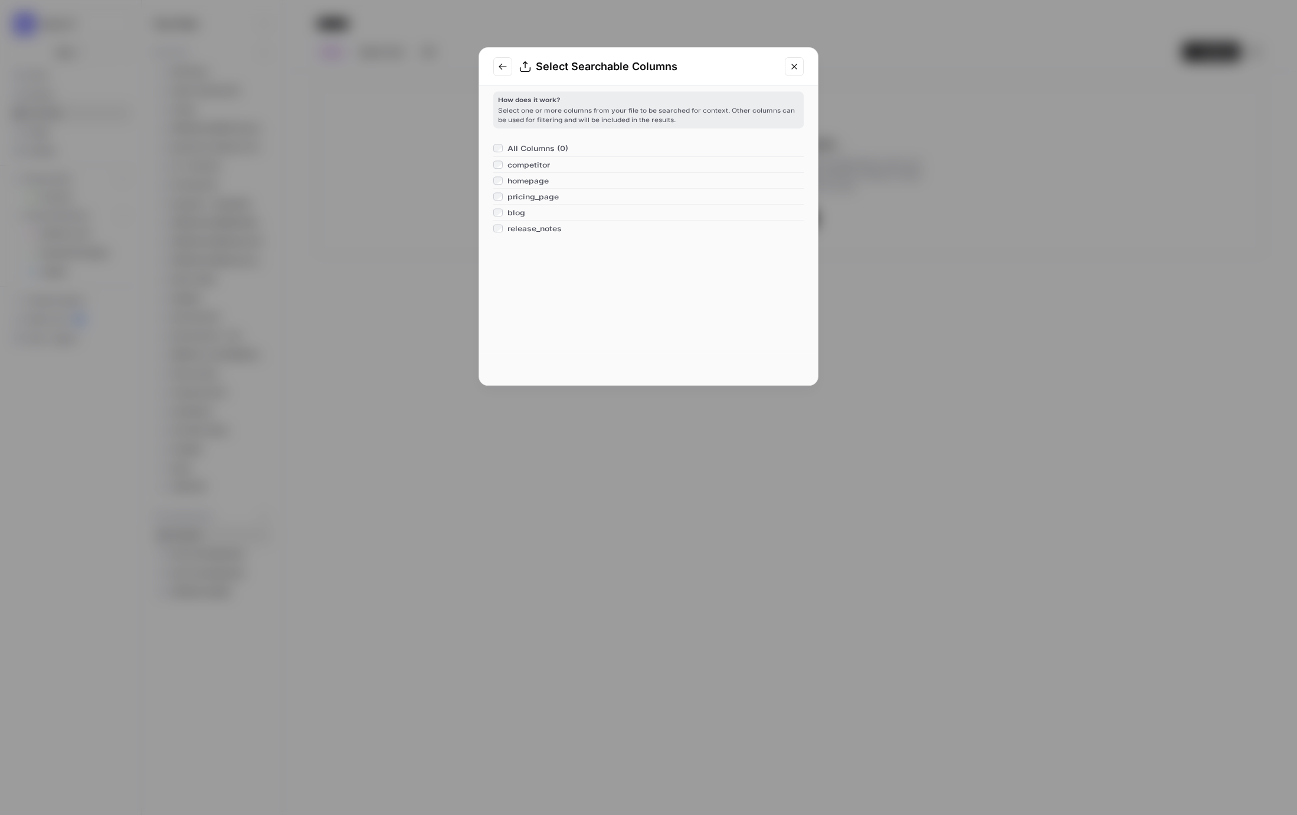
click at [779, 312] on div "How does it work? Select one or more columns from your file to be searched for …" at bounding box center [648, 216] width 310 height 250
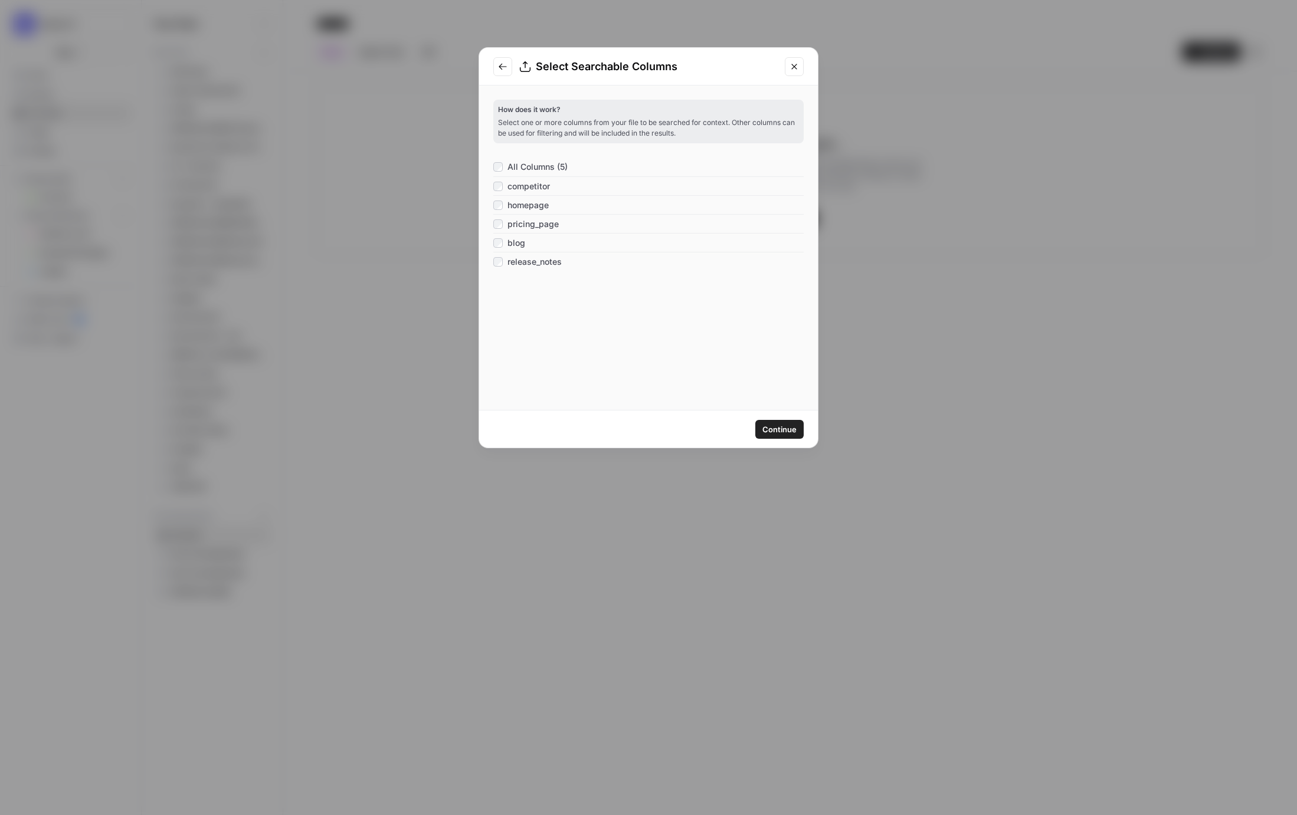
click at [771, 424] on span "Continue" at bounding box center [779, 430] width 34 height 12
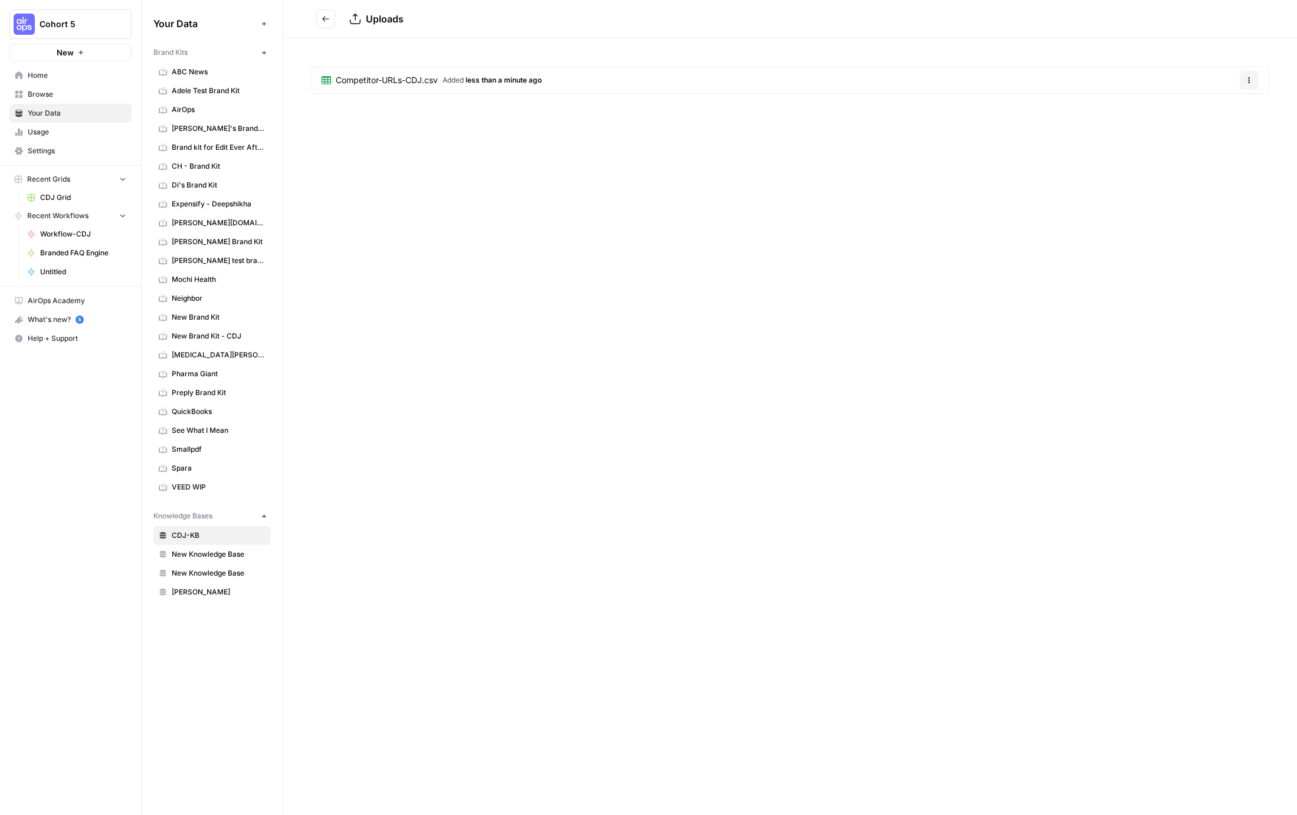
click at [403, 79] on span "Competitor-URLs-CDJ.csv" at bounding box center [387, 80] width 102 height 12
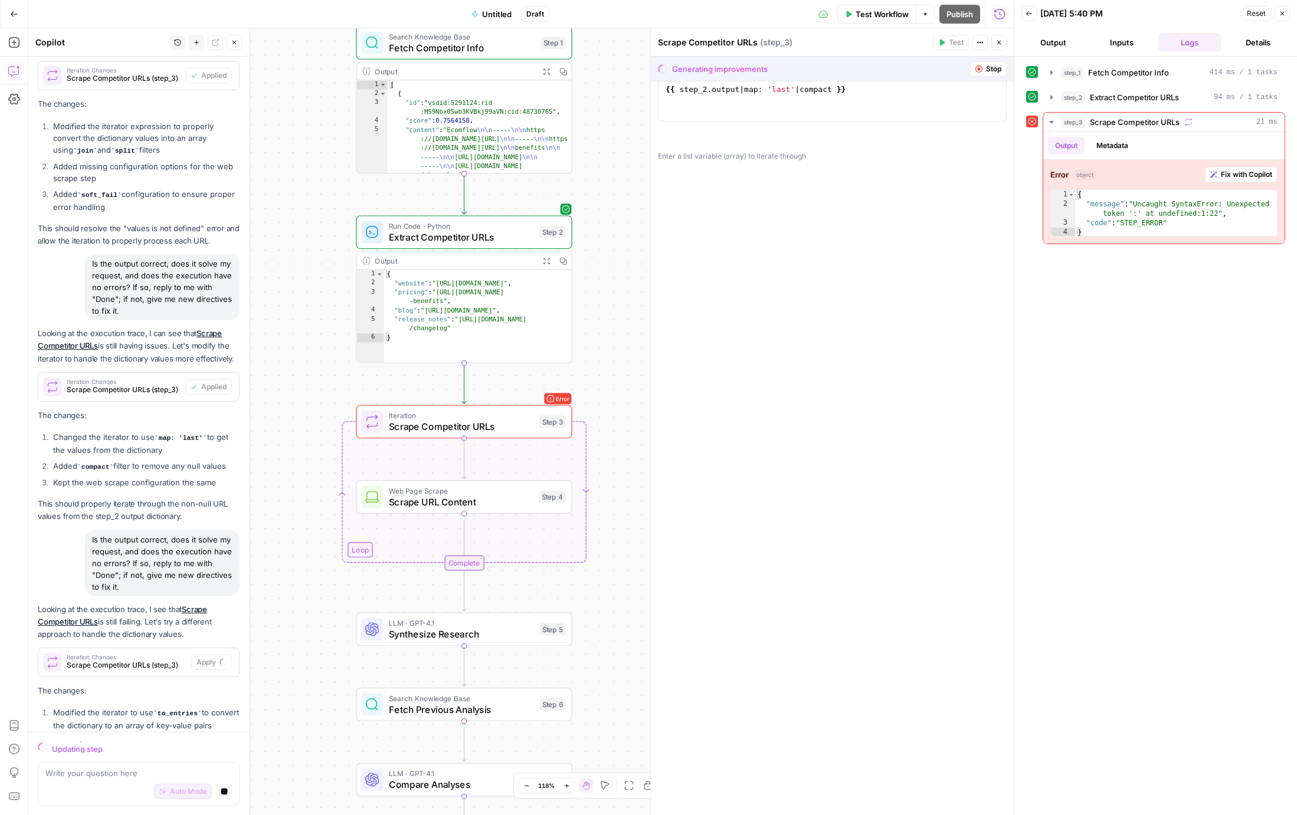
scroll to position [5881, 0]
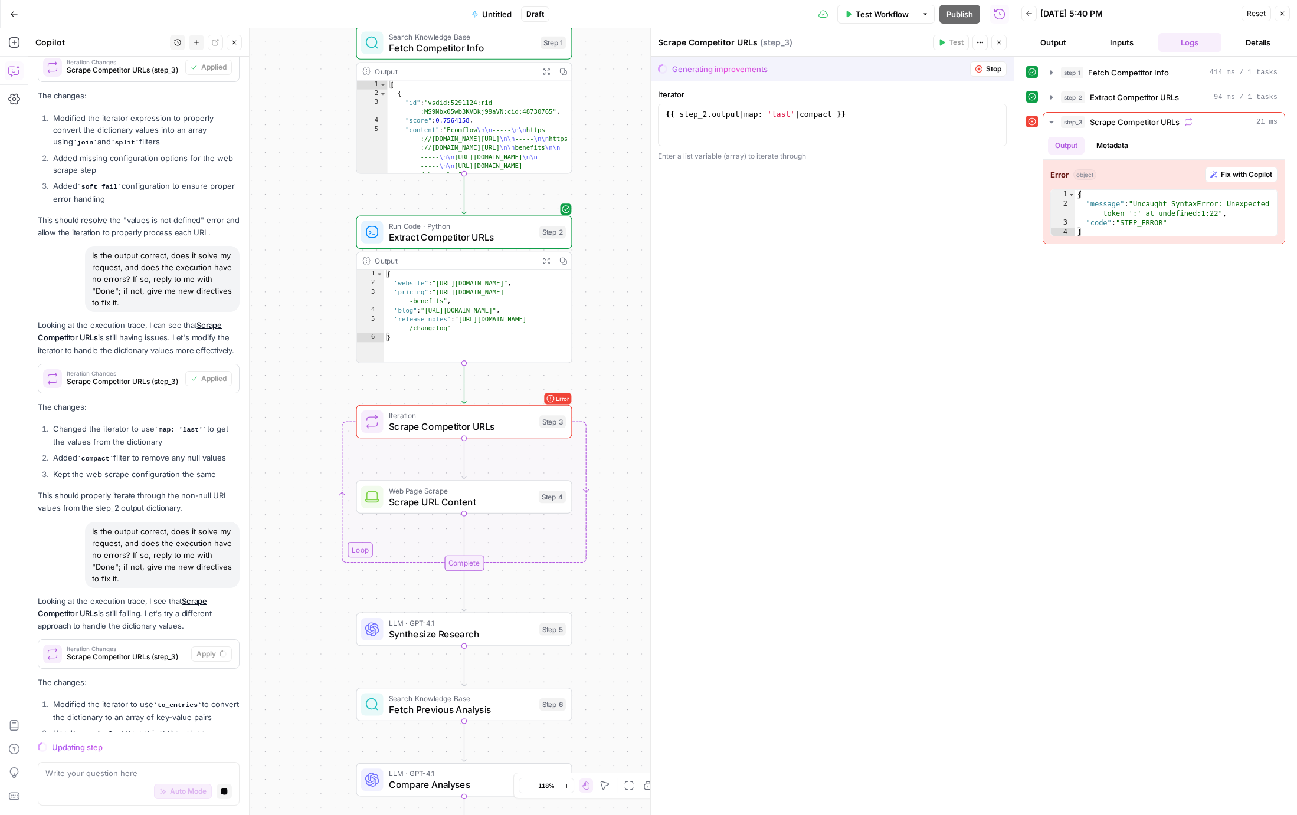
click at [409, 497] on span "Scrape URL Content" at bounding box center [461, 502] width 144 height 14
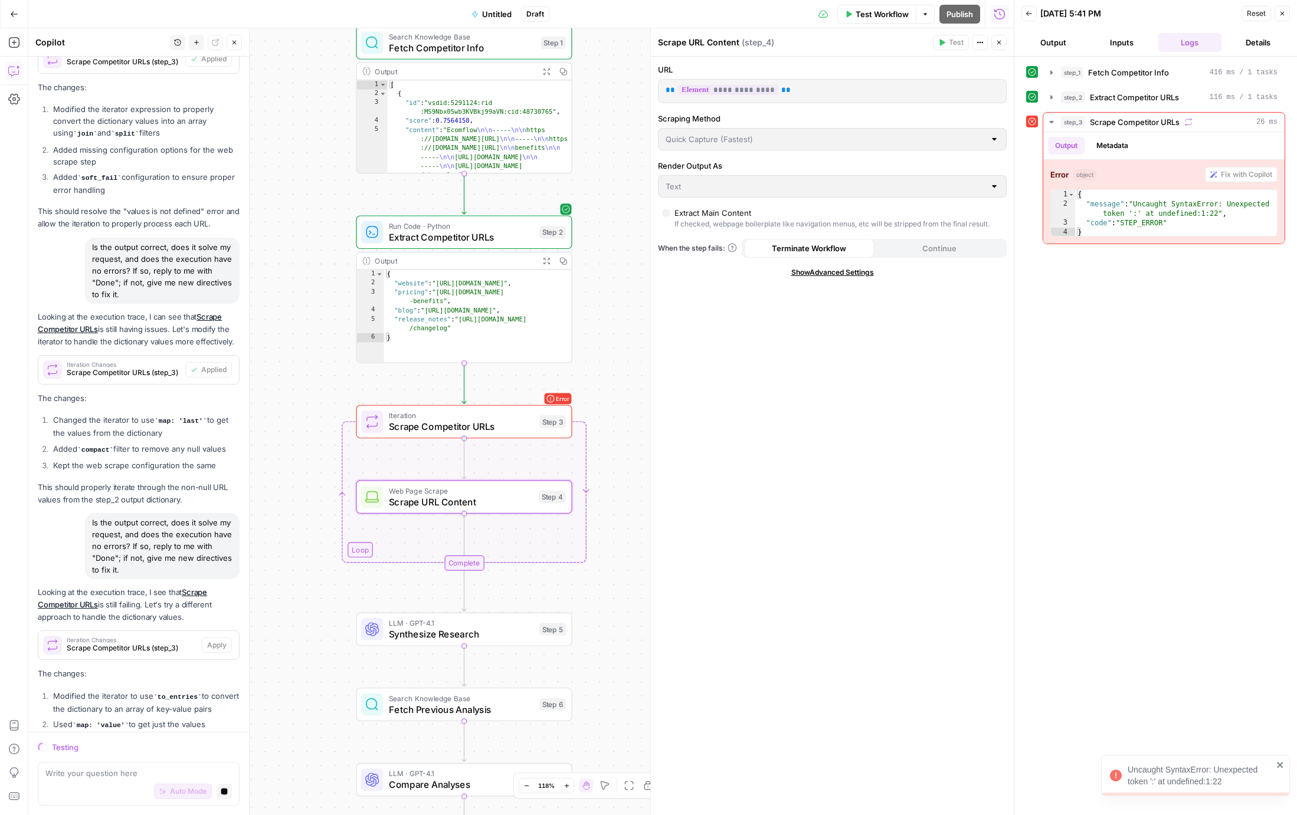
scroll to position [5965, 0]
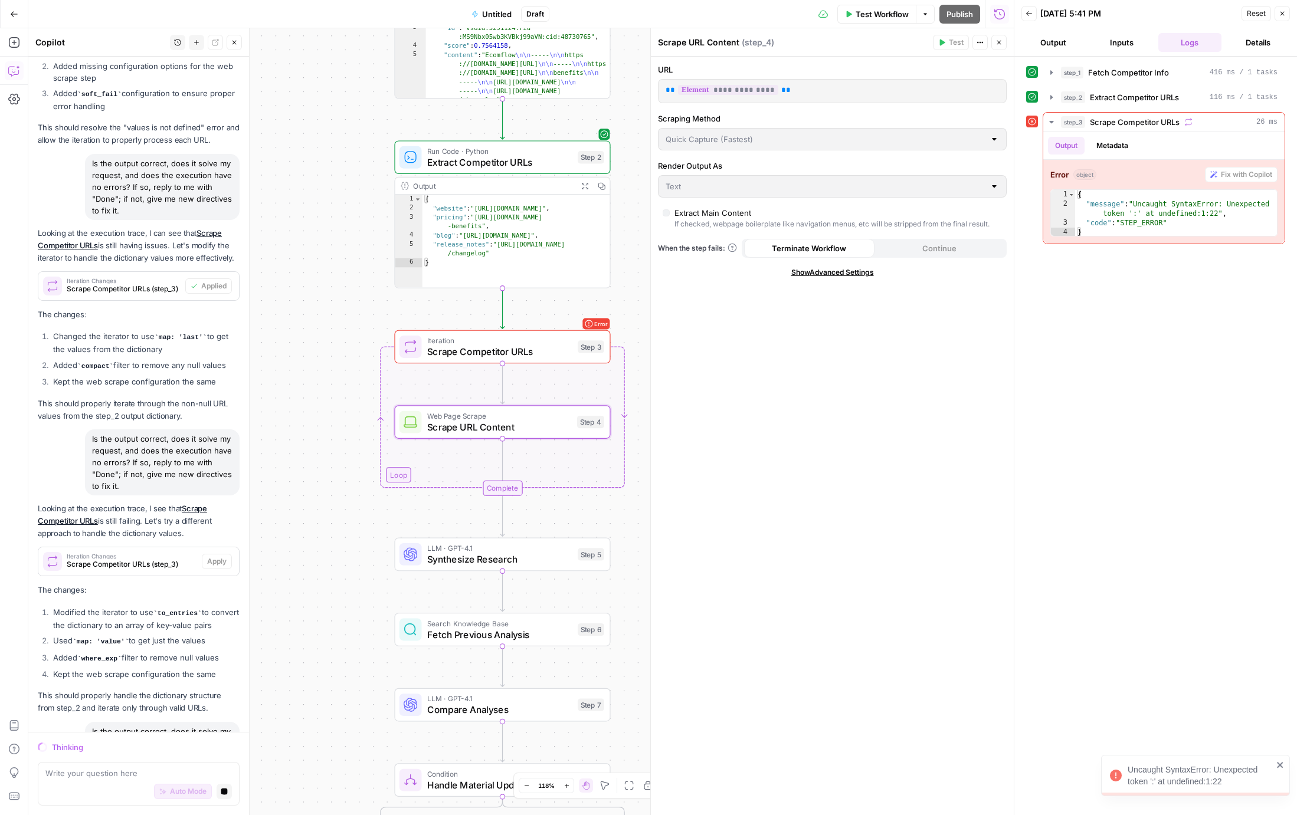
drag, startPoint x: 411, startPoint y: 494, endPoint x: 427, endPoint y: 447, distance: 49.8
click at [428, 421] on span "Web Page Scrape" at bounding box center [499, 415] width 144 height 11
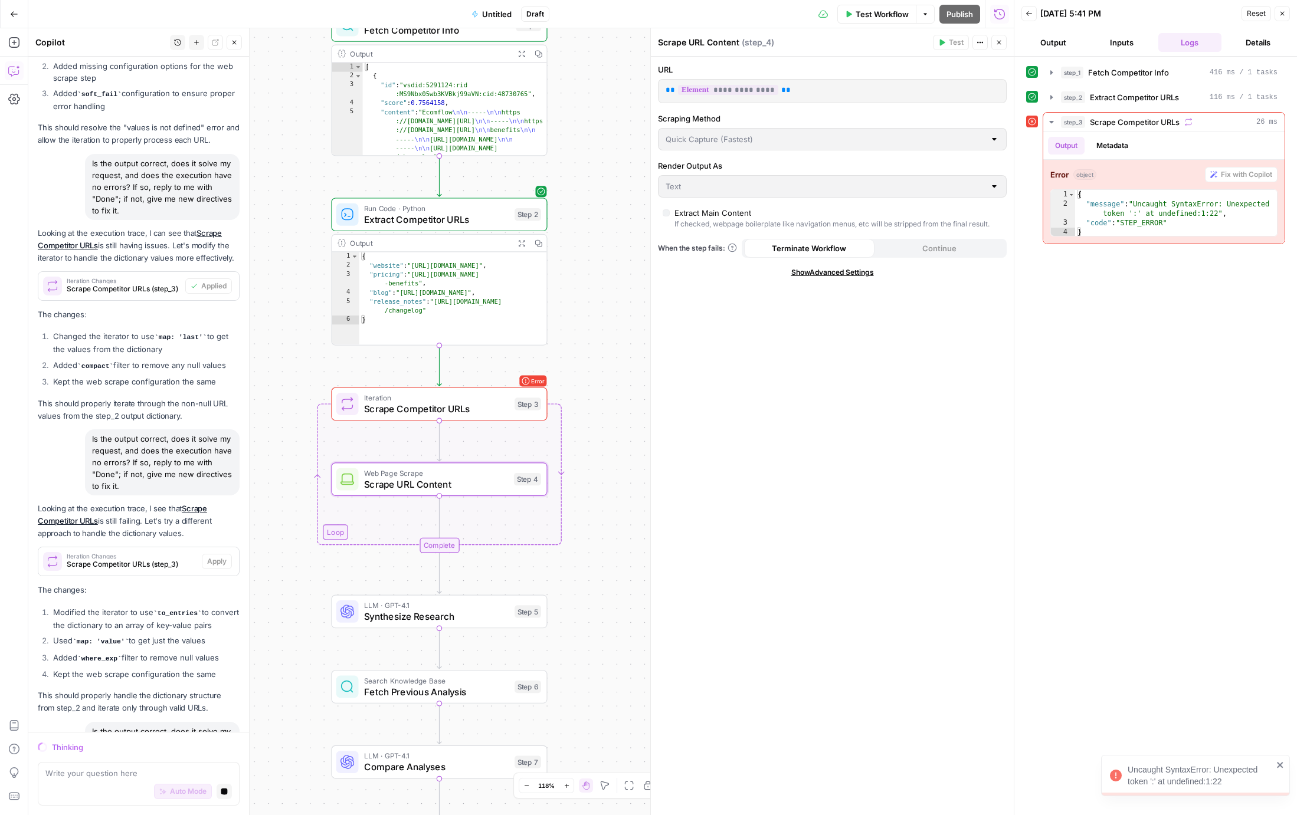
drag, startPoint x: 415, startPoint y: 461, endPoint x: 363, endPoint y: 499, distance: 63.4
click at [363, 496] on div "Web Page Scrape Scrape URL Content Step 4" at bounding box center [439, 480] width 216 height 34
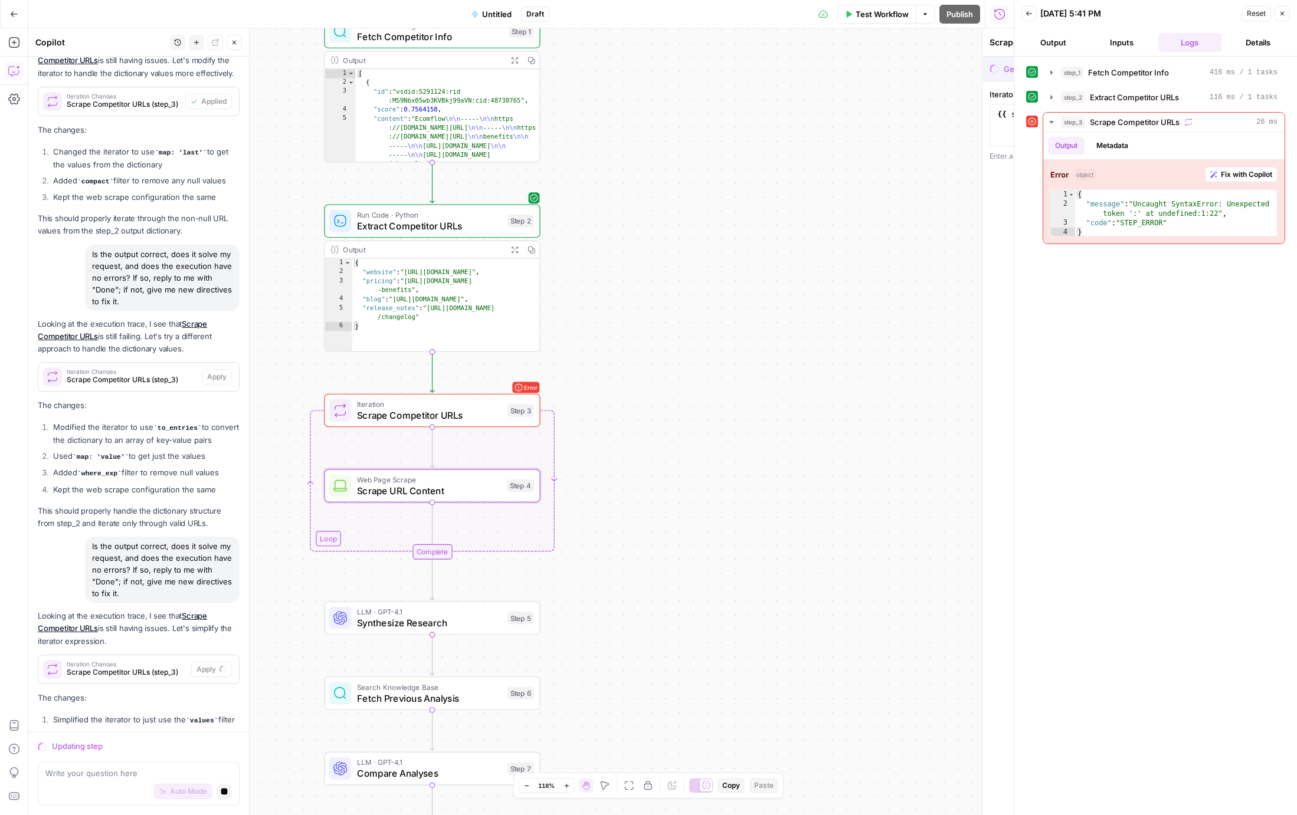
scroll to position [6167, 0]
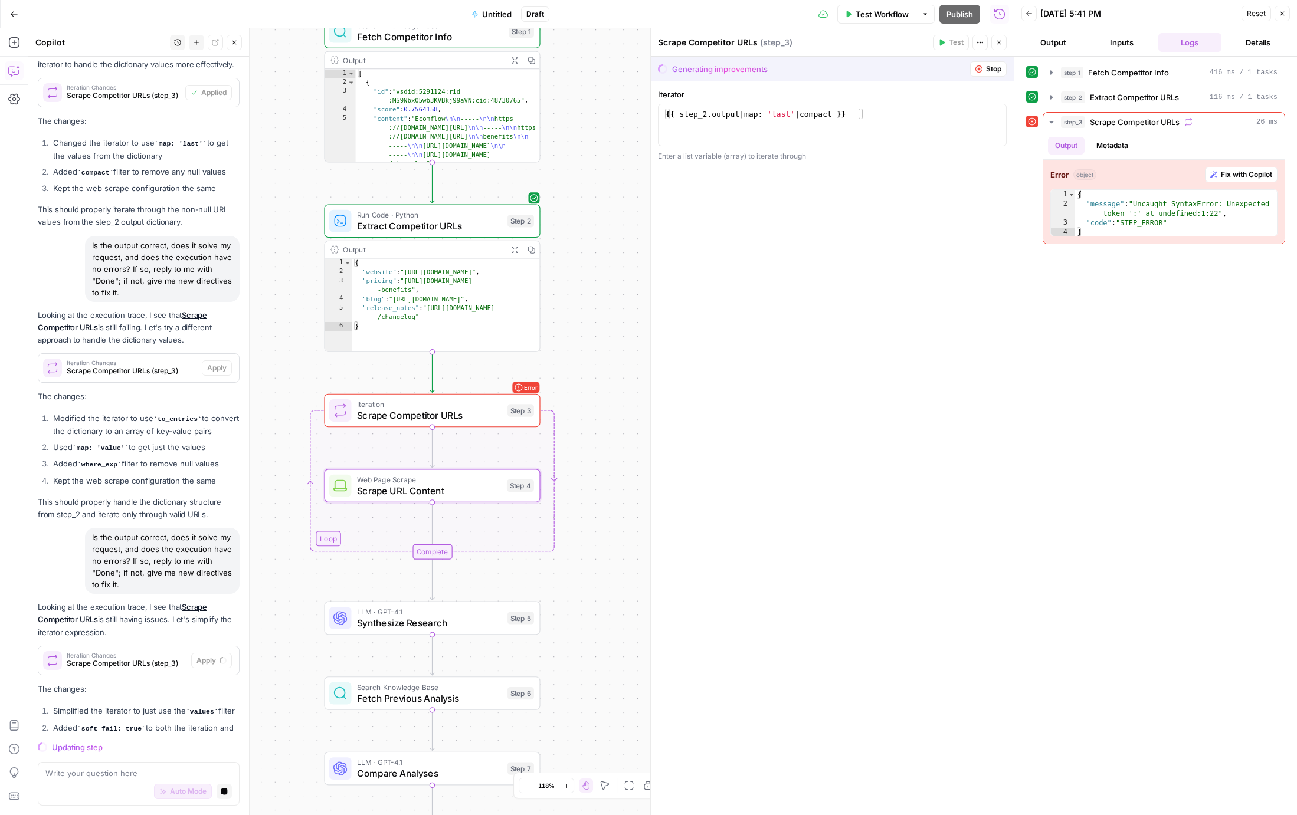
click at [389, 412] on span "Scrape Competitor URLs" at bounding box center [429, 415] width 145 height 14
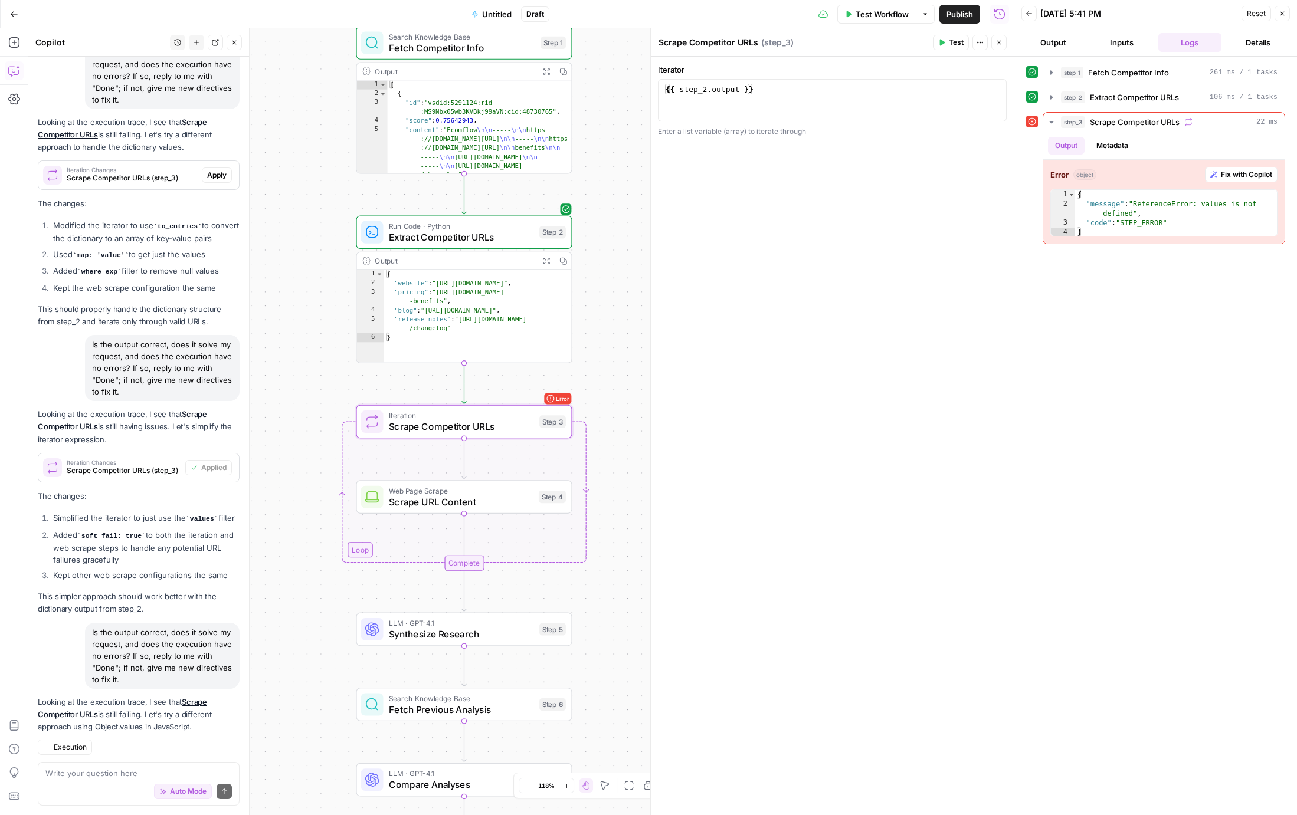
scroll to position [6621, 0]
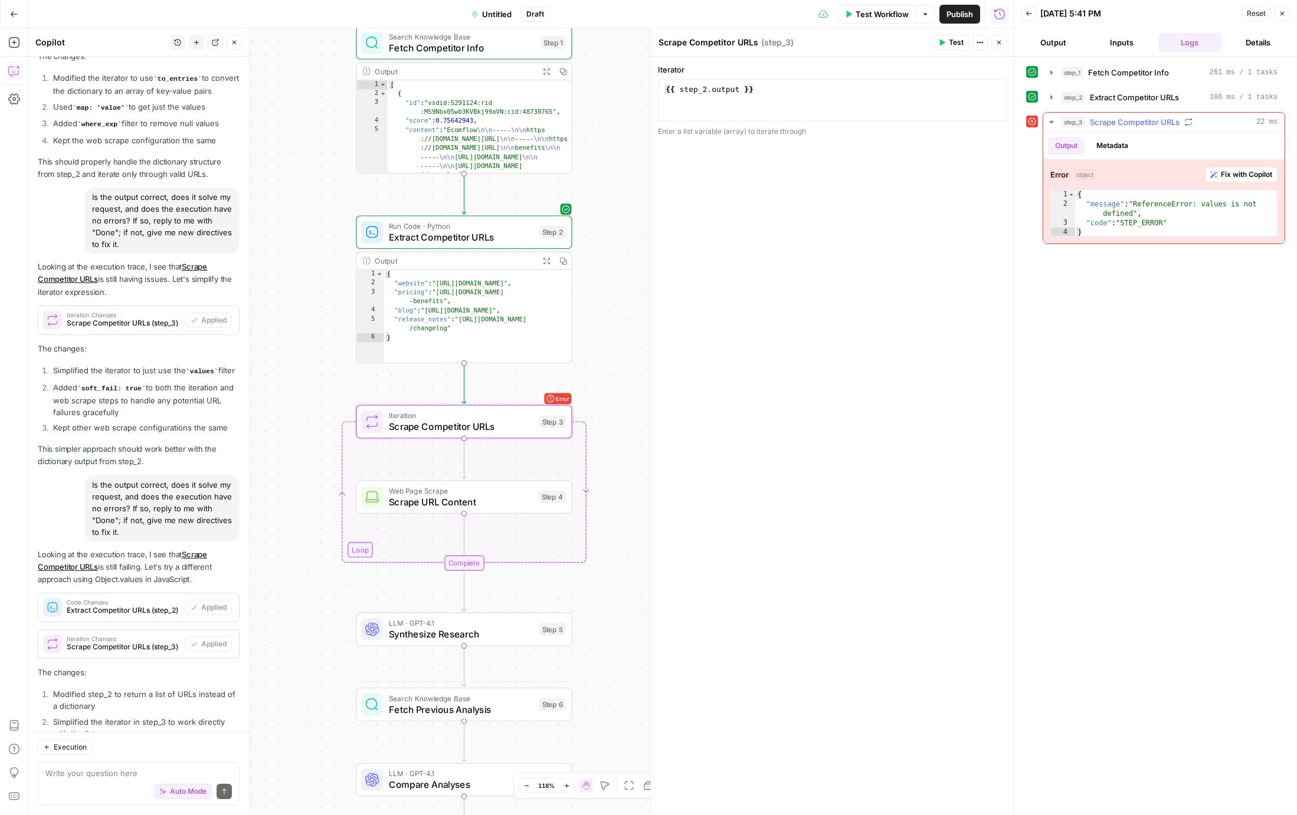
click at [1236, 172] on span "Fix with Copilot" at bounding box center [1246, 174] width 51 height 11
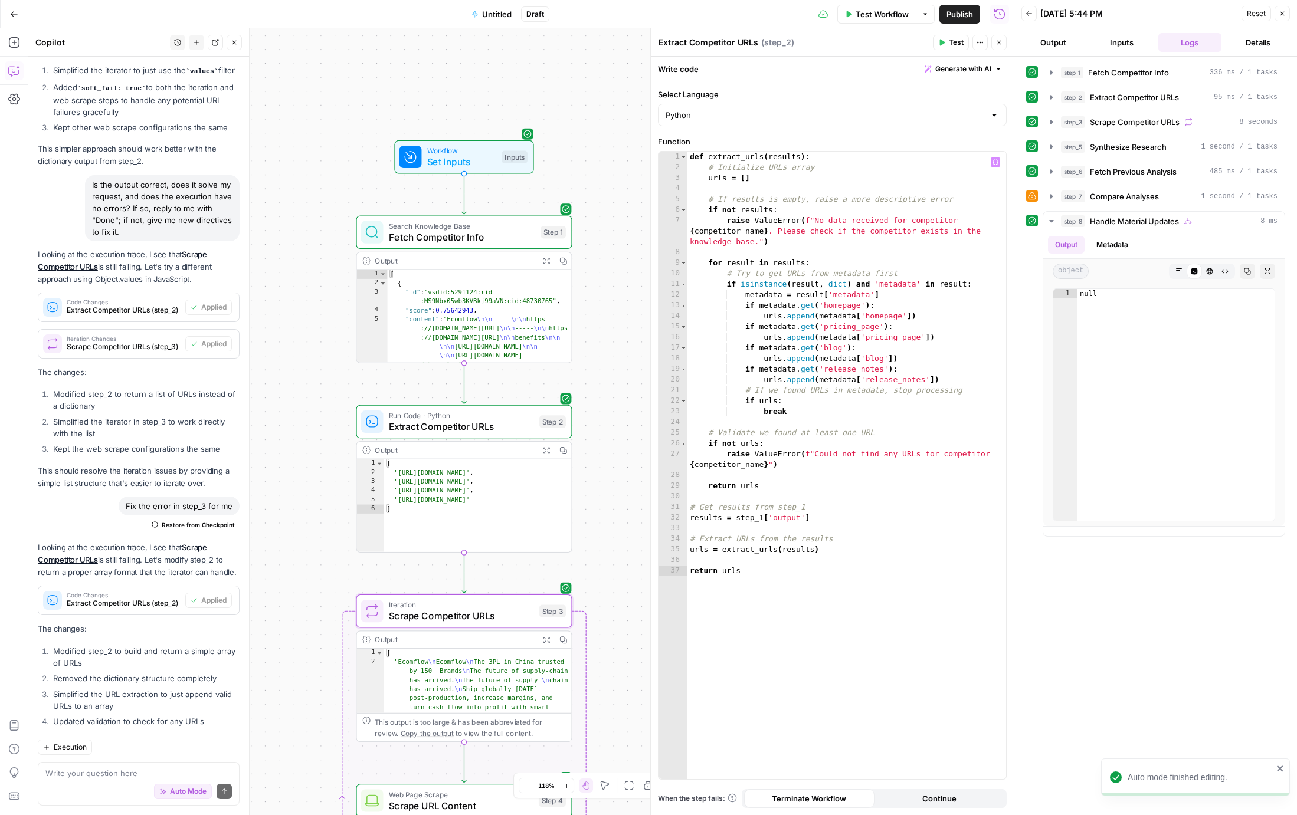
scroll to position [7081, 0]
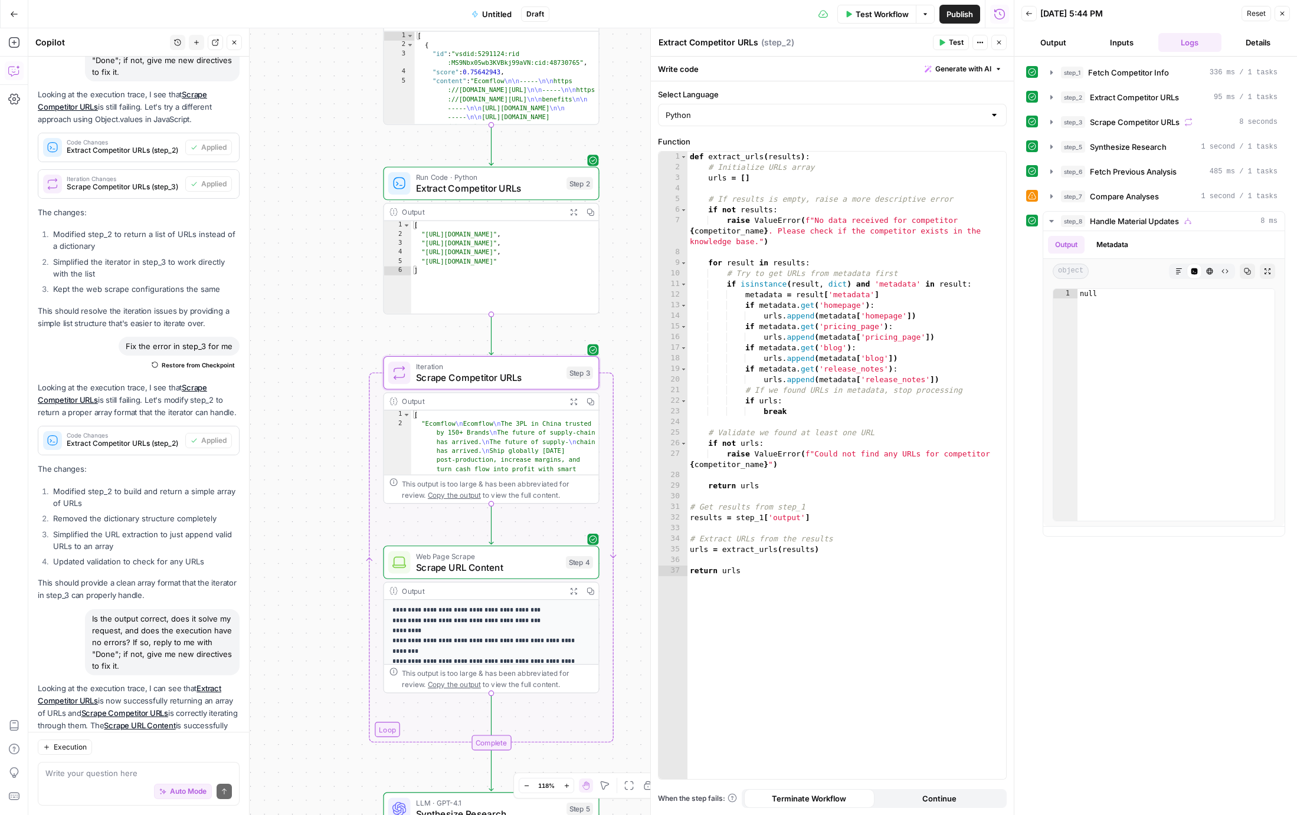
drag, startPoint x: 300, startPoint y: 411, endPoint x: 327, endPoint y: 203, distance: 209.4
click at [327, 169] on div "true false Workflow Set Inputs Inputs Search Knowledge Base Fetch Competitor In…" at bounding box center [520, 421] width 985 height 787
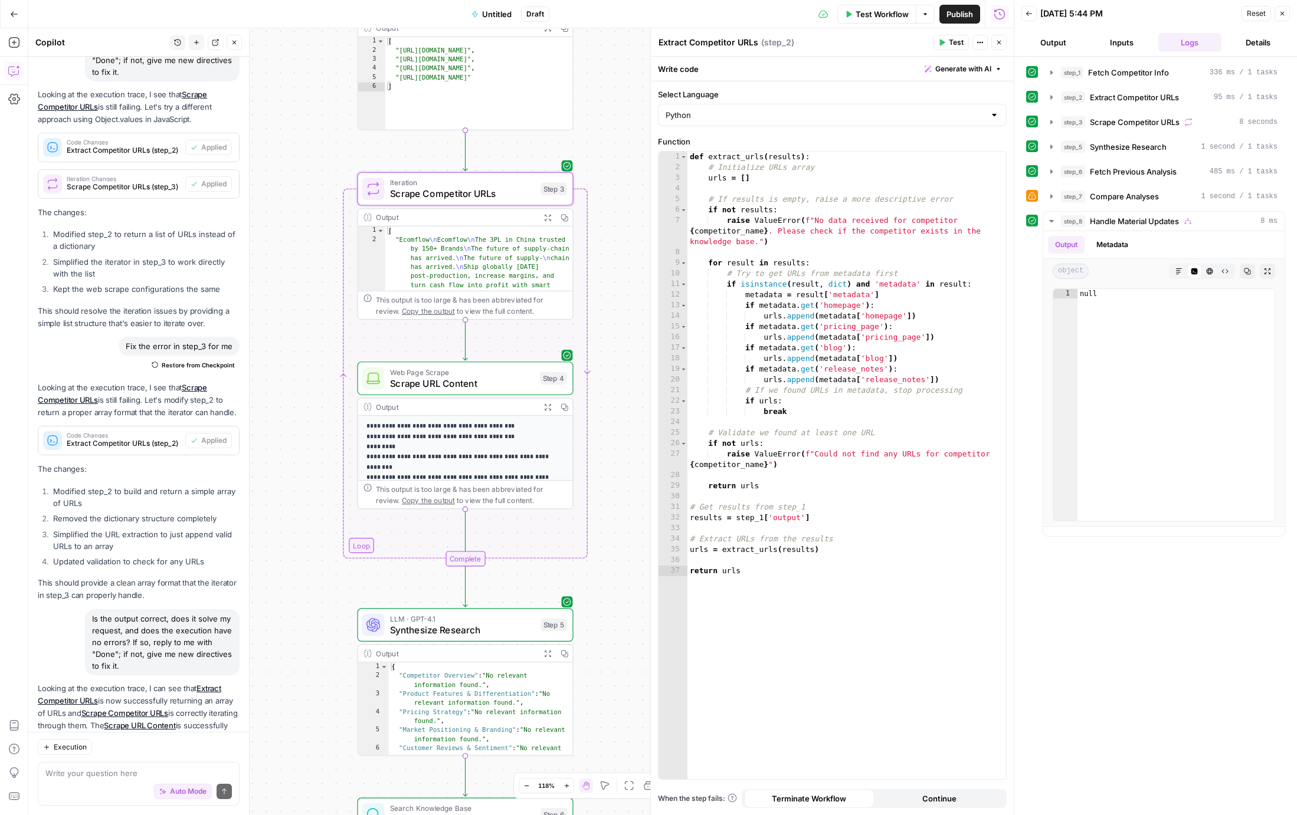
drag, startPoint x: 322, startPoint y: 424, endPoint x: 303, endPoint y: 257, distance: 168.0
click at [303, 257] on div "true false Workflow Set Inputs Inputs Search Knowledge Base Fetch Competitor In…" at bounding box center [520, 421] width 985 height 787
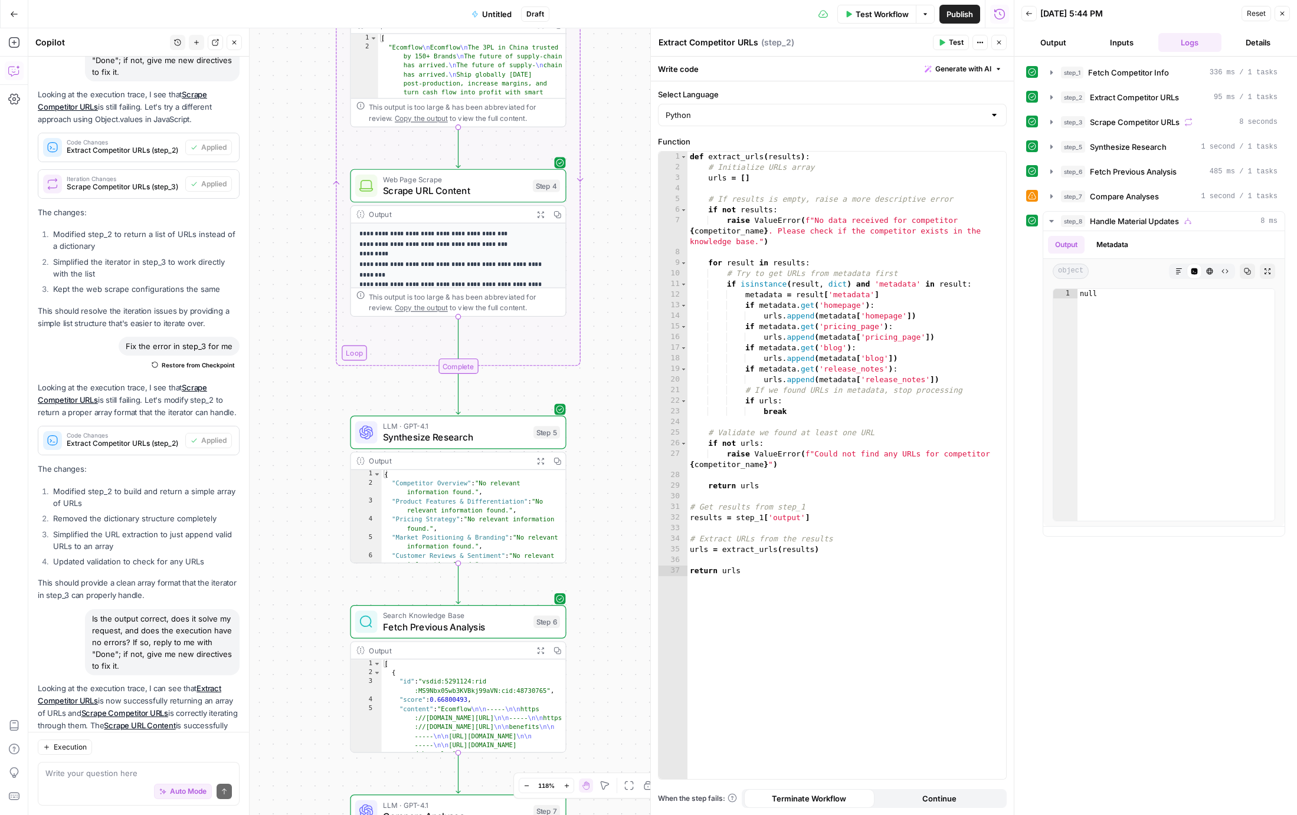
drag, startPoint x: 299, startPoint y: 425, endPoint x: 295, endPoint y: 267, distance: 158.8
click at [295, 267] on div "true false Workflow Set Inputs Inputs Search Knowledge Base Fetch Competitor In…" at bounding box center [520, 421] width 985 height 787
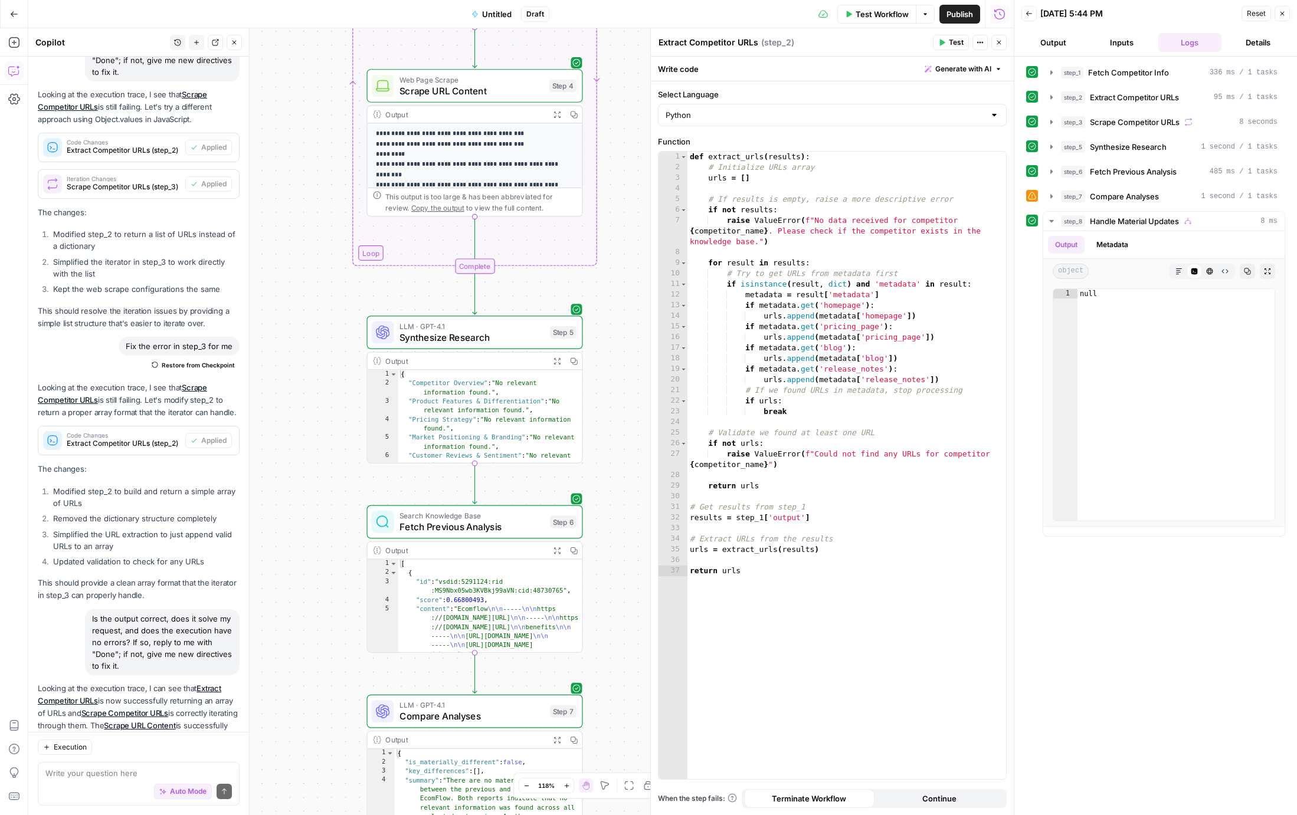
drag, startPoint x: 300, startPoint y: 400, endPoint x: 297, endPoint y: 375, distance: 25.0
click at [297, 375] on div "true false Workflow Set Inputs Inputs Search Knowledge Base Fetch Competitor In…" at bounding box center [520, 421] width 985 height 787
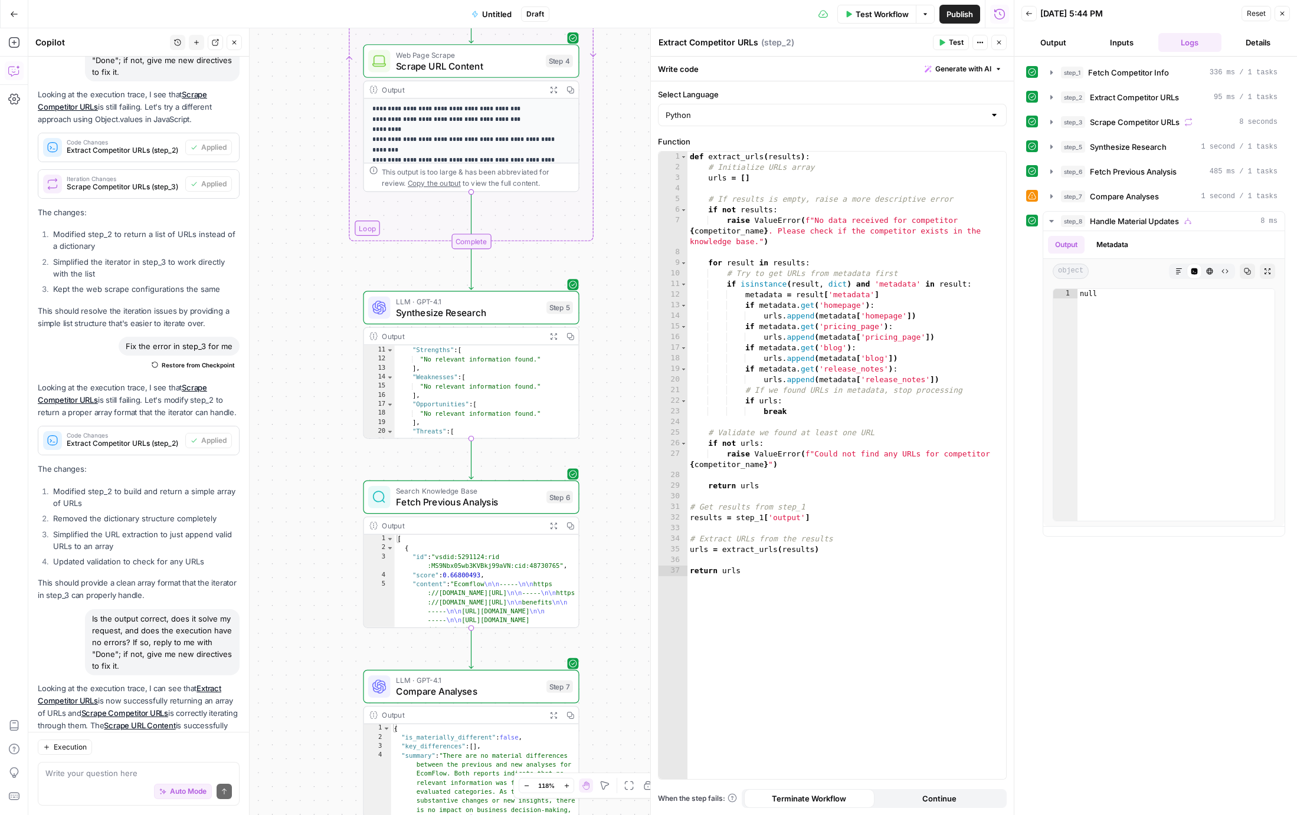
scroll to position [166, 0]
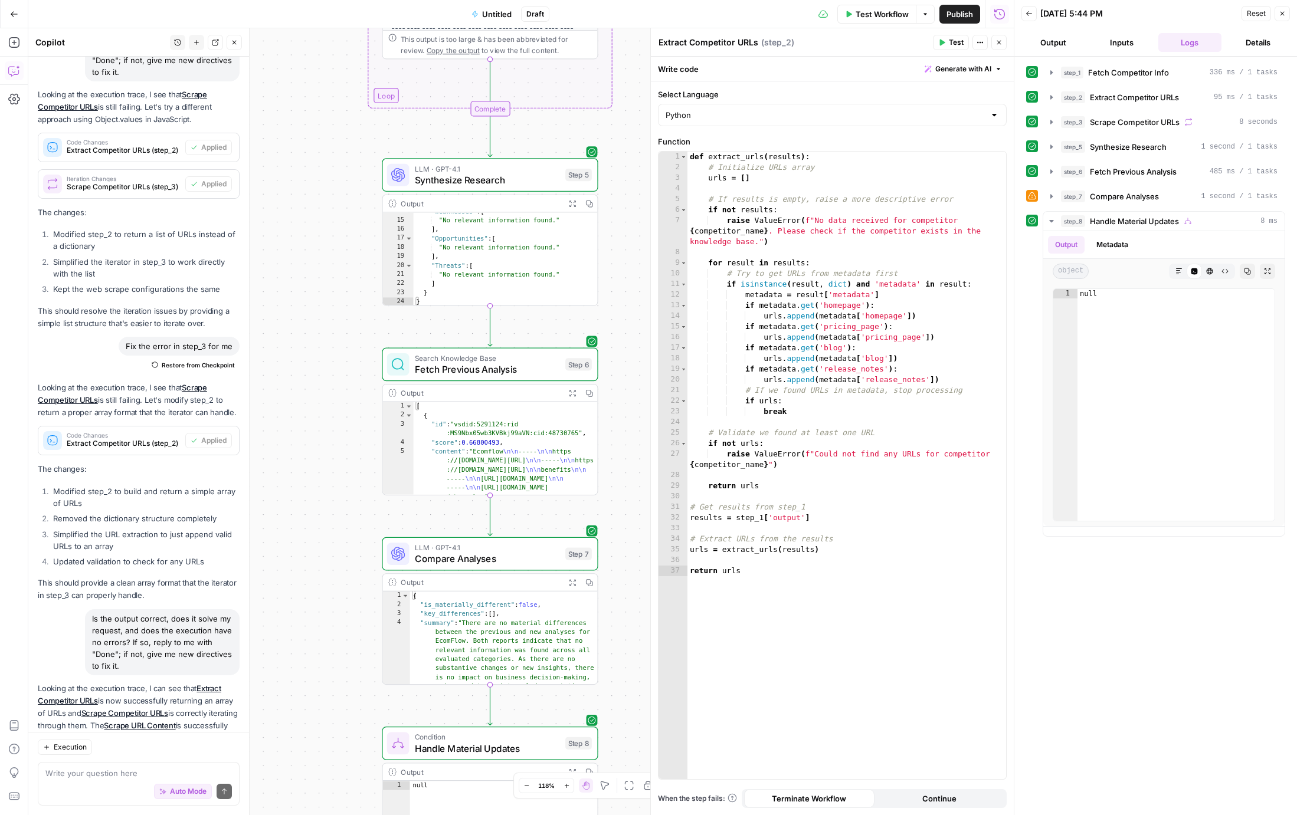
drag, startPoint x: 289, startPoint y: 440, endPoint x: 307, endPoint y: 292, distance: 149.2
click at [307, 292] on div "true false Workflow Set Inputs Inputs Search Knowledge Base Fetch Competitor In…" at bounding box center [520, 421] width 985 height 787
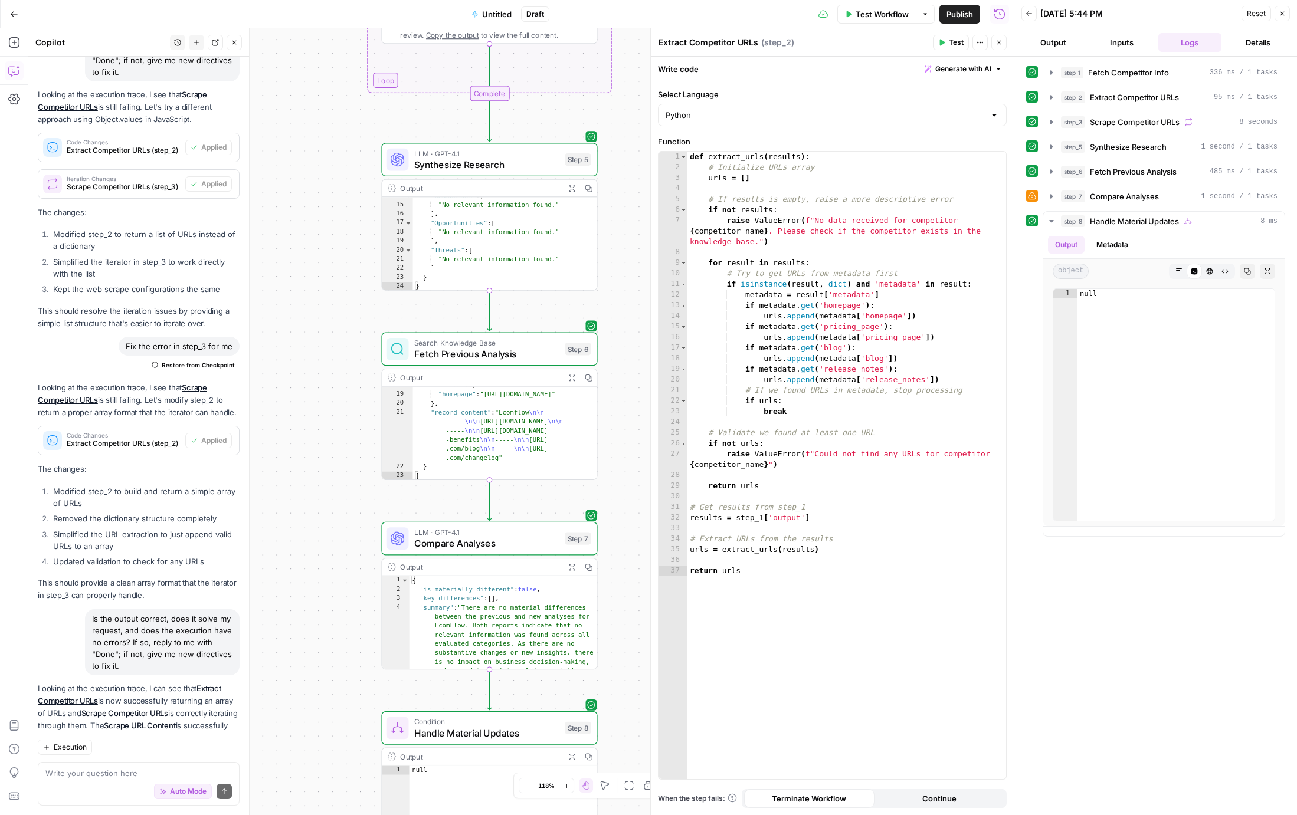
scroll to position [250, 0]
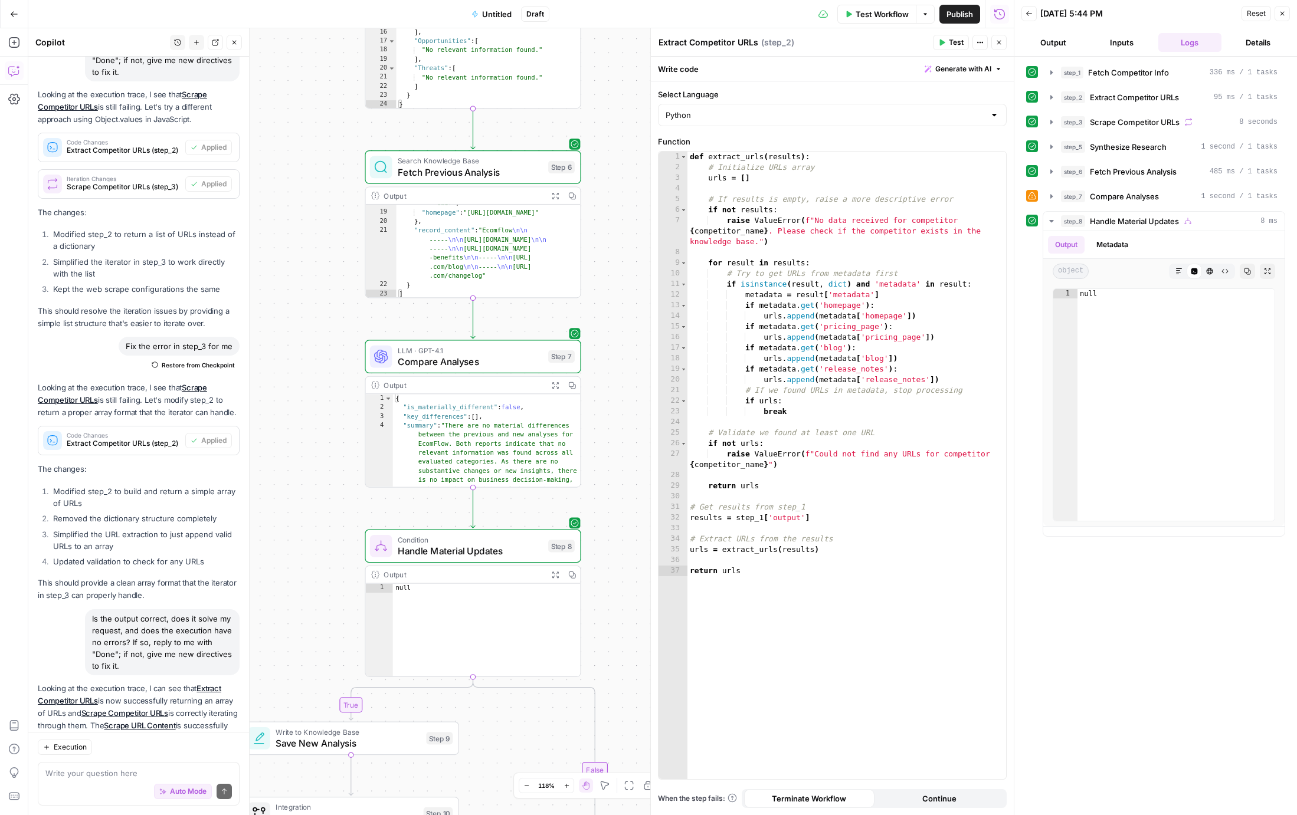
drag, startPoint x: 284, startPoint y: 487, endPoint x: 264, endPoint y: 361, distance: 127.8
click at [264, 361] on div "true false Workflow Set Inputs Inputs Search Knowledge Base Fetch Competitor In…" at bounding box center [520, 421] width 985 height 787
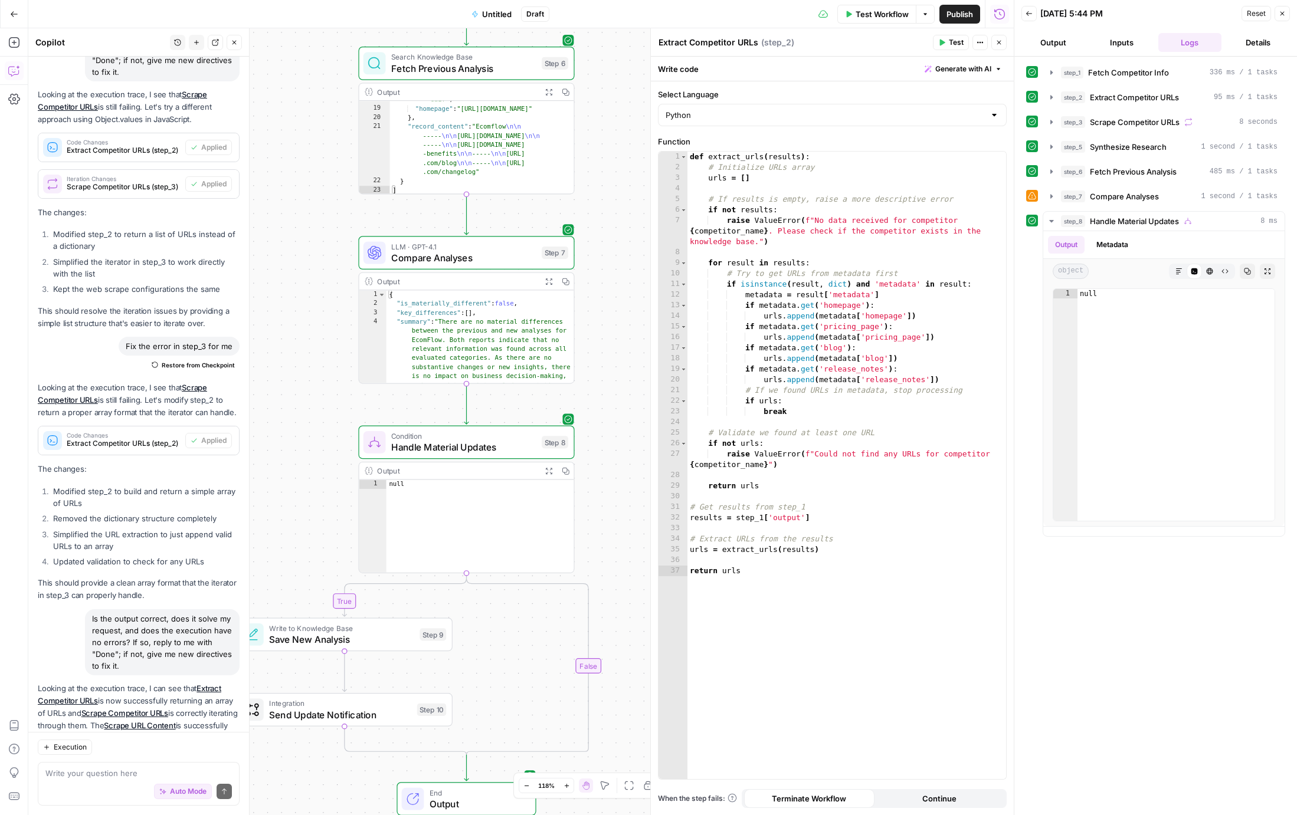
drag, startPoint x: 326, startPoint y: 378, endPoint x: 323, endPoint y: 345, distance: 33.2
click at [323, 345] on div "true false Workflow Set Inputs Inputs Search Knowledge Base Fetch Competitor In…" at bounding box center [520, 421] width 985 height 787
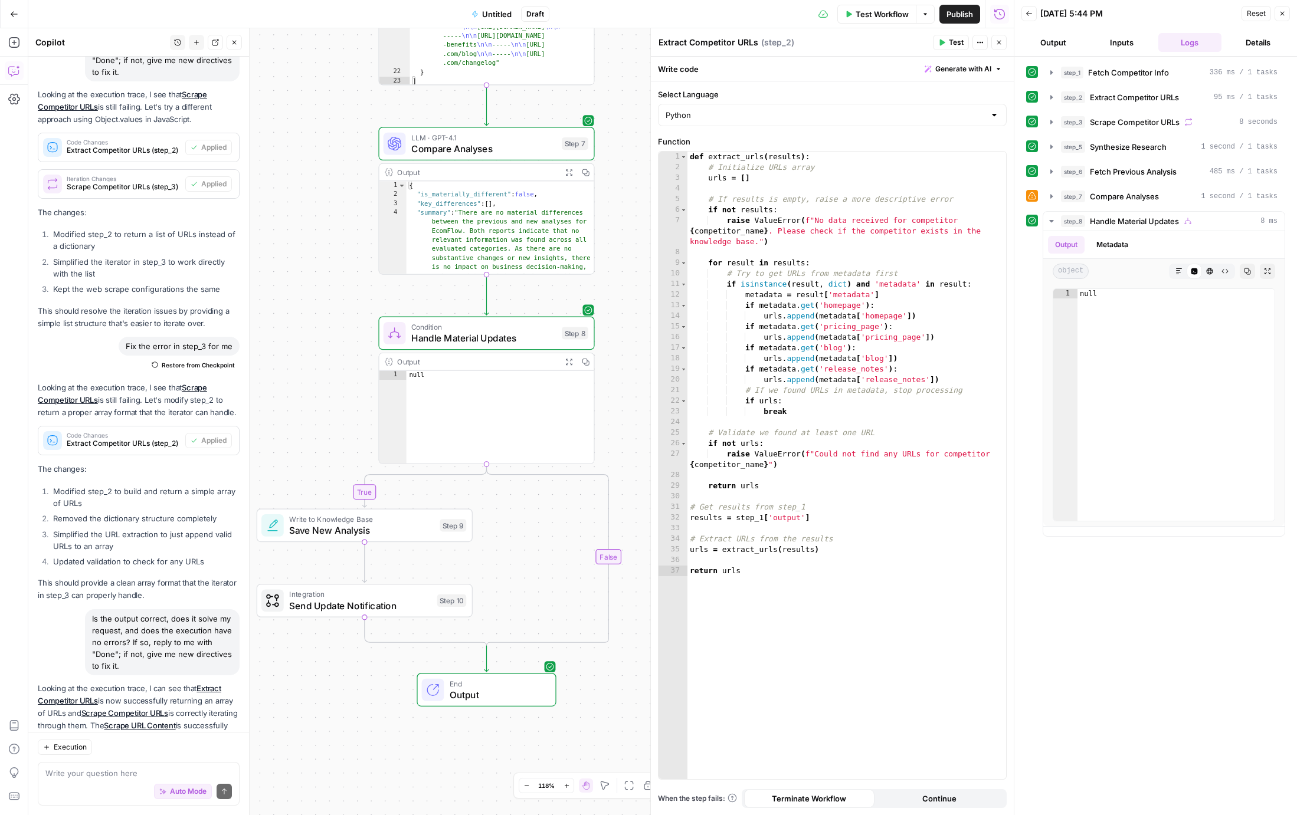
drag, startPoint x: 295, startPoint y: 430, endPoint x: 319, endPoint y: 317, distance: 114.6
click at [319, 317] on div "true false Workflow Set Inputs Inputs Search Knowledge Base Fetch Competitor In…" at bounding box center [520, 421] width 985 height 787
click at [314, 527] on span "Save New Analysis" at bounding box center [365, 527] width 145 height 14
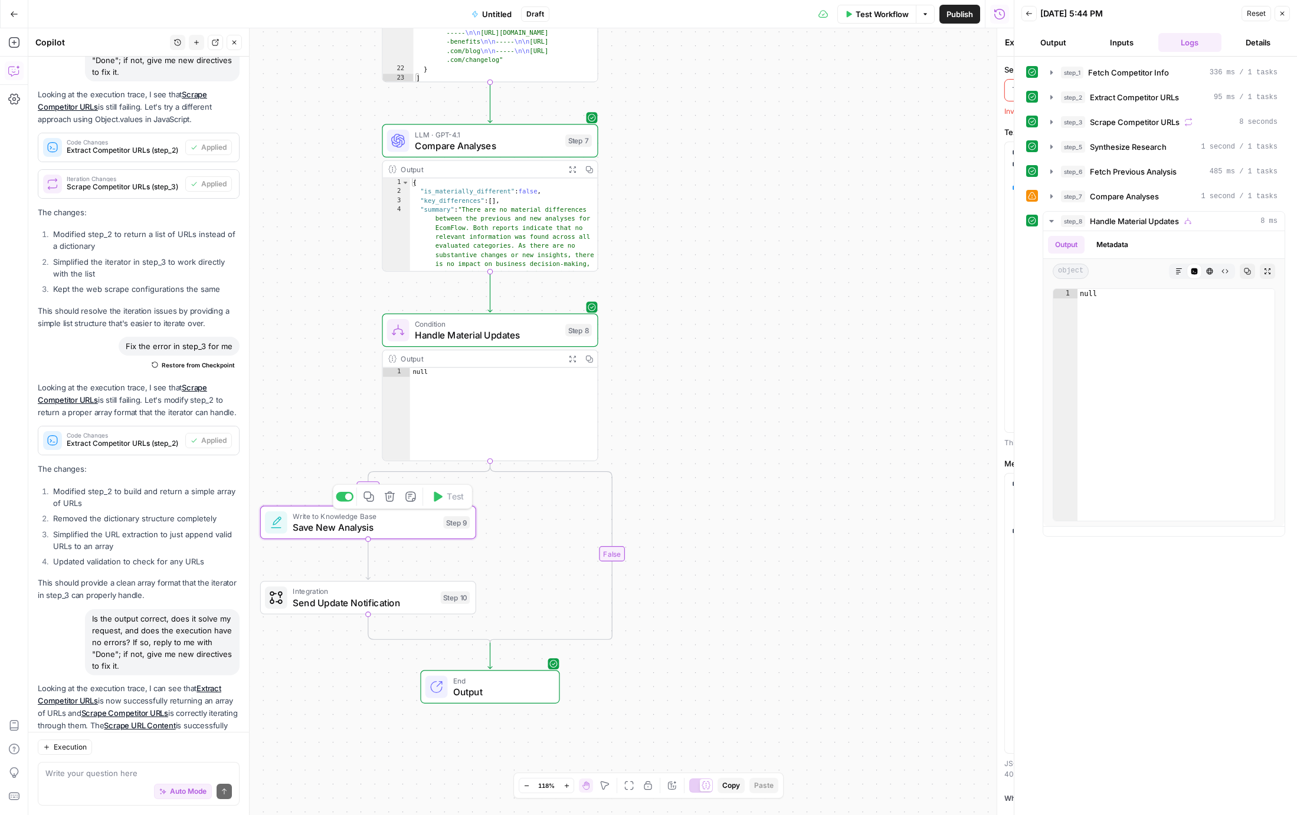
type textarea "Save New Analysis"
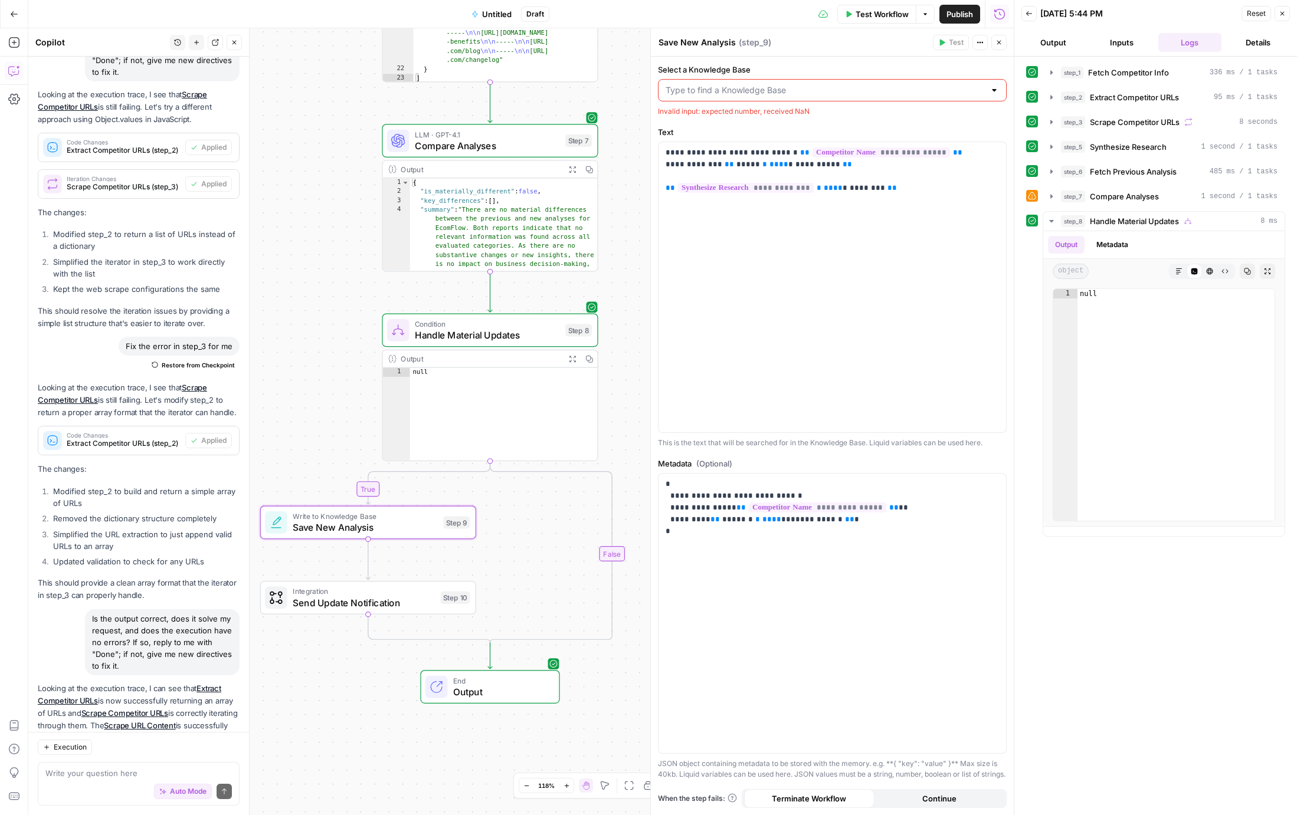
click at [981, 89] on input "Select a Knowledge Base" at bounding box center [825, 90] width 319 height 12
click at [846, 168] on span "CDJ-KB" at bounding box center [830, 169] width 324 height 12
type input "CDJ-KB"
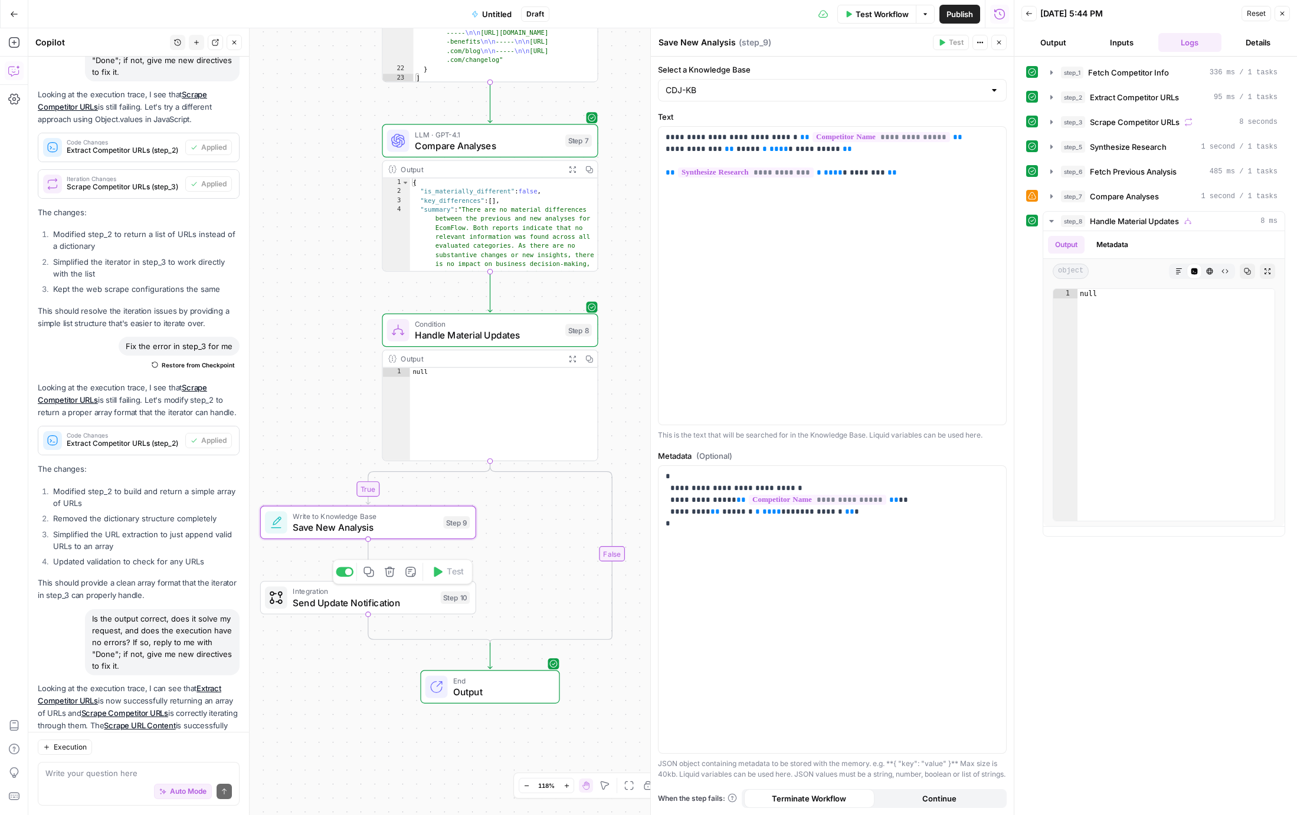
click at [407, 600] on span "Send Update Notification" at bounding box center [364, 603] width 142 height 14
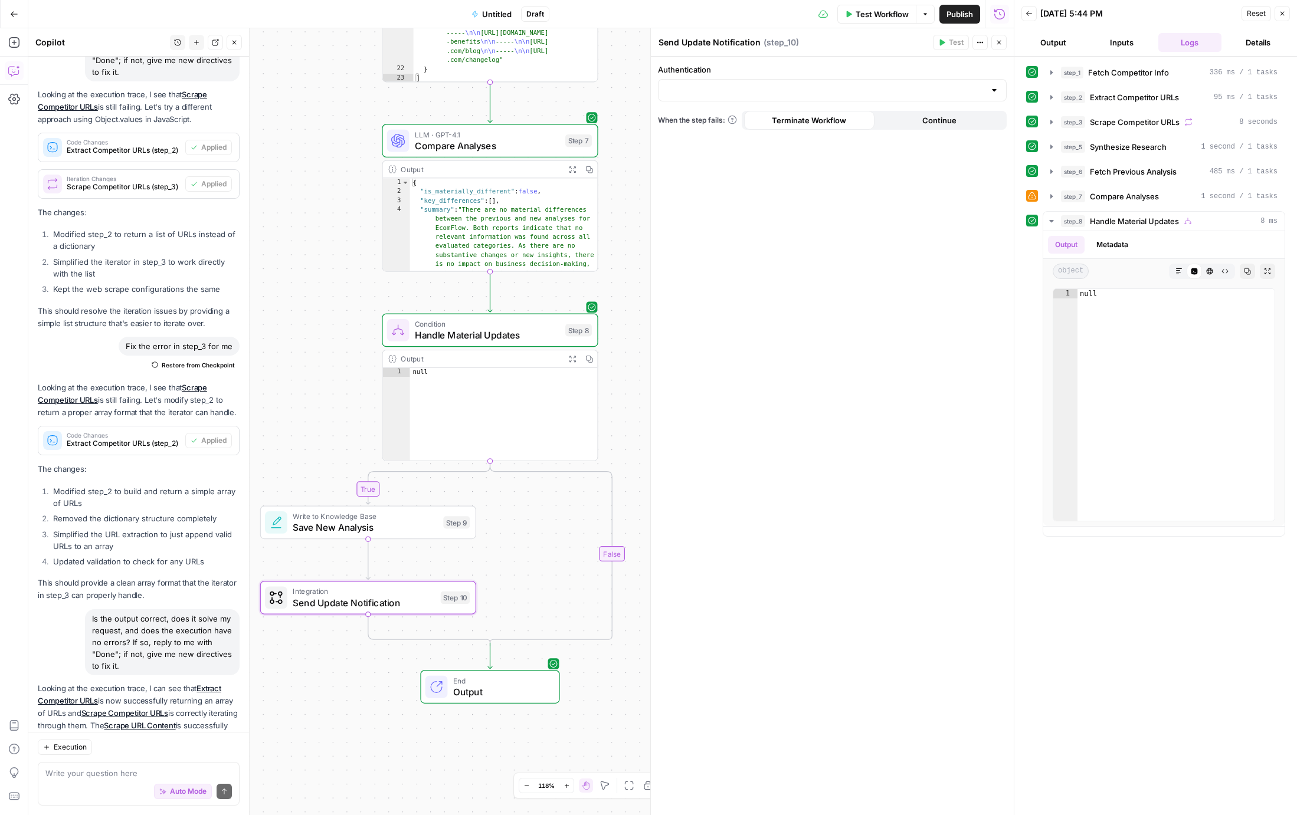
click at [408, 520] on span "Save New Analysis" at bounding box center [365, 527] width 145 height 14
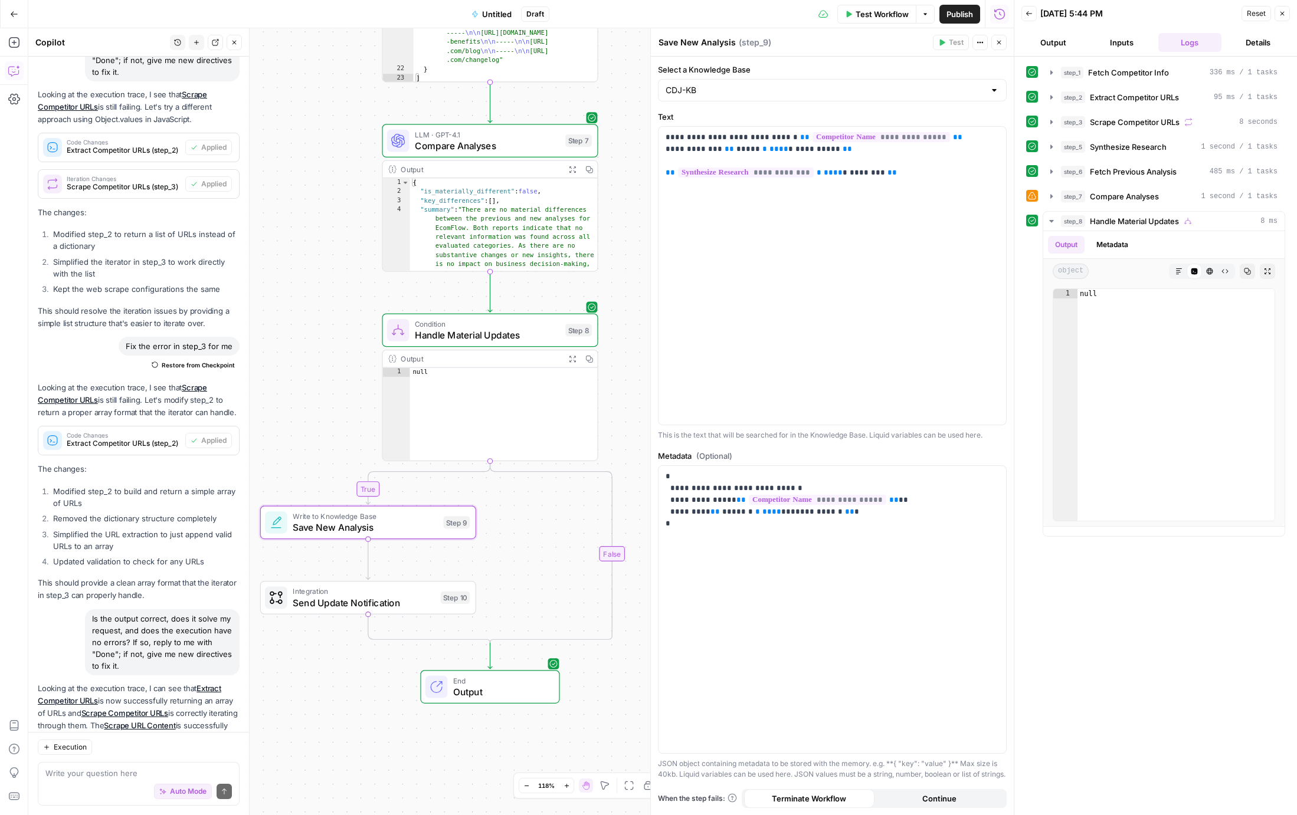
click at [1276, 11] on button "Close" at bounding box center [1281, 13] width 15 height 15
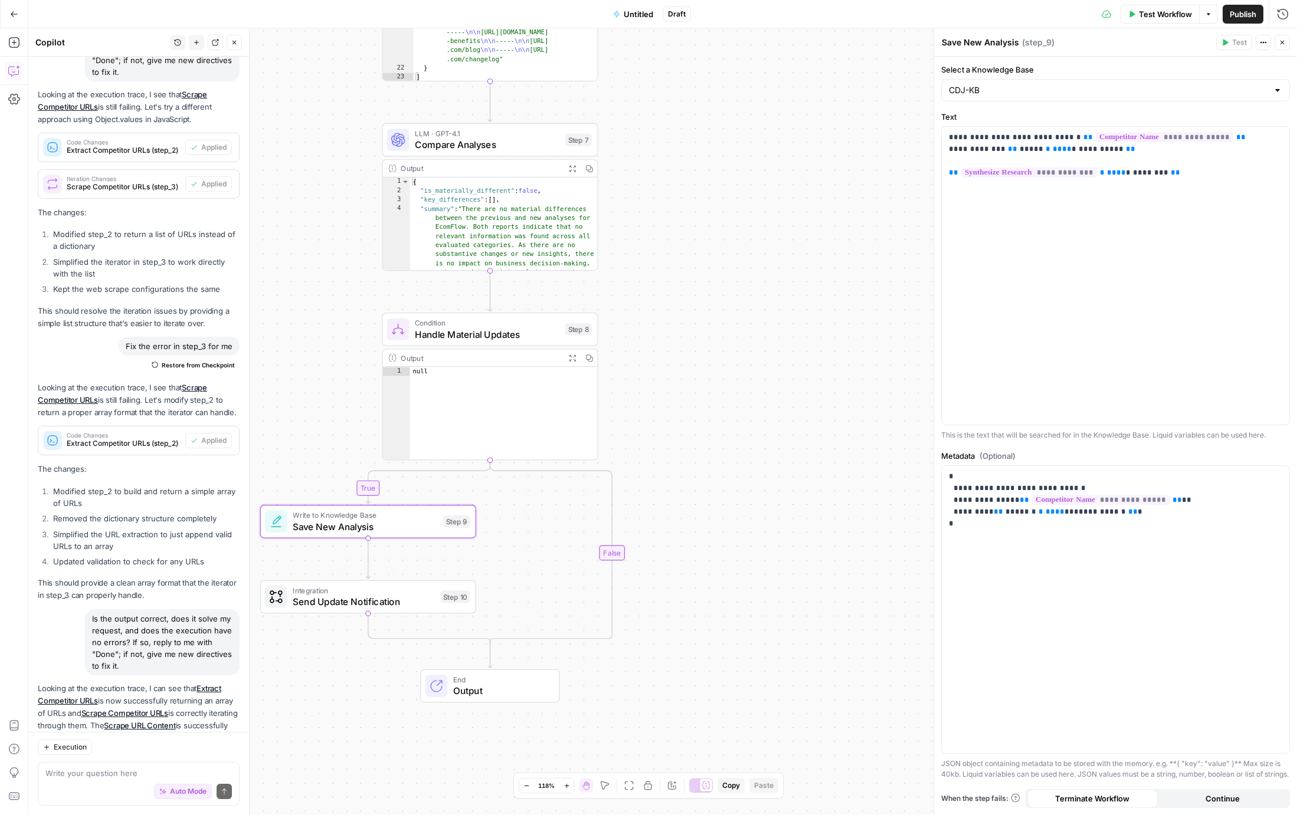
click at [418, 600] on span "Send Update Notification" at bounding box center [364, 602] width 142 height 14
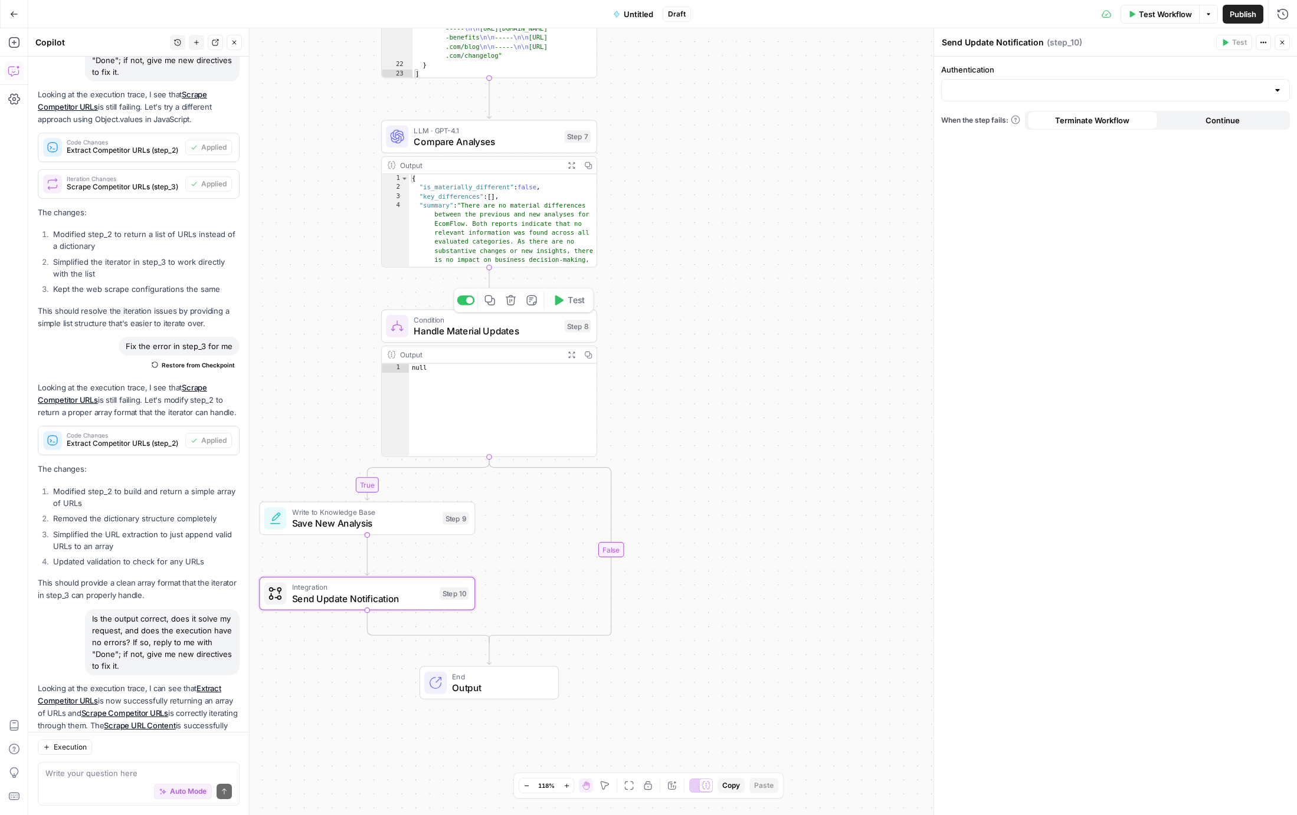
click at [556, 304] on icon "button" at bounding box center [559, 301] width 8 height 10
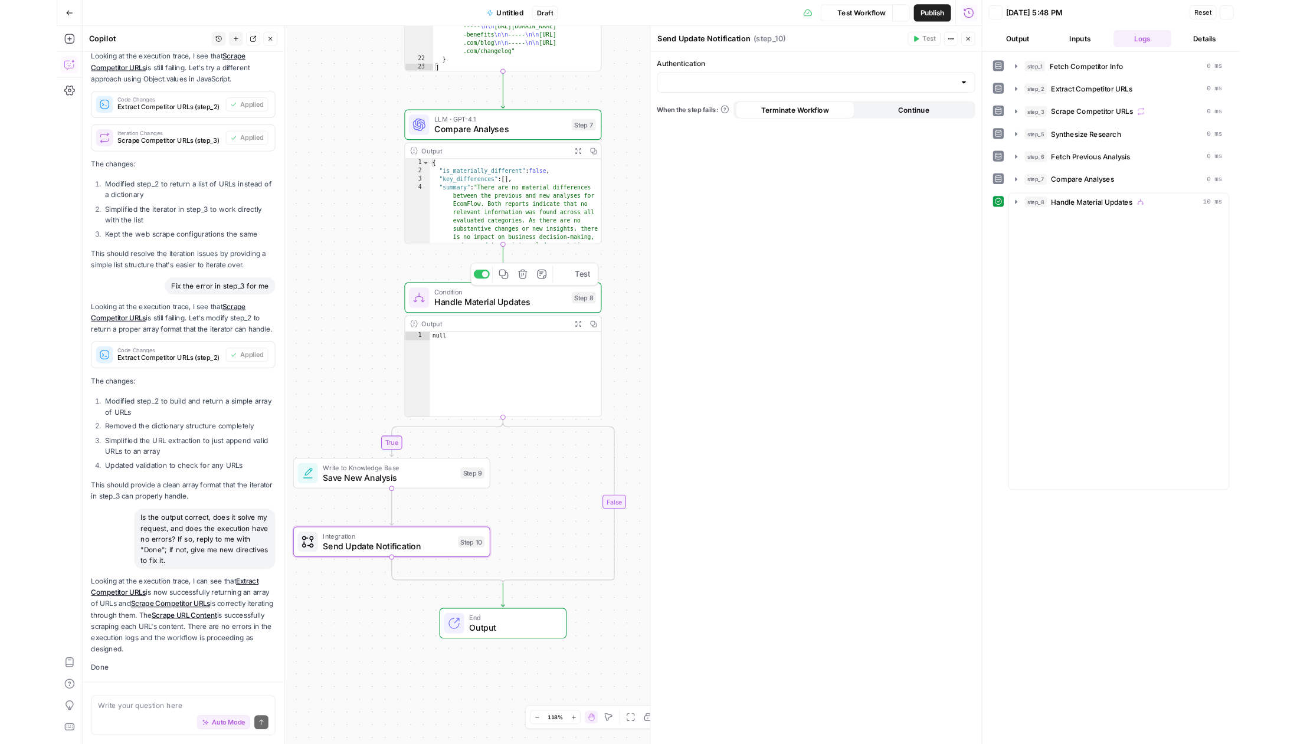
scroll to position [7081, 0]
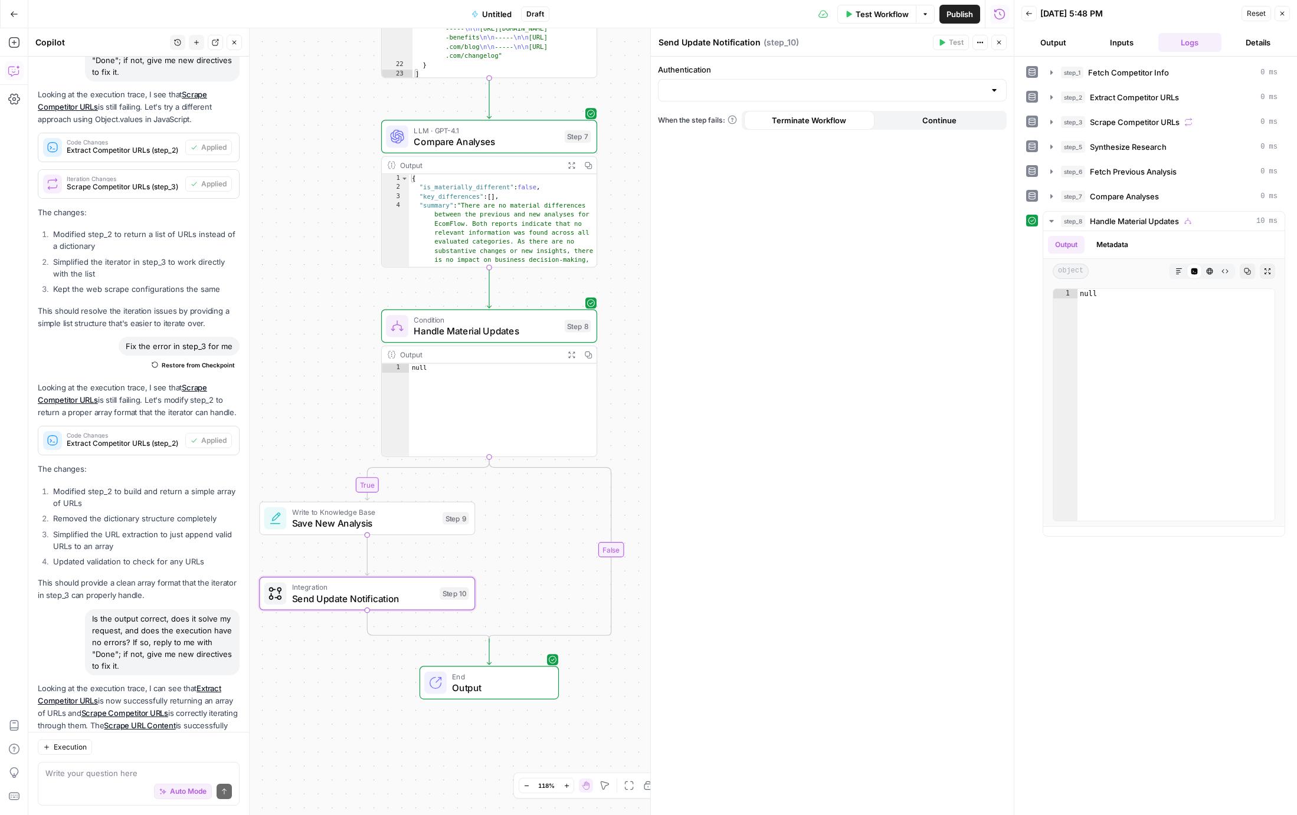
click at [1282, 13] on icon "button" at bounding box center [1282, 14] width 4 height 4
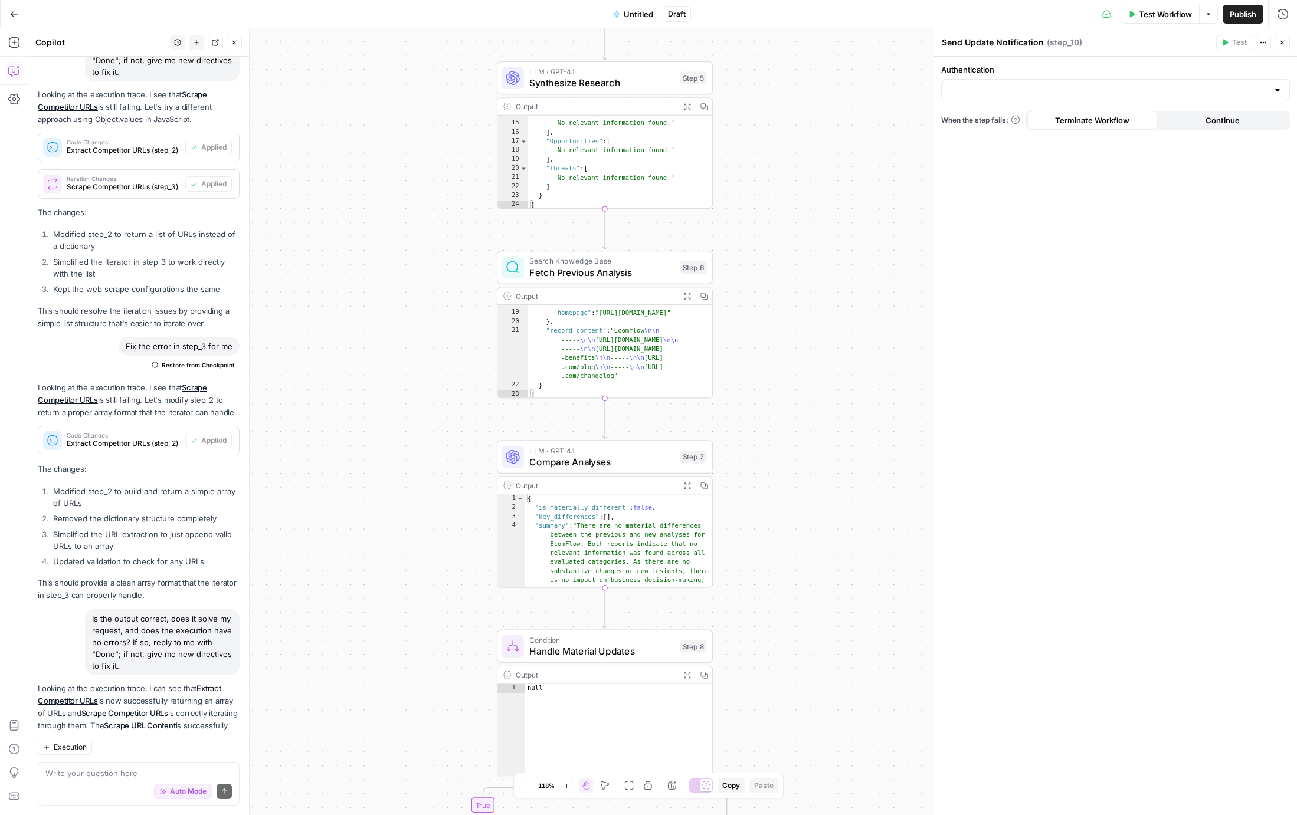
drag, startPoint x: 715, startPoint y: 126, endPoint x: 797, endPoint y: 274, distance: 168.8
click at [831, 447] on div "true false Workflow Set Inputs Inputs Search Knowledge Base Fetch Competitor In…" at bounding box center [662, 421] width 1269 height 787
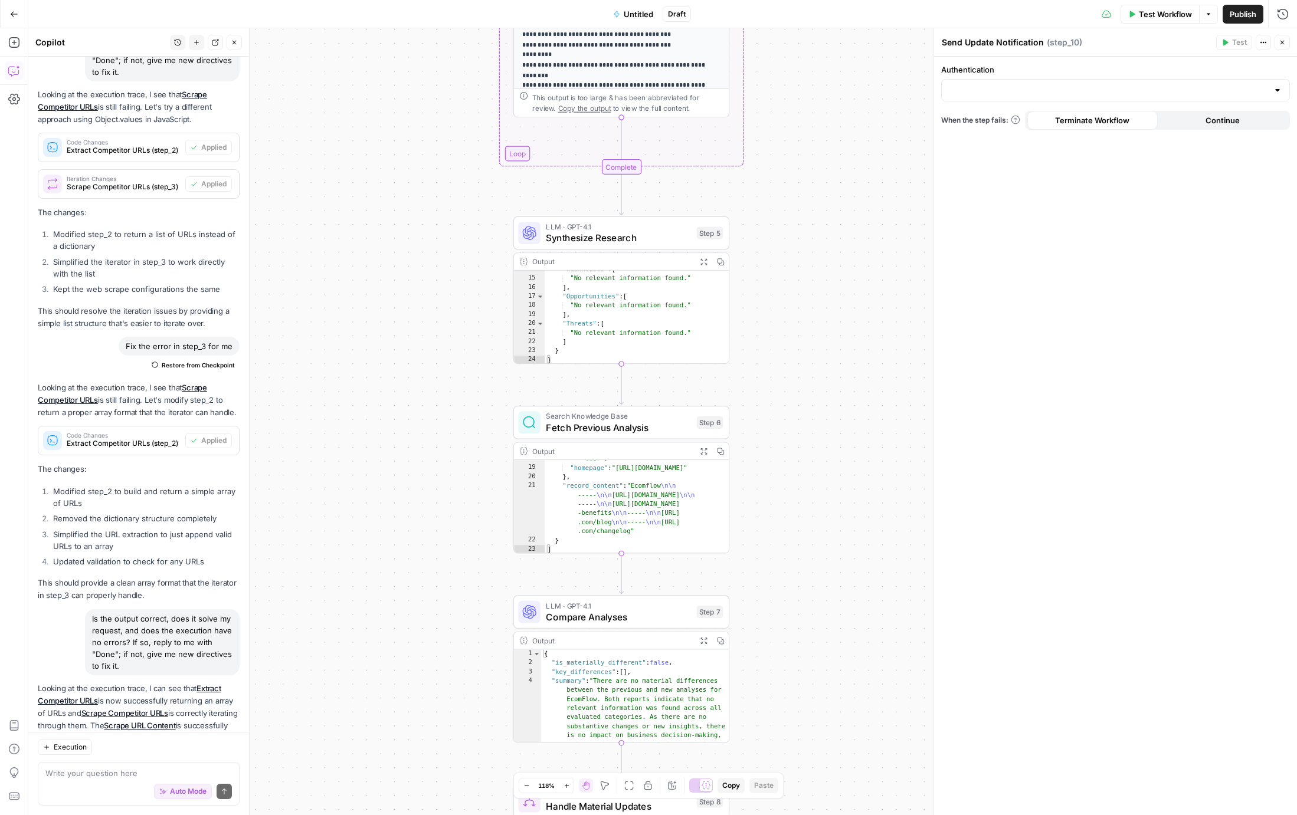
drag, startPoint x: 817, startPoint y: 278, endPoint x: 850, endPoint y: 559, distance: 282.8
click at [853, 582] on div "true false Workflow Set Inputs Inputs Search Knowledge Base Fetch Competitor In…" at bounding box center [662, 421] width 1269 height 787
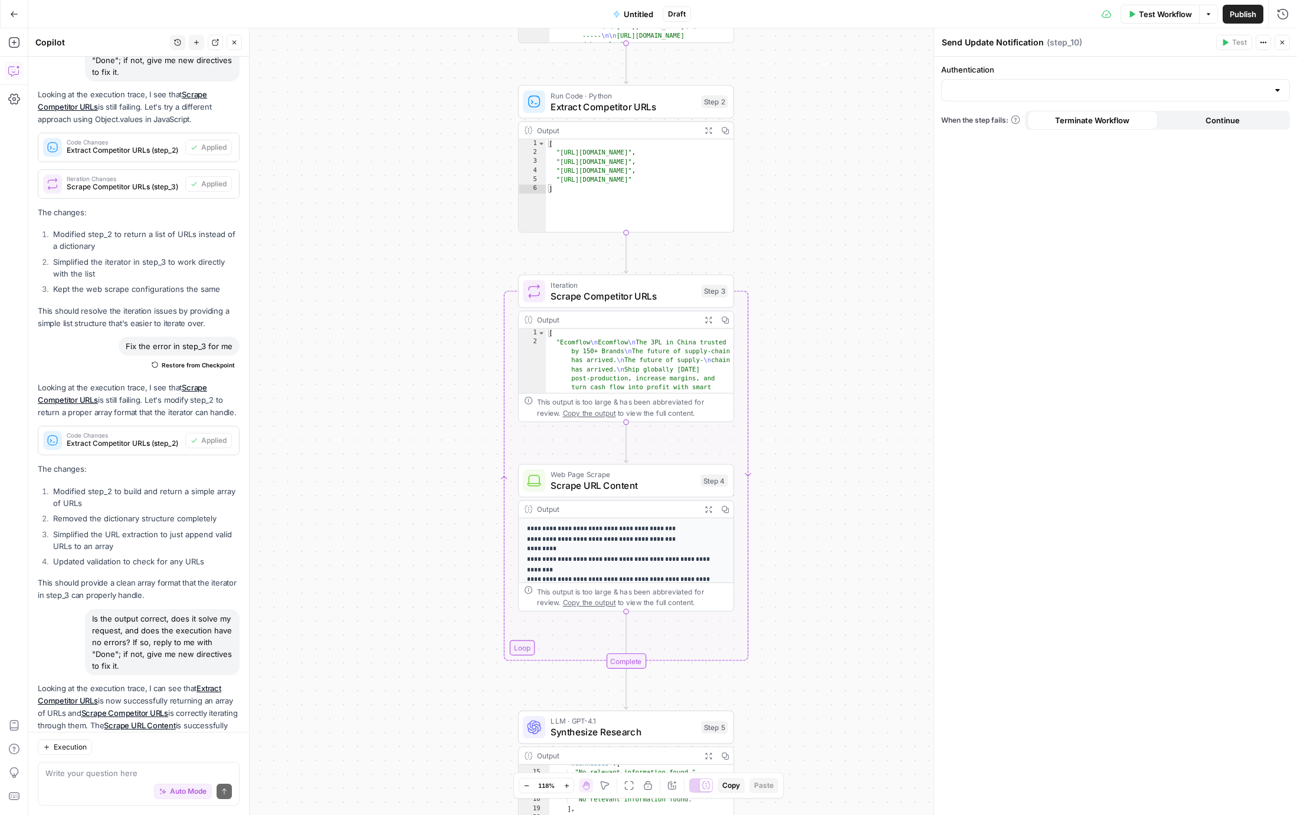
drag, startPoint x: 841, startPoint y: 185, endPoint x: 799, endPoint y: 560, distance: 377.6
click at [799, 566] on div "true false Workflow Set Inputs Inputs Search Knowledge Base Fetch Competitor In…" at bounding box center [662, 421] width 1269 height 787
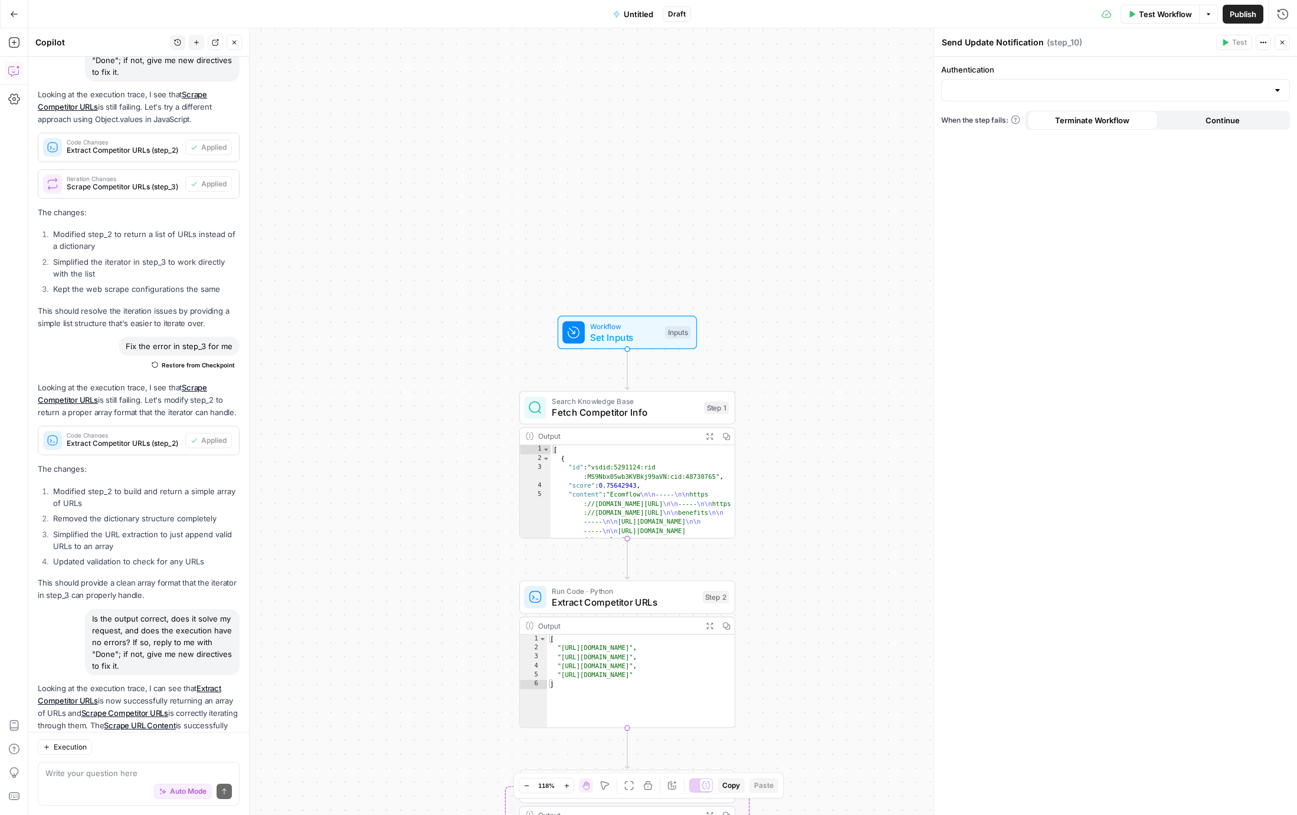
drag, startPoint x: 820, startPoint y: 184, endPoint x: 835, endPoint y: 586, distance: 402.7
click at [835, 589] on div "true false Workflow Set Inputs Inputs Search Knowledge Base Fetch Competitor In…" at bounding box center [662, 421] width 1269 height 787
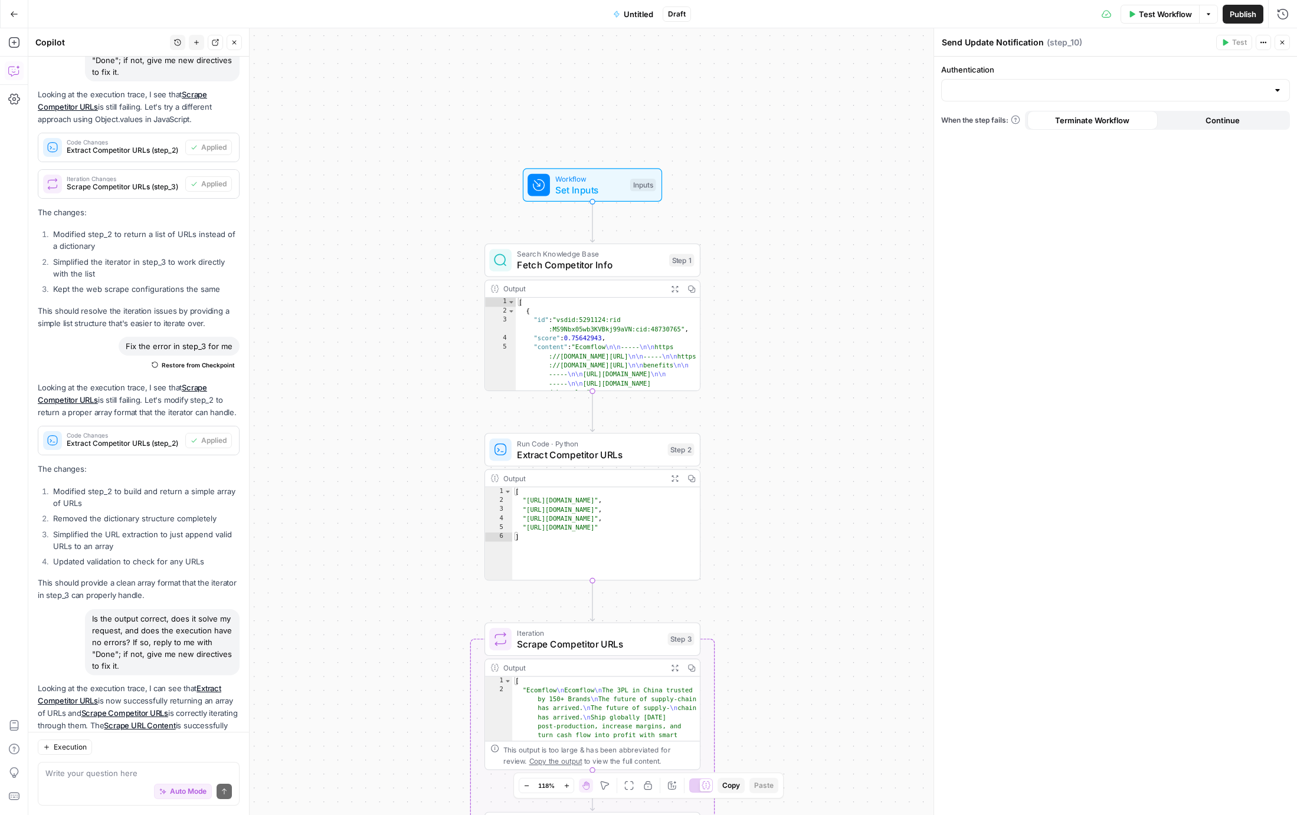
drag, startPoint x: 804, startPoint y: 339, endPoint x: 772, endPoint y: 133, distance: 208.9
click at [772, 133] on div "true false Workflow Set Inputs Inputs Search Knowledge Base Fetch Competitor In…" at bounding box center [662, 421] width 1269 height 787
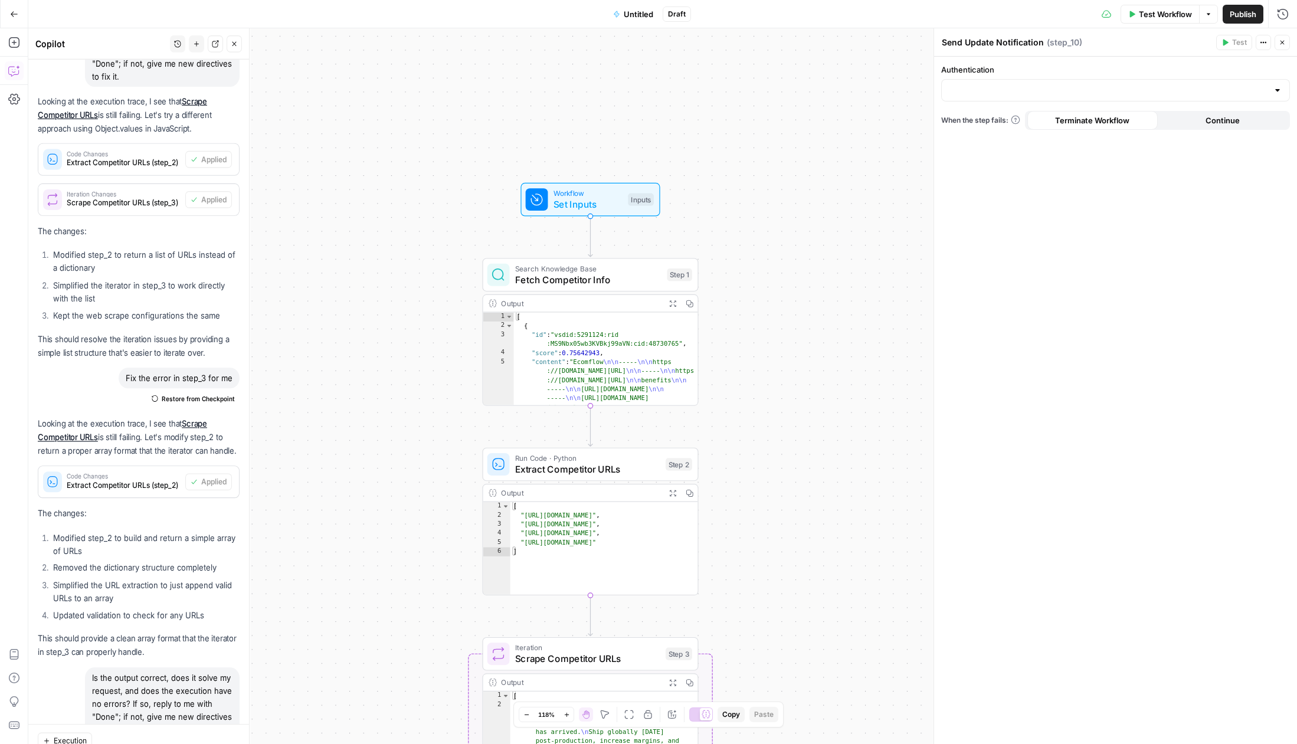
scroll to position [7152, 0]
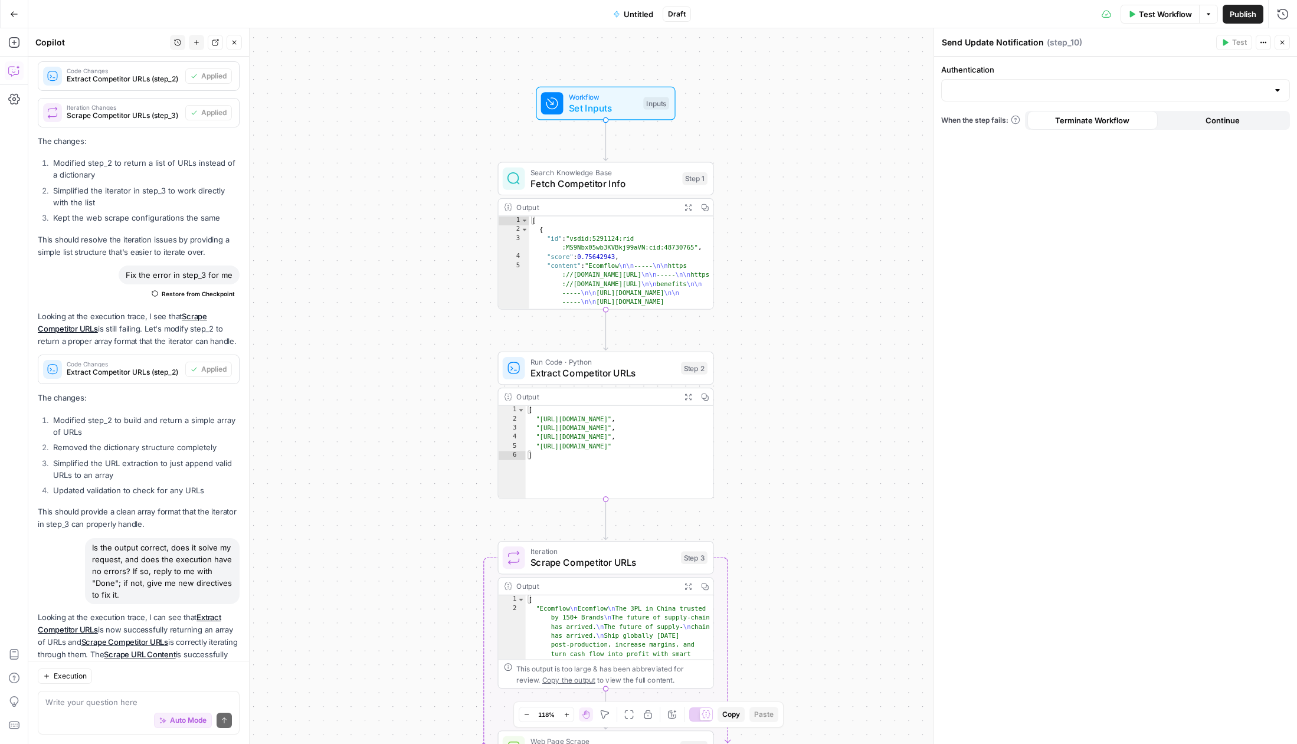
drag, startPoint x: 766, startPoint y: 218, endPoint x: 781, endPoint y: 123, distance: 96.1
click at [781, 123] on div "true false Workflow Set Inputs Inputs Search Knowledge Base Fetch Competitor In…" at bounding box center [662, 386] width 1269 height 716
